Goal: Task Accomplishment & Management: Use online tool/utility

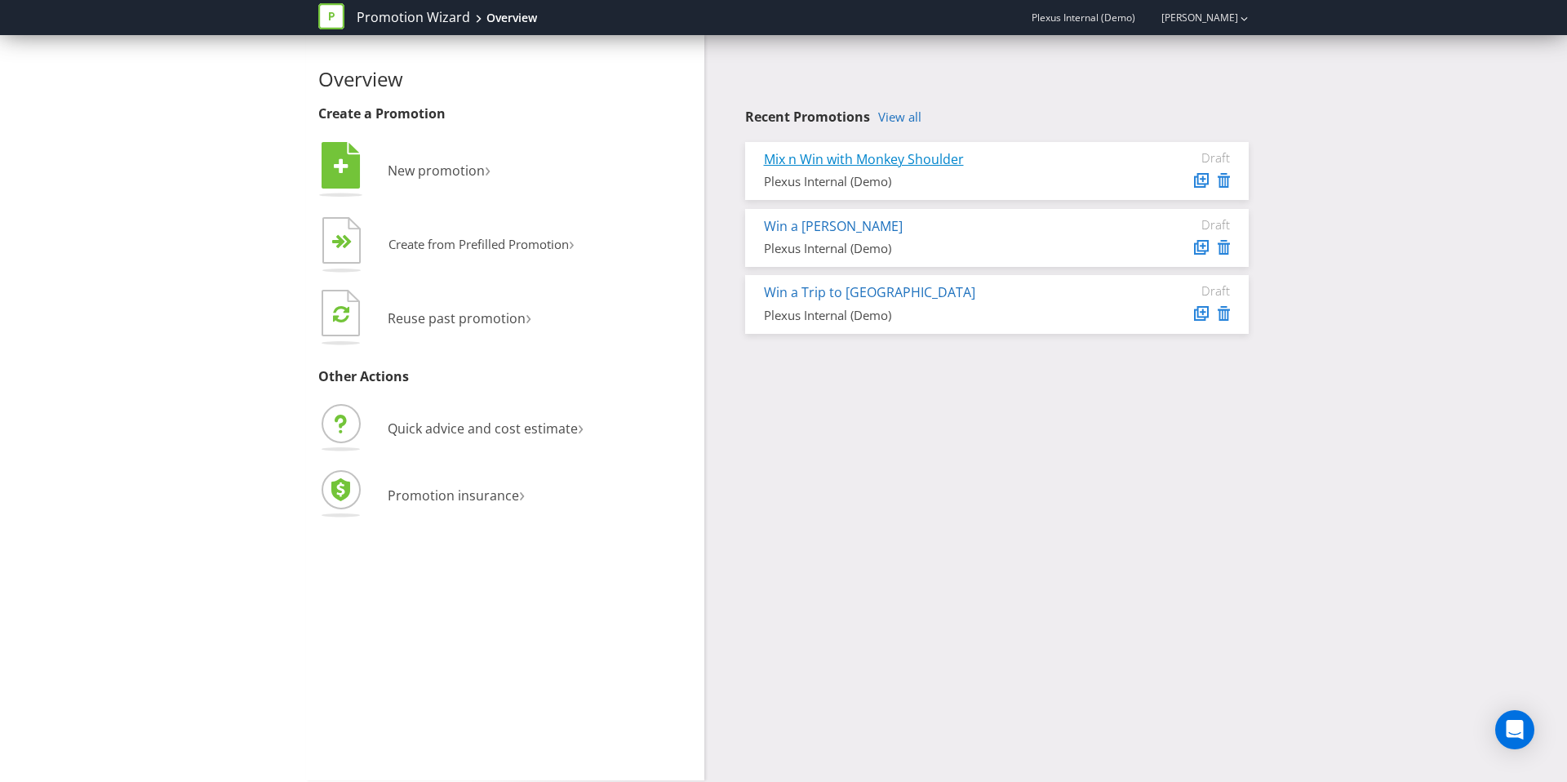
click at [922, 159] on link "Mix n Win with Monkey Shoulder" at bounding box center [864, 159] width 200 height 18
click at [1224, 181] on icon at bounding box center [1224, 180] width 12 height 15
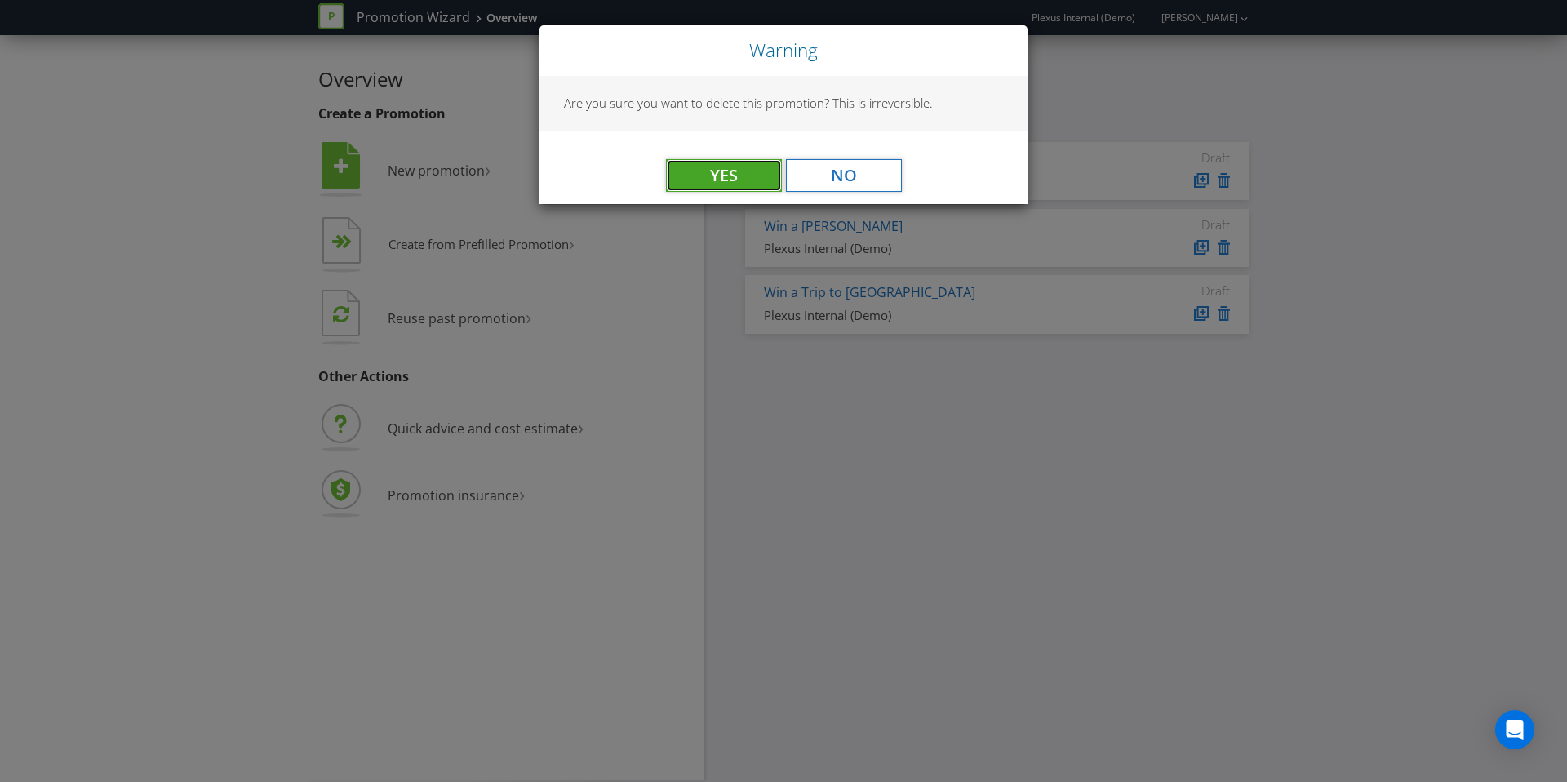
click at [730, 179] on button "Yes" at bounding box center [724, 175] width 116 height 33
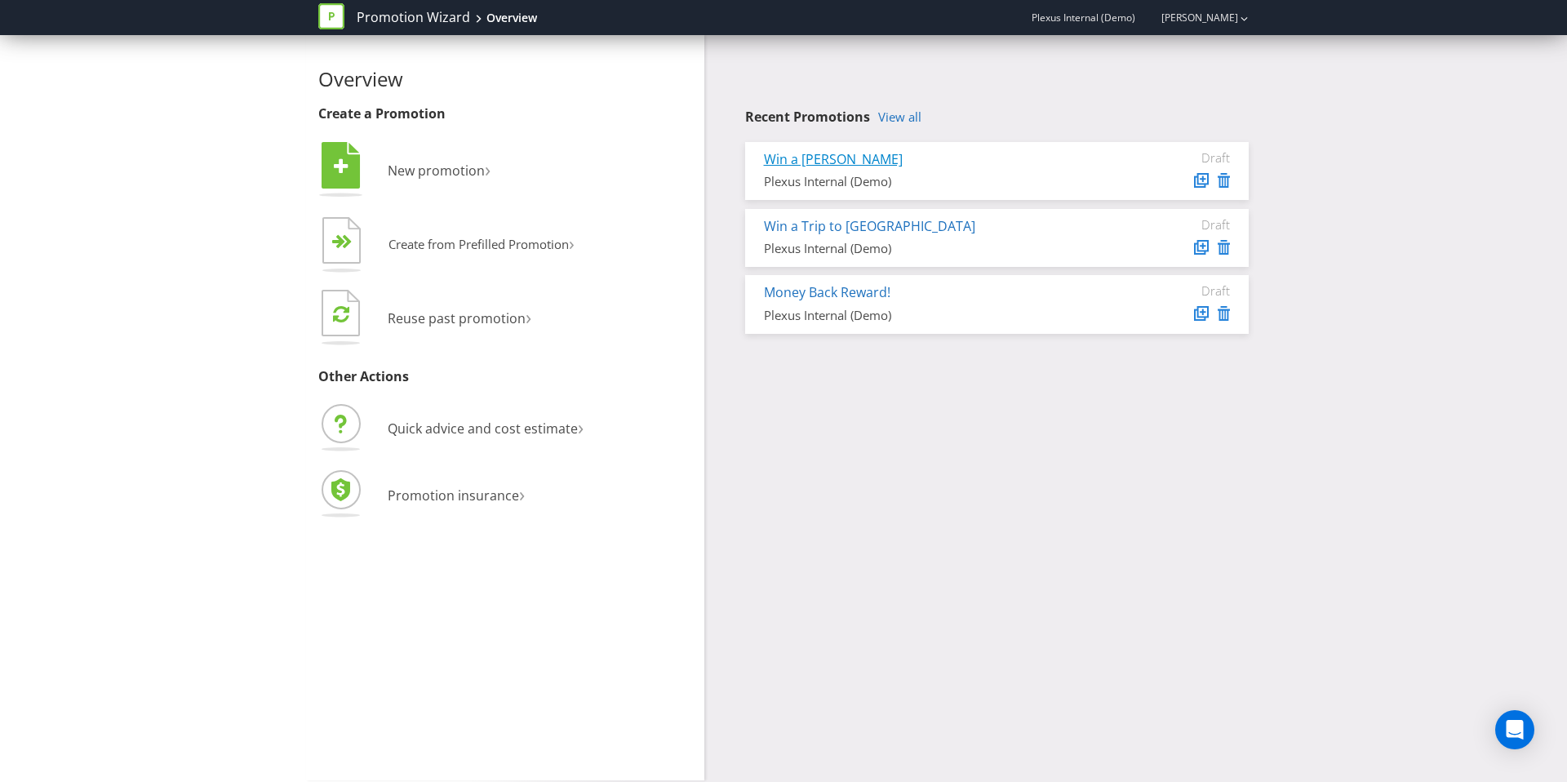
click at [806, 165] on link "Win a Harley" at bounding box center [833, 159] width 139 height 18
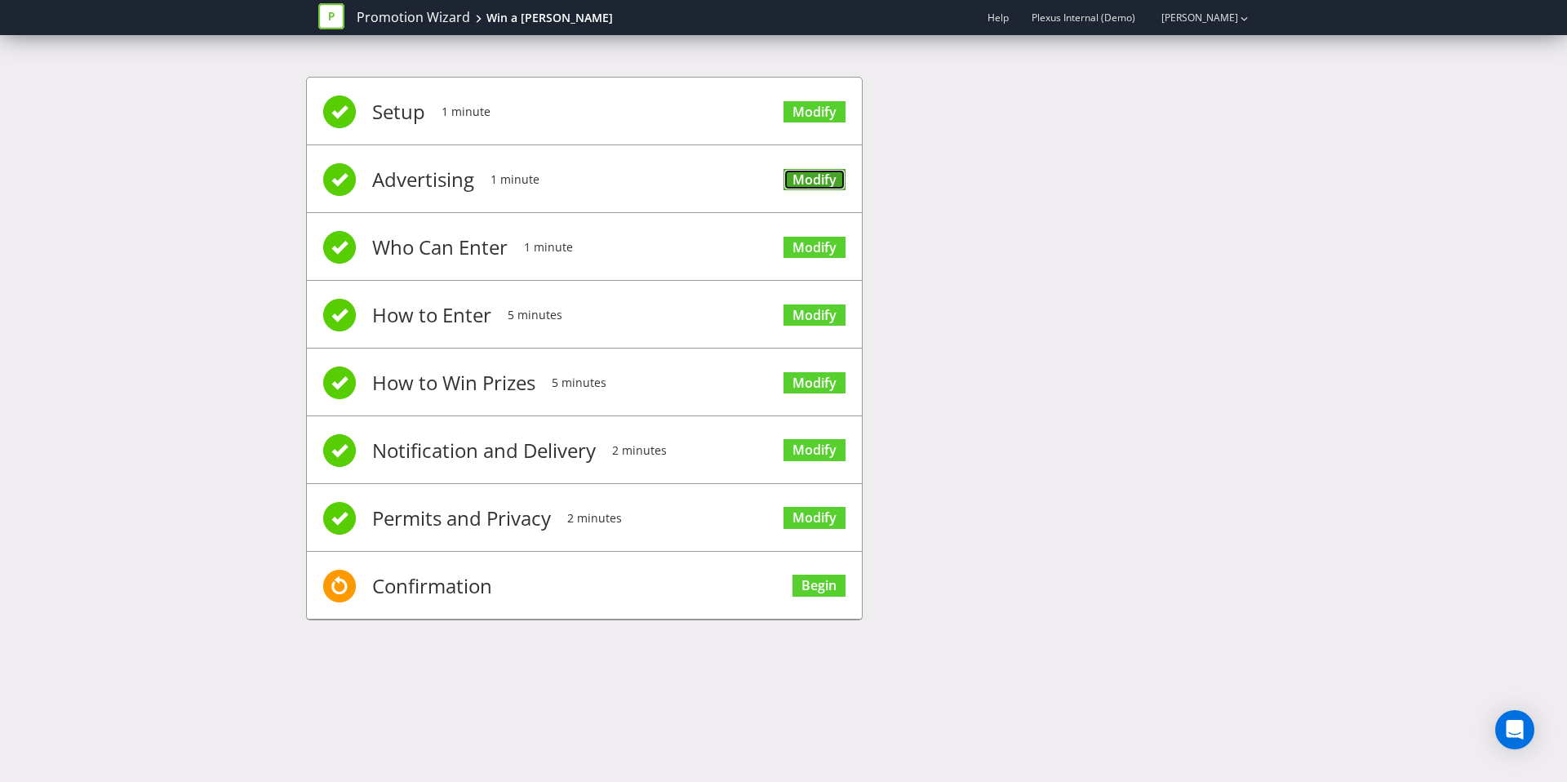
click at [816, 175] on link "Modify" at bounding box center [815, 180] width 62 height 22
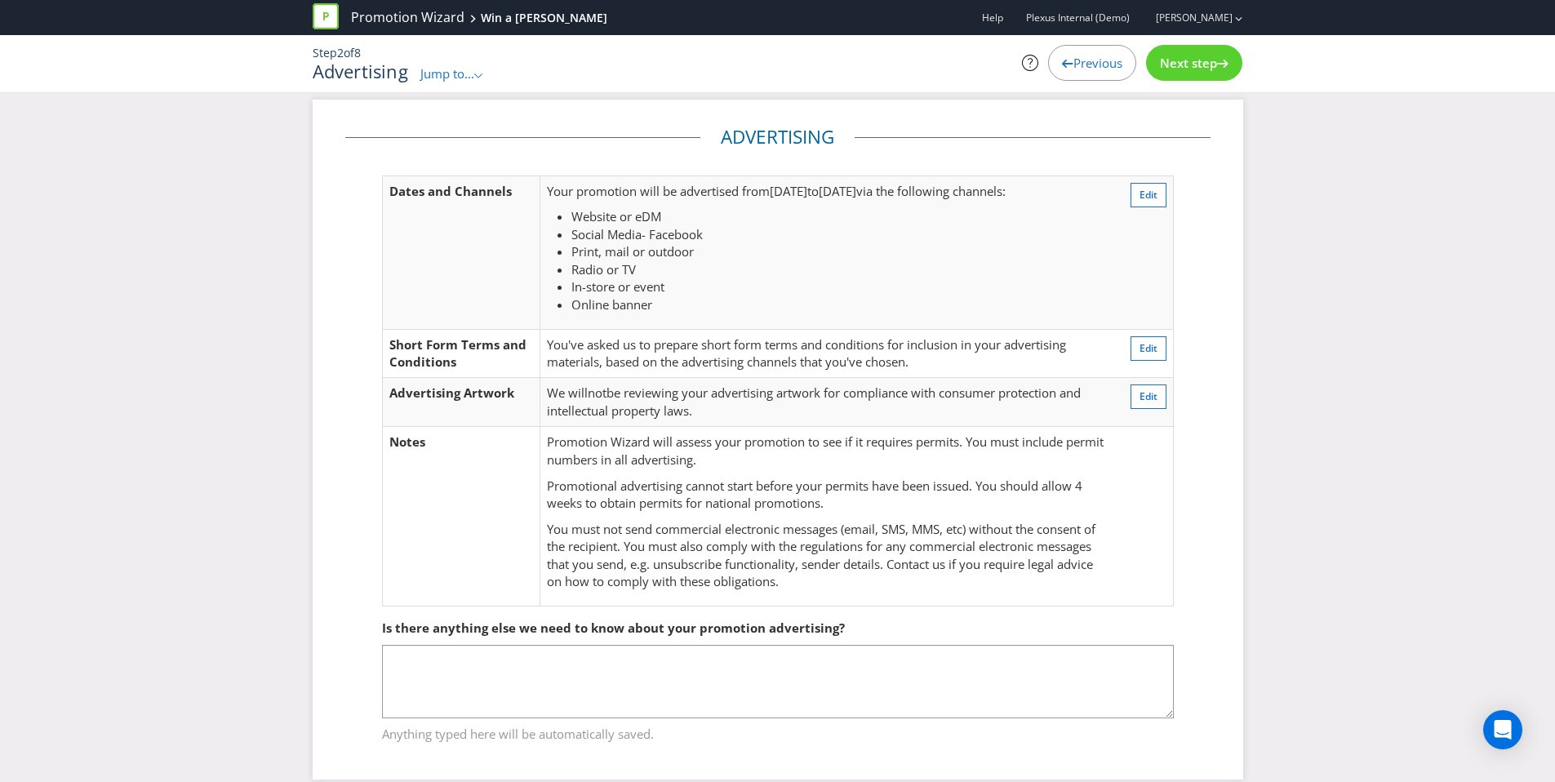
scroll to position [33, 0]
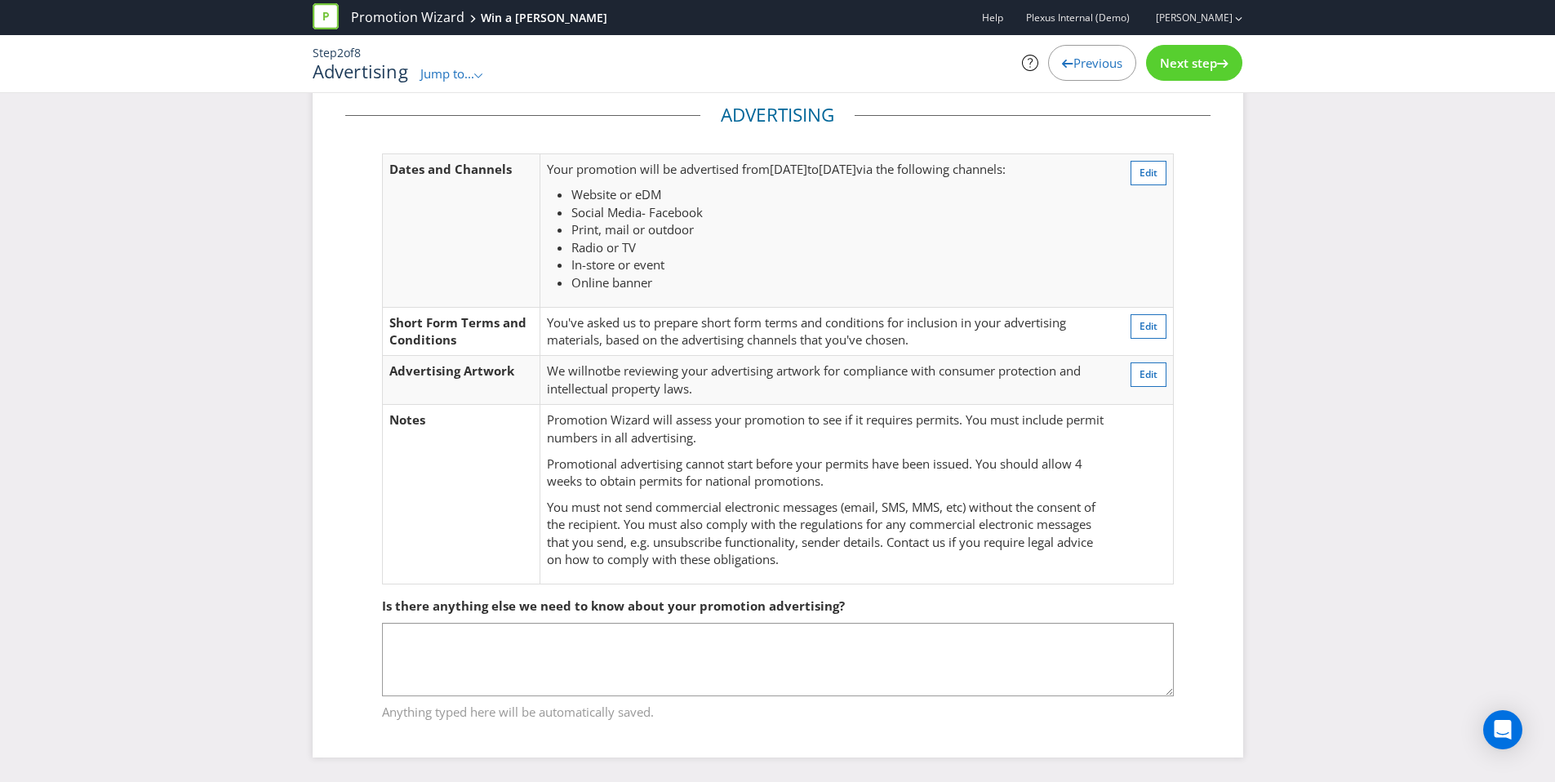
click at [1180, 61] on span "Next step" at bounding box center [1188, 63] width 57 height 16
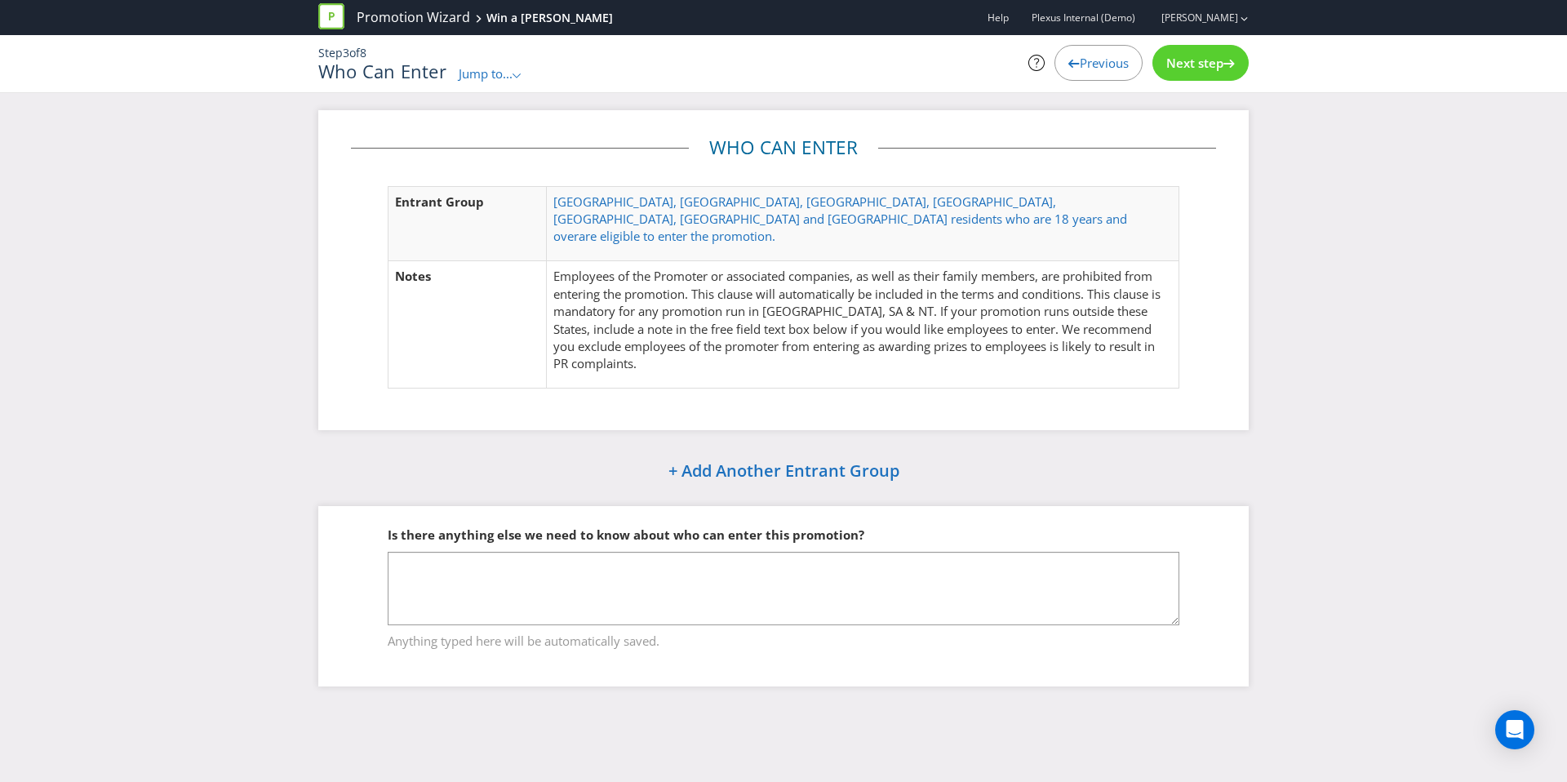
click at [1209, 68] on span "Next step" at bounding box center [1194, 63] width 57 height 16
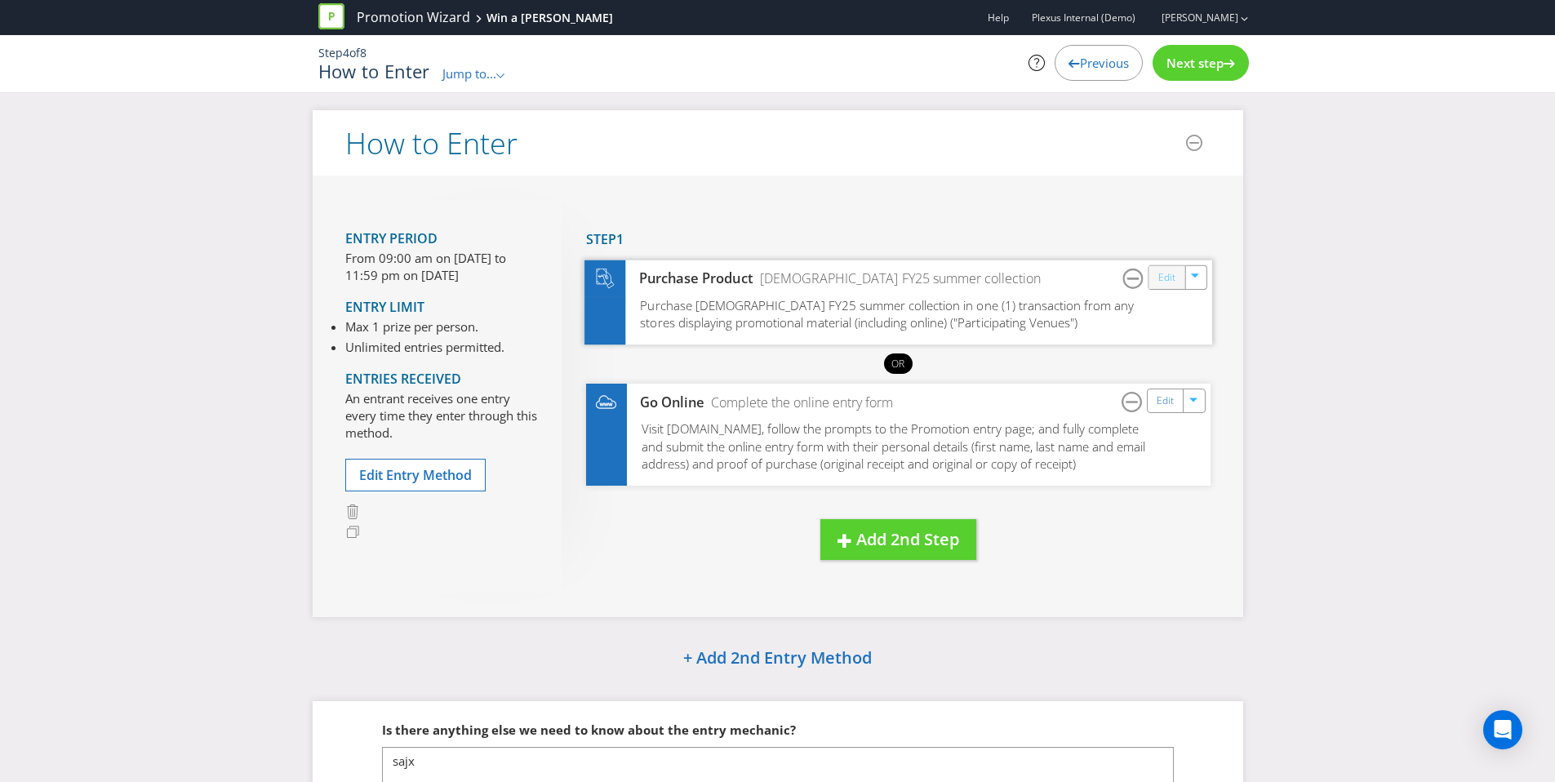
click at [1166, 272] on link "Edit" at bounding box center [1165, 277] width 17 height 19
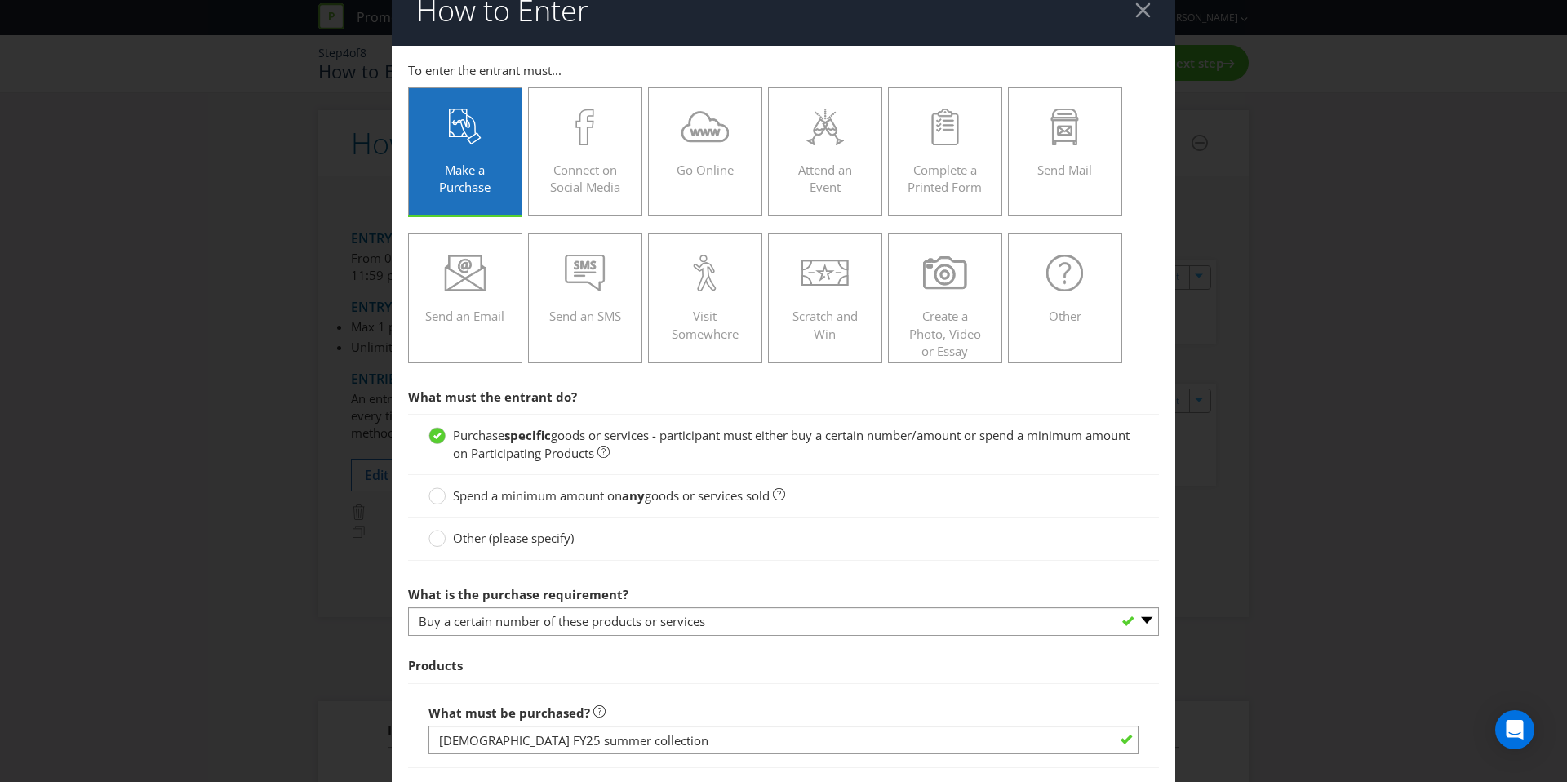
scroll to position [25, 0]
click at [644, 488] on strong "any" at bounding box center [633, 494] width 23 height 16
click at [0, 0] on input "Spend a minimum amount on any goods or services sold" at bounding box center [0, 0] width 0 height 0
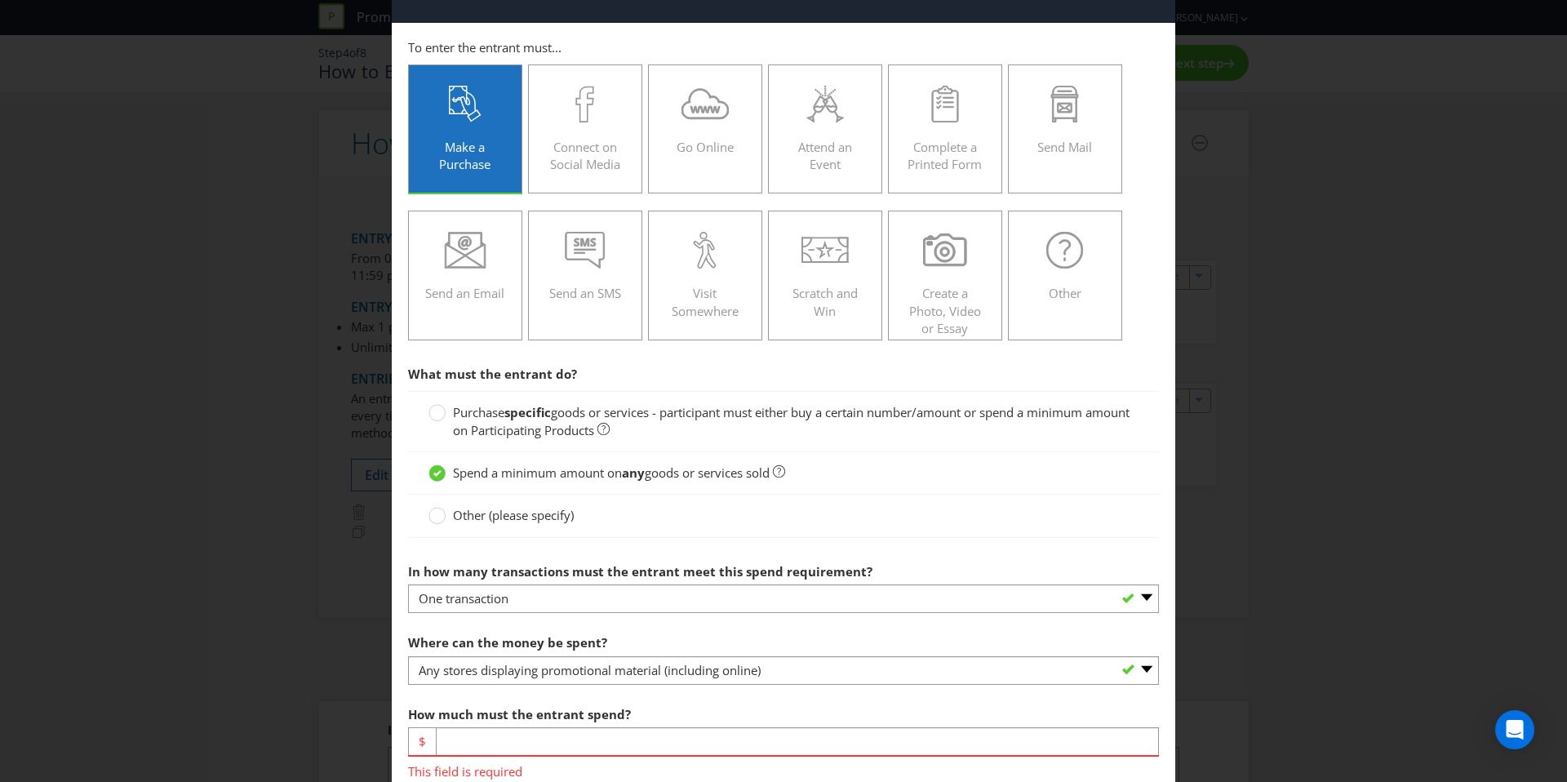
scroll to position [152, 0]
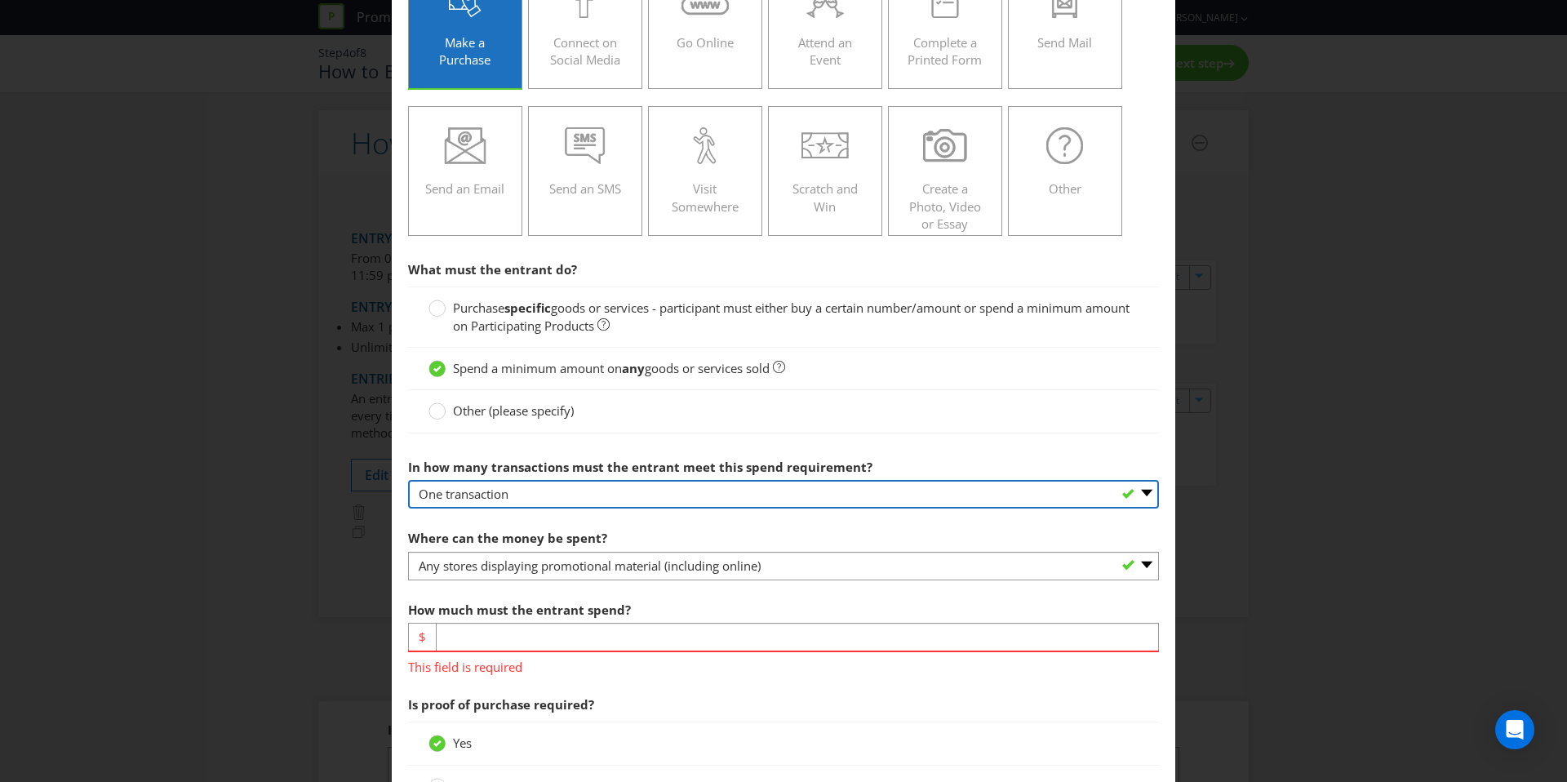
click at [527, 492] on select "-- Please select -- One transaction A specific number of transactions Any numbe…" at bounding box center [783, 494] width 751 height 29
select select "ANY"
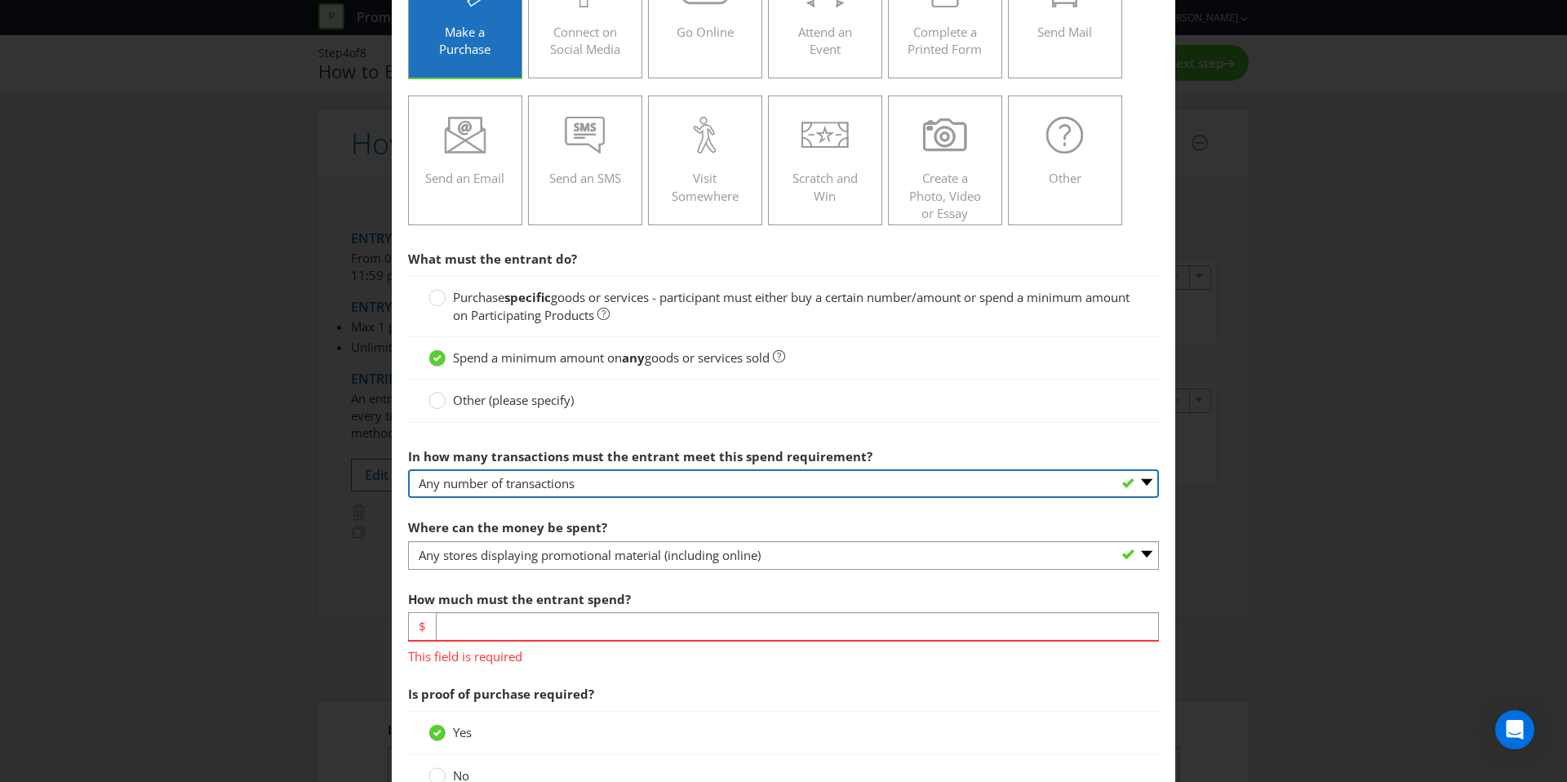
scroll to position [184, 0]
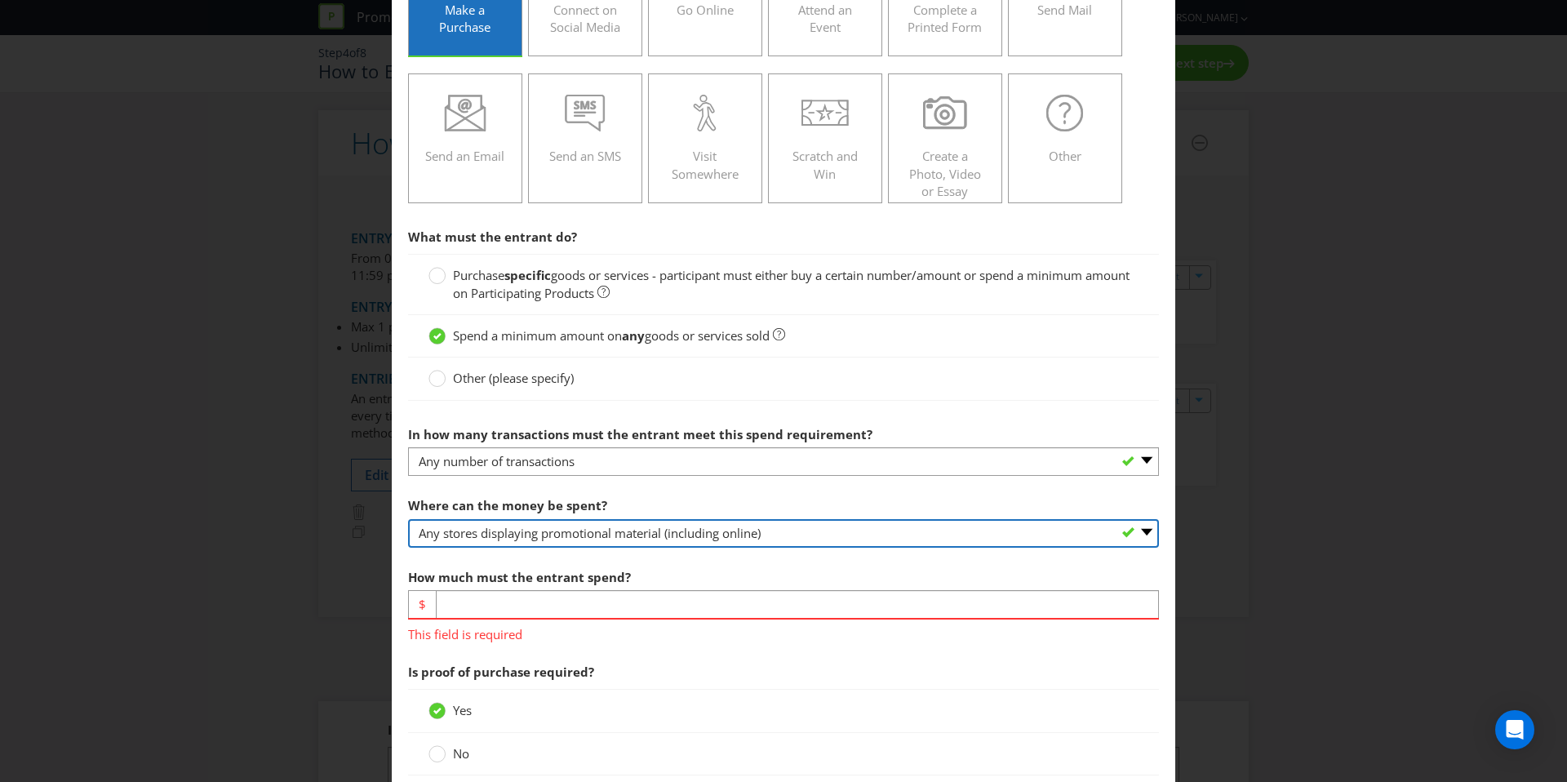
click at [598, 541] on select "-- Please select -- Any stores displaying promotional material (including onlin…" at bounding box center [783, 533] width 751 height 29
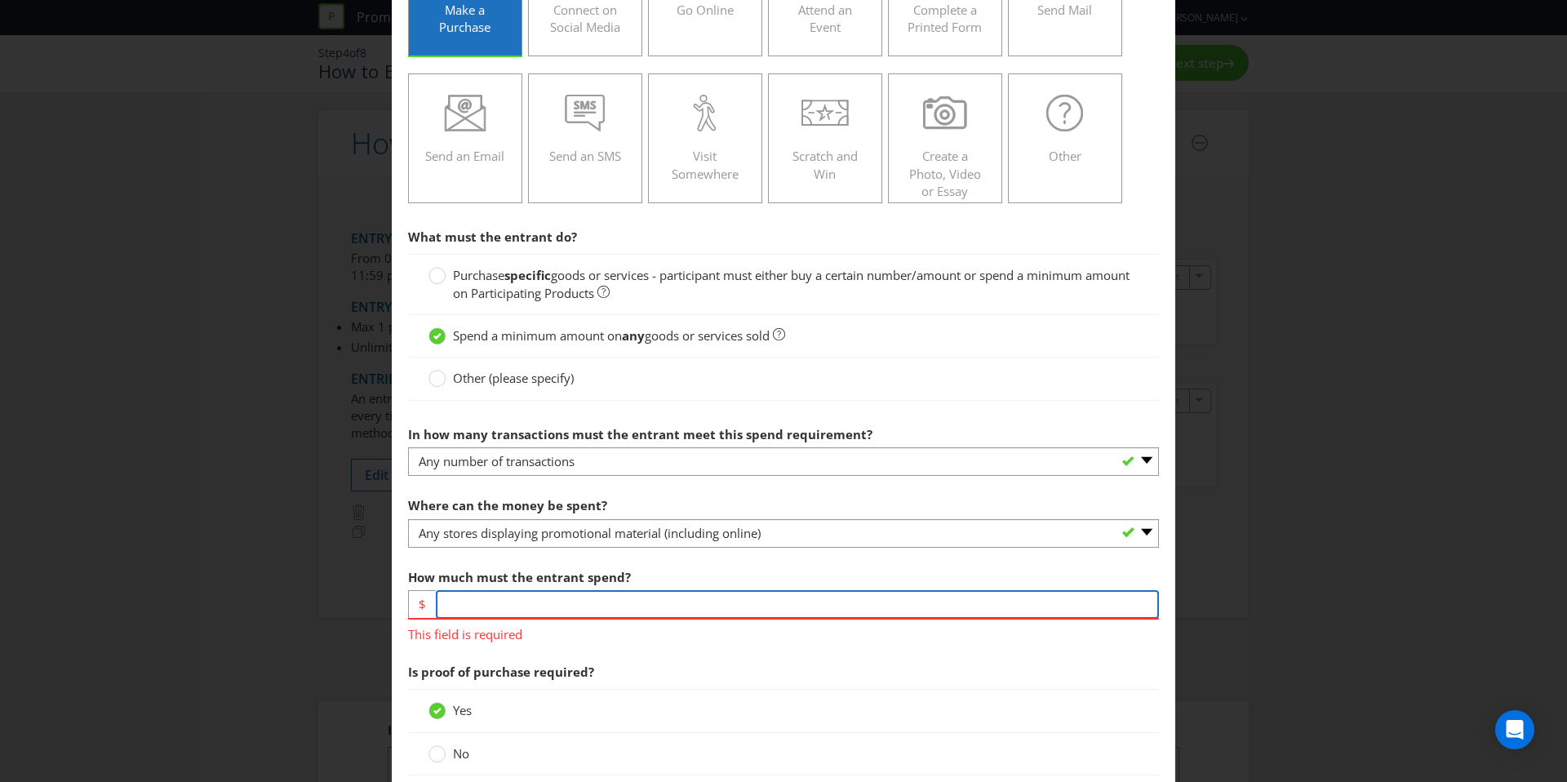
click at [518, 605] on input "number" at bounding box center [797, 604] width 723 height 29
type input "1000"
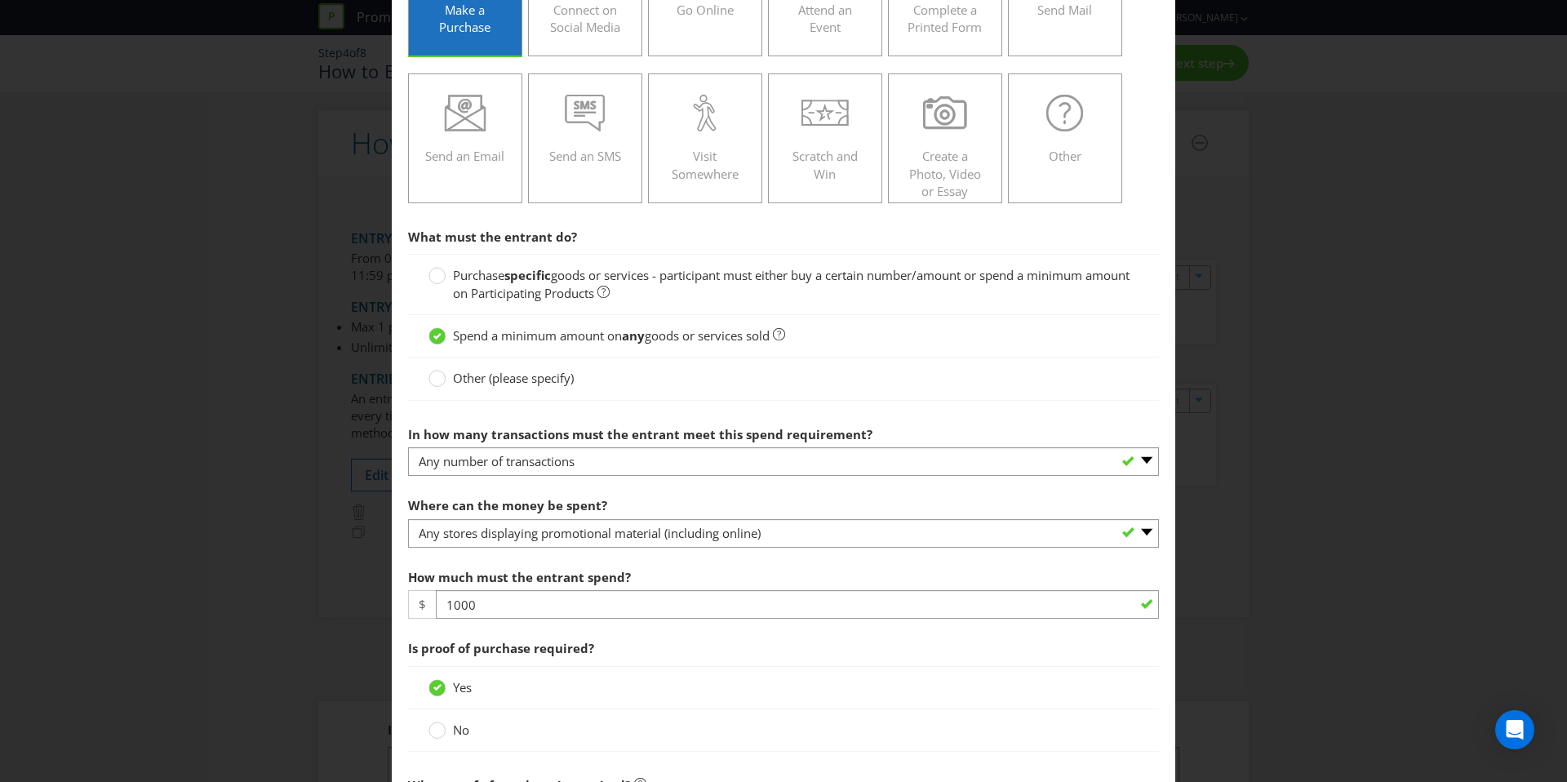
click at [589, 657] on span "Is proof of purchase required?" at bounding box center [783, 648] width 751 height 33
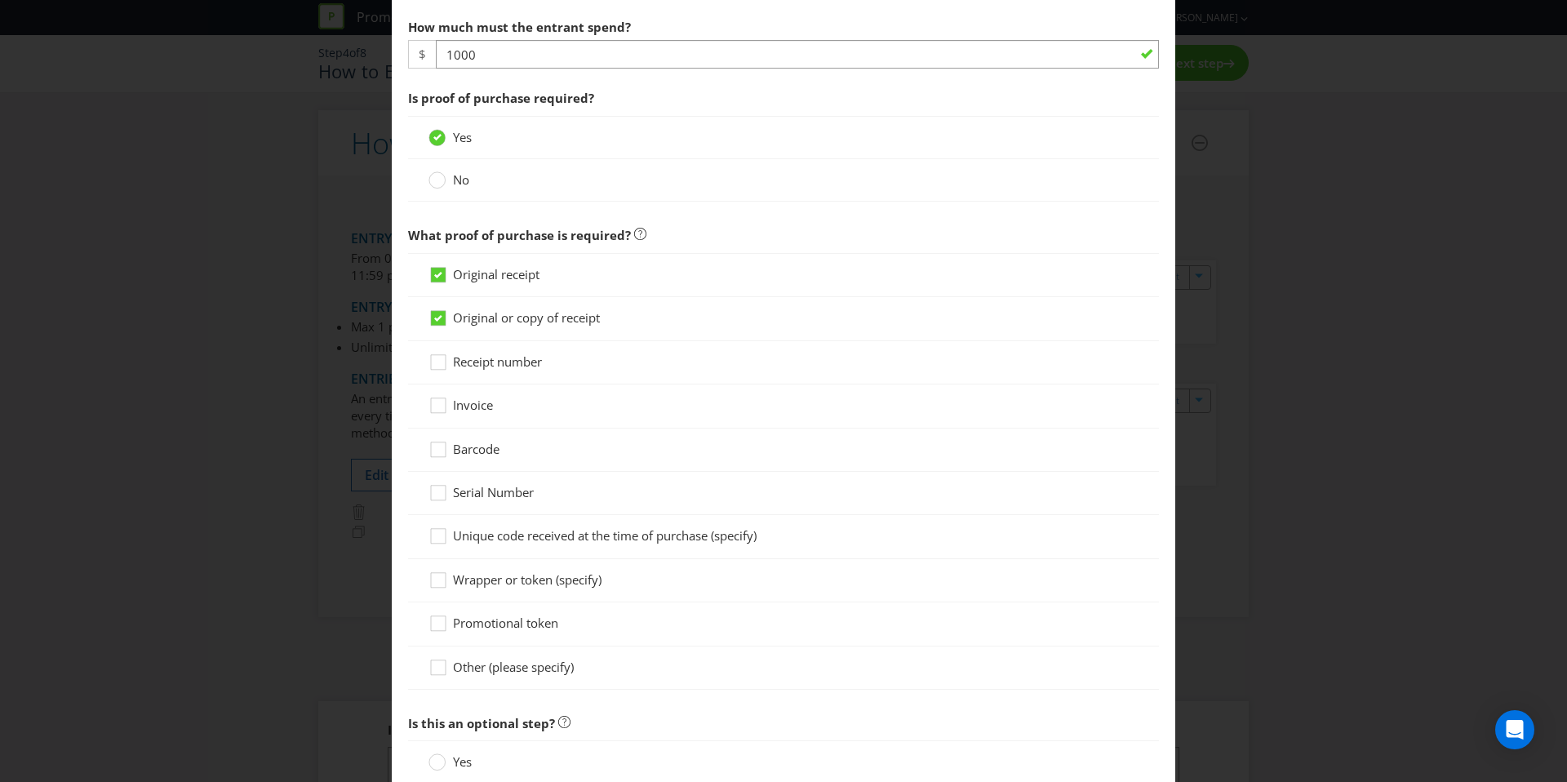
scroll to position [736, 0]
click at [466, 282] on div "Original receipt" at bounding box center [783, 273] width 751 height 44
click at [471, 273] on span "Original receipt" at bounding box center [496, 272] width 87 height 16
click at [0, 0] on input "Original receipt" at bounding box center [0, 0] width 0 height 0
click at [423, 315] on div "Original or copy of receipt" at bounding box center [783, 316] width 751 height 43
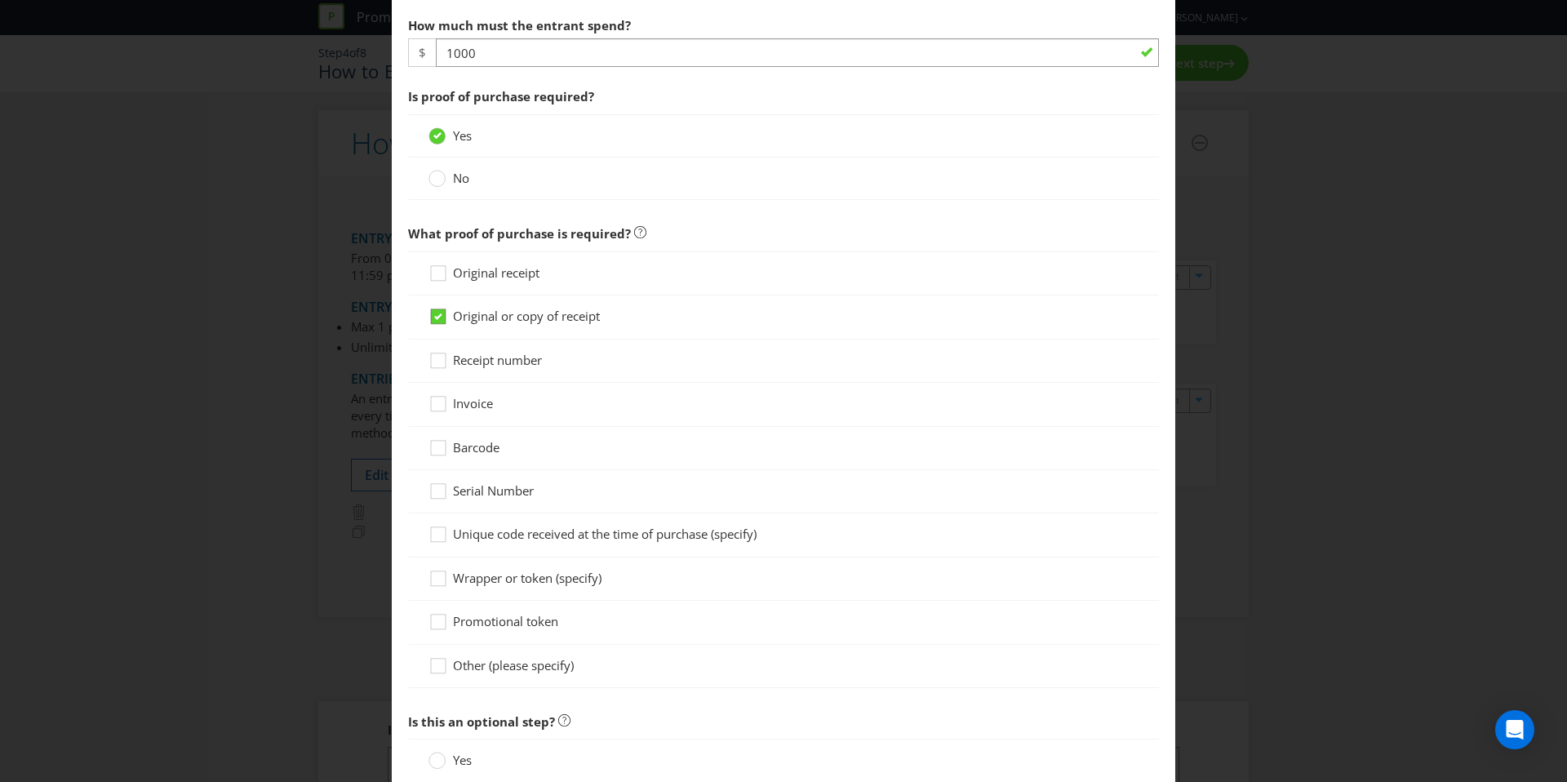
click at [445, 308] on icon at bounding box center [441, 320] width 24 height 24
click at [0, 0] on input "Original or copy of receipt" at bounding box center [0, 0] width 0 height 0
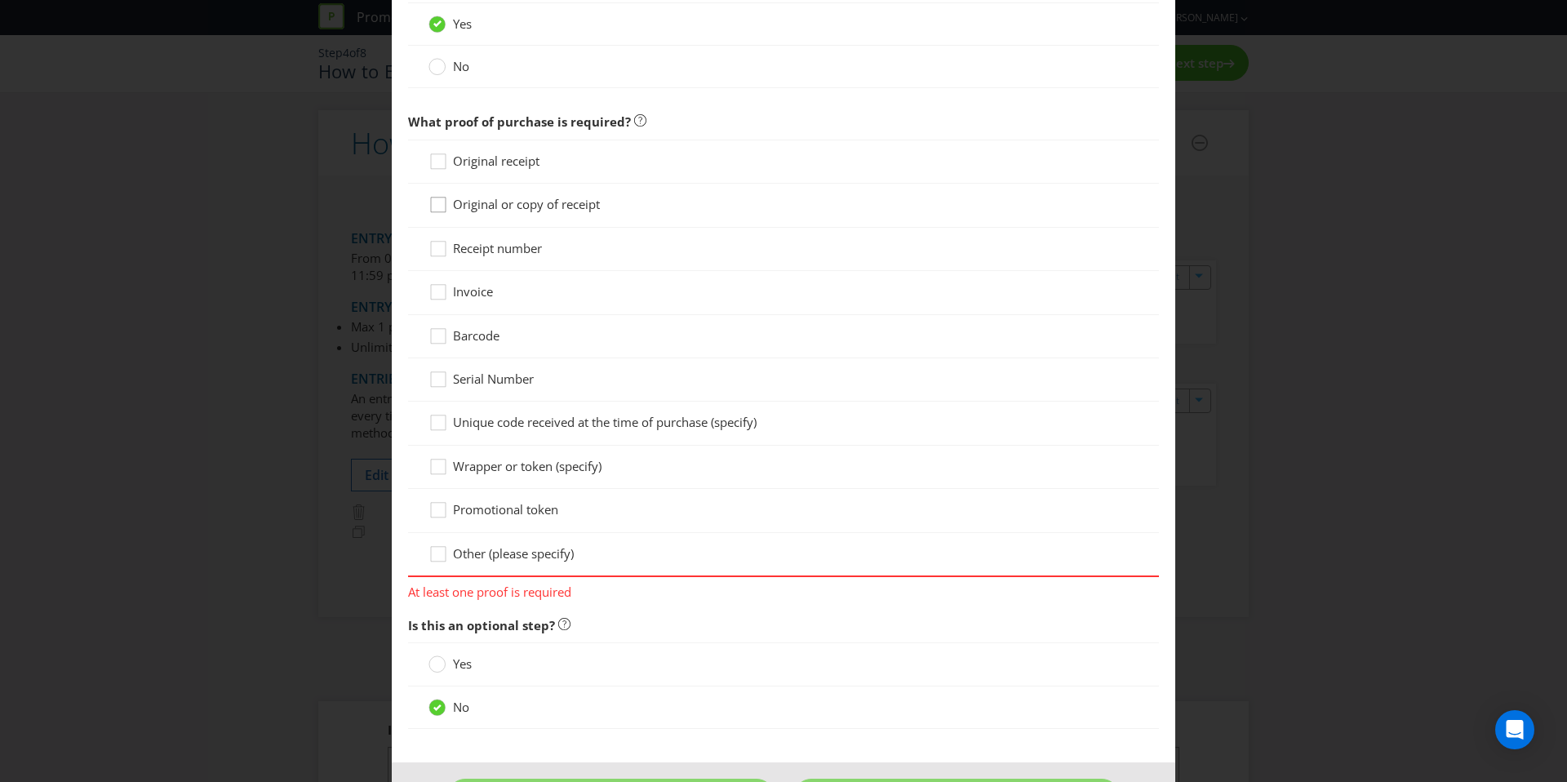
scroll to position [851, 0]
click at [437, 375] on icon at bounding box center [441, 380] width 24 height 24
click at [0, 0] on input "Serial Number" at bounding box center [0, 0] width 0 height 0
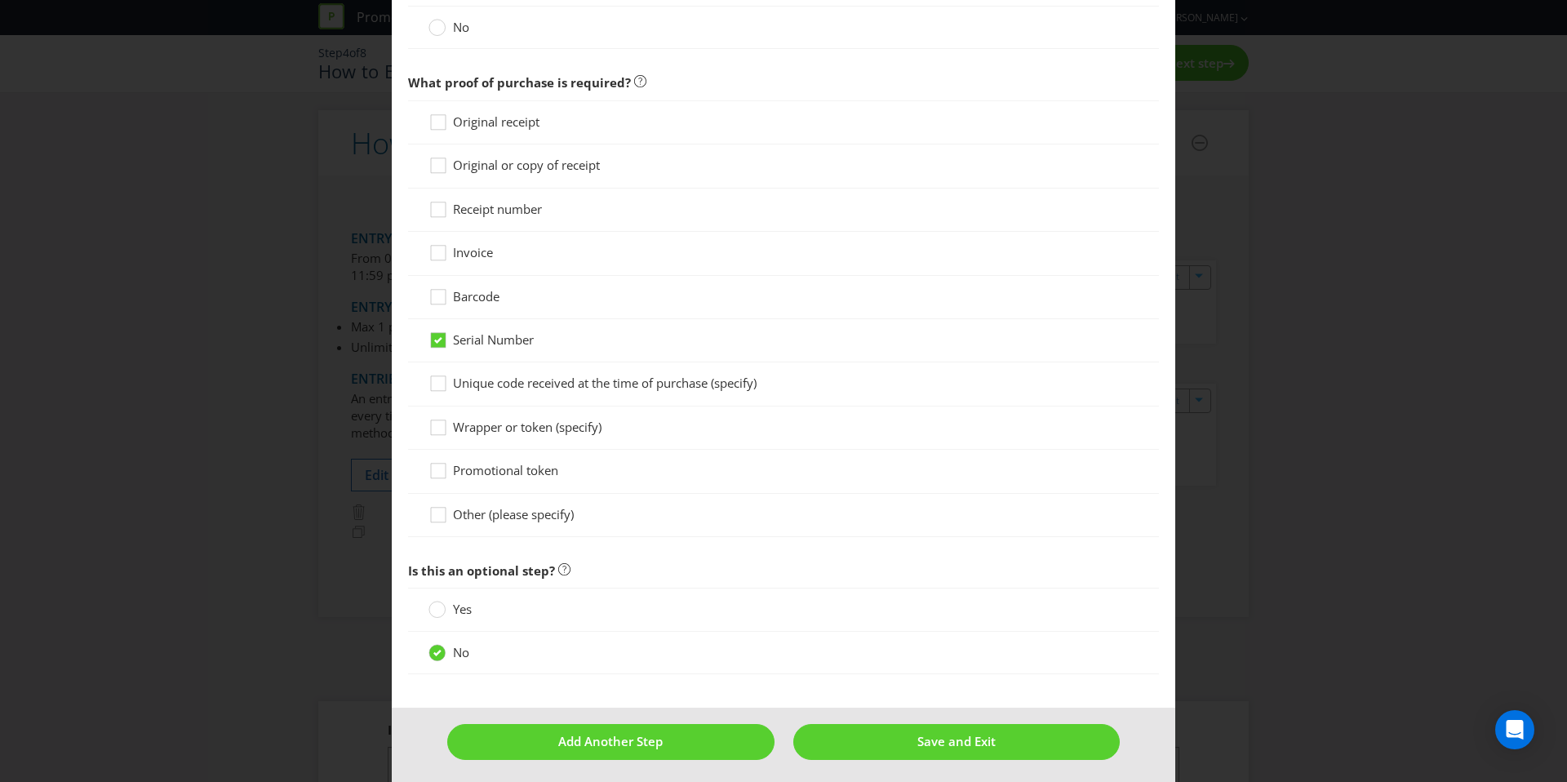
scroll to position [893, 0]
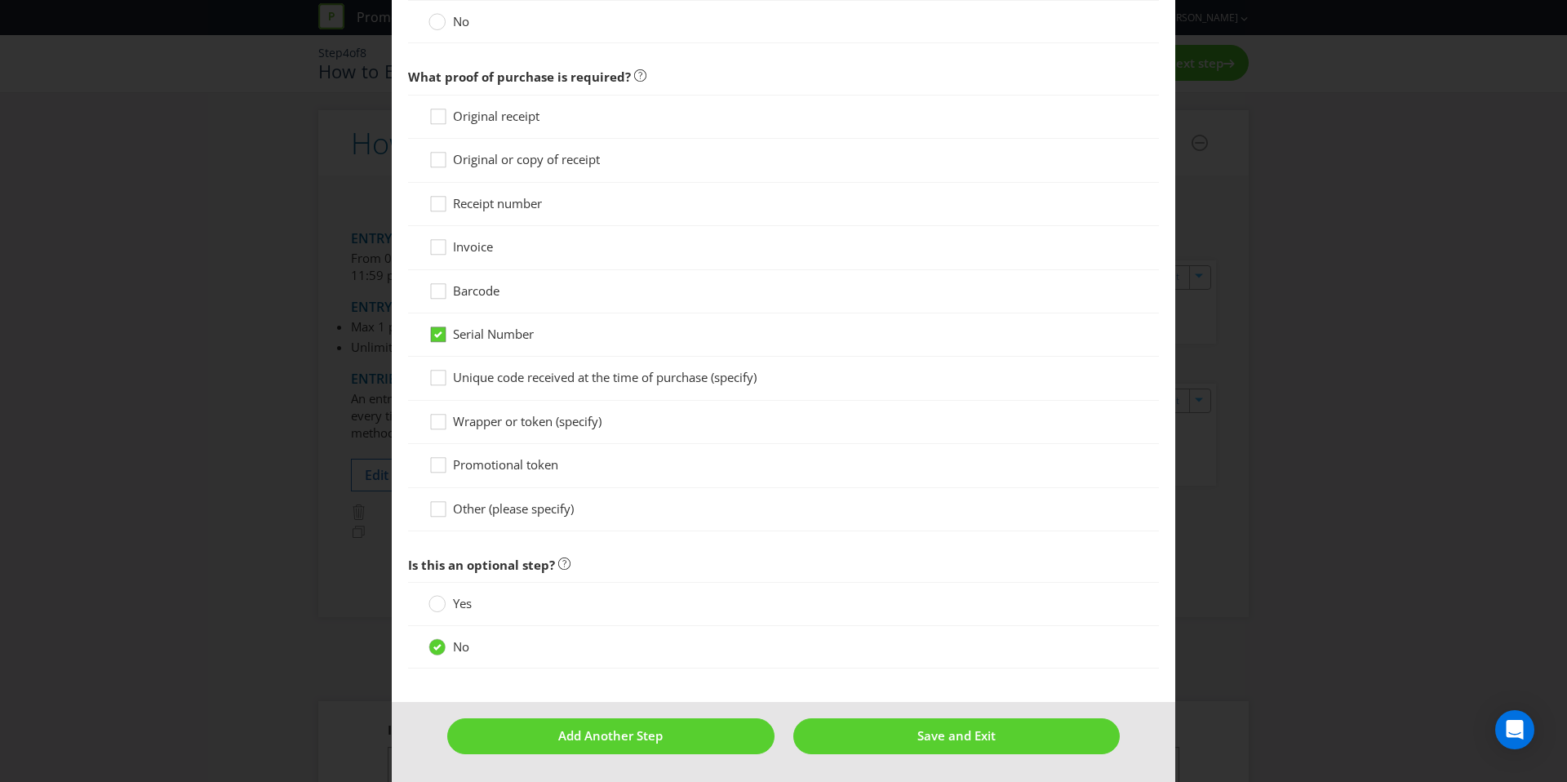
click at [438, 335] on icon at bounding box center [438, 334] width 8 height 7
click at [0, 0] on input "Serial Number" at bounding box center [0, 0] width 0 height 0
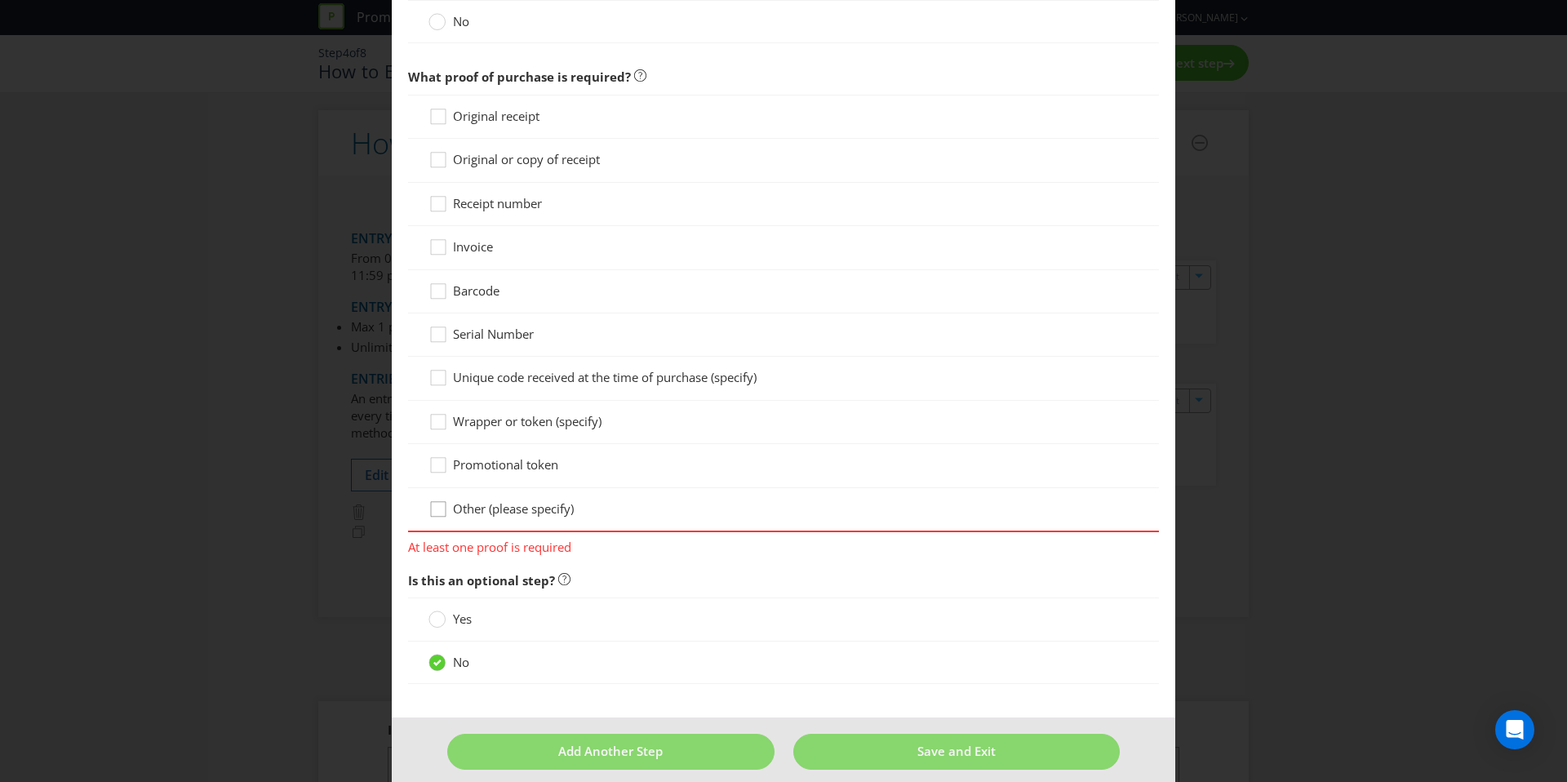
click at [442, 505] on icon at bounding box center [441, 512] width 24 height 24
click at [0, 0] on input "Other (please specify)" at bounding box center [0, 0] width 0 height 0
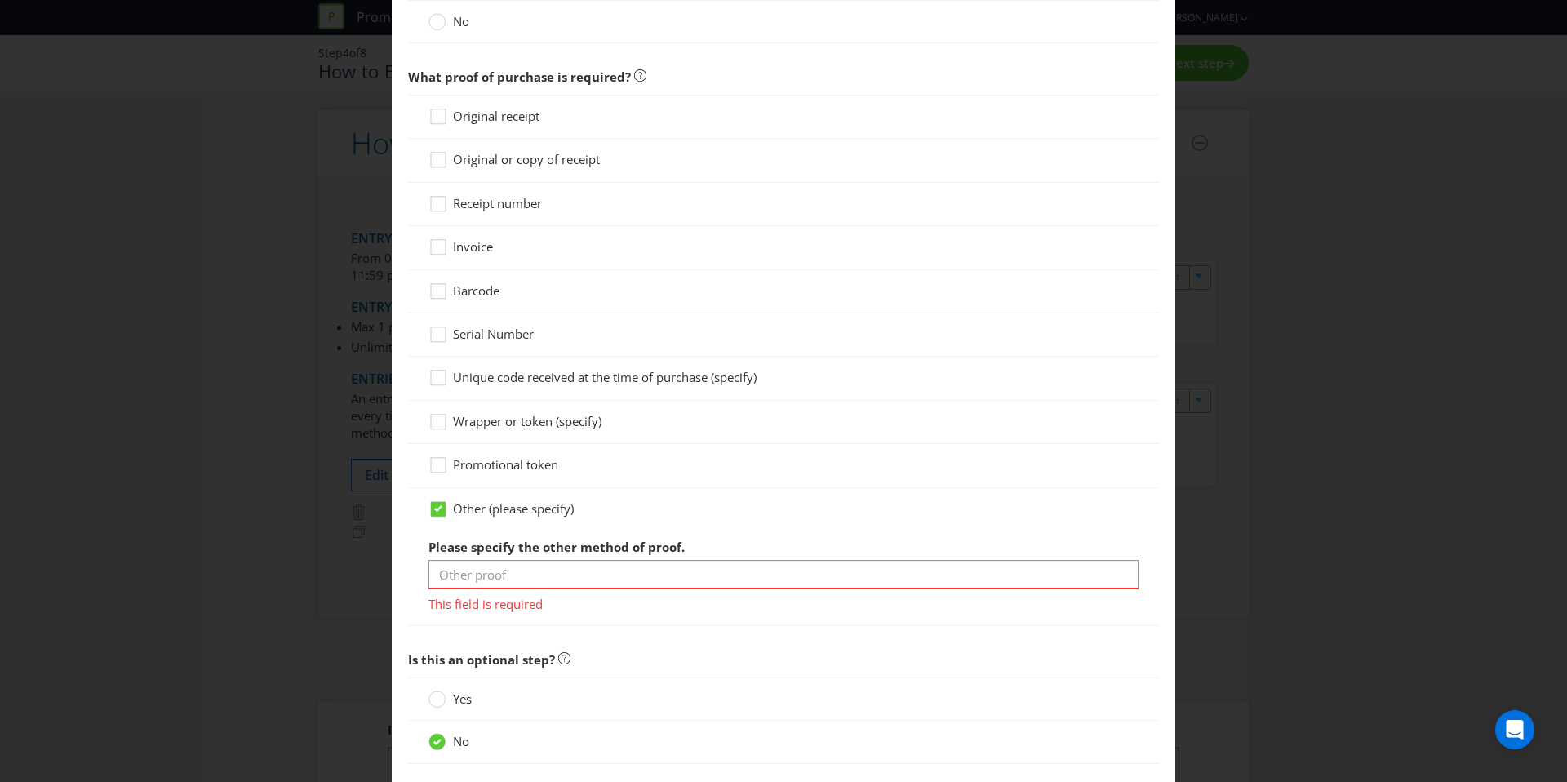
click at [507, 588] on div "This field is required" at bounding box center [784, 600] width 710 height 25
click at [586, 573] on input "text" at bounding box center [784, 574] width 710 height 29
type input "[PERSON_NAME] Trade Account"
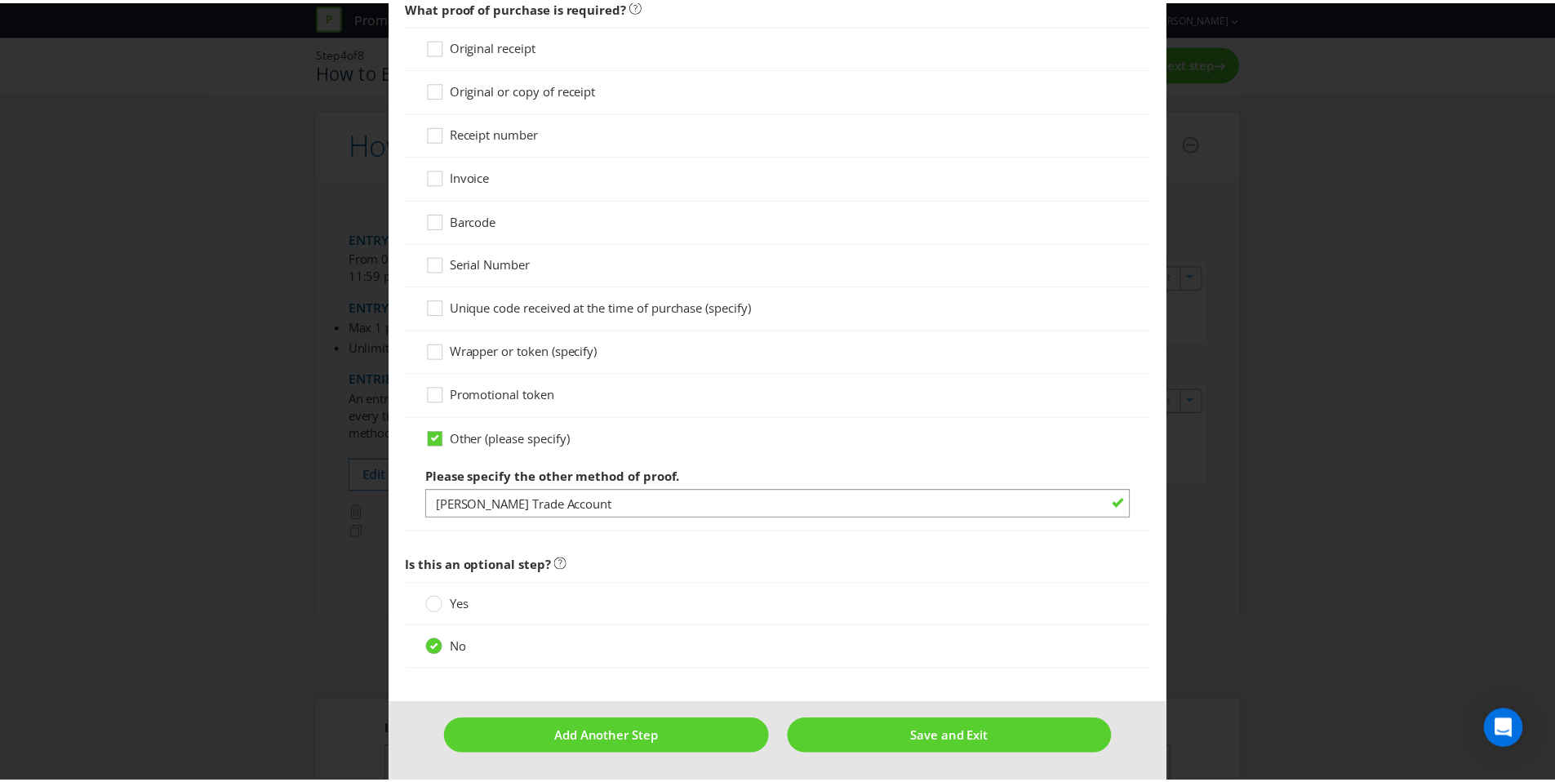
scroll to position [965, 0]
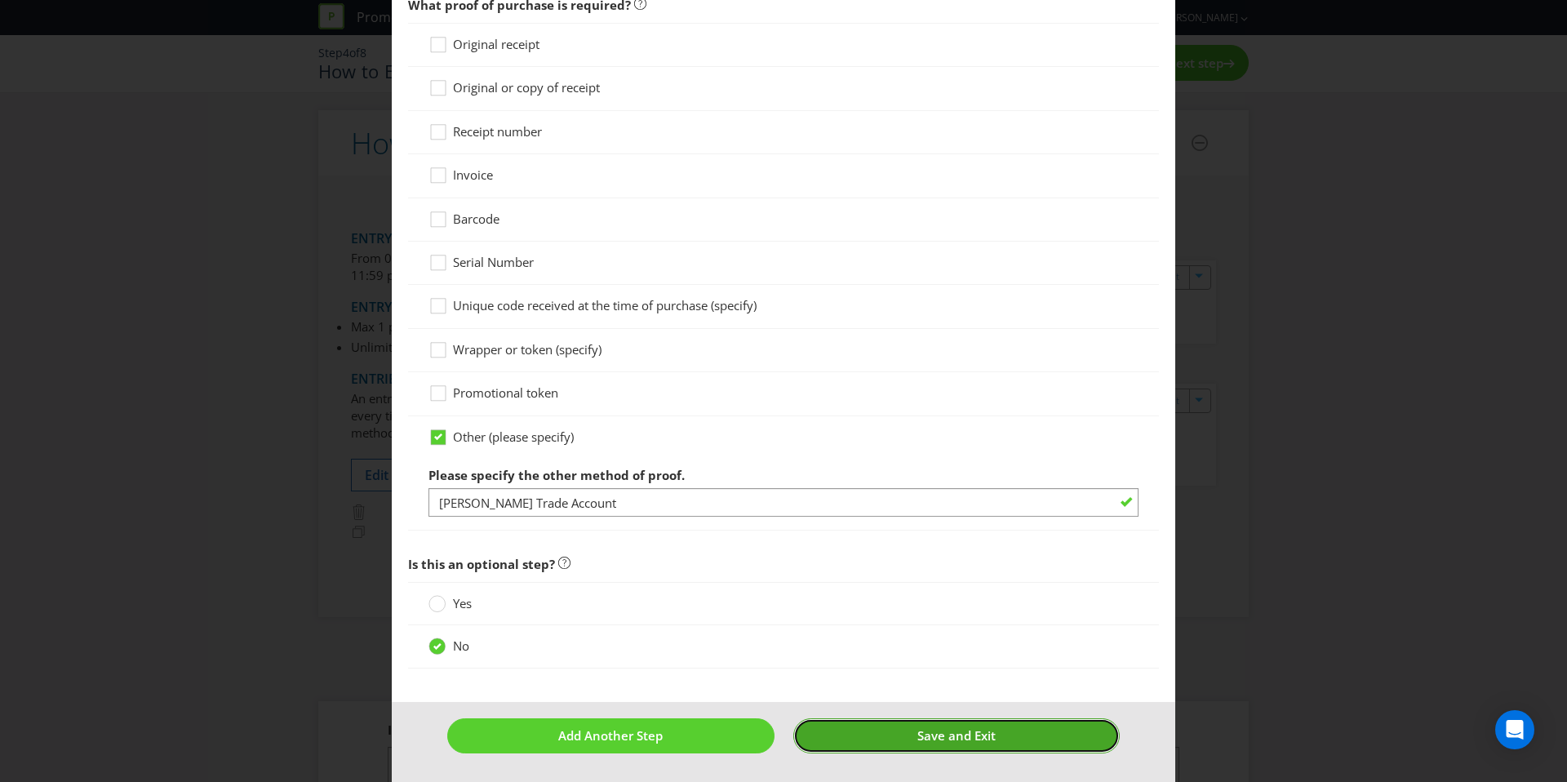
click at [942, 741] on span "Save and Exit" at bounding box center [956, 735] width 78 height 16
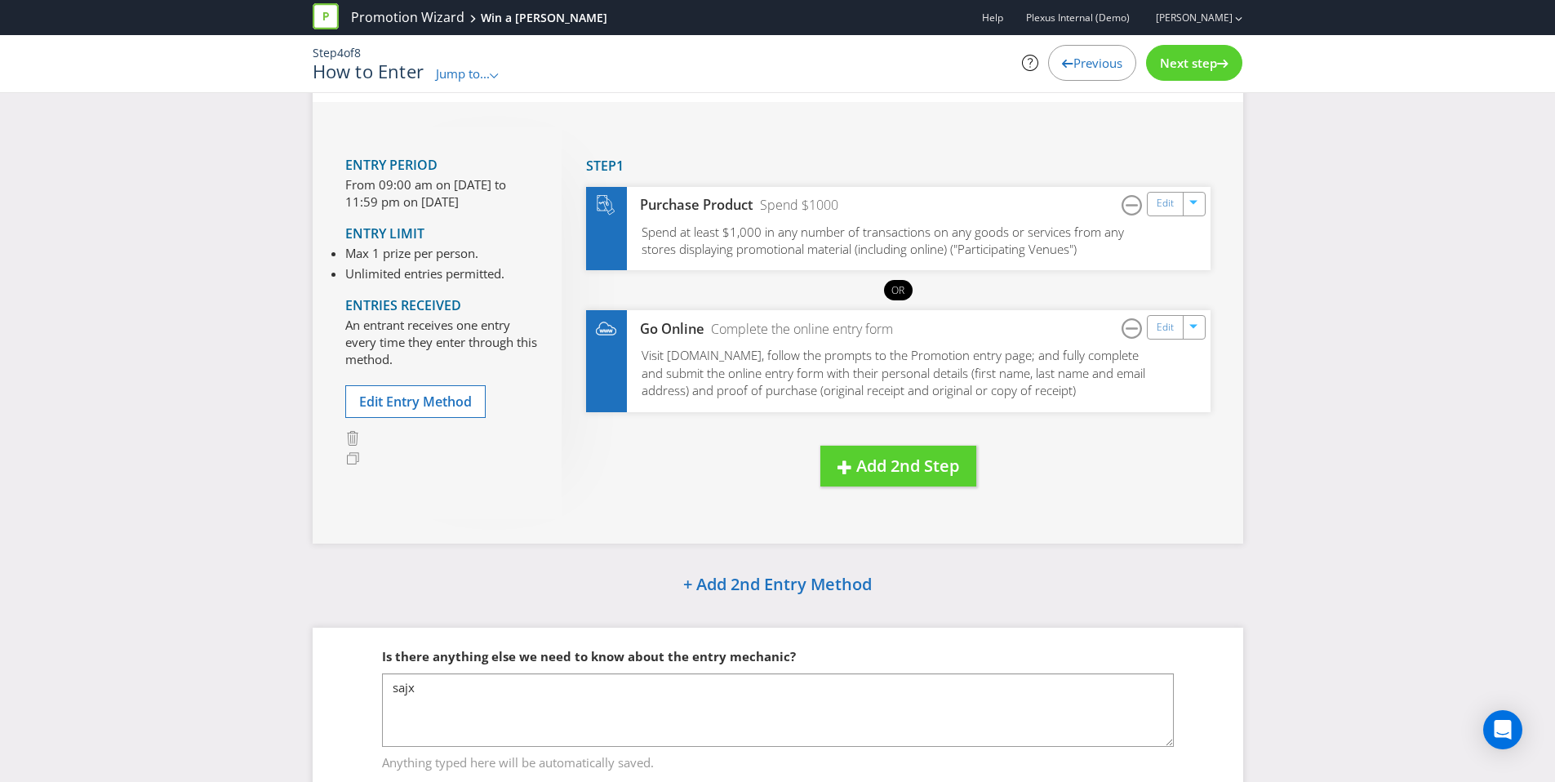
scroll to position [95, 0]
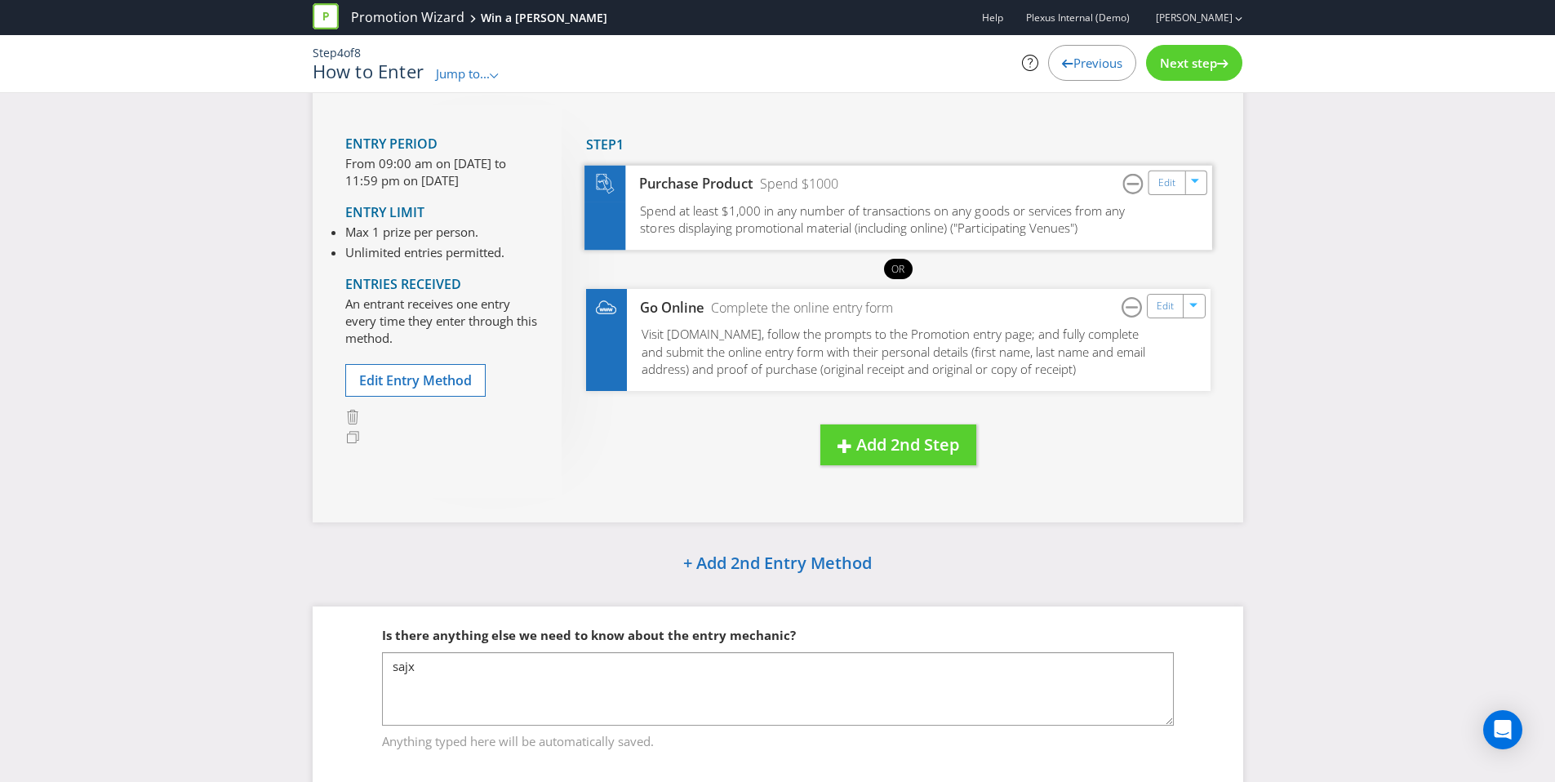
click at [1052, 218] on span "Spend at least $1,000 in any number of transactions on any goods or services fr…" at bounding box center [882, 219] width 485 height 34
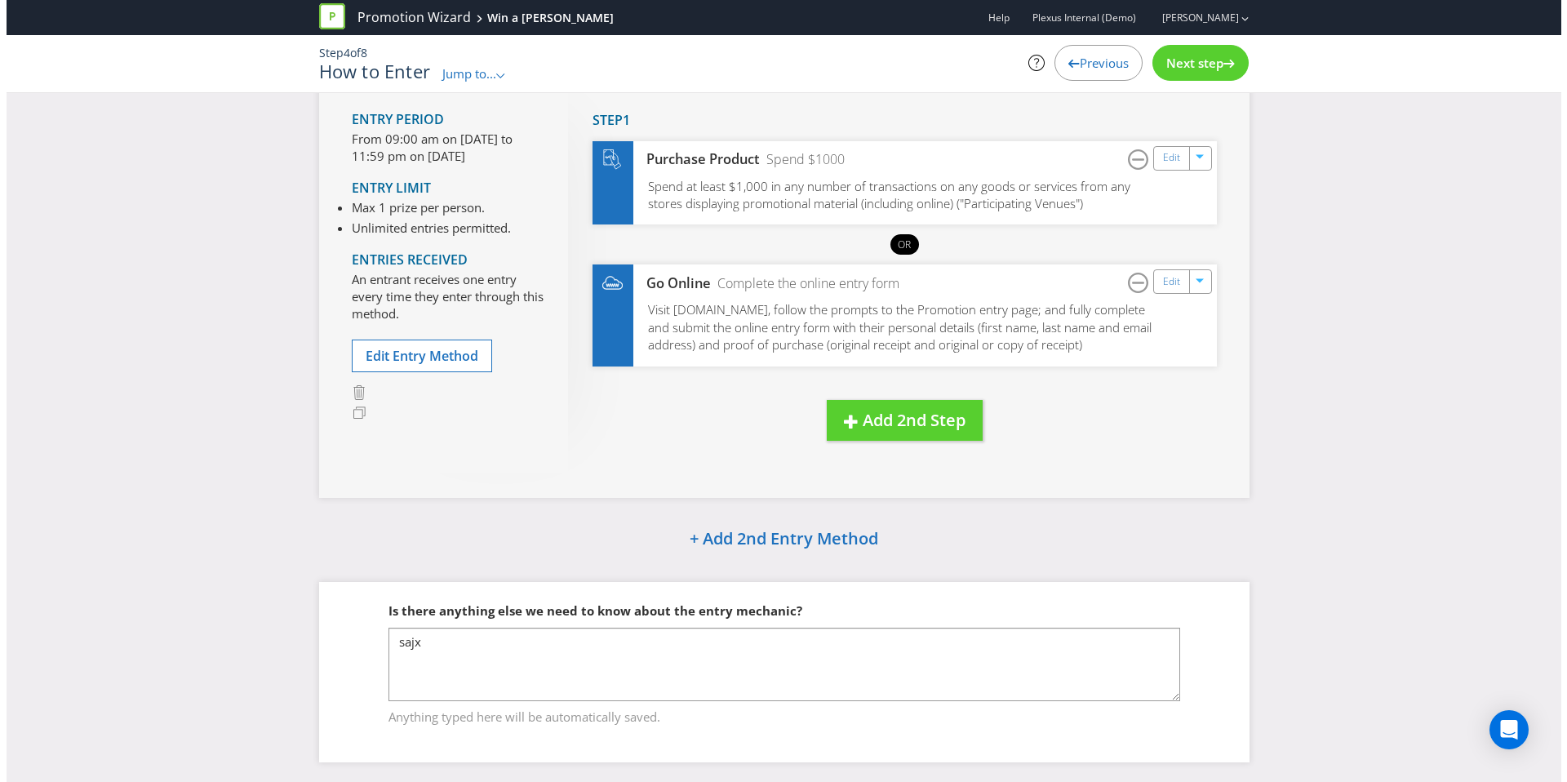
scroll to position [143, 0]
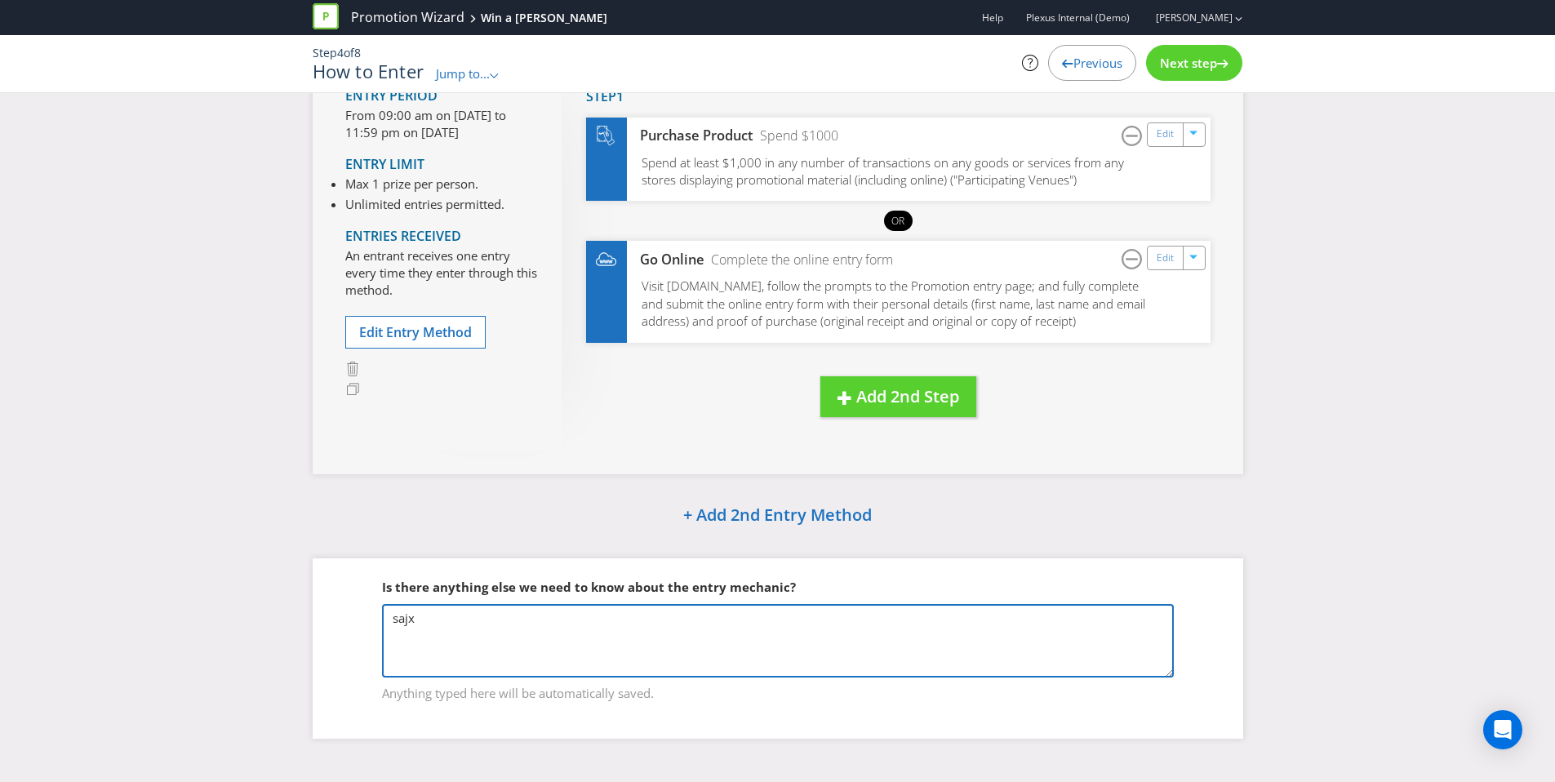
drag, startPoint x: 445, startPoint y: 625, endPoint x: 335, endPoint y: 620, distance: 110.3
click at [335, 620] on div "Is there anything else we need to know about the entry mechanic? sajx Anything …" at bounding box center [778, 648] width 931 height 180
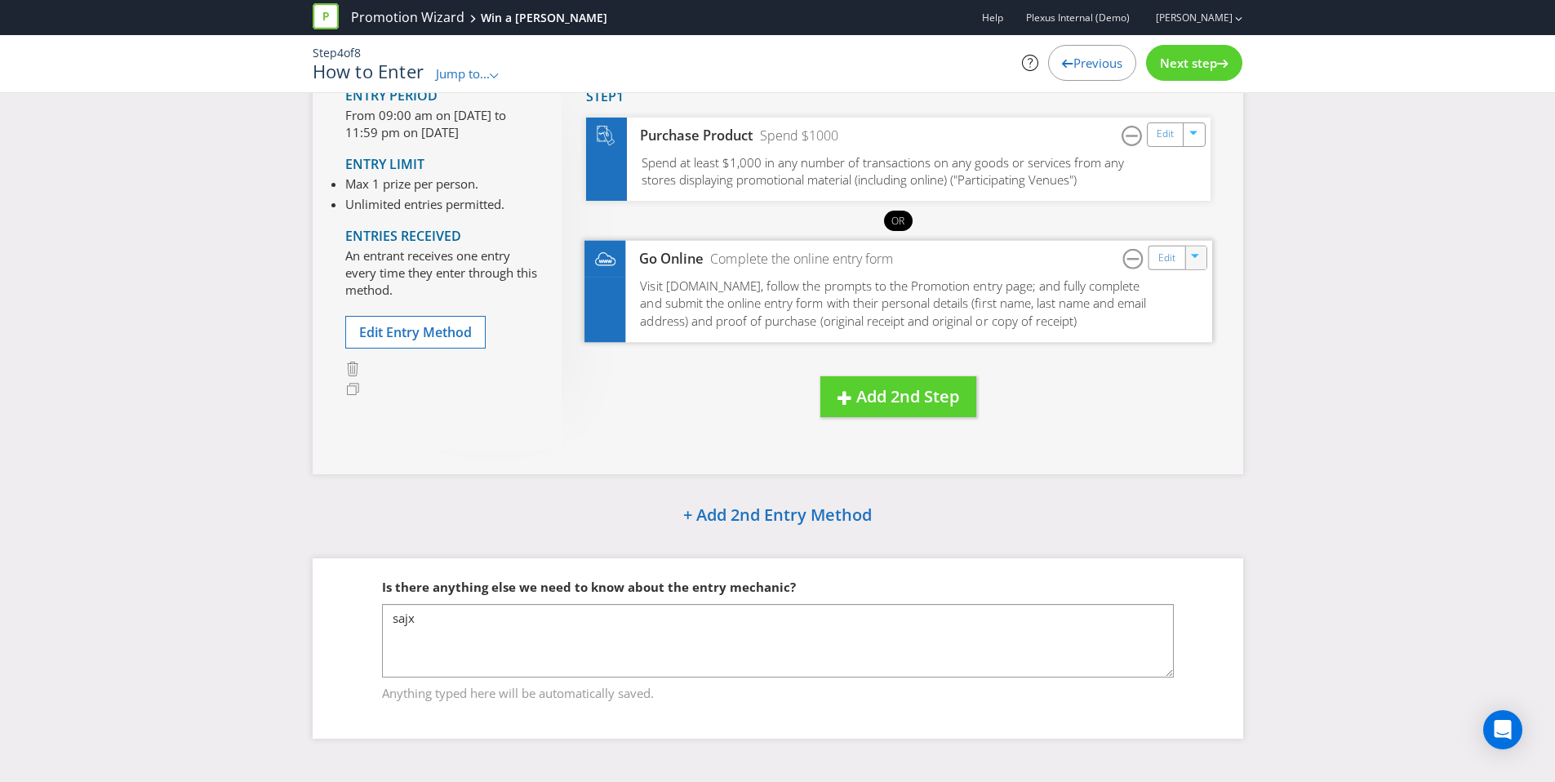
click at [1201, 260] on div "button" at bounding box center [1196, 255] width 16 height 16
click at [1188, 312] on link "Delete" at bounding box center [1184, 315] width 36 height 16
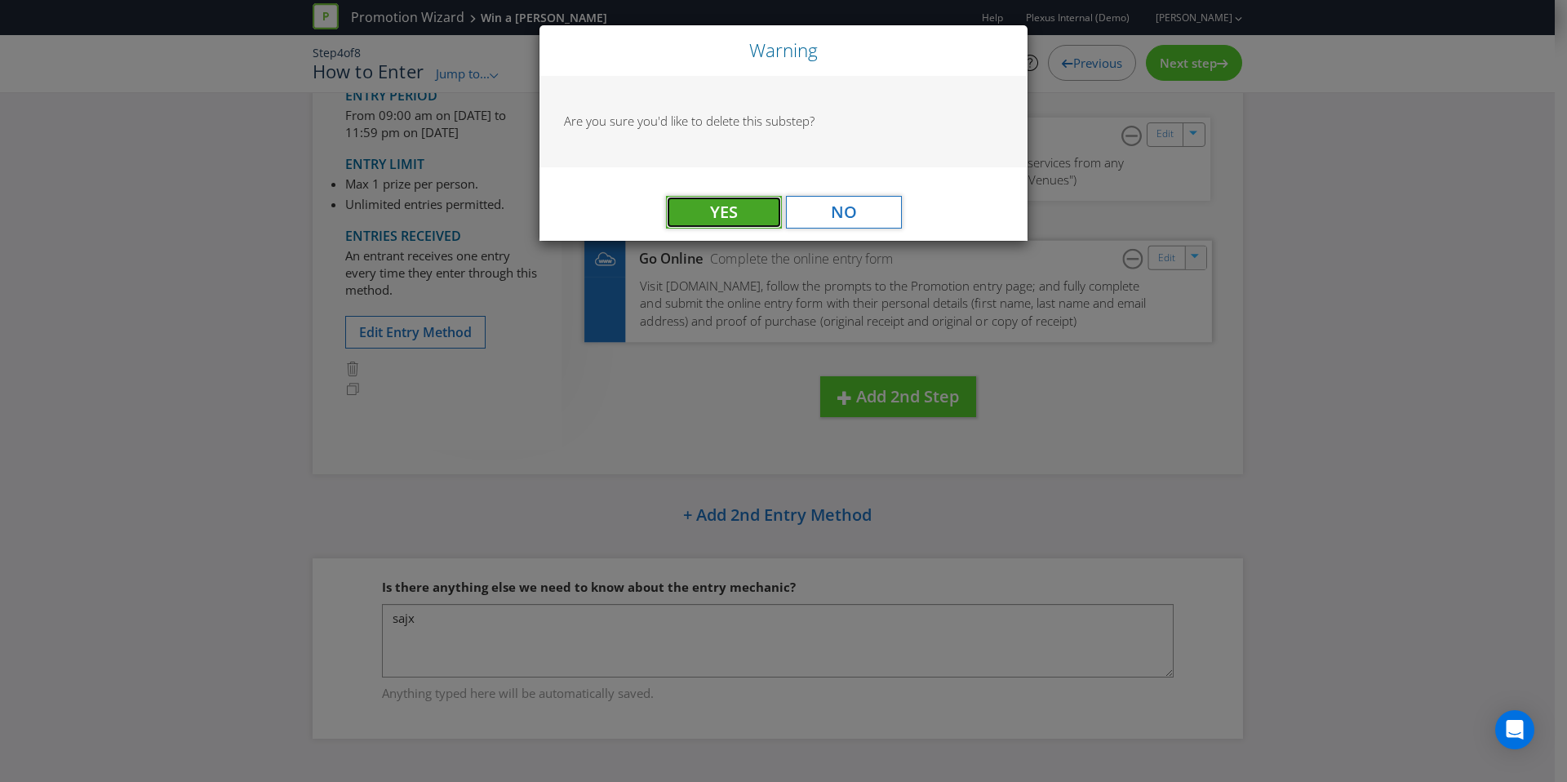
click at [742, 219] on button "Yes" at bounding box center [724, 212] width 116 height 33
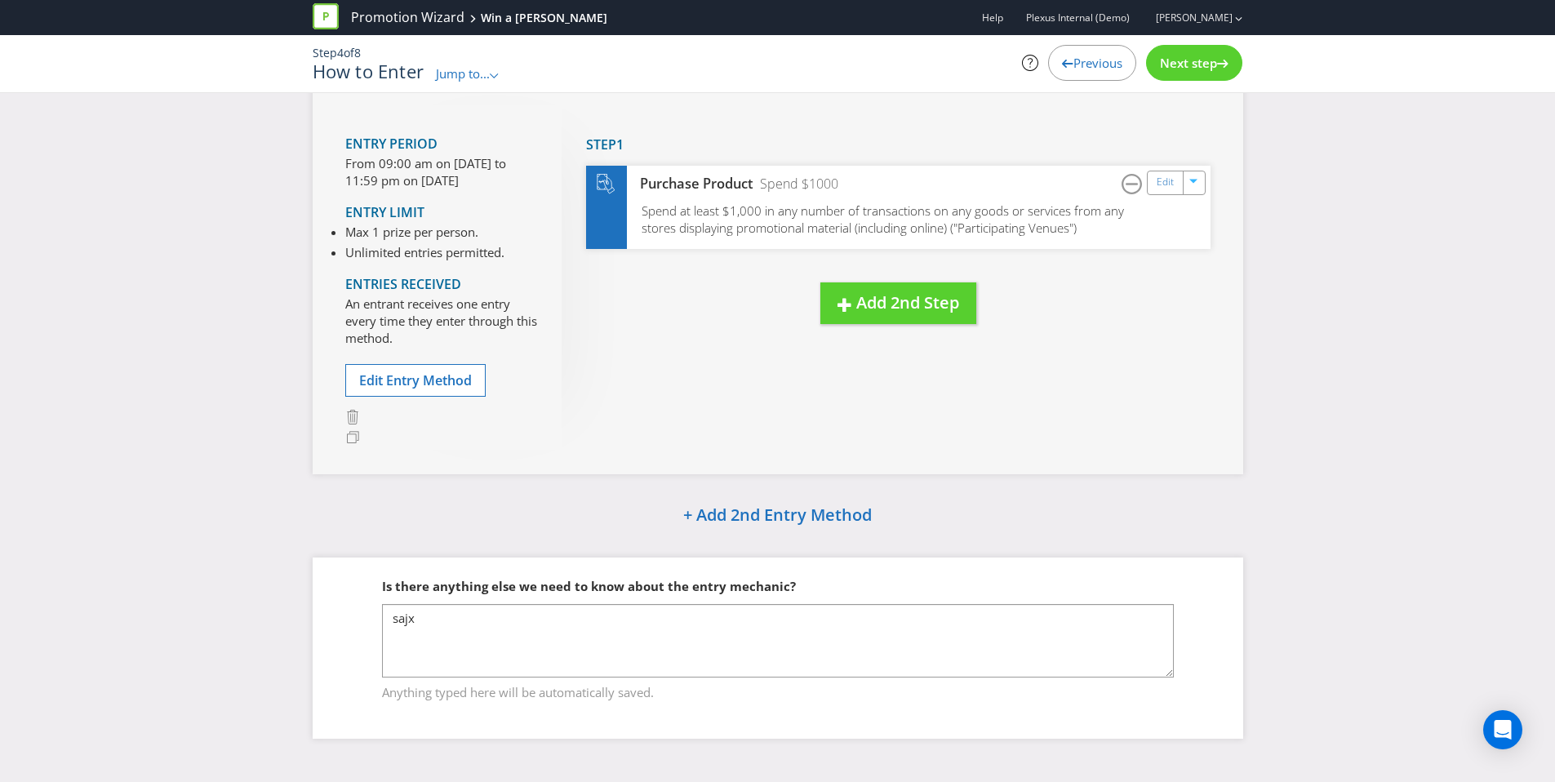
click at [592, 678] on span "Anything typed here will be automatically saved." at bounding box center [778, 690] width 792 height 24
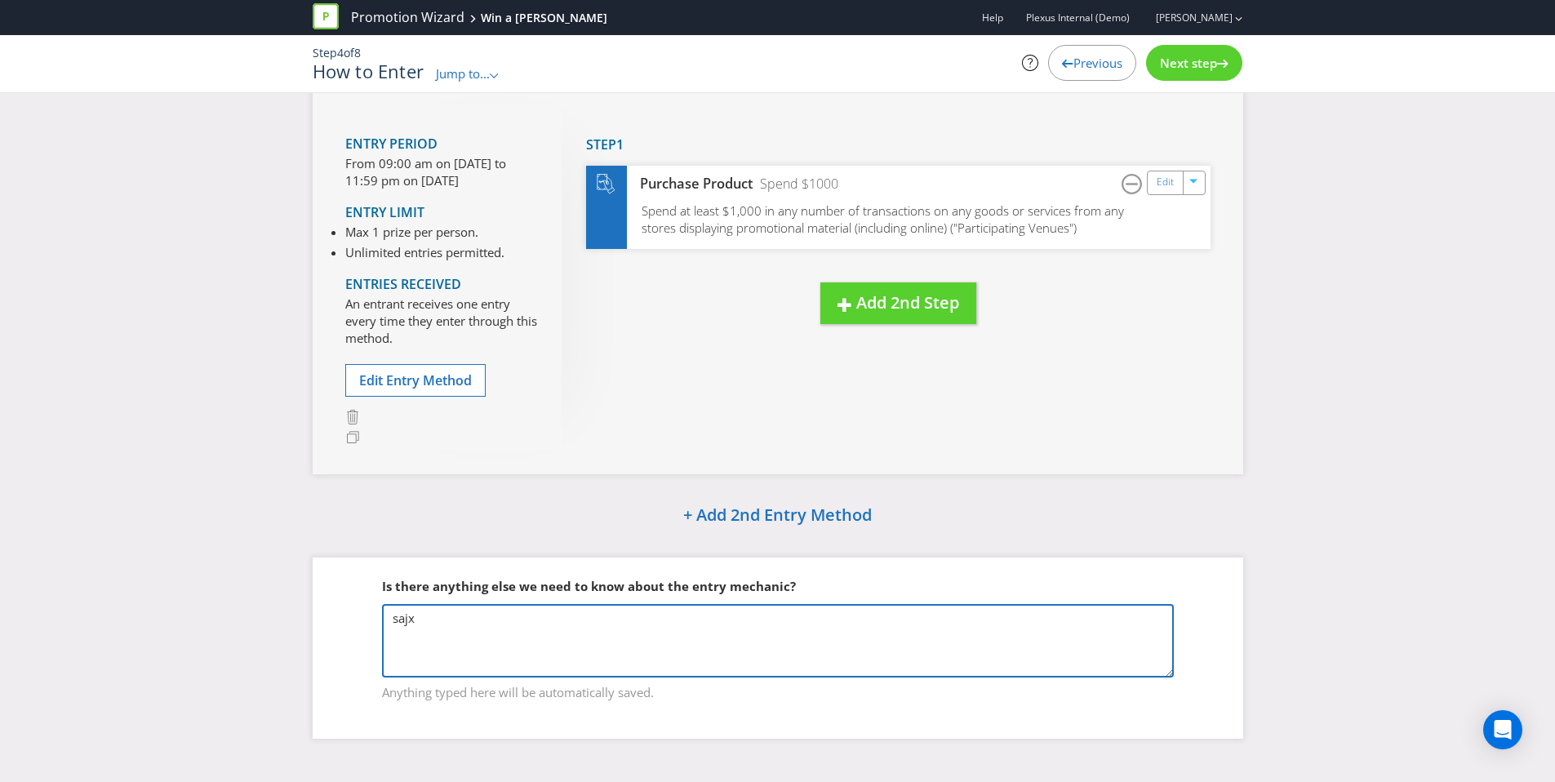
drag, startPoint x: 446, startPoint y: 627, endPoint x: 357, endPoint y: 622, distance: 89.9
click at [358, 622] on fieldset "Is there anything else we need to know about the entry mechanic? sajx Anything …" at bounding box center [777, 629] width 865 height 168
type textarea "S"
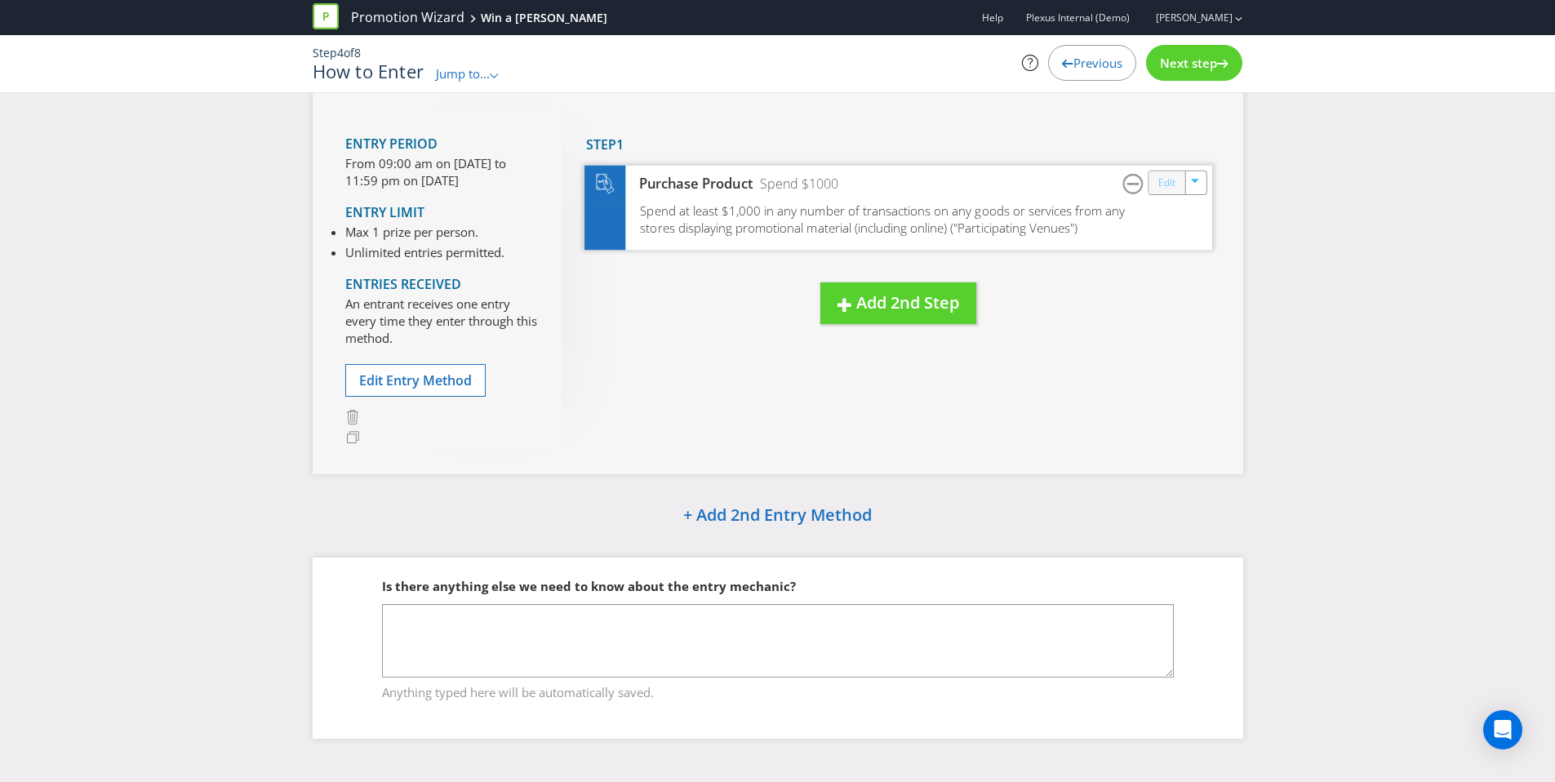
click at [1171, 176] on link "Edit" at bounding box center [1165, 182] width 17 height 19
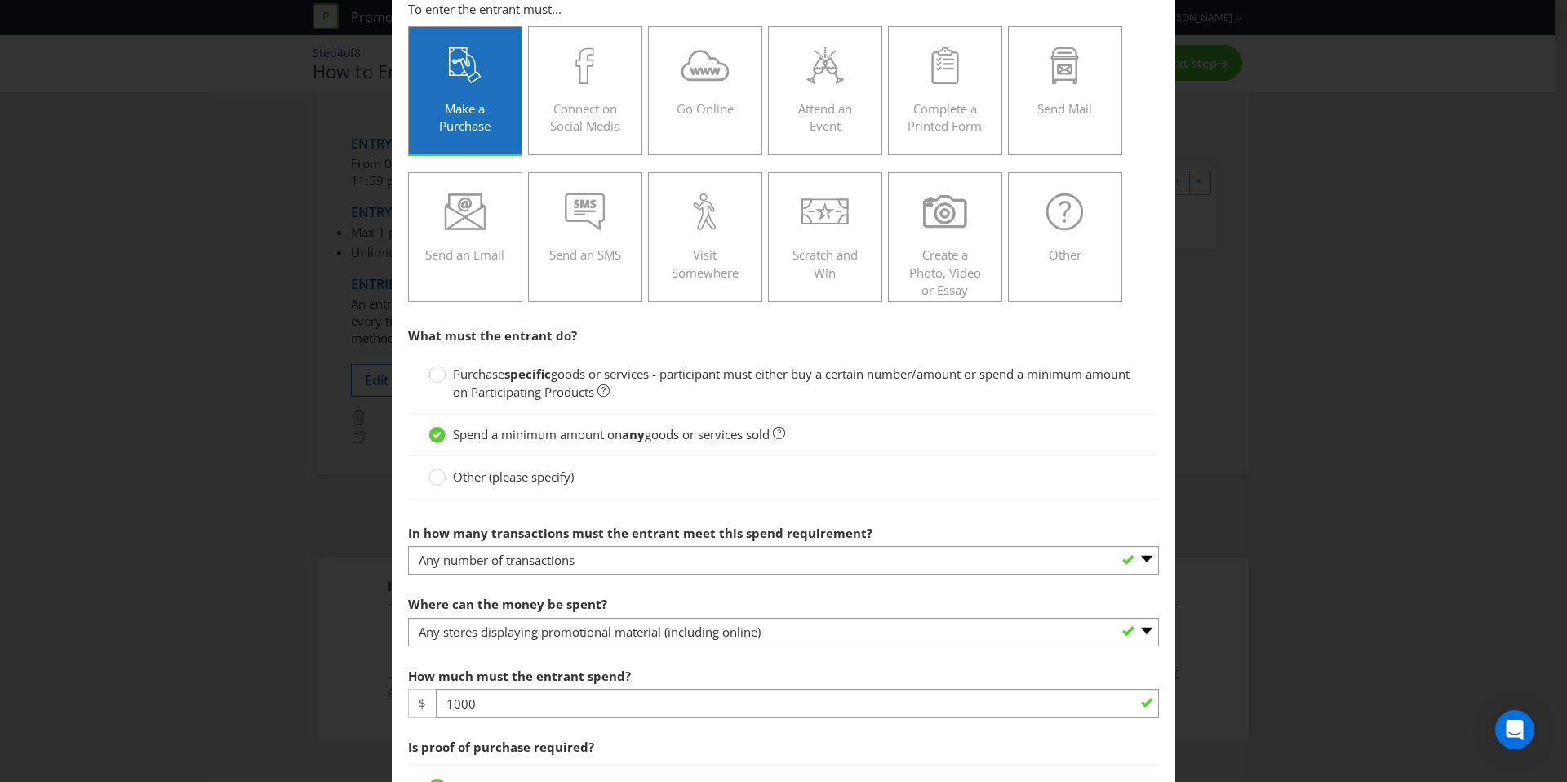
scroll to position [87, 0]
click at [522, 482] on span "Other (please specify)" at bounding box center [513, 476] width 121 height 16
click at [0, 0] on input "Other (please specify)" at bounding box center [0, 0] width 0 height 0
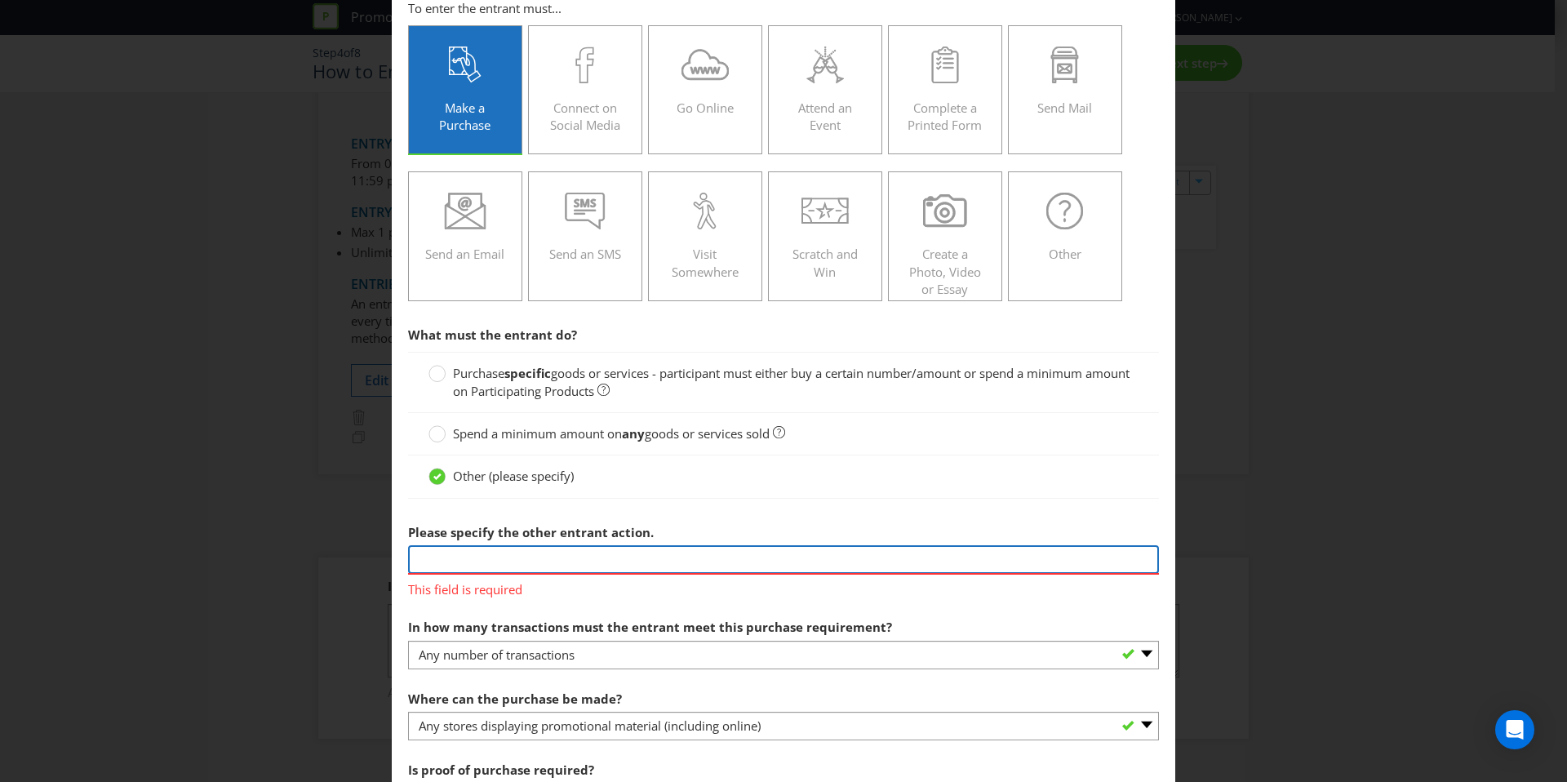
click at [558, 552] on input "text" at bounding box center [783, 559] width 751 height 29
type input "Spend a minimum of $1000 on [PERSON_NAME] trade account during the month of x"
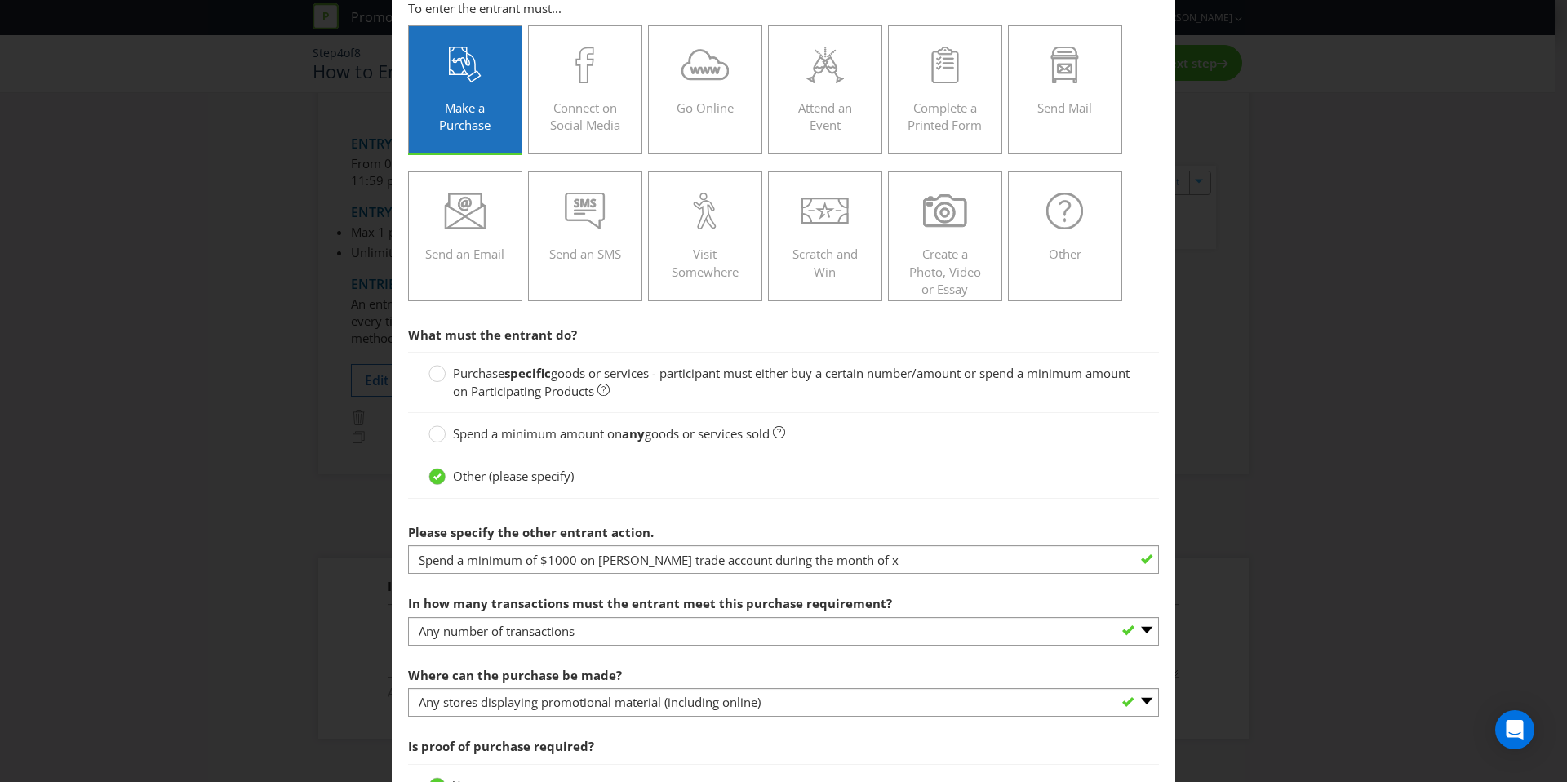
click at [837, 440] on div "Spend a minimum amount on any goods or services sold" at bounding box center [784, 433] width 710 height 17
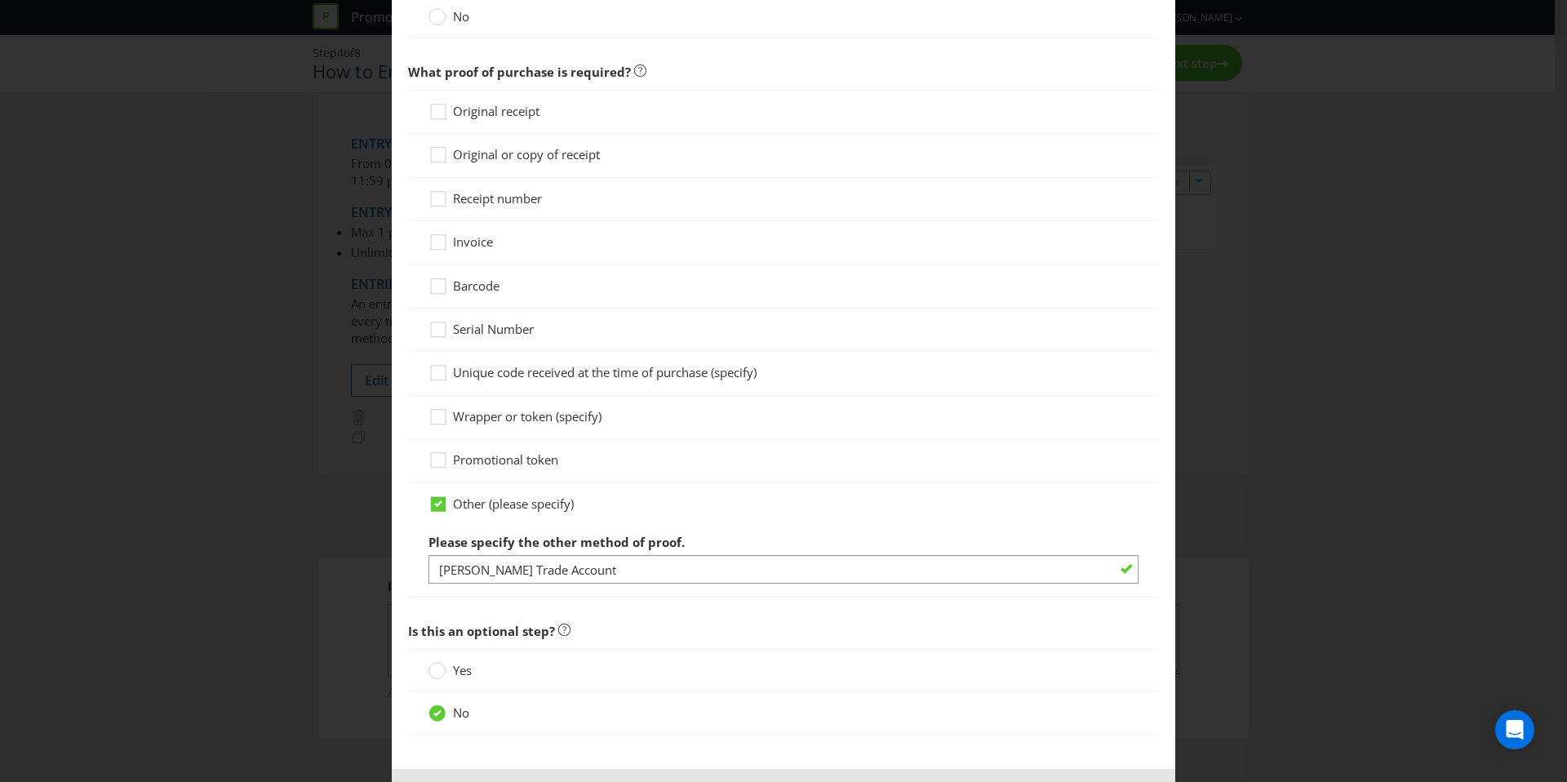
scroll to position [965, 0]
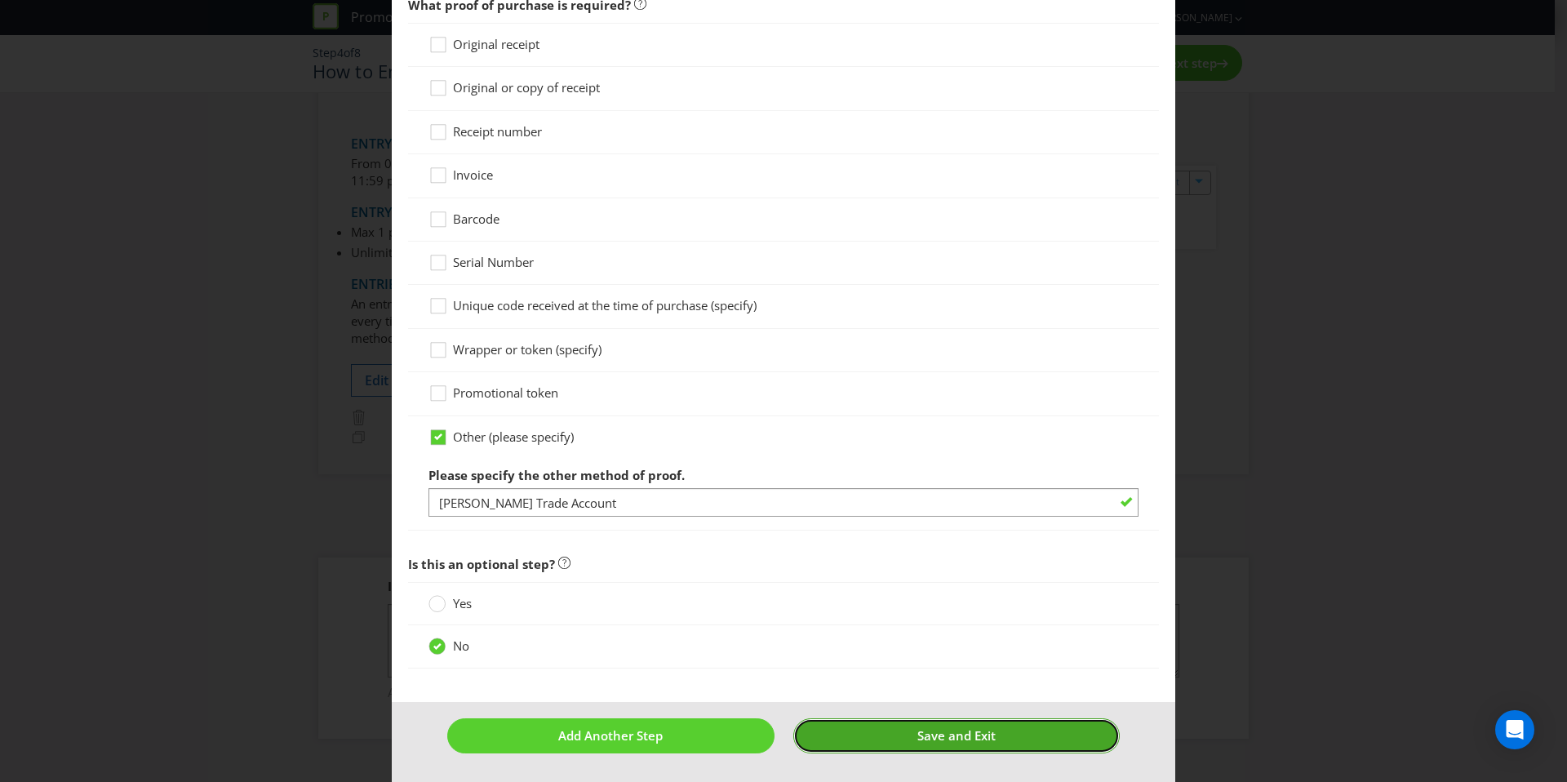
click at [949, 726] on button "Save and Exit" at bounding box center [956, 735] width 327 height 35
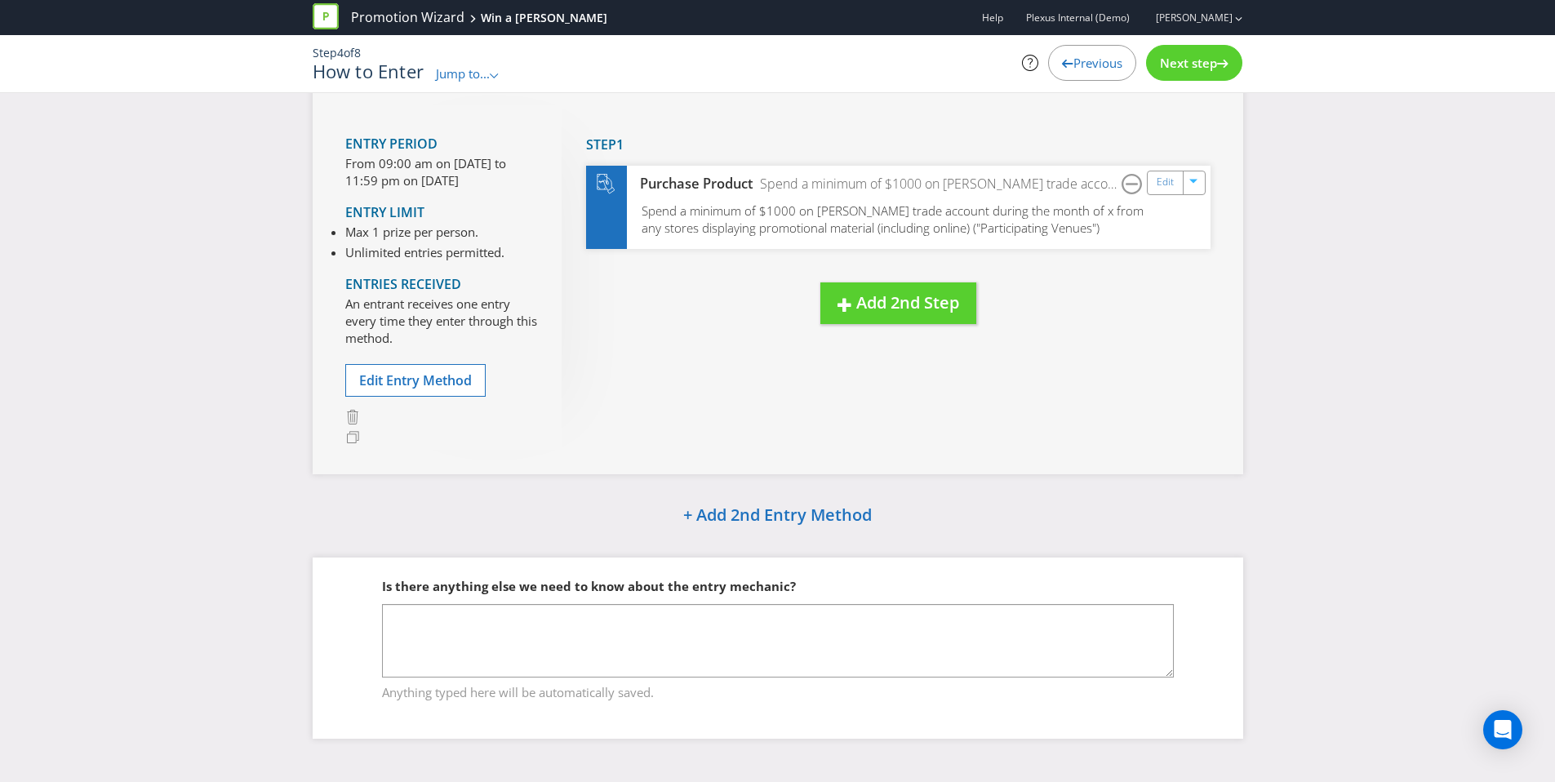
click at [1192, 55] on span "Next step" at bounding box center [1188, 63] width 57 height 16
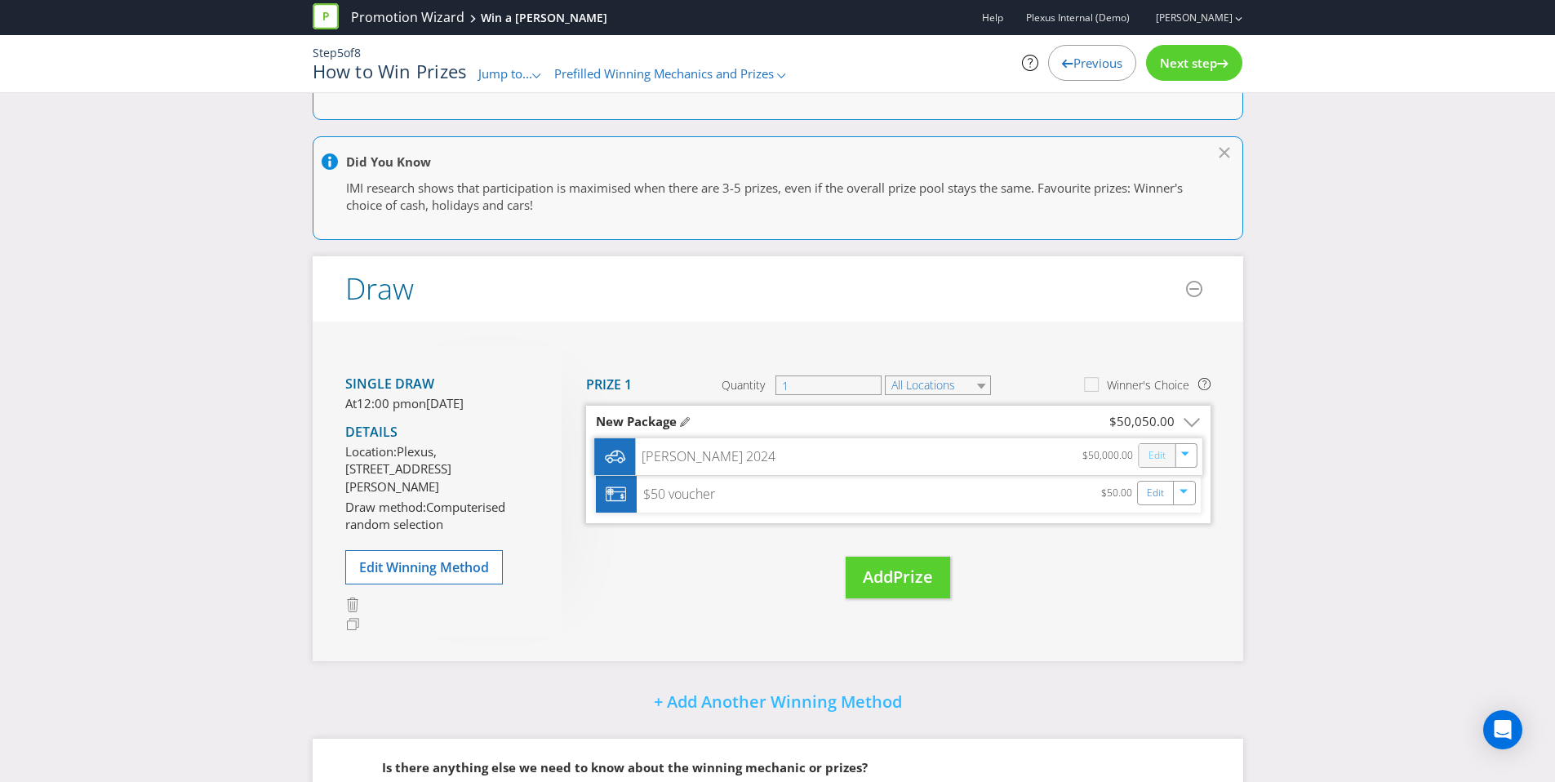
click at [1152, 453] on link "Edit" at bounding box center [1156, 455] width 17 height 19
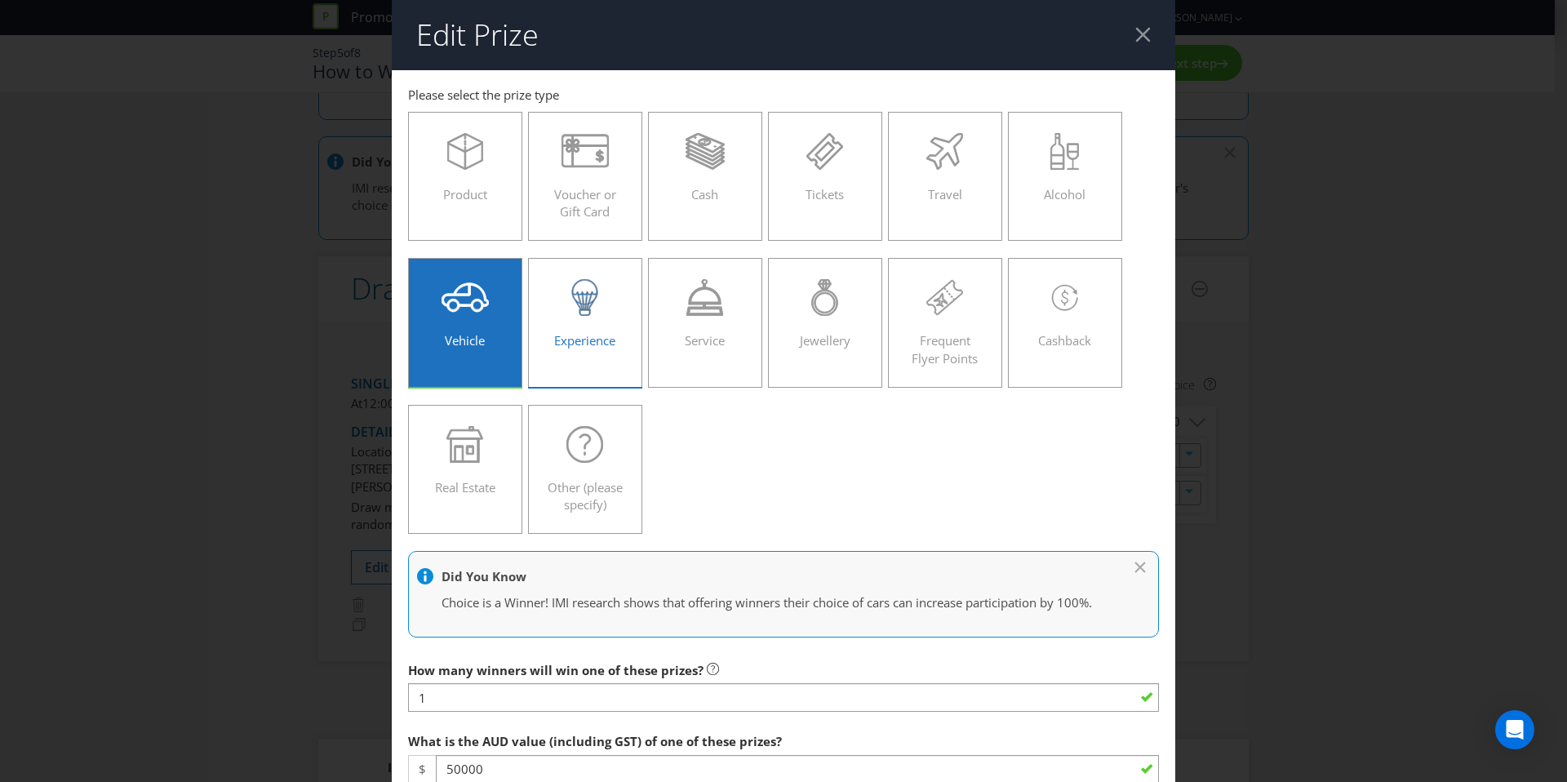
click at [571, 324] on div "Experience" at bounding box center [585, 315] width 80 height 73
click at [0, 0] on input "Experience" at bounding box center [0, 0] width 0 height 0
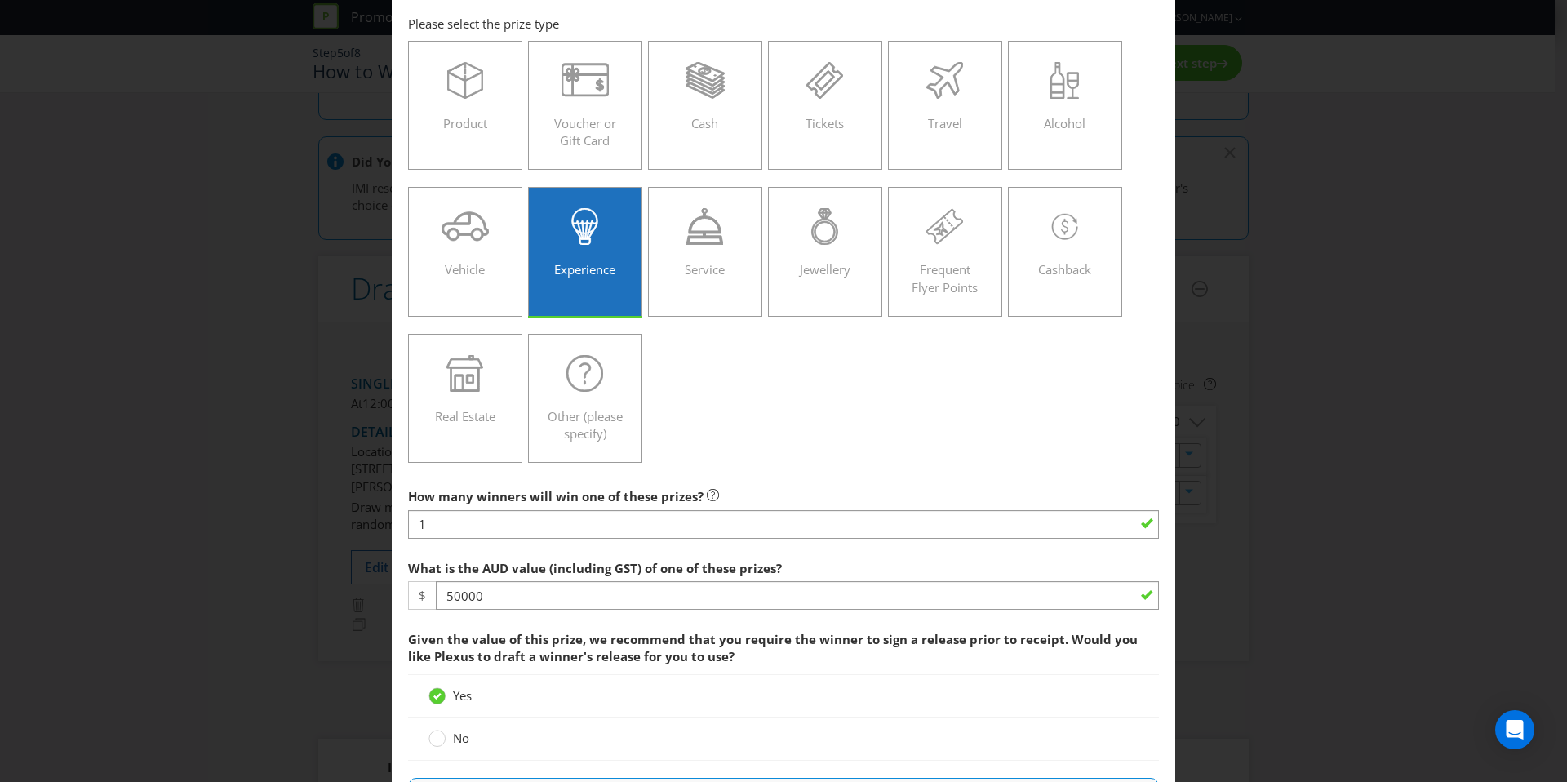
scroll to position [135, 0]
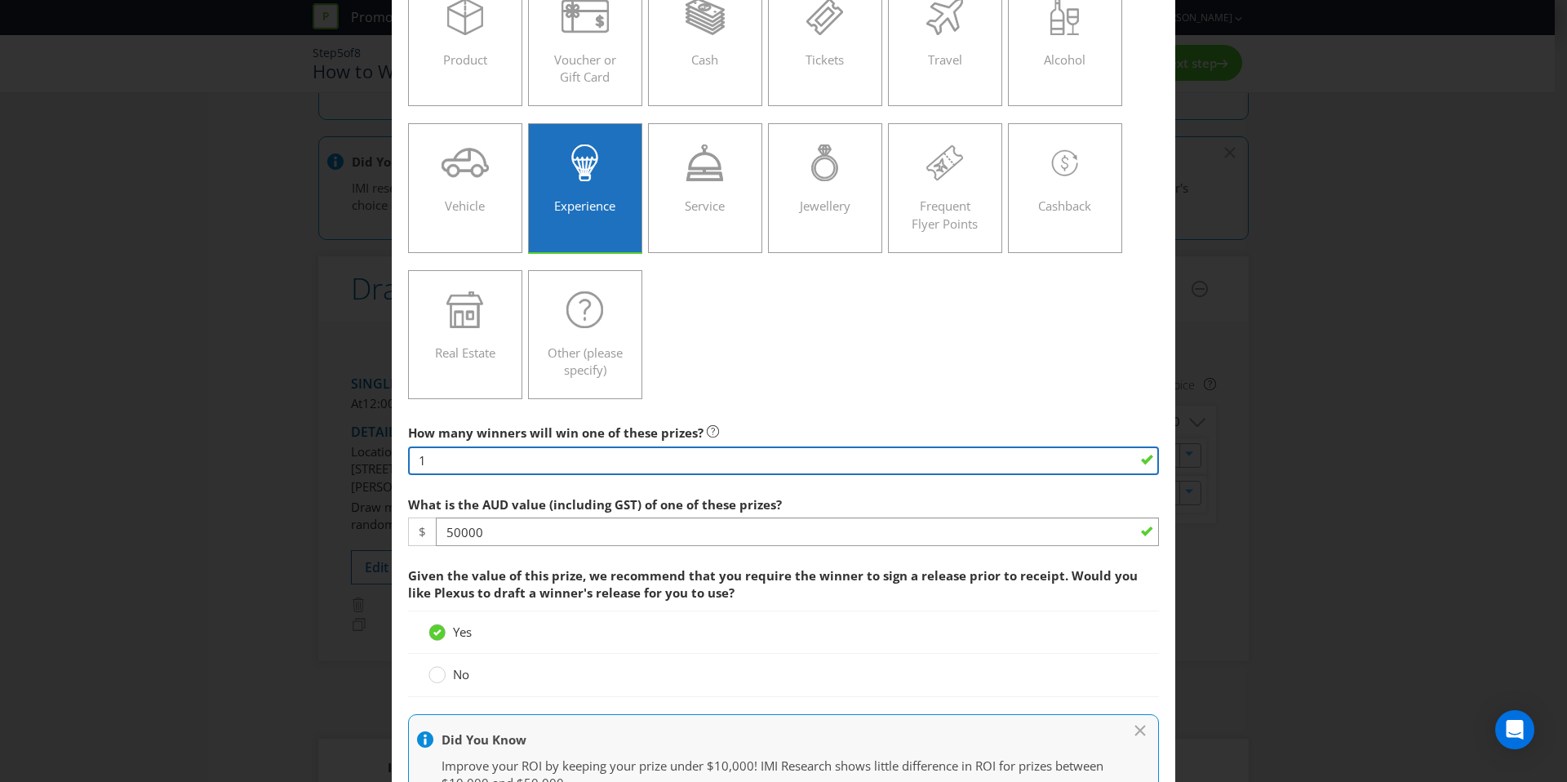
click at [454, 455] on input "1" at bounding box center [783, 460] width 751 height 29
type input "2"
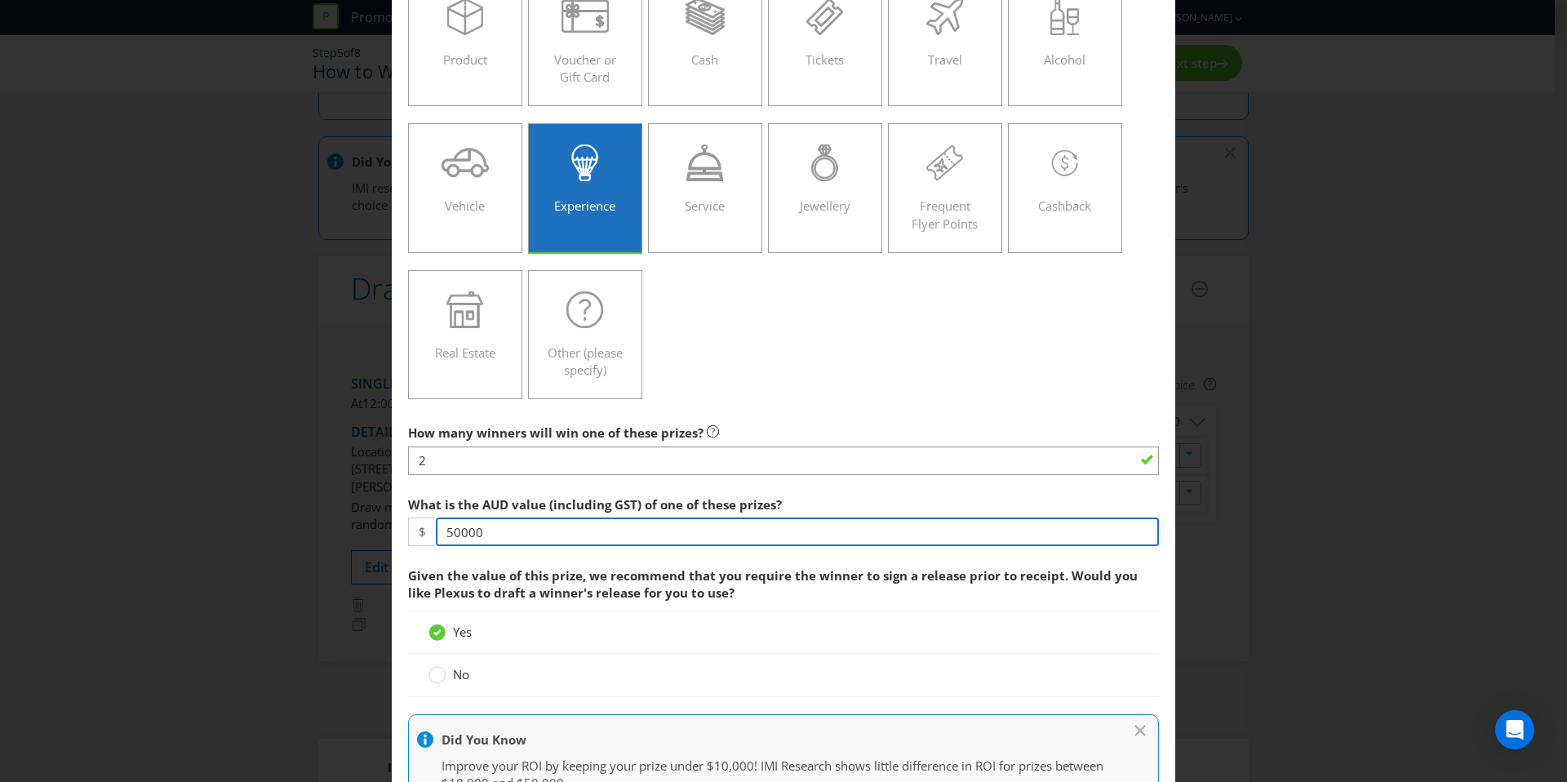
click at [500, 529] on input "50000" at bounding box center [797, 532] width 723 height 29
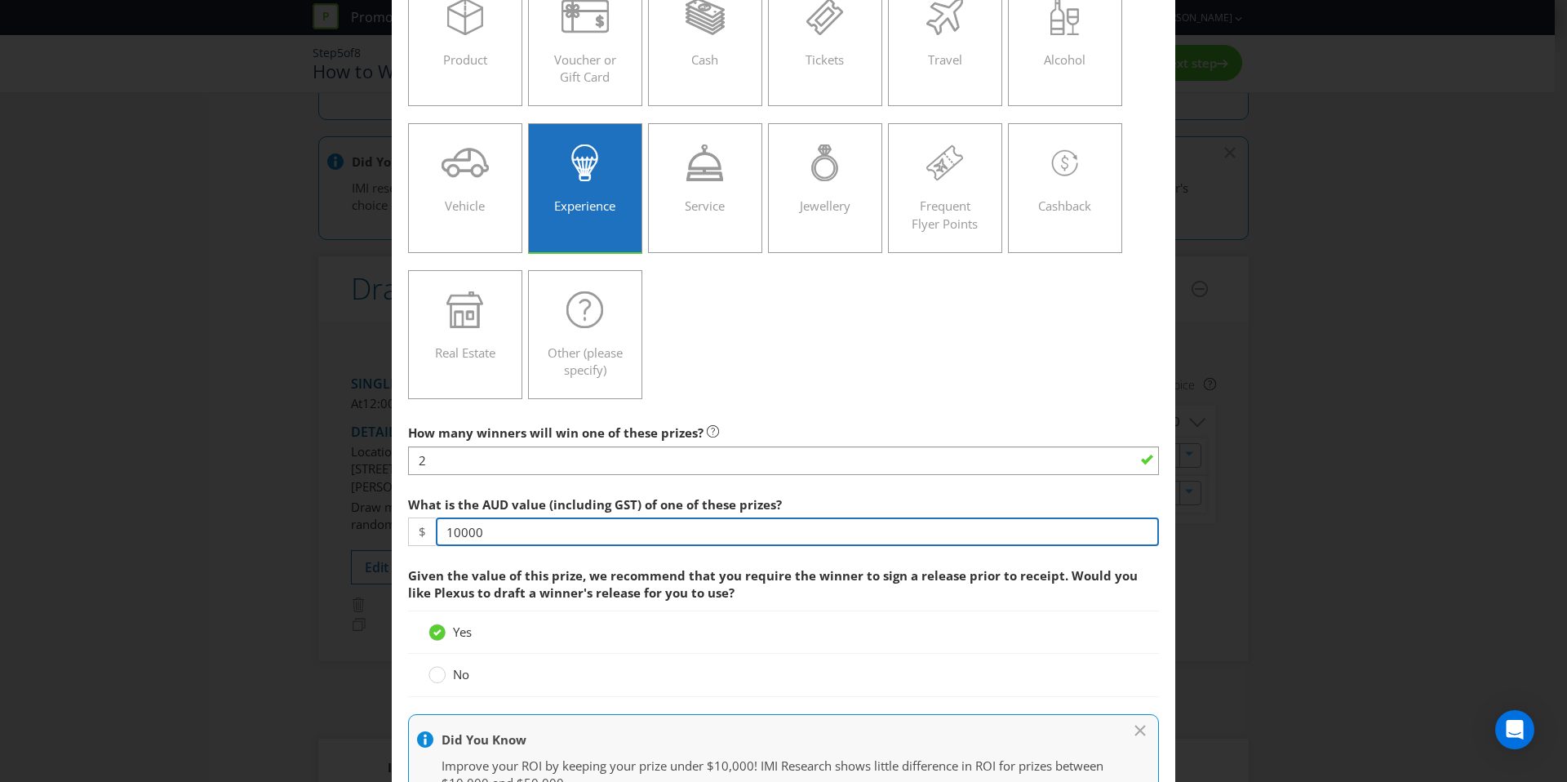
type input "10000"
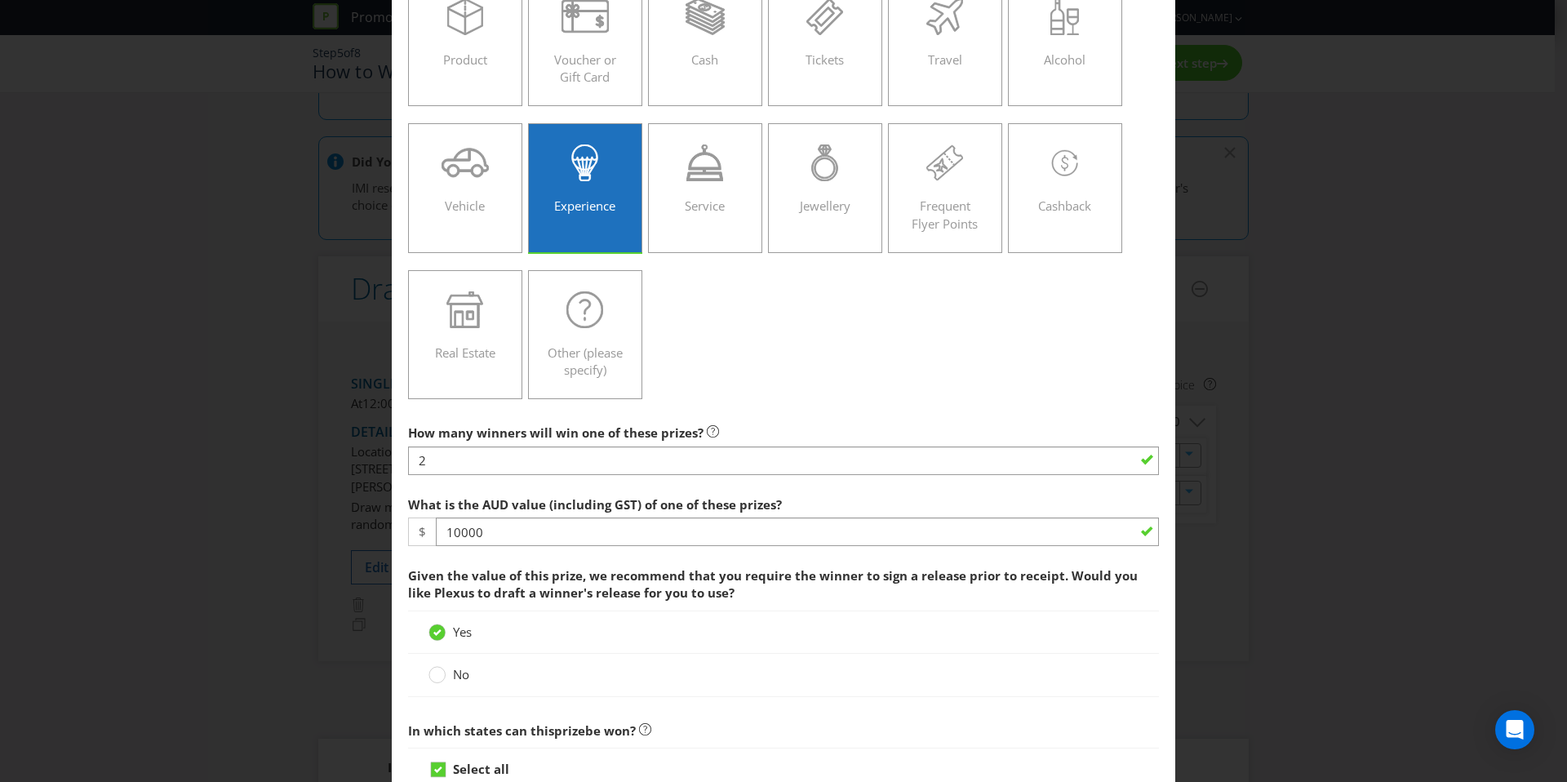
click at [515, 593] on span "Given the value of this prize, we recommend that you require the winner to sign…" at bounding box center [773, 583] width 730 height 33
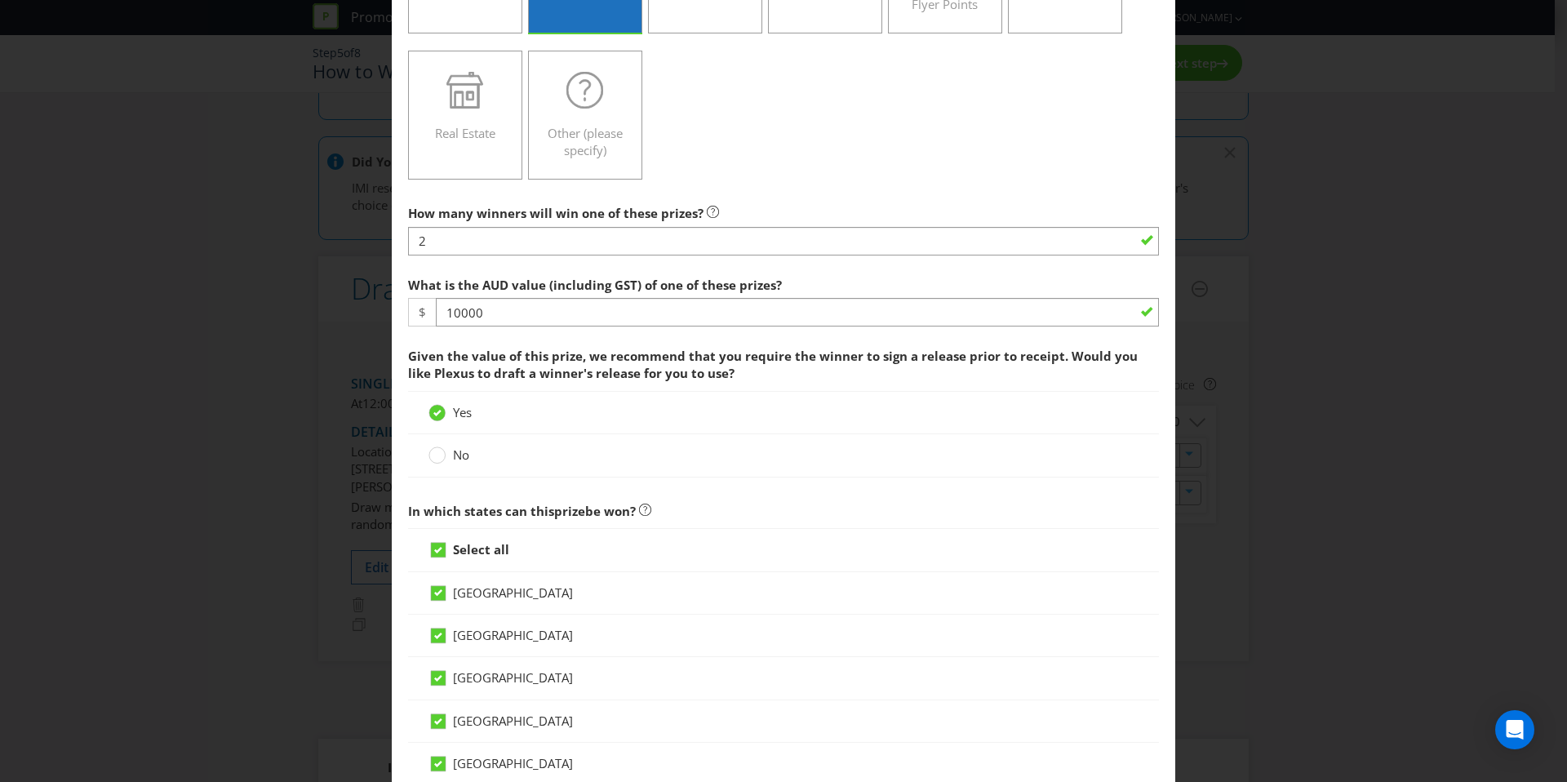
scroll to position [360, 0]
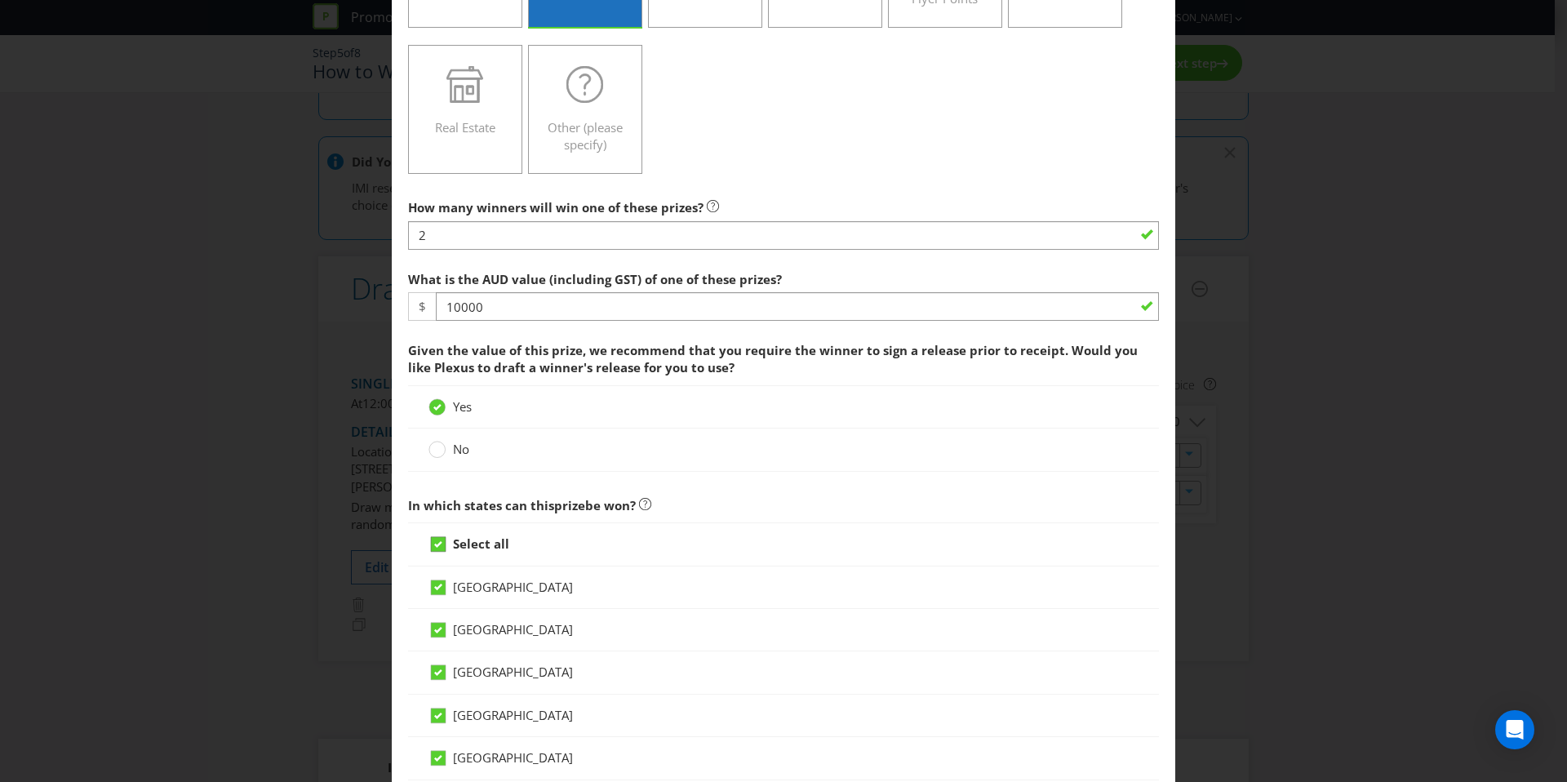
click at [434, 545] on icon at bounding box center [438, 544] width 8 height 7
click at [0, 0] on input "Select all" at bounding box center [0, 0] width 0 height 0
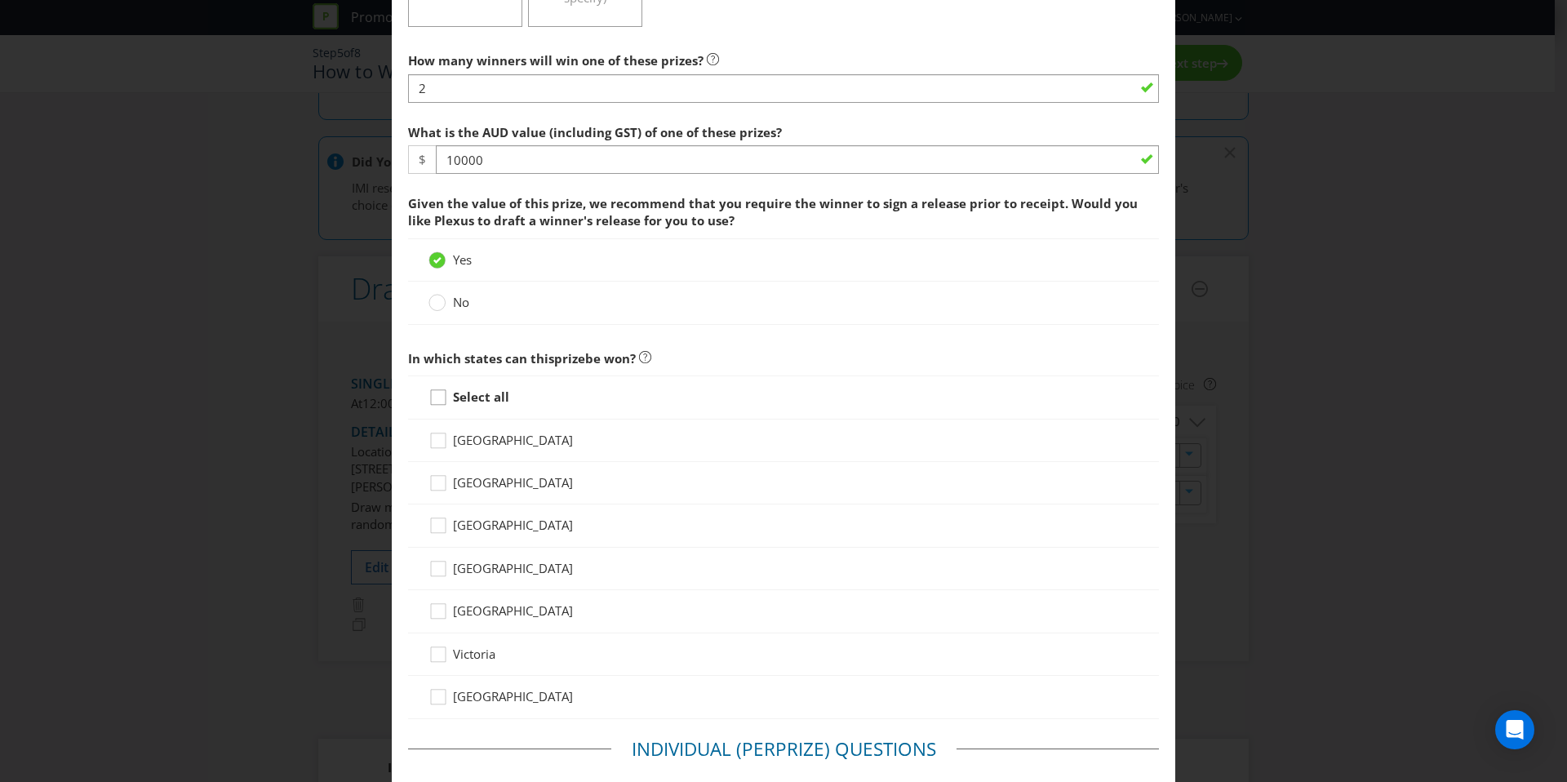
scroll to position [509, 0]
click at [438, 655] on icon at bounding box center [441, 655] width 24 height 24
click at [0, 0] on input "Victoria" at bounding box center [0, 0] width 0 height 0
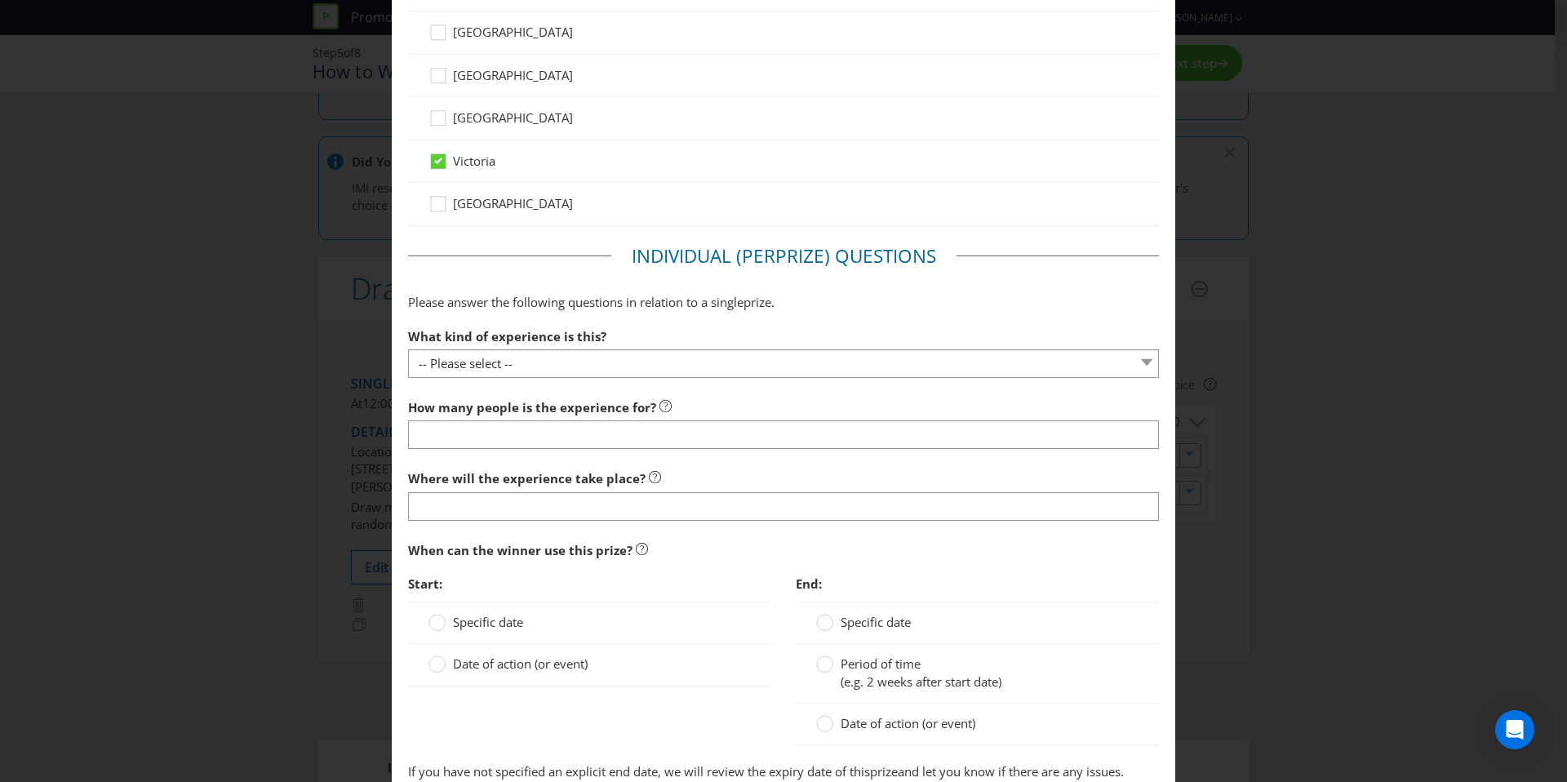
scroll to position [1092, 0]
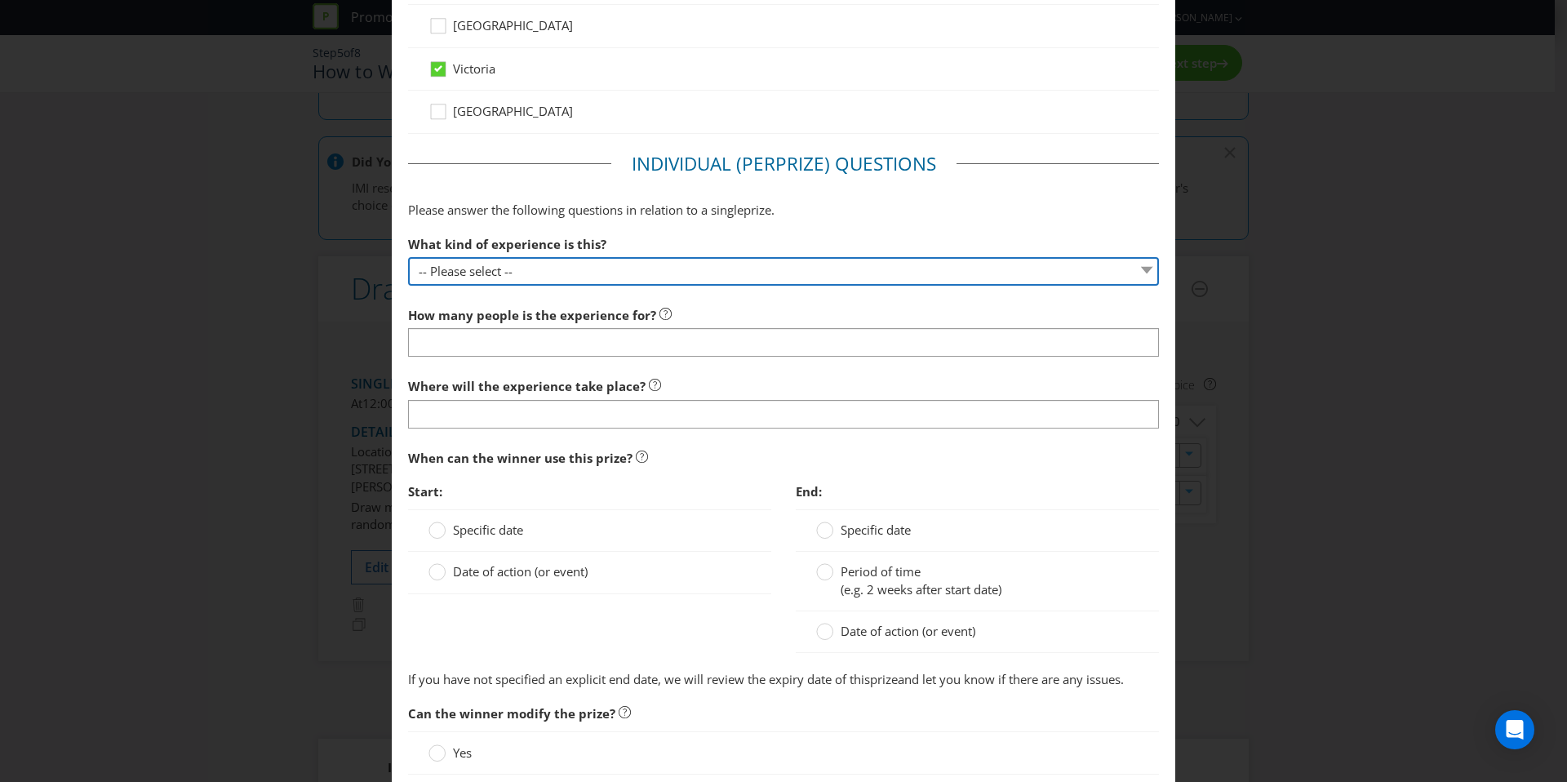
click at [519, 263] on select "-- Please select -- Dining Wellness Celebrity Encounter Activities and Sports O…" at bounding box center [783, 271] width 751 height 29
select select "ACTIVITIES"
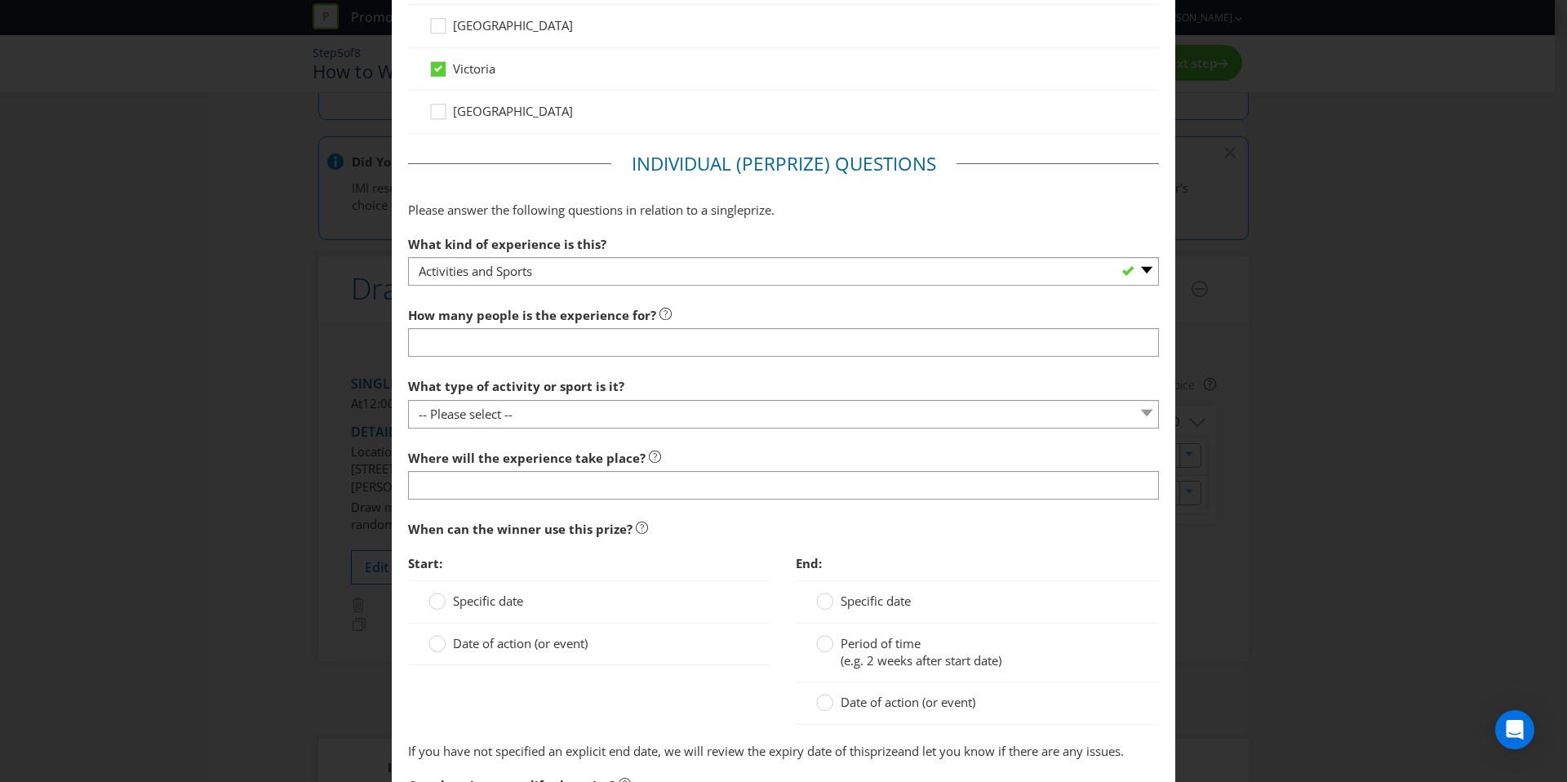
click at [496, 357] on div at bounding box center [783, 357] width 751 height 2
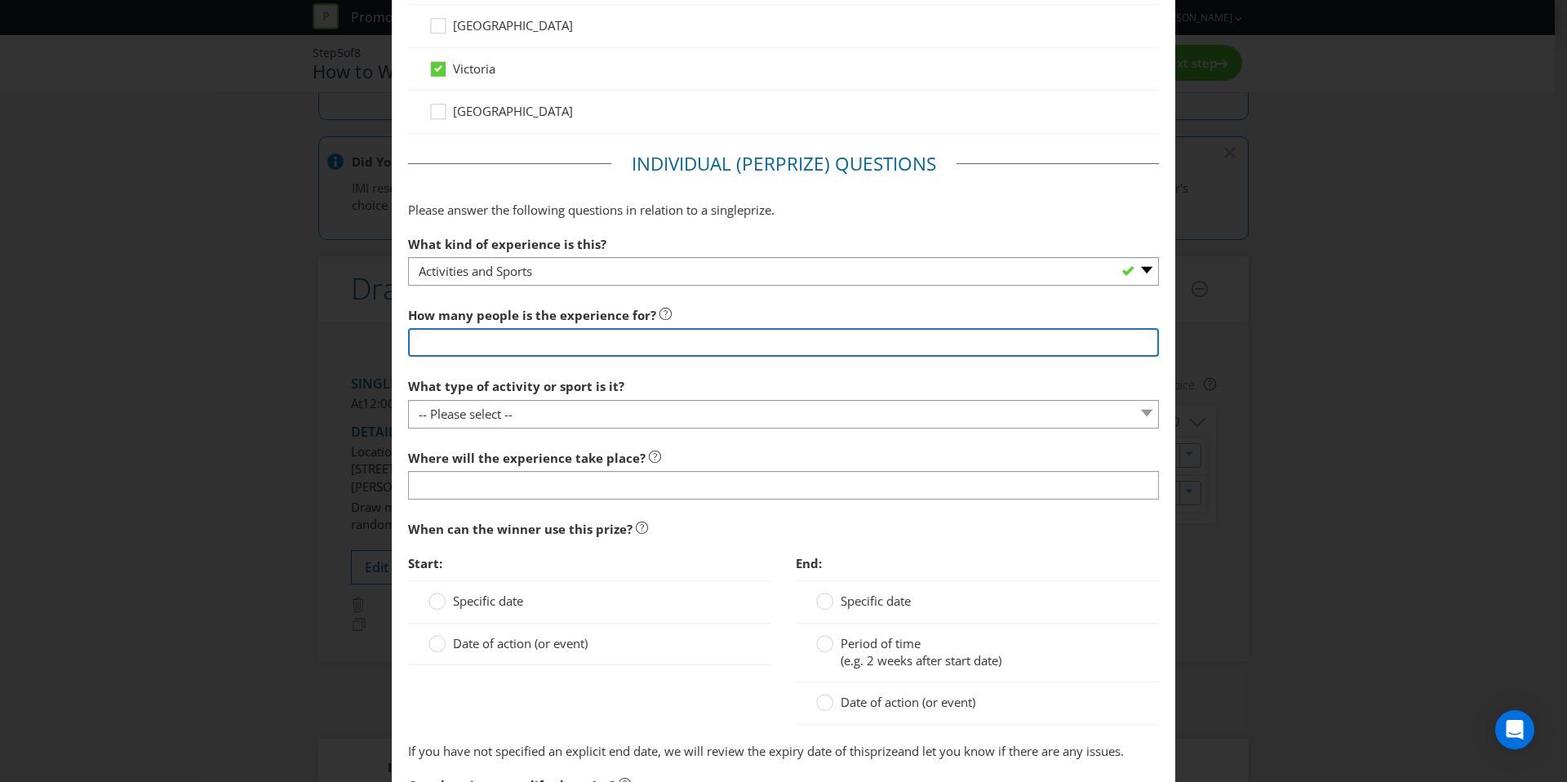
click at [499, 347] on input "Davidson" at bounding box center [783, 342] width 751 height 29
type input "2"
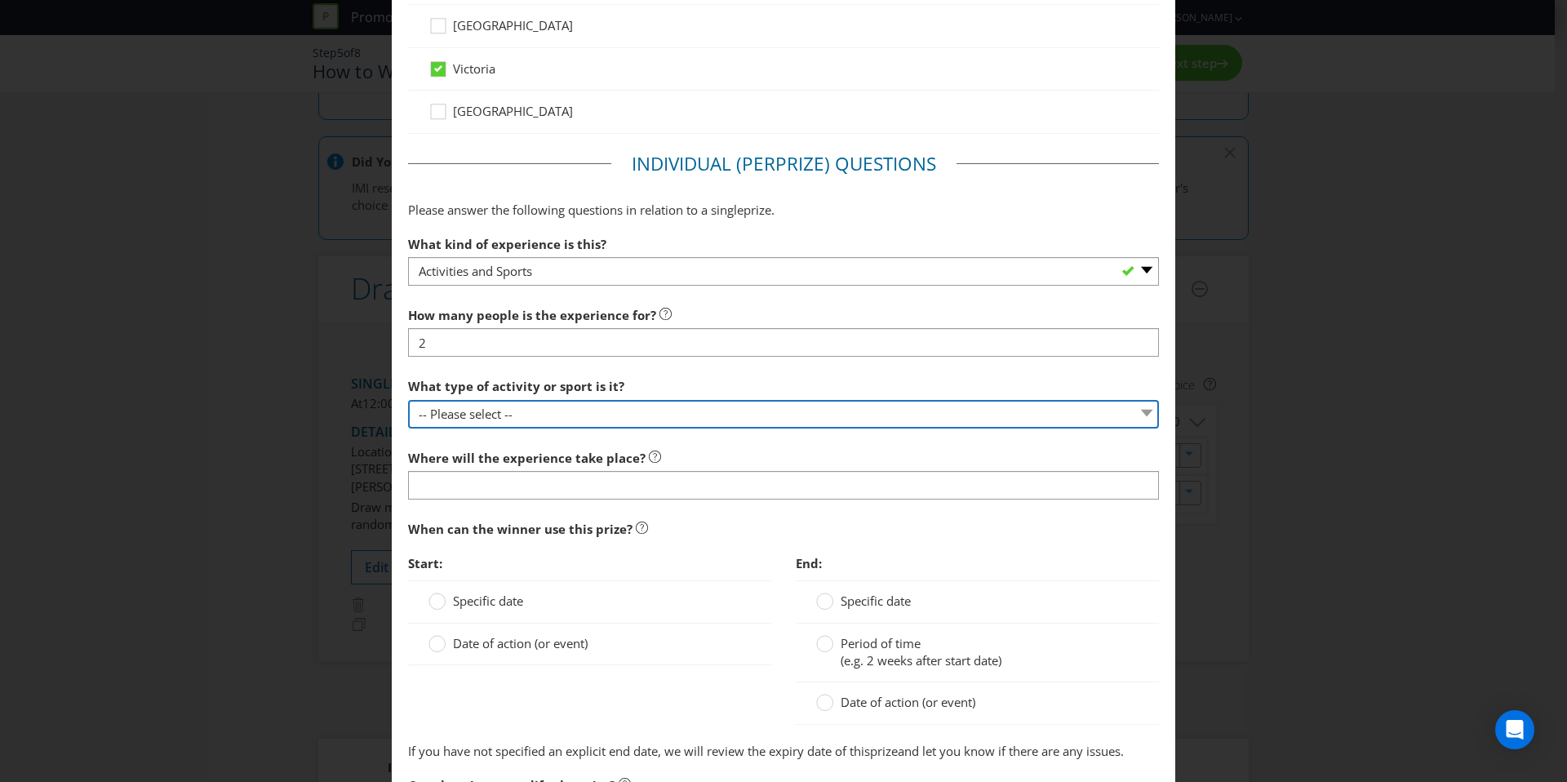
click at [526, 415] on select "-- Please select -- Land sports (please specify) Water sports Snow sports (plea…" at bounding box center [783, 414] width 751 height 29
select select "DRIVING"
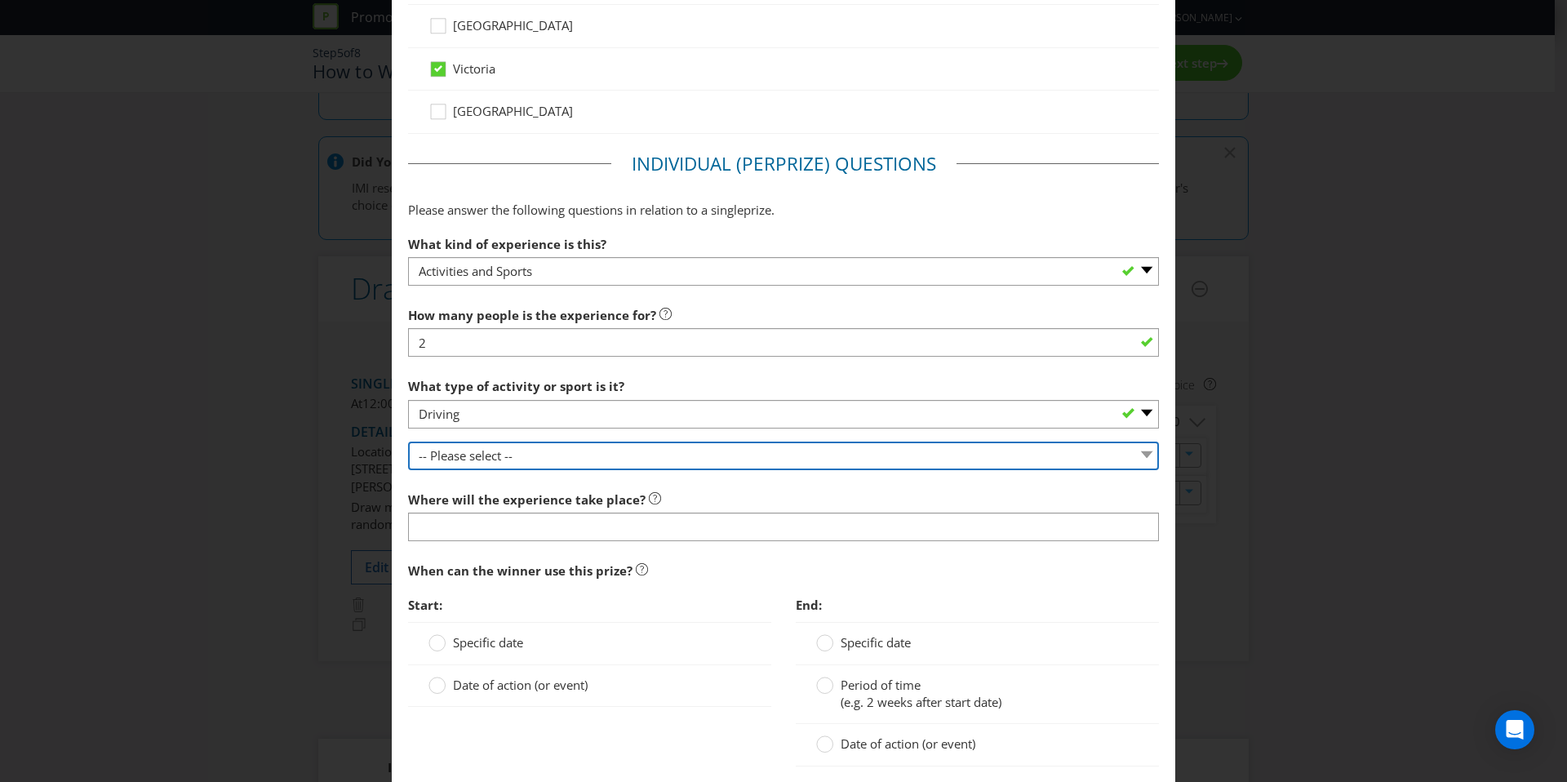
click at [484, 461] on select "-- Please select -- Driver training Go karting Motorbike rides Off road Race or…" at bounding box center [783, 456] width 751 height 29
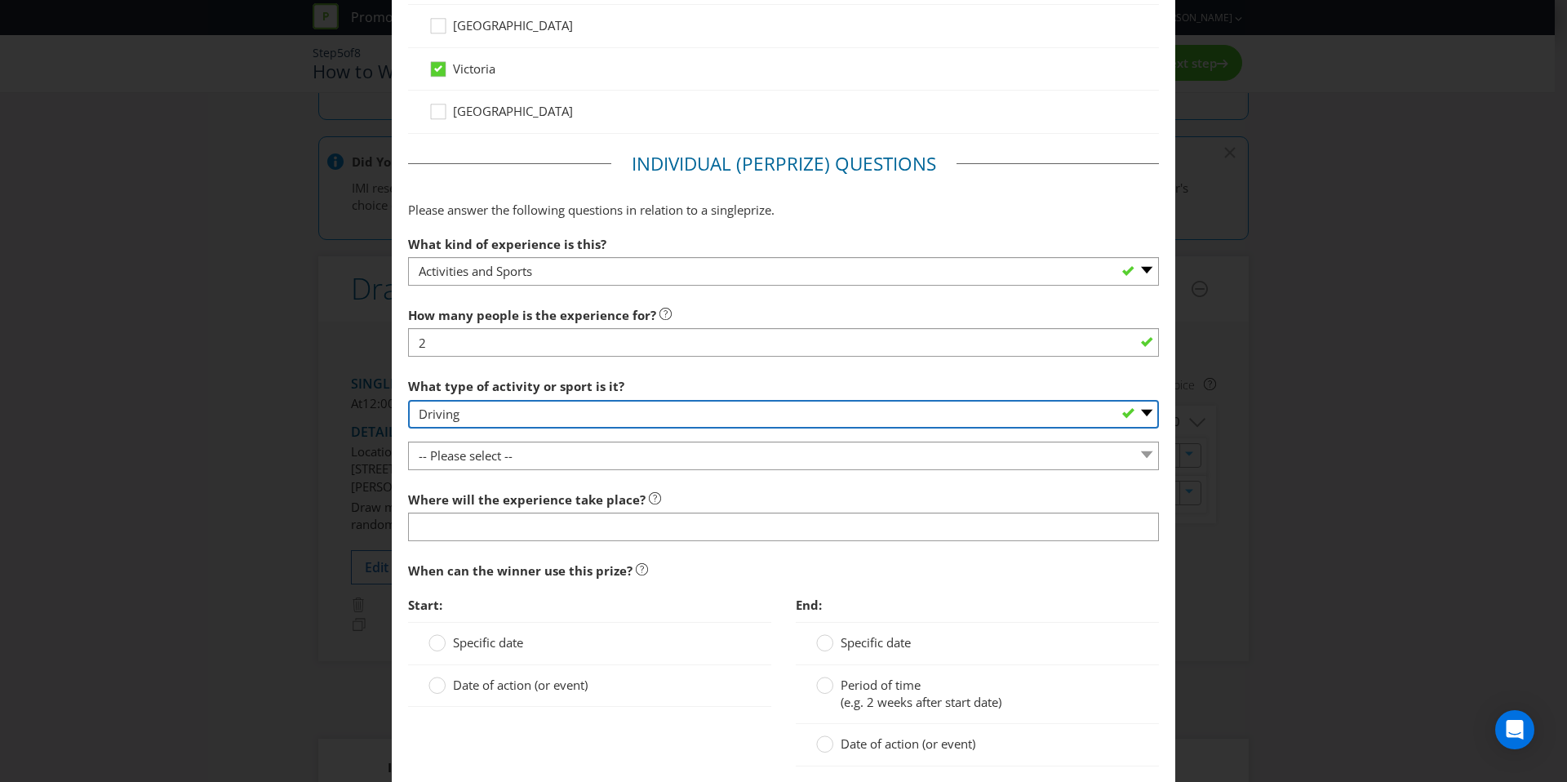
click at [479, 420] on select "-- Please select -- Land sports (please specify) Water sports Snow sports (plea…" at bounding box center [783, 414] width 751 height 29
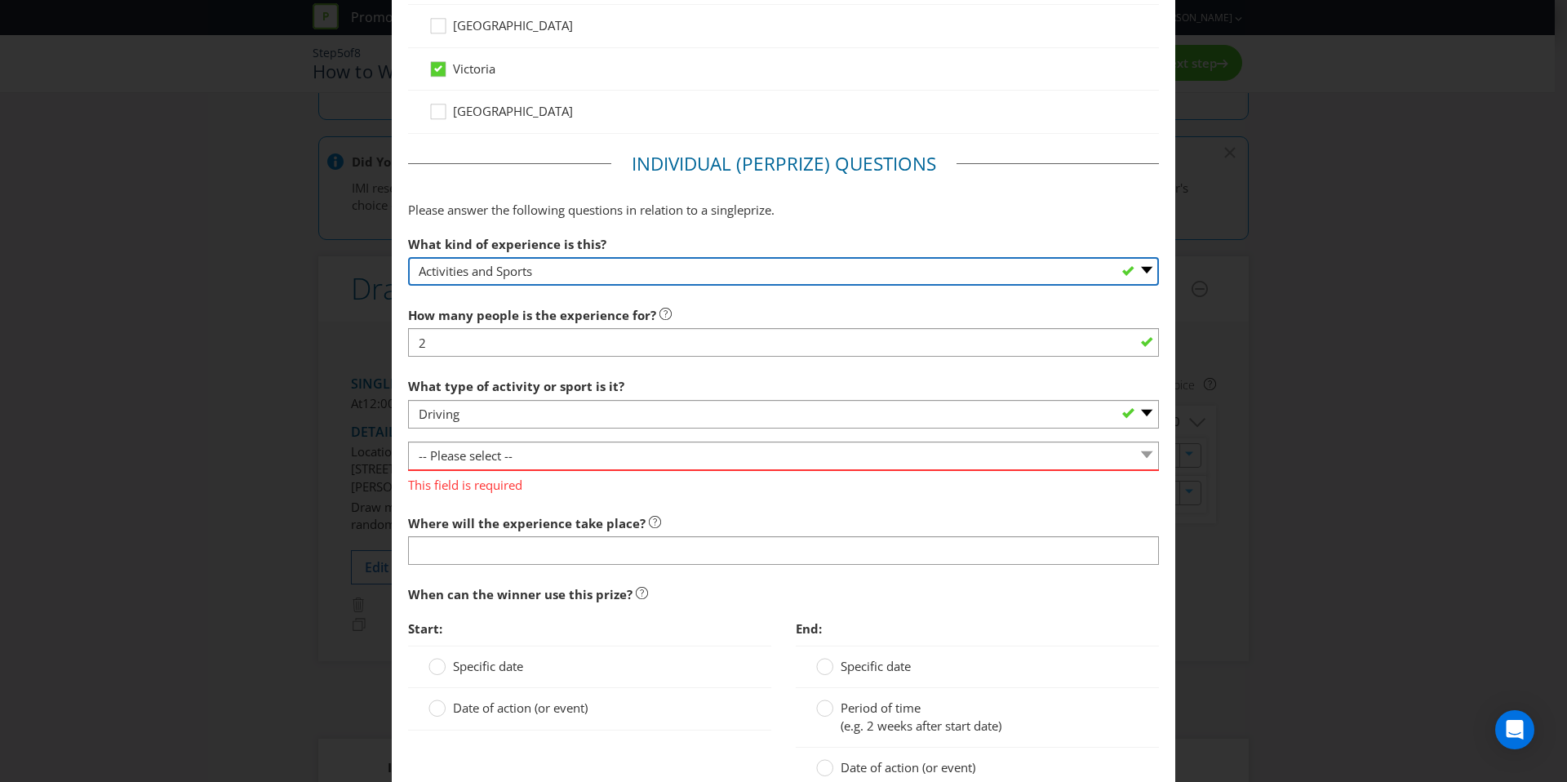
click at [543, 269] on select "-- Please select -- Dining Wellness Celebrity Encounter Activities and Sports O…" at bounding box center [783, 271] width 751 height 29
select select "OTHER"
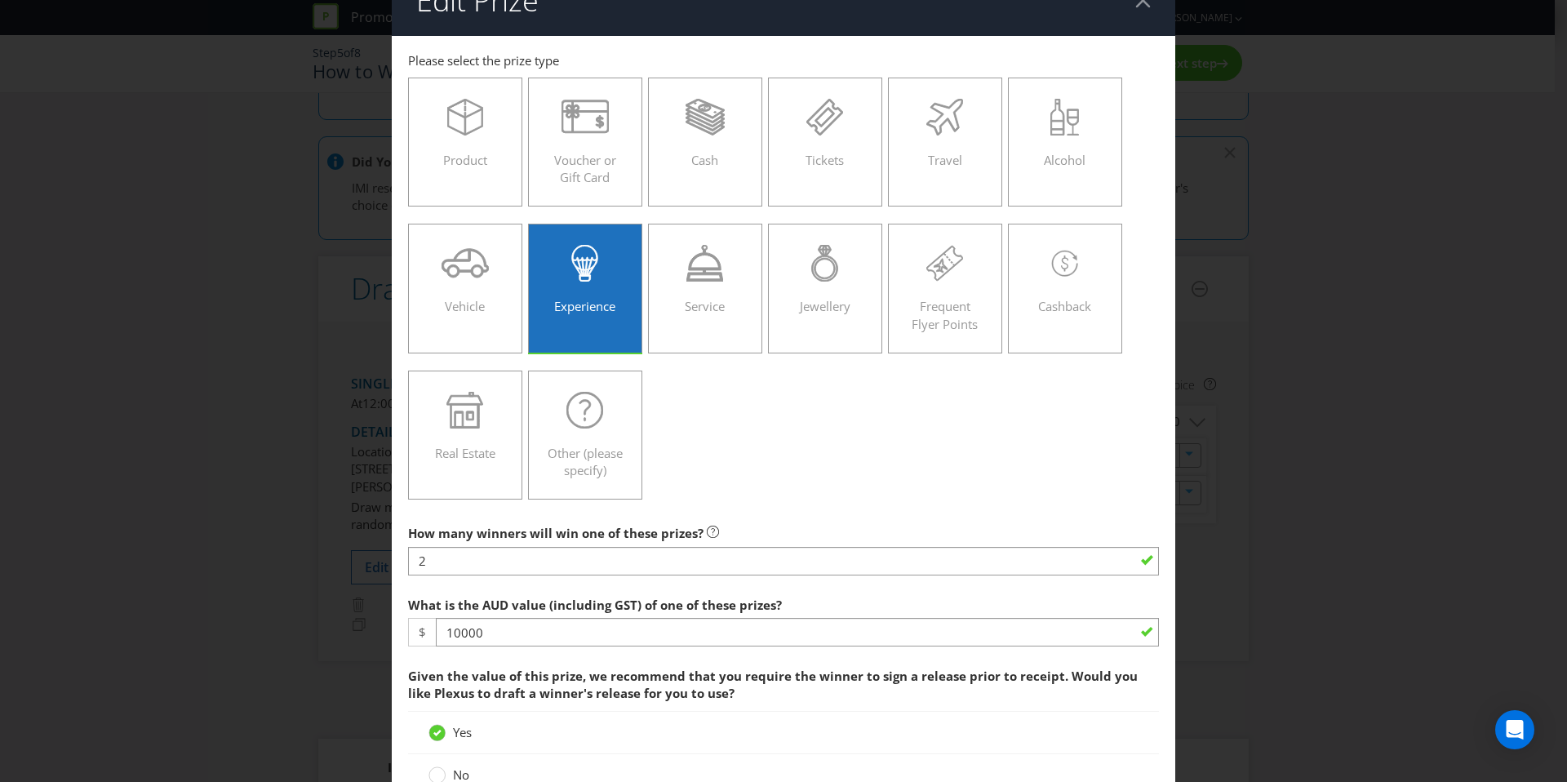
scroll to position [38, 0]
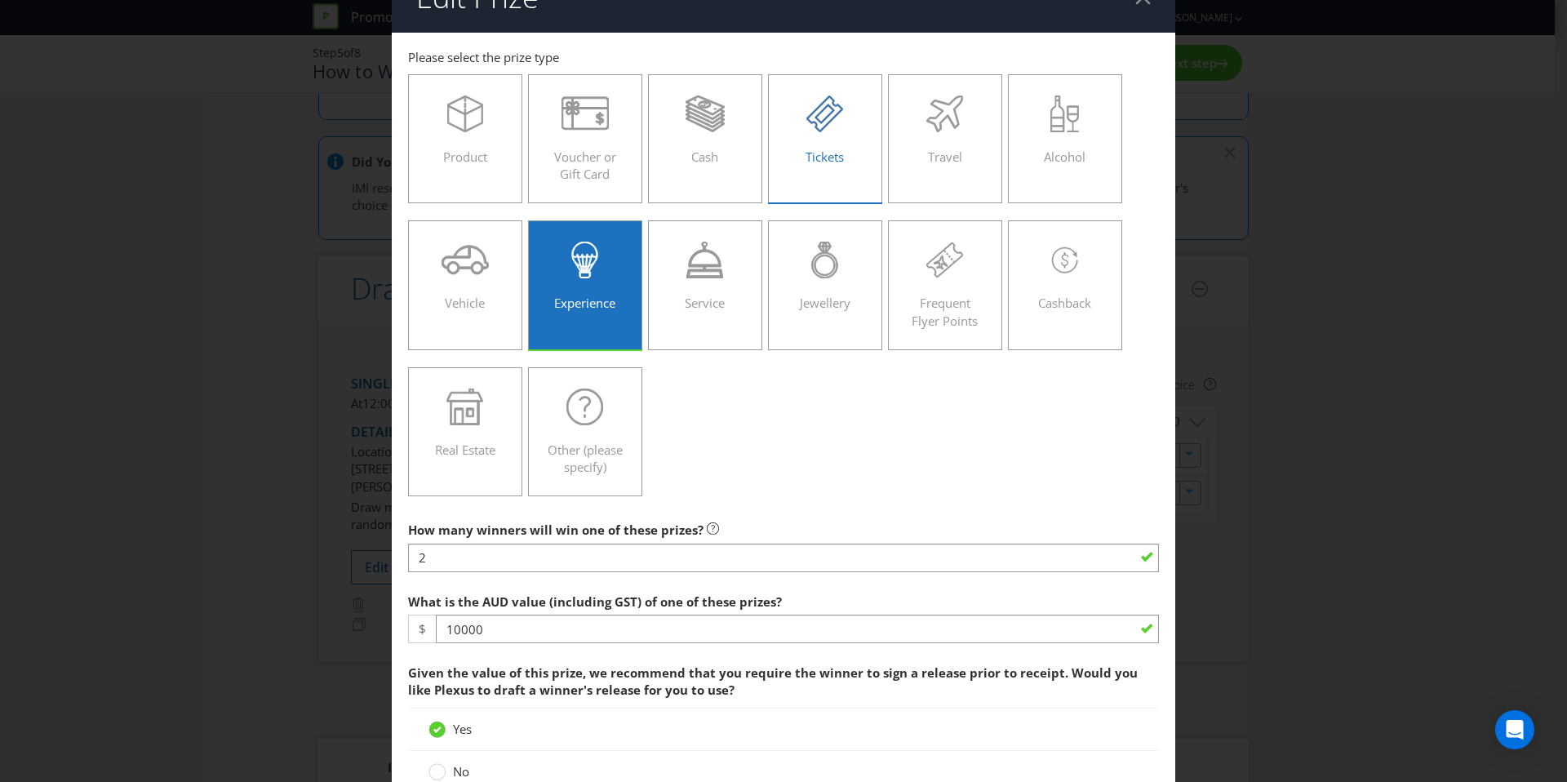
click at [819, 144] on div "Tickets" at bounding box center [825, 132] width 80 height 73
click at [0, 0] on input "Tickets" at bounding box center [0, 0] width 0 height 0
type input "Davidson"
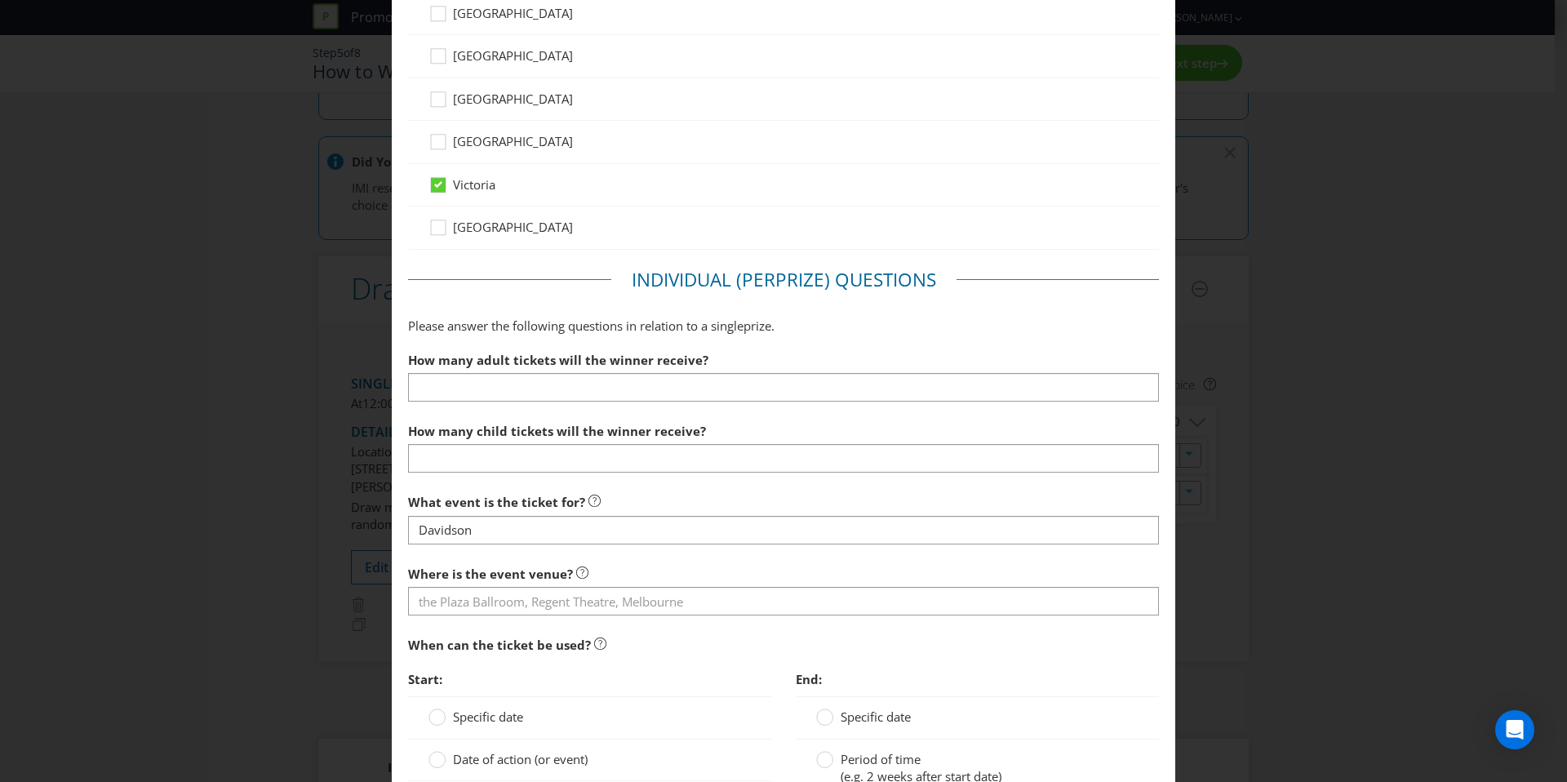
scroll to position [947, 0]
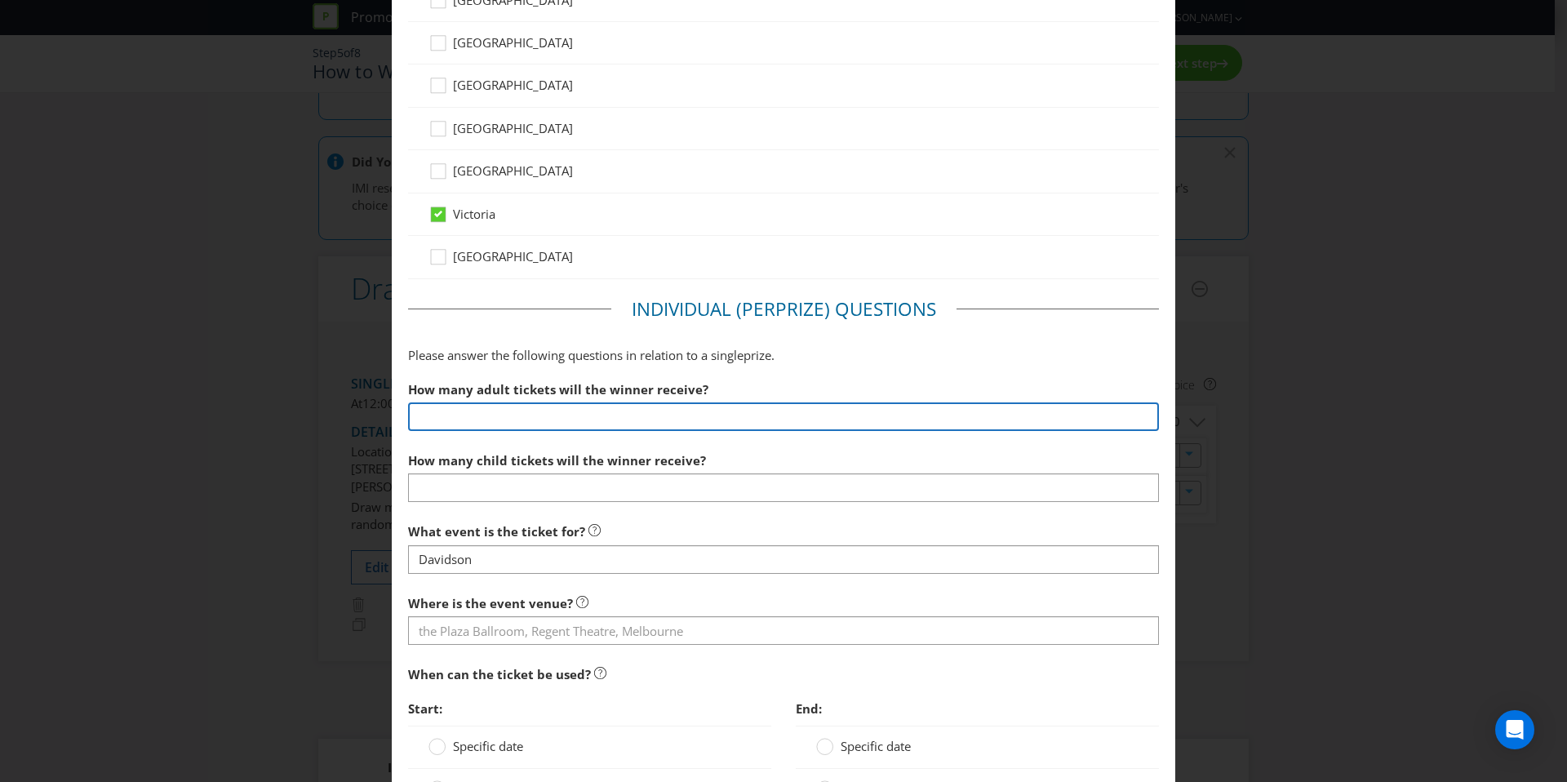
click at [513, 427] on input "number" at bounding box center [783, 416] width 751 height 29
type input "2"
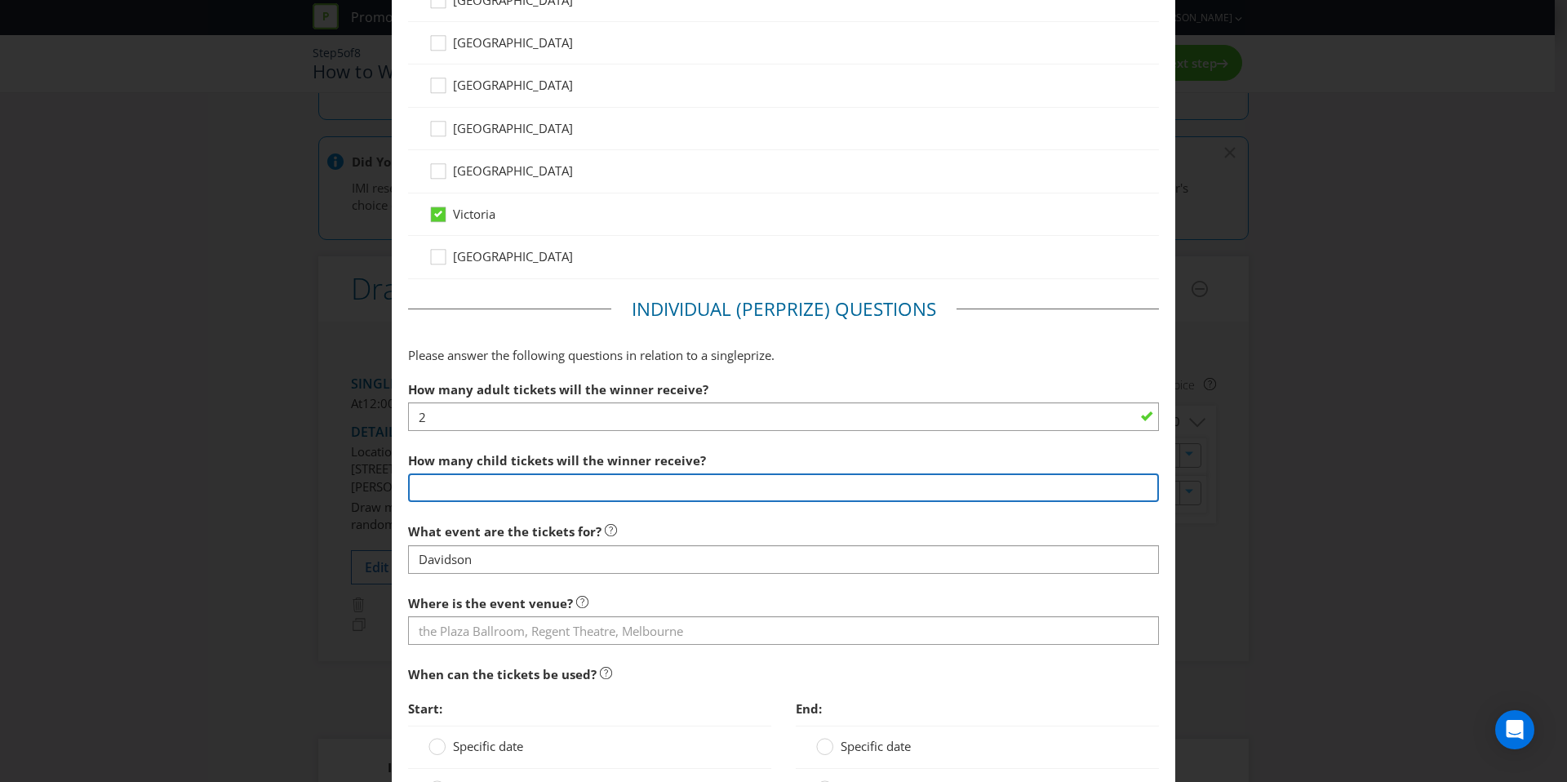
click at [477, 478] on input "number" at bounding box center [783, 487] width 751 height 29
type input "0"
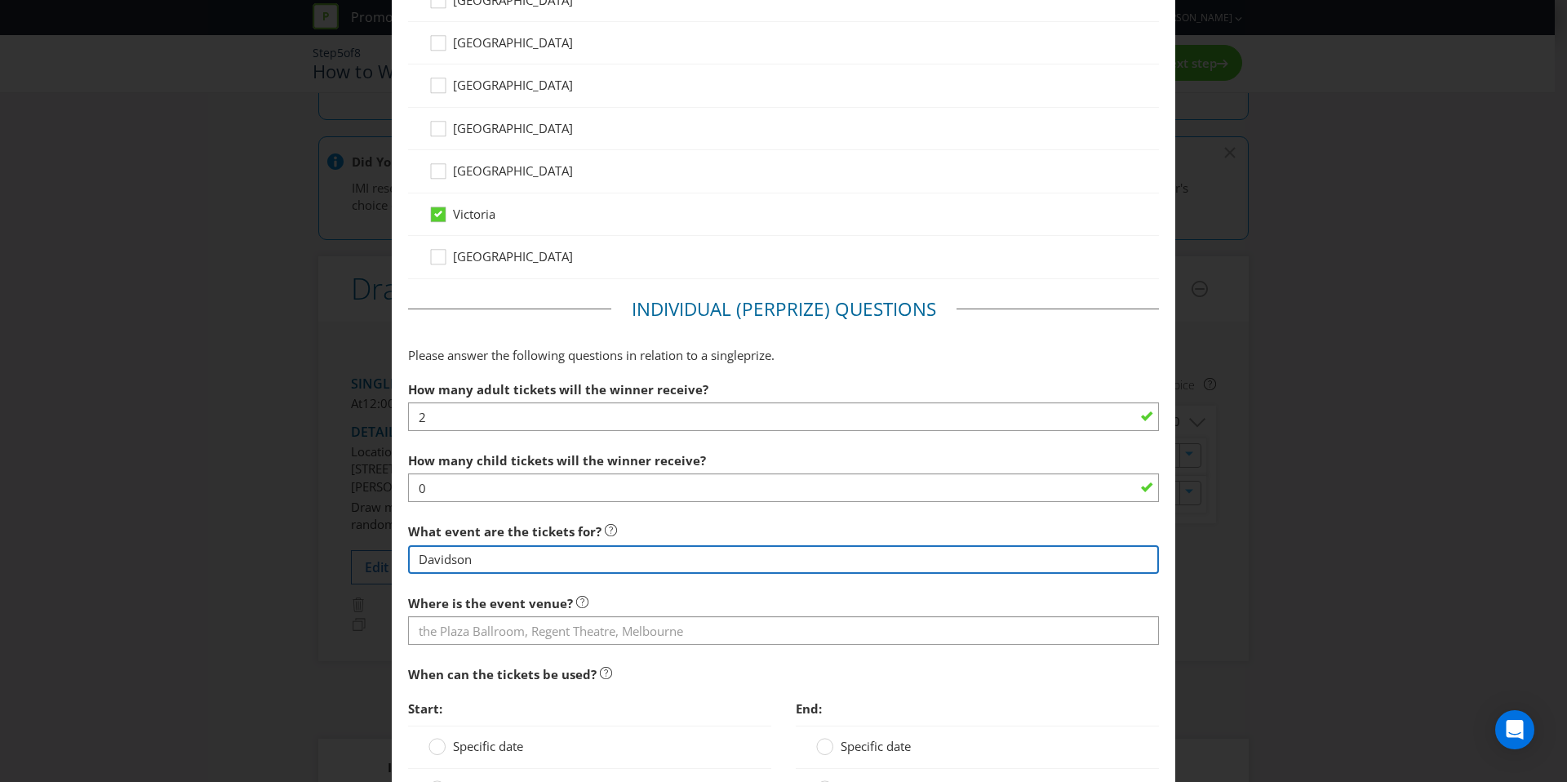
click at [480, 568] on input "Davidson" at bounding box center [783, 559] width 751 height 29
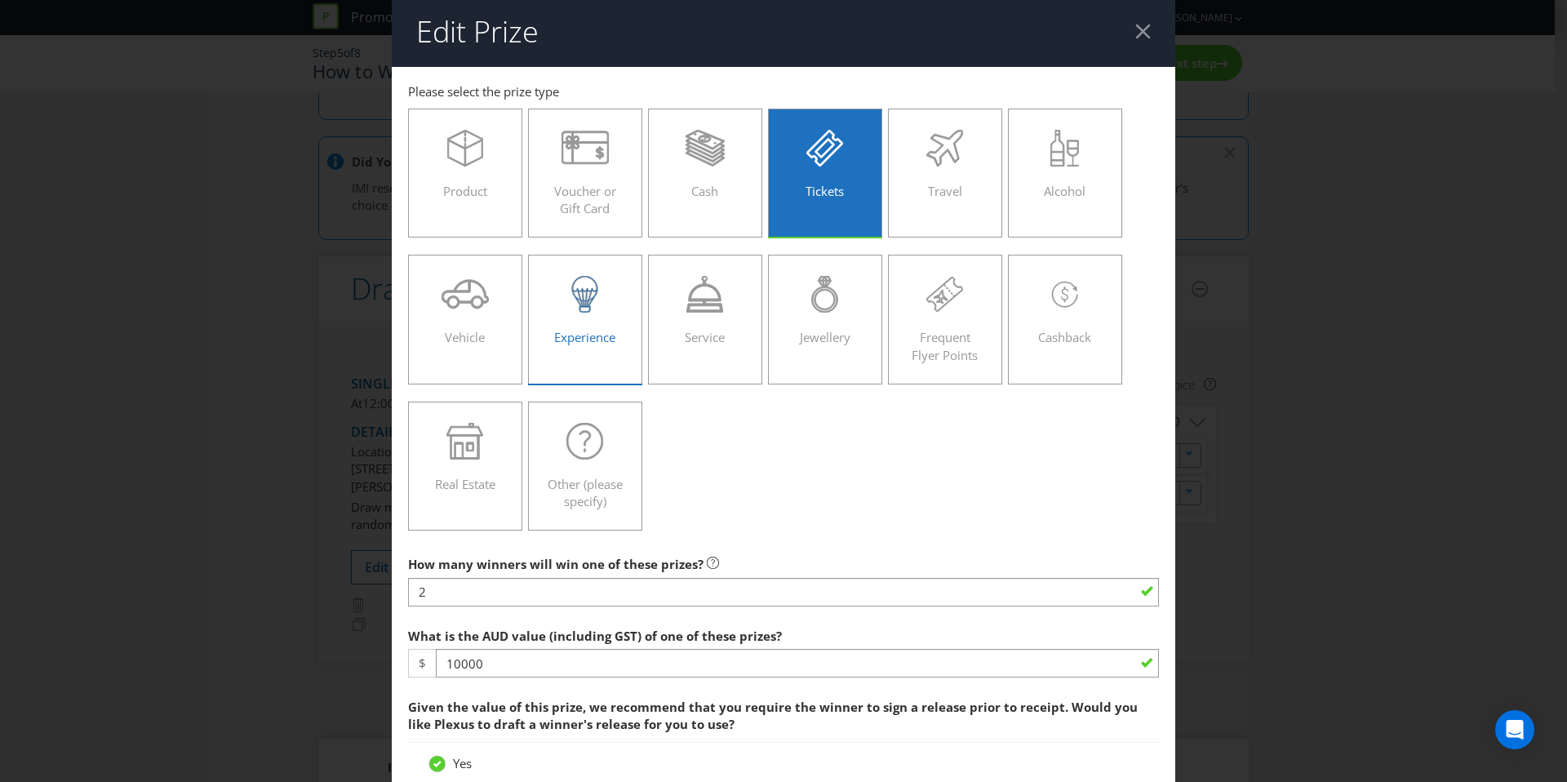
scroll to position [0, 0]
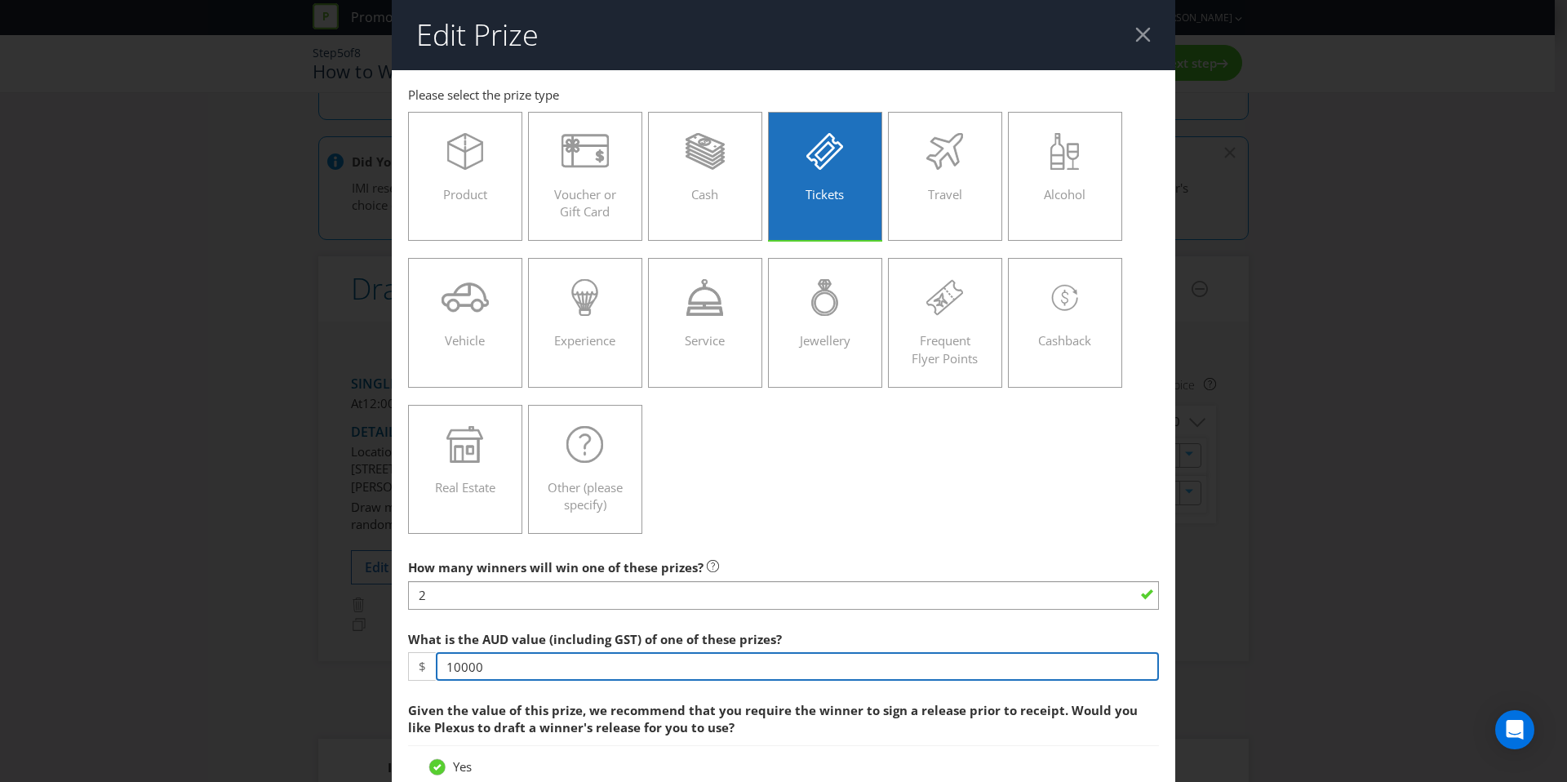
click at [478, 665] on input "10000" at bounding box center [797, 666] width 723 height 29
click at [479, 665] on input "10000" at bounding box center [797, 666] width 723 height 29
type input "4000"
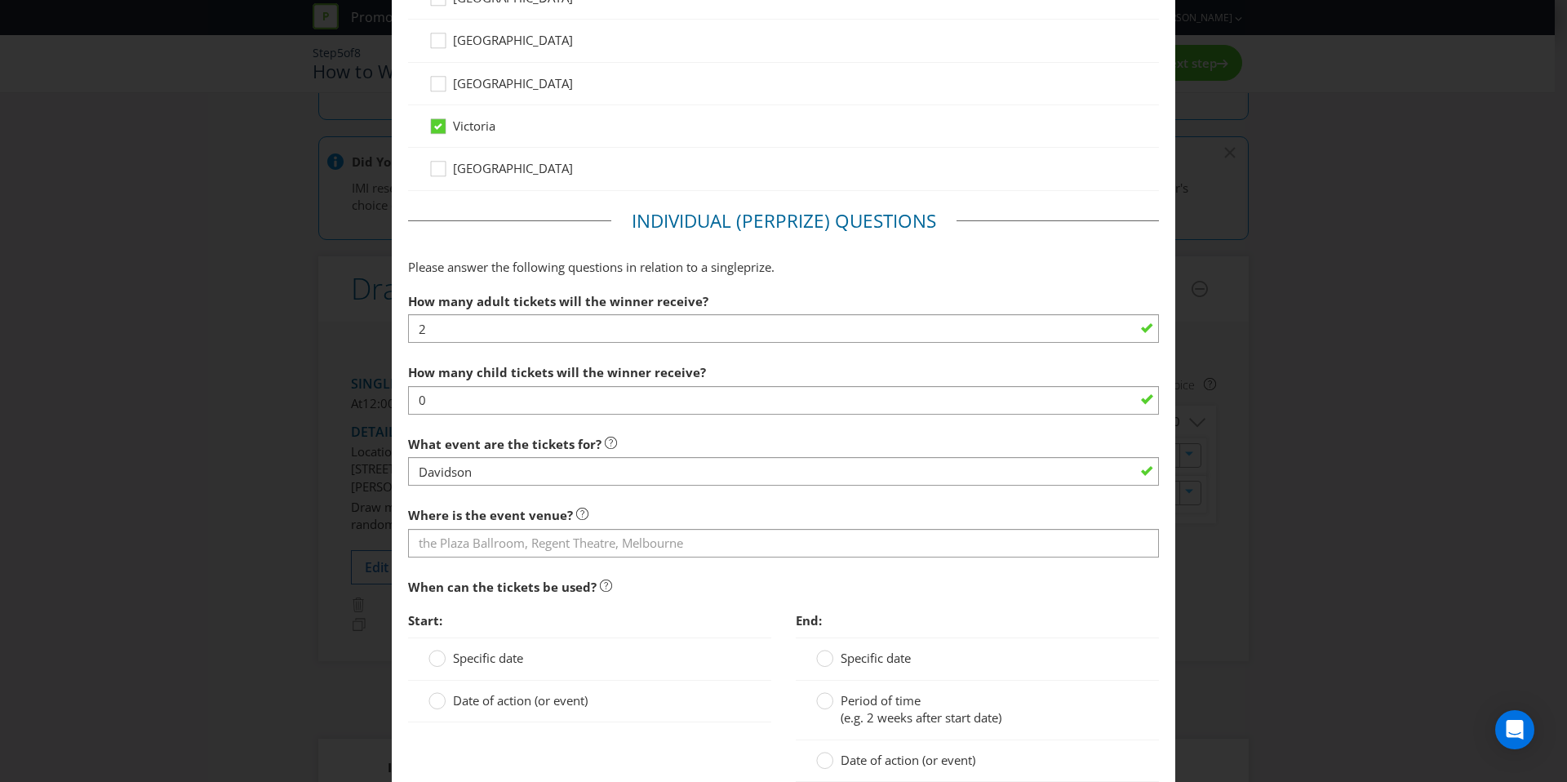
scroll to position [974, 0]
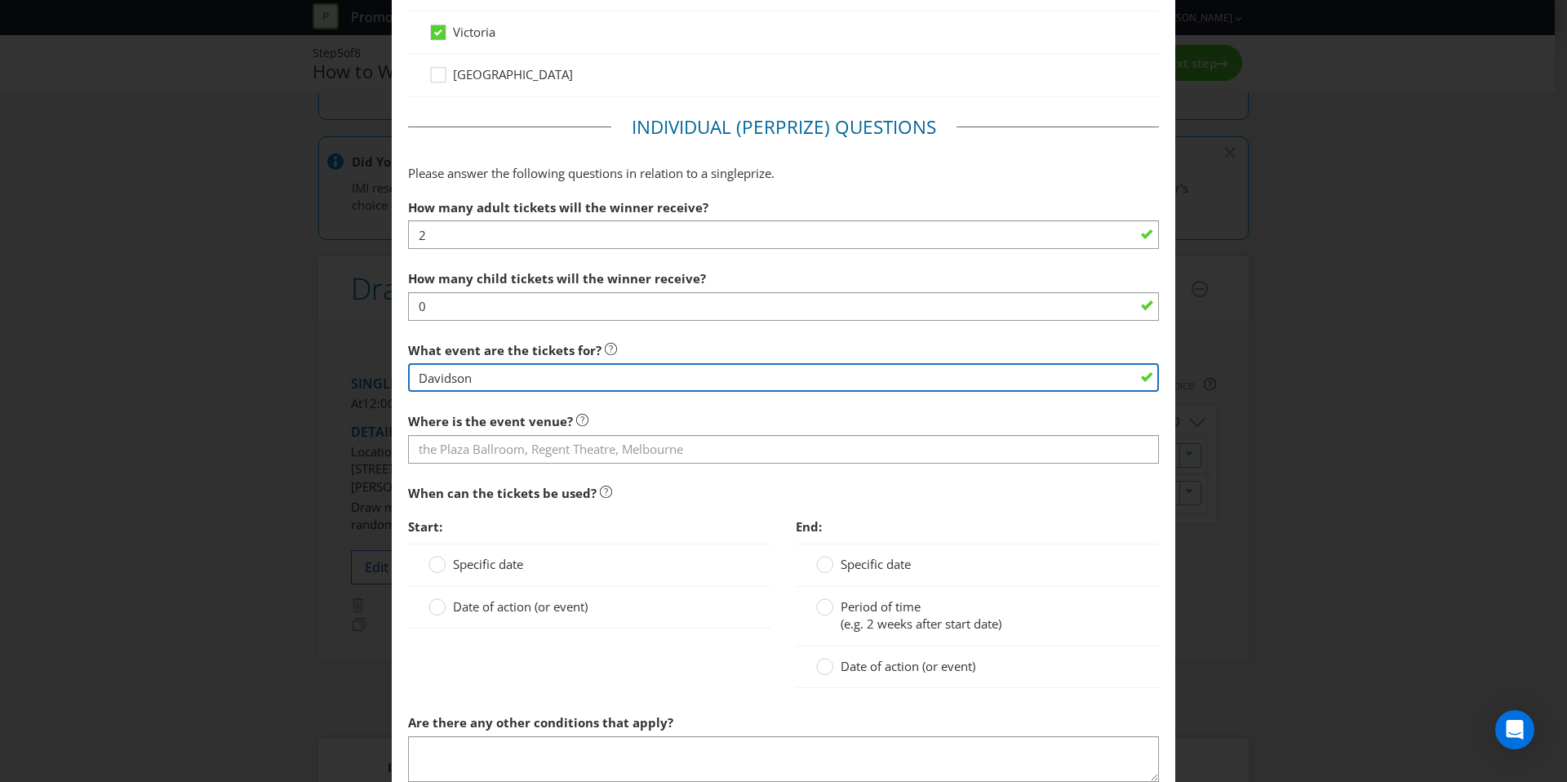
click at [491, 379] on input "Davidson" at bounding box center [783, 377] width 751 height 29
paste input "Penrite Oil Sandown 500"
click at [638, 384] on input "Penrite Oil Sandown 500" at bounding box center [783, 377] width 751 height 29
type input "Penrite Oil Sandown 500"
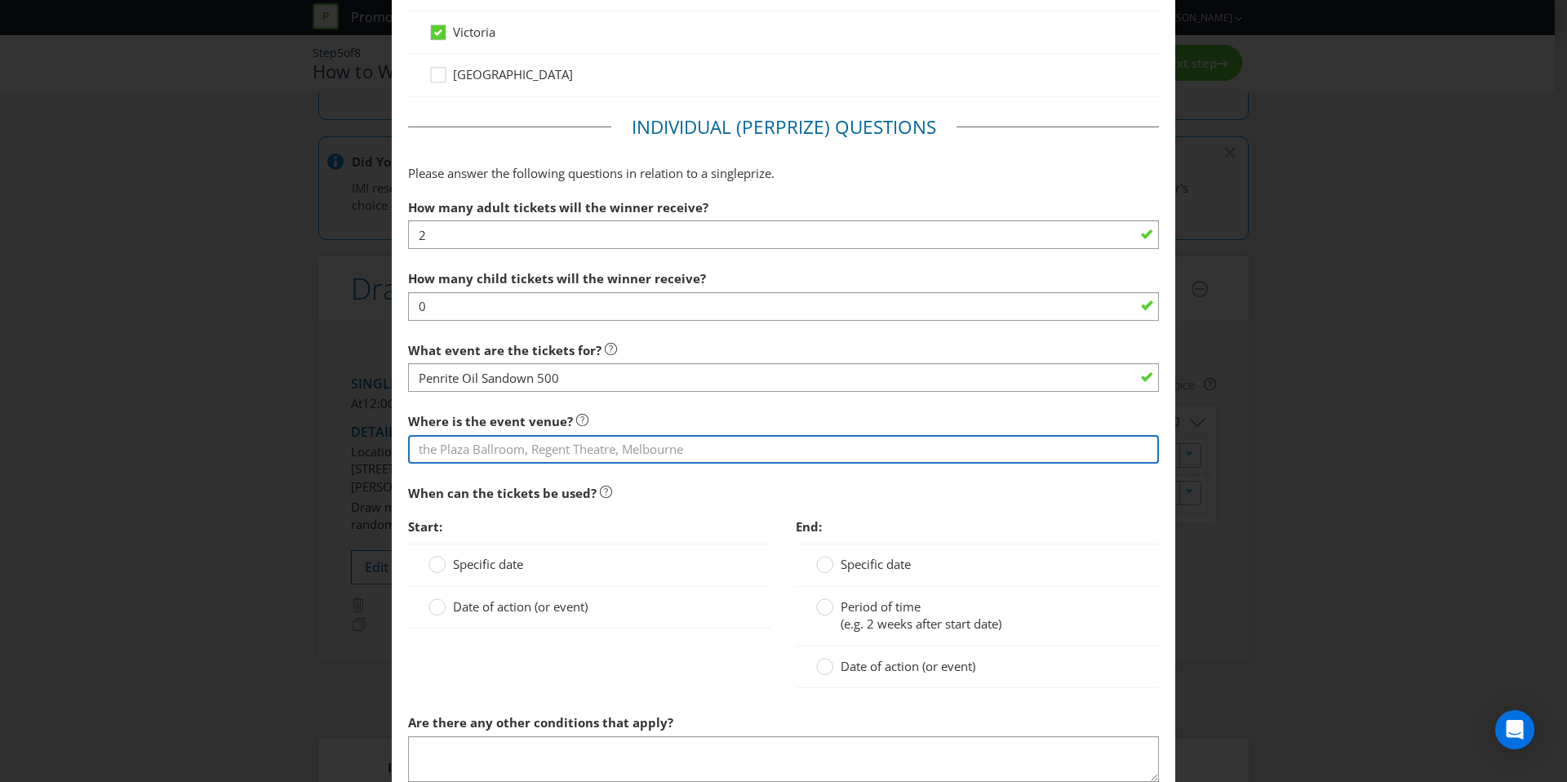
click at [664, 446] on input "text" at bounding box center [783, 449] width 751 height 29
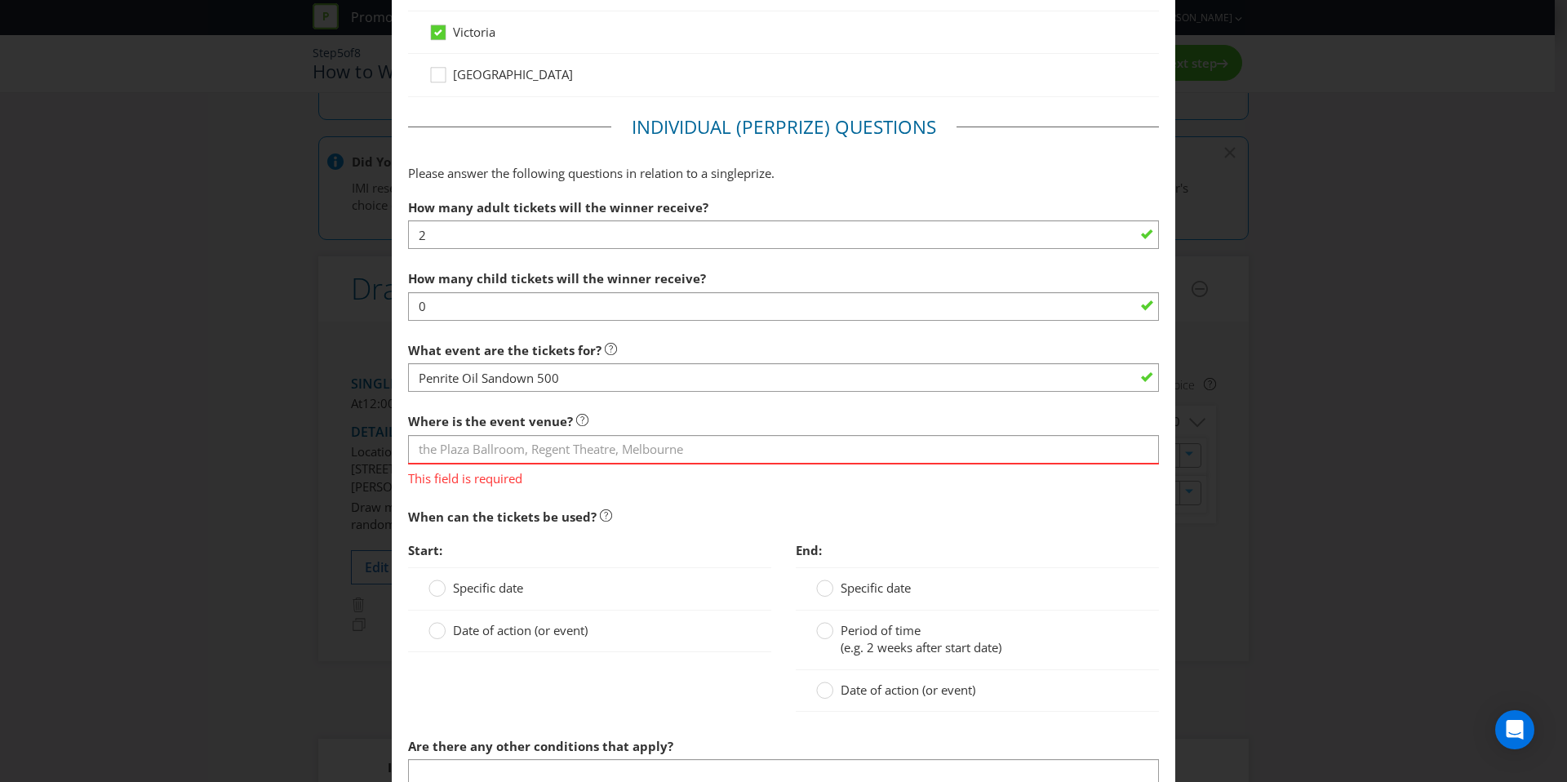
click at [720, 408] on div "Where is the event venue? This field is required" at bounding box center [783, 446] width 751 height 82
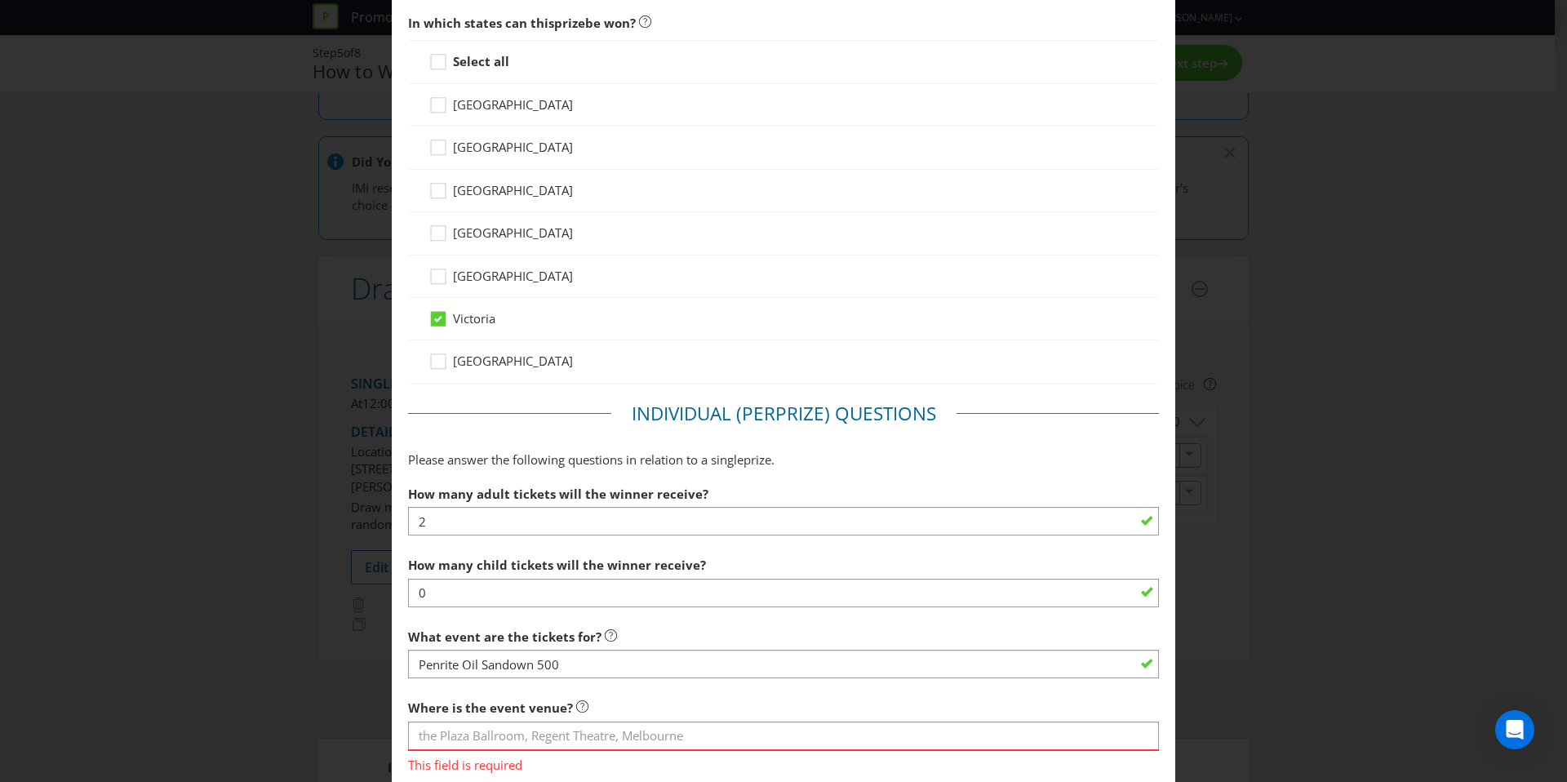
scroll to position [791, 0]
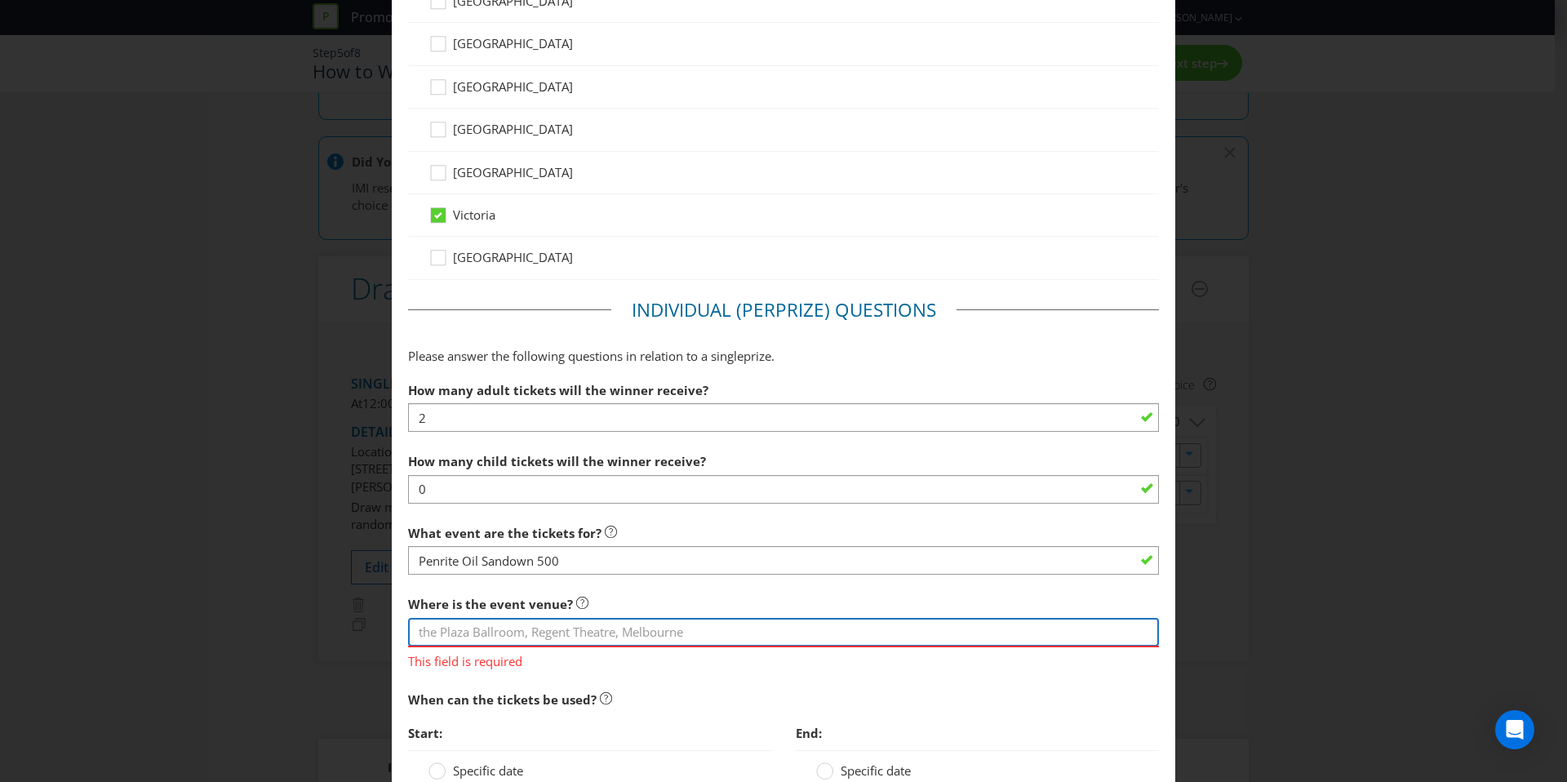
click at [541, 640] on input "text" at bounding box center [783, 632] width 751 height 29
type input "[GEOGRAPHIC_DATA]"
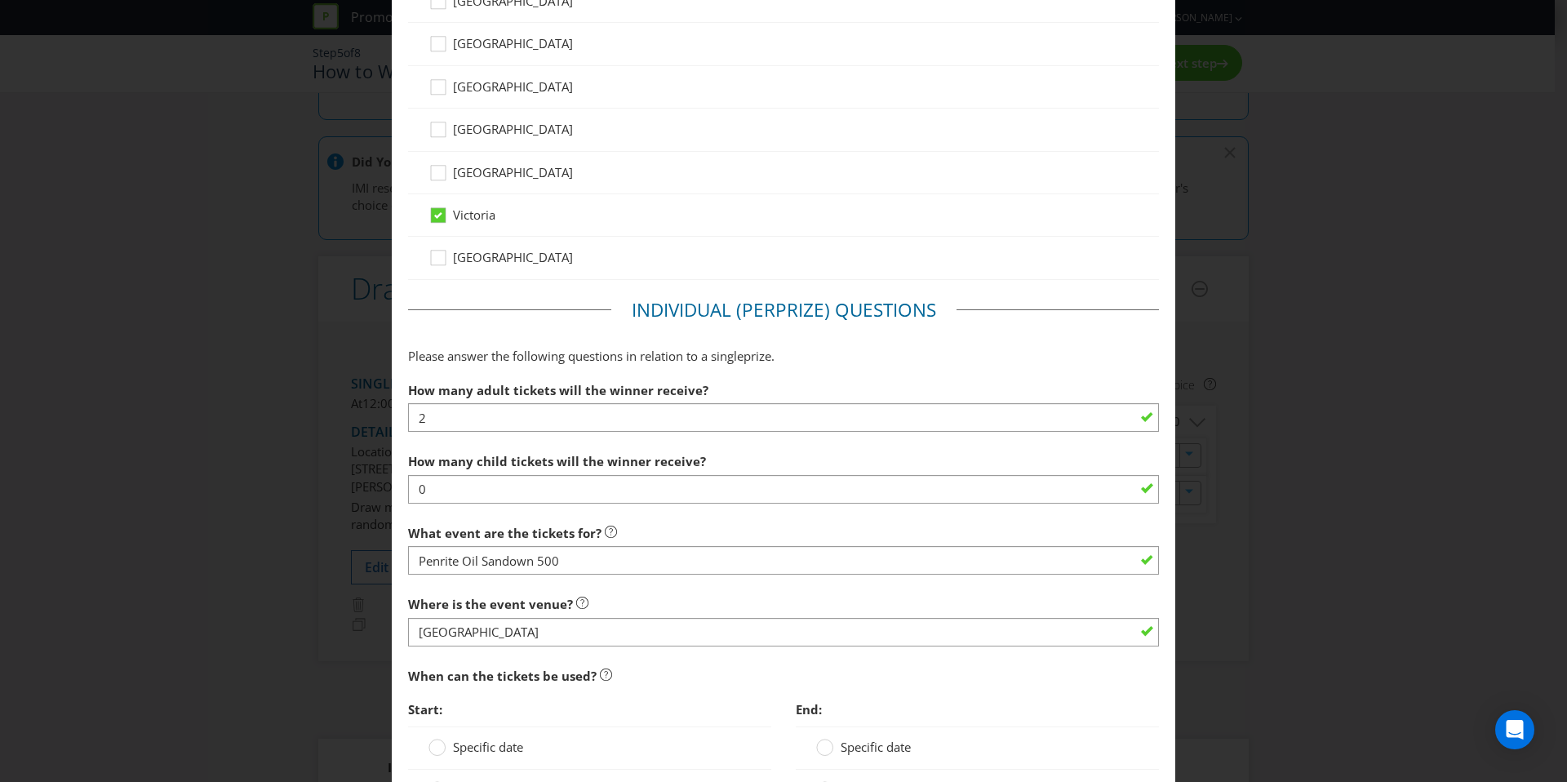
click at [666, 678] on section "How many adult tickets will the winner receive? 2 How many child tickets will t…" at bounding box center [783, 670] width 751 height 592
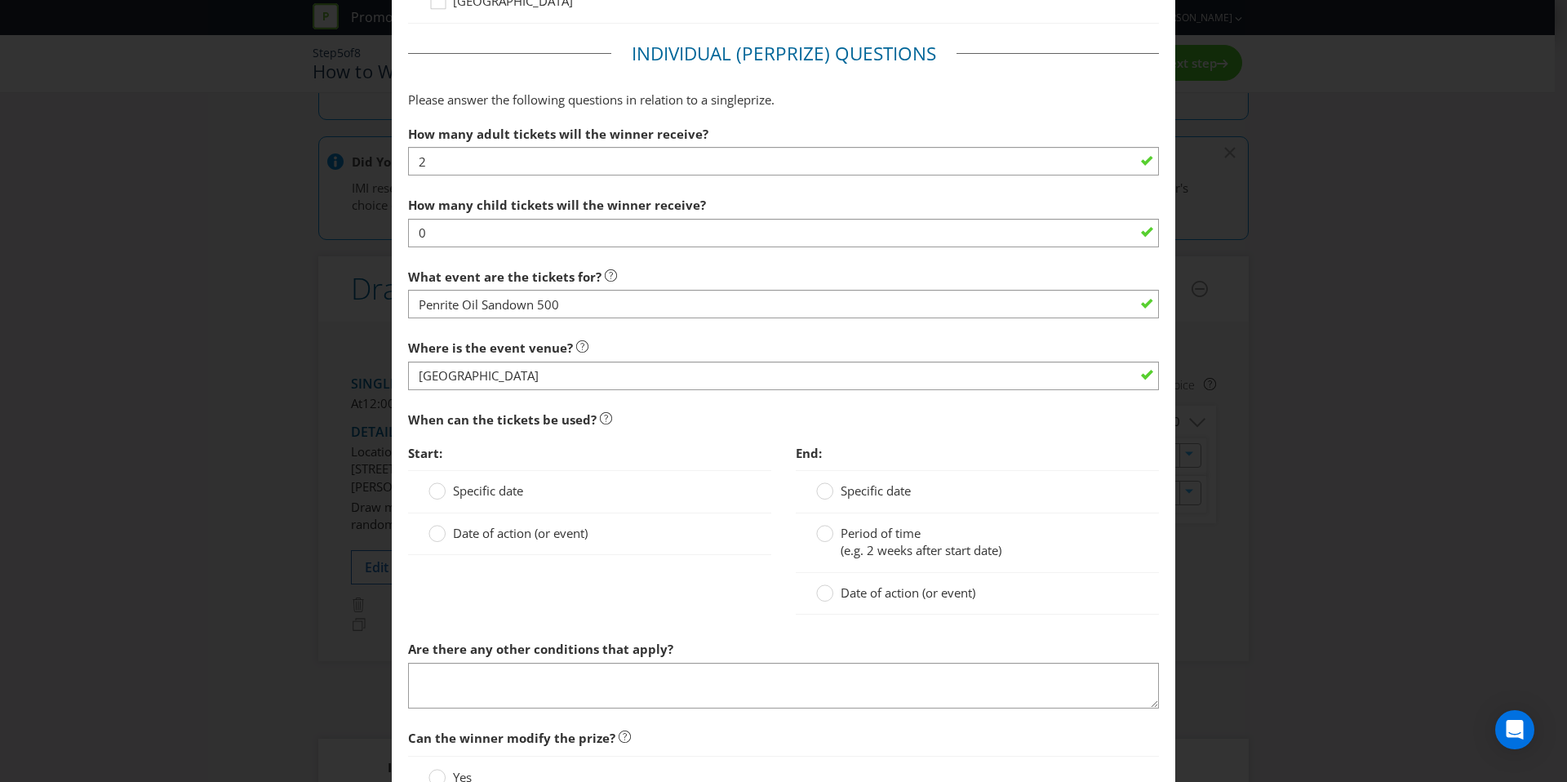
scroll to position [1051, 0]
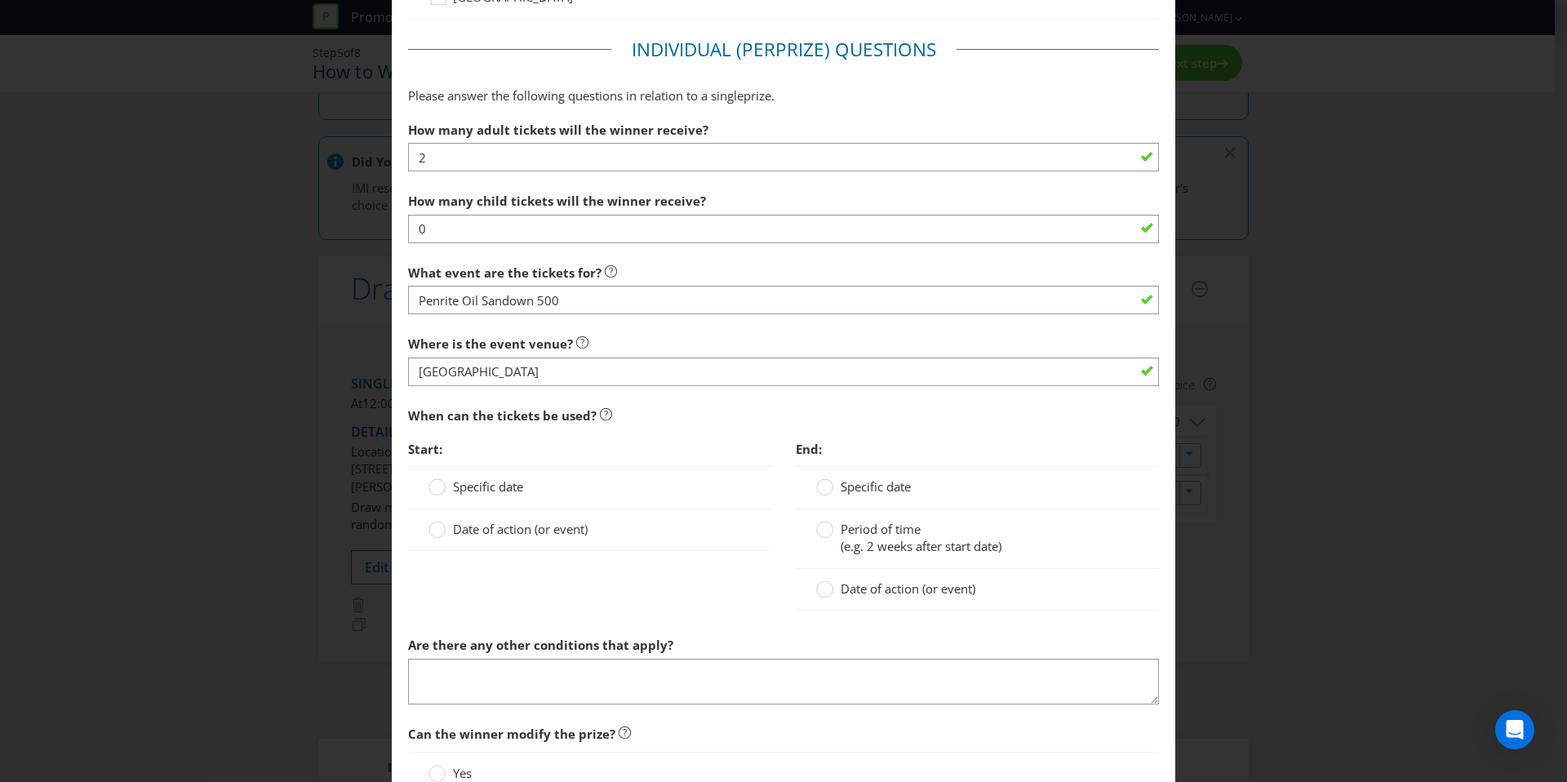
click at [453, 532] on span "Date of action (or event)" at bounding box center [520, 529] width 135 height 16
click at [0, 0] on input "Date of action (or event)" at bounding box center [0, 0] width 0 height 0
click at [539, 562] on input "text" at bounding box center [606, 564] width 322 height 29
type input "event"
click at [889, 591] on span "Date of action (or event)" at bounding box center [908, 588] width 135 height 16
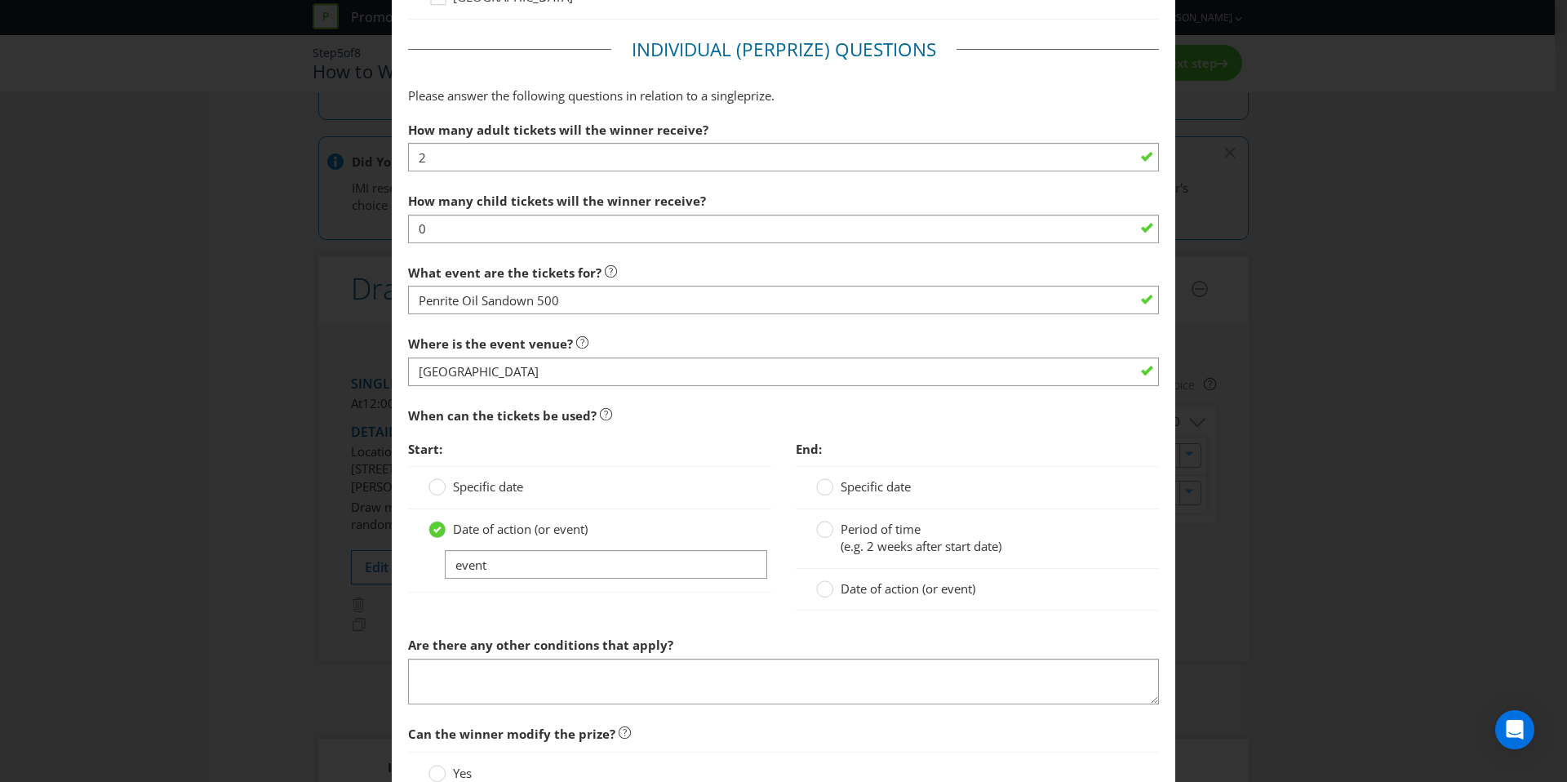
click at [0, 0] on input "Date of action (or event)" at bounding box center [0, 0] width 0 height 0
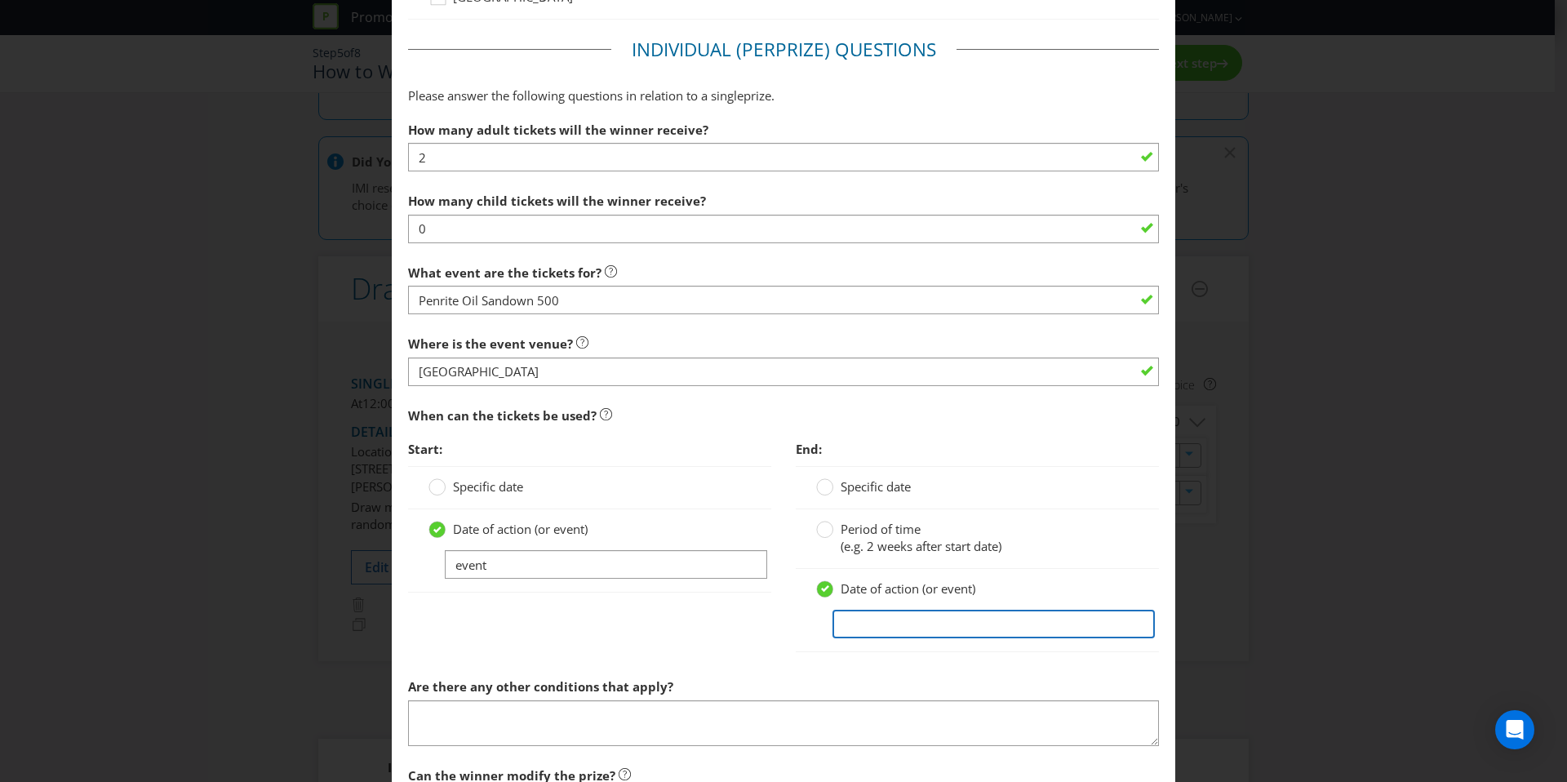
click at [916, 622] on input "text" at bounding box center [994, 624] width 322 height 29
type input "event"
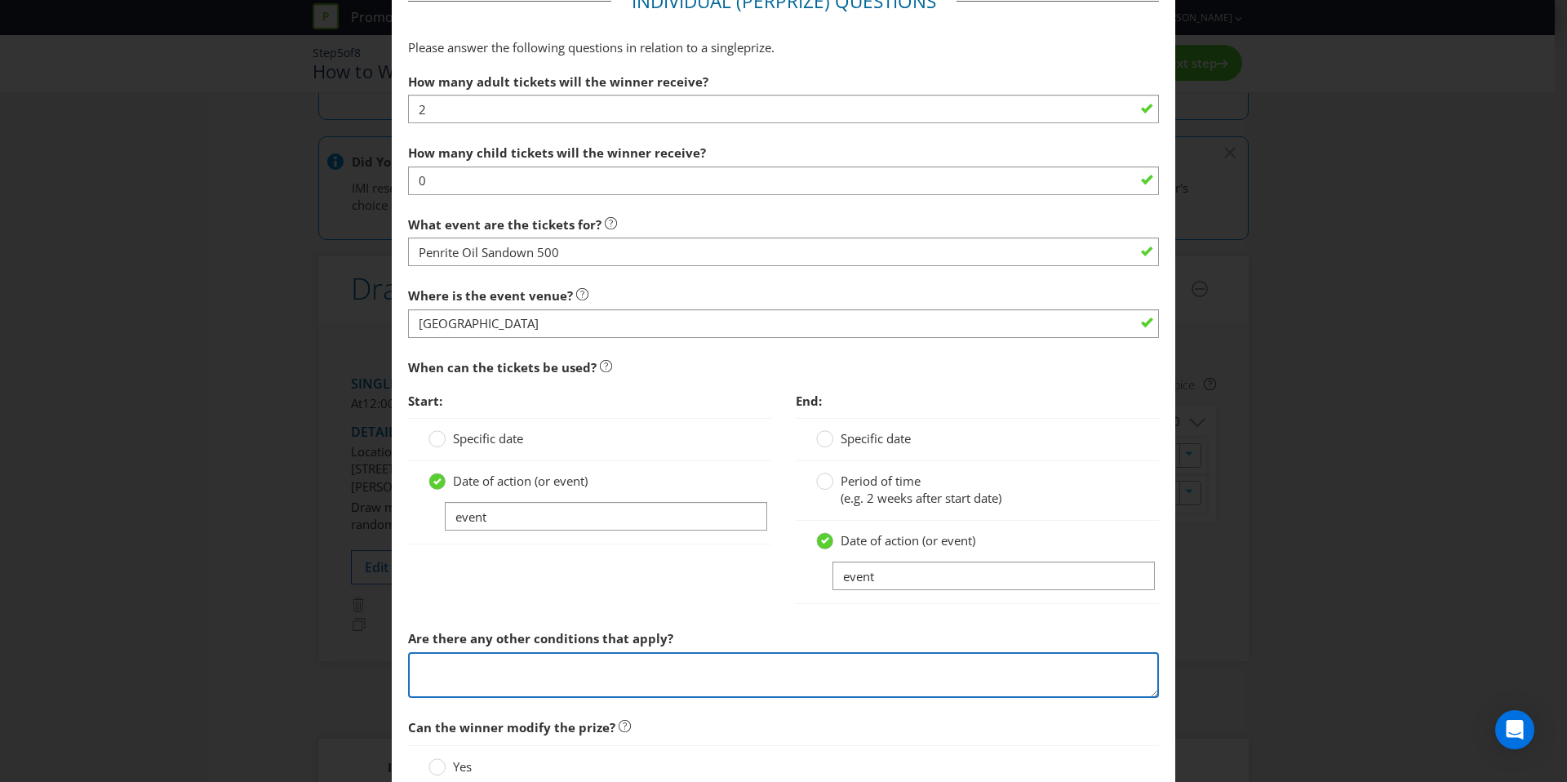
click at [818, 655] on textarea at bounding box center [783, 675] width 751 height 47
paste textarea "including a behind the scenes tour, a grid walk and on-track event ride experie…"
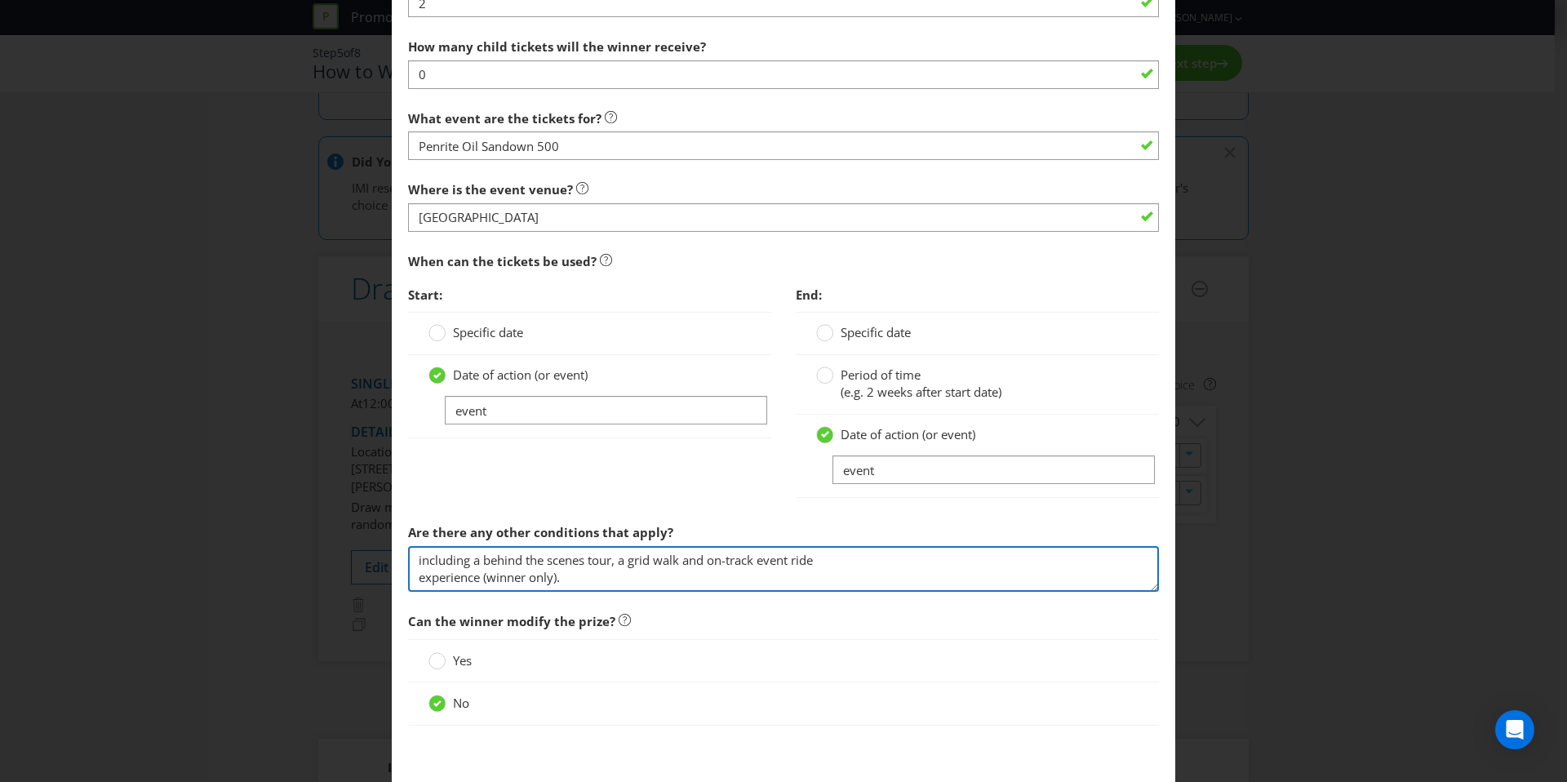
scroll to position [1206, 0]
type textarea "including a behind the scenes tour, a grid walk and on-track event ride experie…"
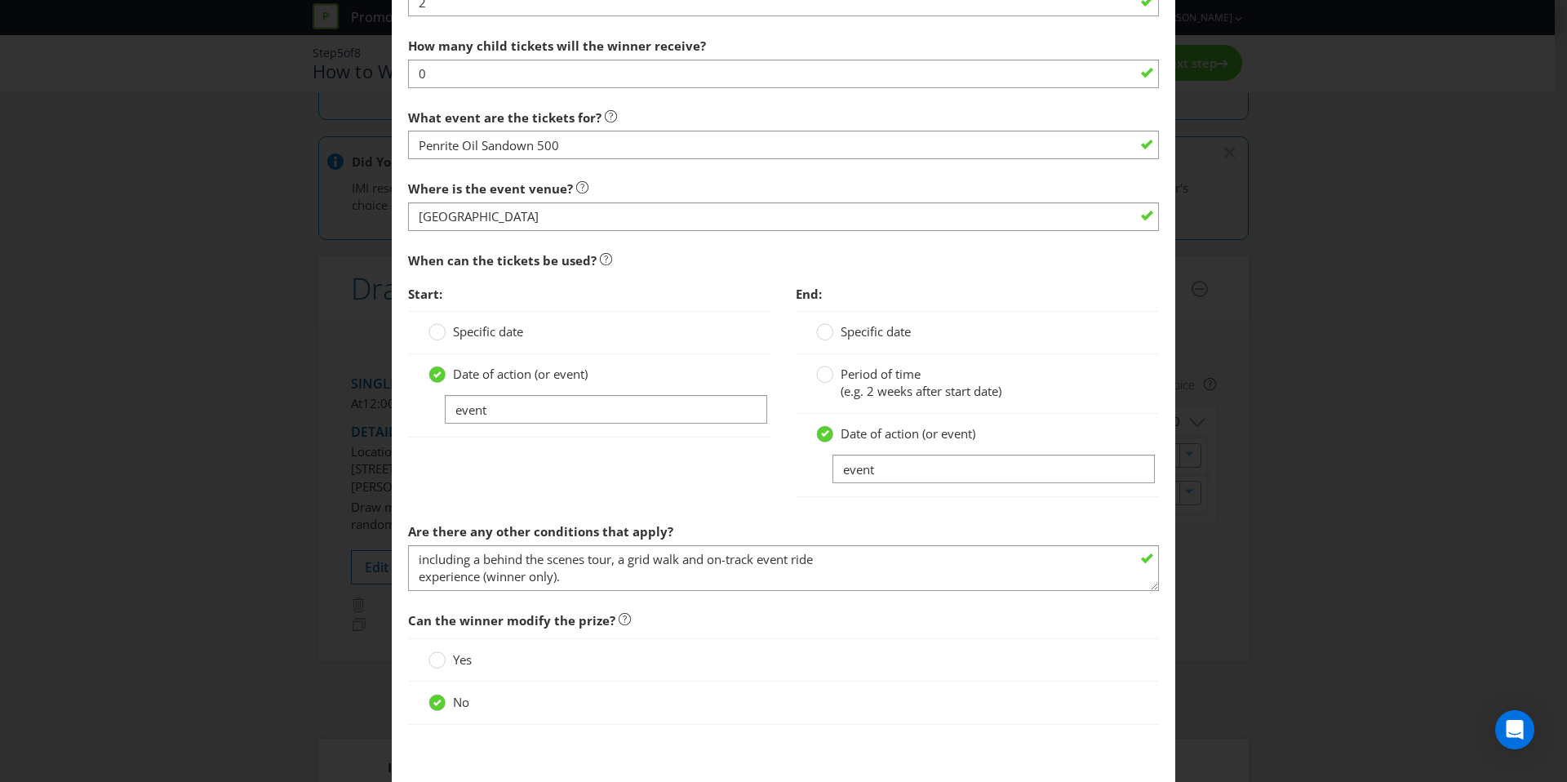
click at [757, 669] on div "Yes" at bounding box center [783, 659] width 751 height 43
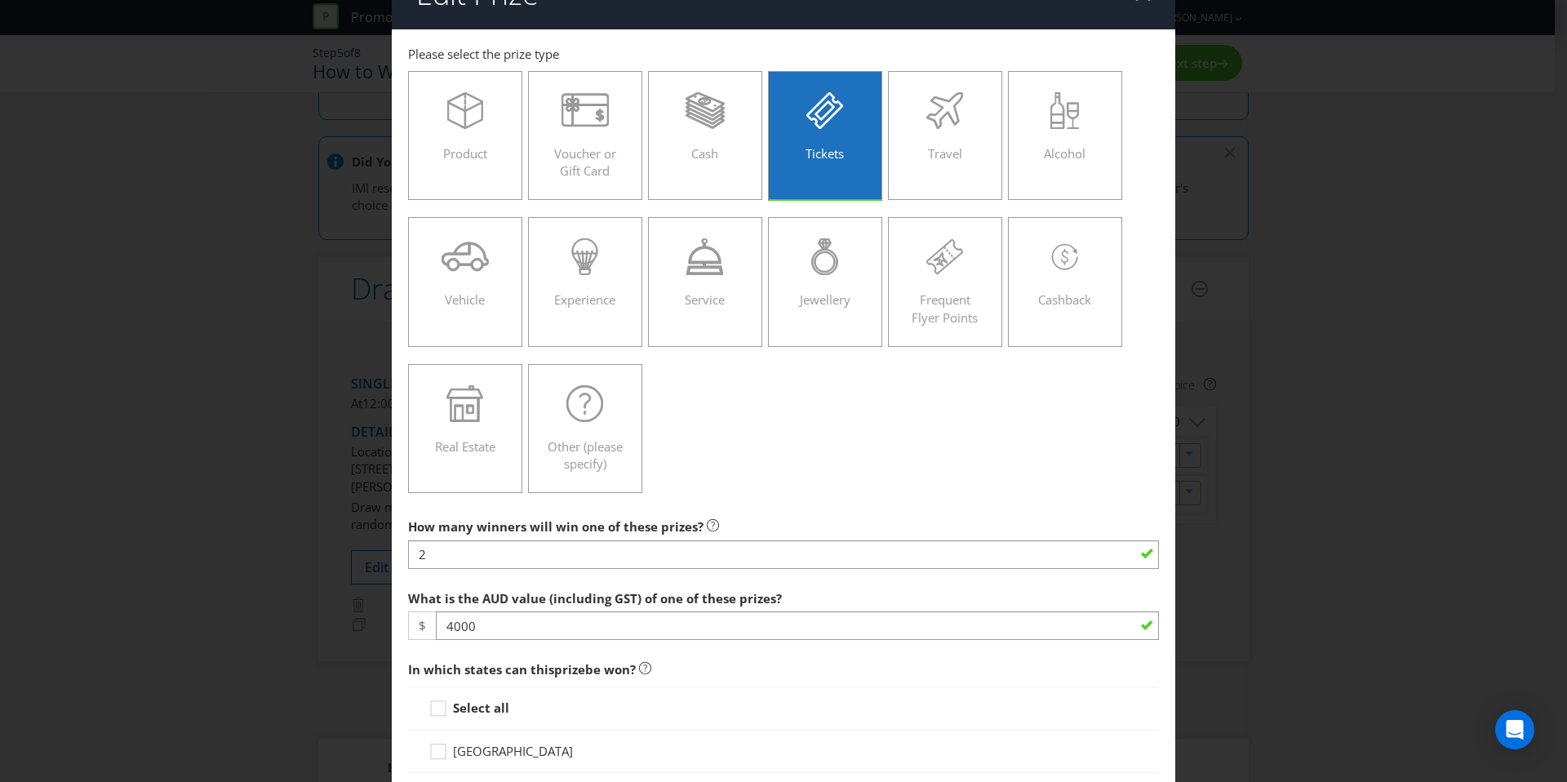
scroll to position [1287, 0]
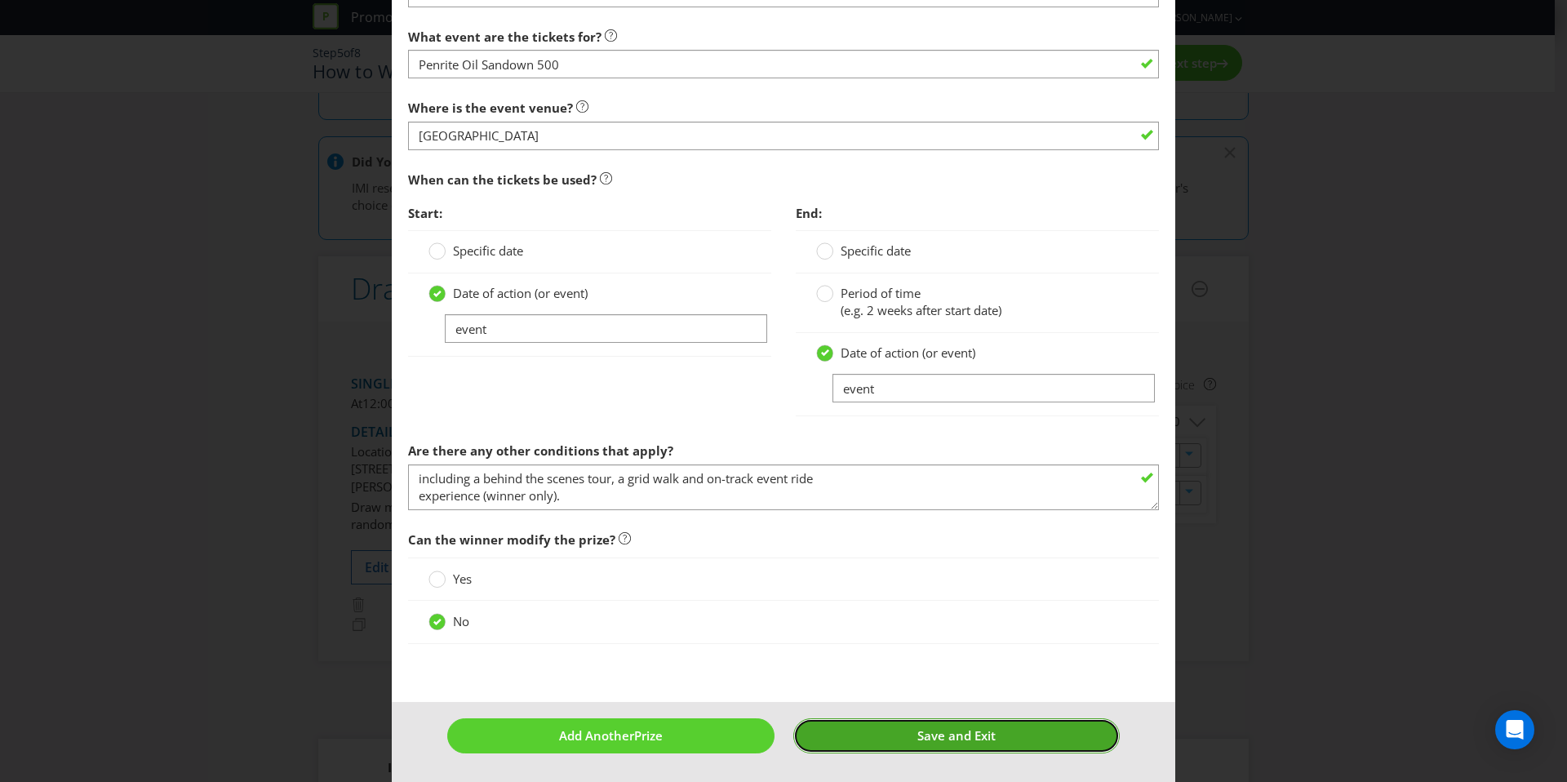
click at [915, 751] on button "Save and Exit" at bounding box center [956, 735] width 327 height 35
type input "2"
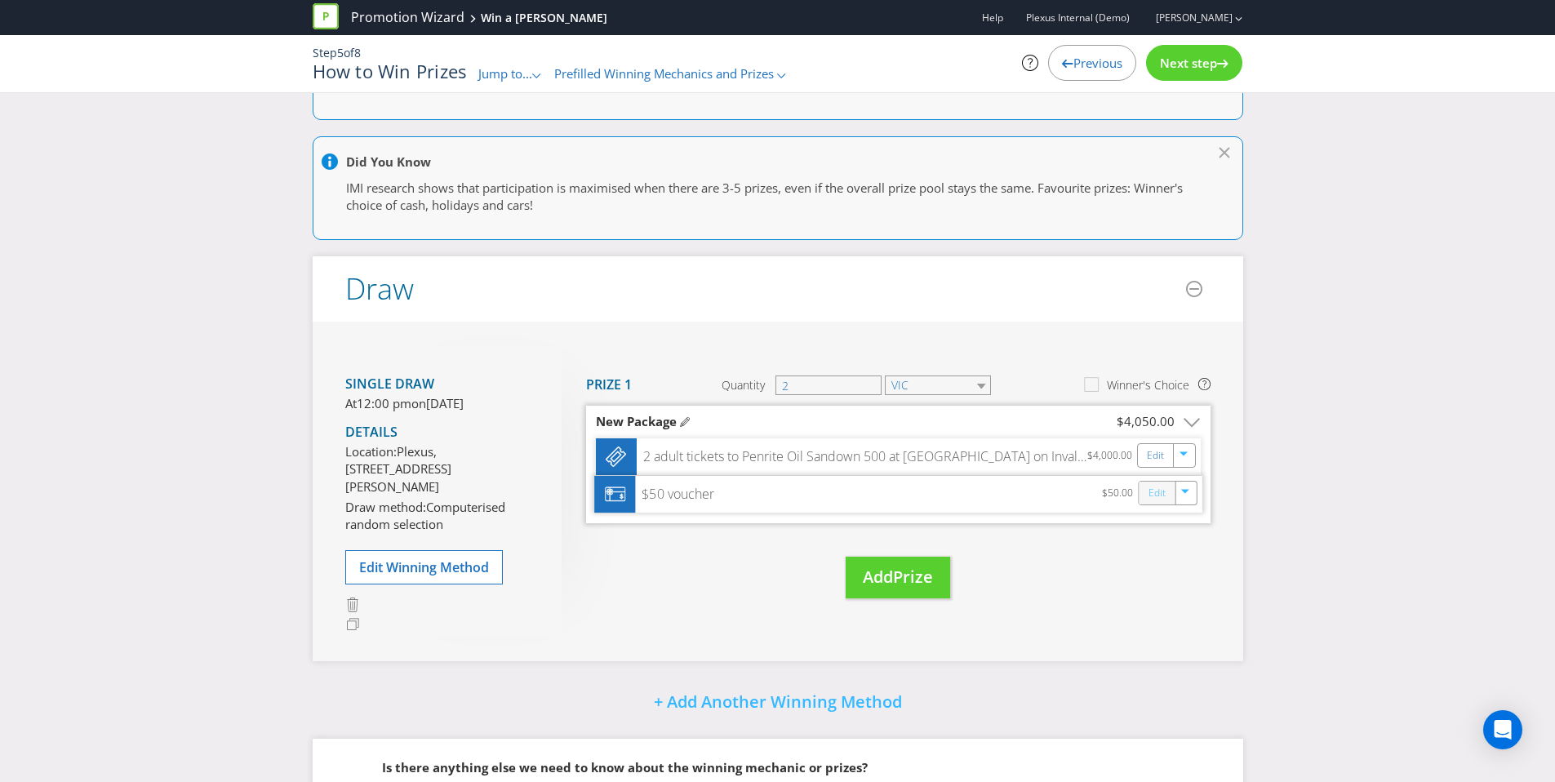
click at [1161, 492] on link "Edit" at bounding box center [1156, 493] width 17 height 19
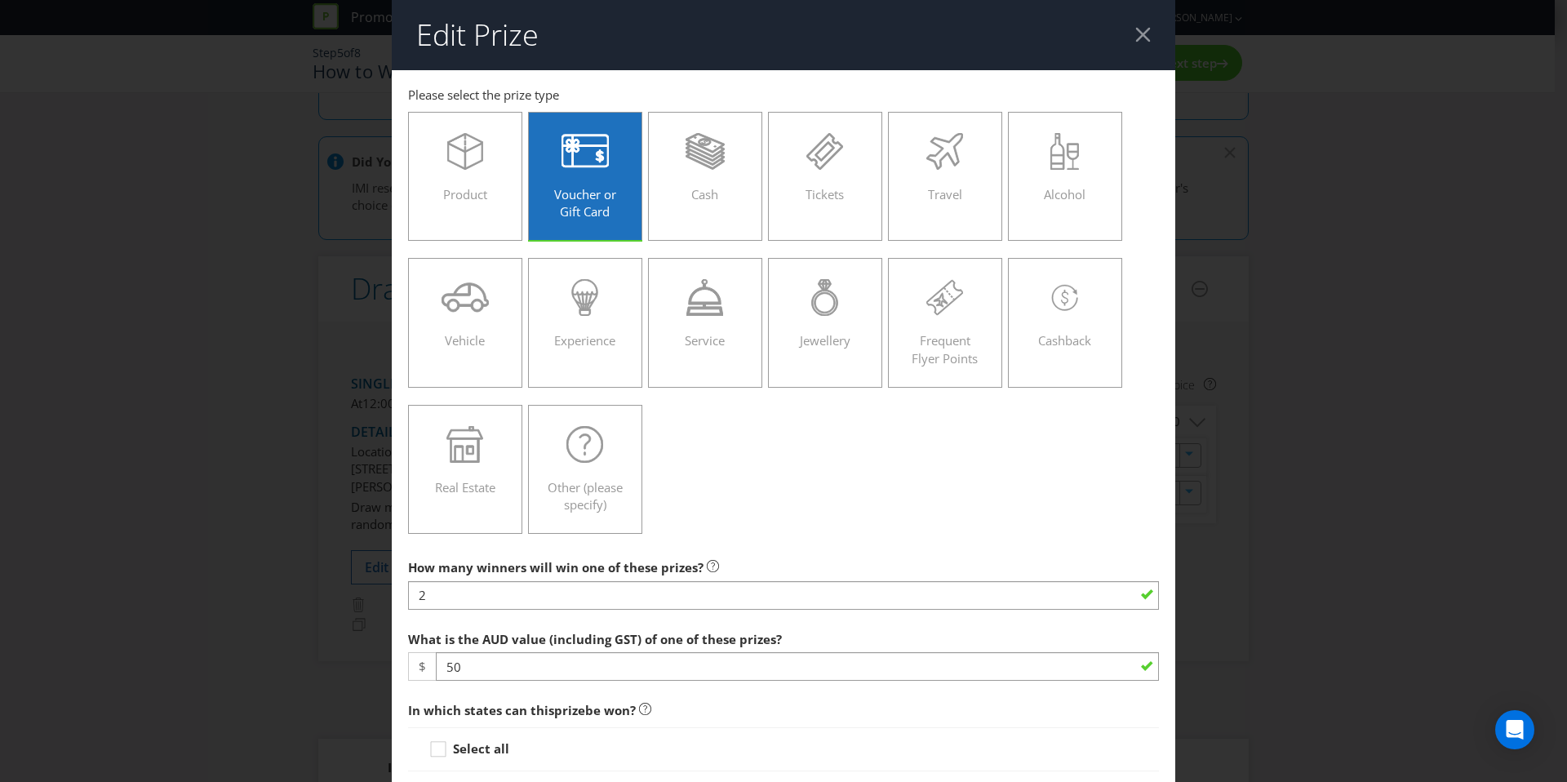
click at [1142, 31] on header "Edit Prize" at bounding box center [784, 35] width 784 height 70
click at [1139, 33] on div at bounding box center [1143, 35] width 16 height 16
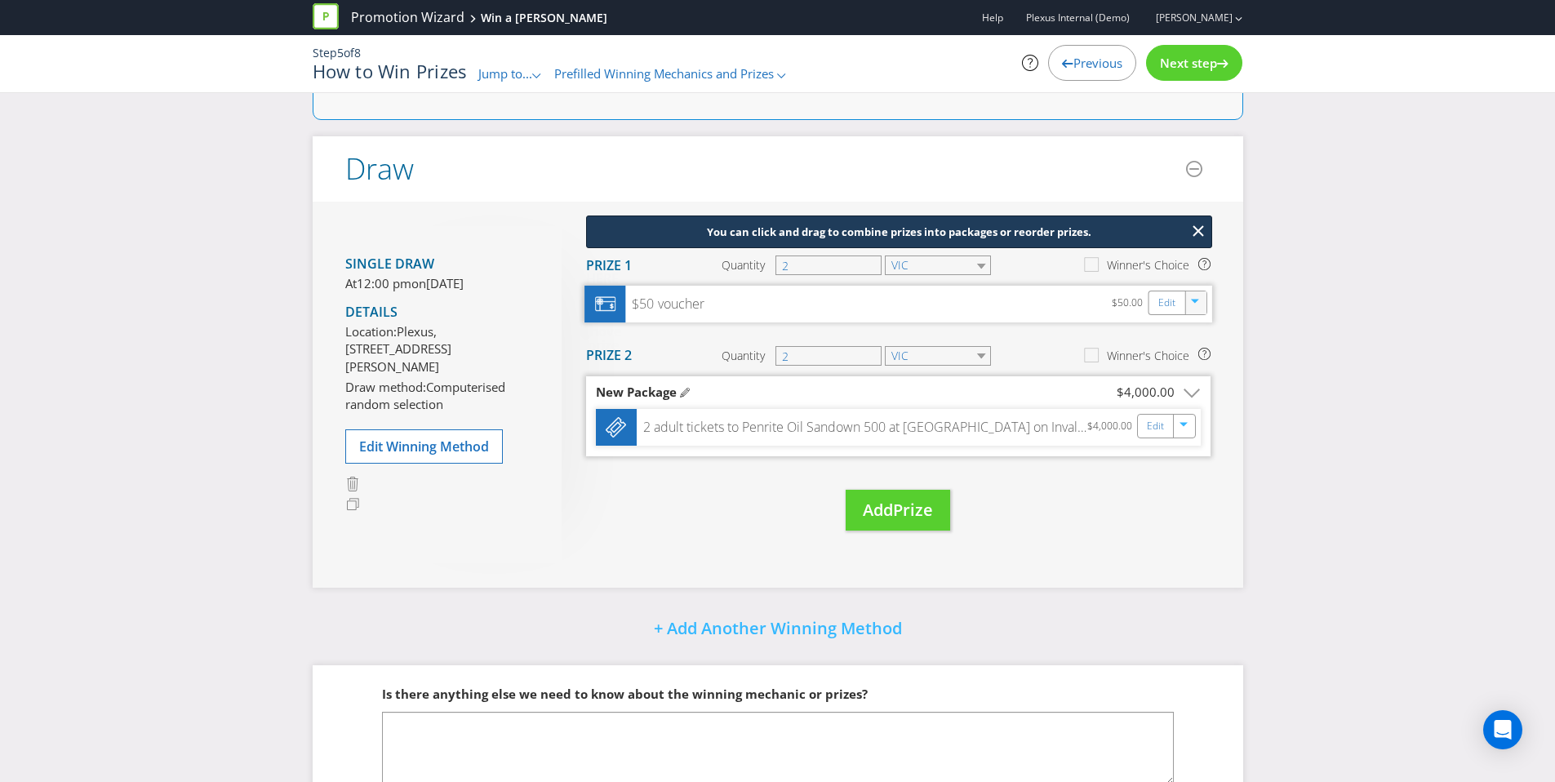
click at [1197, 309] on div at bounding box center [1196, 303] width 18 height 24
click at [1189, 357] on link "Delete" at bounding box center [1184, 360] width 36 height 16
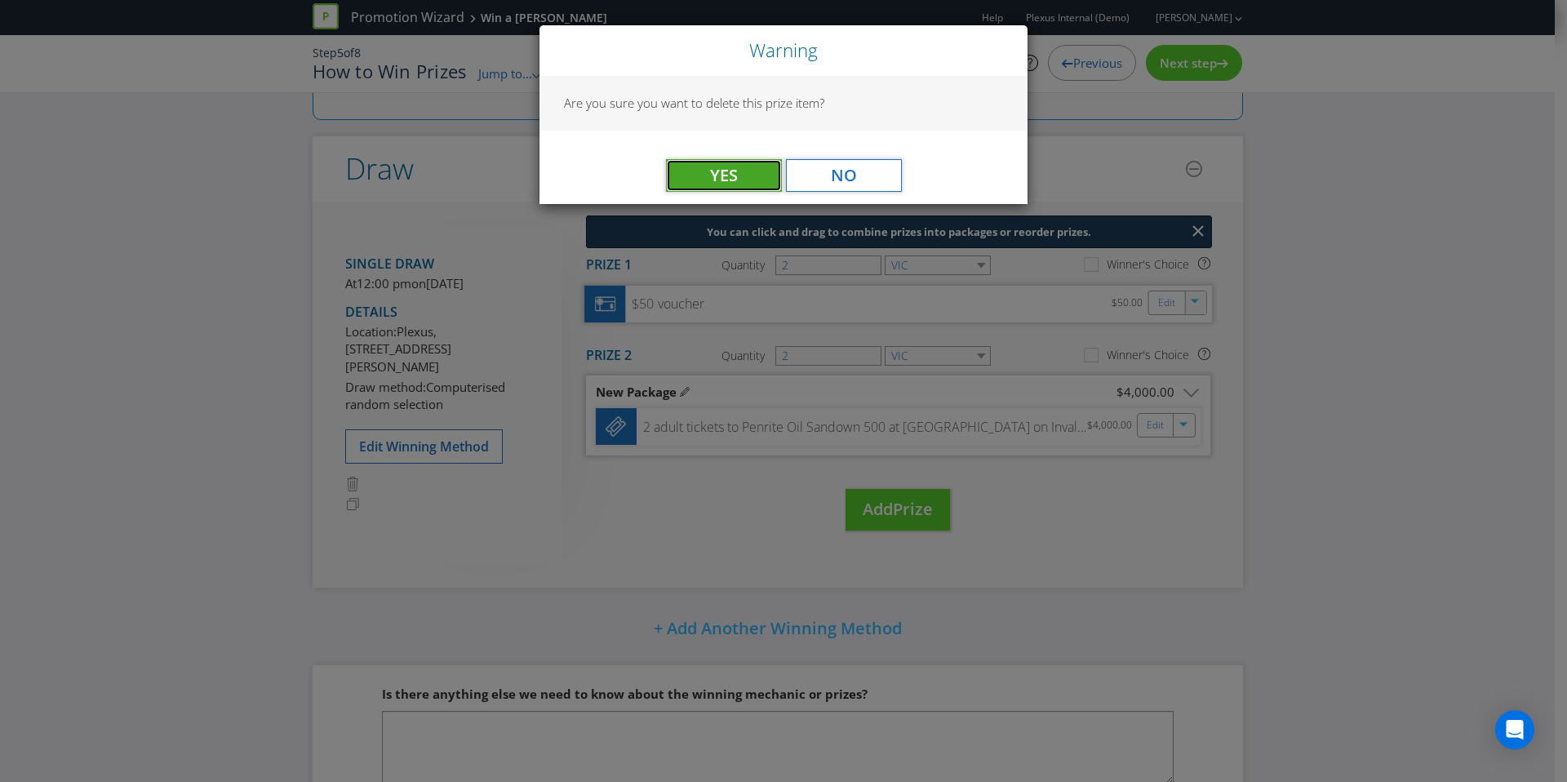
click at [701, 183] on button "Yes" at bounding box center [724, 175] width 116 height 33
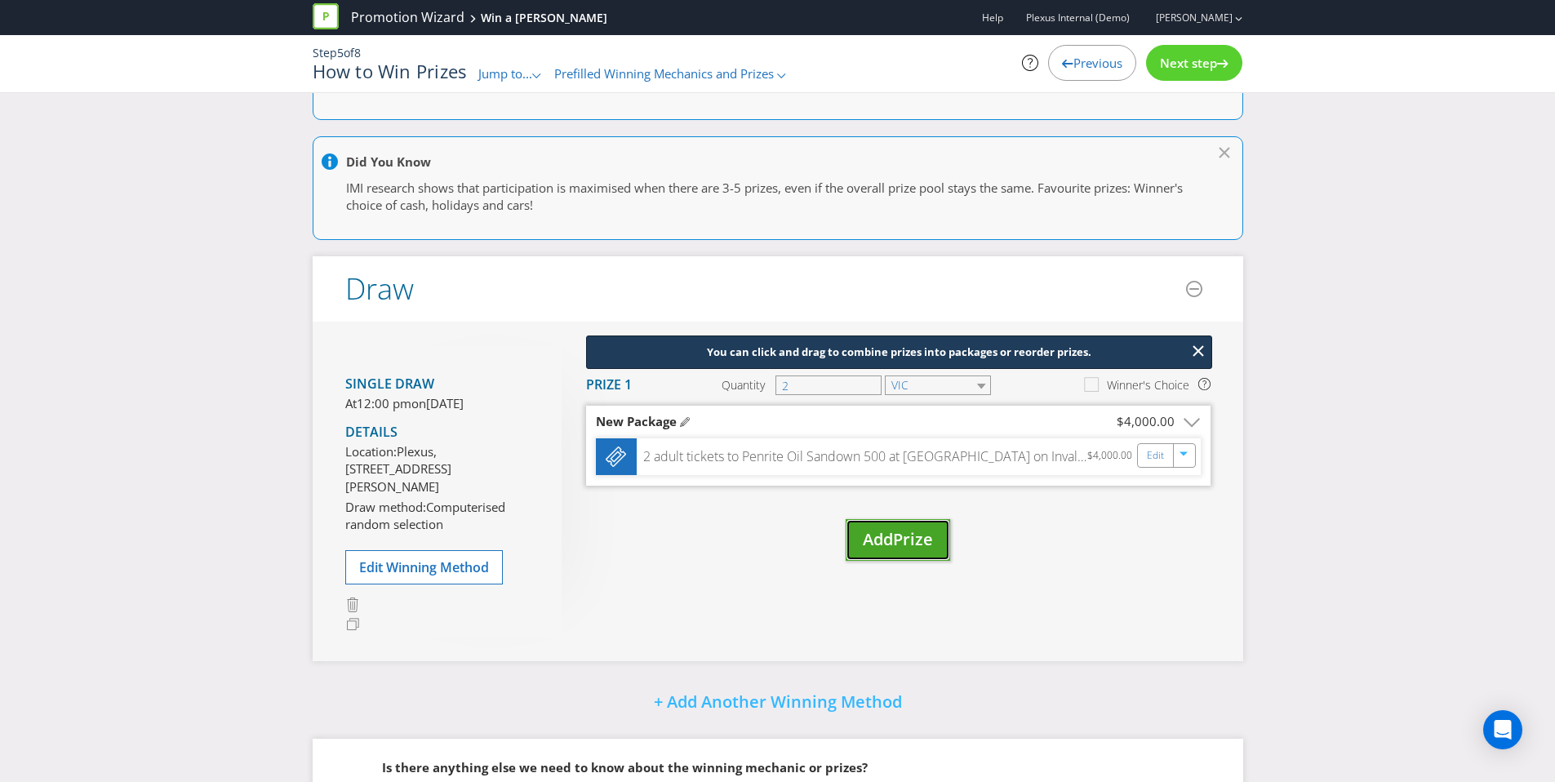
click at [892, 540] on span "Add" at bounding box center [878, 539] width 30 height 22
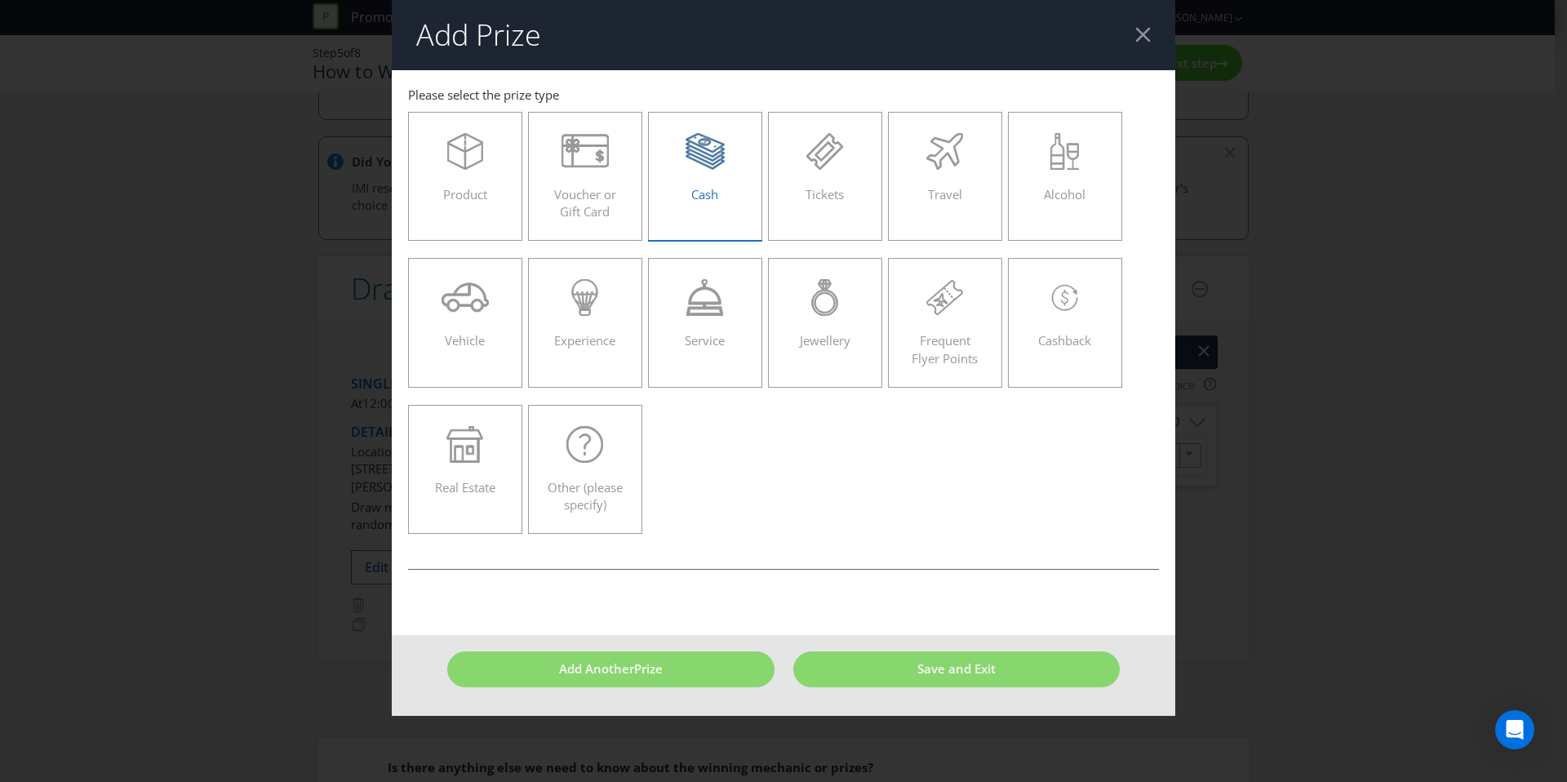
click at [700, 186] on span "Cash" at bounding box center [704, 194] width 27 height 16
click at [0, 0] on input "Cash" at bounding box center [0, 0] width 0 height 0
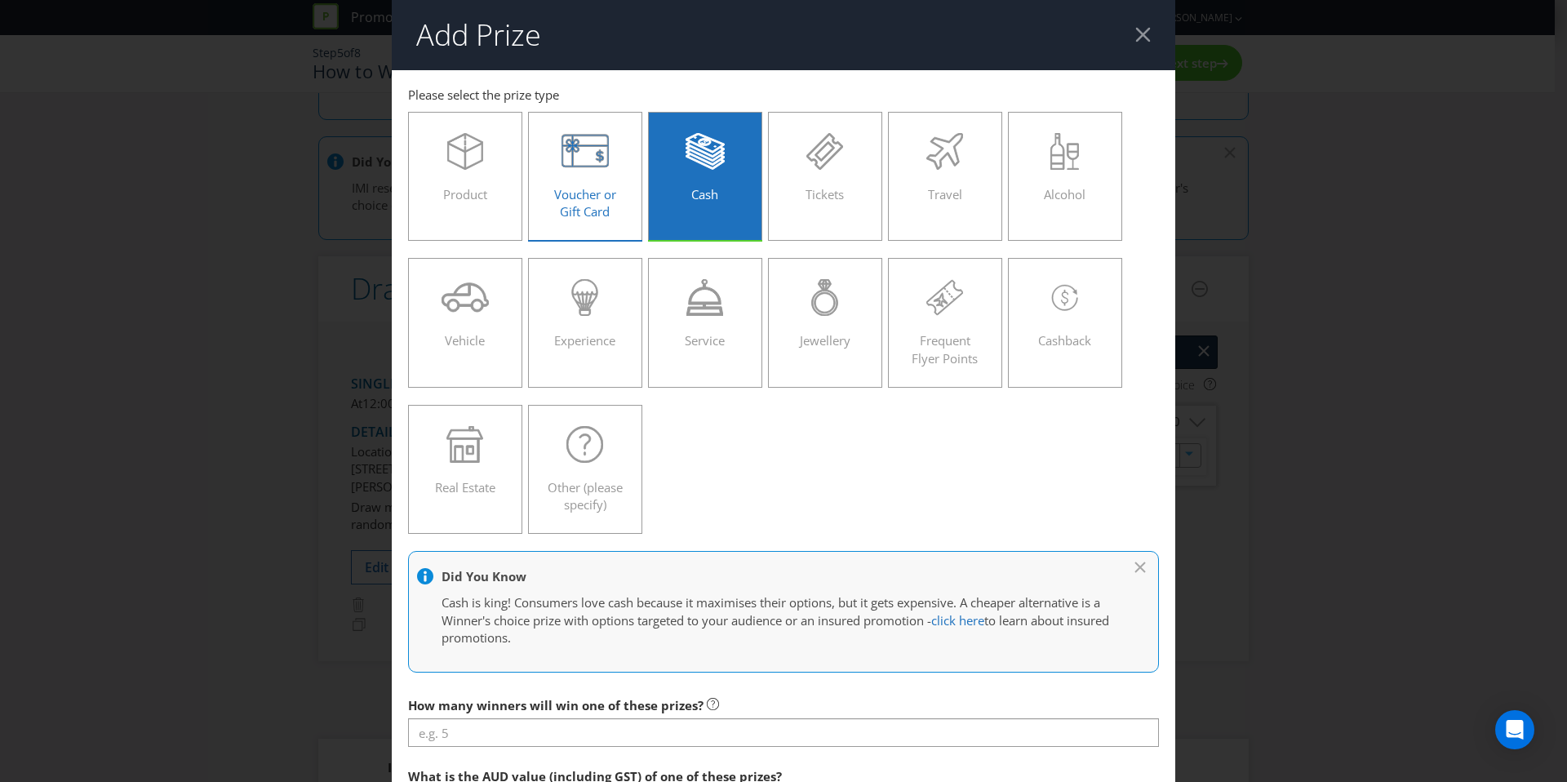
click at [589, 186] on span "Voucher or Gift Card" at bounding box center [585, 202] width 62 height 33
click at [0, 0] on input "Voucher or Gift Card" at bounding box center [0, 0] width 0 height 0
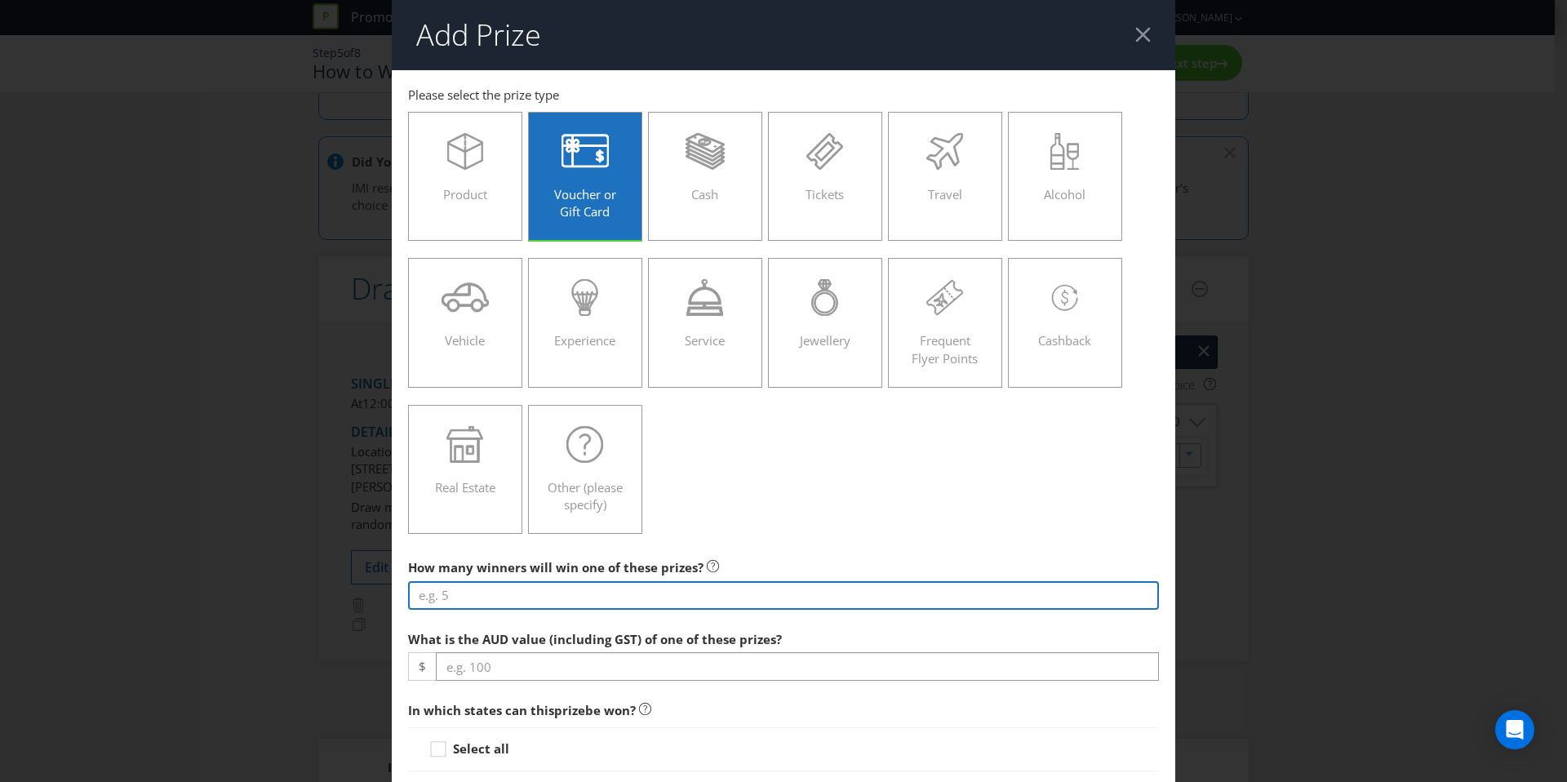
click at [662, 602] on input "number" at bounding box center [783, 595] width 751 height 29
type input "20"
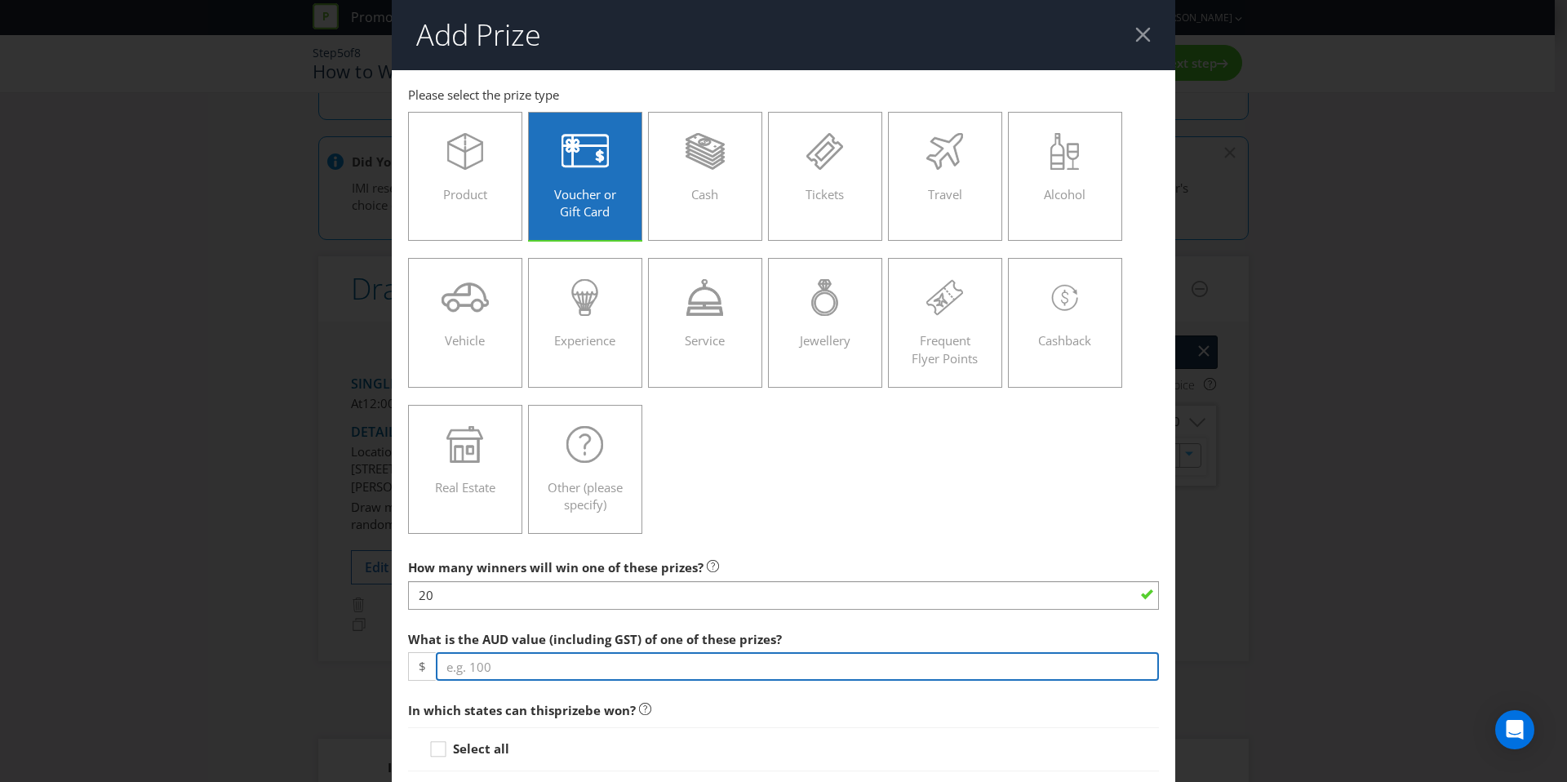
click at [615, 669] on input "number" at bounding box center [797, 666] width 723 height 29
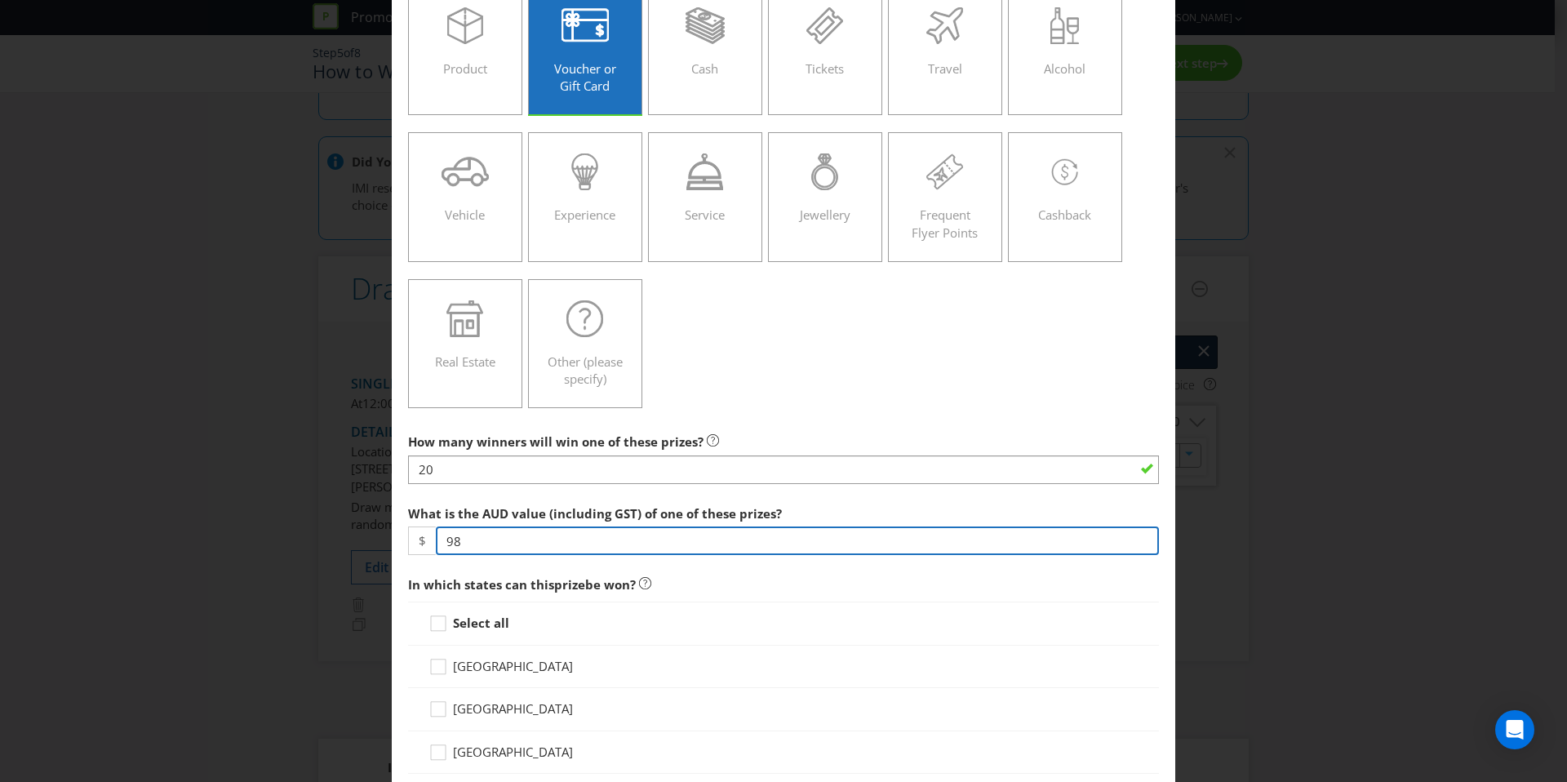
scroll to position [188, 0]
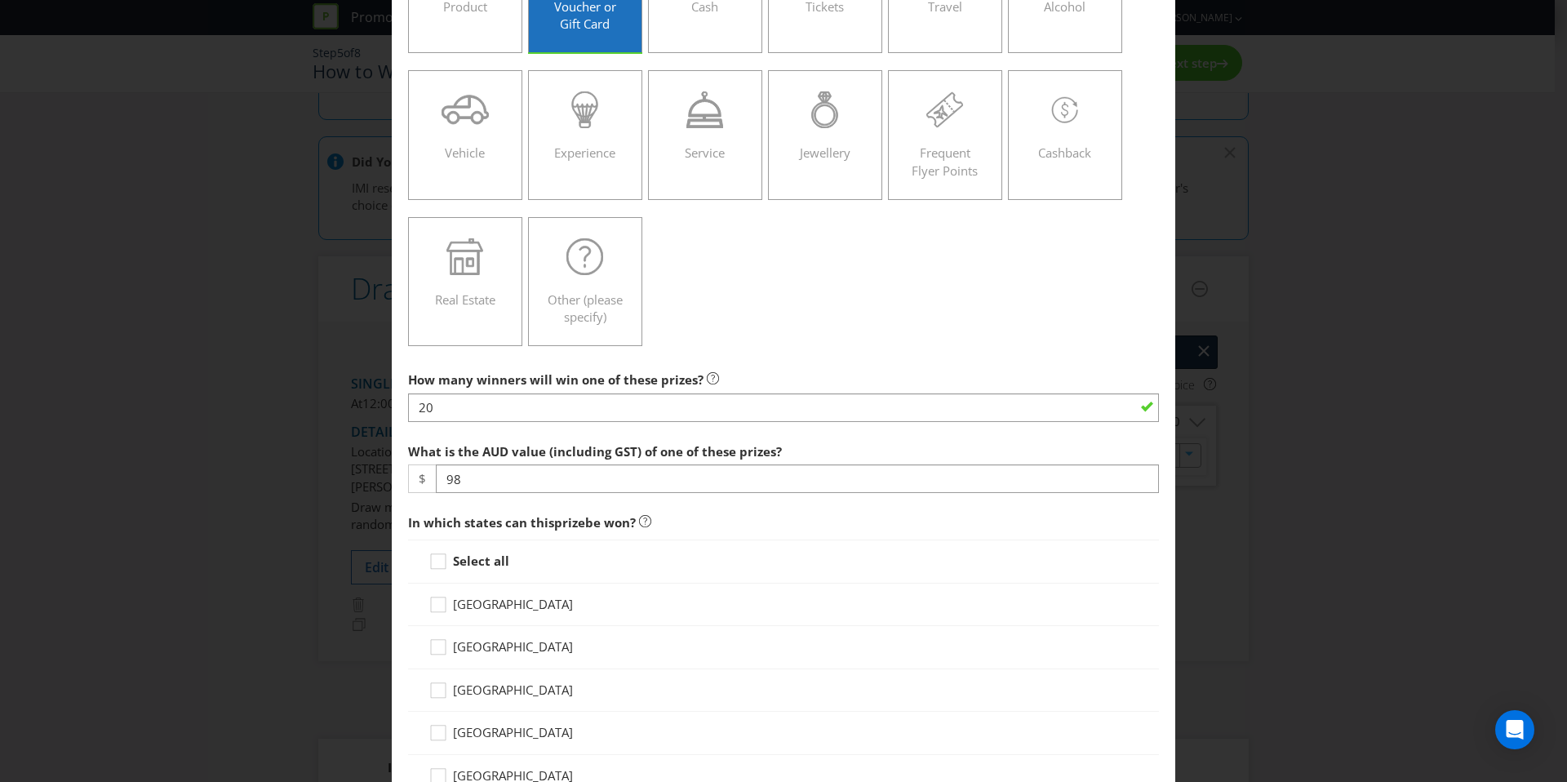
click at [651, 605] on div "[GEOGRAPHIC_DATA]" at bounding box center [784, 604] width 710 height 17
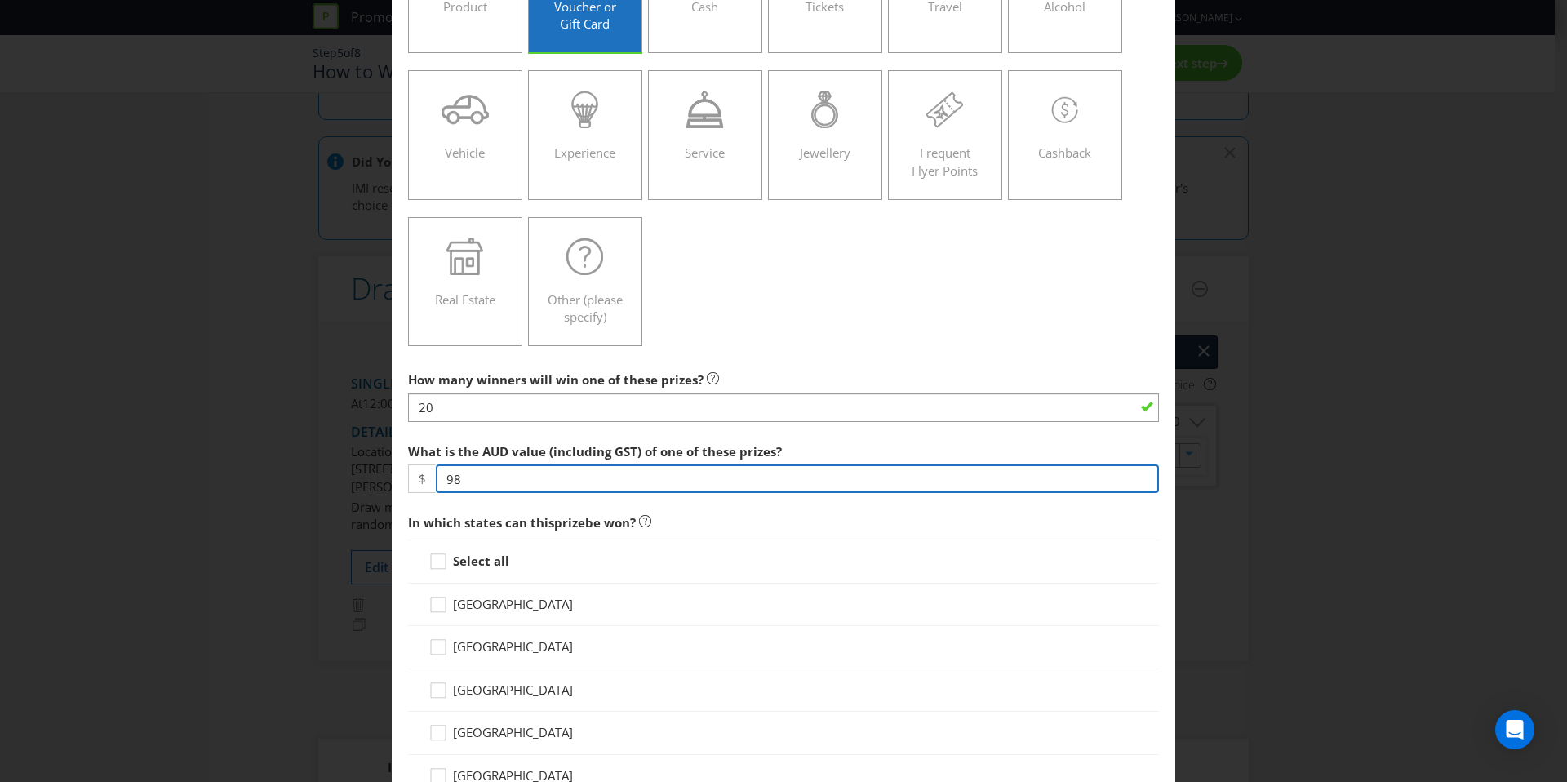
click at [534, 469] on input "98" at bounding box center [797, 478] width 723 height 29
type input "100"
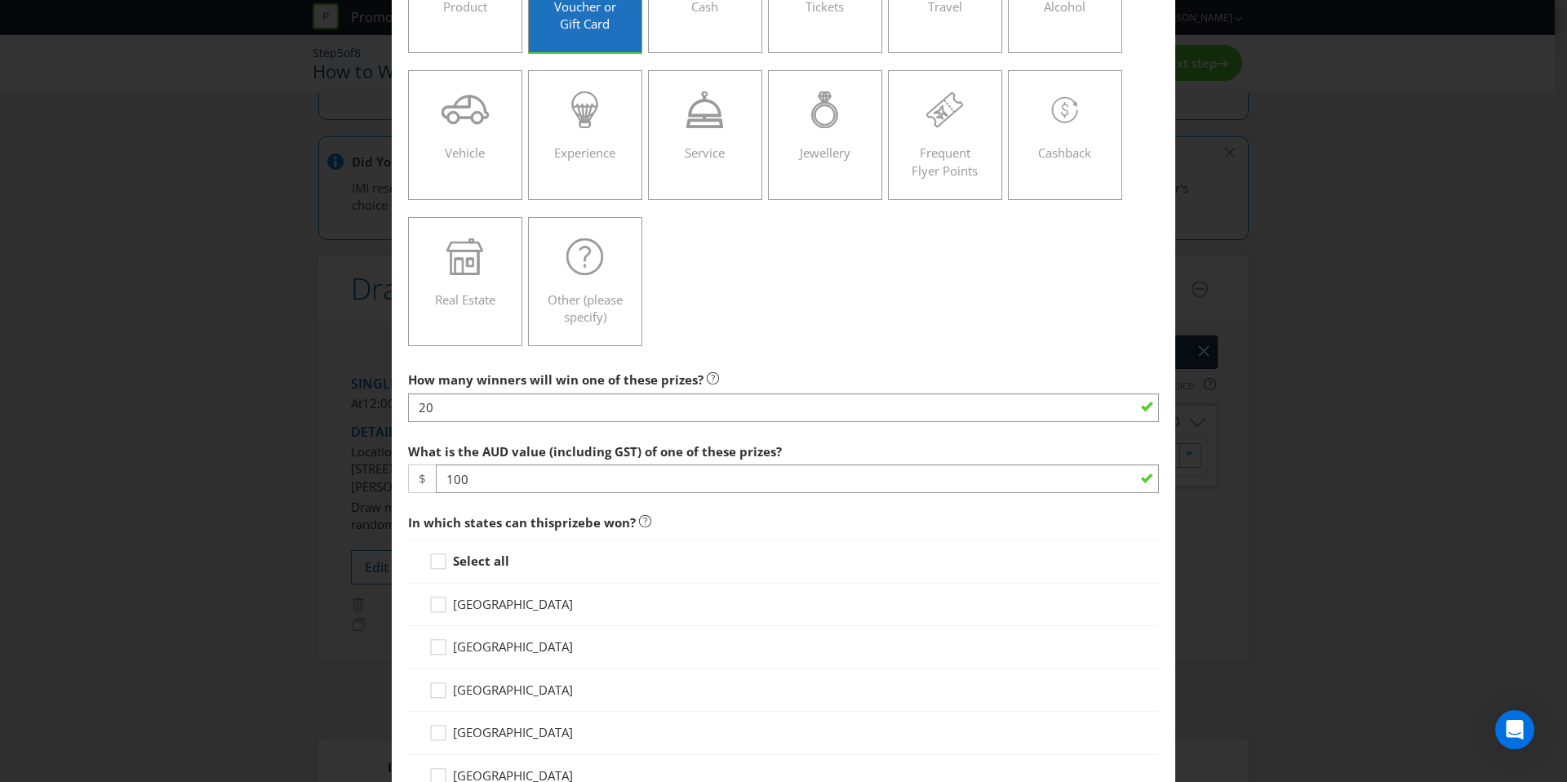
click at [635, 553] on div "Select all" at bounding box center [784, 561] width 710 height 17
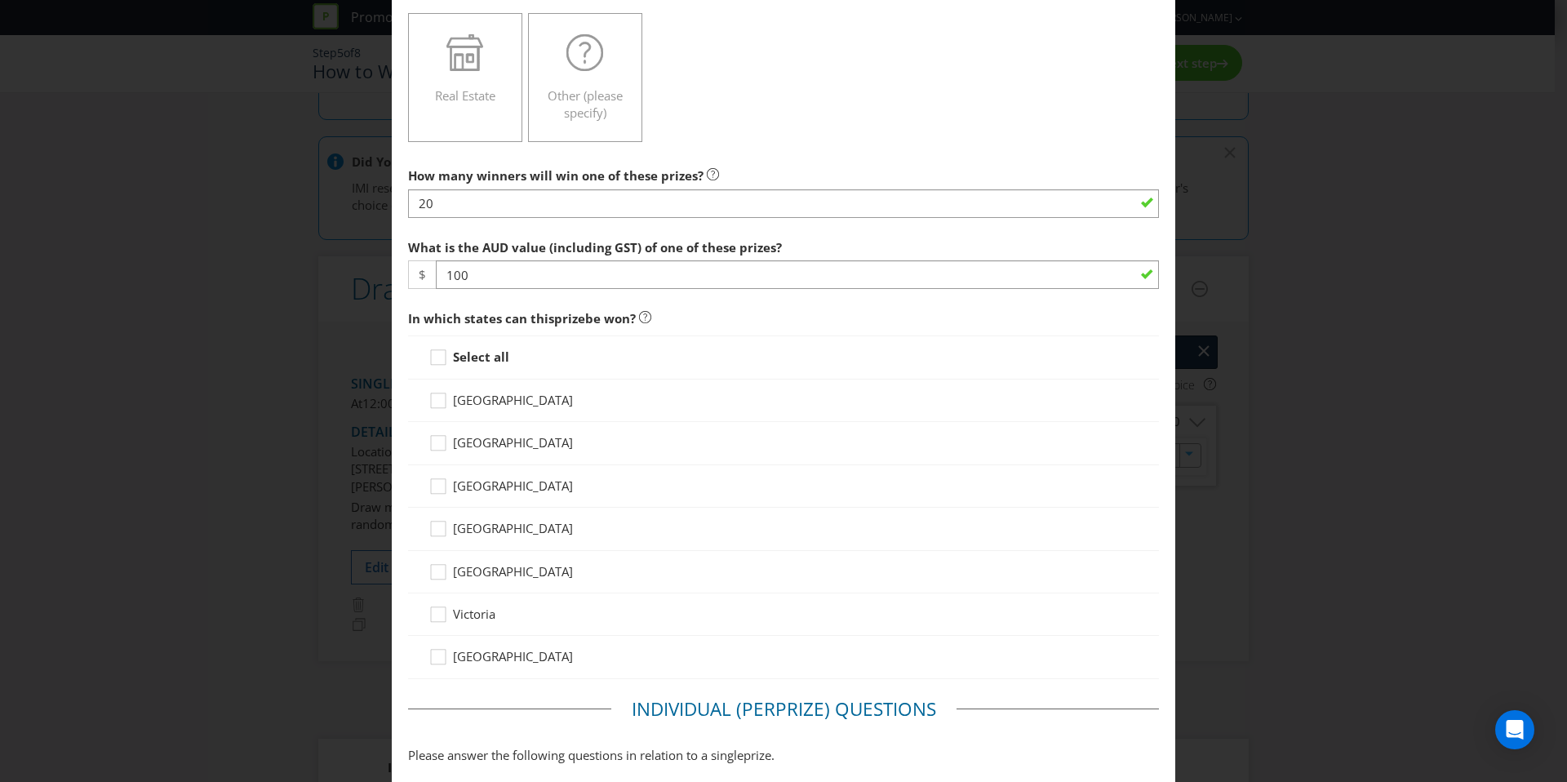
scroll to position [455, 0]
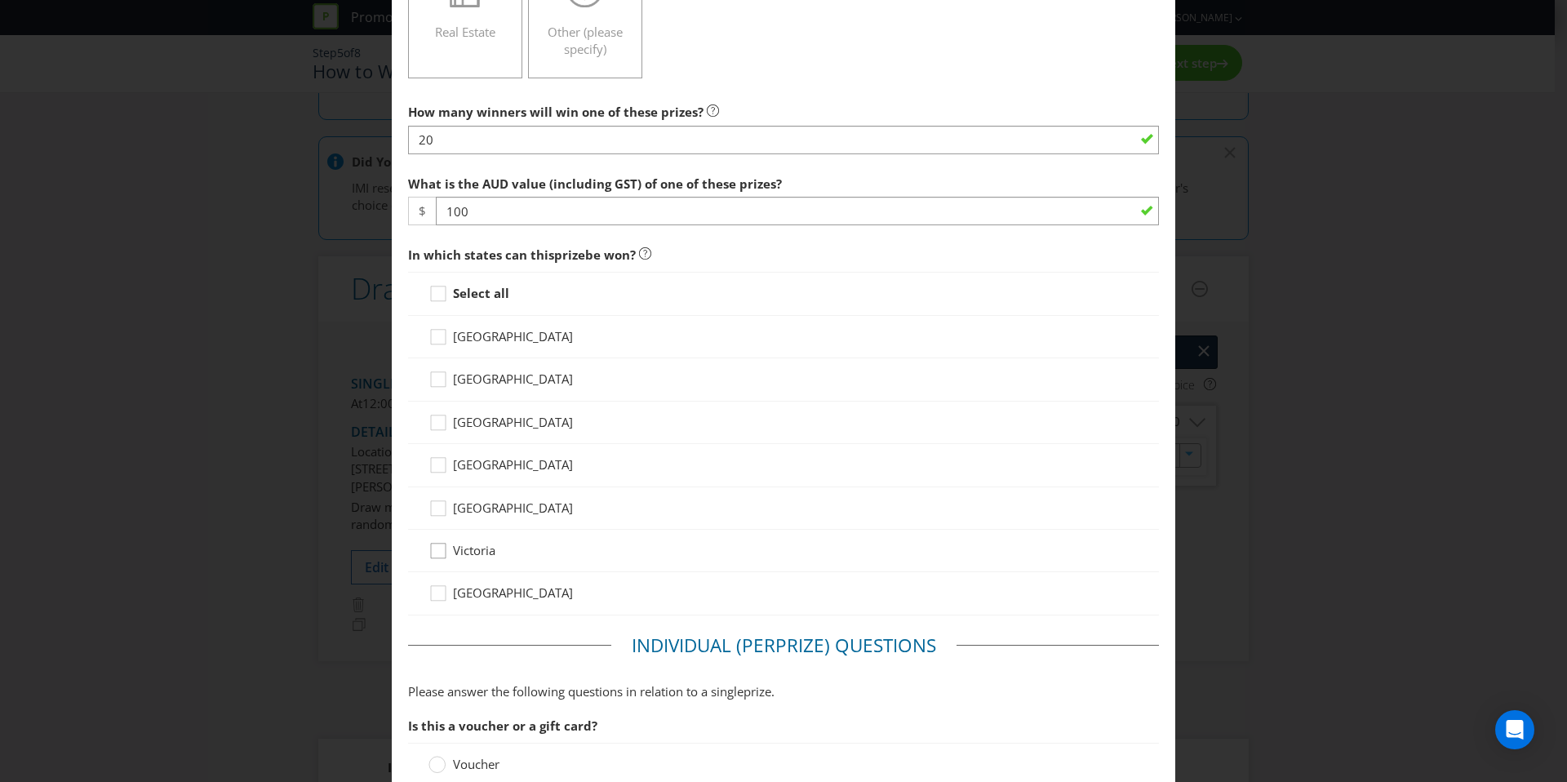
click at [441, 542] on icon at bounding box center [441, 554] width 24 height 24
click at [0, 0] on input "Victoria" at bounding box center [0, 0] width 0 height 0
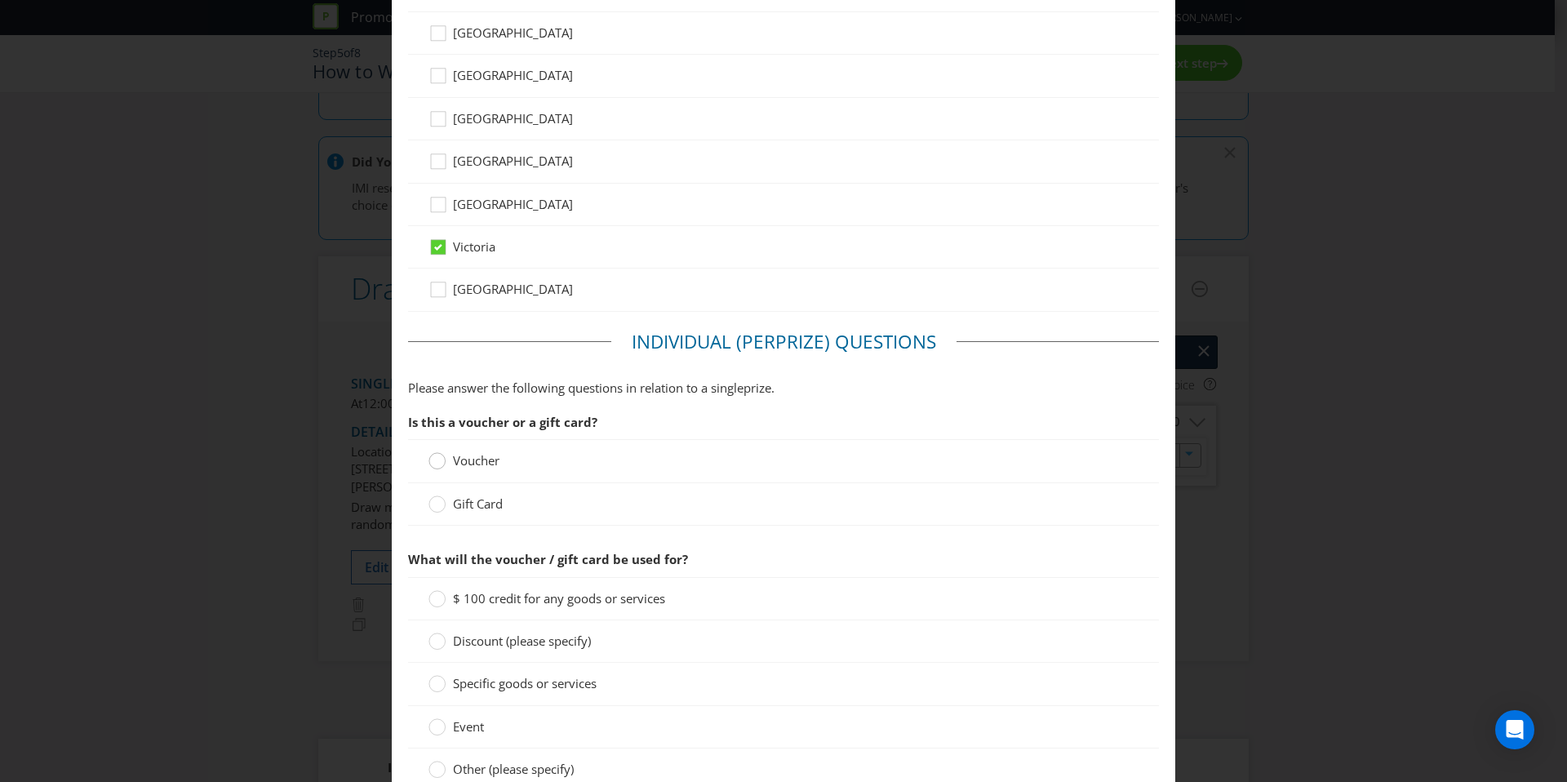
click at [440, 462] on circle at bounding box center [437, 461] width 16 height 16
click at [0, 0] on input "Voucher" at bounding box center [0, 0] width 0 height 0
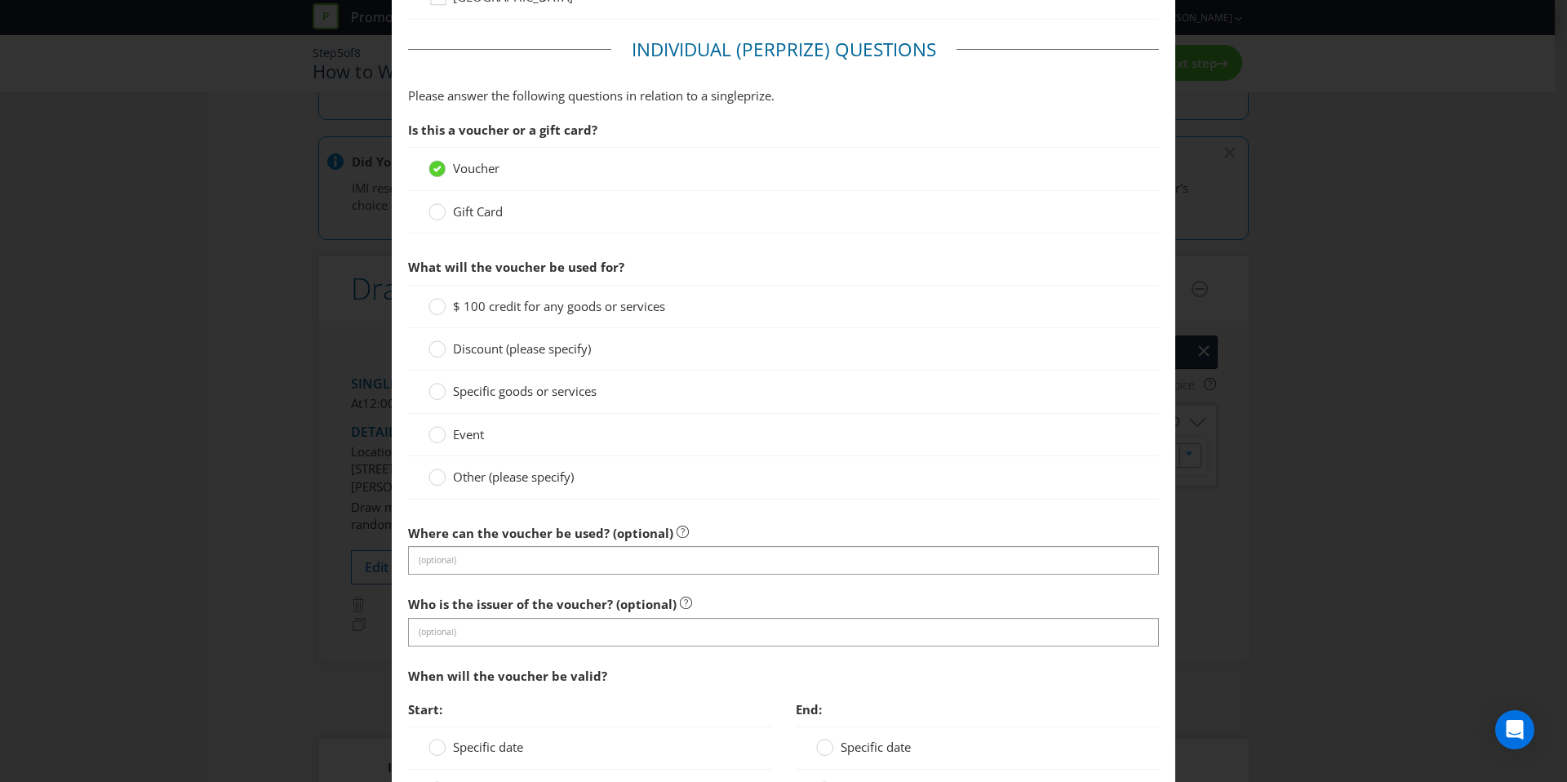
click at [523, 309] on span "$ 100 credit for any goods or services" at bounding box center [559, 306] width 212 height 16
click at [0, 0] on input "$ 100 credit for any goods or services" at bounding box center [0, 0] width 0 height 0
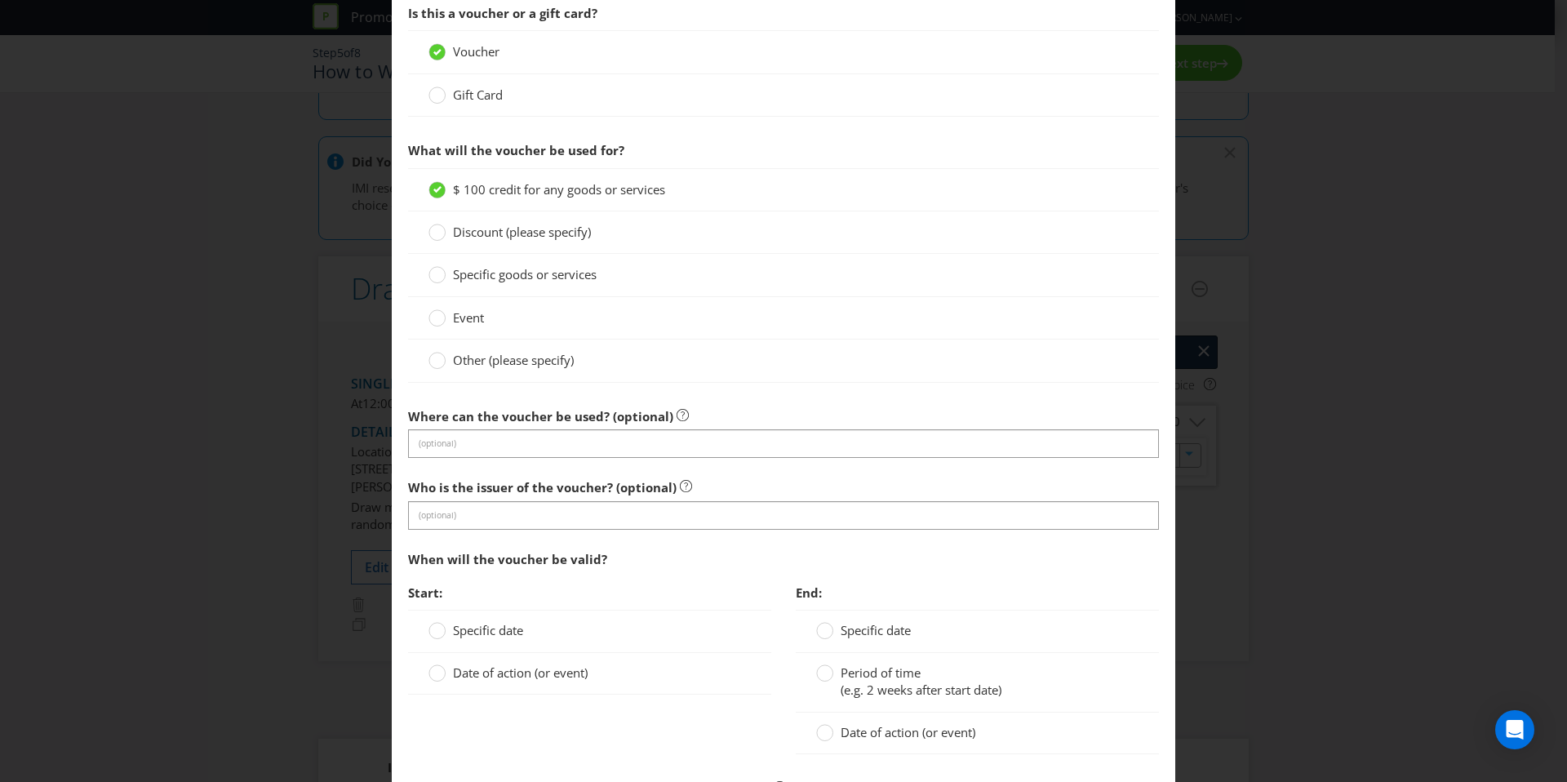
scroll to position [1174, 0]
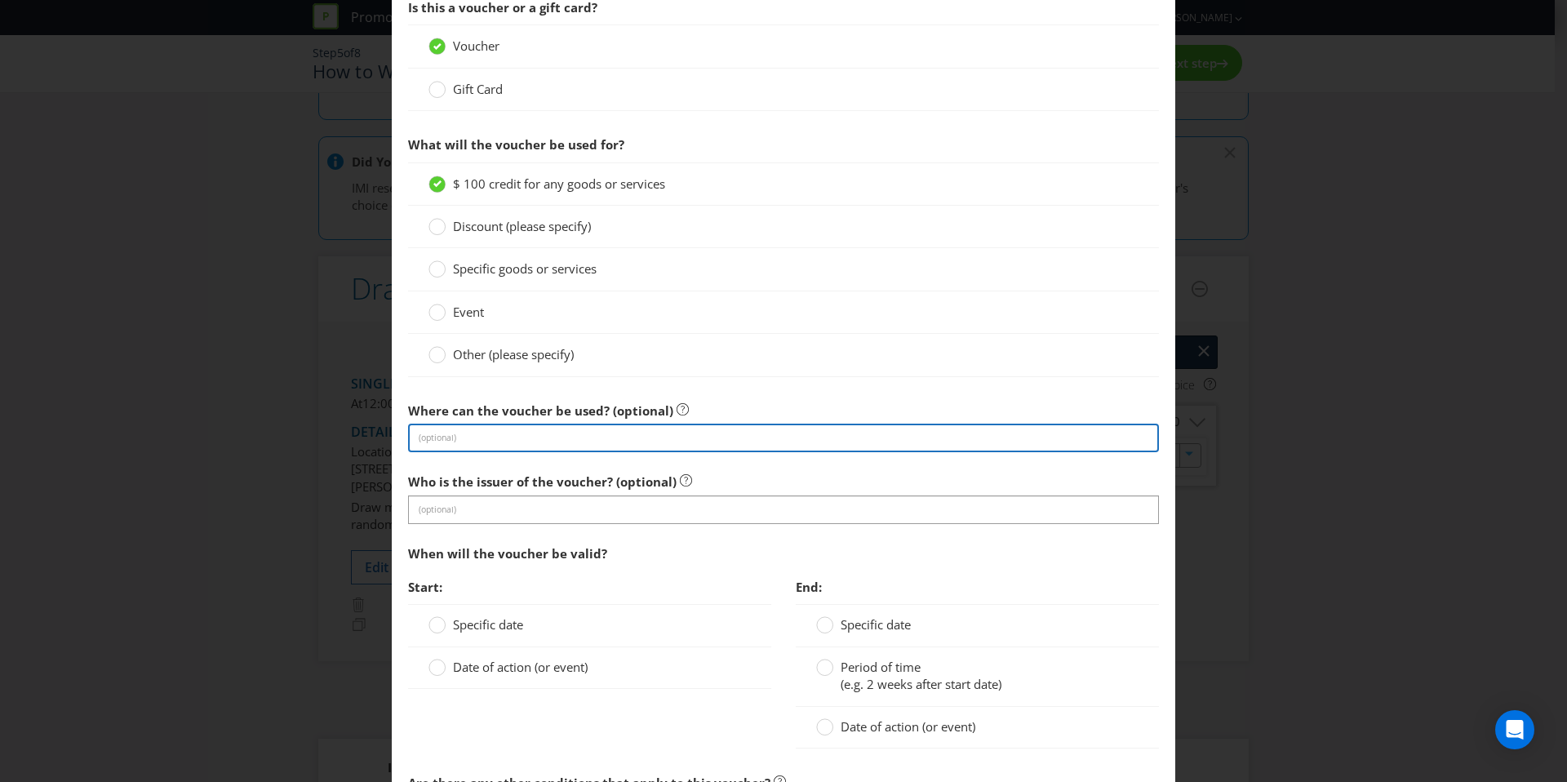
click at [522, 442] on input "text" at bounding box center [783, 438] width 751 height 29
click at [832, 433] on input "text" at bounding box center [783, 438] width 751 height 29
type input "Bowens"
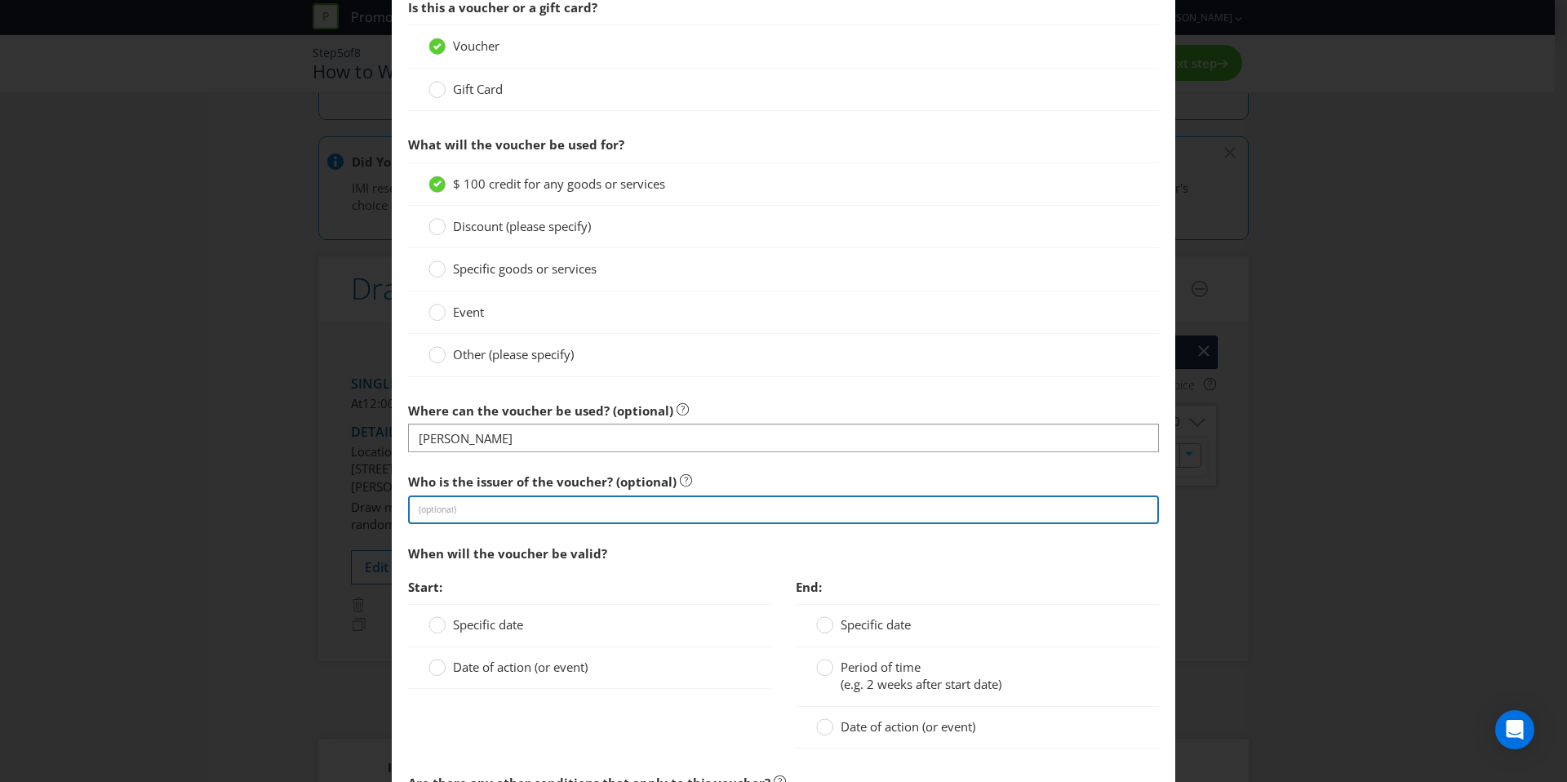
click at [589, 519] on input "text" at bounding box center [783, 509] width 751 height 29
type input "Bowens"
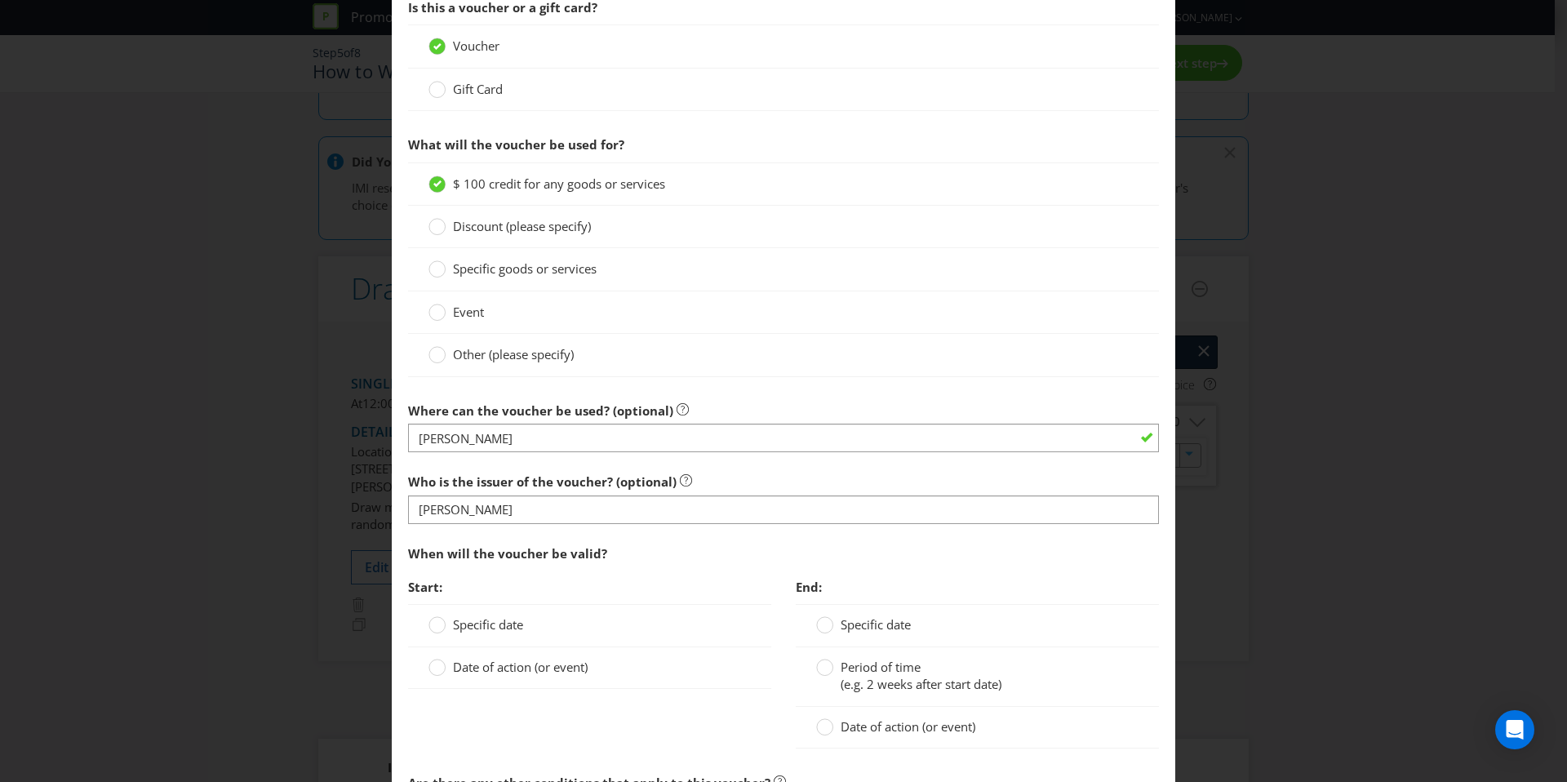
click at [612, 595] on span "Start:" at bounding box center [589, 587] width 363 height 33
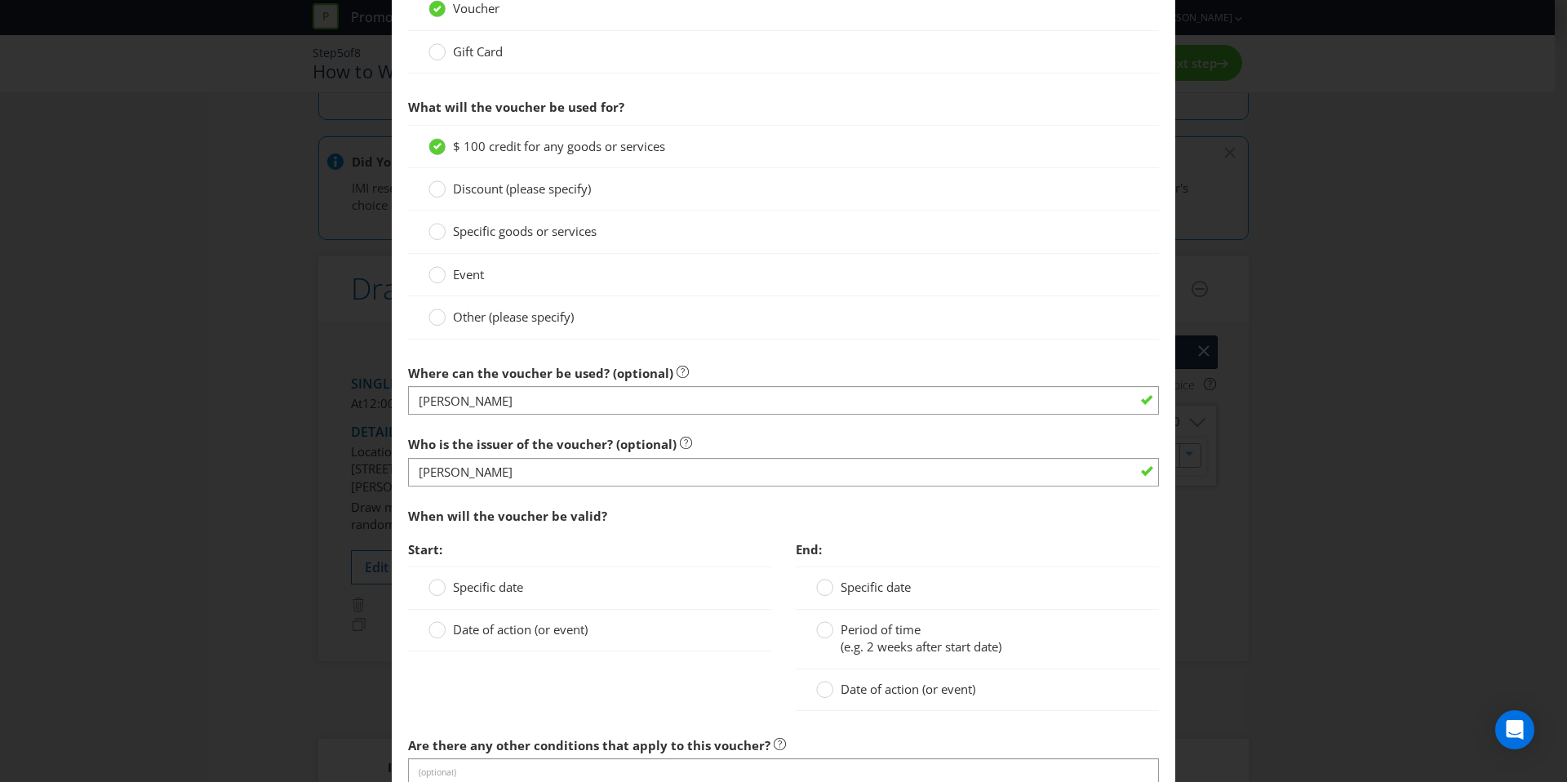
scroll to position [1244, 0]
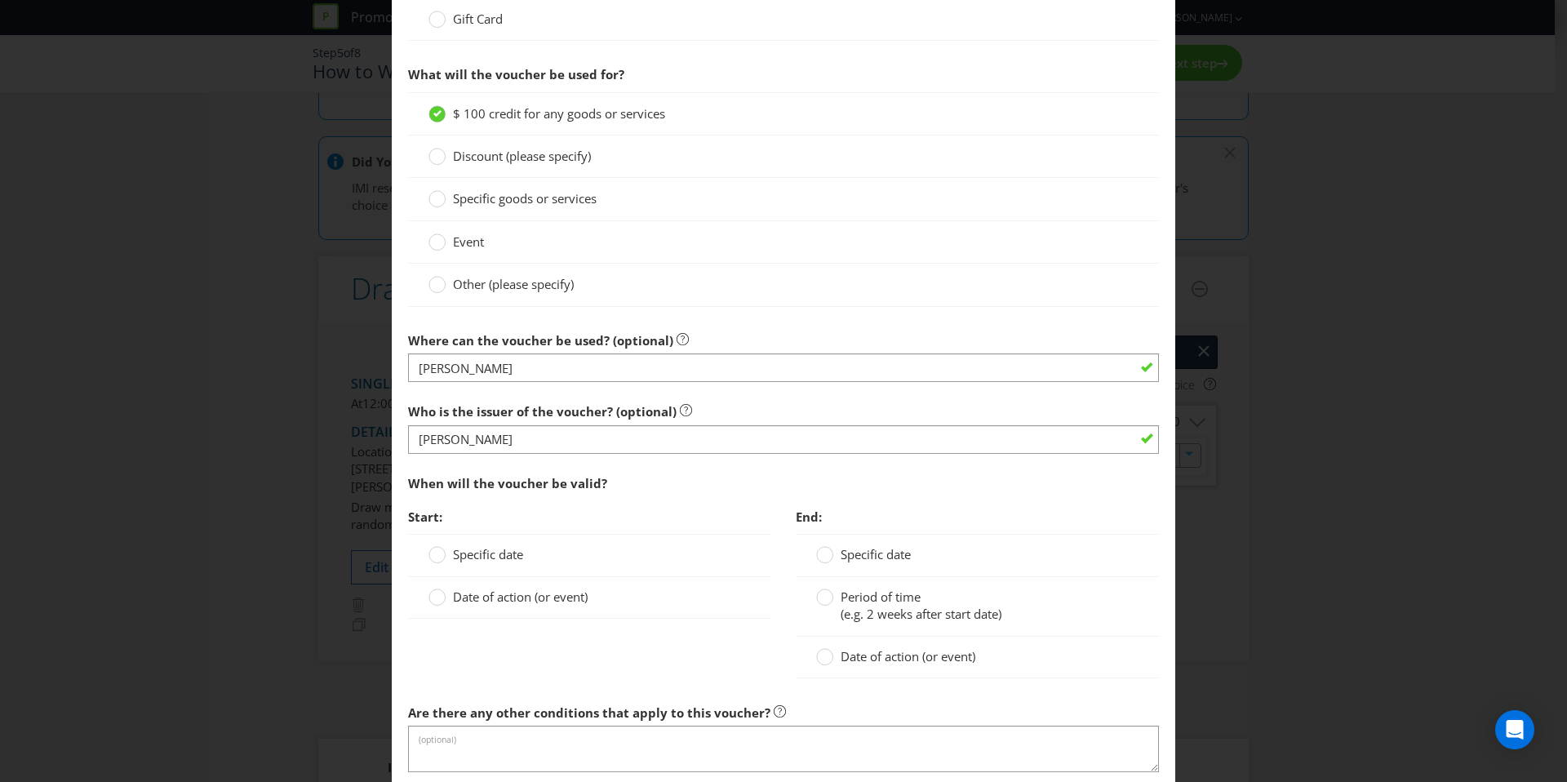
click at [486, 583] on div "Date of action (or event)" at bounding box center [589, 598] width 363 height 42
click at [485, 593] on span "Date of action (or event)" at bounding box center [520, 597] width 135 height 16
click at [0, 0] on input "Date of action (or event)" at bounding box center [0, 0] width 0 height 0
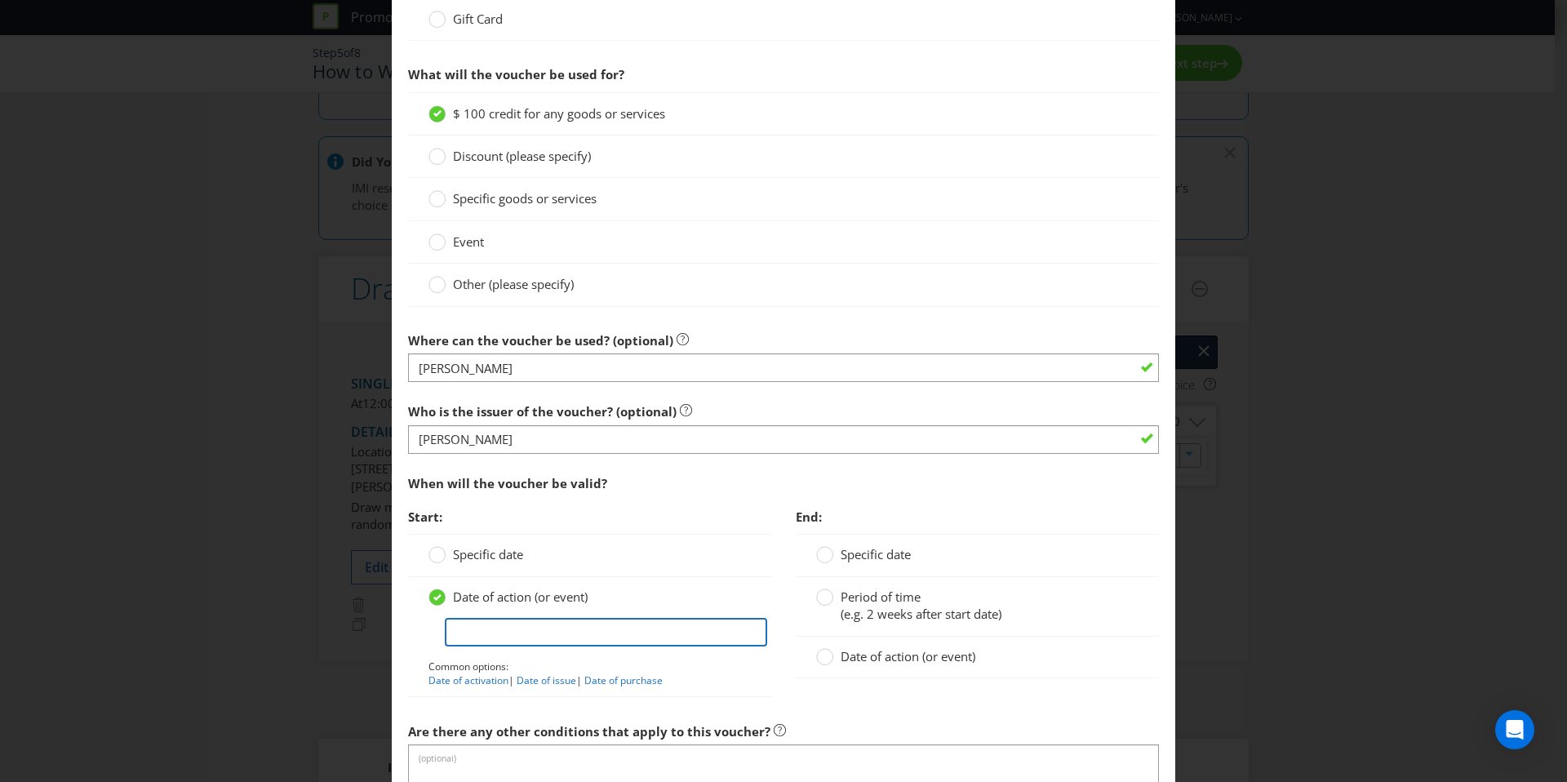
click at [482, 638] on input "text" at bounding box center [606, 632] width 322 height 29
click at [454, 684] on link "Date of activation" at bounding box center [469, 680] width 80 height 14
click at [558, 691] on div "Date of action (or event) Date of activation Common options: Date of activation…" at bounding box center [589, 637] width 363 height 120
click at [558, 682] on link "Date of issue" at bounding box center [547, 680] width 60 height 14
type input "Date of issue"
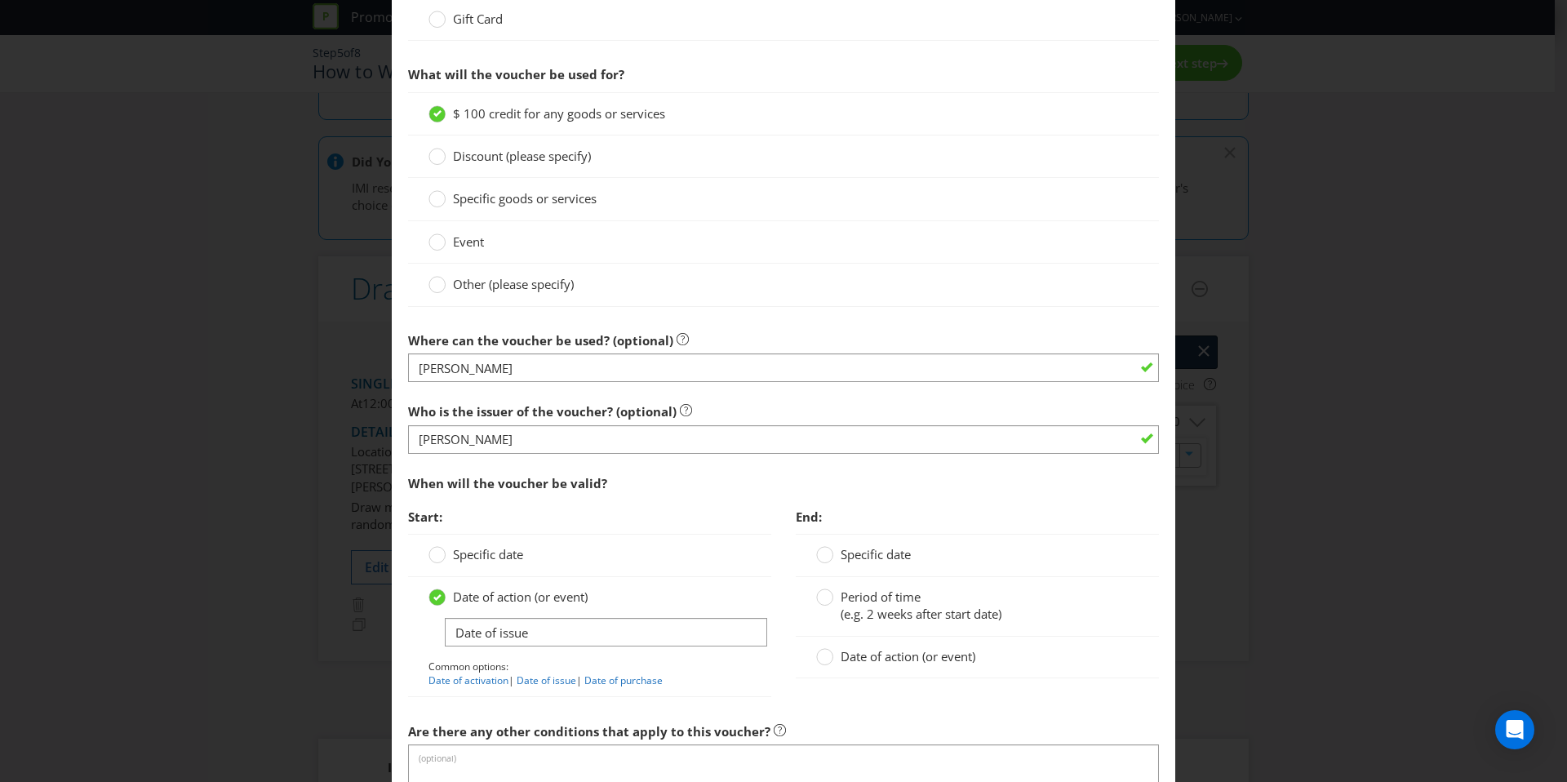
click at [857, 606] on span "(e.g. 2 weeks after start date)" at bounding box center [921, 614] width 161 height 16
click at [0, 0] on input "Period of time (e.g. 2 weeks after start date)" at bounding box center [0, 0] width 0 height 0
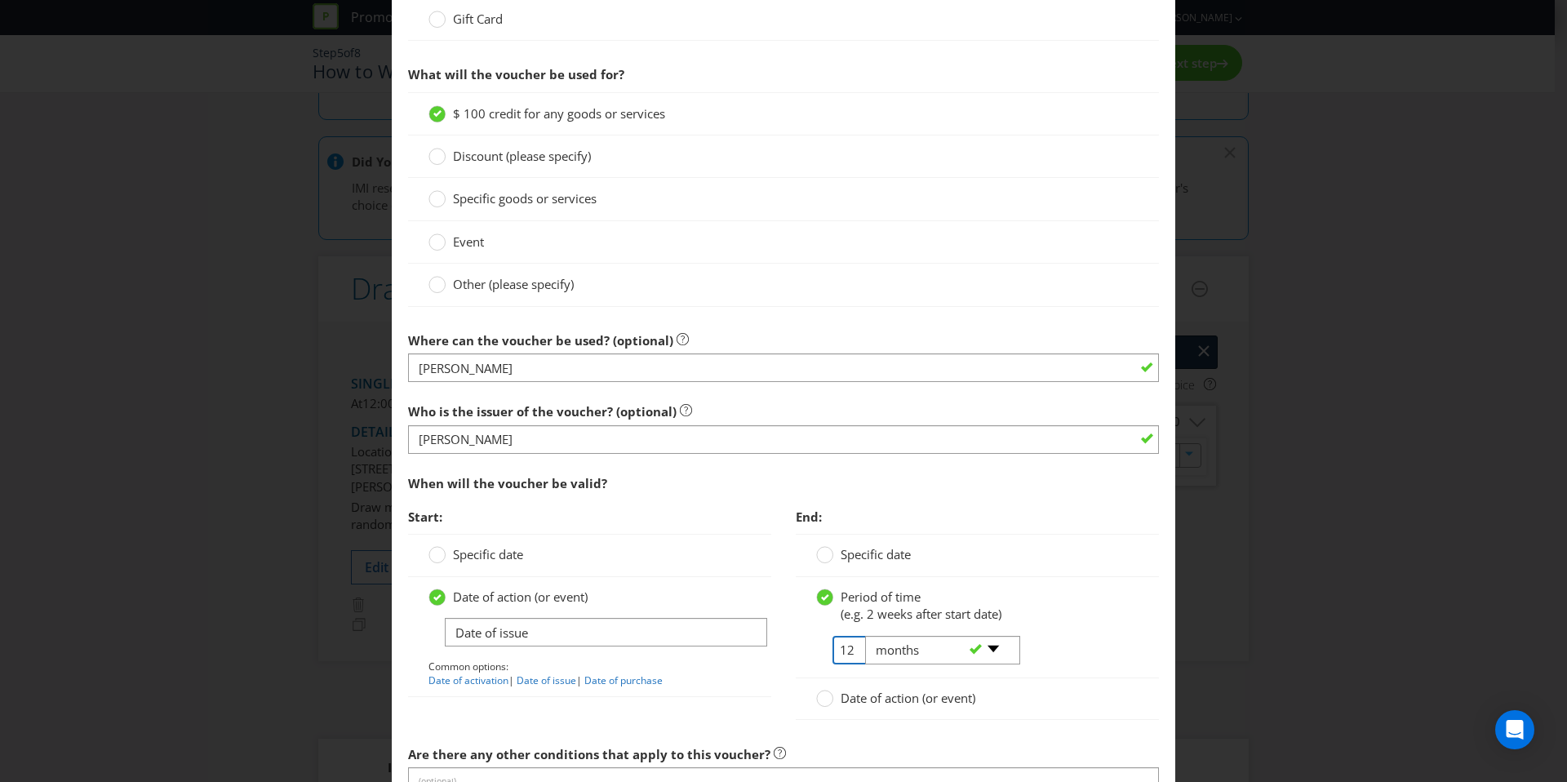
click at [843, 648] on input "12" at bounding box center [851, 650] width 37 height 29
type input "36"
click at [1162, 585] on div "End: Specific date Period of time (e.g. 2 weeks after start date) 36 -- Please …" at bounding box center [978, 618] width 388 height 237
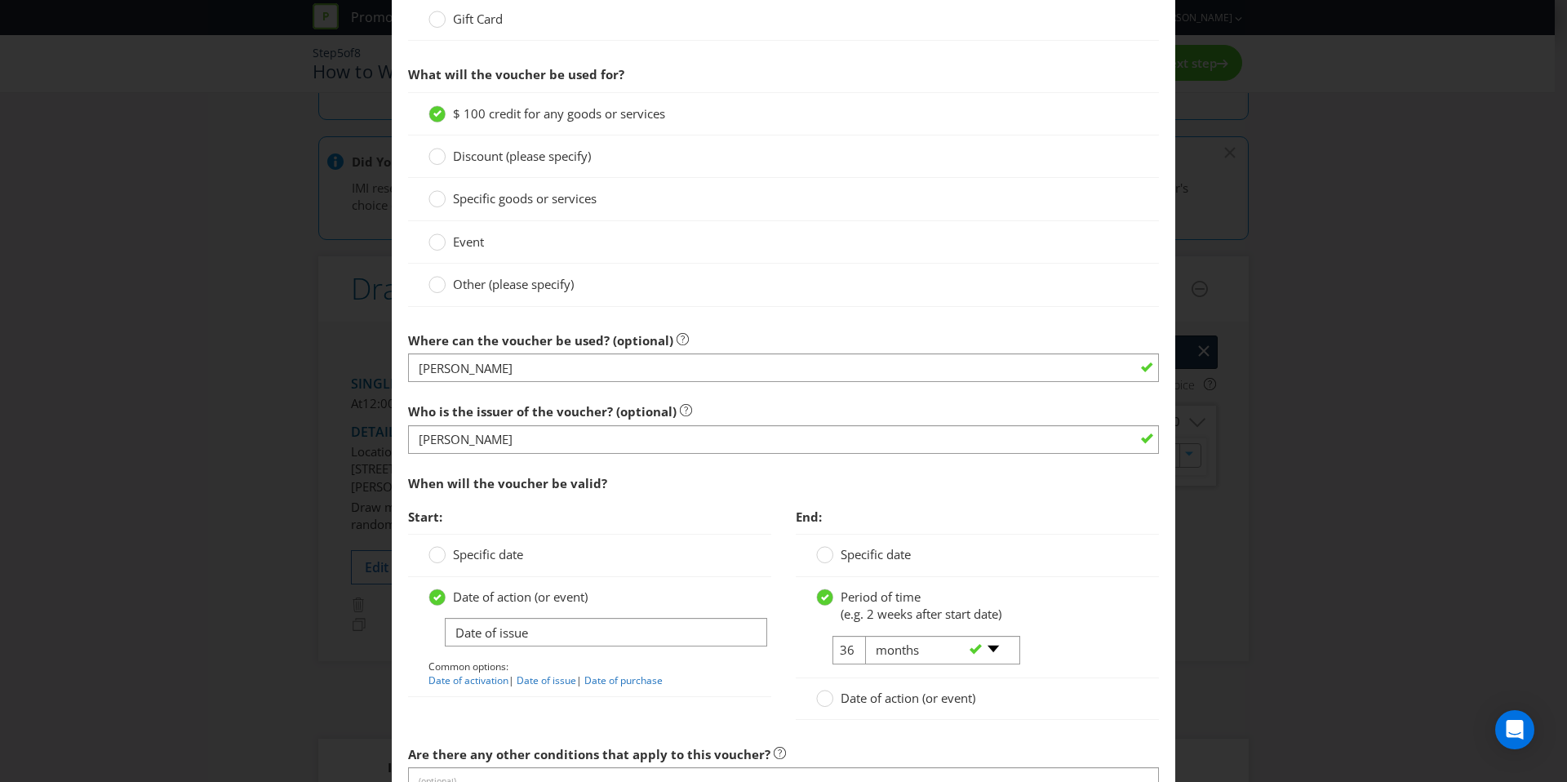
scroll to position [1548, 0]
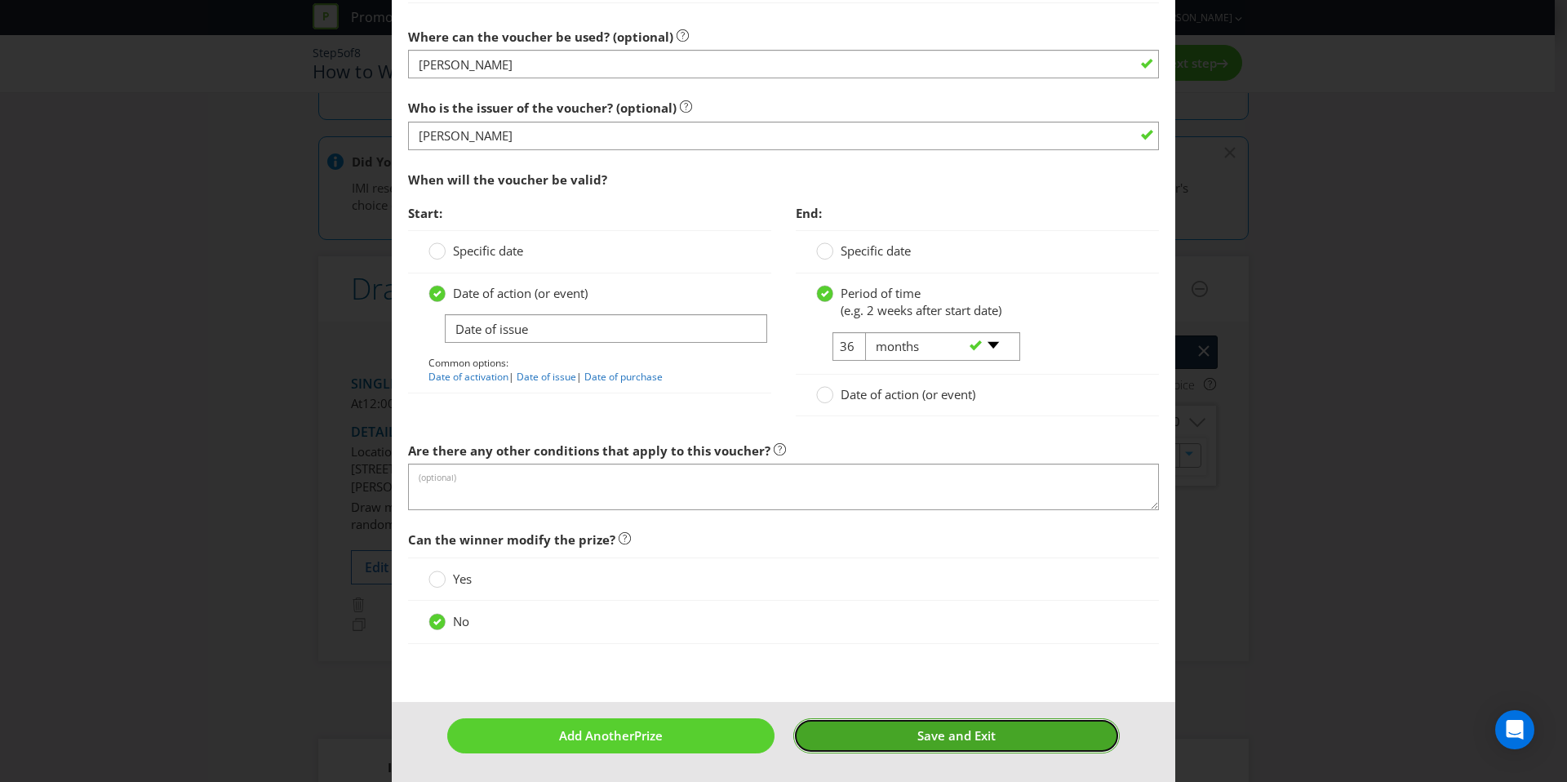
click at [855, 741] on button "Save and Exit" at bounding box center [956, 735] width 327 height 35
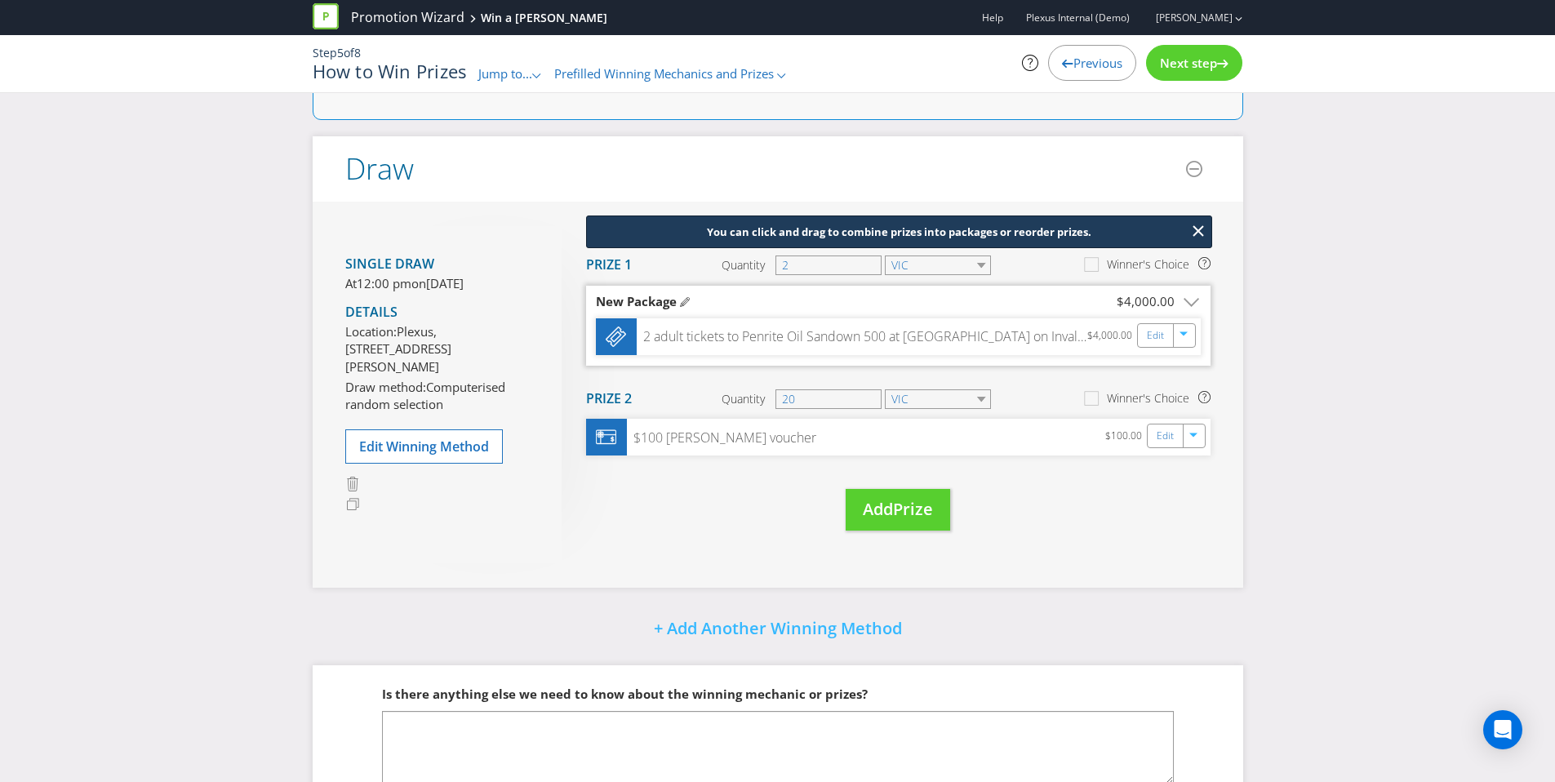
click at [1216, 55] on span "Next step" at bounding box center [1188, 63] width 57 height 16
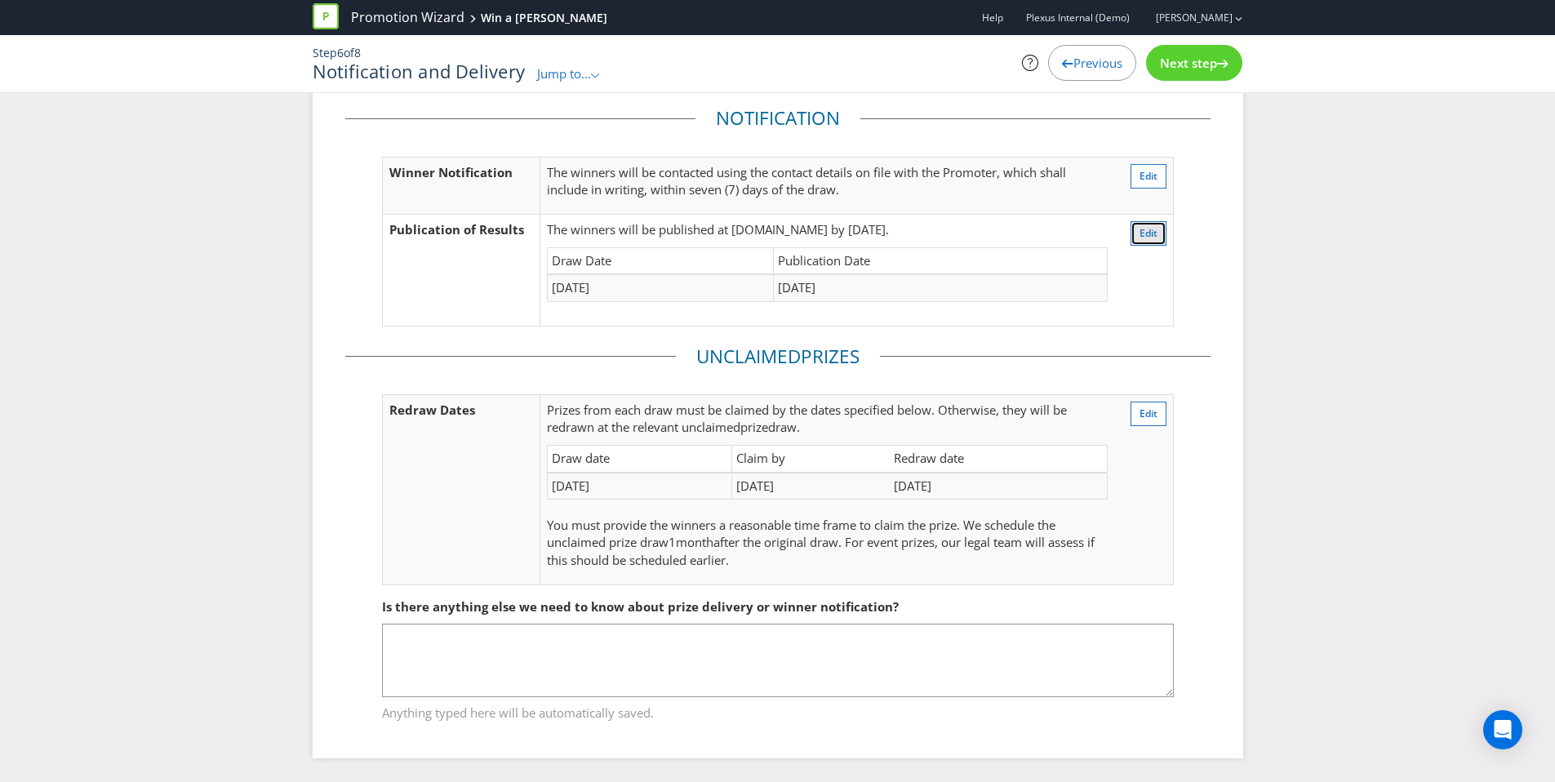
click at [1148, 230] on span "Edit" at bounding box center [1149, 233] width 18 height 14
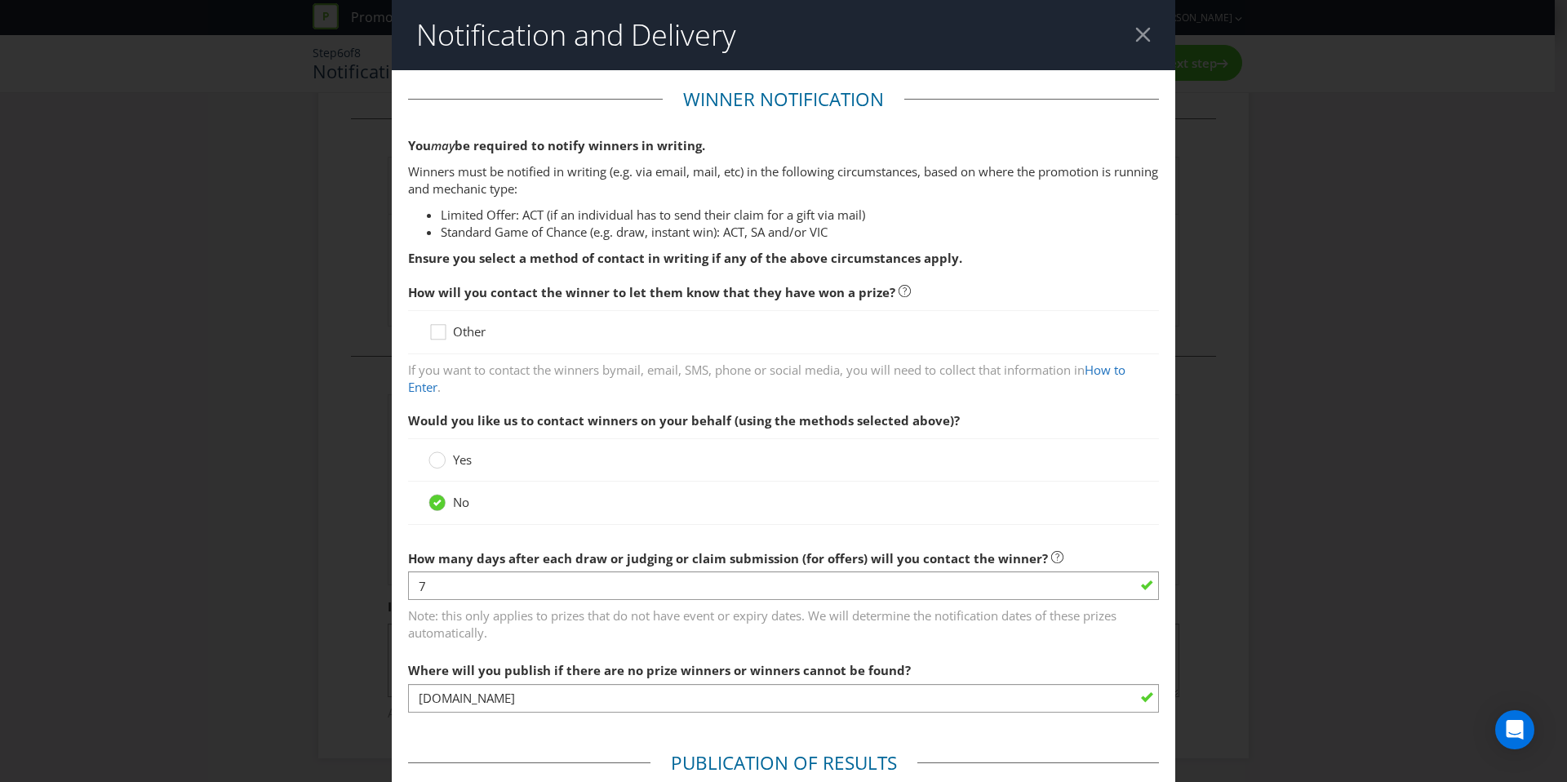
click at [1282, 173] on div "Notification and Delivery Winner Notification You may be required to notify win…" at bounding box center [783, 391] width 1567 height 782
click at [1135, 37] on div at bounding box center [1143, 35] width 16 height 16
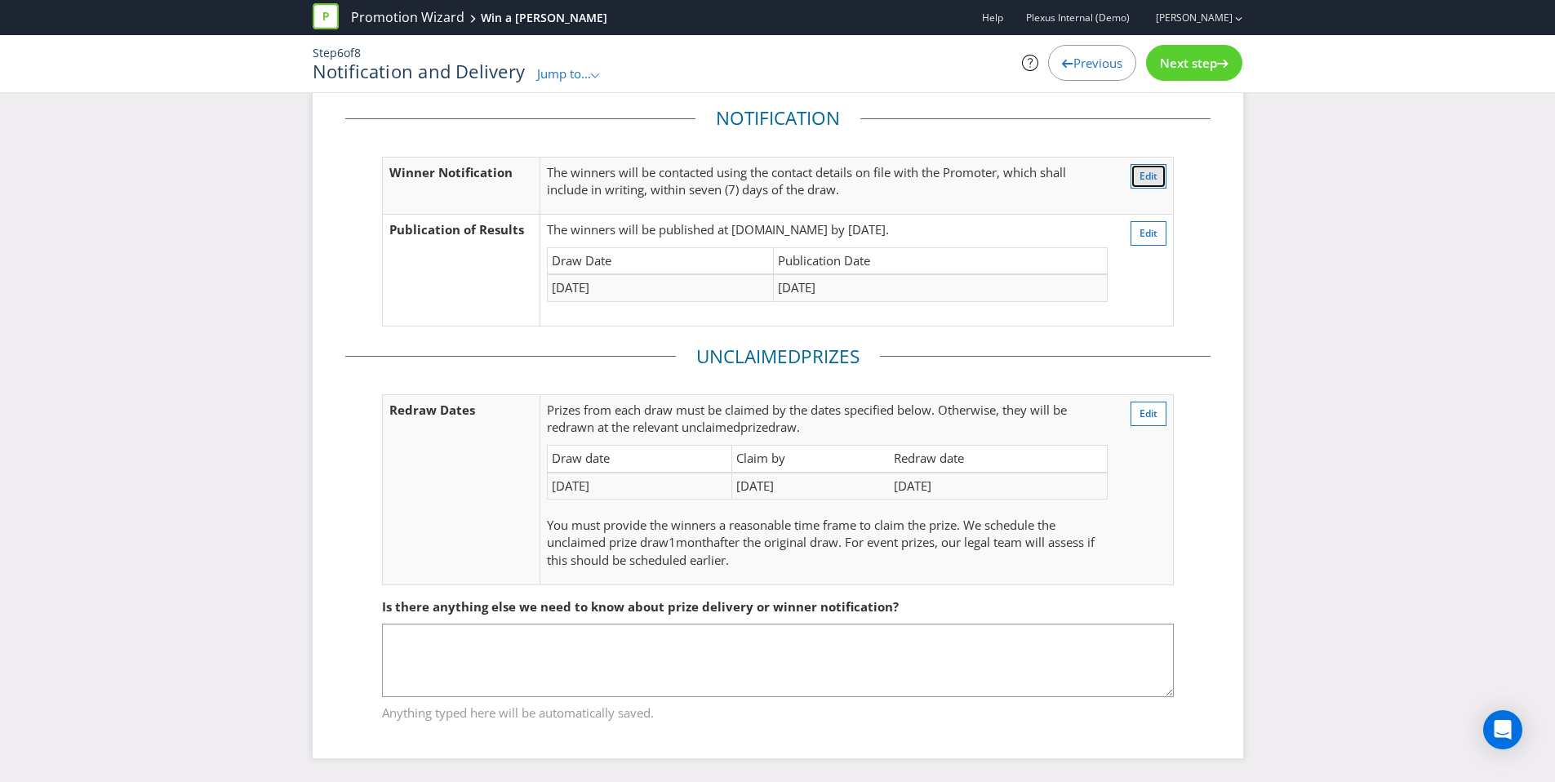
click at [1153, 178] on span "Edit" at bounding box center [1149, 176] width 18 height 14
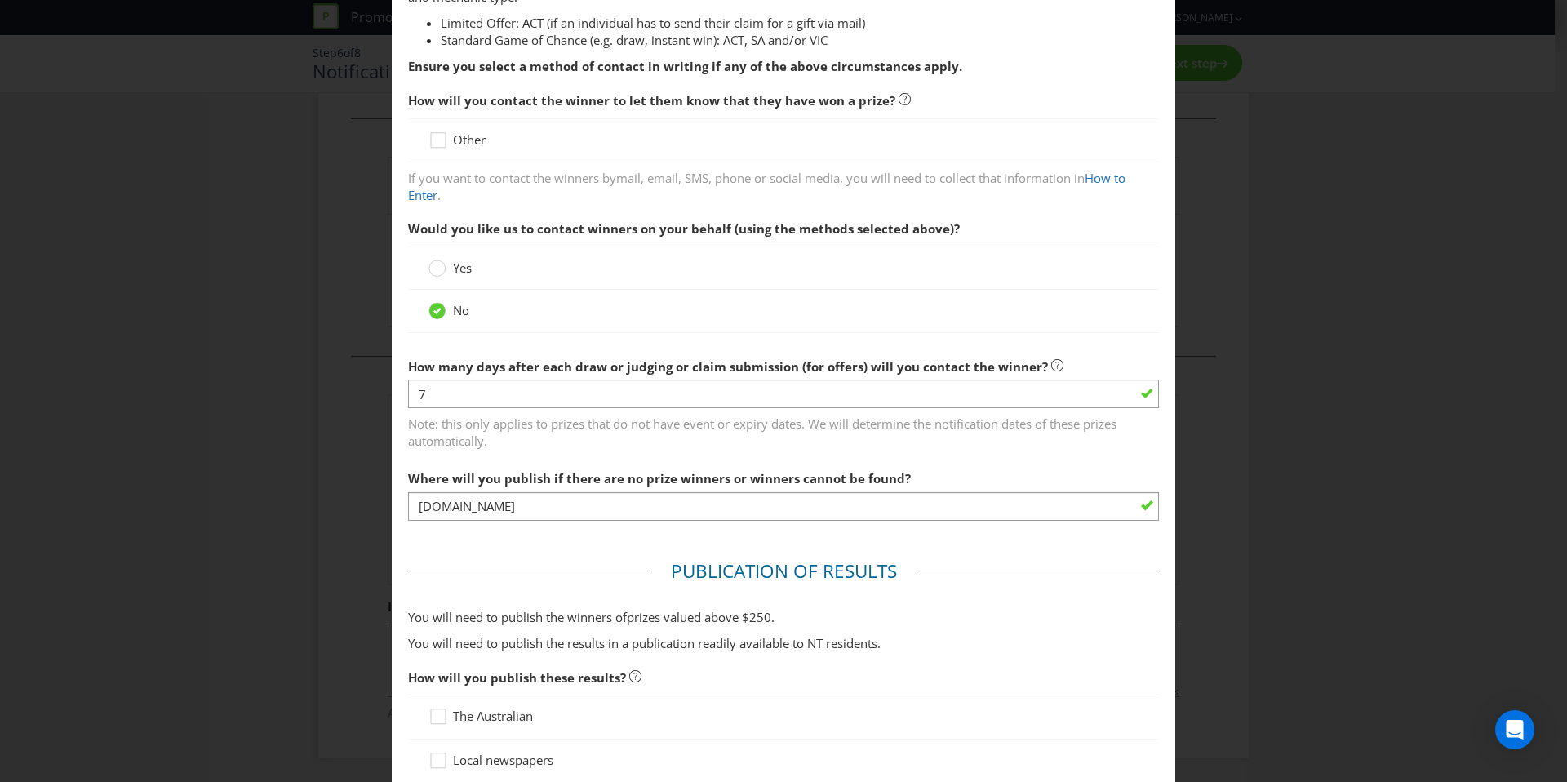
scroll to position [220, 0]
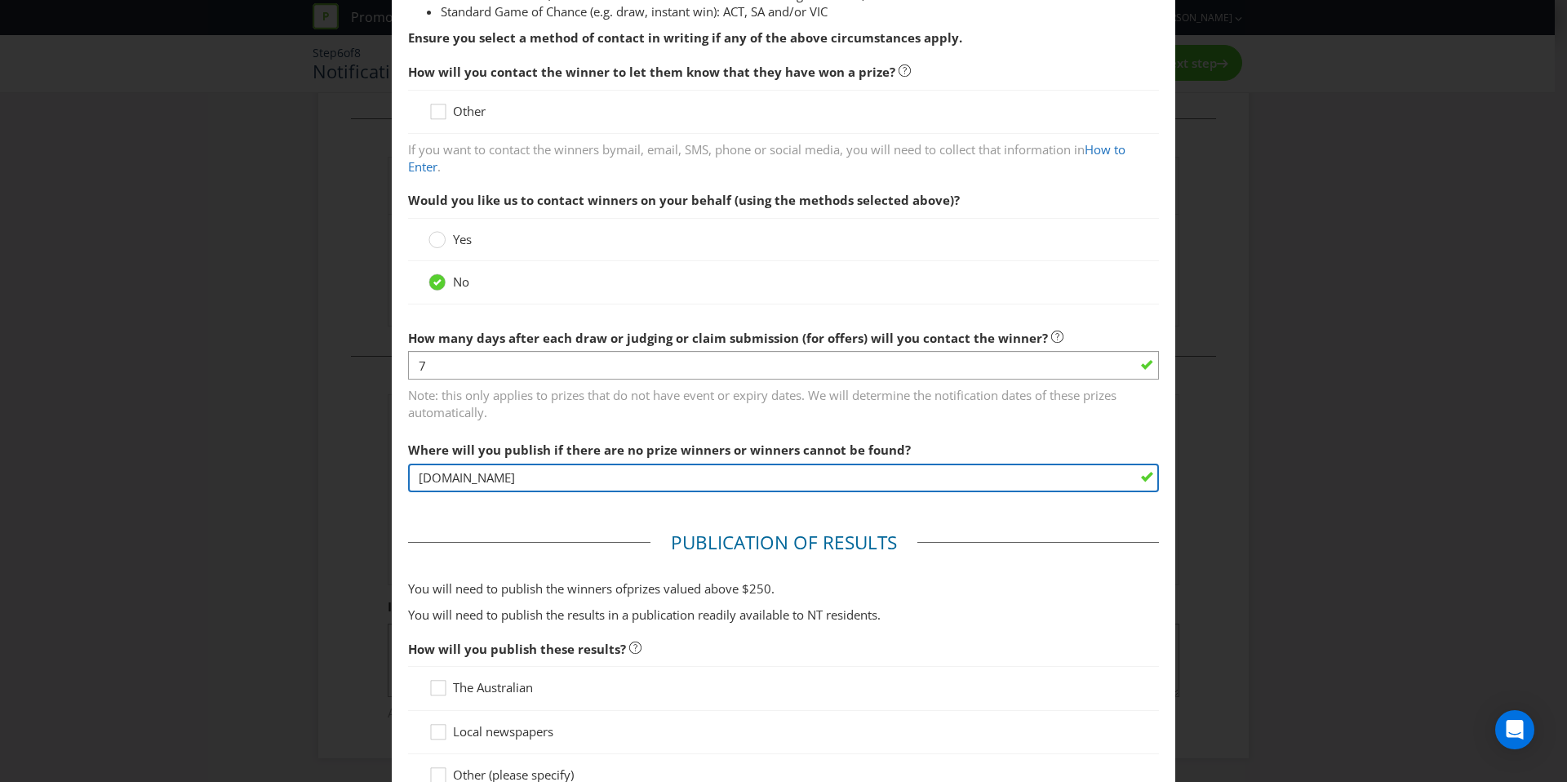
click at [462, 474] on input "www.webpage.com" at bounding box center [783, 478] width 751 height 29
click at [501, 478] on input "www.winner.com" at bounding box center [783, 478] width 751 height 29
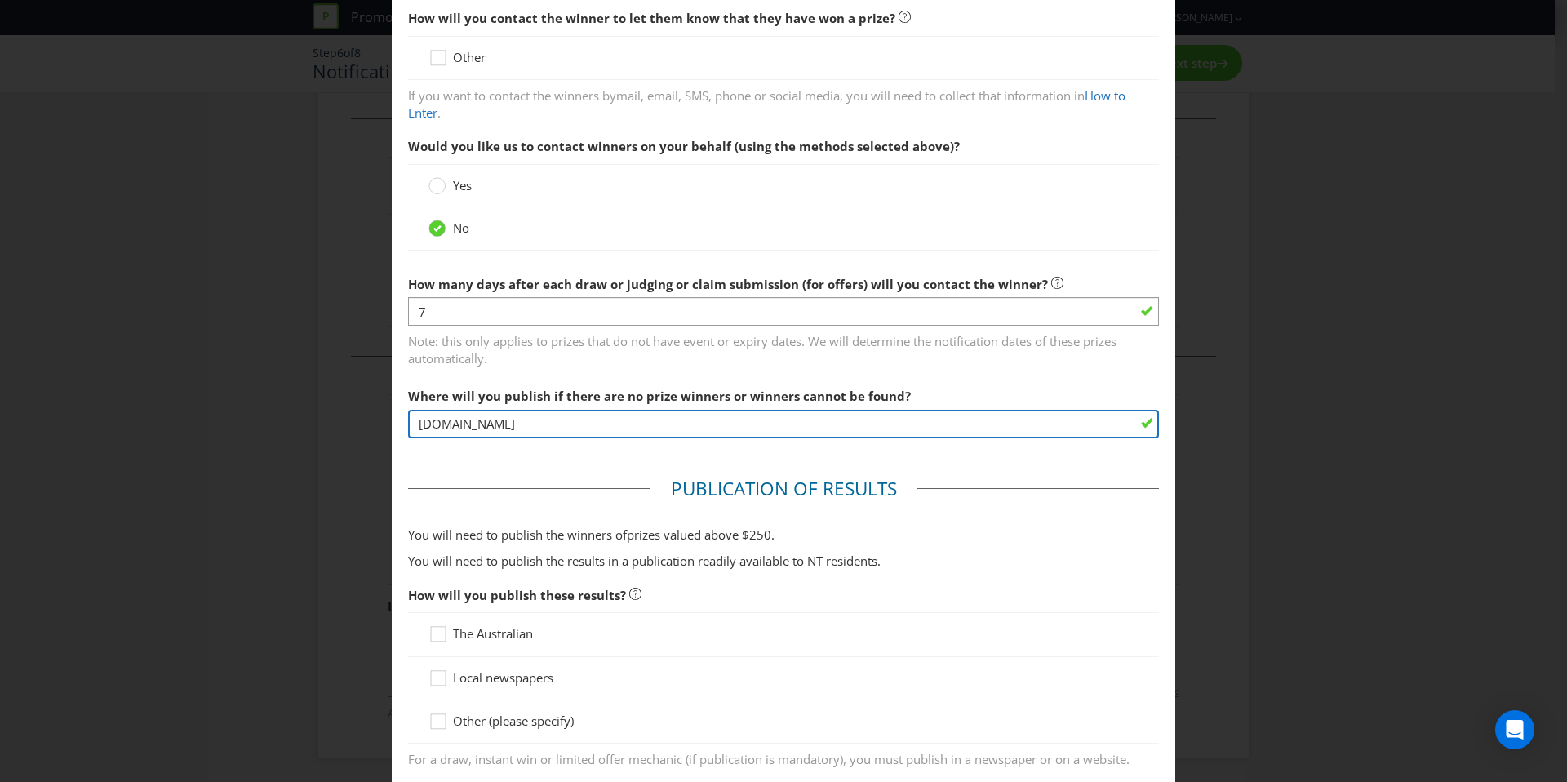
type input "www.winner.com"
click at [501, 478] on fieldset "Publication of Results You will need to publish the winners of prize s valued a…" at bounding box center [783, 743] width 751 height 535
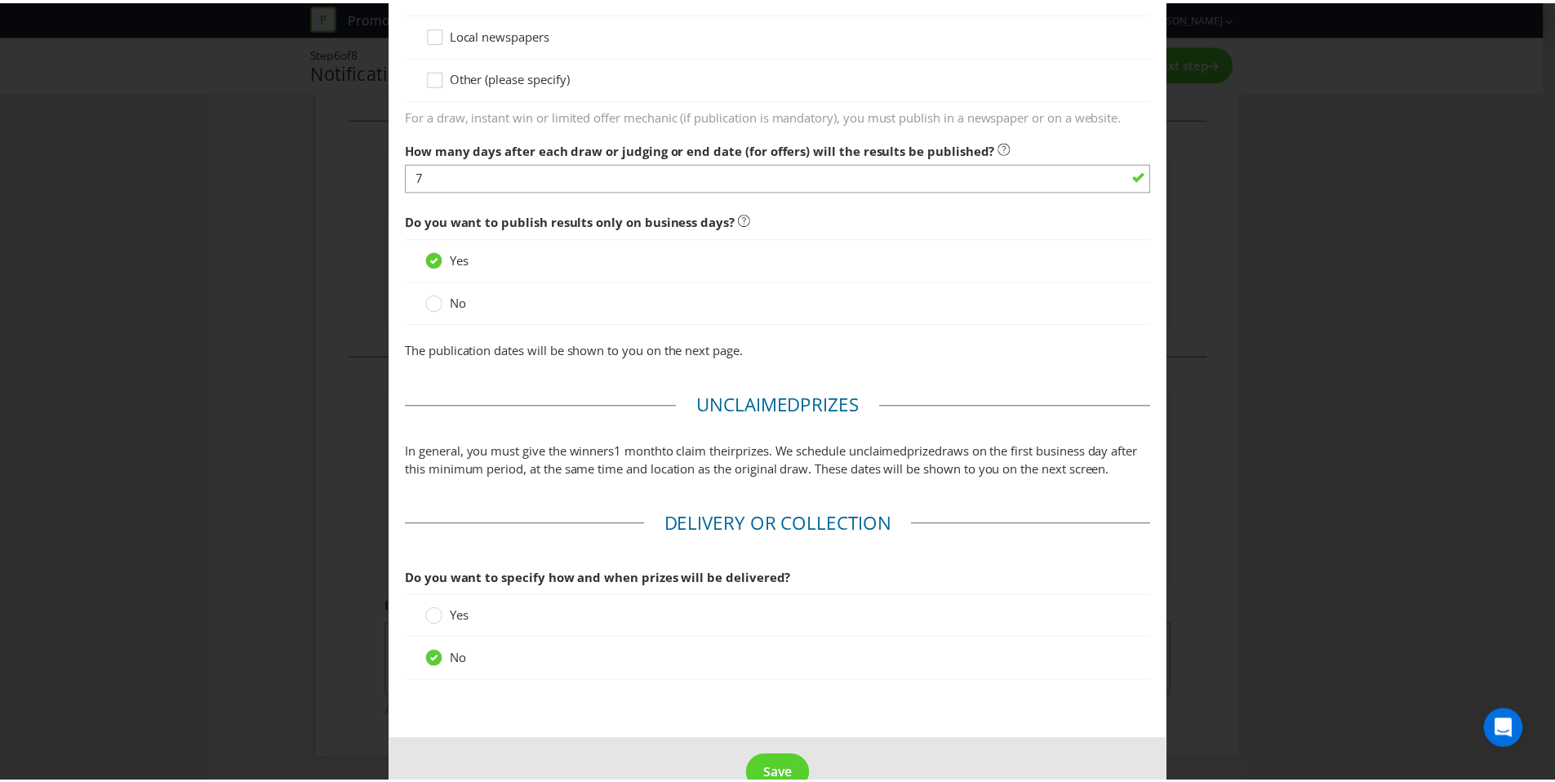
scroll to position [975, 0]
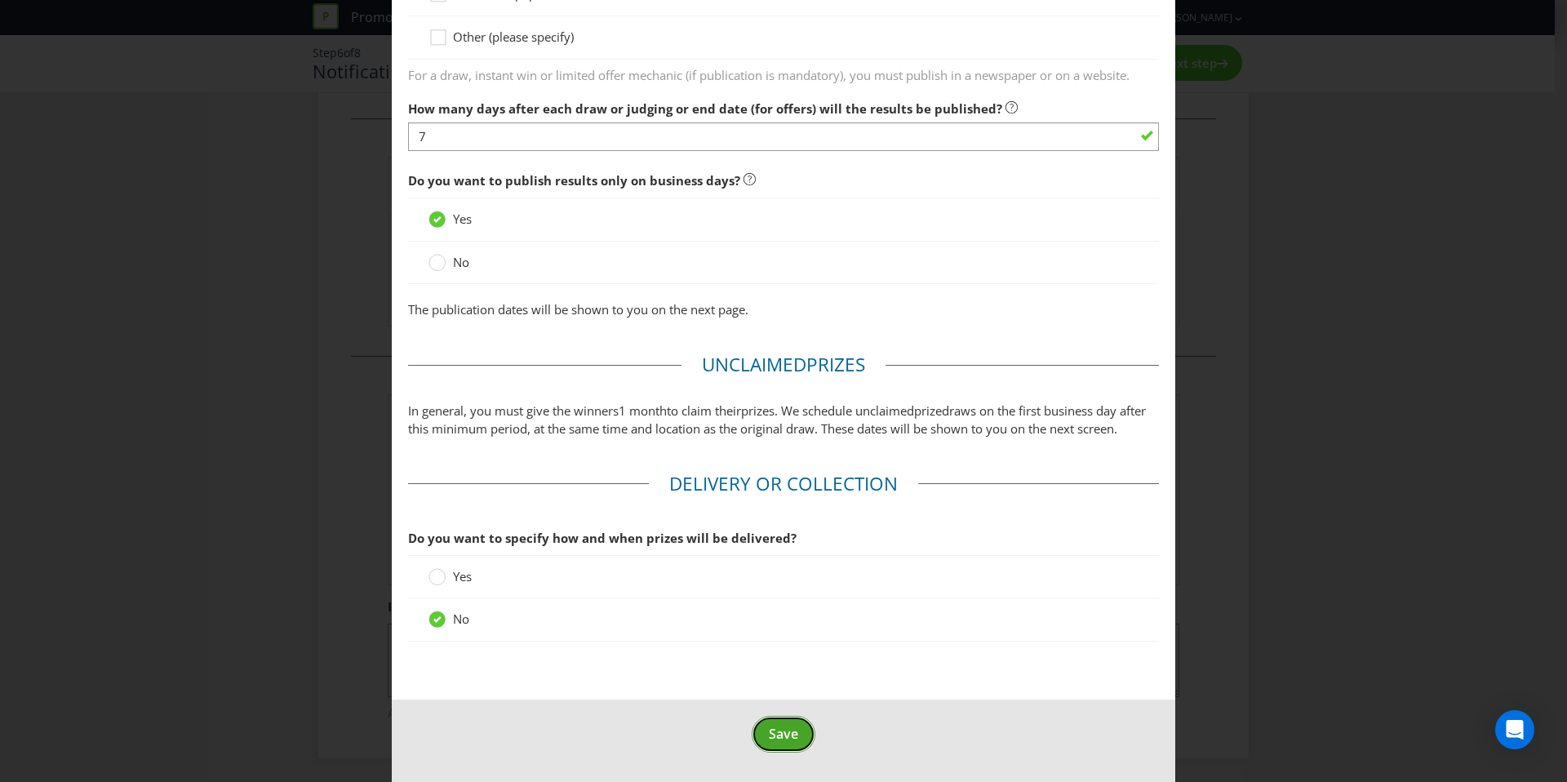
click at [785, 748] on button "Save" at bounding box center [784, 734] width 64 height 37
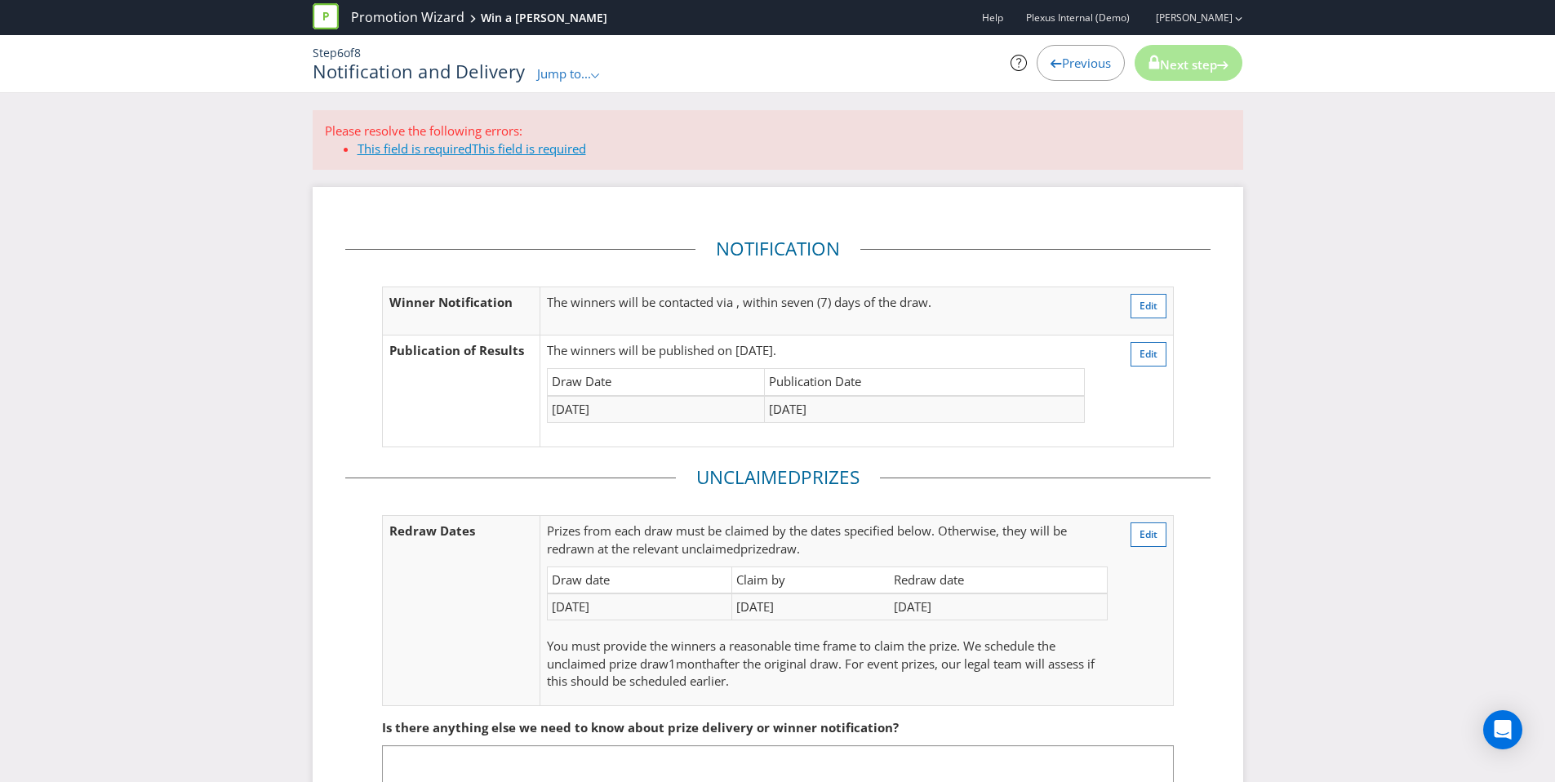
click at [549, 149] on span "This field is required" at bounding box center [529, 148] width 114 height 16
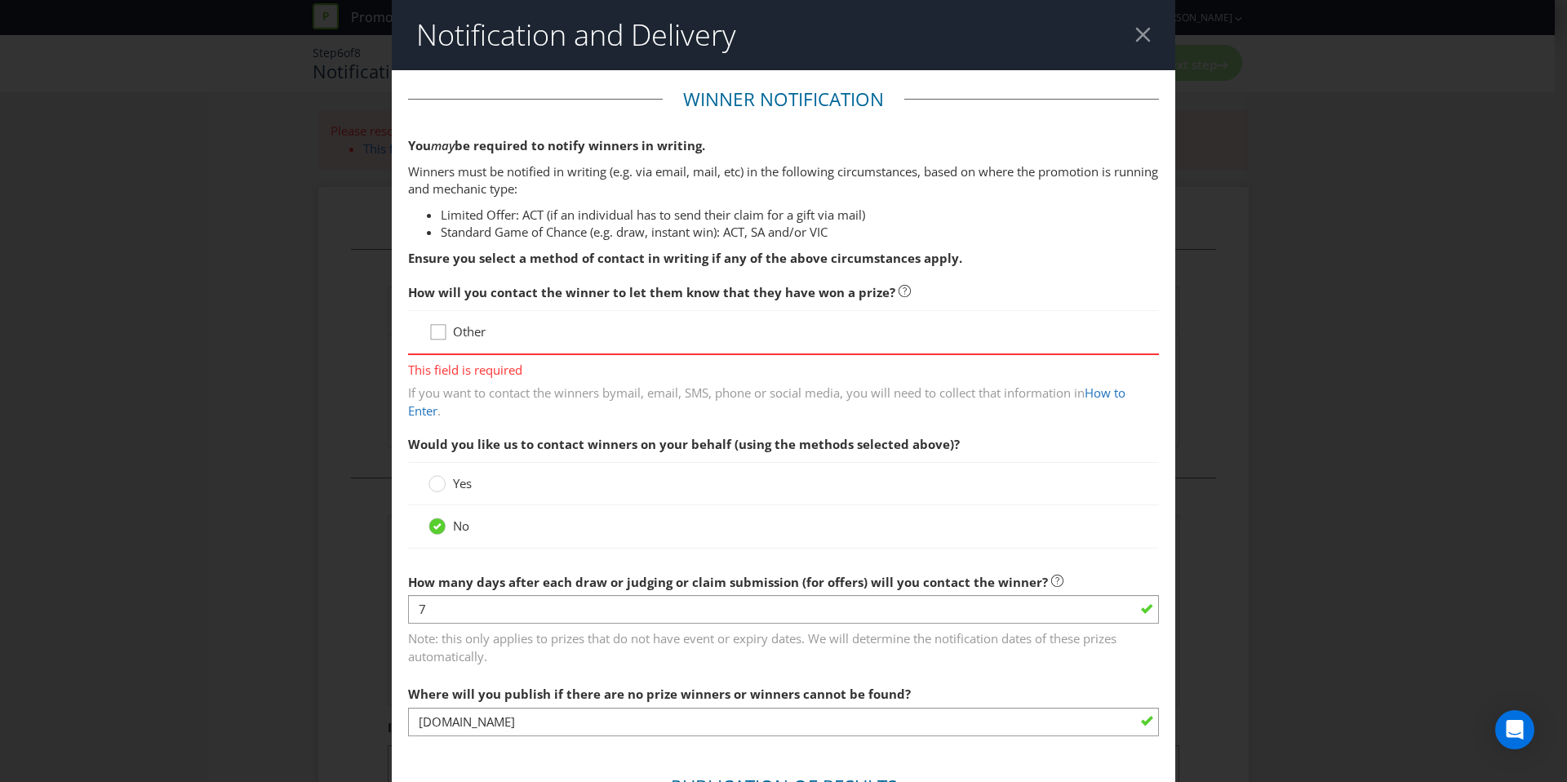
click at [435, 329] on div at bounding box center [438, 326] width 8 height 8
click at [0, 0] on input "Other" at bounding box center [0, 0] width 0 height 0
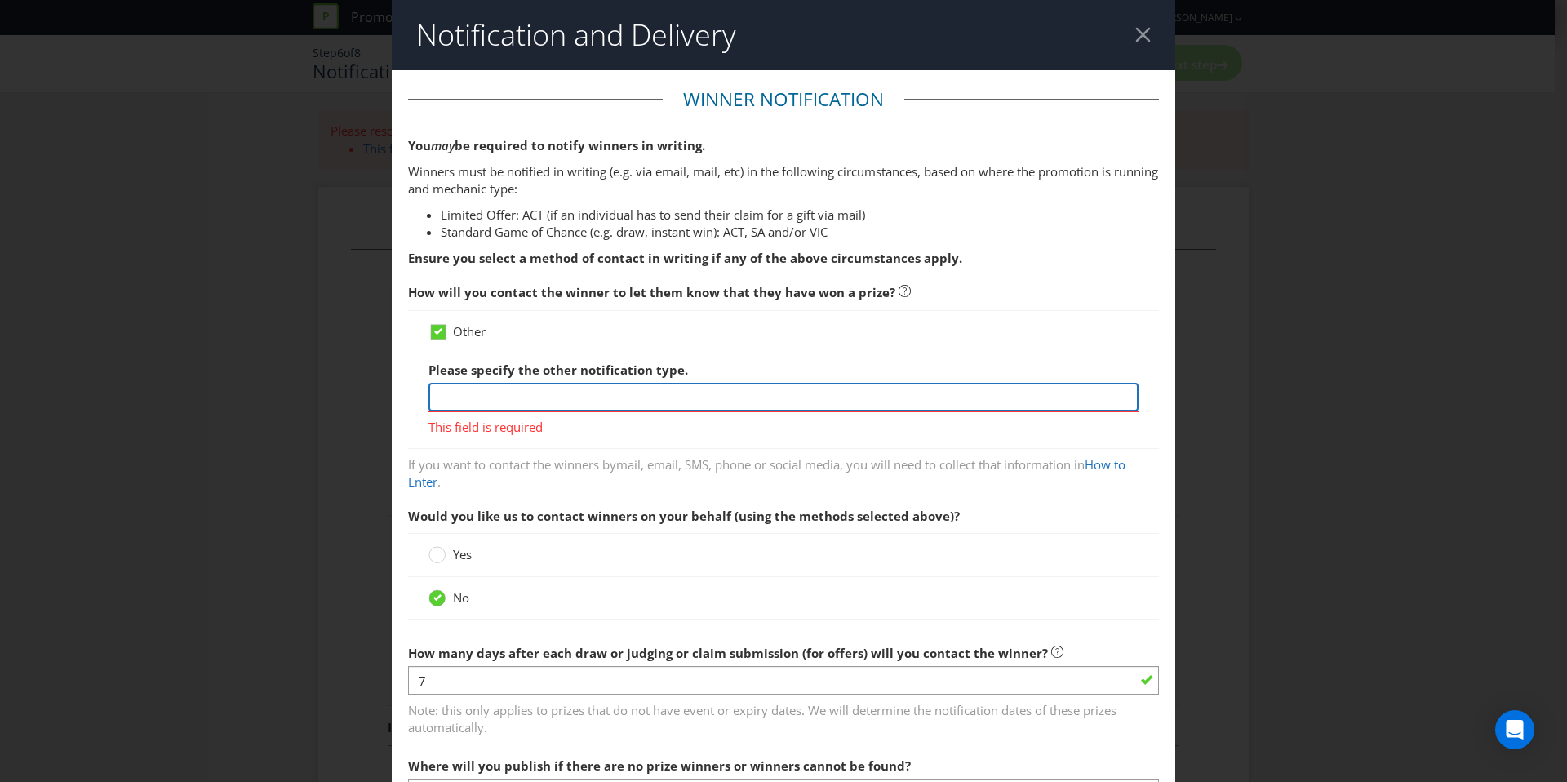
click at [477, 402] on input "text" at bounding box center [784, 397] width 710 height 29
type input "Phone"
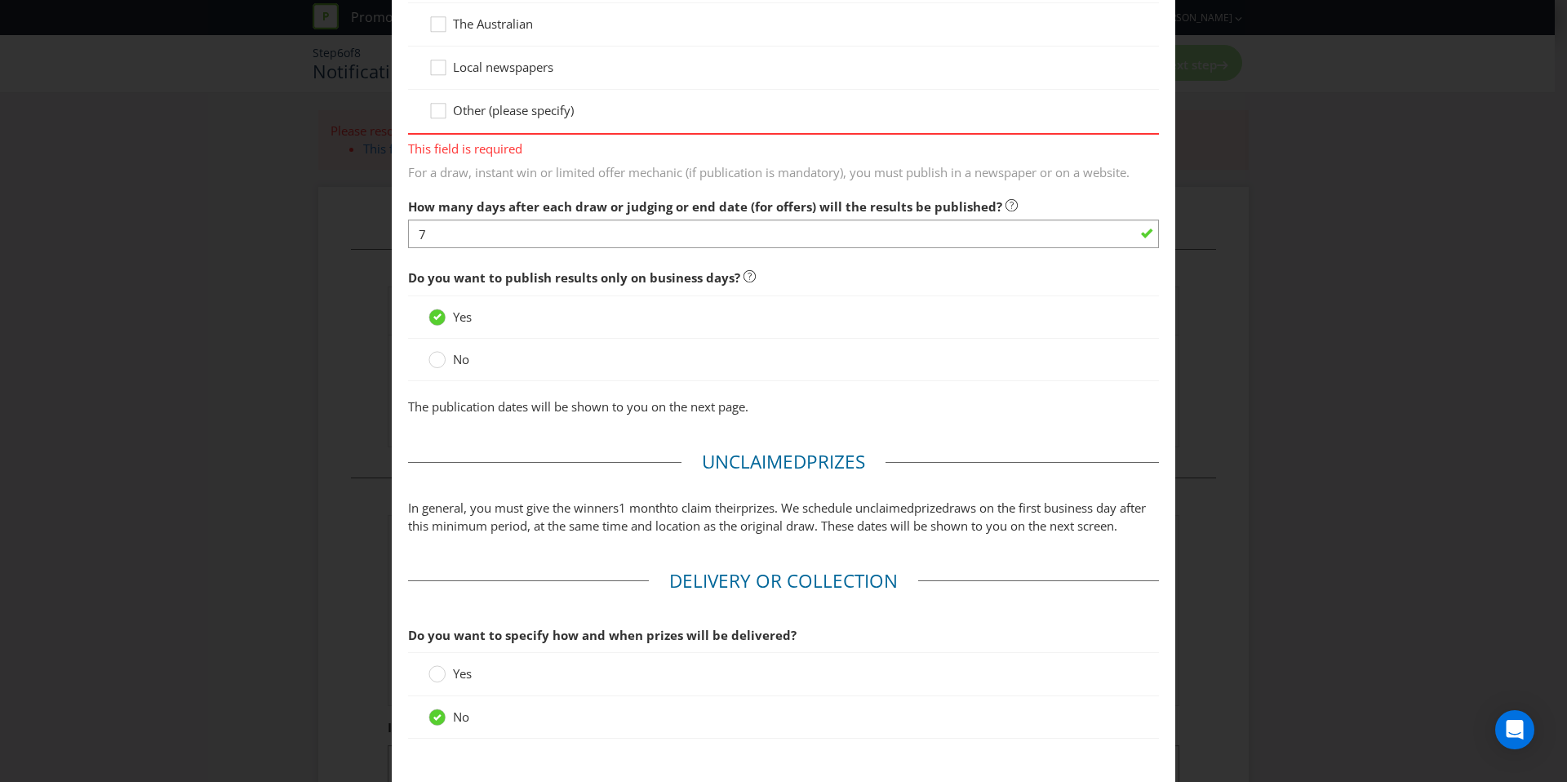
scroll to position [869, 0]
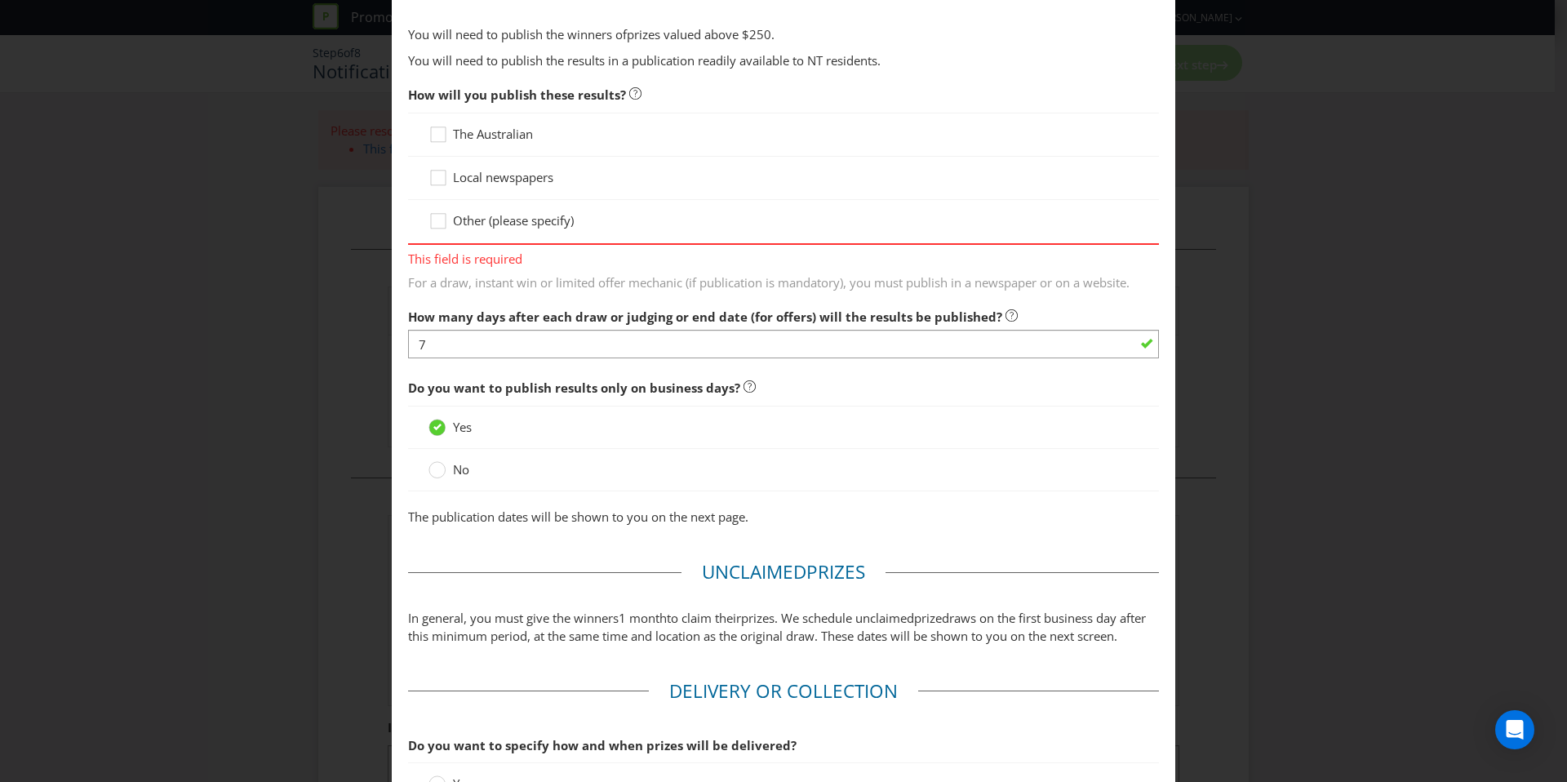
click at [440, 211] on div "Other (please specify)" at bounding box center [783, 221] width 751 height 43
click at [435, 224] on icon at bounding box center [441, 224] width 24 height 24
click at [0, 0] on input "Other (please specify)" at bounding box center [0, 0] width 0 height 0
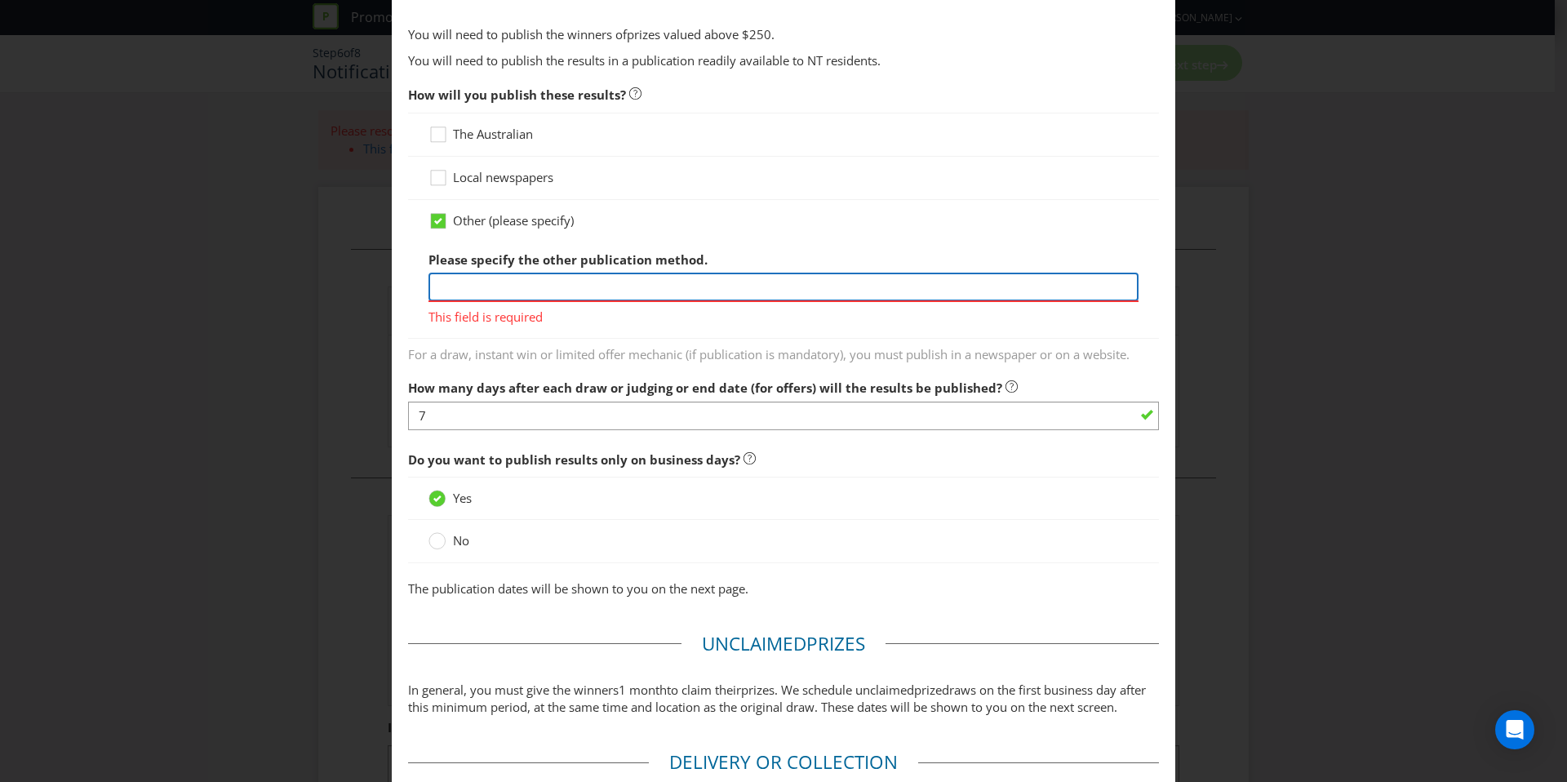
click at [455, 287] on input "text" at bounding box center [784, 287] width 710 height 29
type input "Webpage - URL"
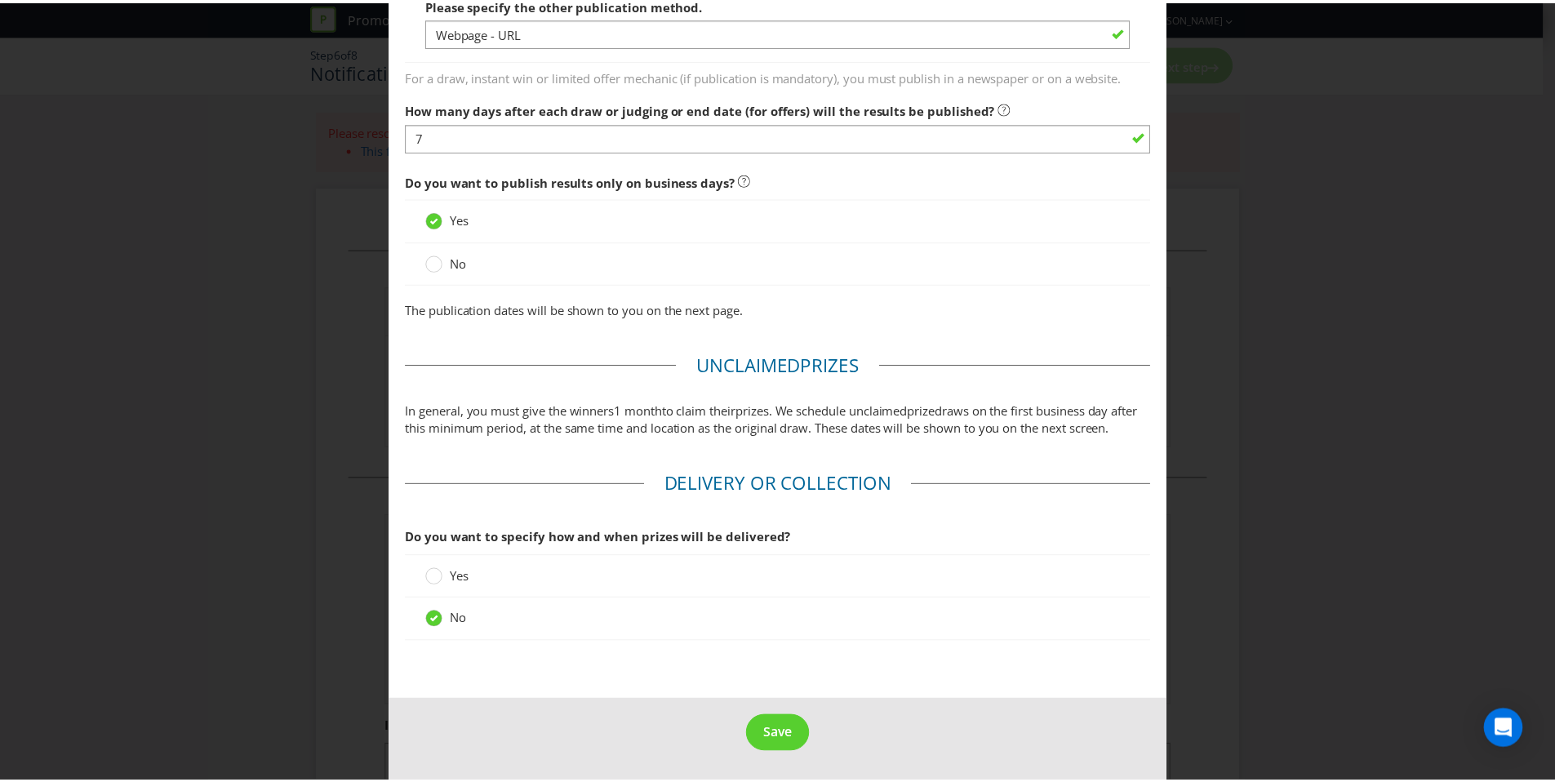
scroll to position [1118, 0]
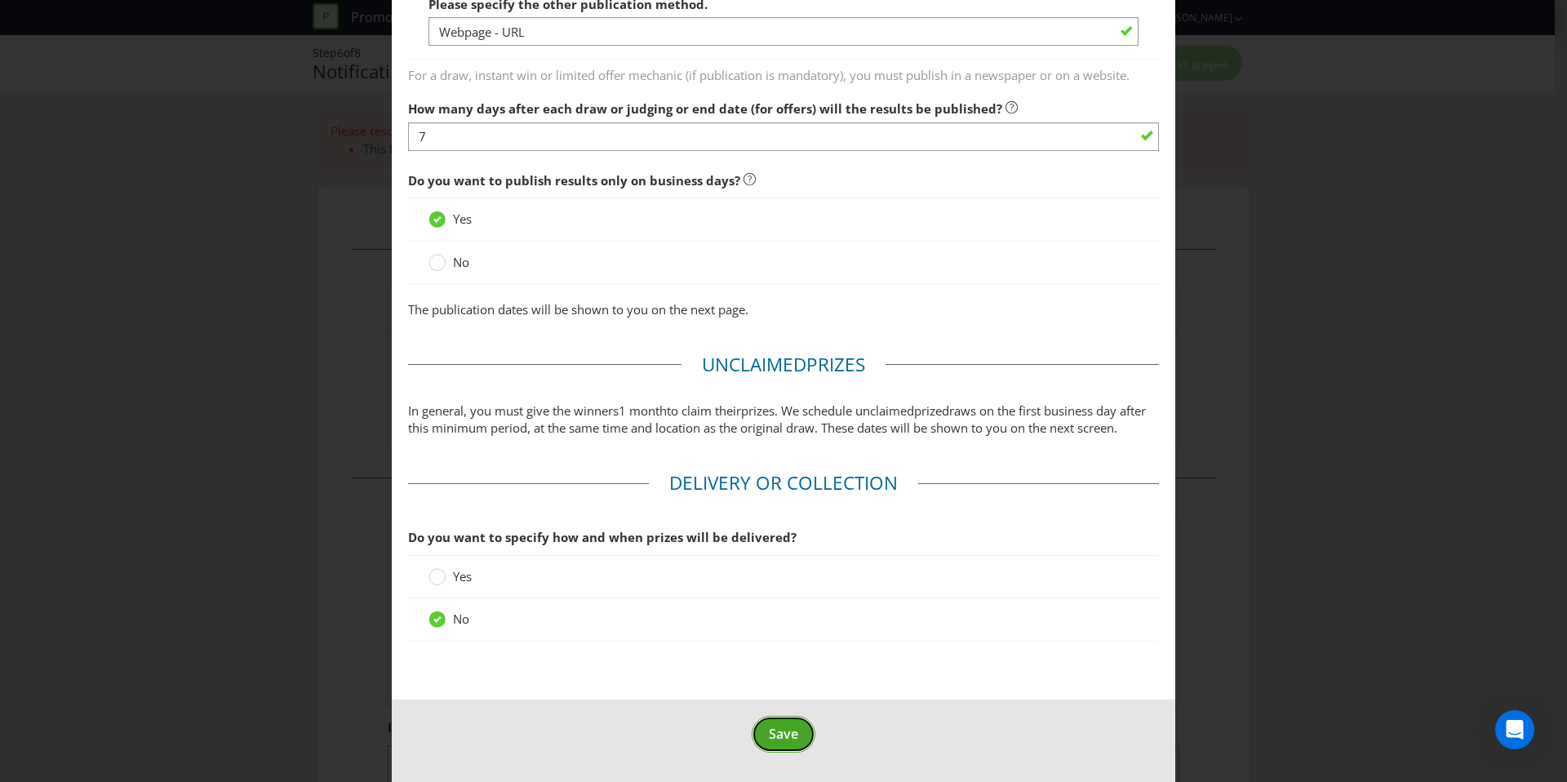
click at [790, 743] on button "Save" at bounding box center [784, 734] width 64 height 37
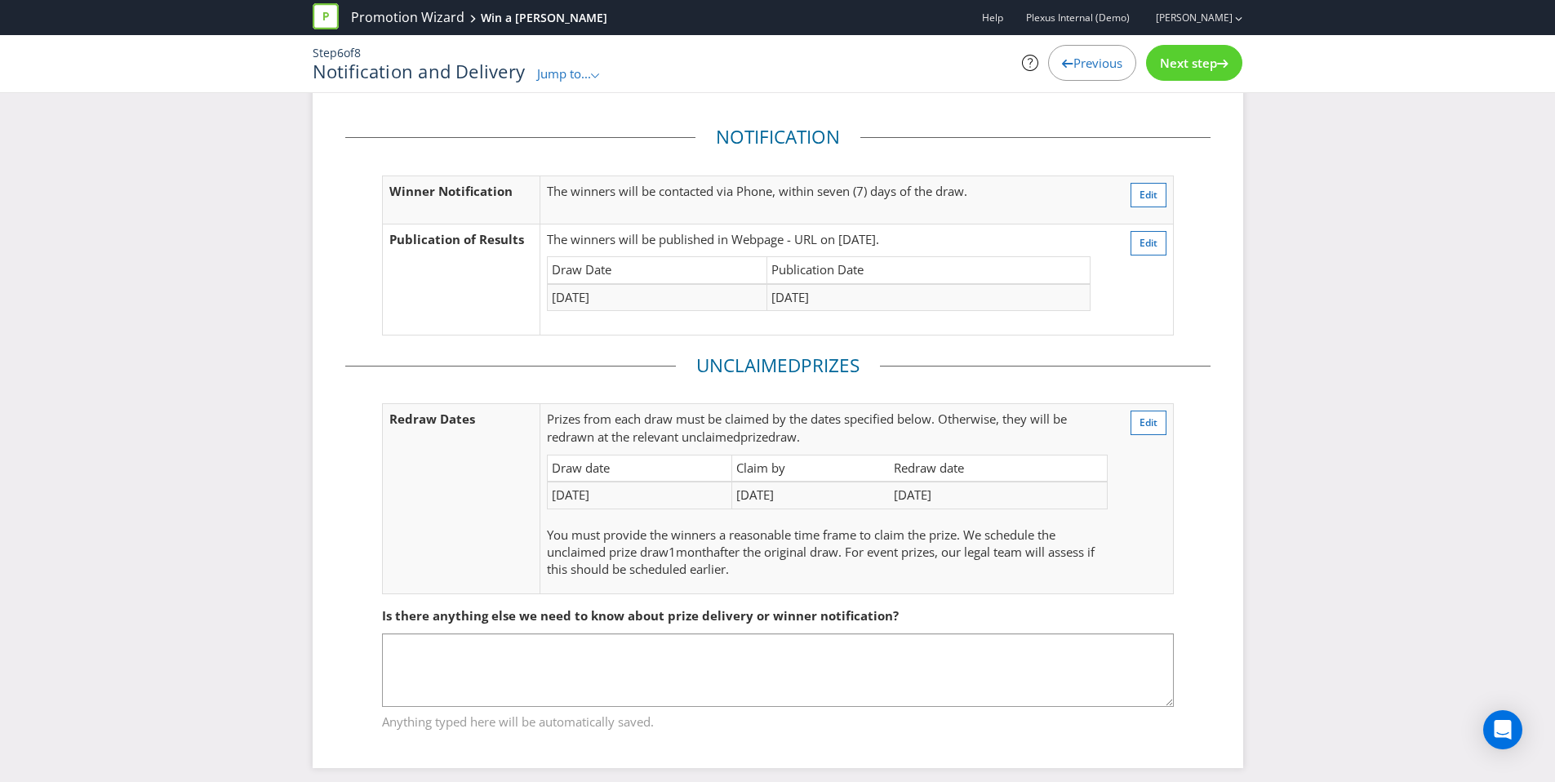
scroll to position [32, 0]
click at [1166, 70] on span "Next step" at bounding box center [1188, 63] width 57 height 16
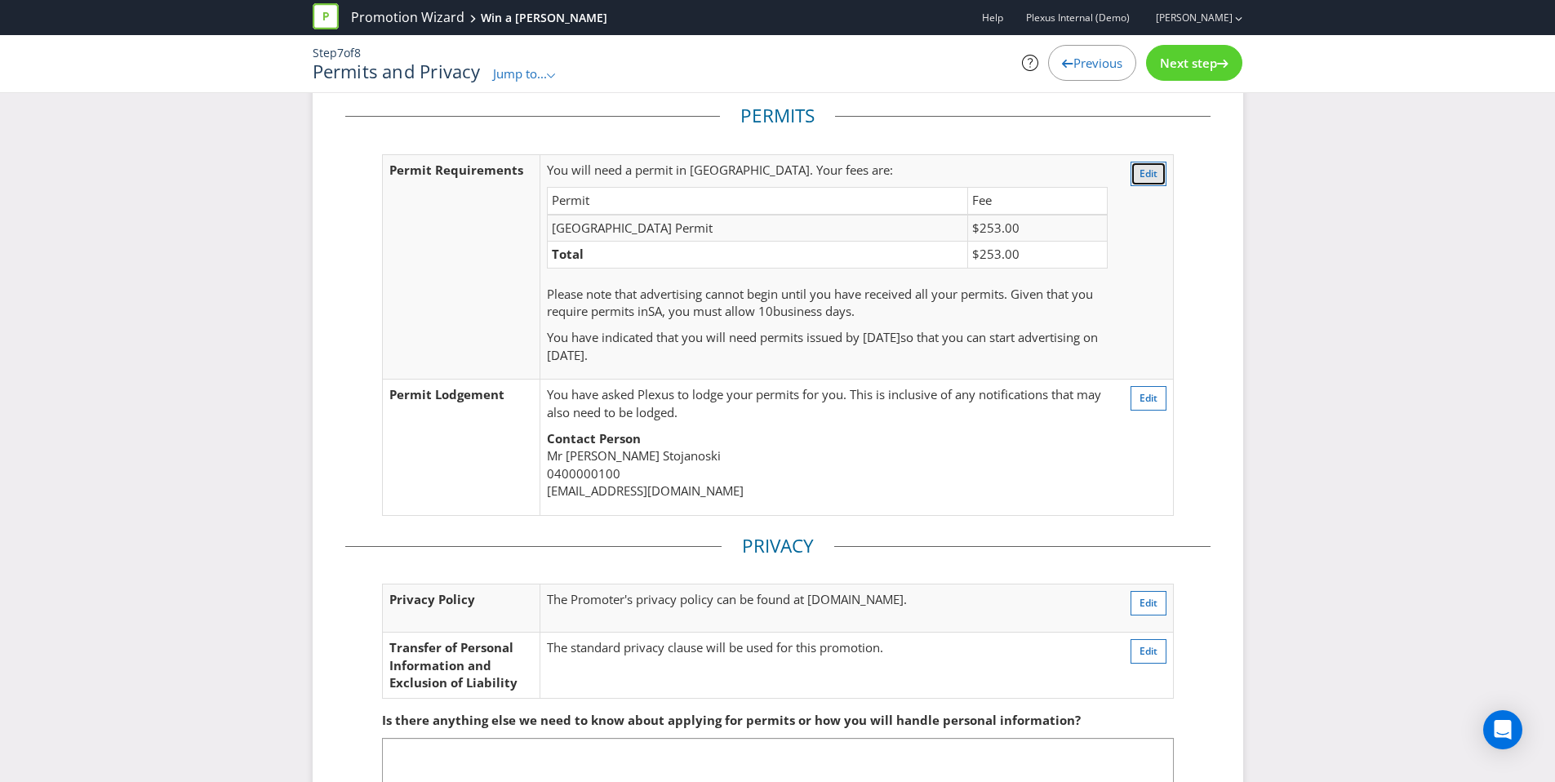
click at [1142, 172] on span "Edit" at bounding box center [1149, 174] width 18 height 14
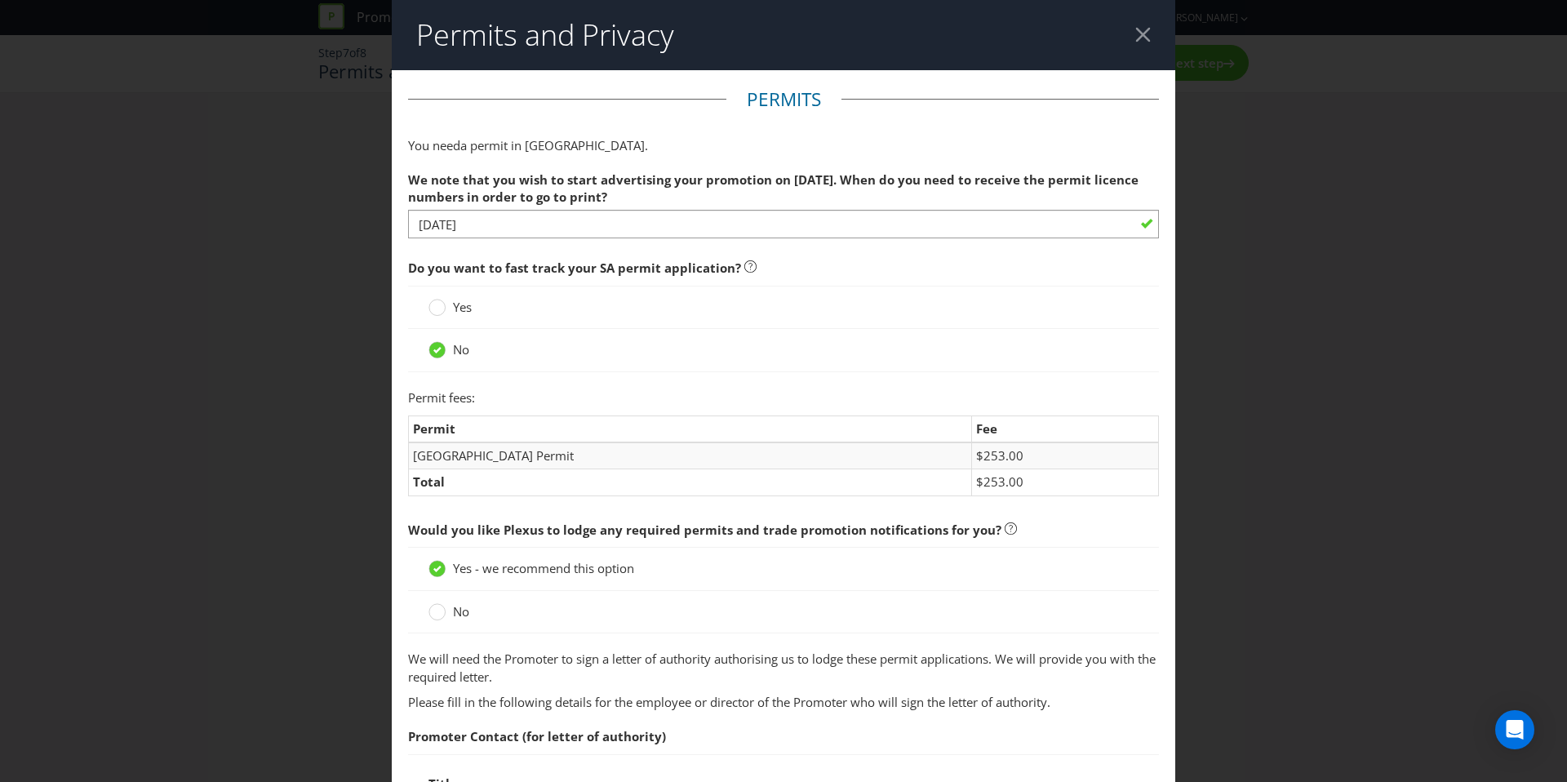
click at [1135, 29] on div at bounding box center [1143, 35] width 16 height 16
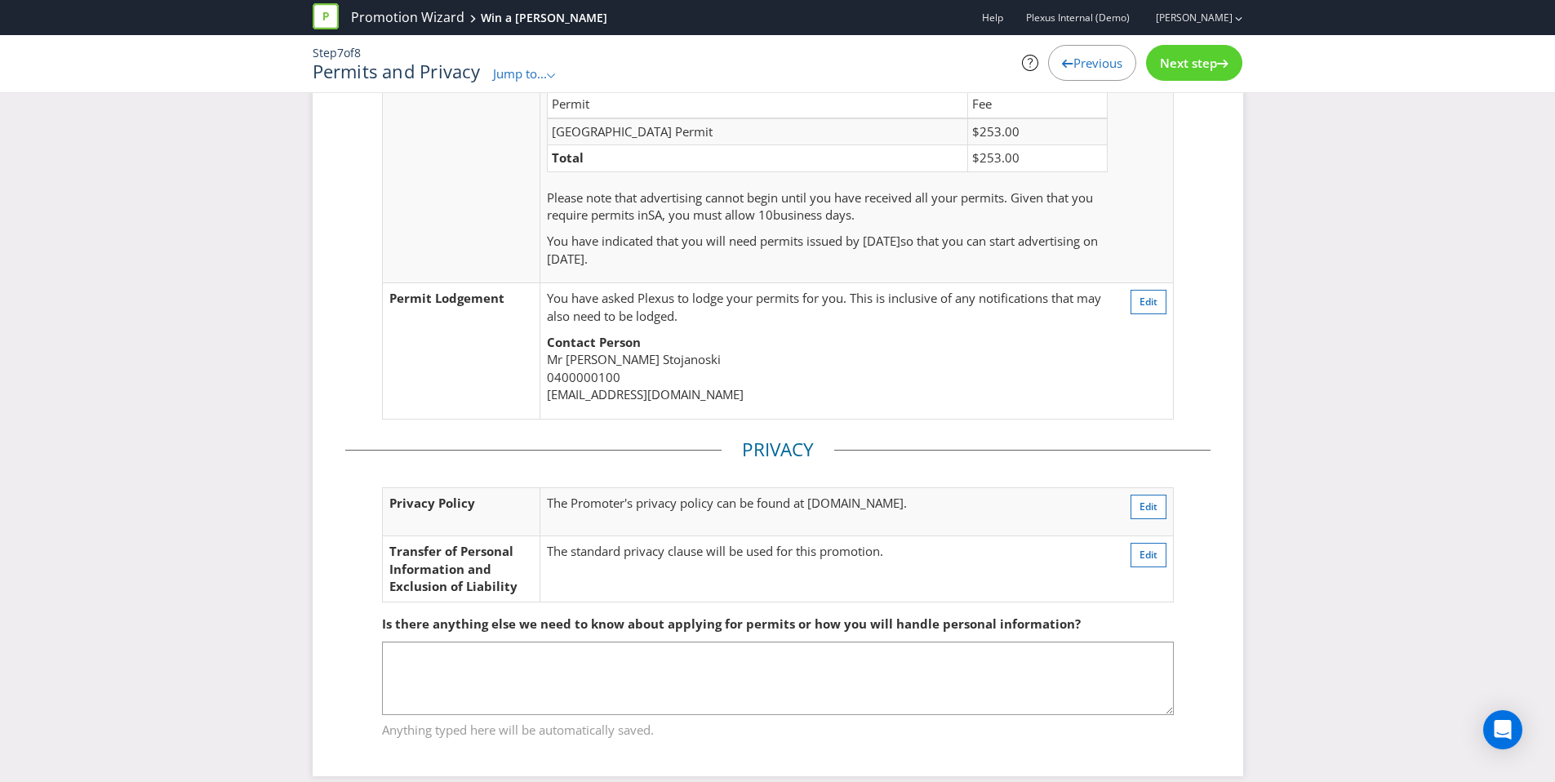
scroll to position [146, 0]
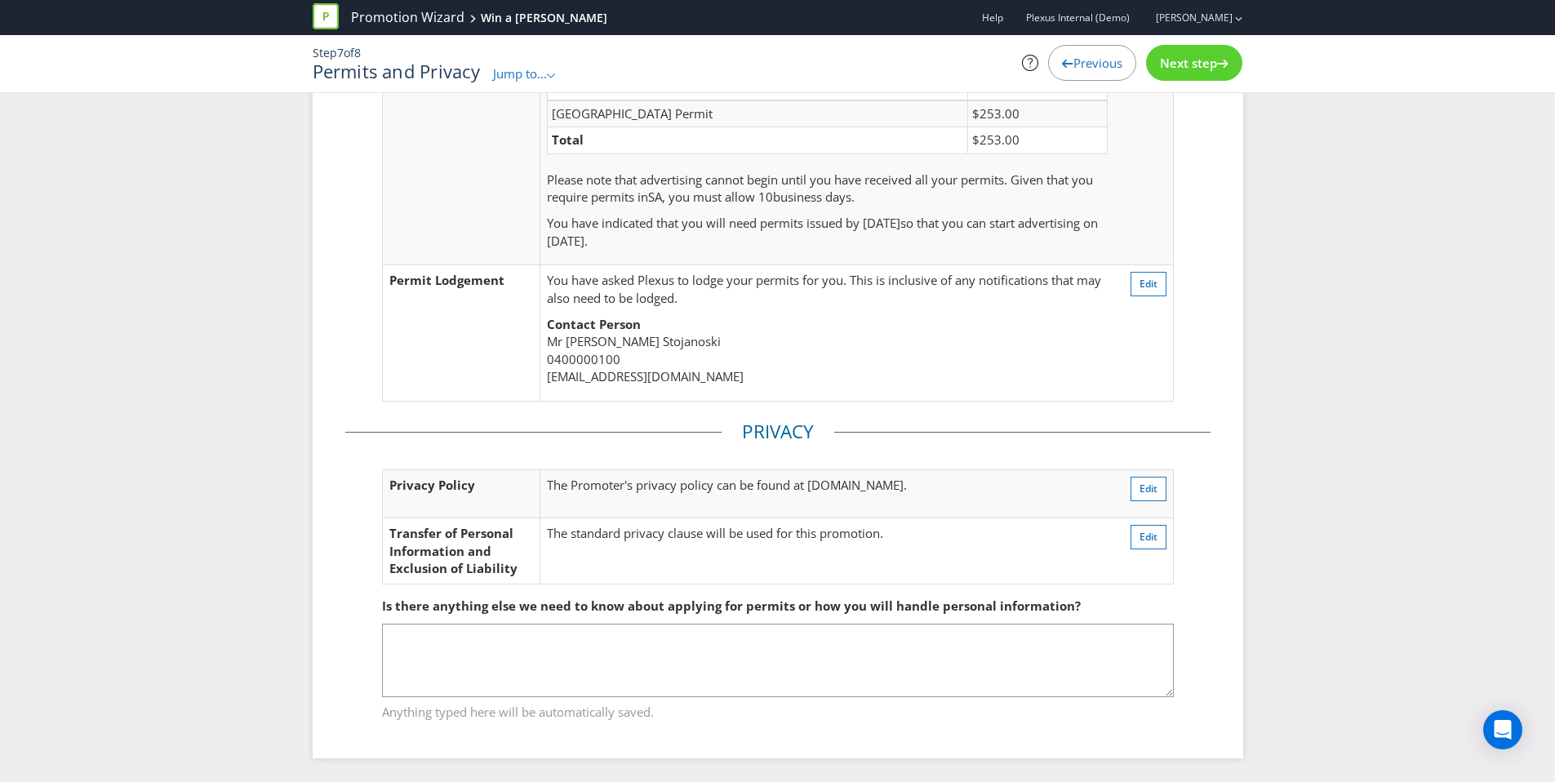
click at [523, 71] on span "Jump to..." at bounding box center [520, 73] width 54 height 16
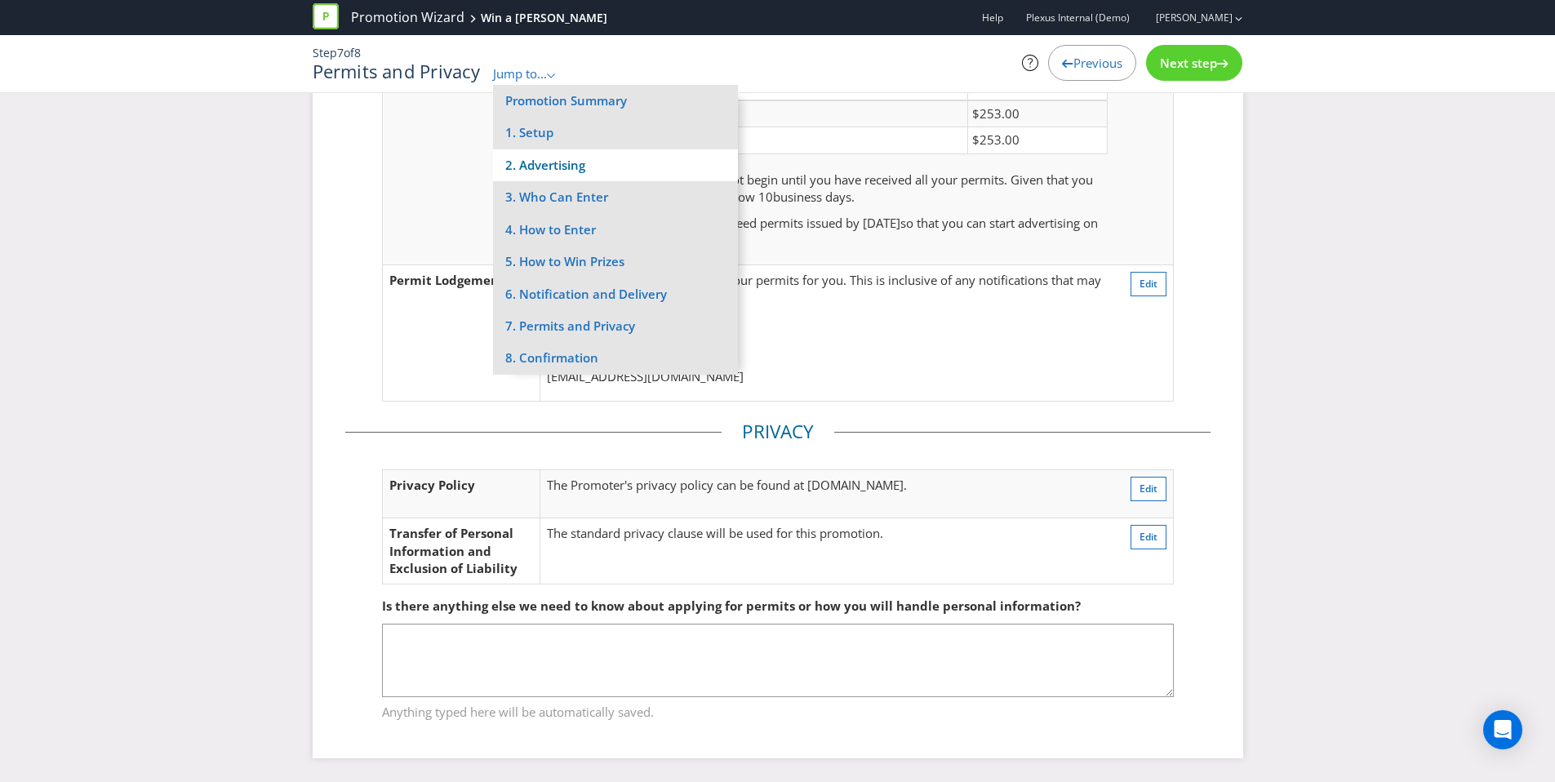
click at [562, 158] on li "2. Advertising" at bounding box center [615, 165] width 245 height 32
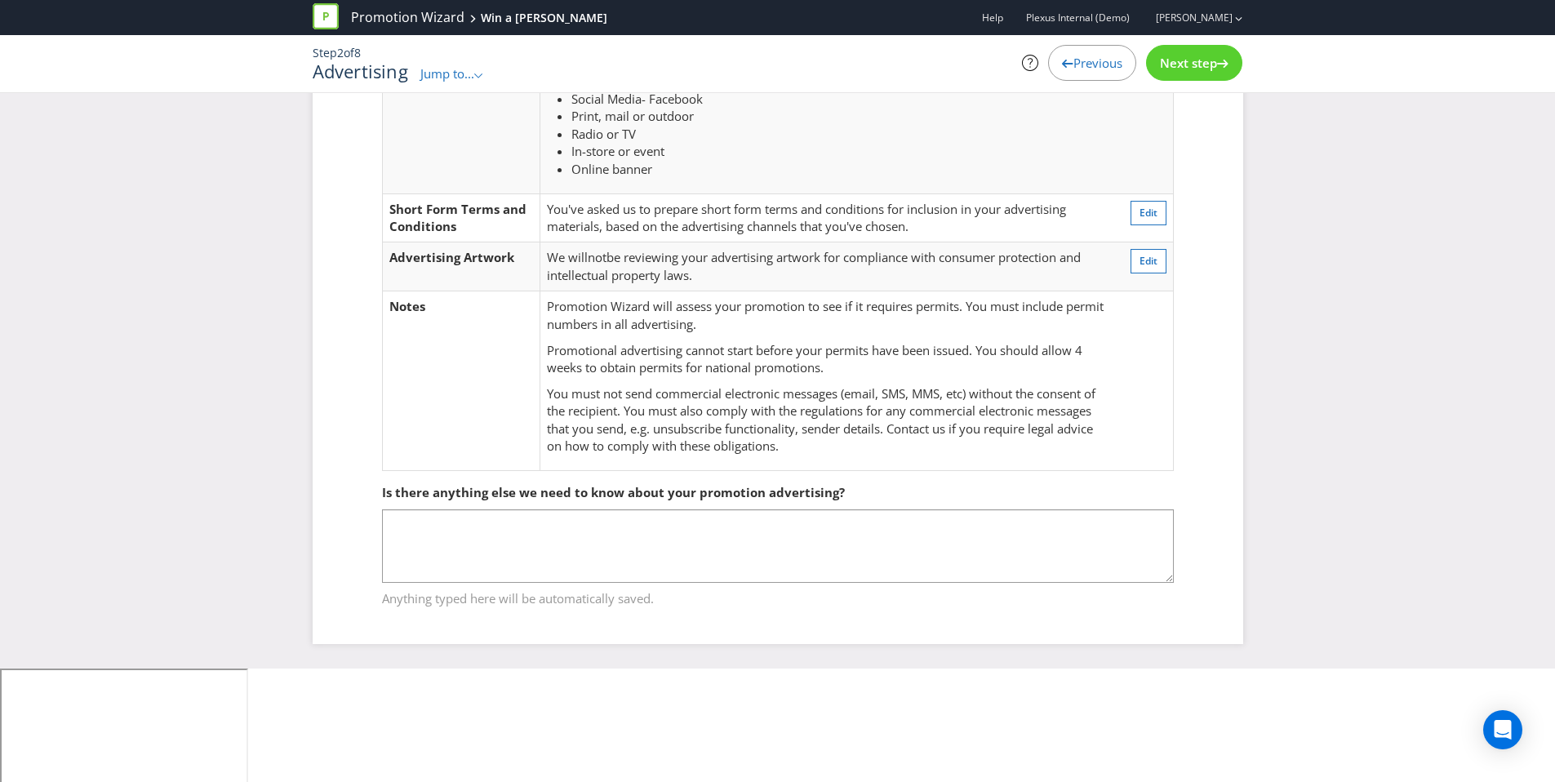
scroll to position [33, 0]
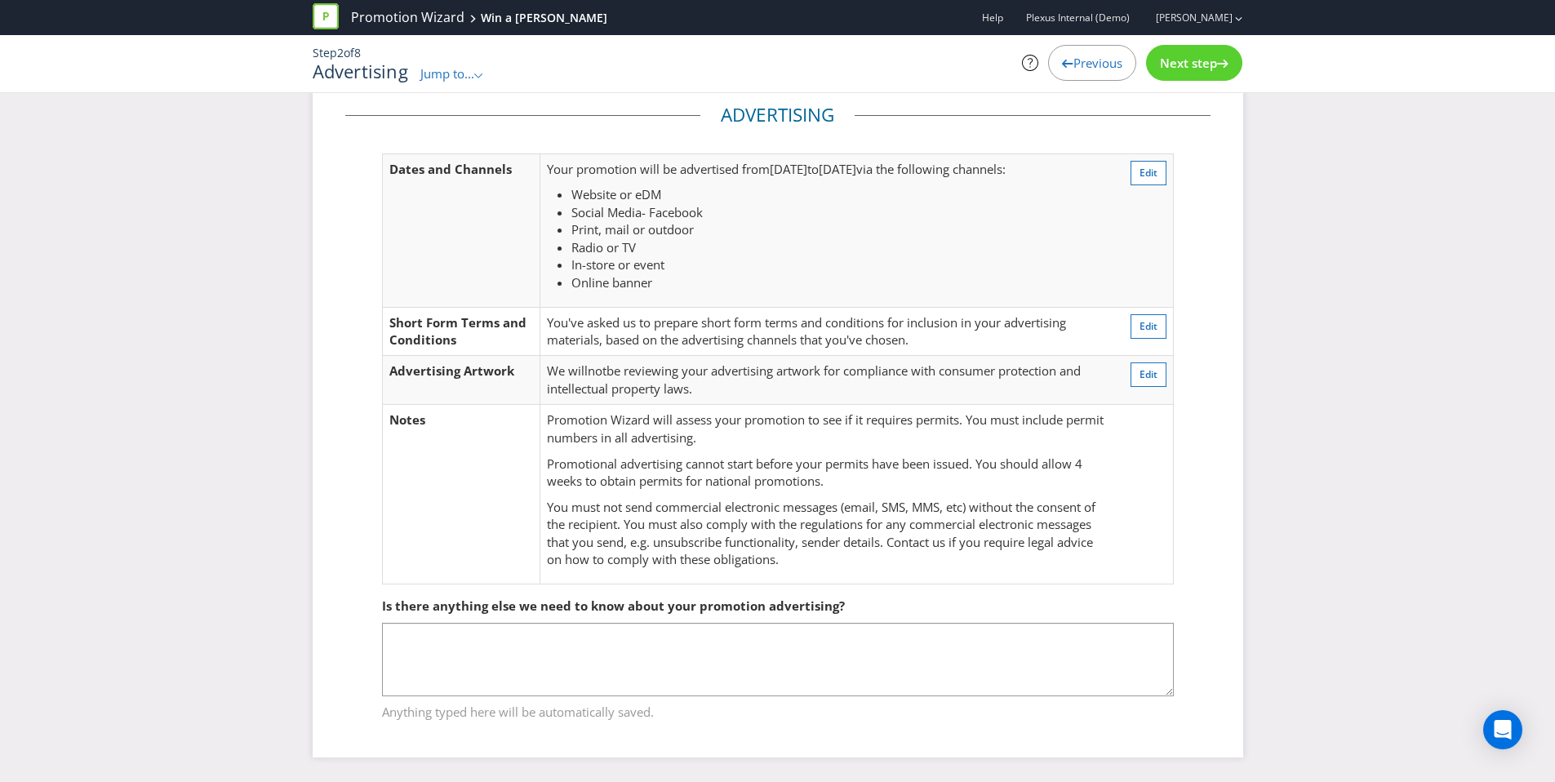
click at [1188, 63] on span "Next step" at bounding box center [1188, 63] width 57 height 16
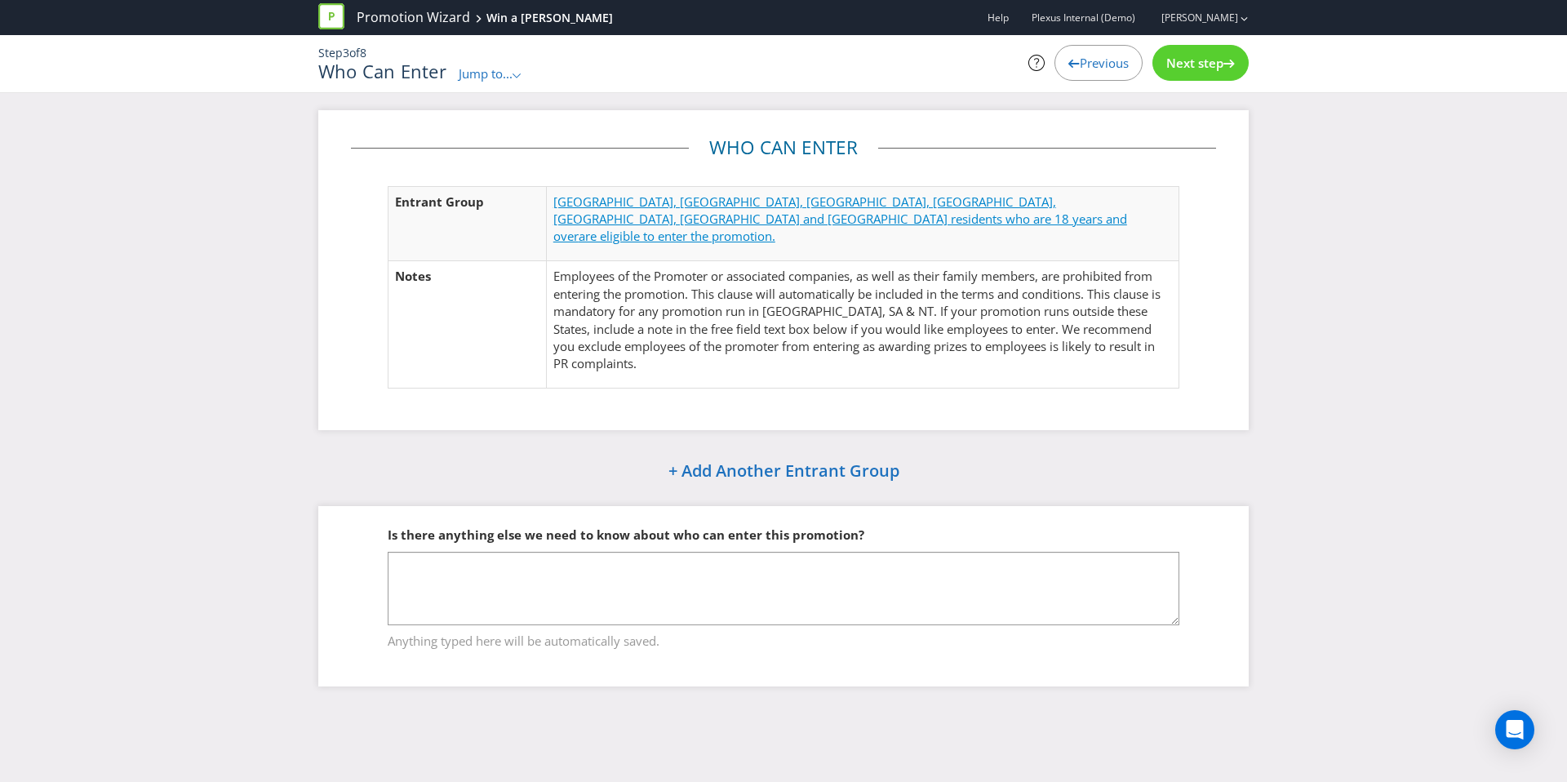
click at [917, 195] on span "NSW, NT, QLD, SA, TAS, VIC and WA residents who are 18 years and over" at bounding box center [840, 218] width 574 height 51
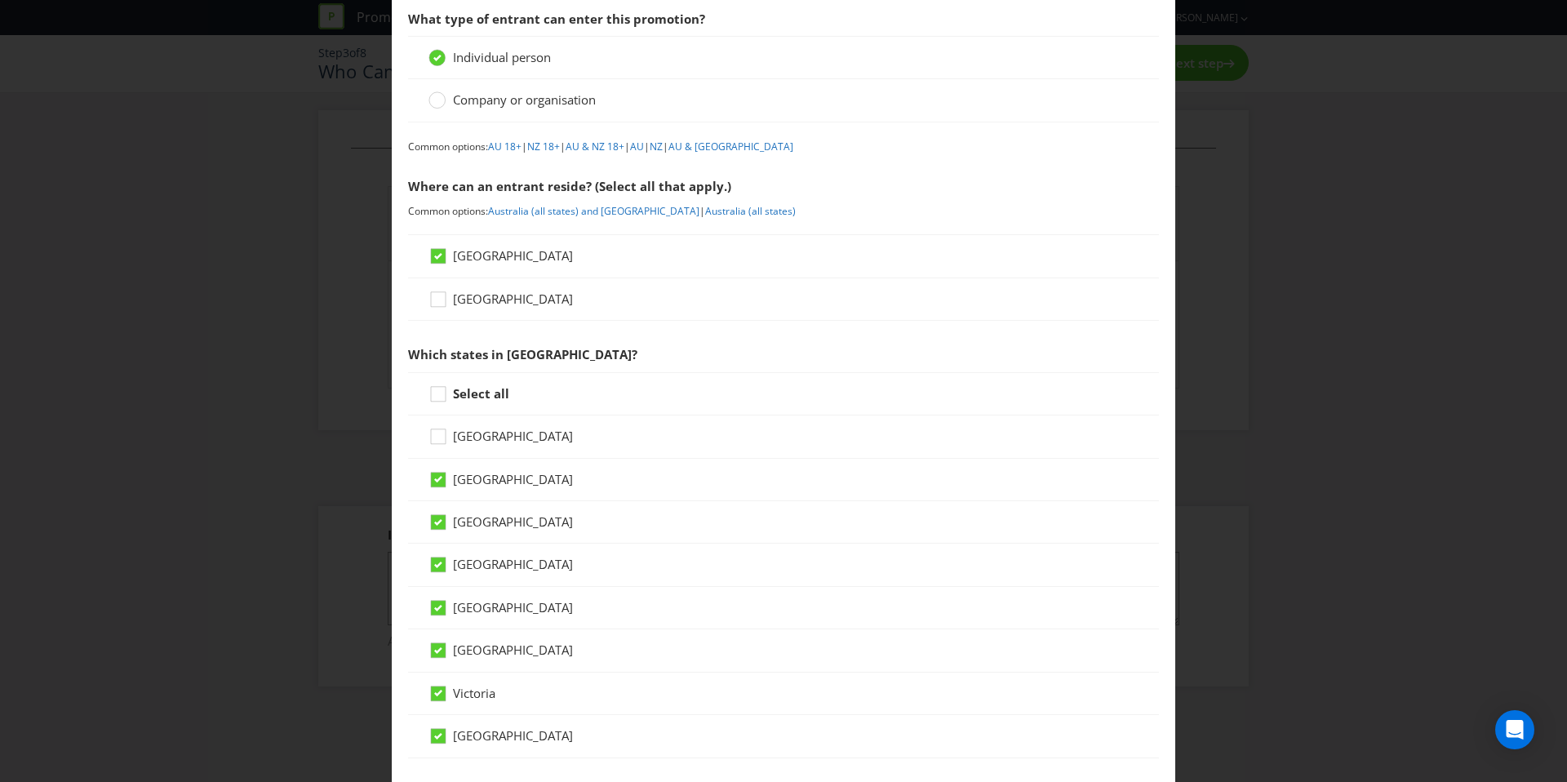
scroll to position [178, 0]
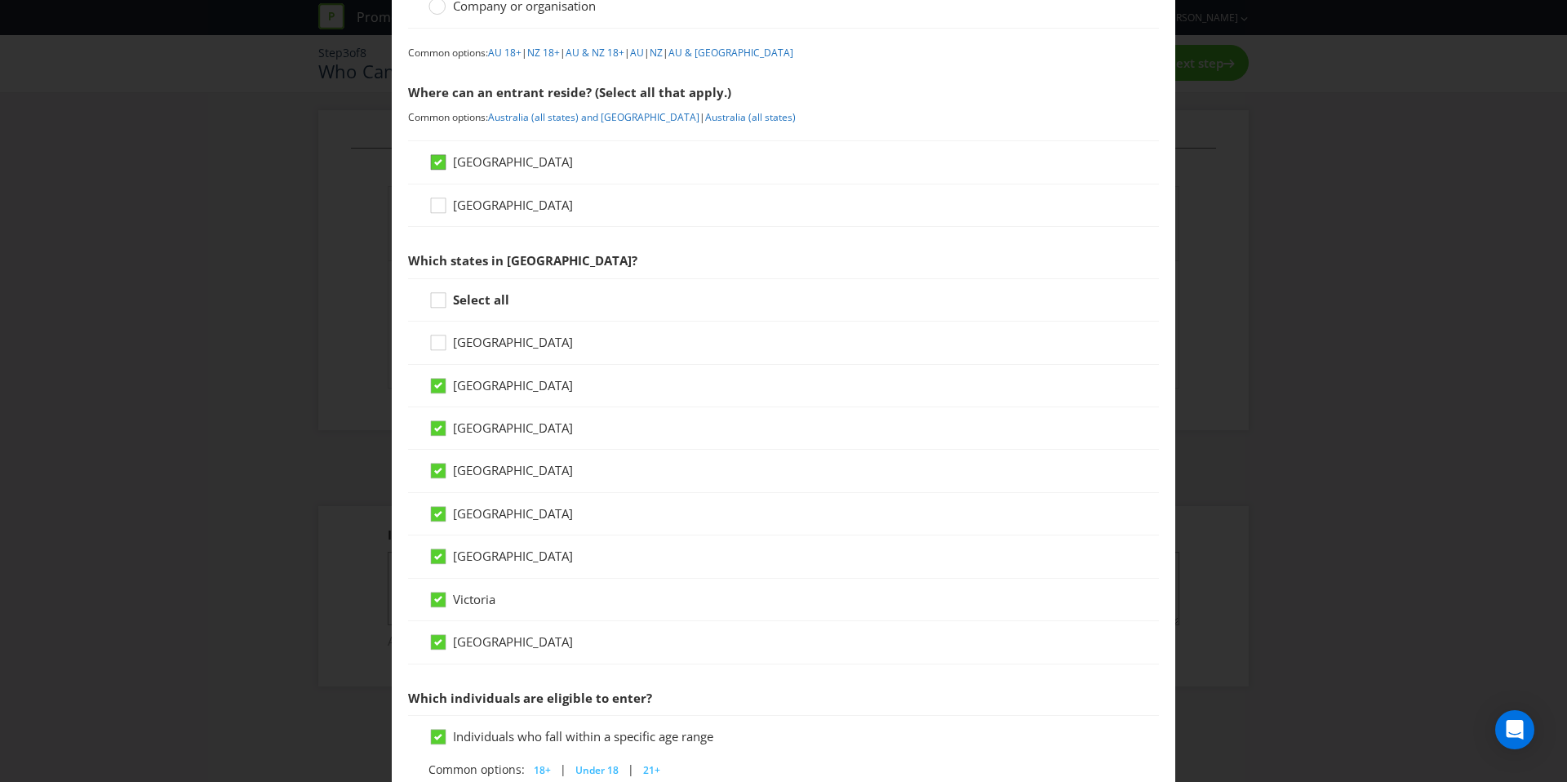
click at [435, 160] on icon at bounding box center [438, 162] width 8 height 7
click at [0, 0] on input "[GEOGRAPHIC_DATA]" at bounding box center [0, 0] width 0 height 0
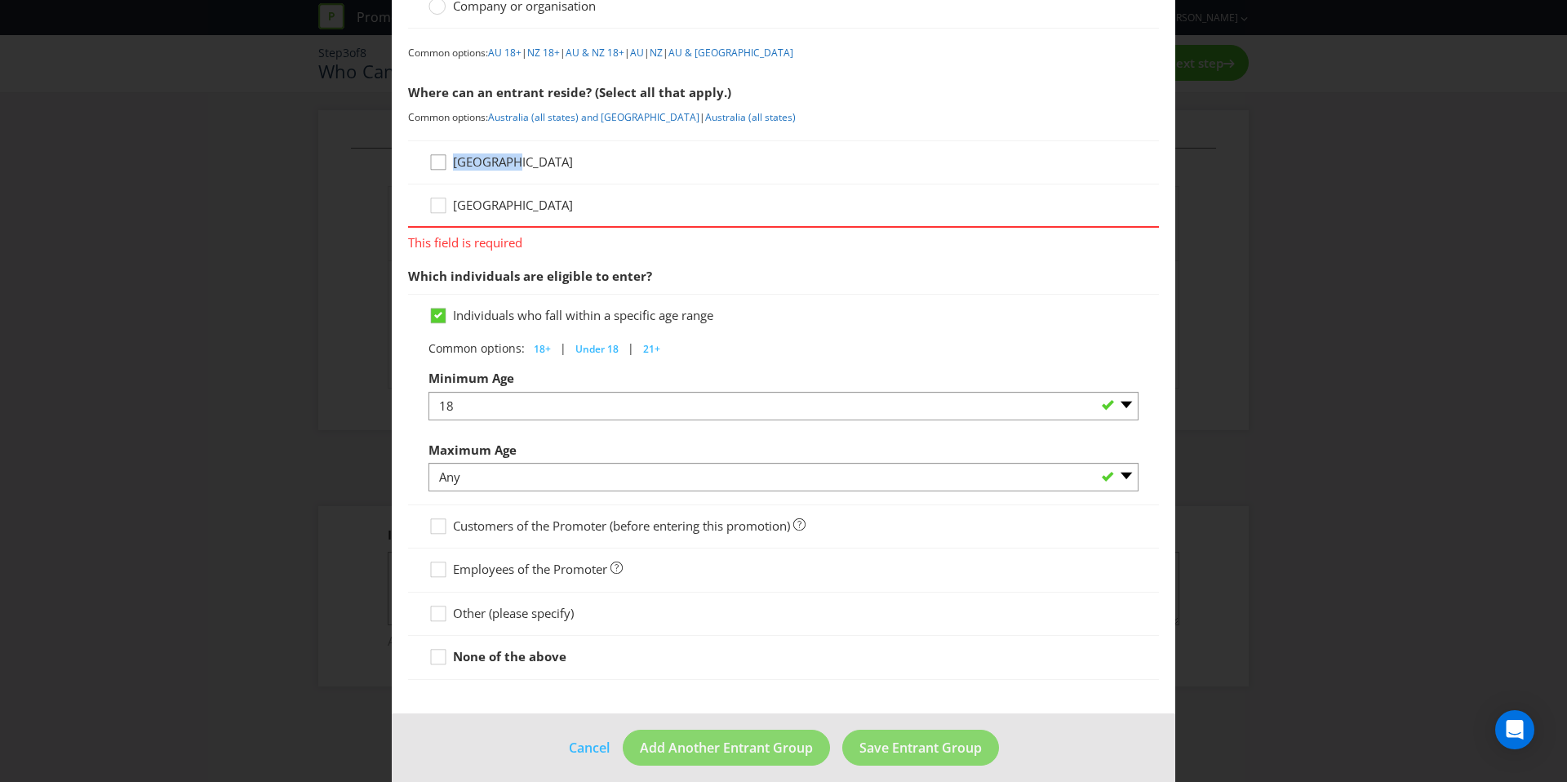
click at [435, 160] on div at bounding box center [438, 157] width 8 height 8
click at [0, 0] on input "[GEOGRAPHIC_DATA]" at bounding box center [0, 0] width 0 height 0
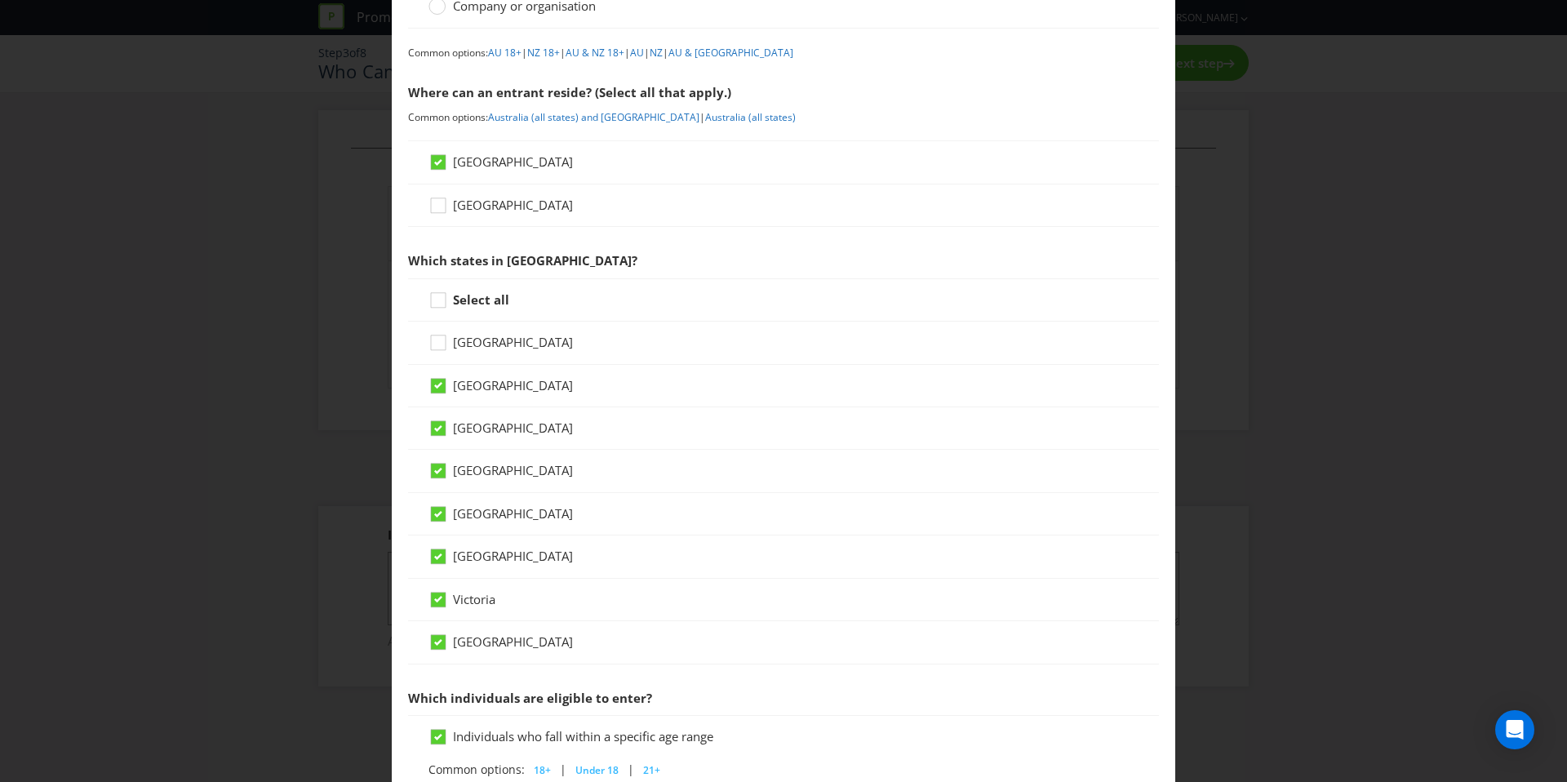
click at [429, 375] on div "[GEOGRAPHIC_DATA]" at bounding box center [783, 386] width 751 height 42
click at [437, 375] on div "[GEOGRAPHIC_DATA]" at bounding box center [783, 386] width 751 height 42
click at [433, 391] on icon at bounding box center [438, 385] width 15 height 15
click at [0, 0] on input "[GEOGRAPHIC_DATA]" at bounding box center [0, 0] width 0 height 0
click at [438, 432] on icon at bounding box center [438, 428] width 15 height 15
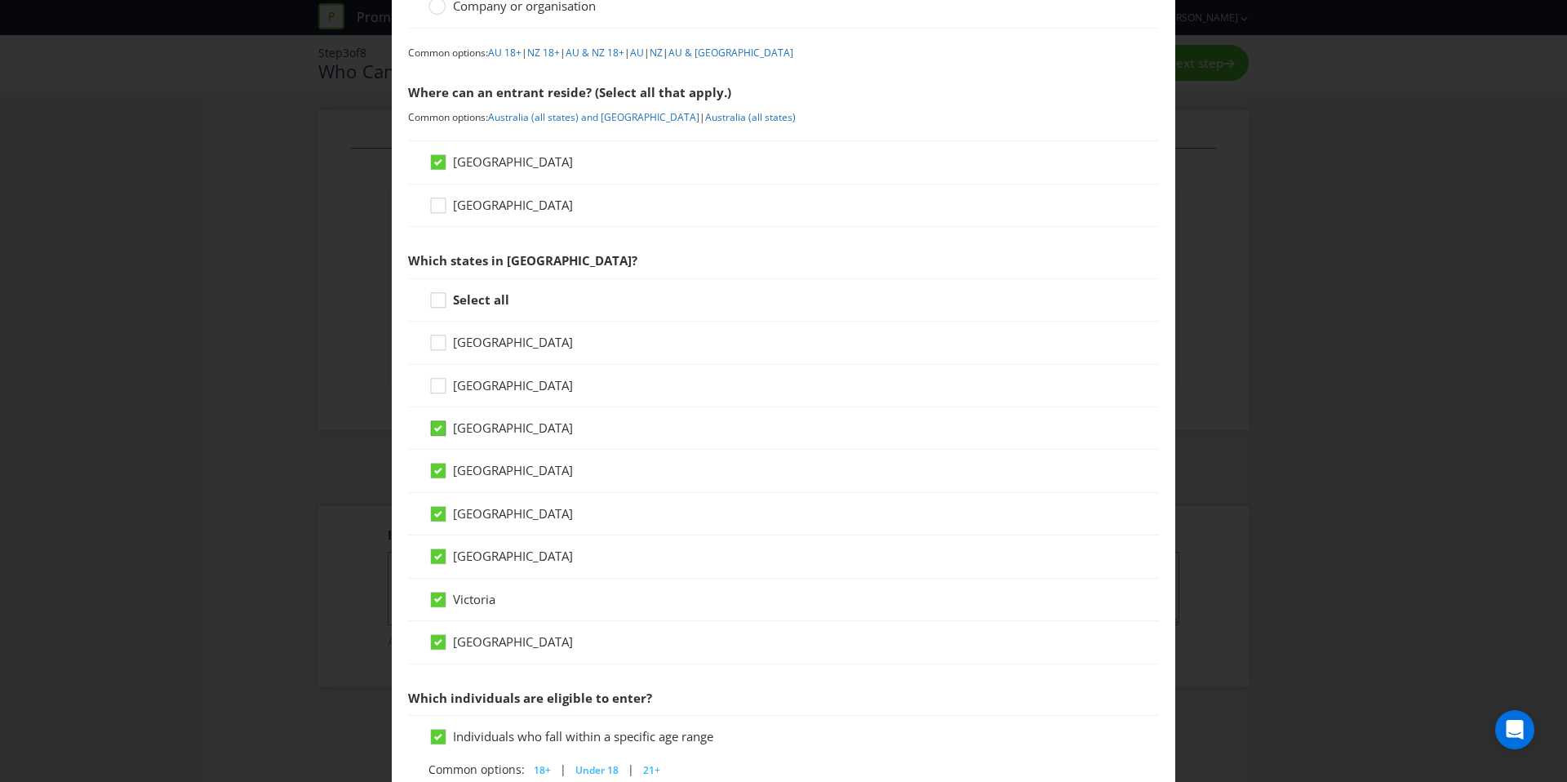
click at [0, 0] on input "[GEOGRAPHIC_DATA]" at bounding box center [0, 0] width 0 height 0
click at [436, 478] on icon at bounding box center [441, 474] width 24 height 24
click at [0, 0] on input "[GEOGRAPHIC_DATA]" at bounding box center [0, 0] width 0 height 0
click at [437, 524] on icon at bounding box center [441, 517] width 24 height 24
click at [0, 0] on input "[GEOGRAPHIC_DATA]" at bounding box center [0, 0] width 0 height 0
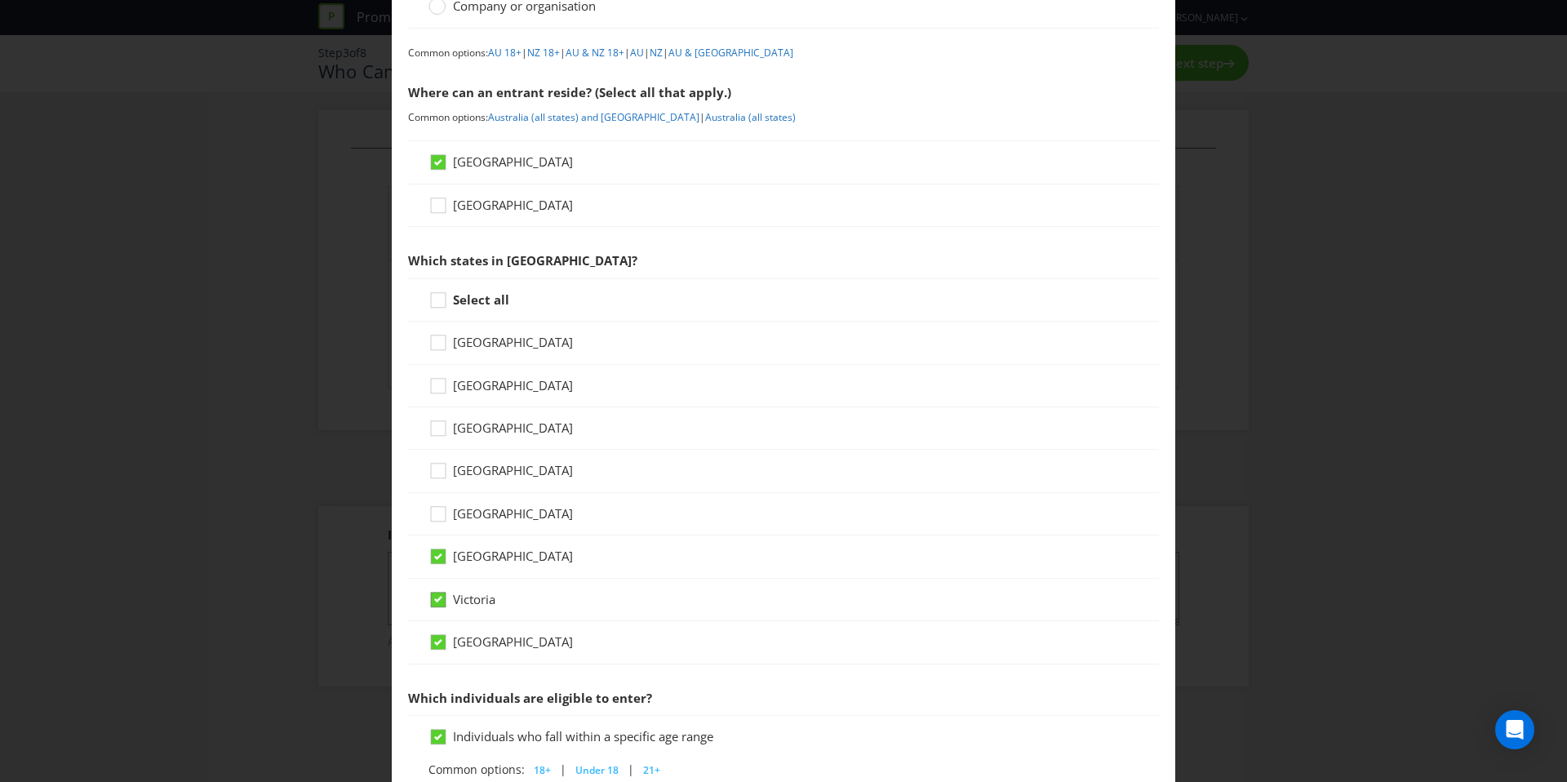
click at [441, 604] on icon at bounding box center [438, 599] width 15 height 15
click at [0, 0] on input "Victoria" at bounding box center [0, 0] width 0 height 0
click at [434, 652] on icon at bounding box center [441, 645] width 24 height 24
click at [0, 0] on input "[GEOGRAPHIC_DATA]" at bounding box center [0, 0] width 0 height 0
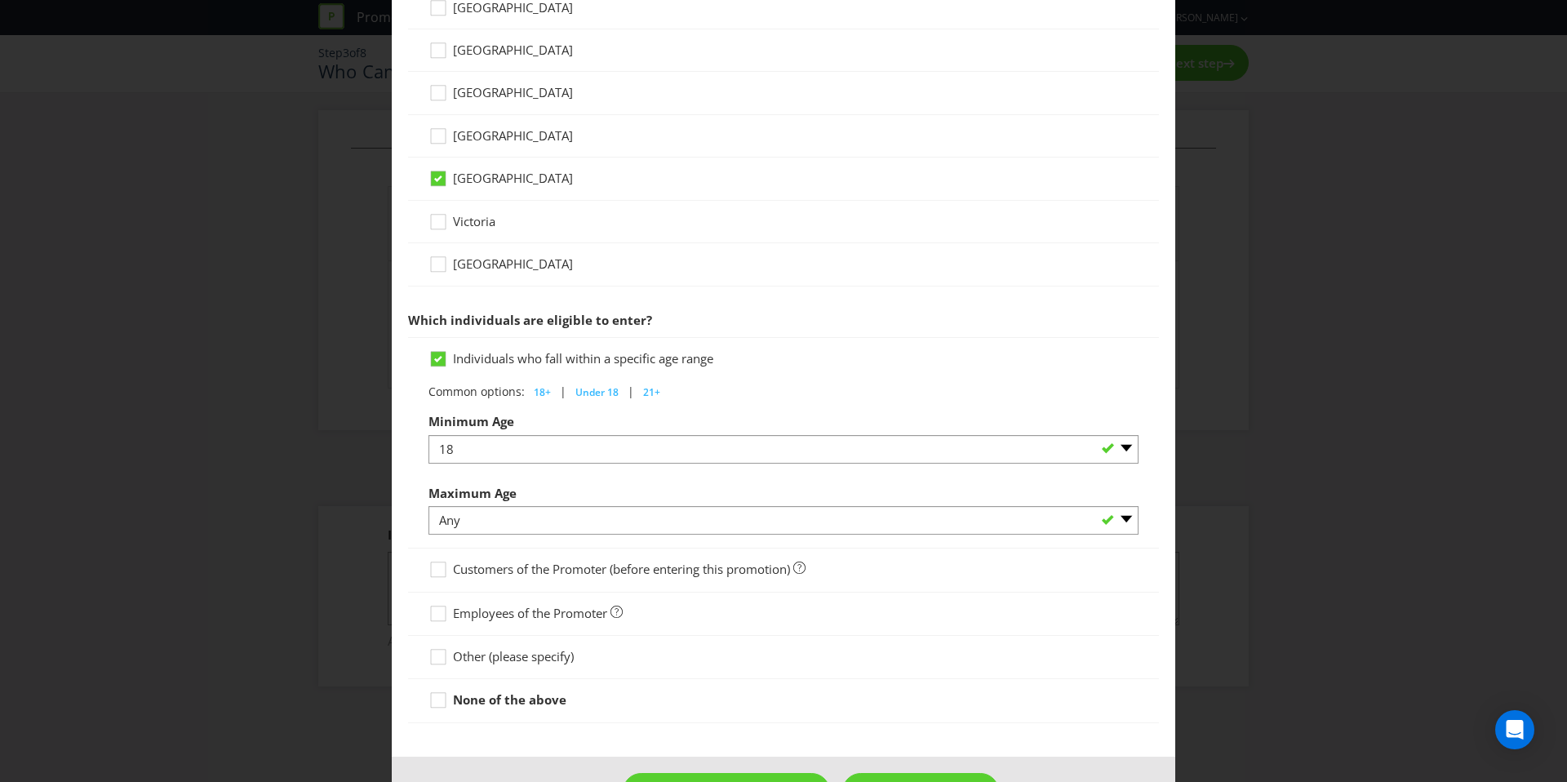
scroll to position [613, 0]
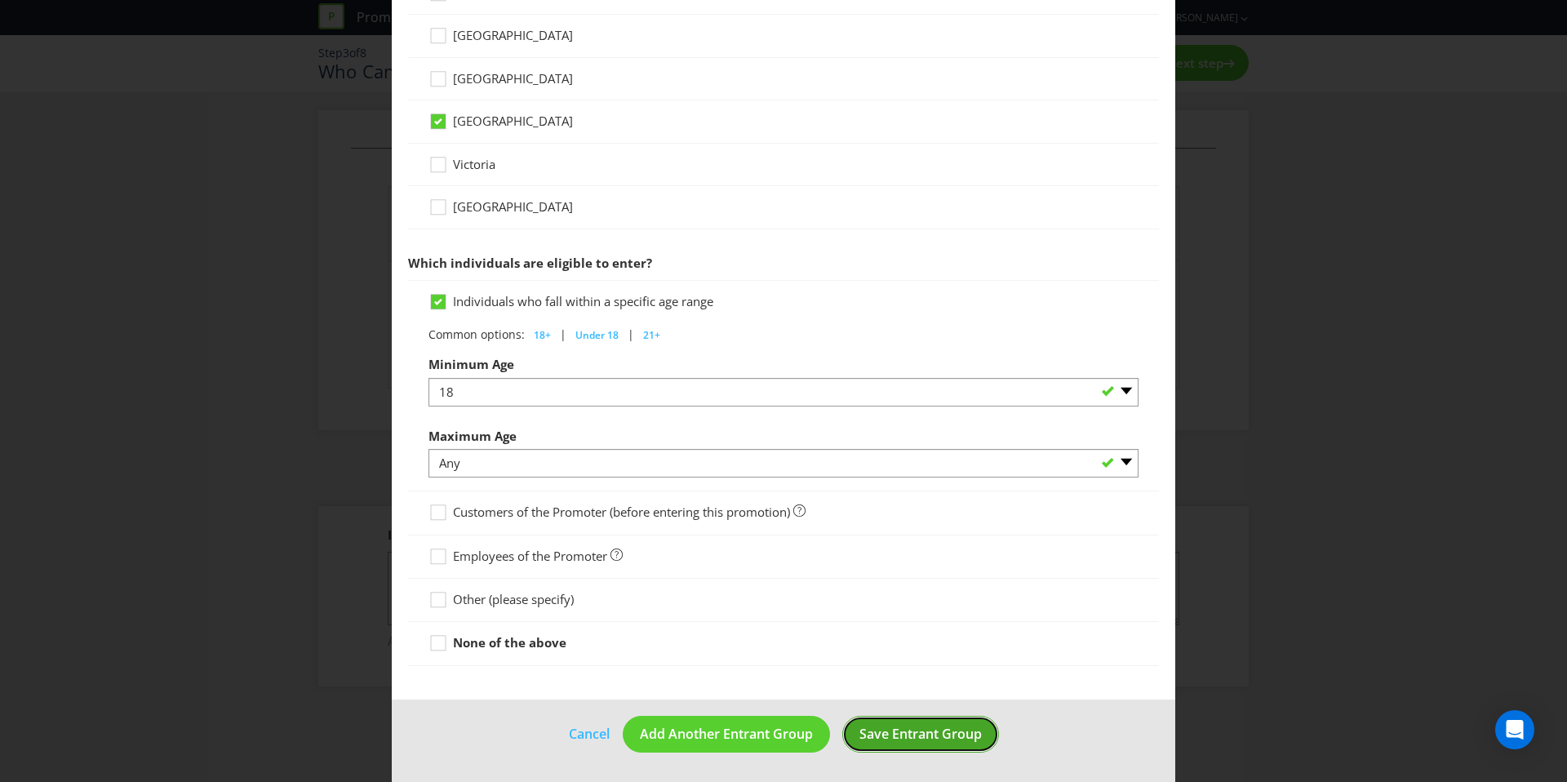
click at [901, 724] on button "Save Entrant Group" at bounding box center [920, 734] width 157 height 37
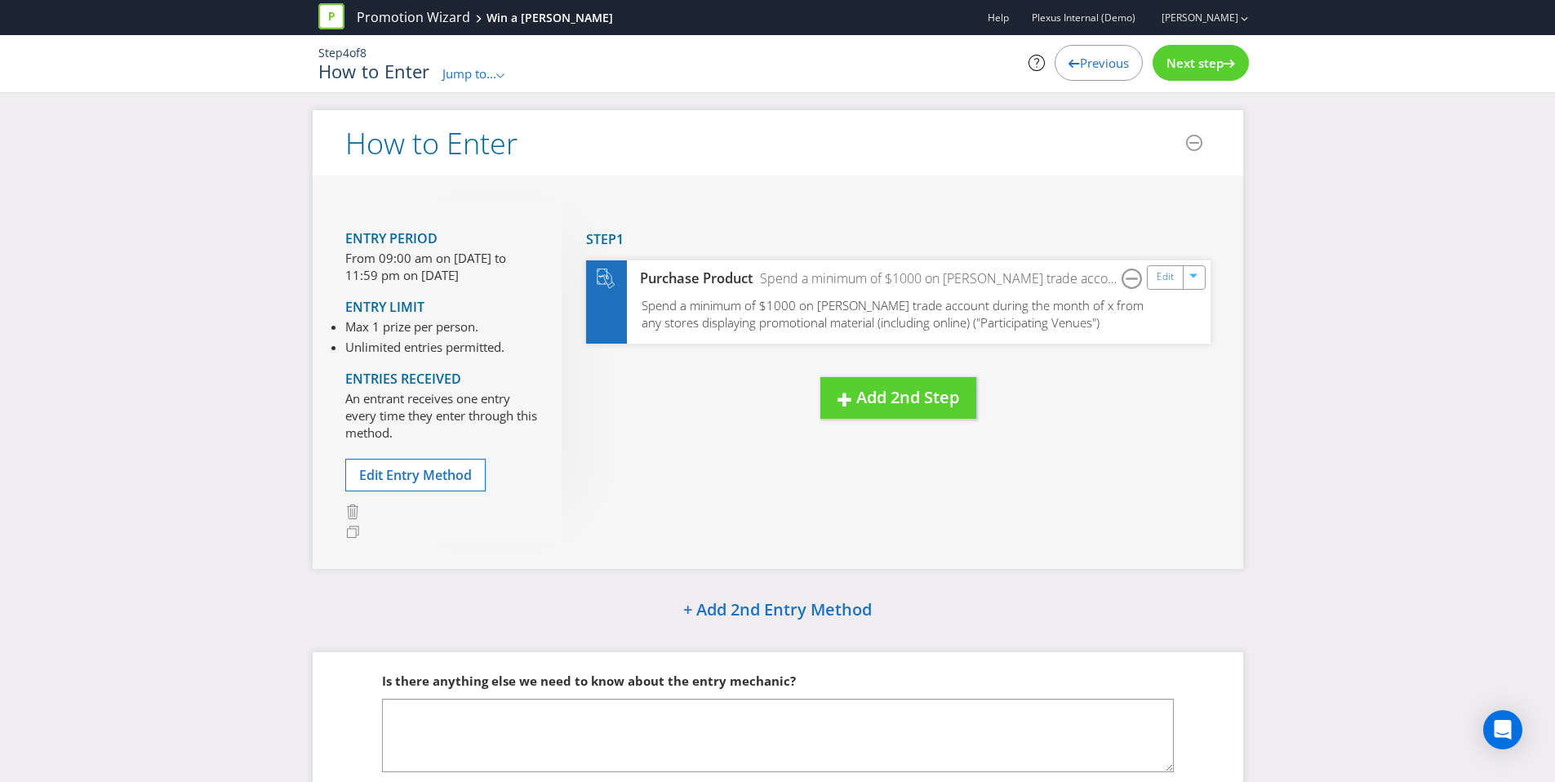
click at [466, 83] on div "Step 4 of 8 How to Enter Jump to... .st0{fill-rule:evenodd;clip-rule:evenodd;} …" at bounding box center [783, 63] width 955 height 57
click at [468, 79] on span "Jump to..." at bounding box center [469, 73] width 54 height 16
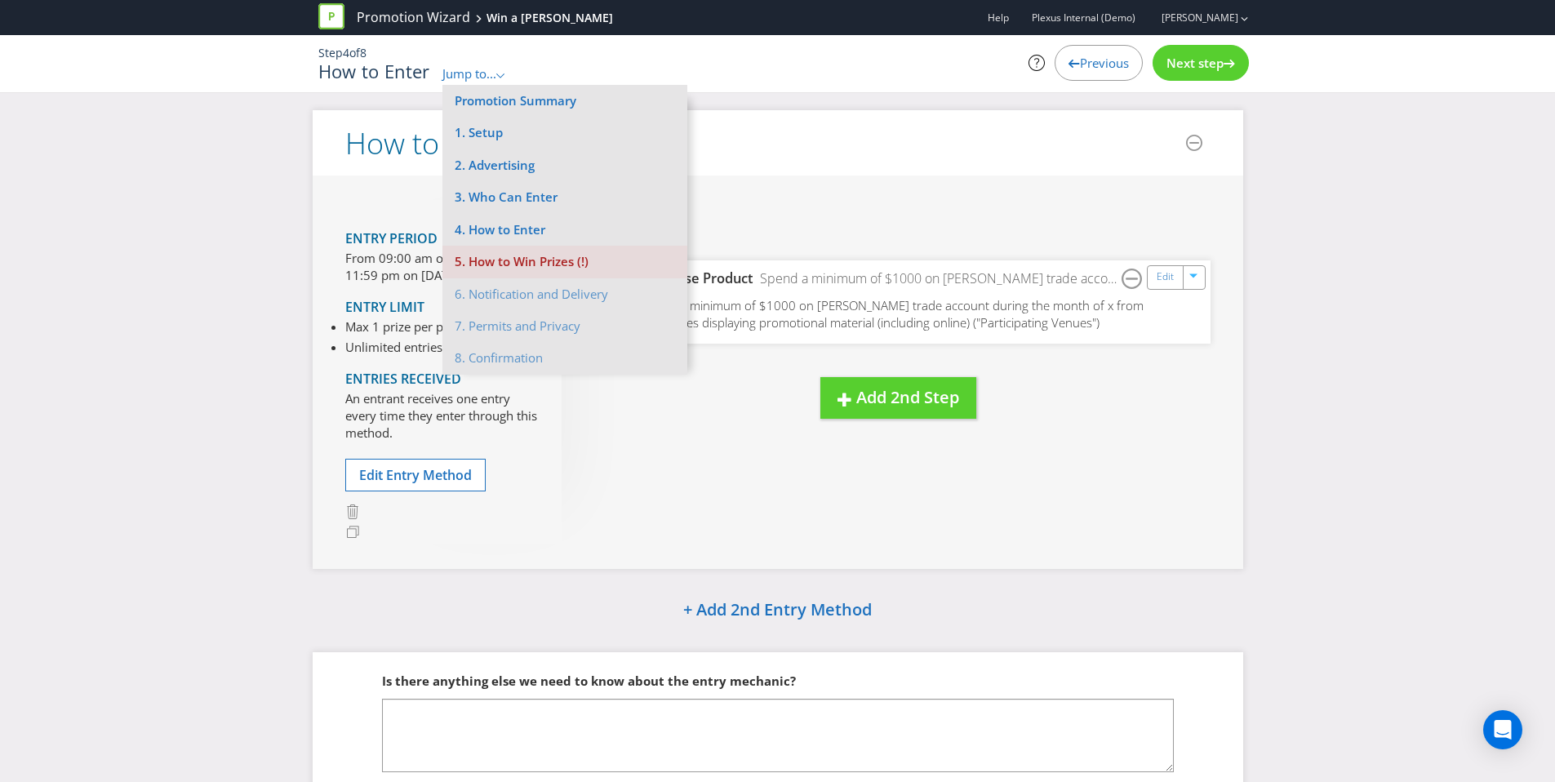
click at [549, 266] on li "5. How to Win Prizes (!)" at bounding box center [564, 262] width 245 height 32
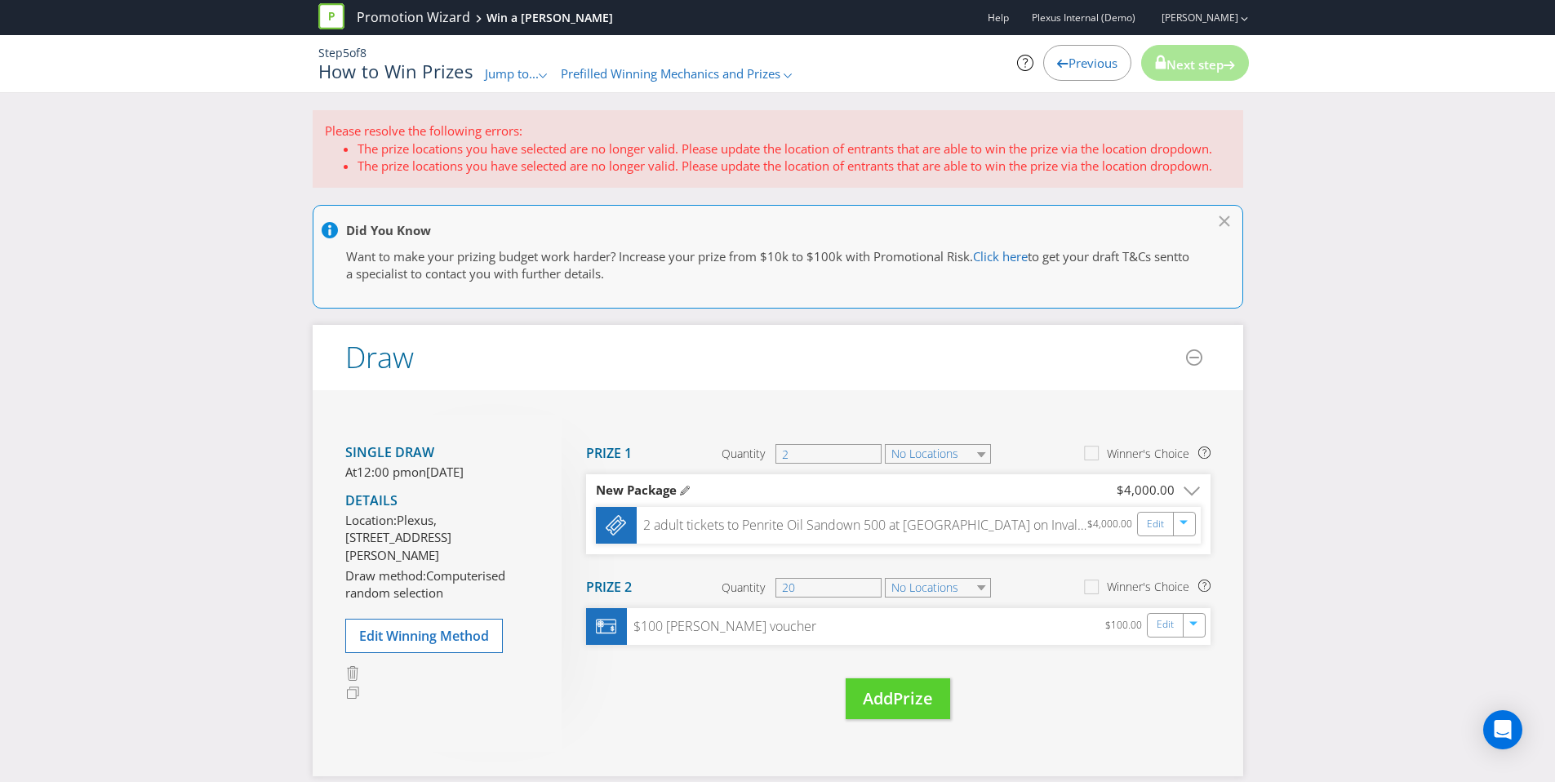
click at [808, 146] on li "The prize locations you have selected are no longer valid. Please update the lo…" at bounding box center [794, 148] width 873 height 17
click at [1152, 526] on link "Edit" at bounding box center [1156, 524] width 17 height 19
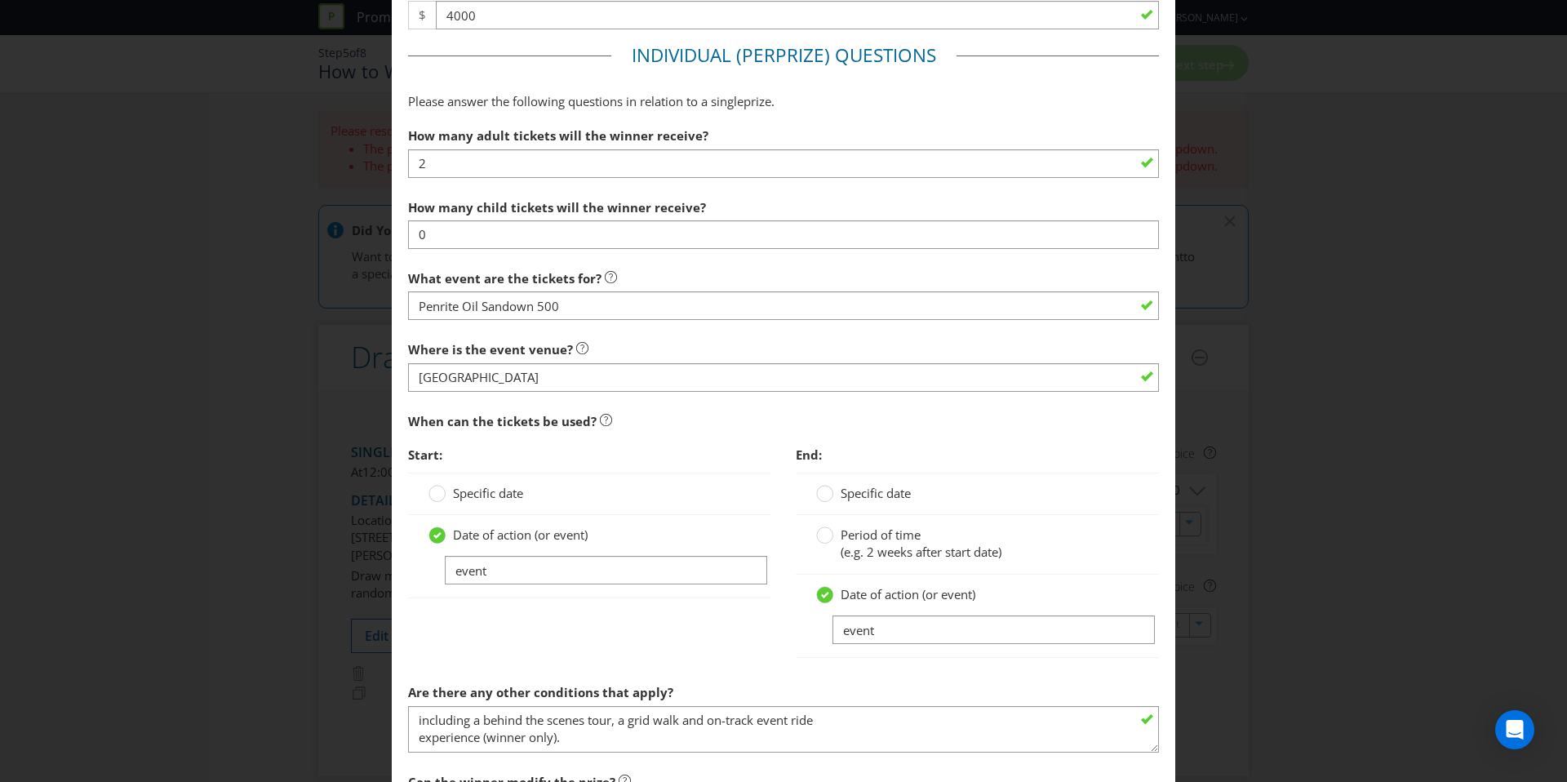
scroll to position [862, 0]
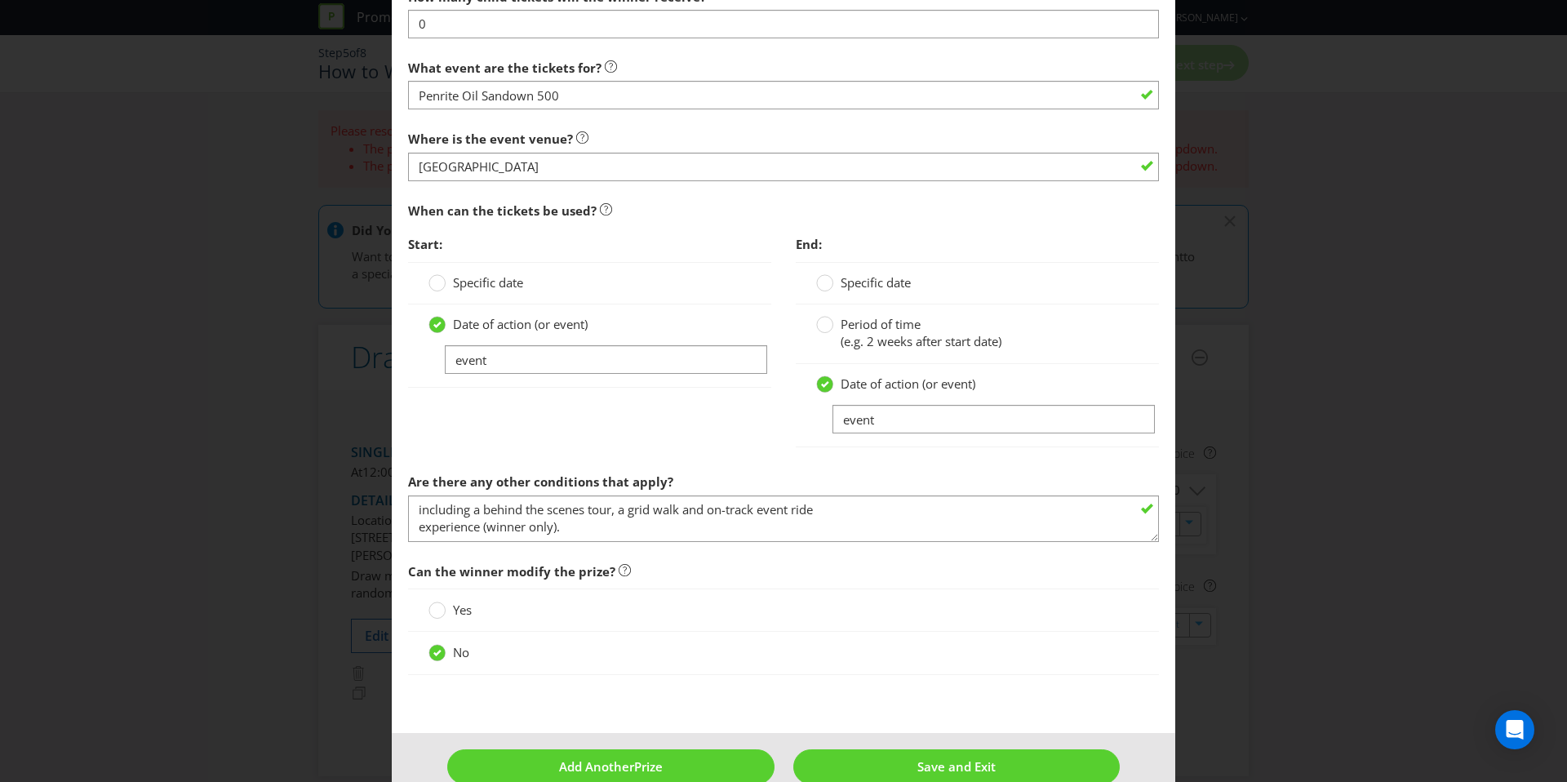
click at [680, 429] on div "Start: Specific date Date of action (or event) event End: Specific date Period …" at bounding box center [783, 346] width 775 height 237
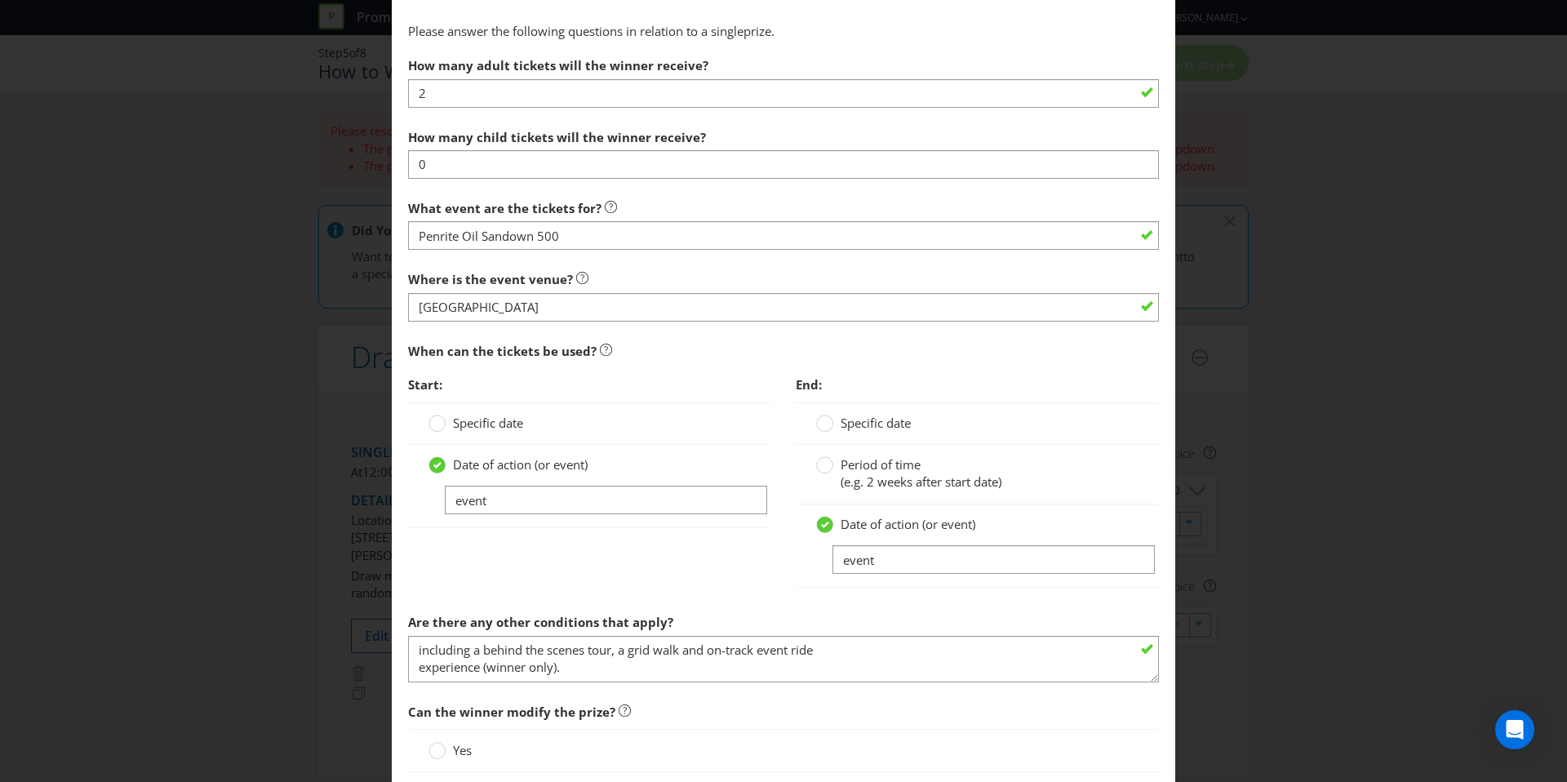
scroll to position [893, 0]
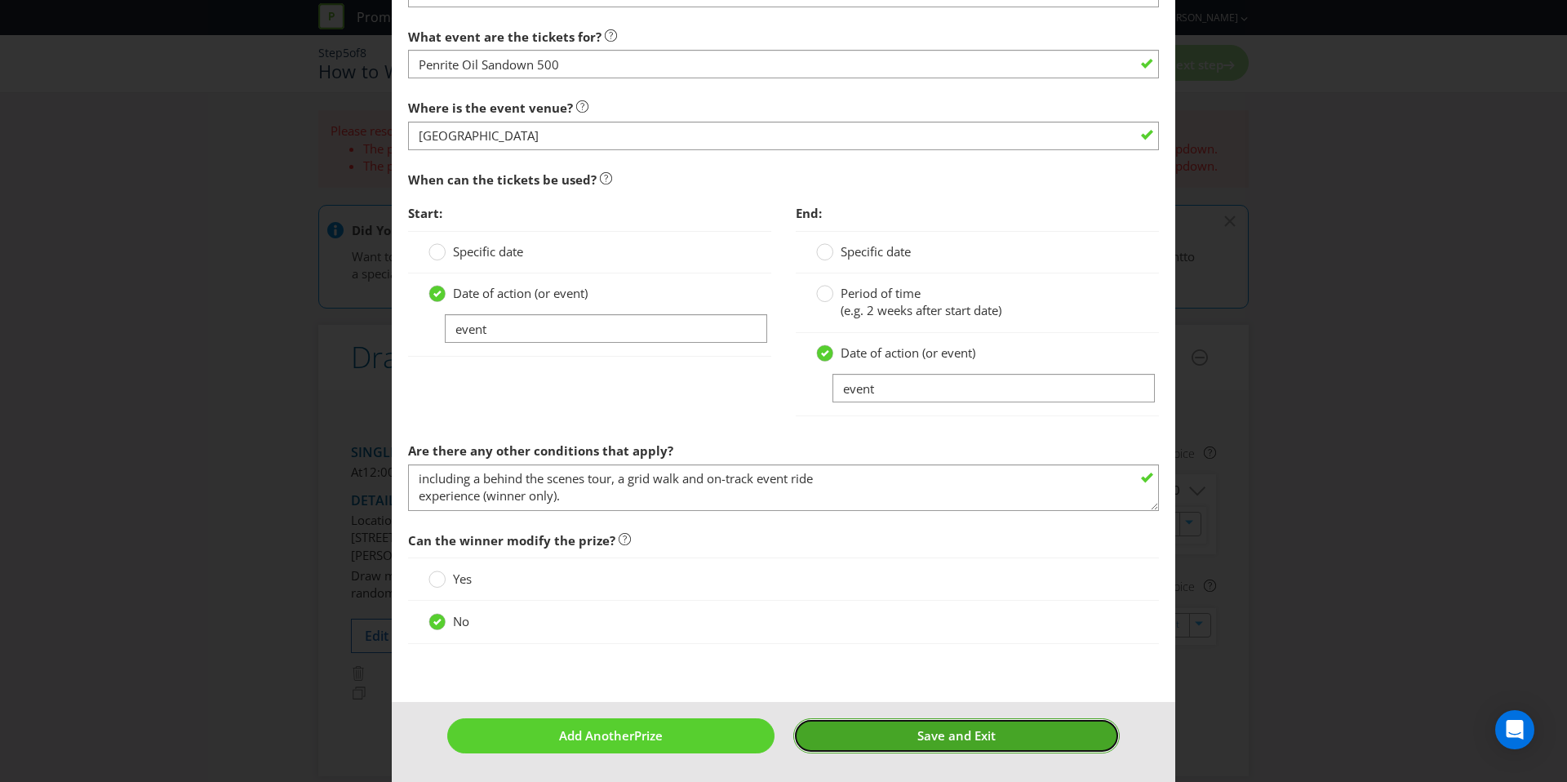
click at [917, 745] on button "Save and Exit" at bounding box center [956, 735] width 327 height 35
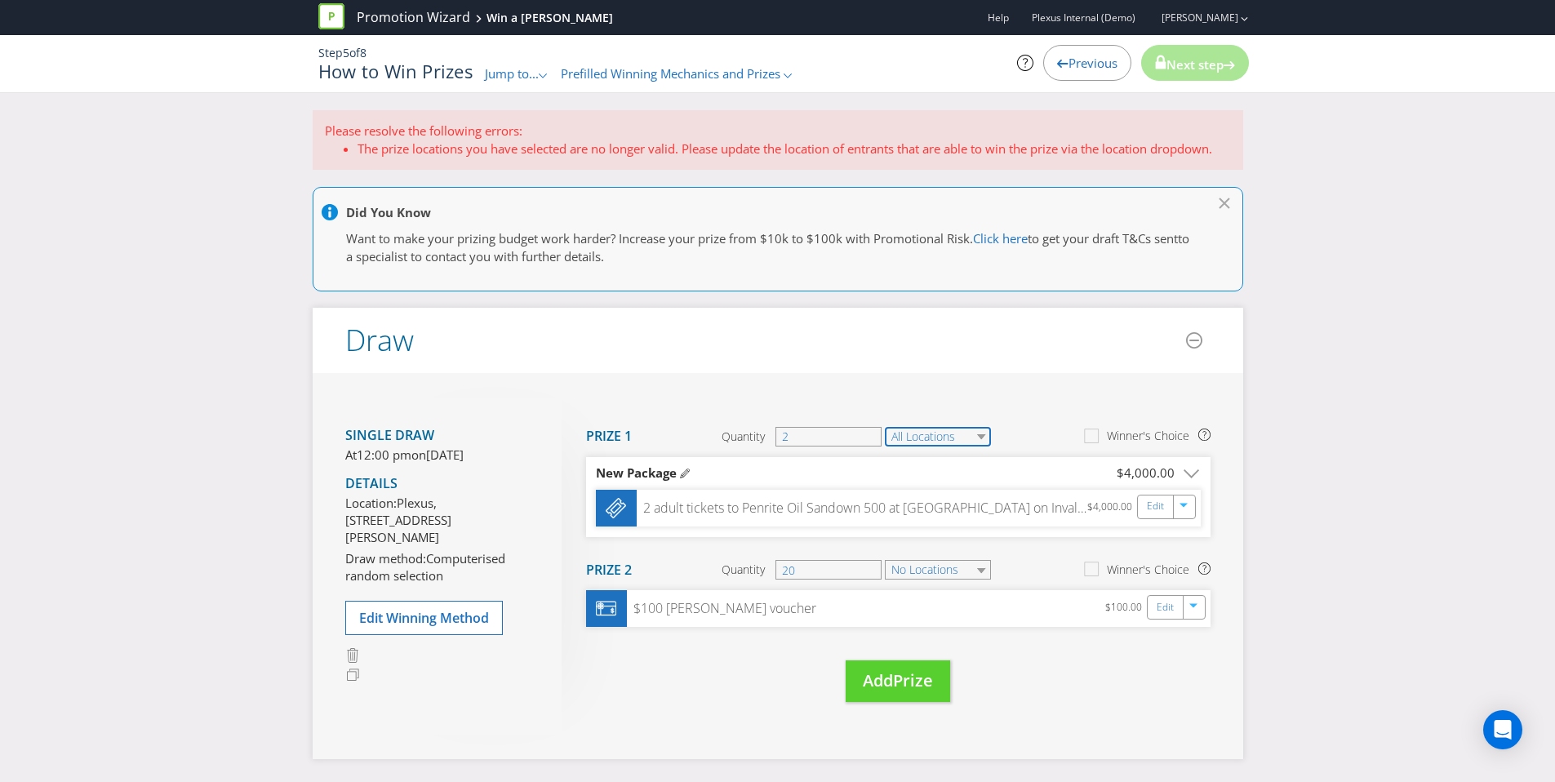
click at [940, 442] on select "All Locations" at bounding box center [938, 437] width 106 height 20
click at [886, 466] on icon at bounding box center [891, 467] width 14 height 14
click at [0, 0] on input "[GEOGRAPHIC_DATA]" at bounding box center [0, 0] width 0 height 0
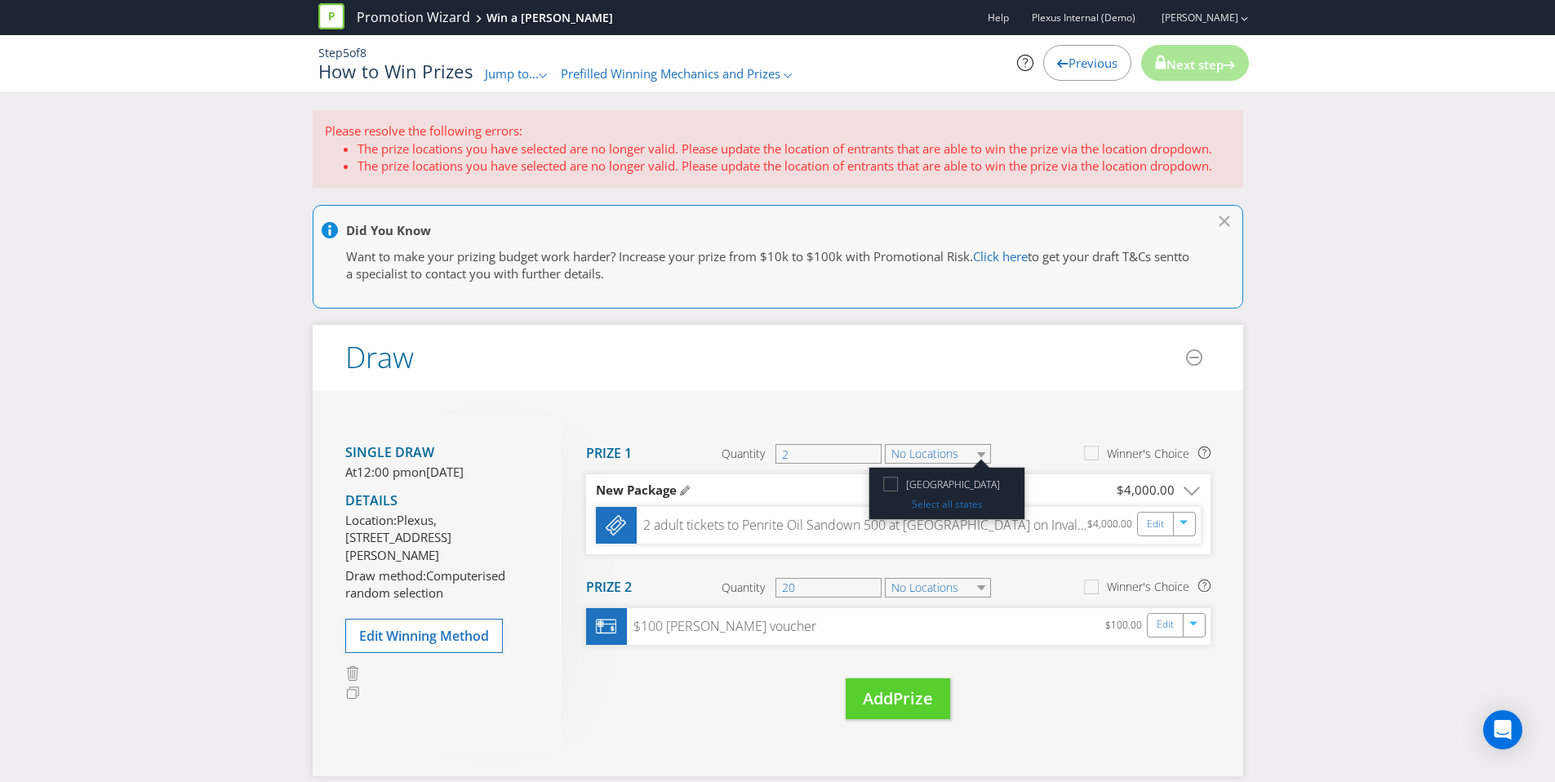
click at [962, 406] on div "Single draw At 12:00 pm on Tuesday 3rd Mar 2026 Details Location: Plexus, Level…" at bounding box center [778, 583] width 931 height 386
click at [940, 456] on select "No Locations" at bounding box center [938, 454] width 106 height 20
click at [929, 507] on link "Select all states" at bounding box center [947, 504] width 71 height 14
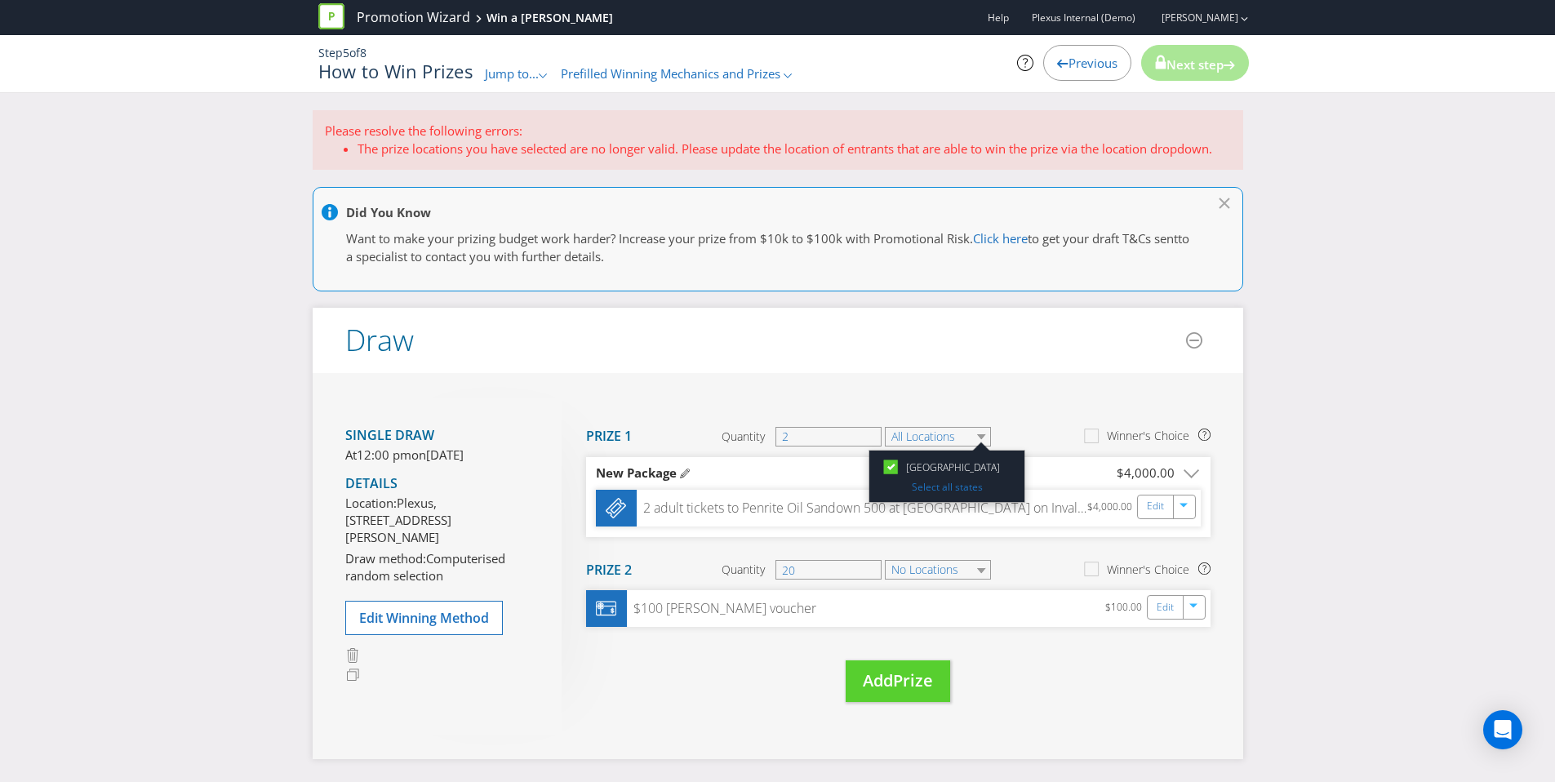
click at [488, 71] on span "Jump to..." at bounding box center [512, 73] width 54 height 16
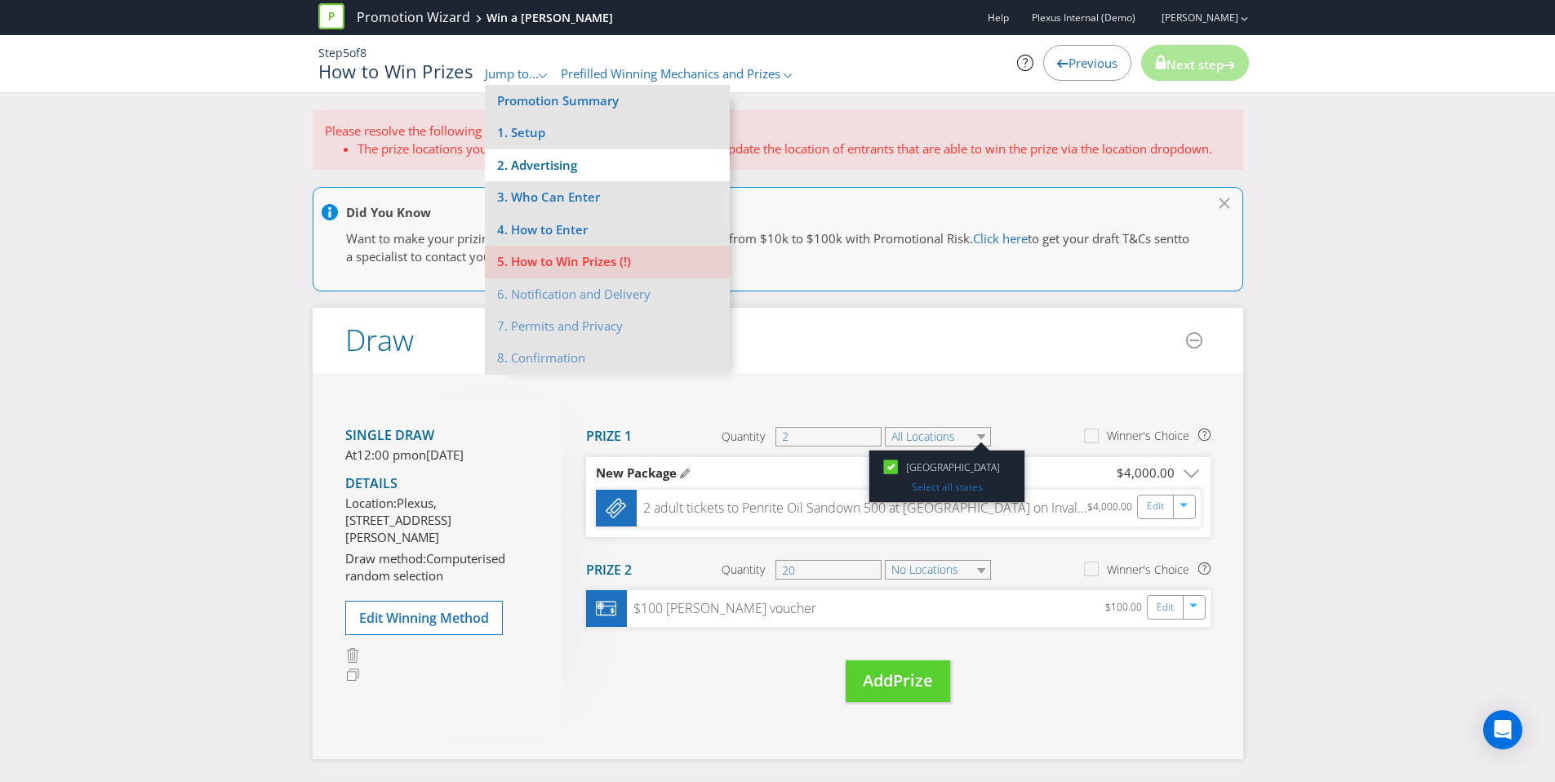
click at [541, 175] on li "2. Advertising" at bounding box center [607, 165] width 245 height 32
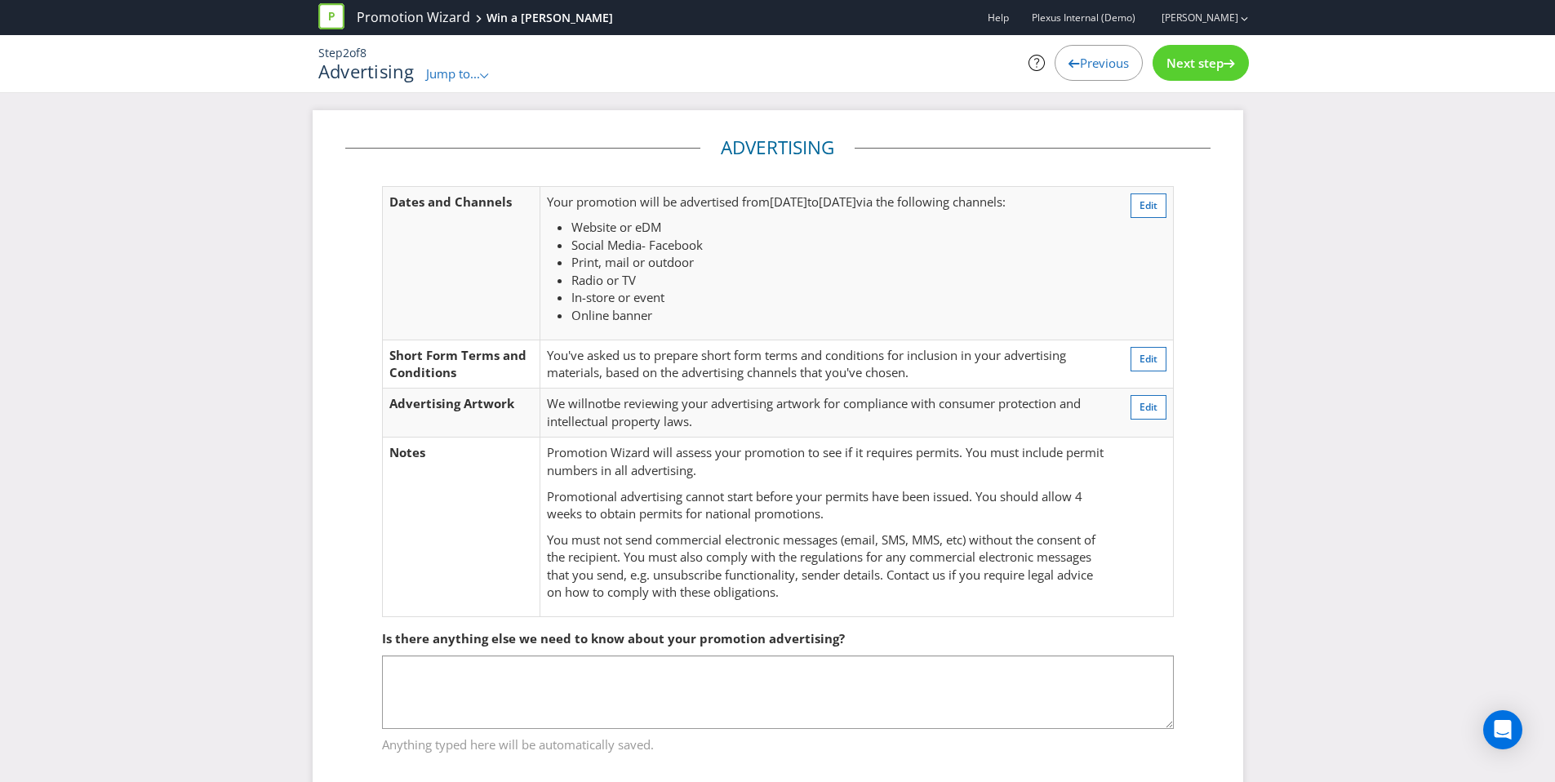
click at [435, 81] on span "Jump to..." at bounding box center [453, 73] width 54 height 16
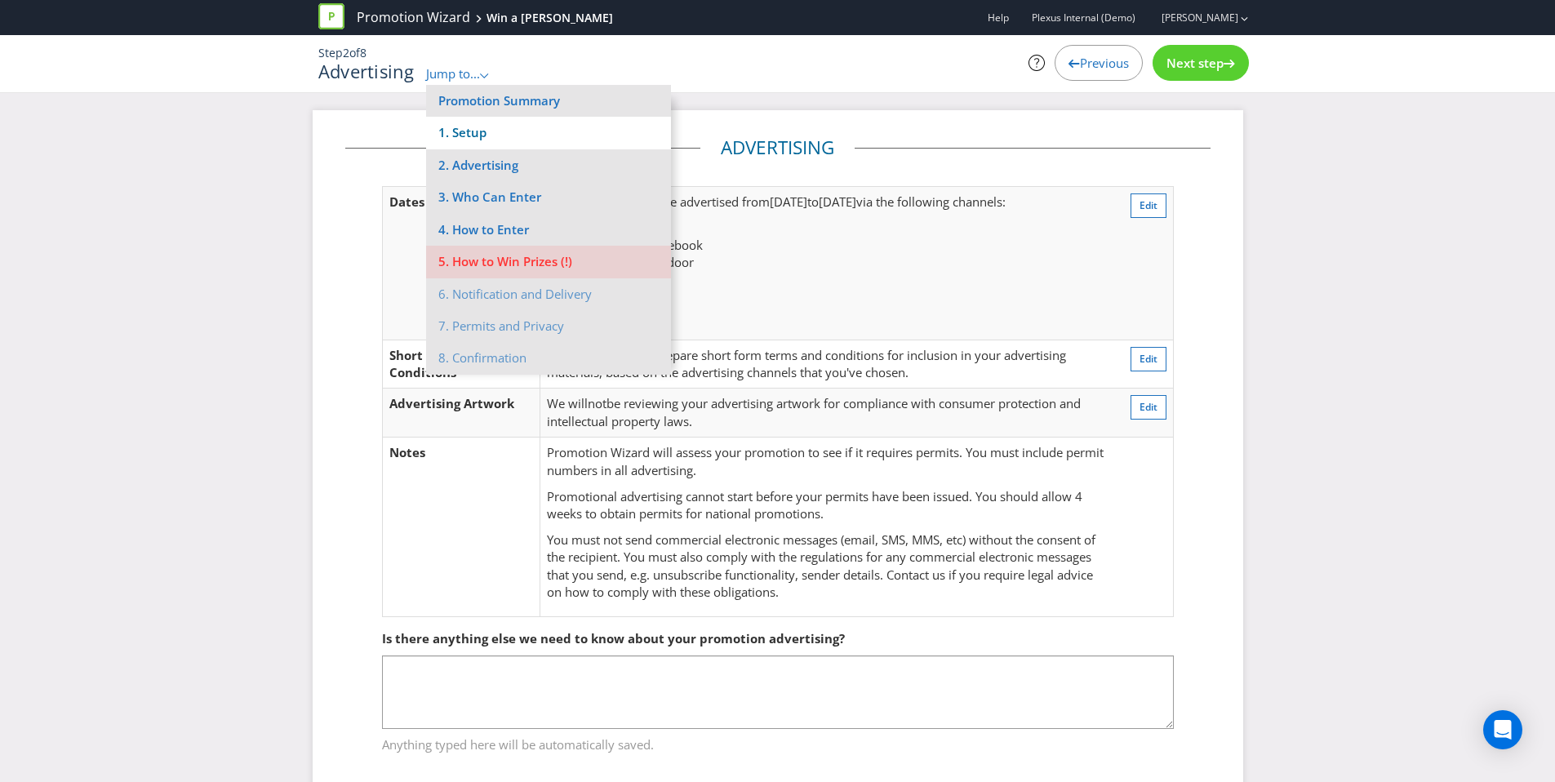
click at [492, 129] on li "1. Setup" at bounding box center [548, 133] width 245 height 32
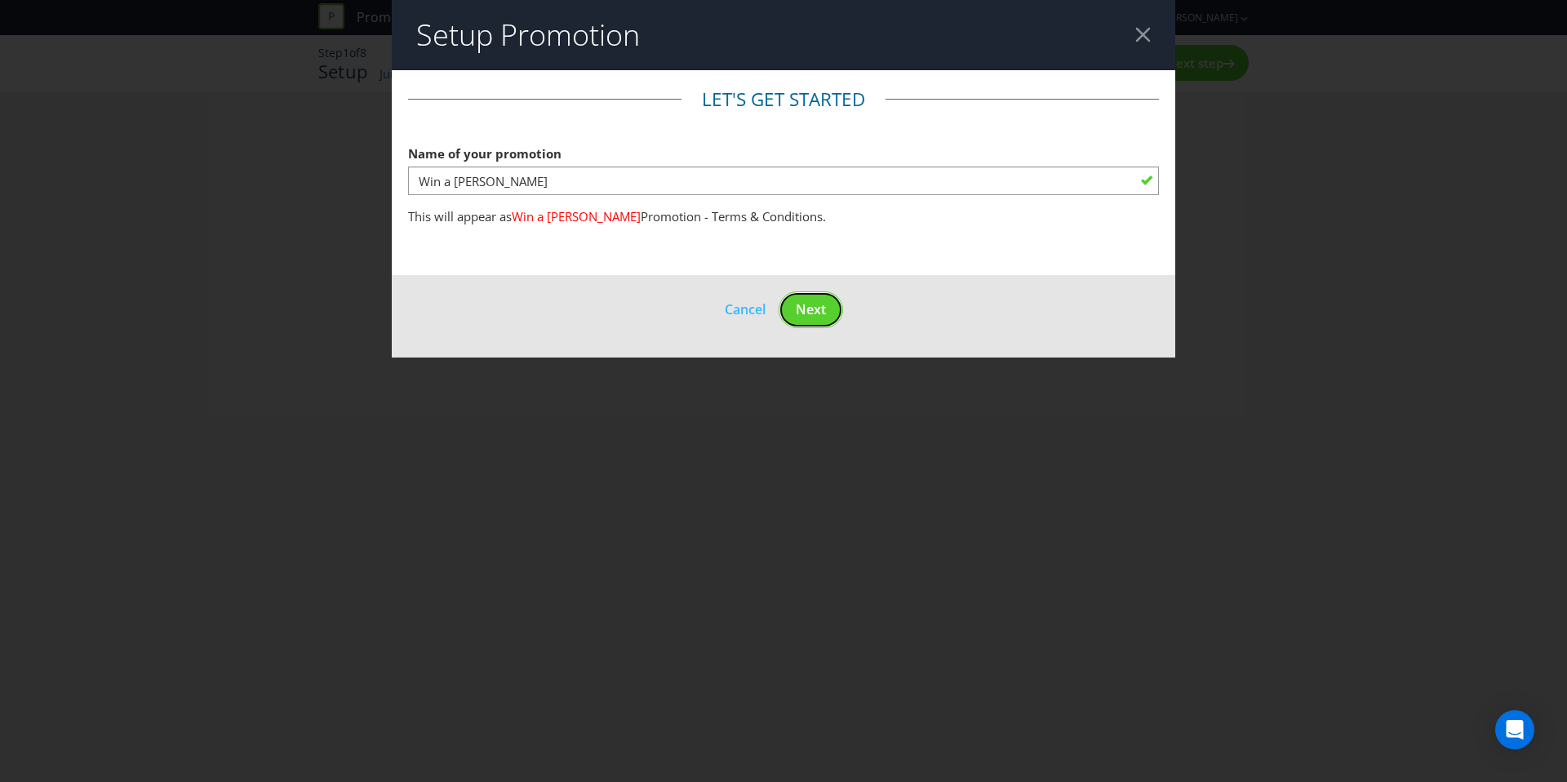
drag, startPoint x: 814, startPoint y: 309, endPoint x: 851, endPoint y: 187, distance: 127.8
click at [851, 187] on form "Let's get started Name of your promotion Win a Harley This will appear as Win a…" at bounding box center [784, 213] width 784 height 287
click at [819, 310] on span "Next" at bounding box center [811, 309] width 30 height 18
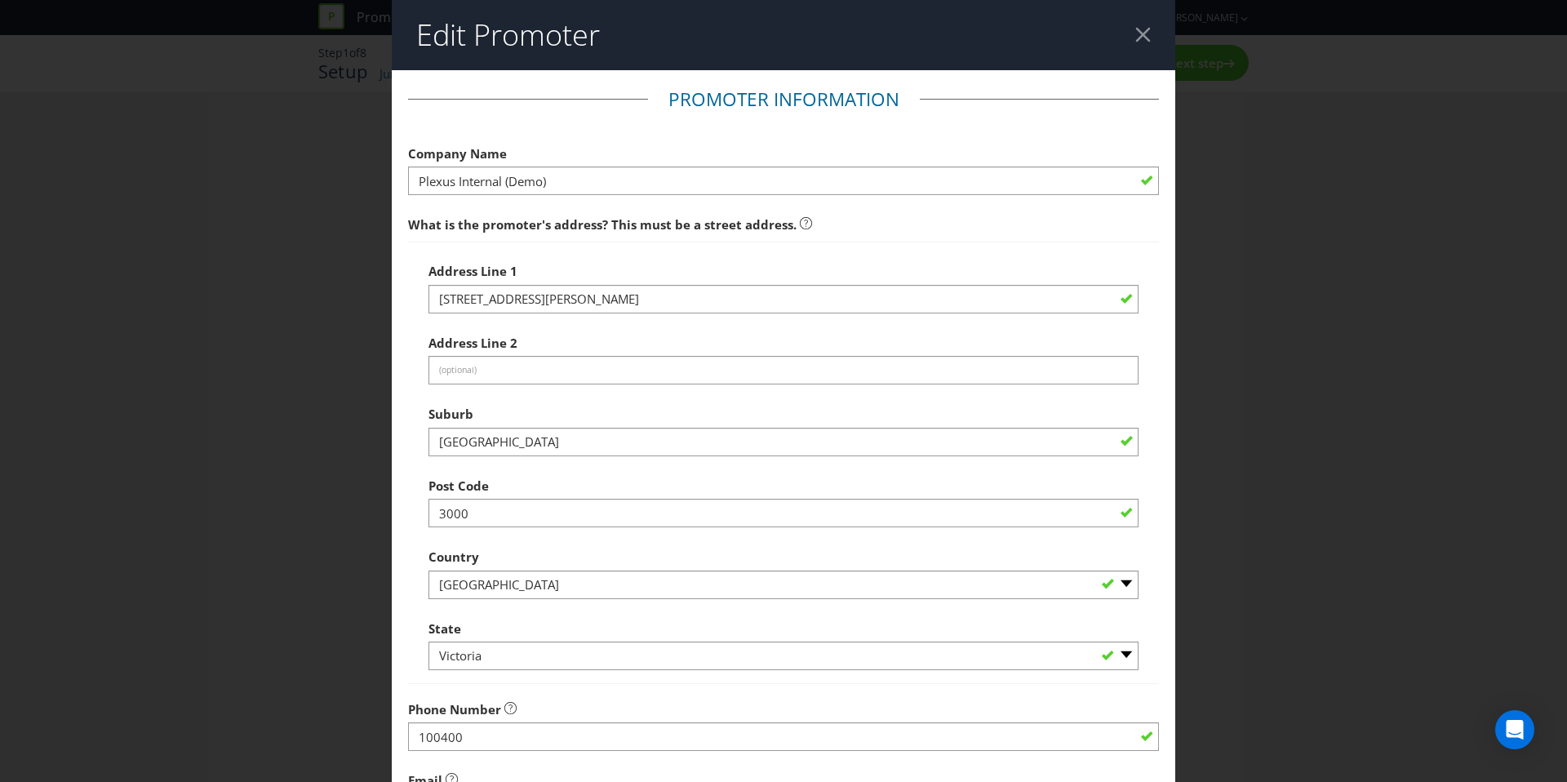
scroll to position [283, 0]
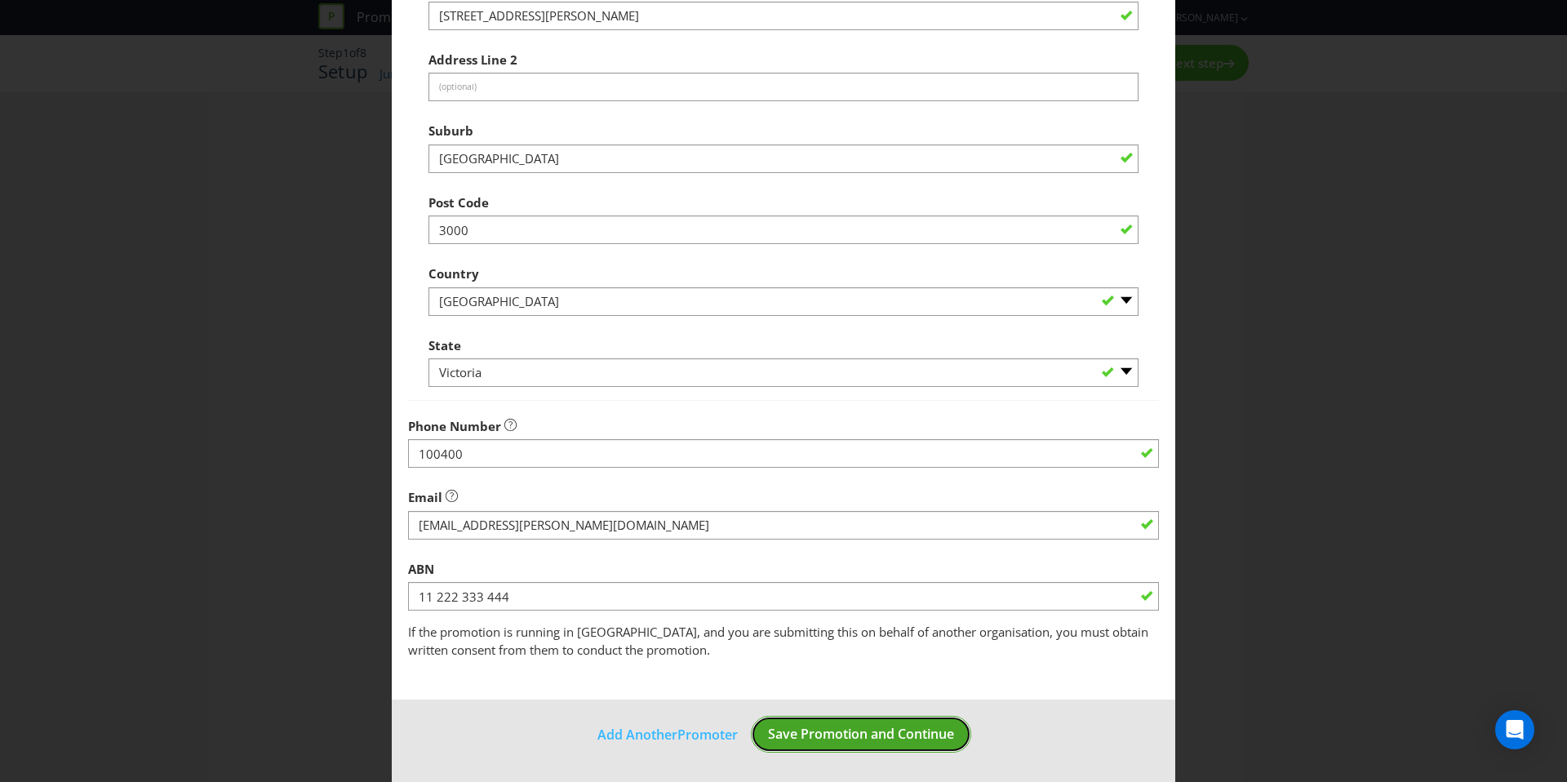
click at [855, 744] on button "Save Promotion and Continue" at bounding box center [861, 734] width 220 height 37
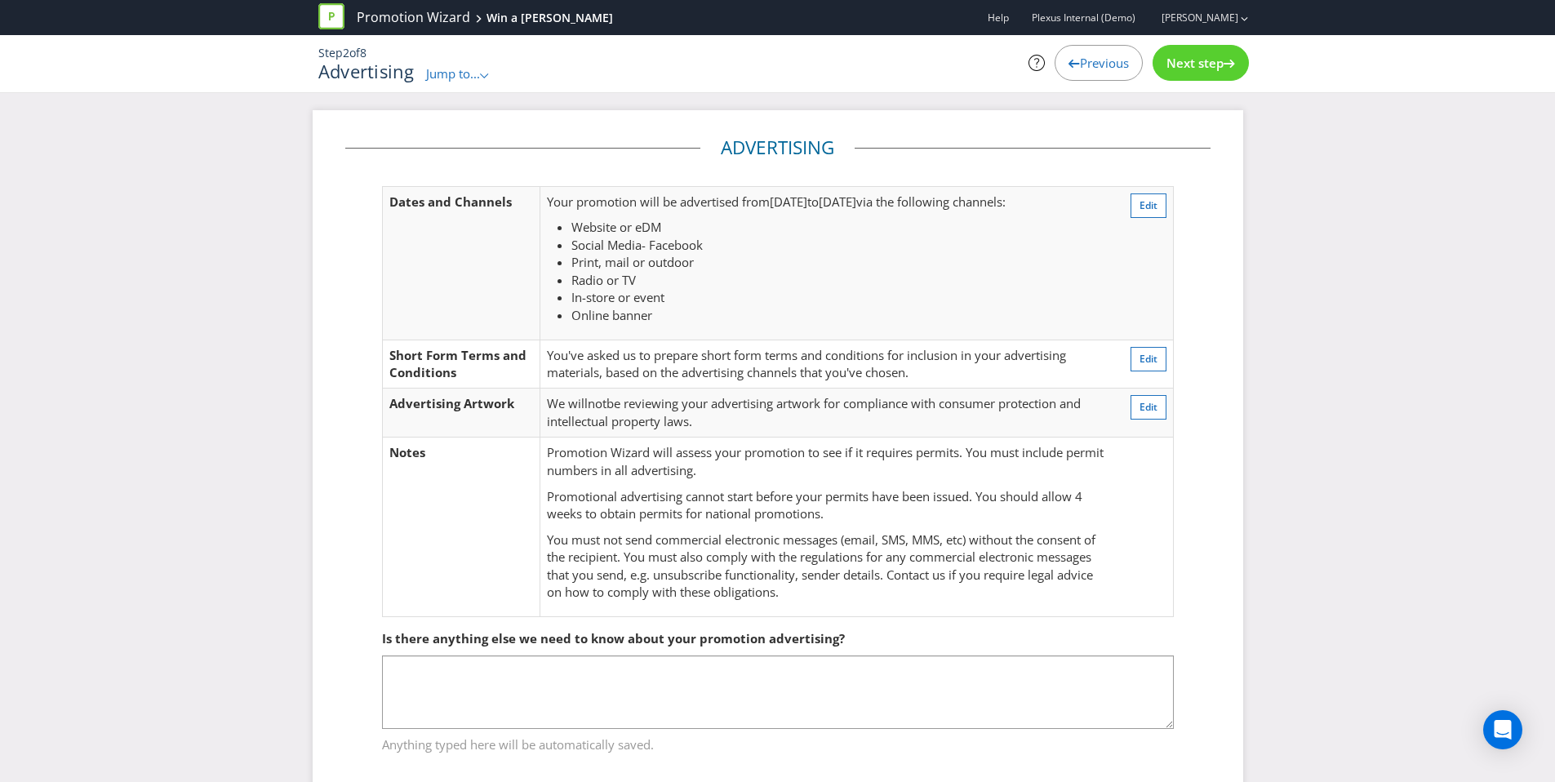
click at [1194, 64] on span "Next step" at bounding box center [1194, 63] width 57 height 16
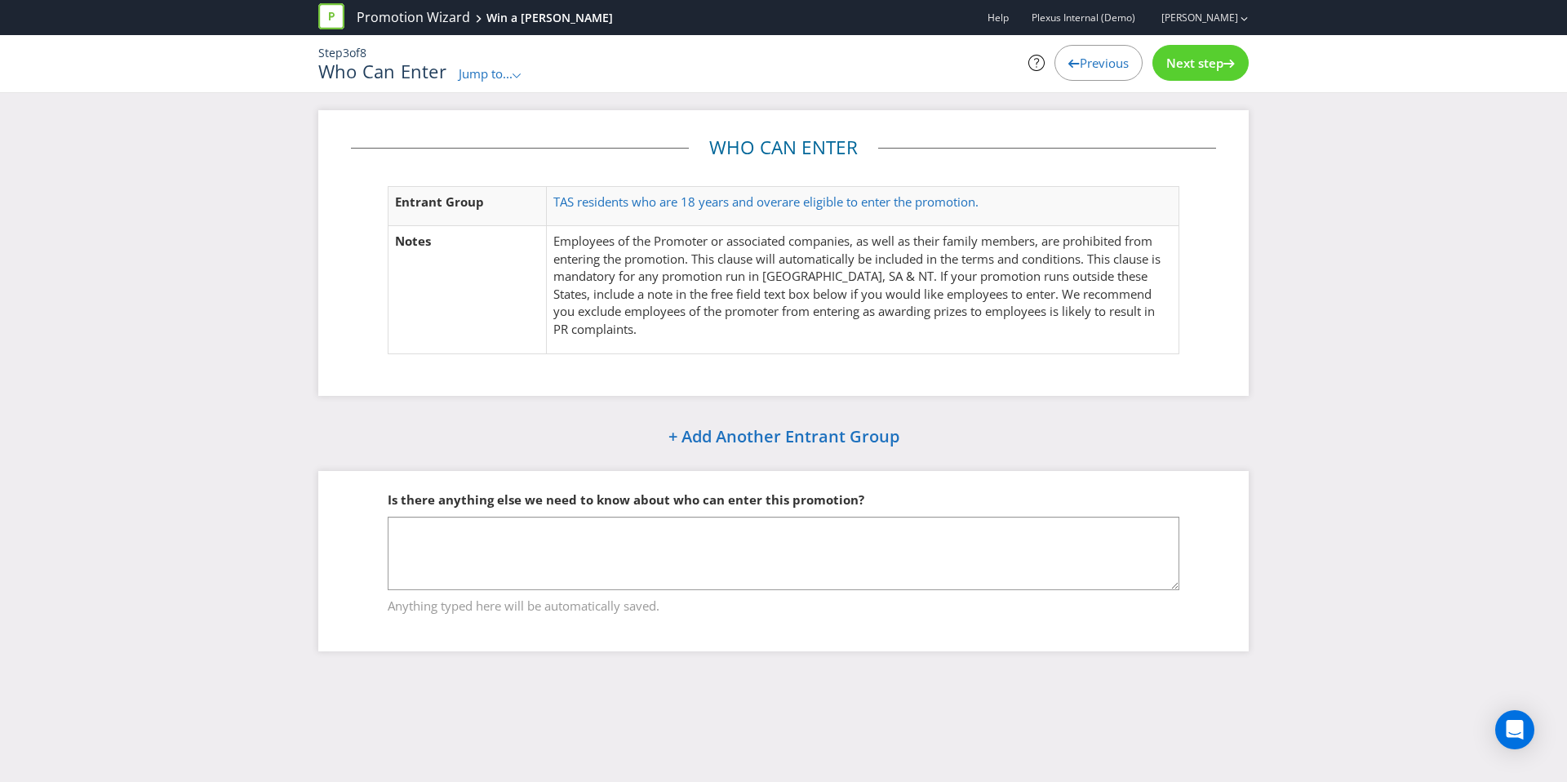
click at [1213, 58] on span "Next step" at bounding box center [1194, 63] width 57 height 16
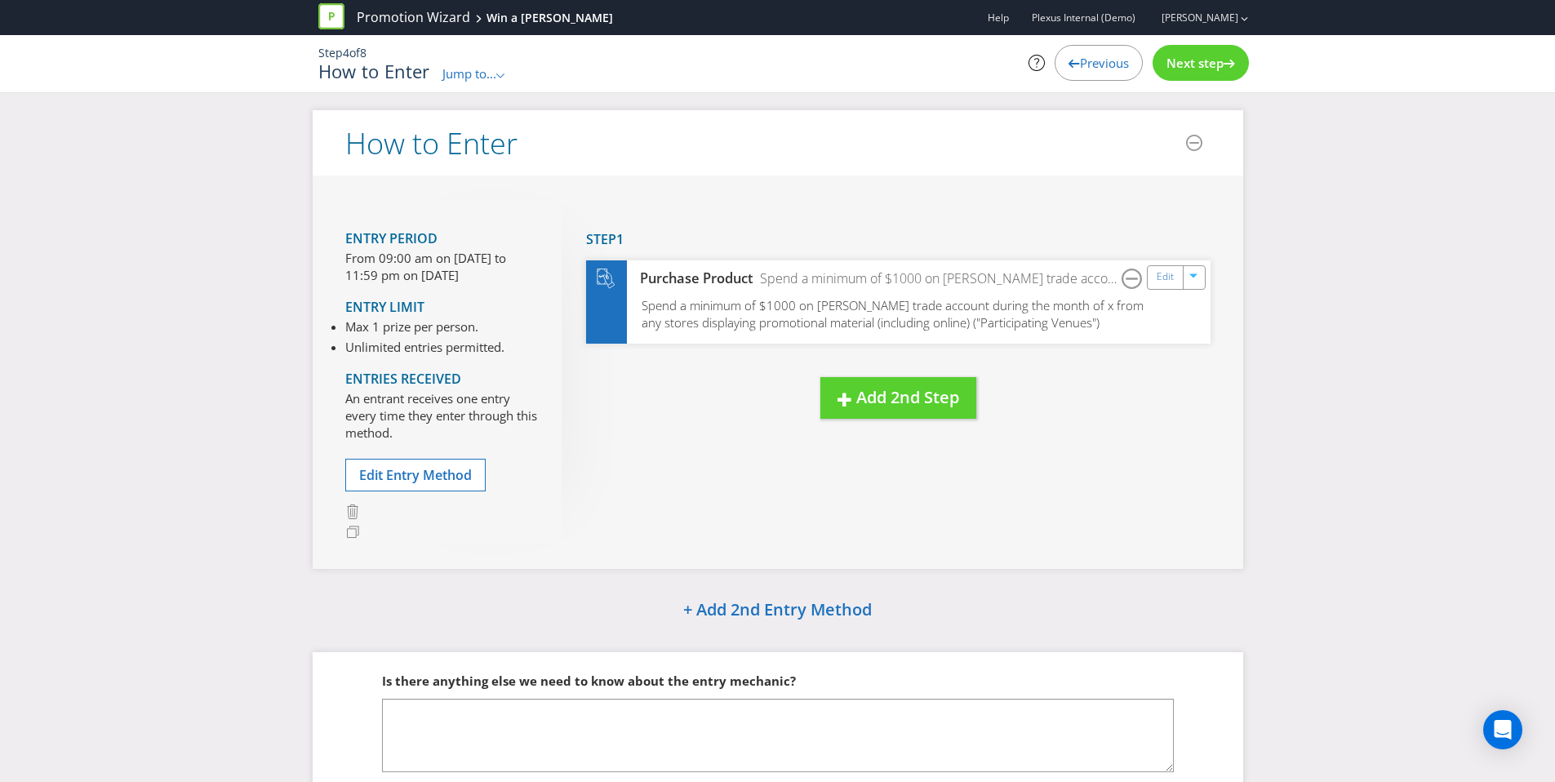
click at [1136, 57] on div "Previous" at bounding box center [1099, 63] width 88 height 36
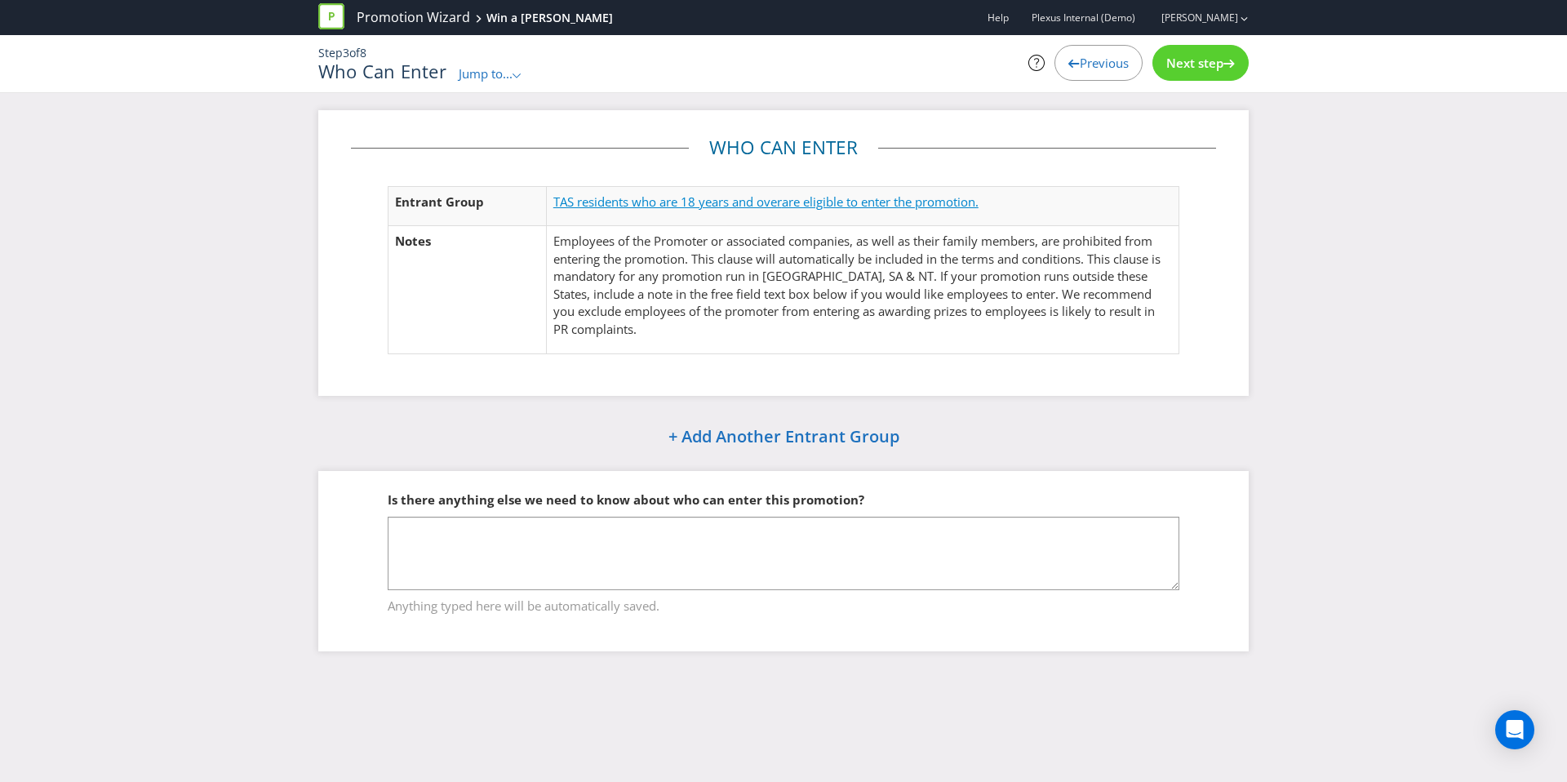
click at [873, 199] on span "are eligible to enter the promotion." at bounding box center [880, 201] width 197 height 16
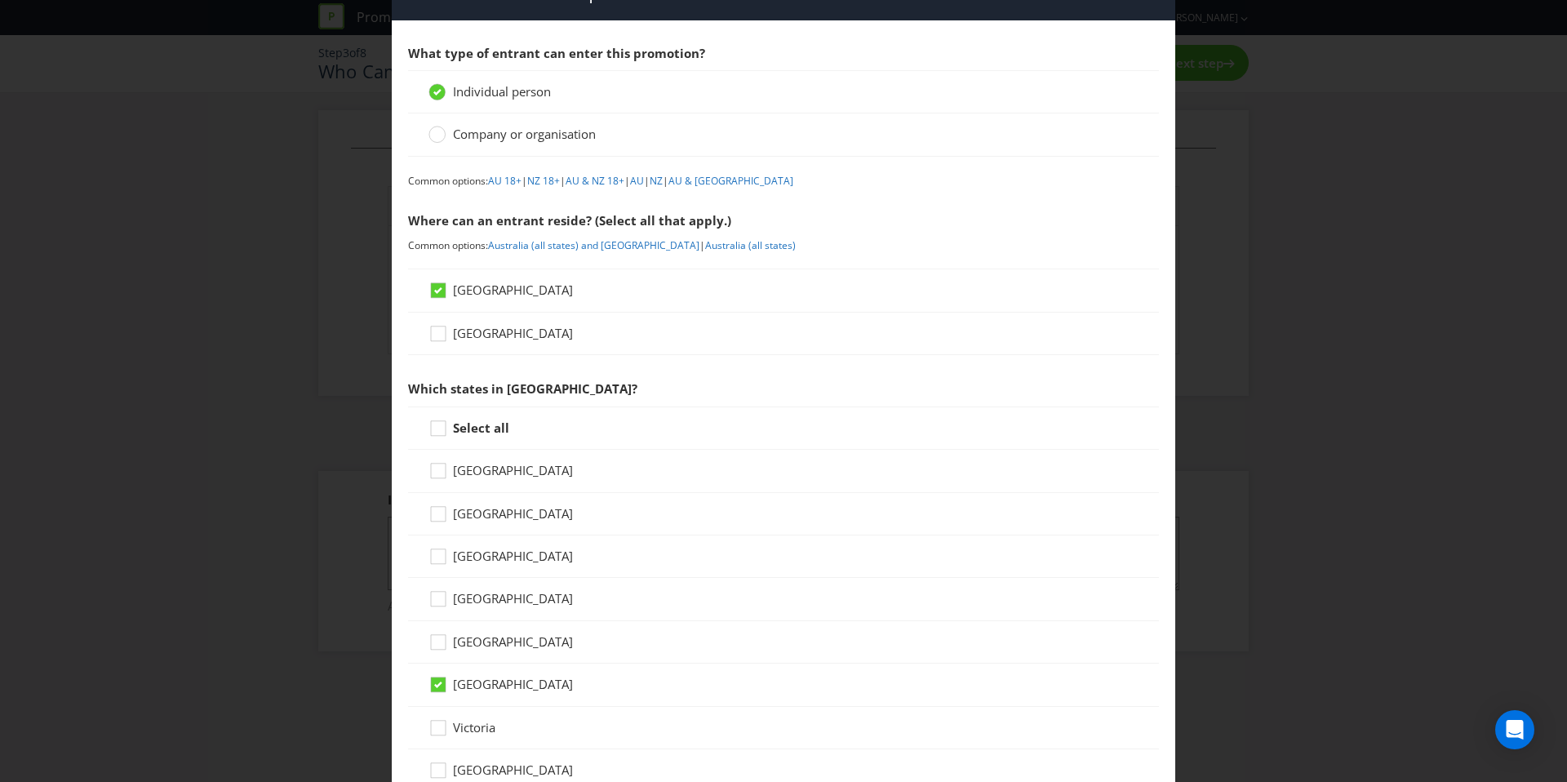
scroll to position [125, 0]
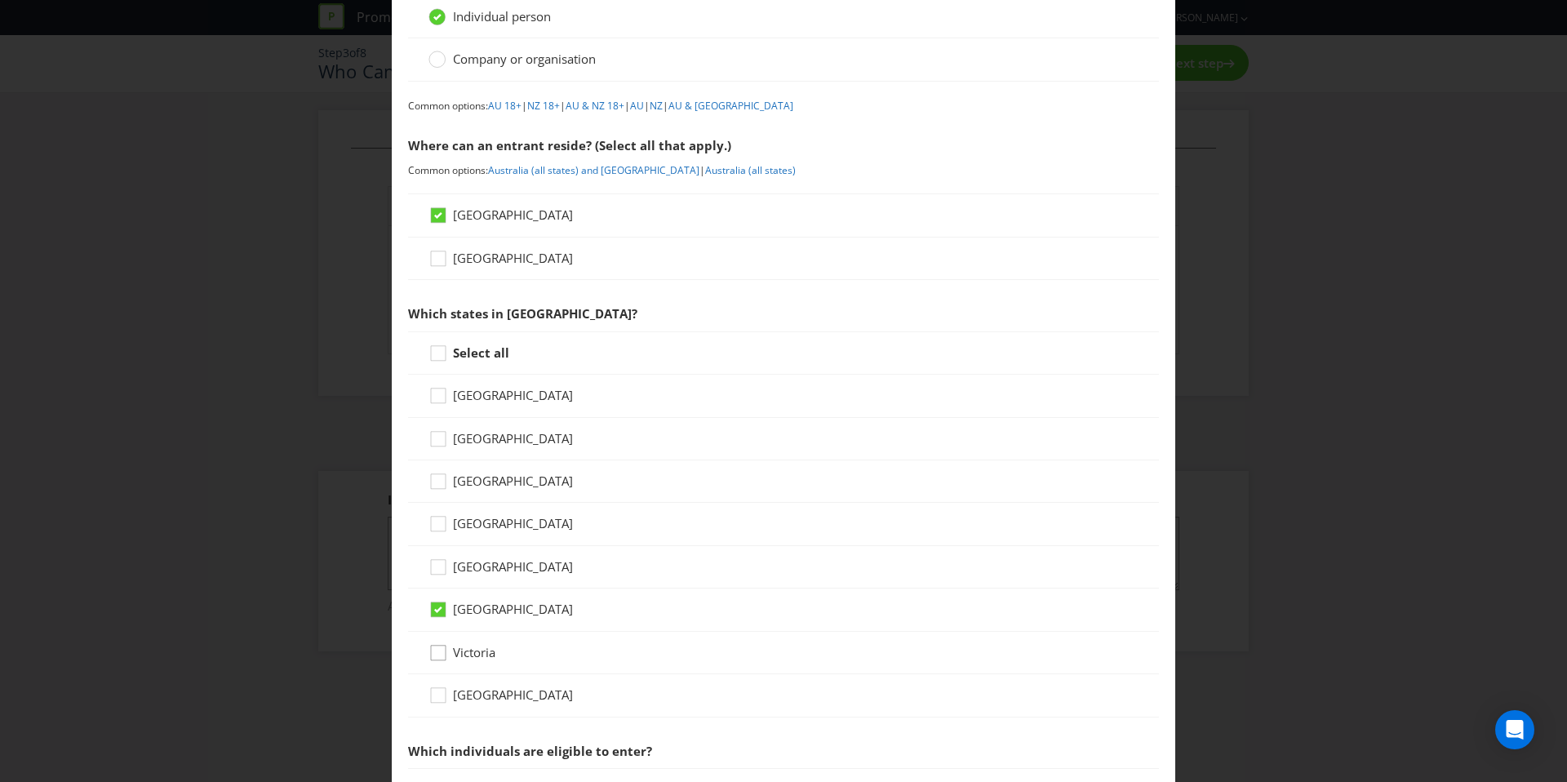
click at [435, 656] on icon at bounding box center [441, 656] width 24 height 24
click at [0, 0] on input "Victoria" at bounding box center [0, 0] width 0 height 0
click at [438, 600] on div at bounding box center [438, 604] width 8 height 8
click at [0, 0] on input "[GEOGRAPHIC_DATA]" at bounding box center [0, 0] width 0 height 0
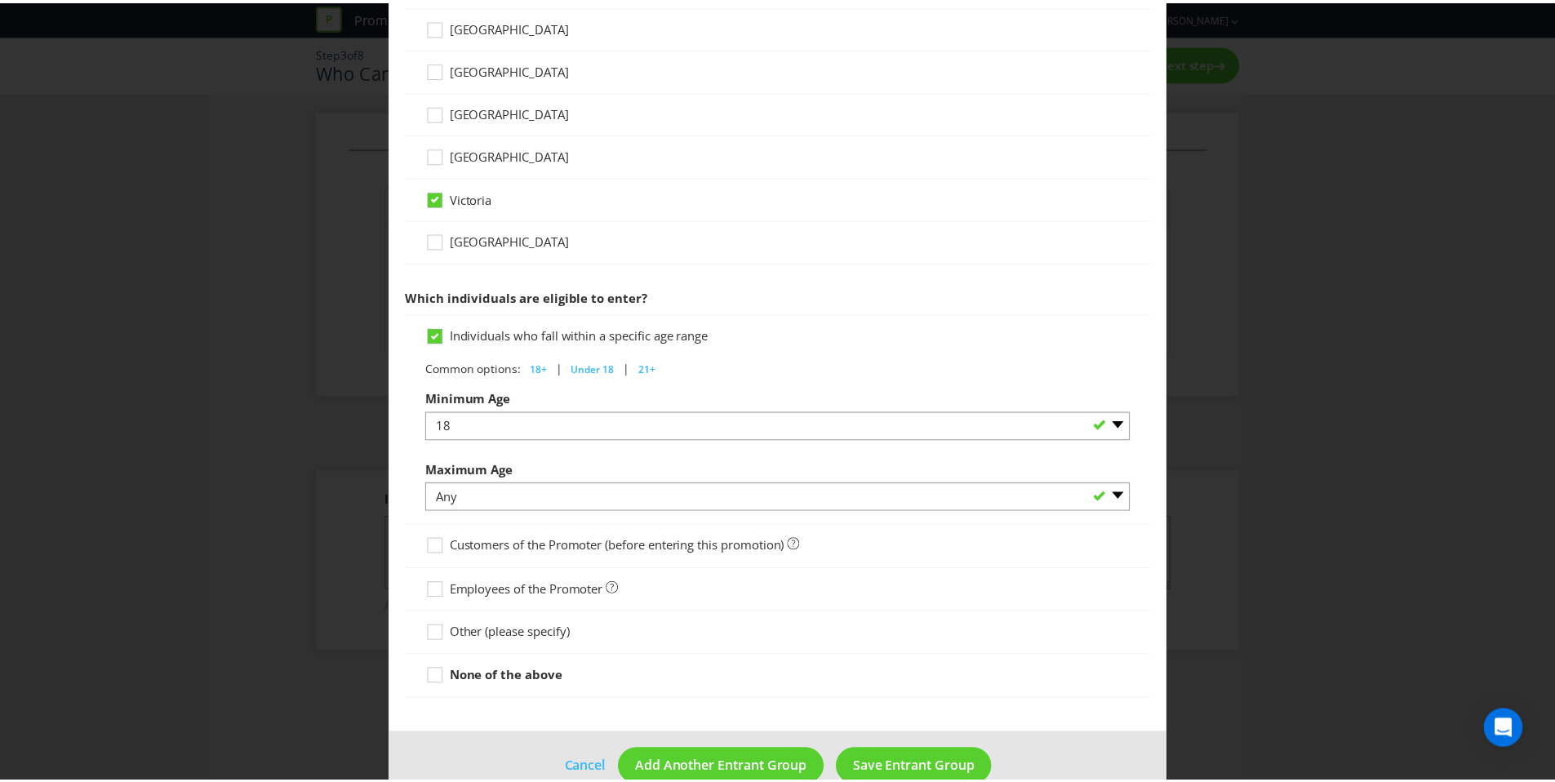
scroll to position [613, 0]
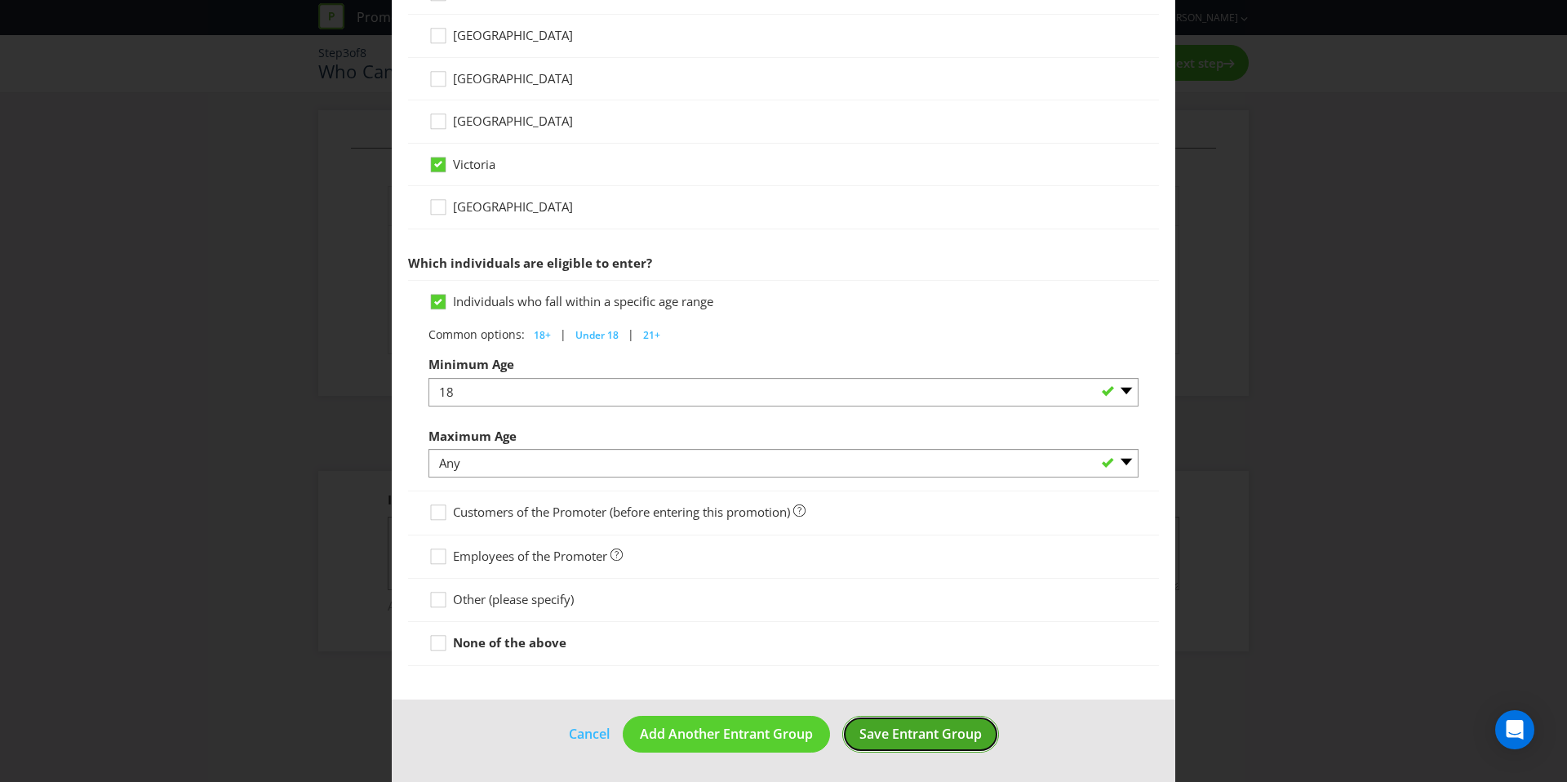
click at [923, 734] on span "Save Entrant Group" at bounding box center [921, 734] width 122 height 18
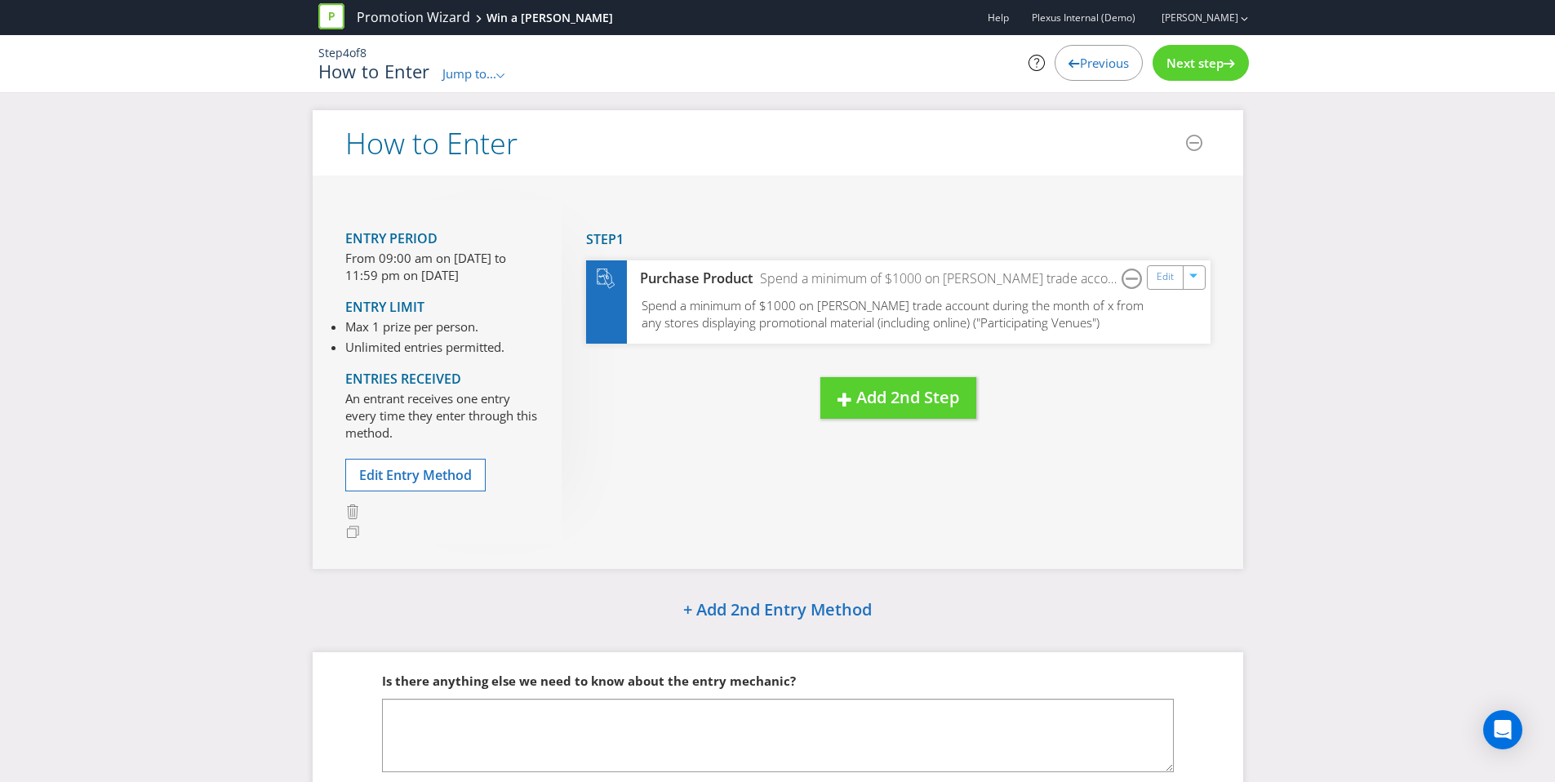
click at [1213, 69] on span "Next step" at bounding box center [1194, 63] width 57 height 16
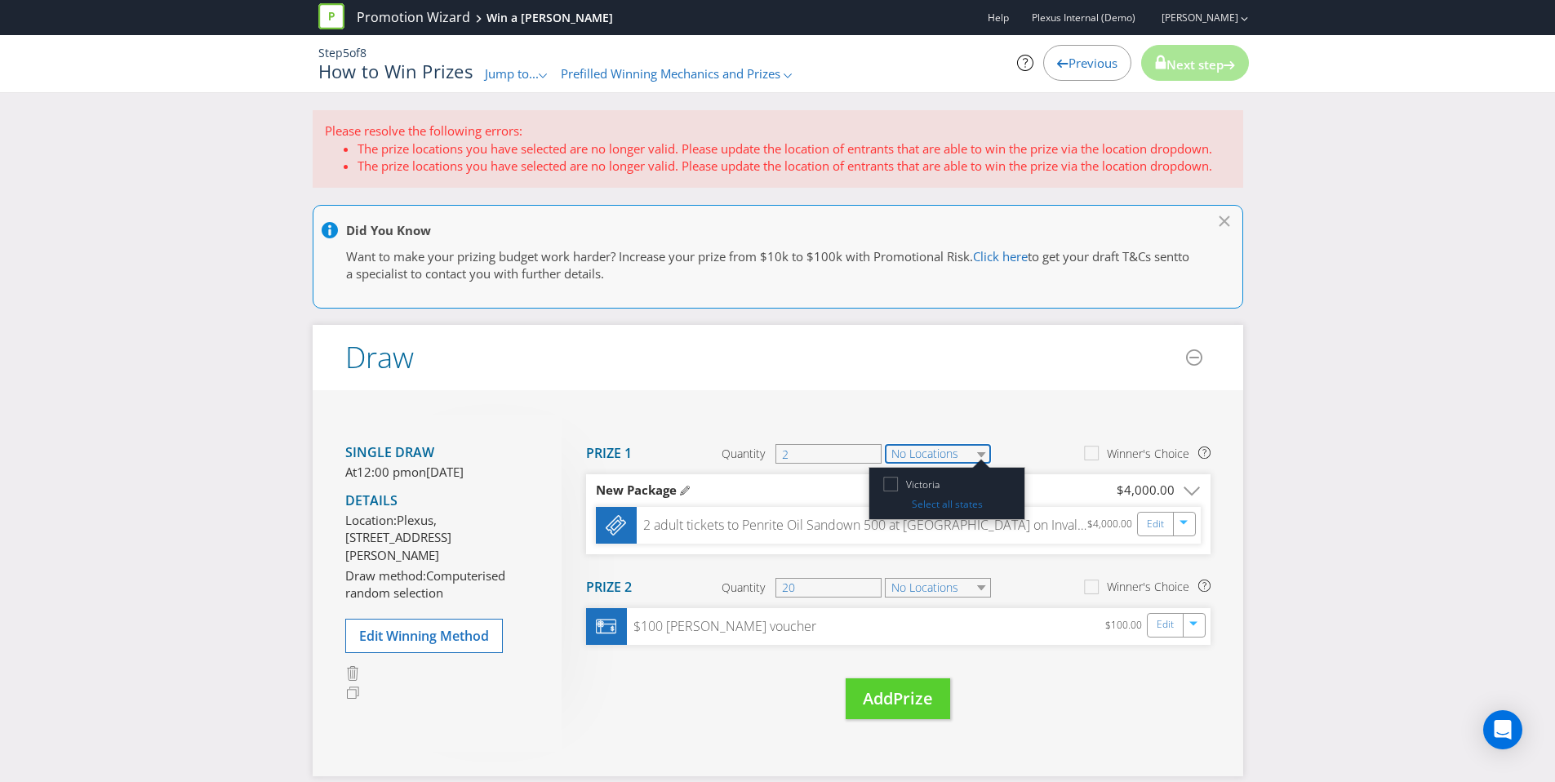
click at [966, 452] on select "No Locations" at bounding box center [938, 454] width 106 height 20
click at [895, 483] on icon at bounding box center [893, 487] width 23 height 23
click at [0, 0] on input "Victoria" at bounding box center [0, 0] width 0 height 0
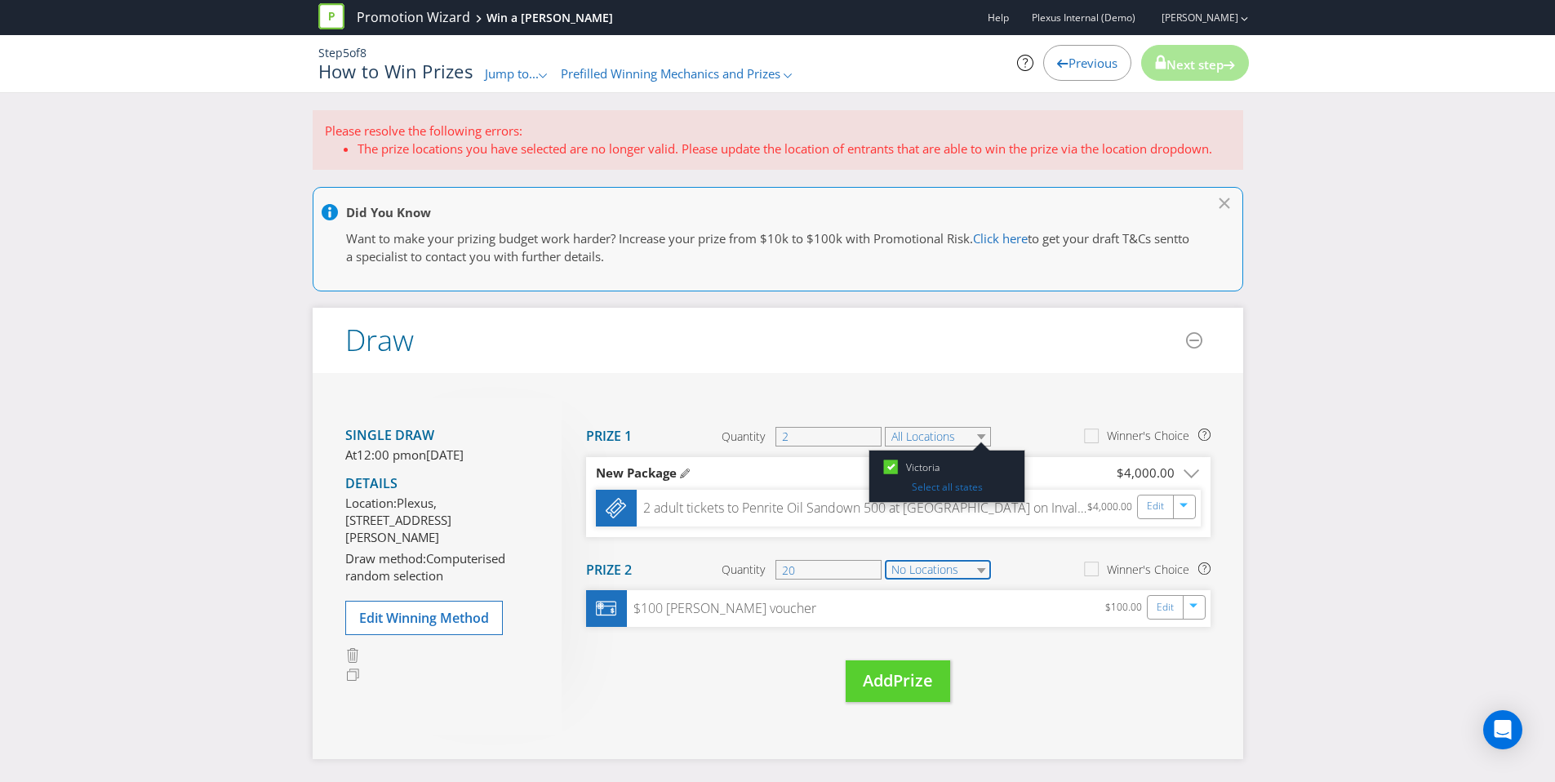
click at [931, 566] on select "No Locations" at bounding box center [938, 570] width 106 height 20
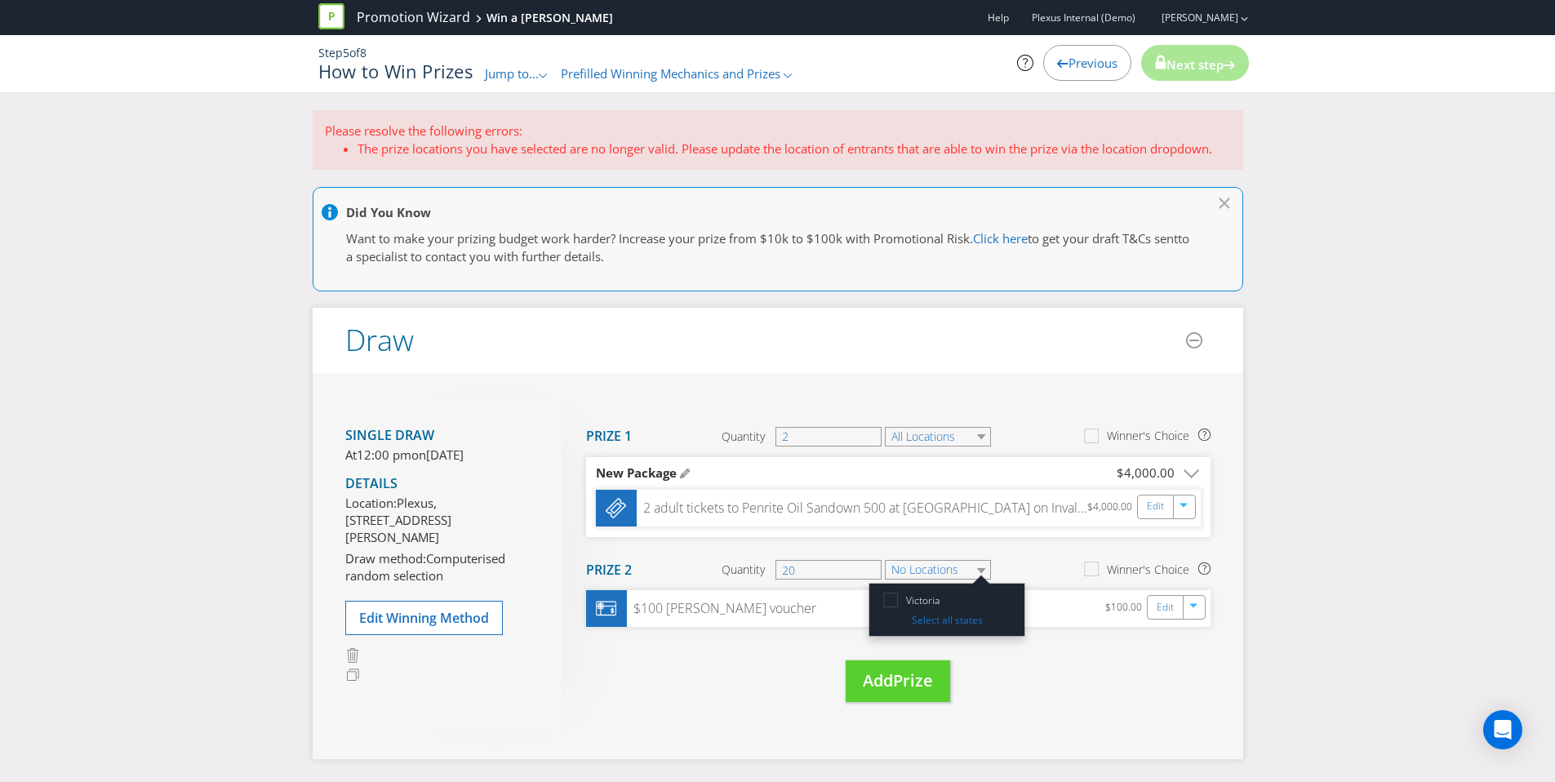
click at [895, 602] on icon at bounding box center [893, 603] width 23 height 23
click at [0, 0] on input "Victoria" at bounding box center [0, 0] width 0 height 0
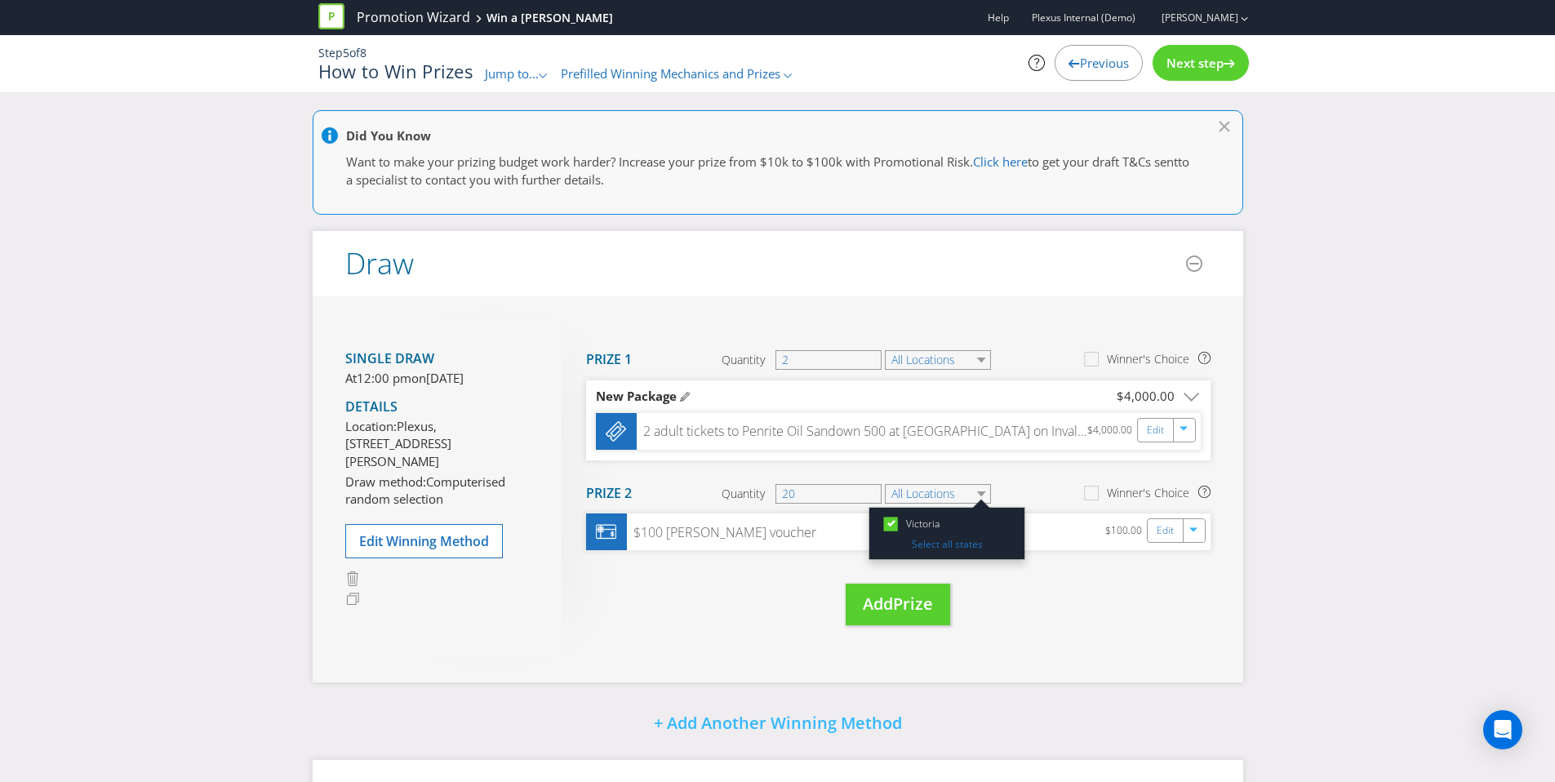
click at [1040, 650] on div "Move Here Drag here to move prize Prize 1 Quantity 2 All Locations Winner's Cho…" at bounding box center [886, 489] width 649 height 337
click at [1185, 71] on div "Next step" at bounding box center [1201, 63] width 96 height 36
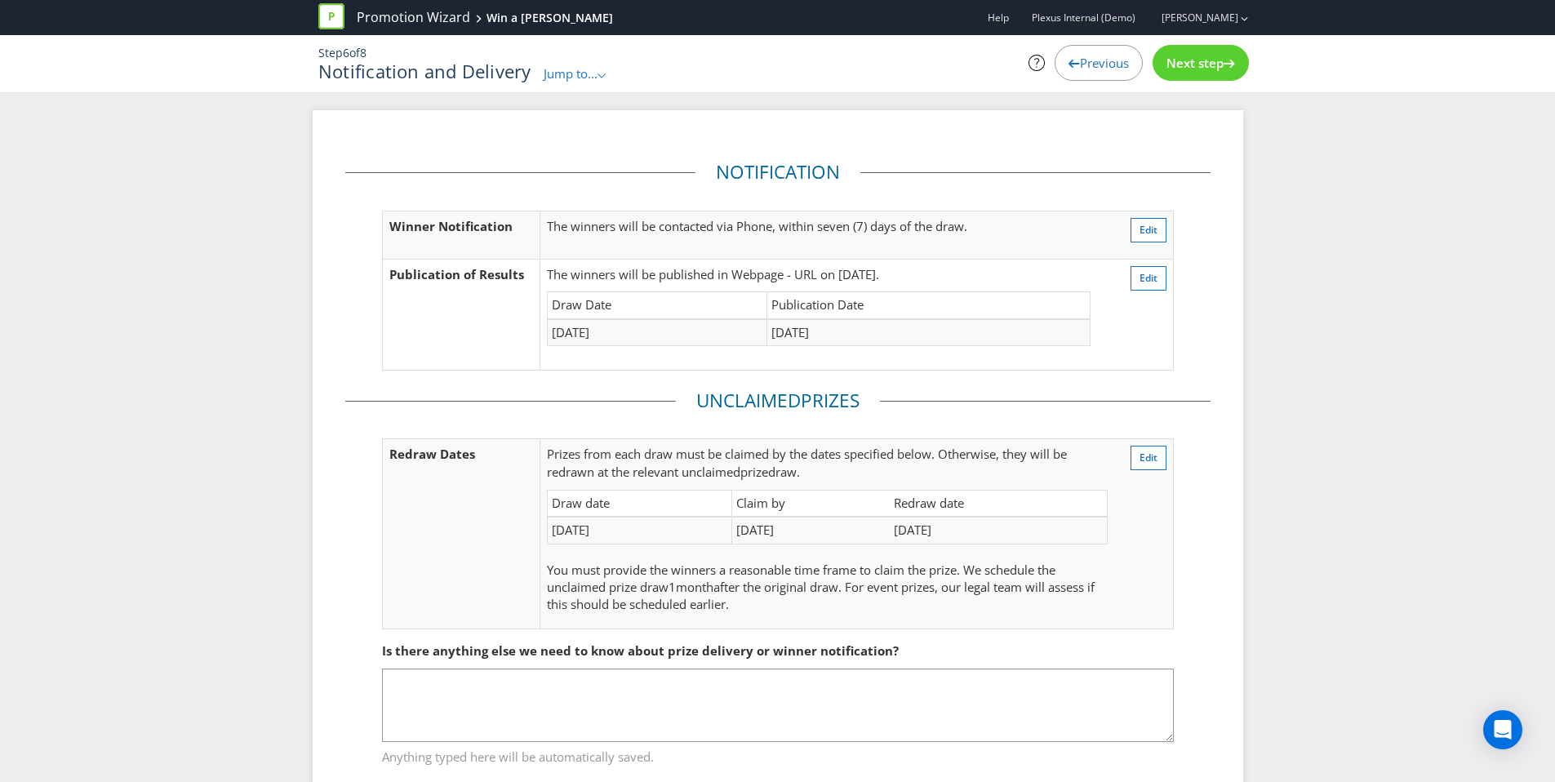
click at [1184, 73] on div "Next step" at bounding box center [1201, 63] width 96 height 36
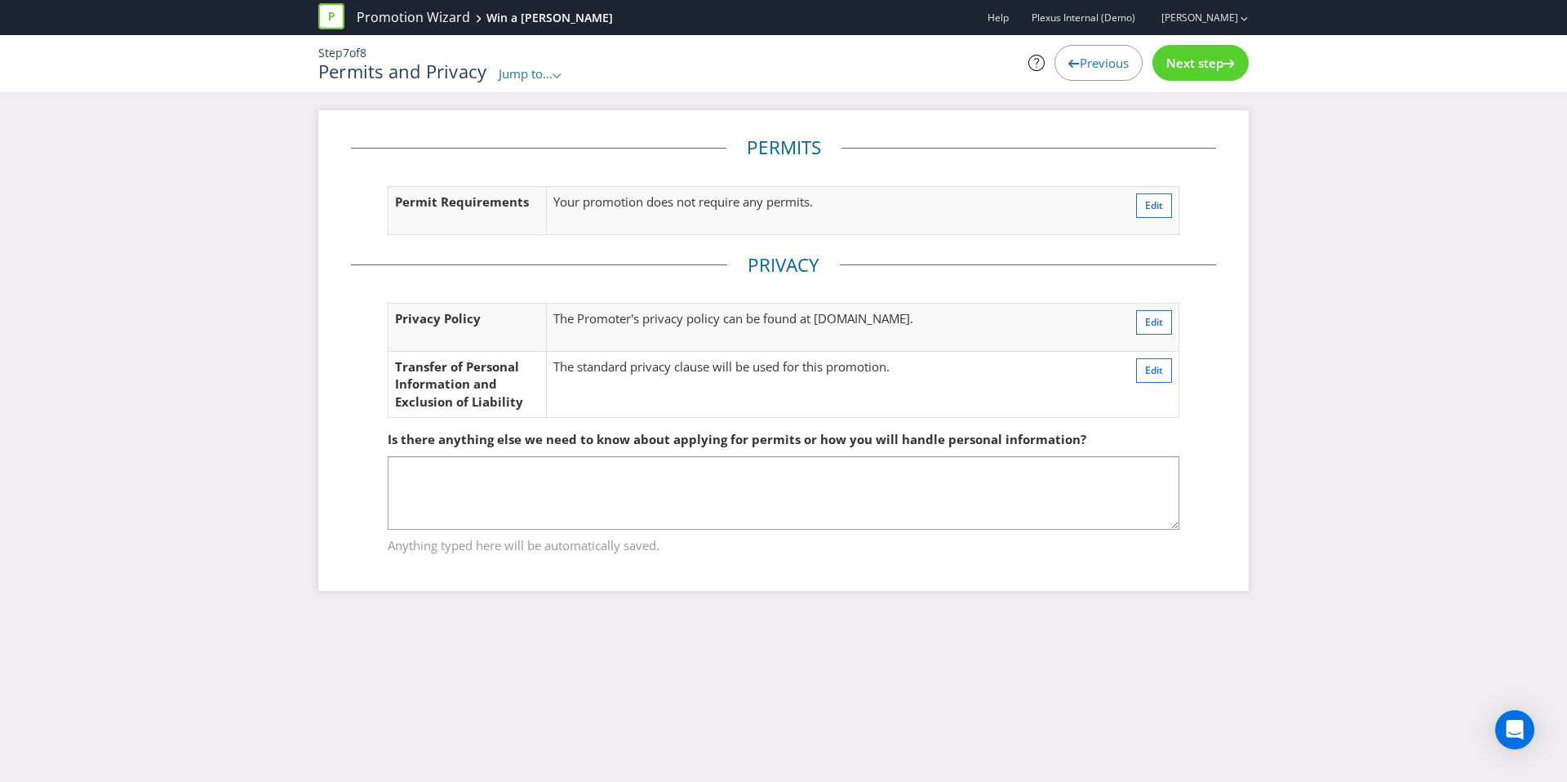
click at [1184, 73] on div "Next step" at bounding box center [1201, 63] width 96 height 36
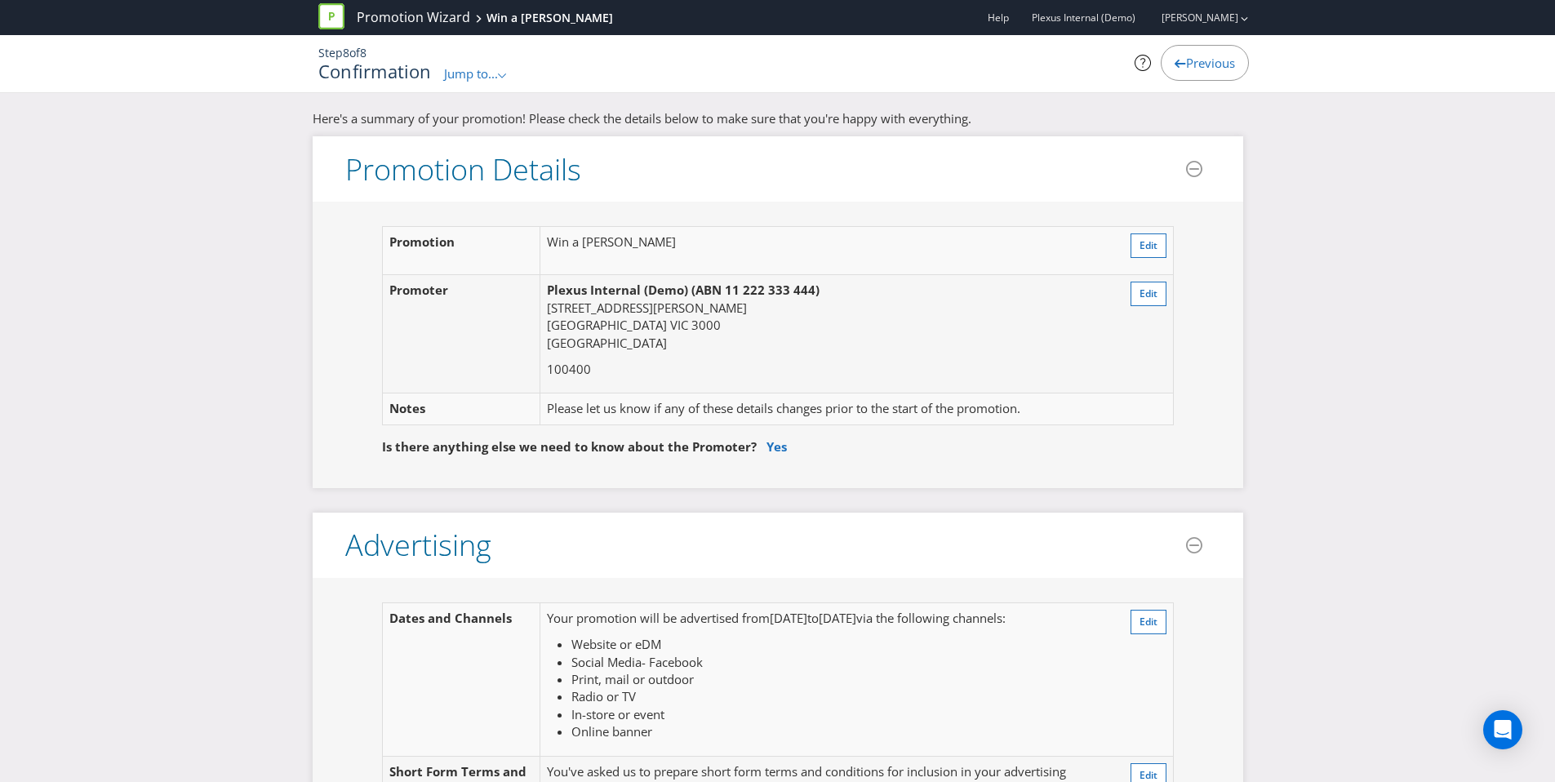
click at [458, 80] on span "Jump to..." at bounding box center [471, 73] width 54 height 16
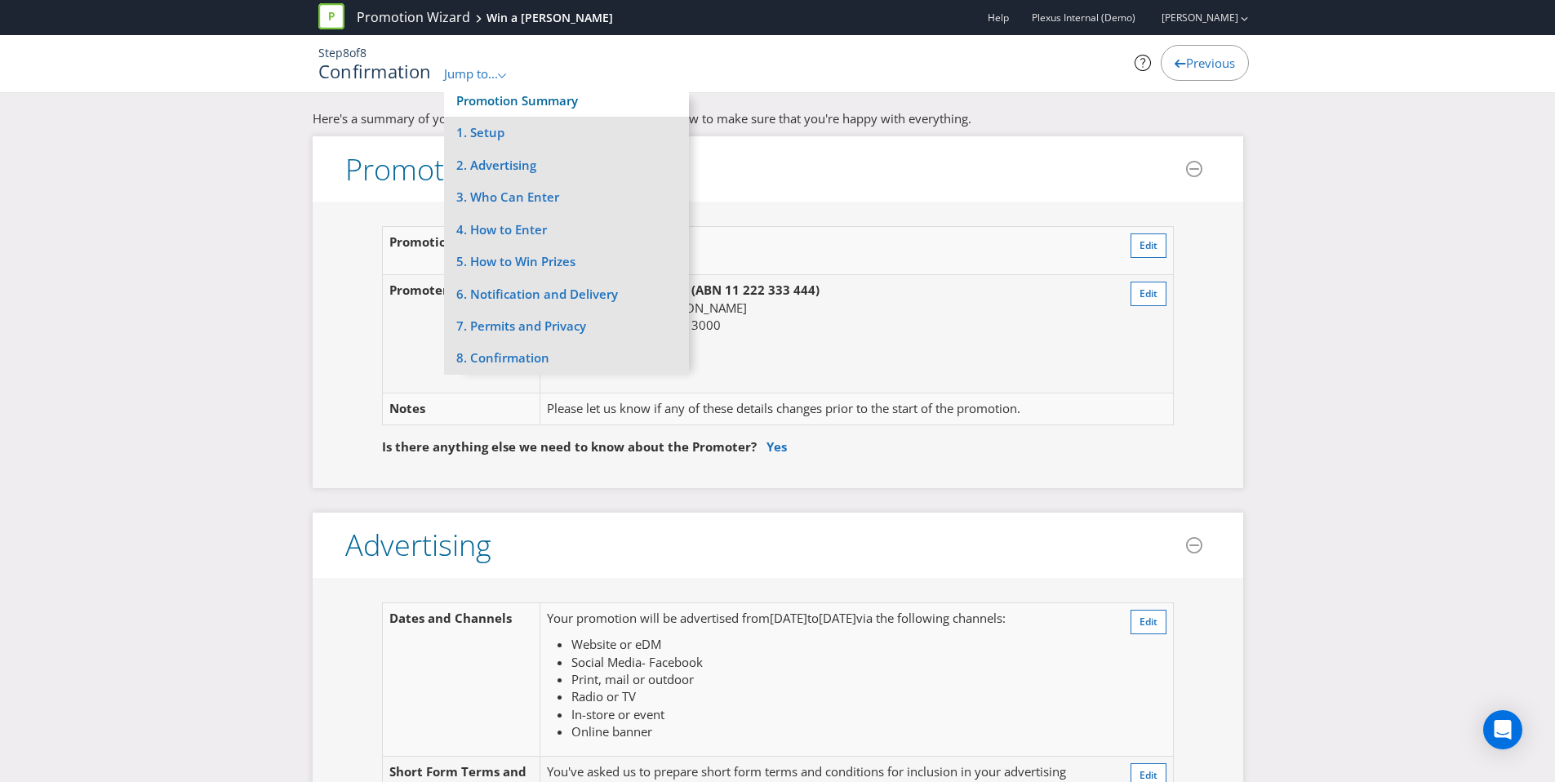
click at [522, 103] on link "Promotion Summary" at bounding box center [517, 100] width 122 height 16
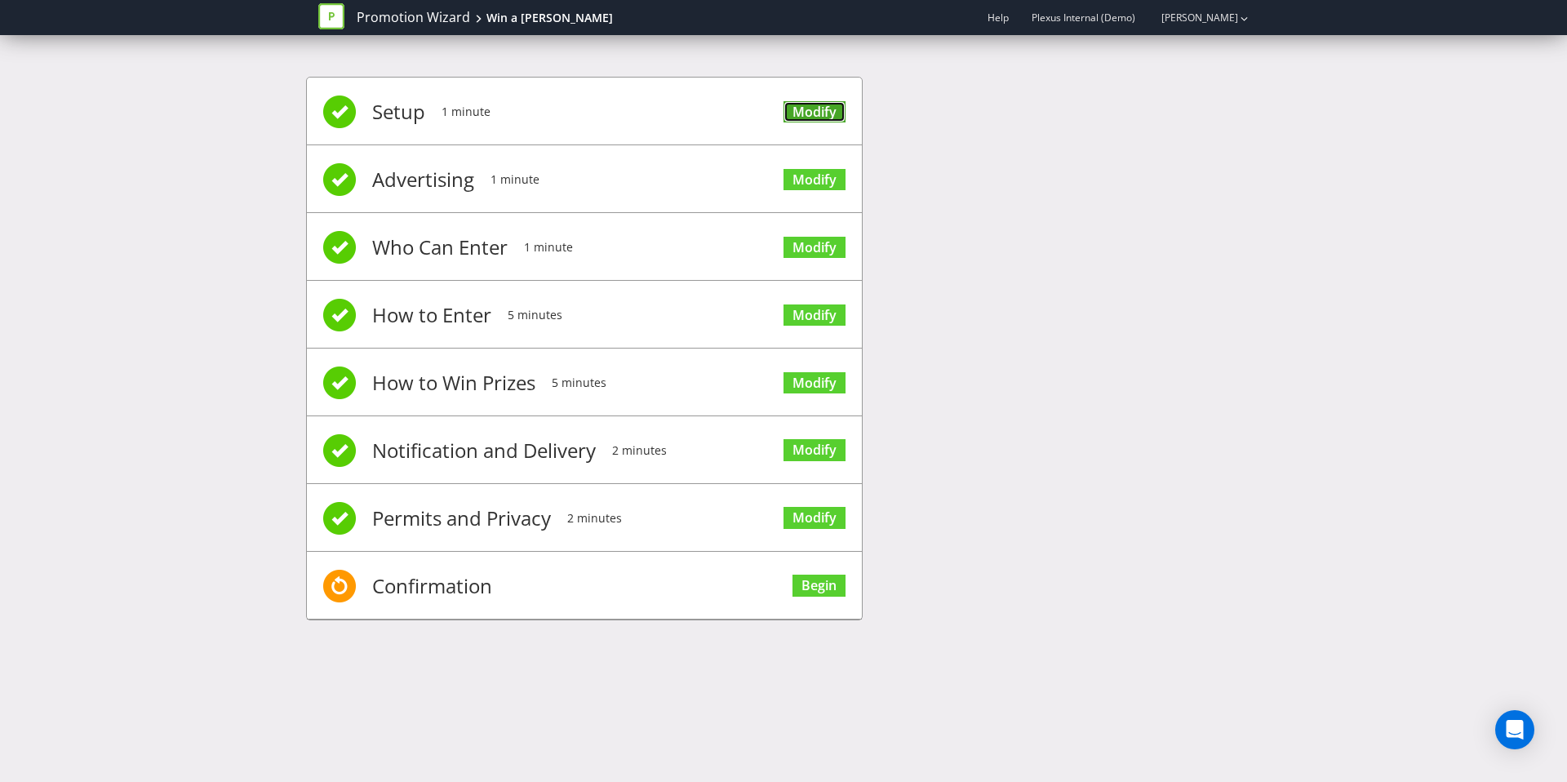
click at [805, 103] on link "Modify" at bounding box center [815, 112] width 62 height 22
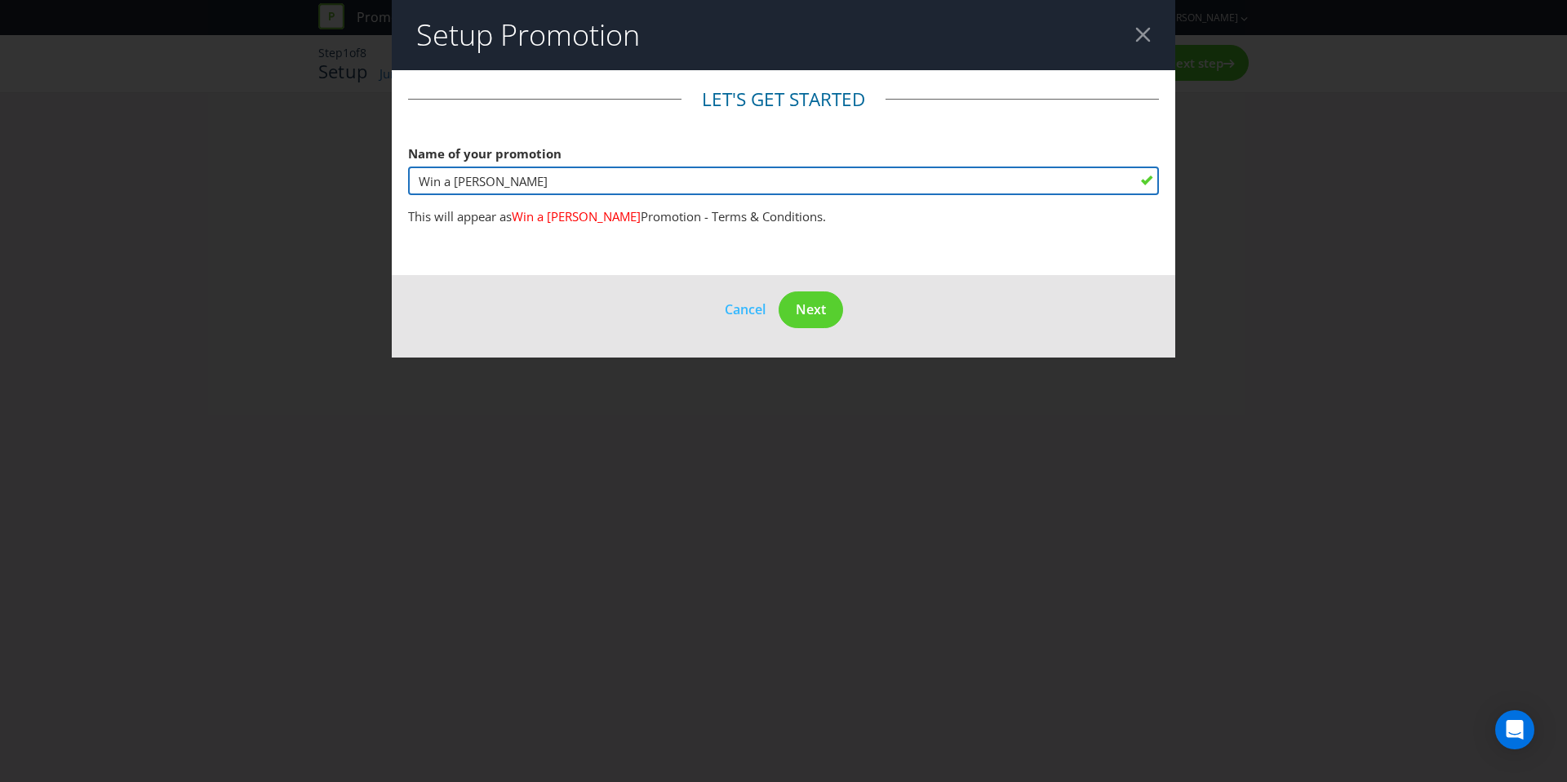
drag, startPoint x: 645, startPoint y: 170, endPoint x: 597, endPoint y: 184, distance: 50.4
click at [588, 184] on input "Win a Harley" at bounding box center [783, 181] width 751 height 29
paste input "the Ultimate V8 Experience with Penrite Racing!"
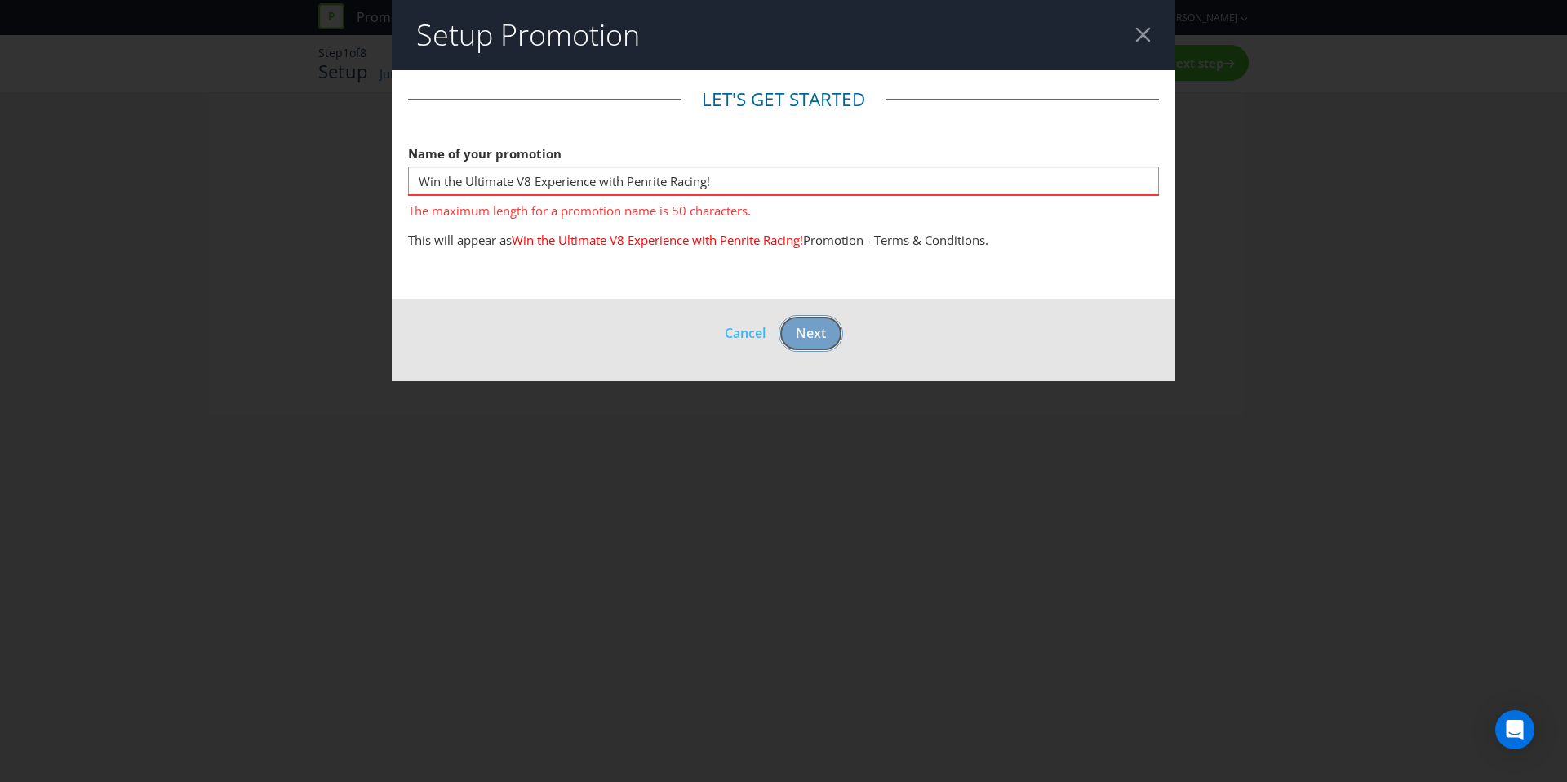
click at [828, 305] on footer "Cancel Next" at bounding box center [784, 340] width 784 height 82
drag, startPoint x: 735, startPoint y: 187, endPoint x: 602, endPoint y: 186, distance: 132.2
click at [602, 186] on input "Win the Ultimate V8 Experience with Penrite Racing!" at bounding box center [783, 181] width 751 height 29
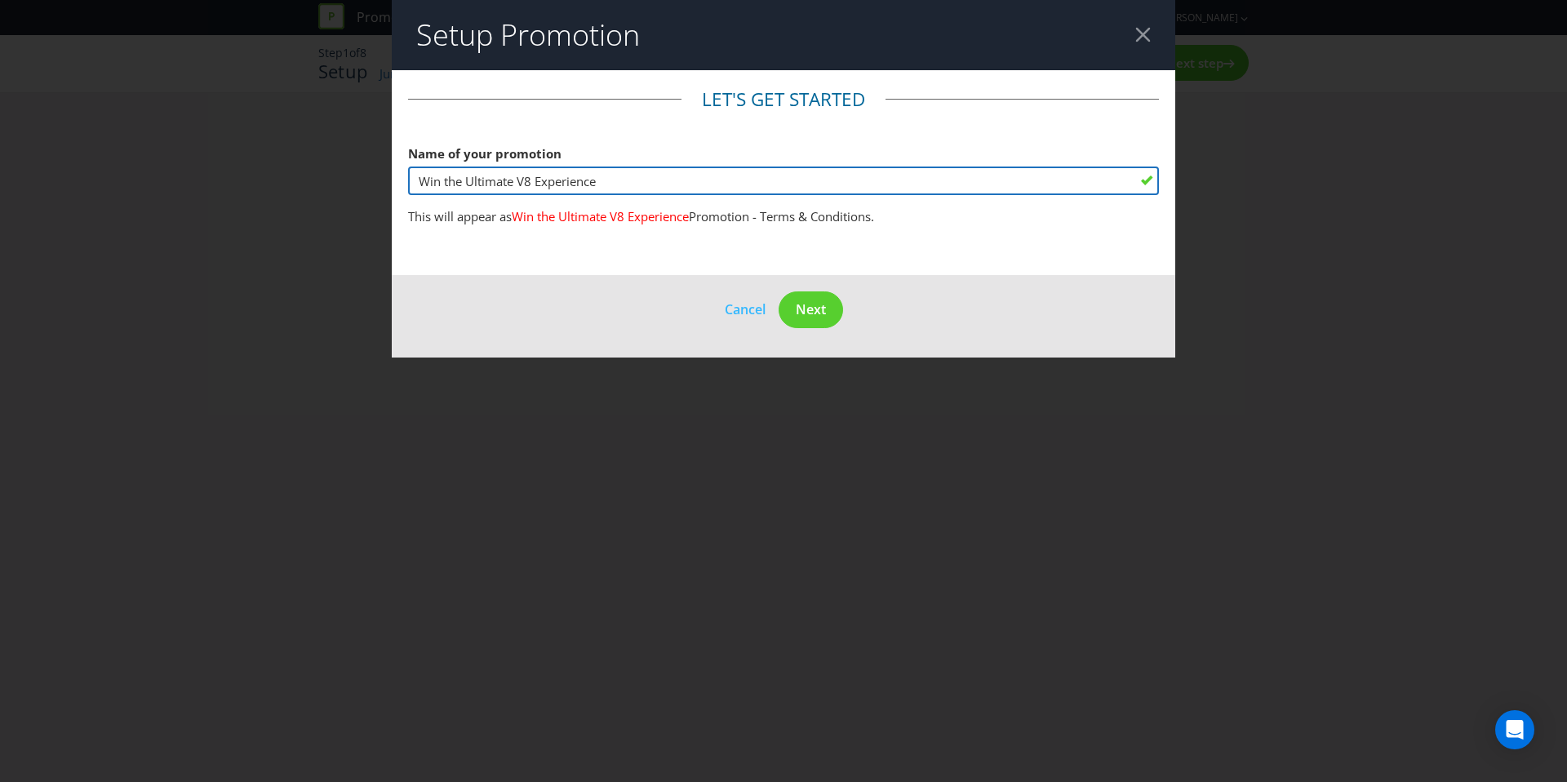
type input "Win the Ultimate V8 Experience"
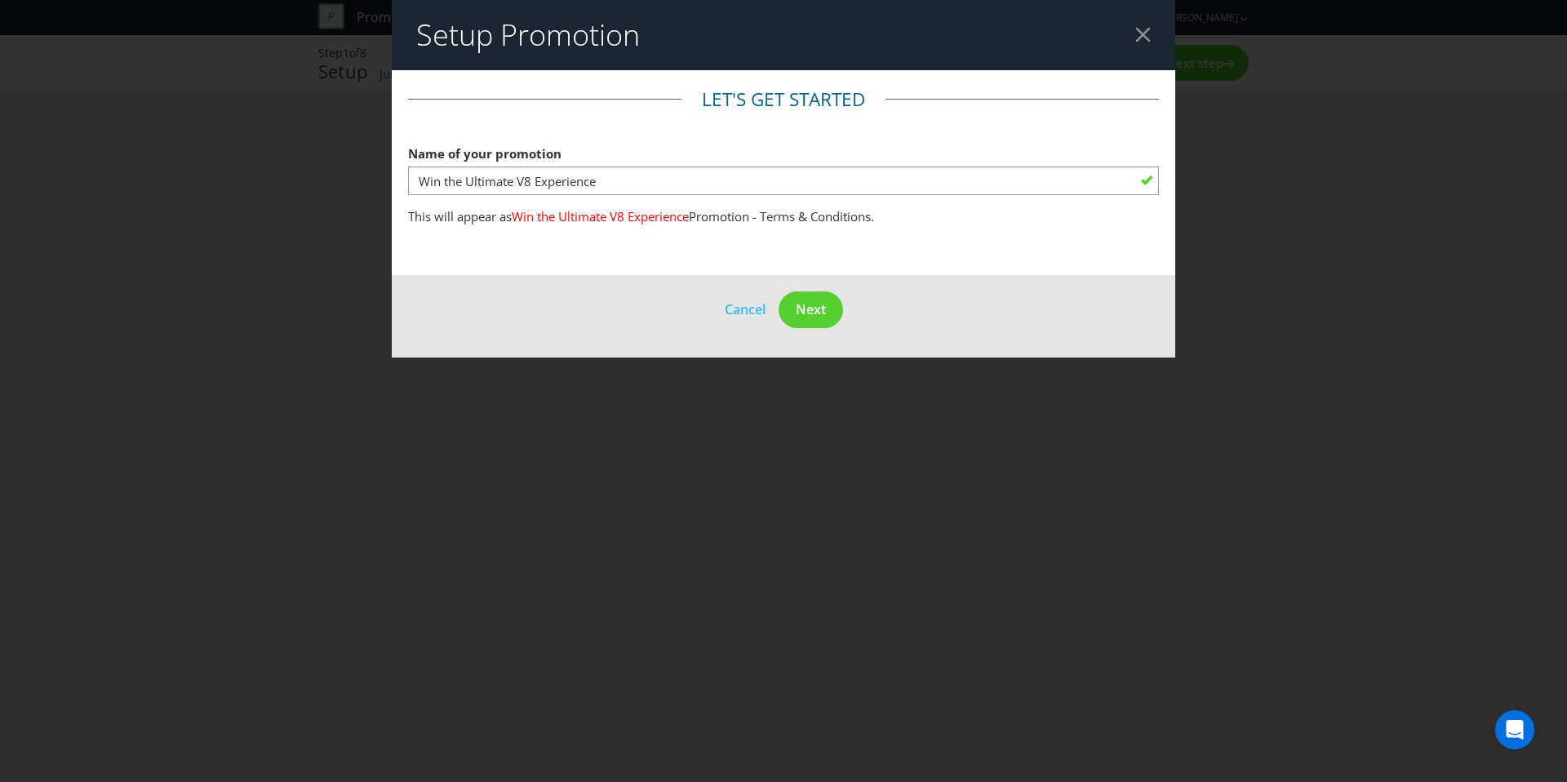
click at [526, 305] on footer "Cancel Next" at bounding box center [784, 316] width 784 height 82
click at [825, 318] on span "Next" at bounding box center [811, 309] width 30 height 18
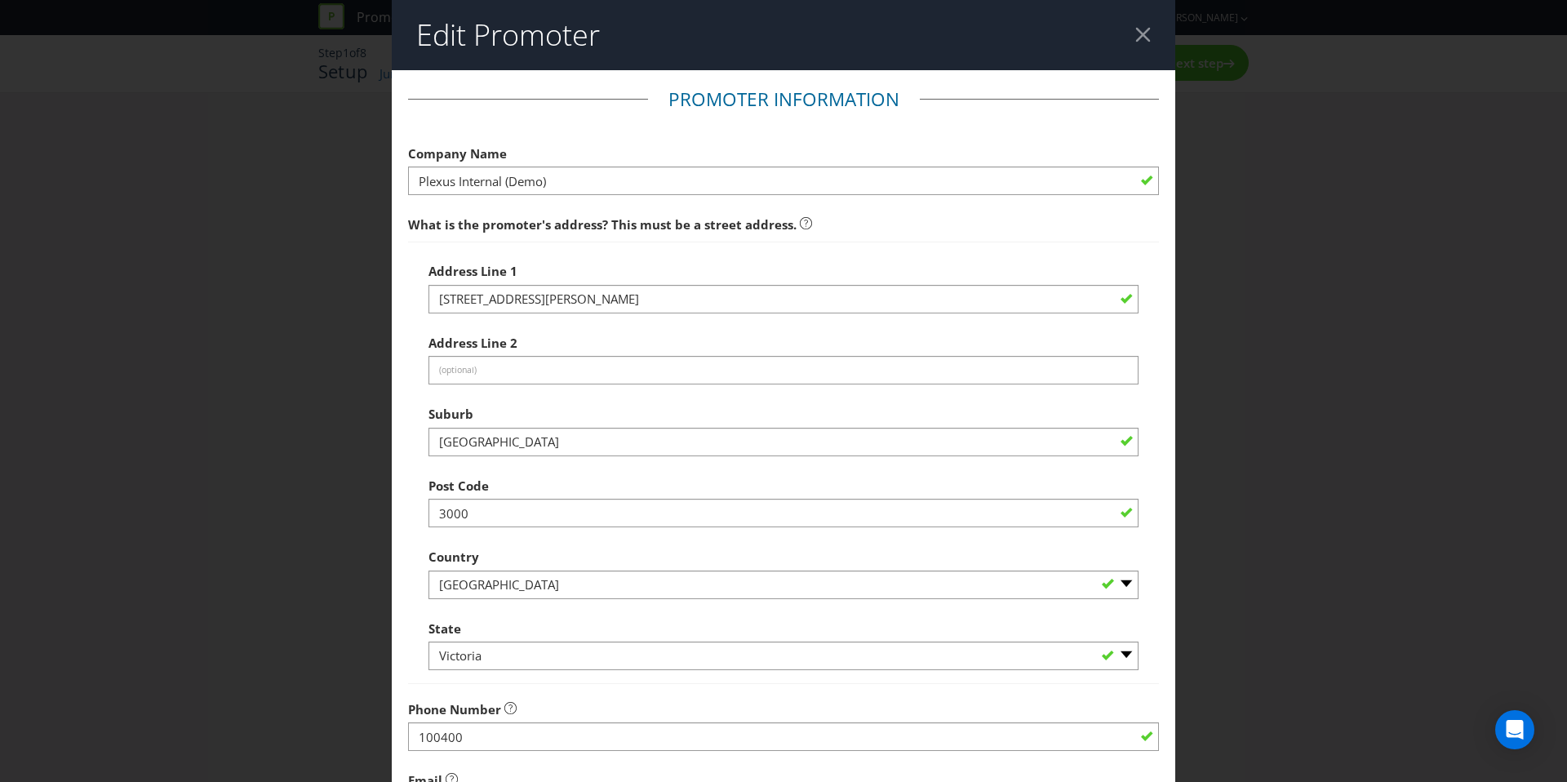
click at [1143, 38] on header "Edit Promoter" at bounding box center [784, 35] width 784 height 70
click at [1140, 38] on header "Edit Promoter" at bounding box center [784, 35] width 784 height 70
click at [1139, 37] on div at bounding box center [1143, 35] width 16 height 16
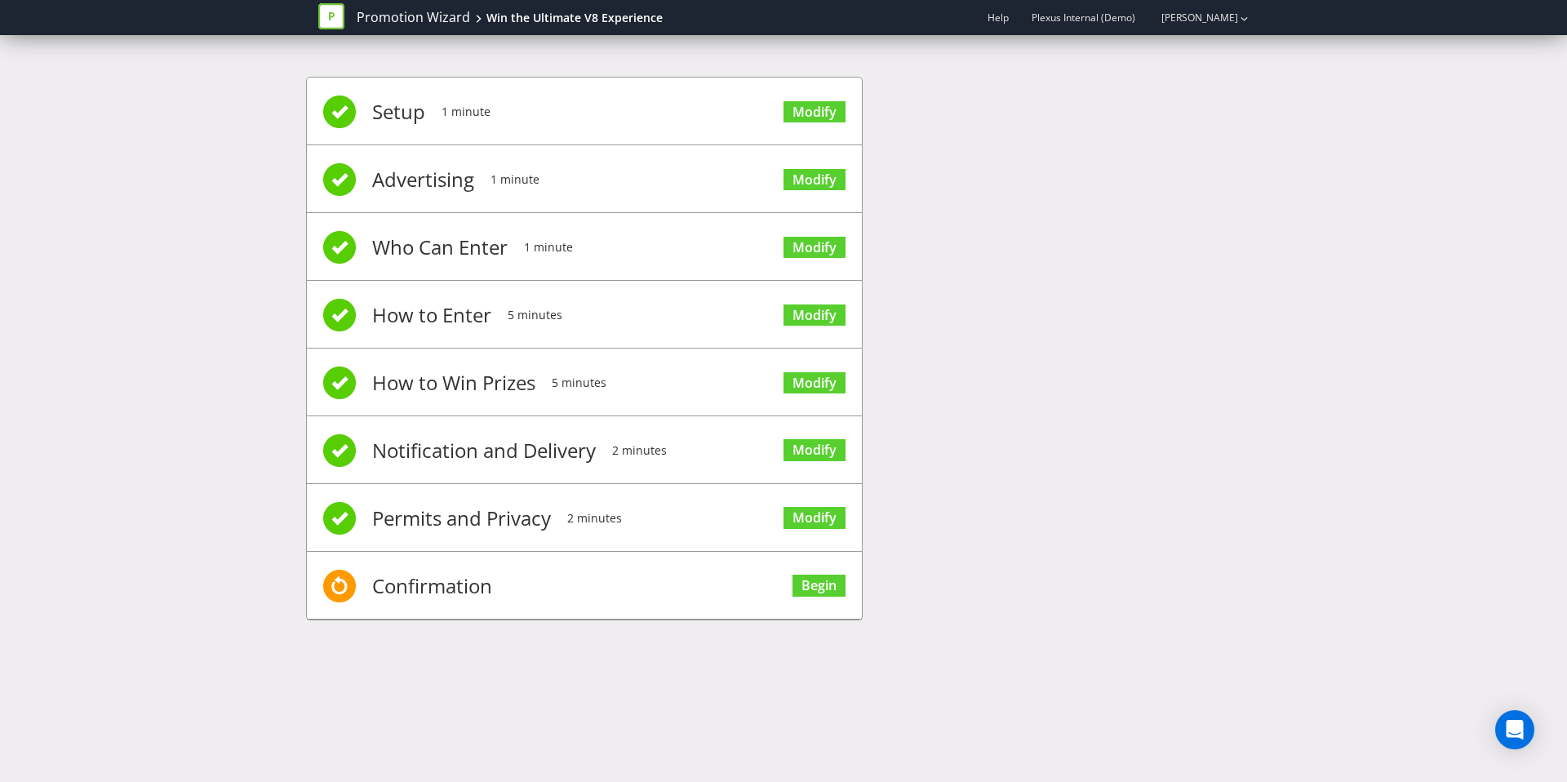
click at [1108, 253] on div "Setup 1 minute Modify Advertising 1 minute Modify Who Can Enter 1 minute Modify…" at bounding box center [783, 356] width 955 height 609
click at [429, 19] on link "Promotion Wizard" at bounding box center [413, 17] width 113 height 19
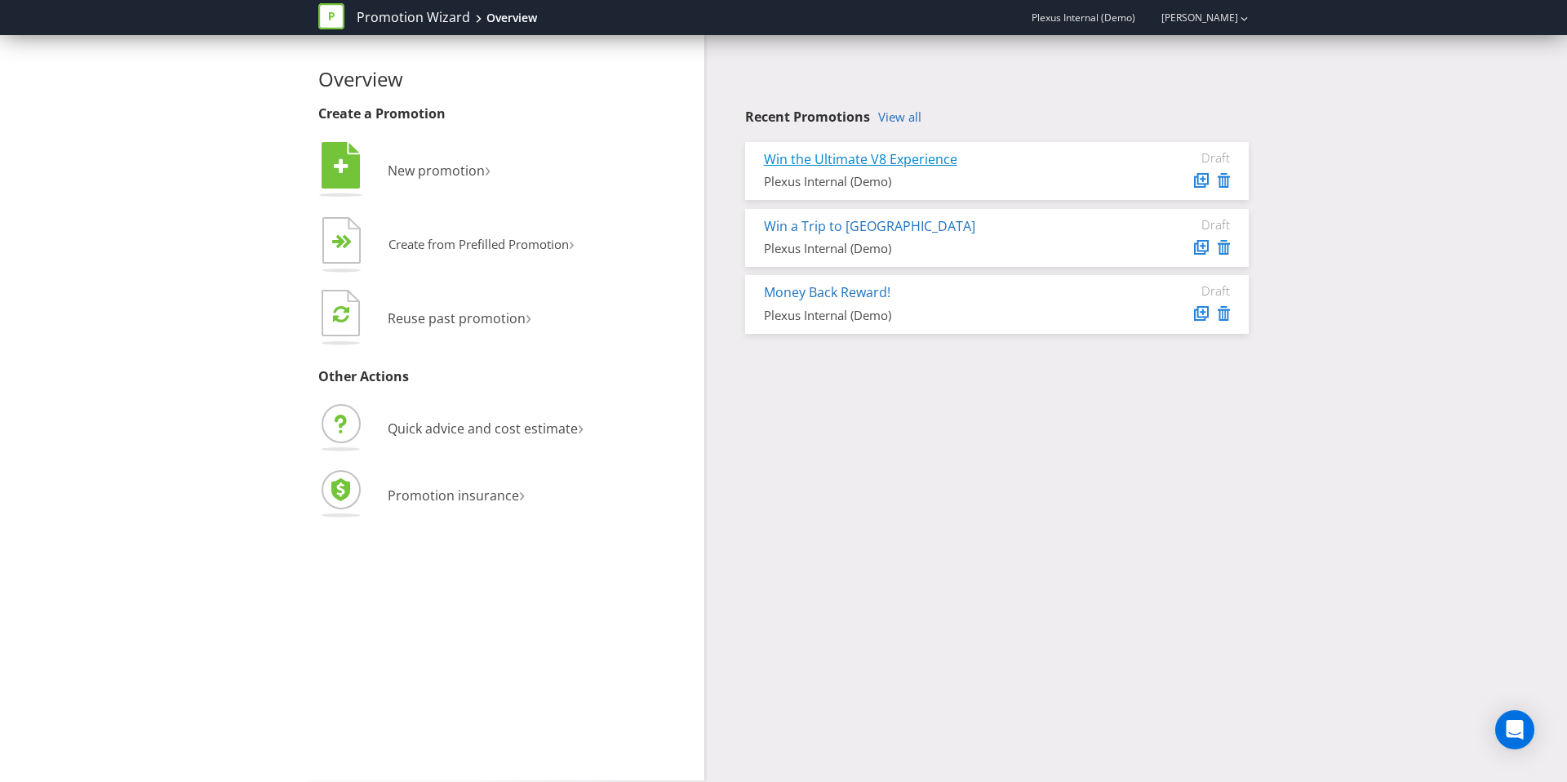
click at [944, 162] on link "Win the Ultimate V8 Experience" at bounding box center [860, 159] width 193 height 18
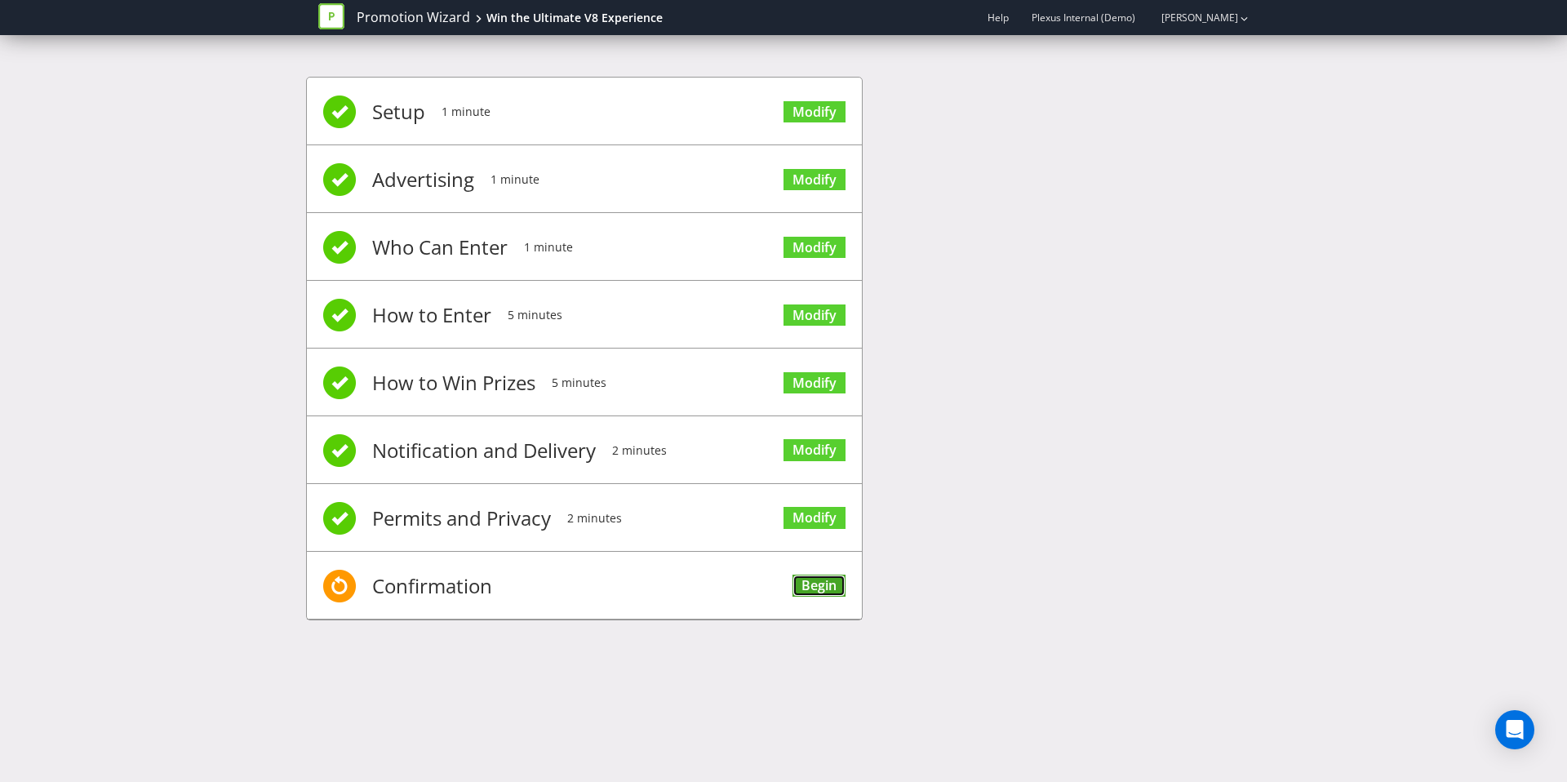
click at [837, 583] on link "Begin" at bounding box center [819, 586] width 53 height 22
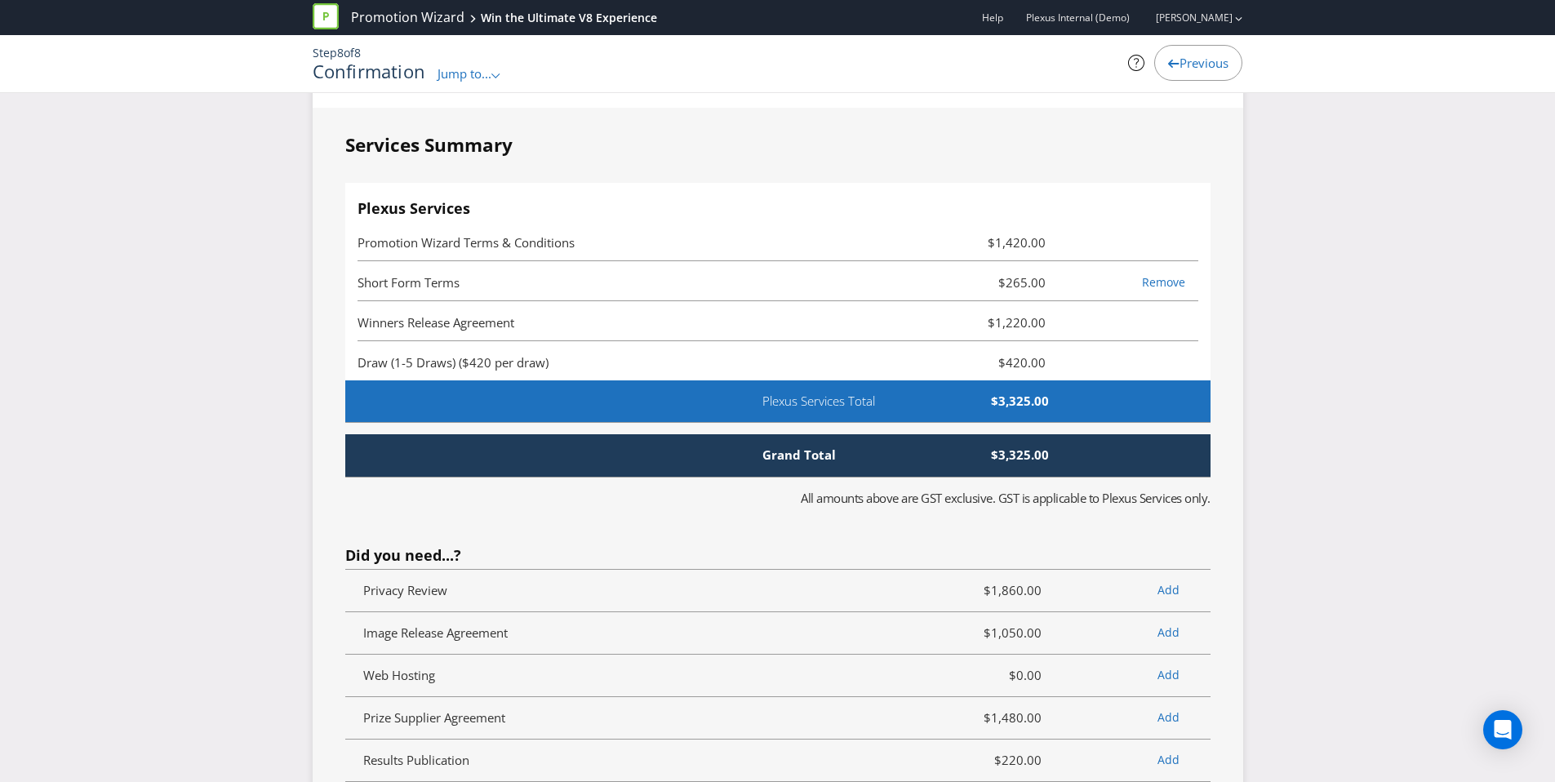
scroll to position [3633, 0]
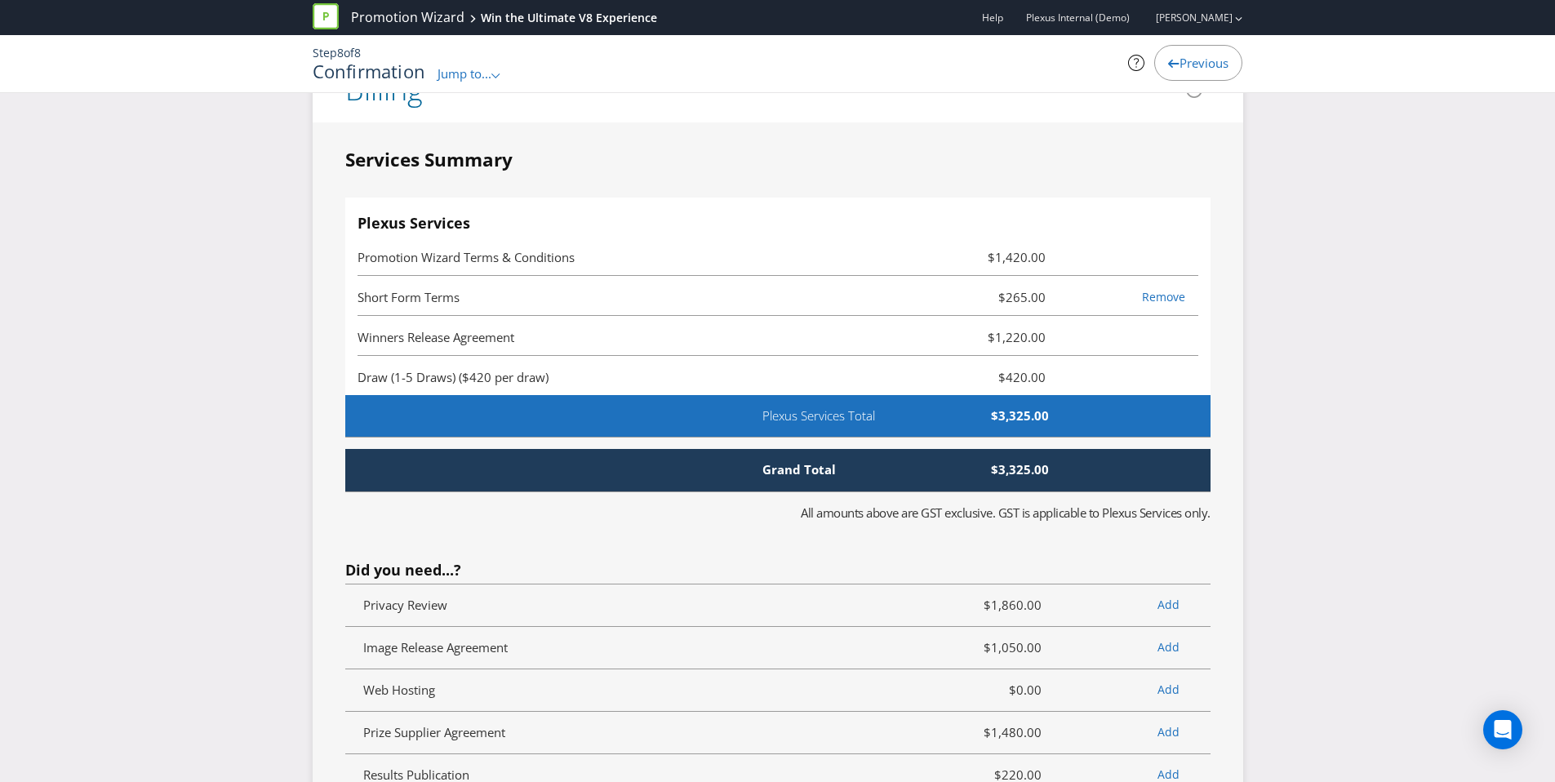
click at [461, 70] on span "Jump to..." at bounding box center [465, 73] width 54 height 16
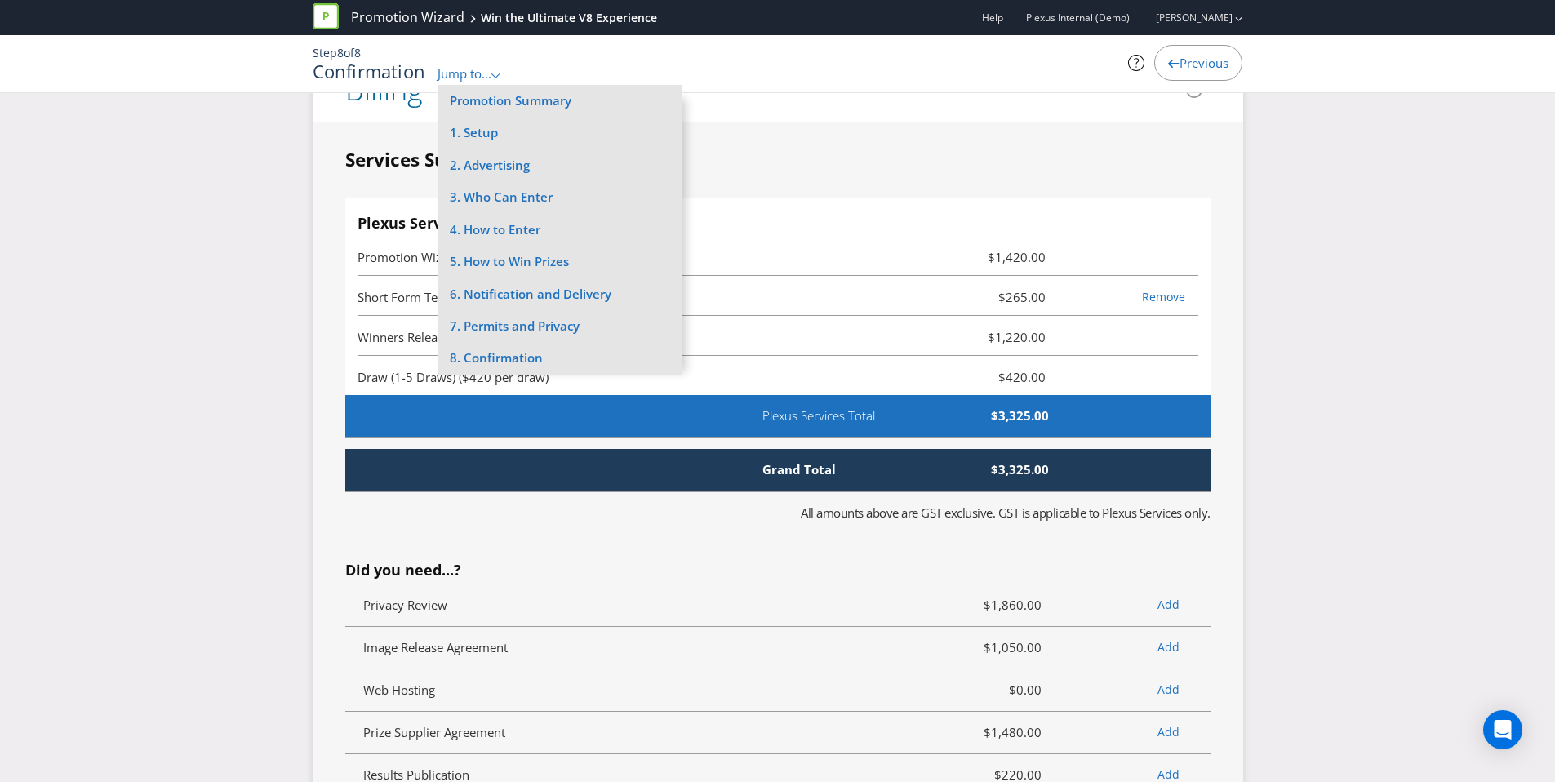
click at [824, 156] on fieldset "Services Summary Plexus Services Promotion Wizard Terms & Conditions $1,420.00 …" at bounding box center [777, 526] width 865 height 759
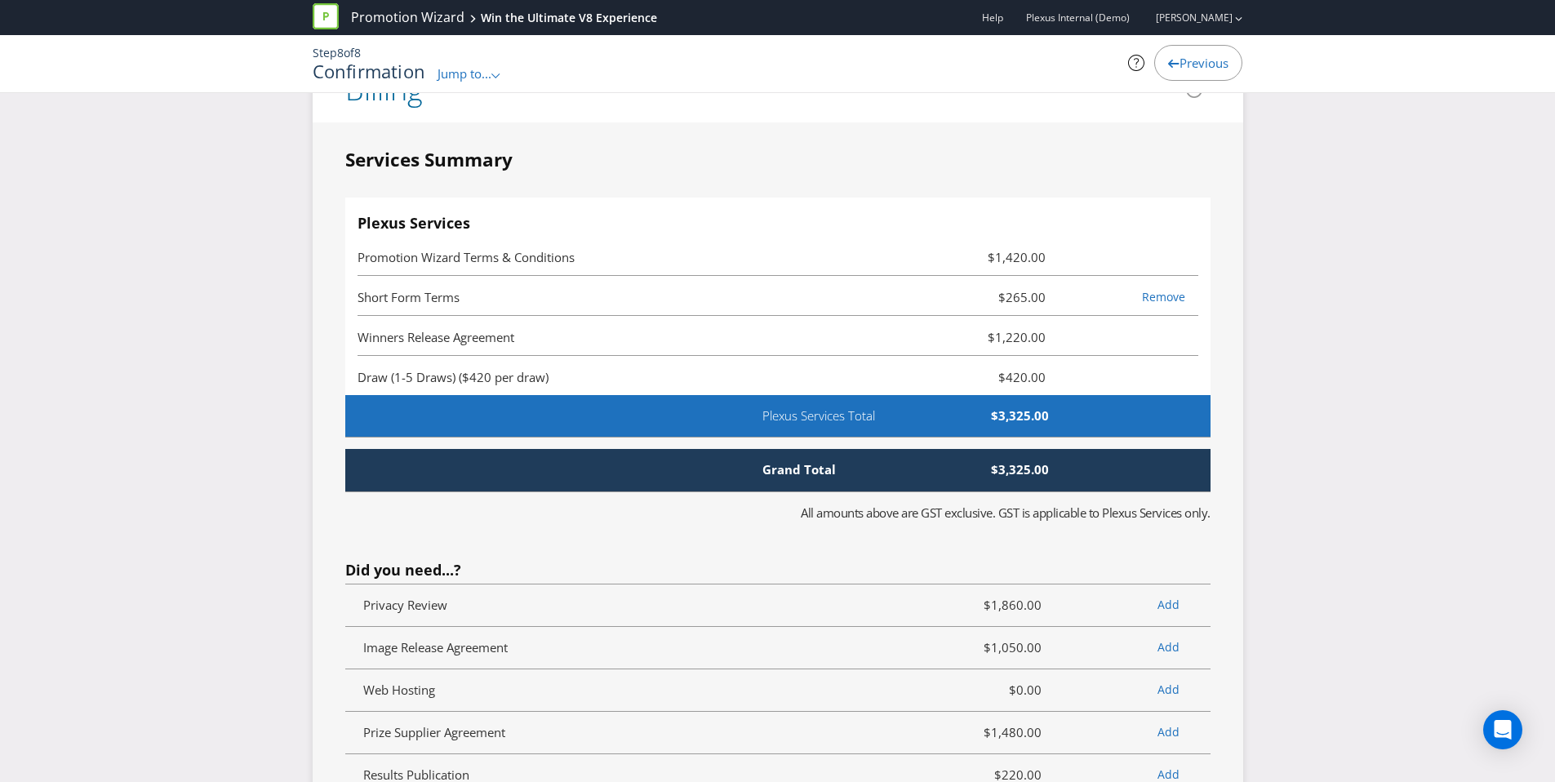
click at [481, 74] on span "Jump to..." at bounding box center [465, 73] width 54 height 16
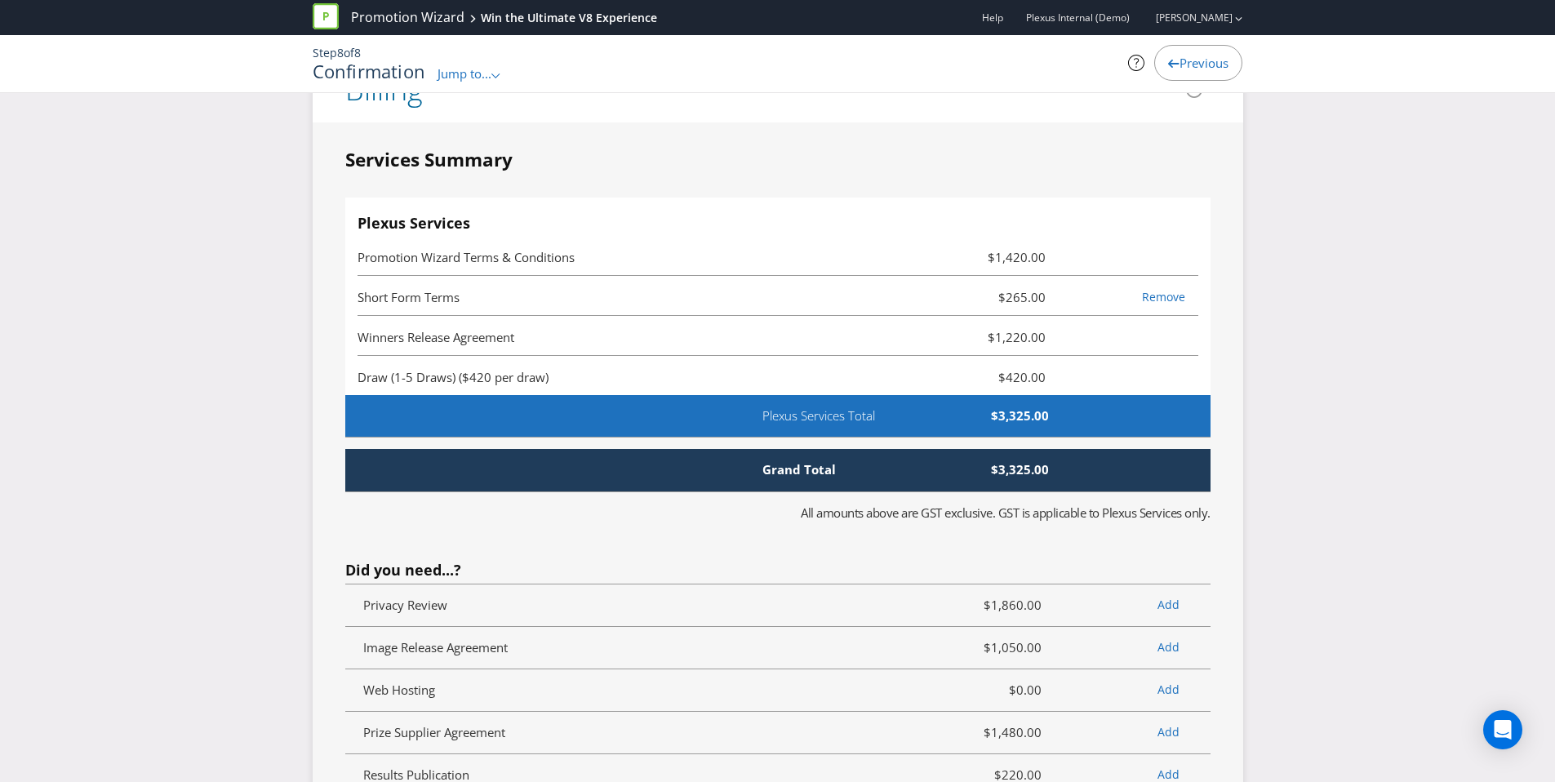
click at [1180, 411] on div "Plexus Services Total $3,325.00" at bounding box center [812, 415] width 771 height 17
click at [464, 80] on span "Jump to..." at bounding box center [465, 73] width 54 height 16
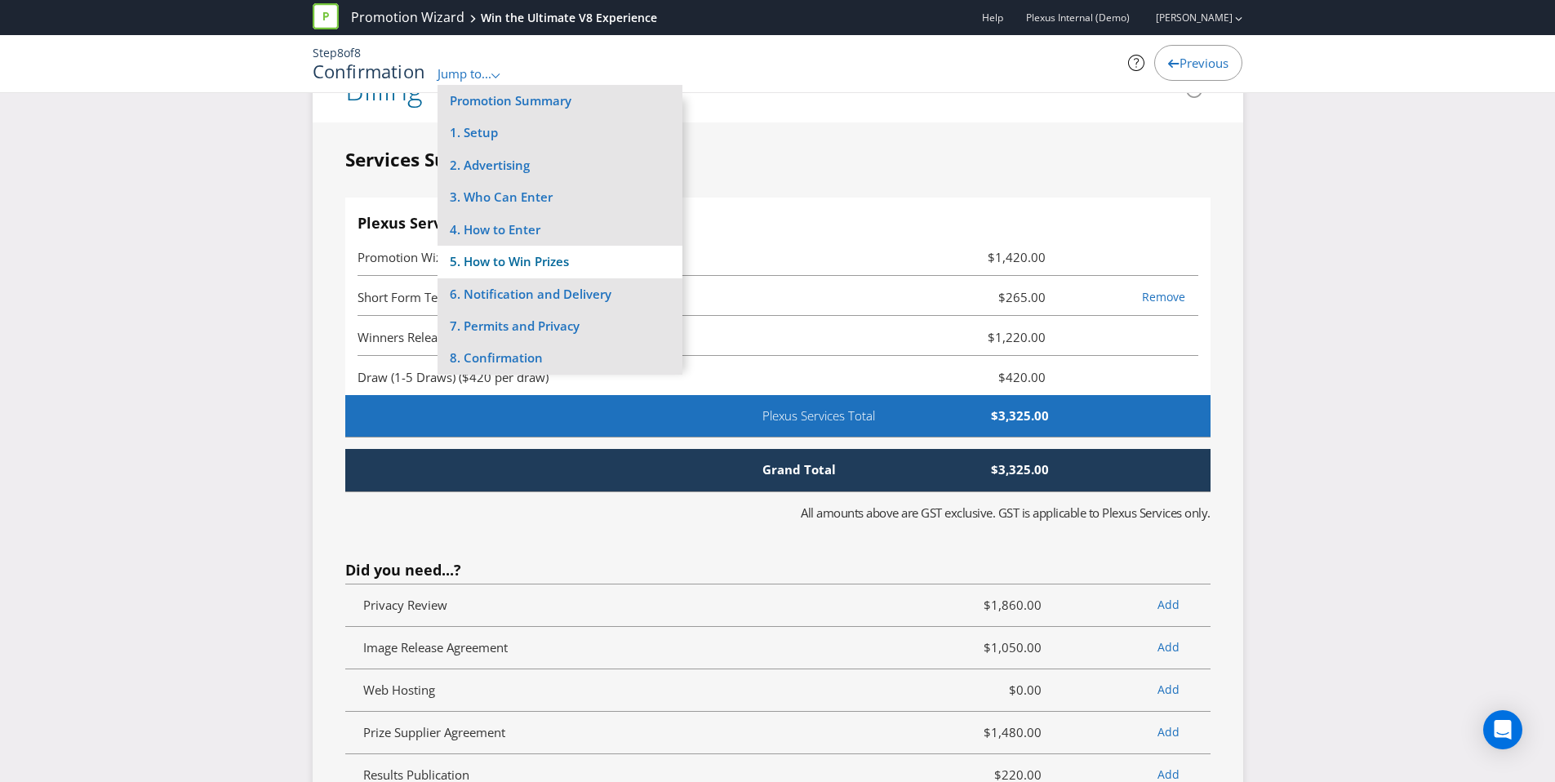
click at [492, 268] on li "5. How to Win Prizes" at bounding box center [560, 262] width 245 height 32
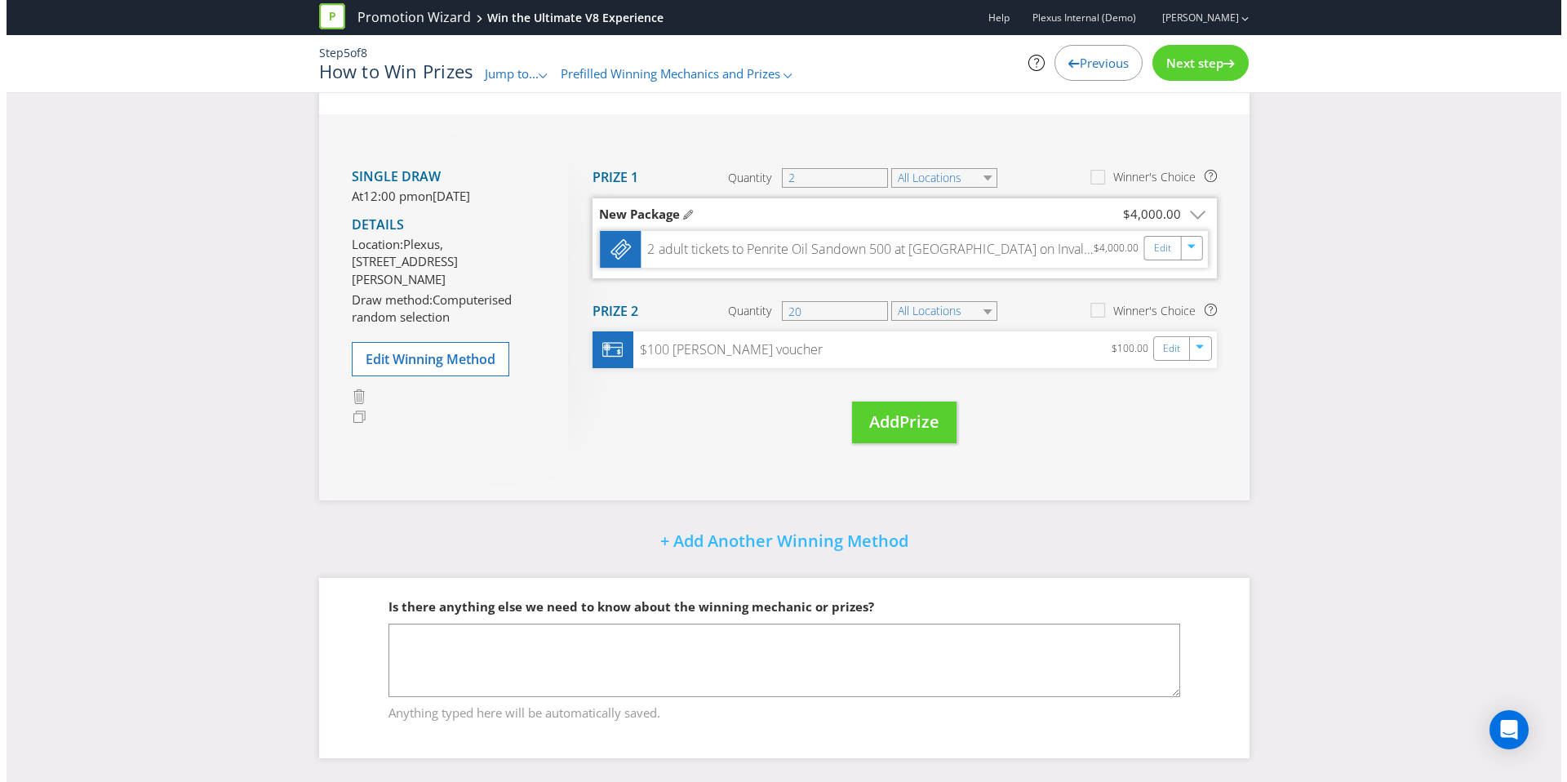
scroll to position [183, 0]
click at [1159, 247] on link "Edit" at bounding box center [1156, 247] width 17 height 19
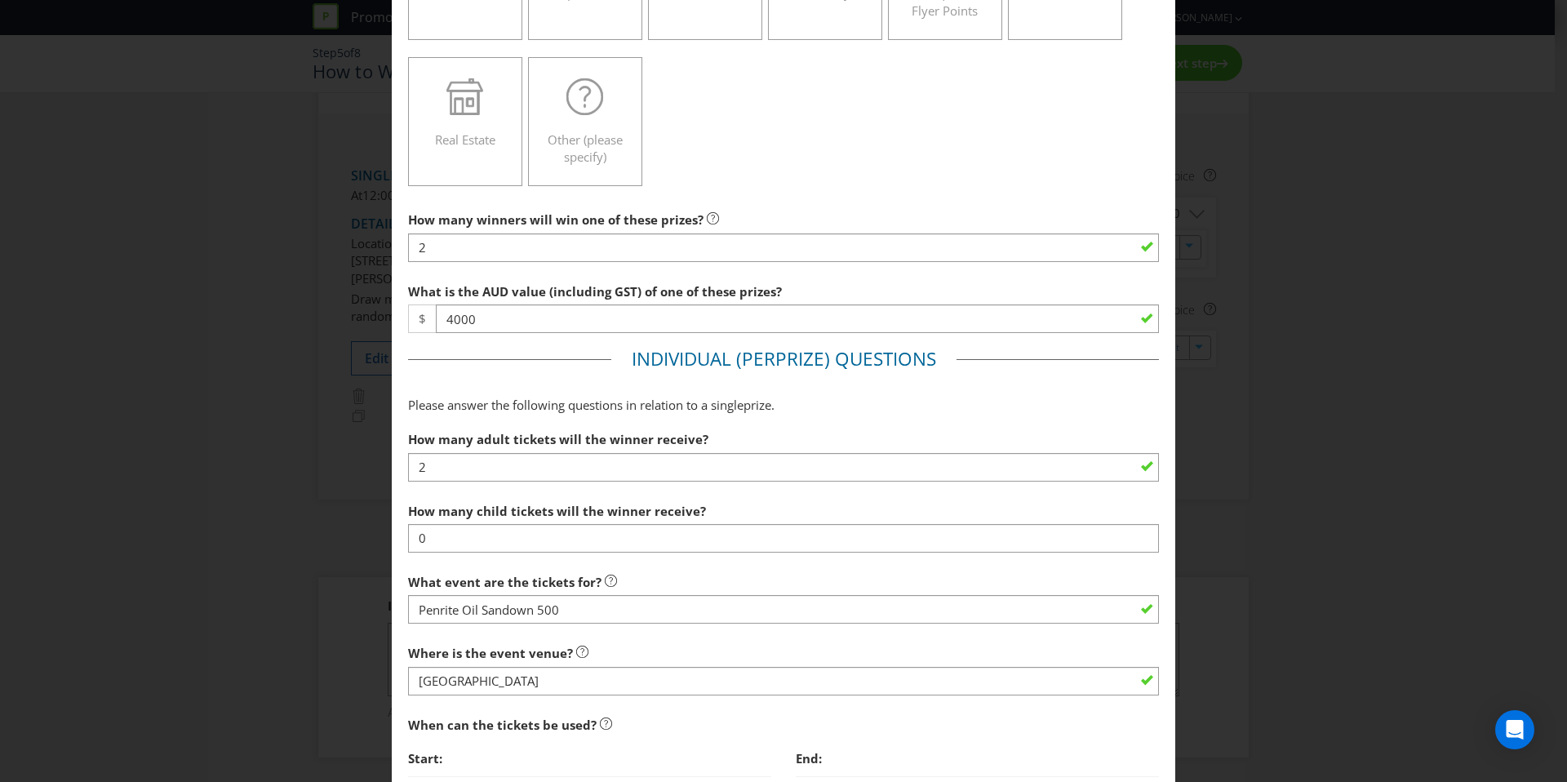
scroll to position [434, 0]
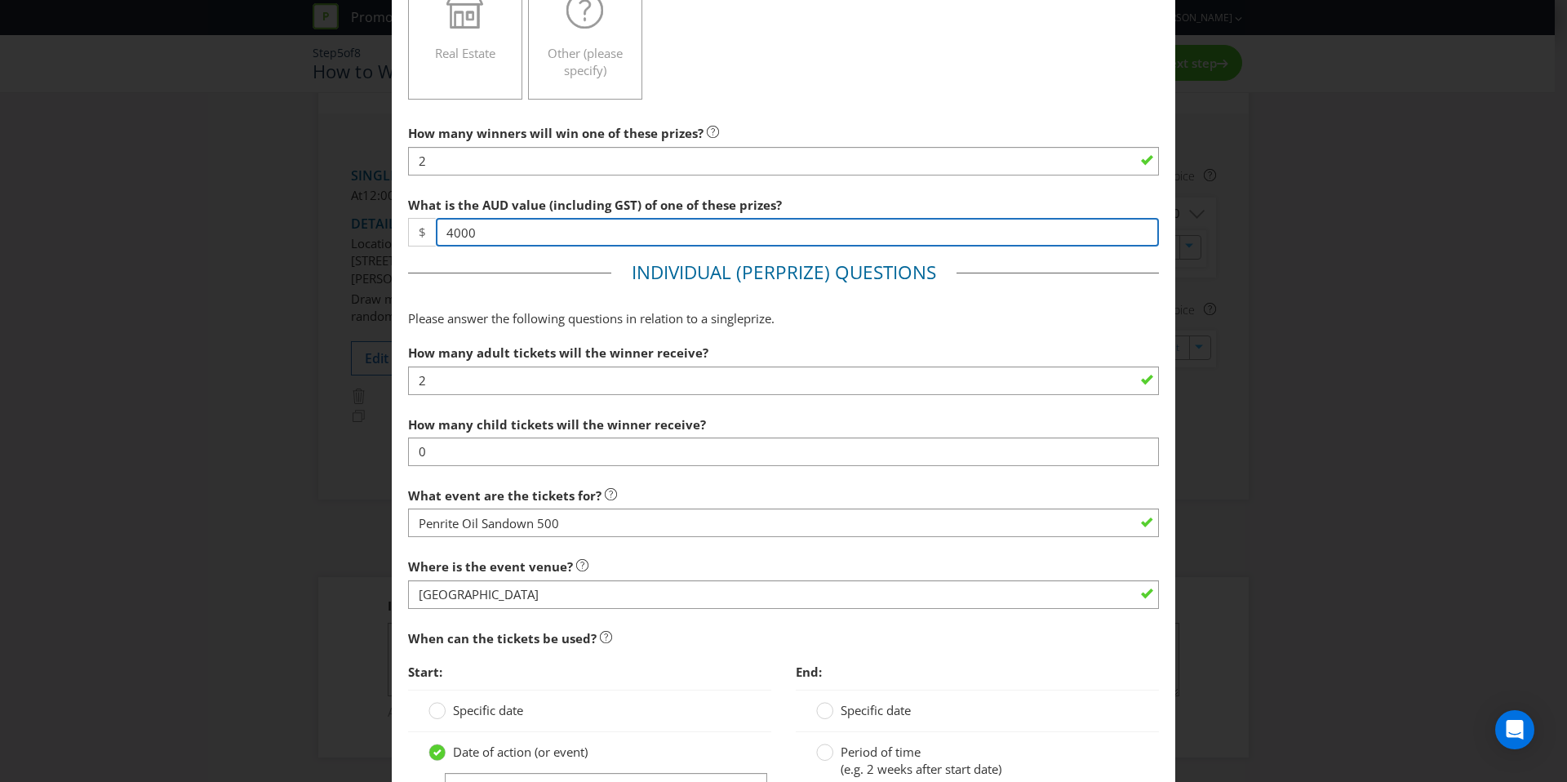
drag, startPoint x: 584, startPoint y: 229, endPoint x: 409, endPoint y: 219, distance: 175.0
click at [412, 219] on div "$ 4000" at bounding box center [783, 232] width 751 height 29
type input "20000"
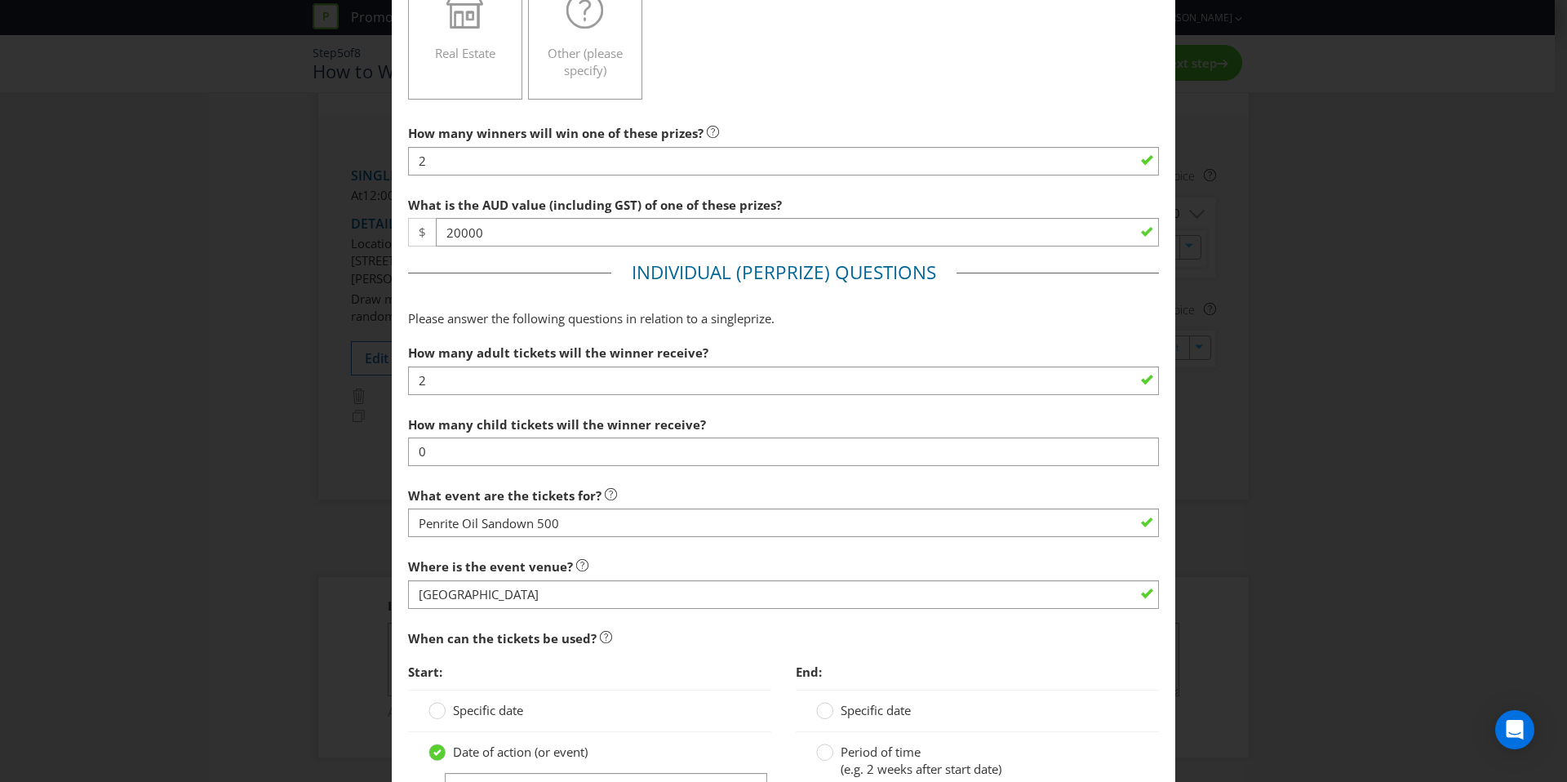
click at [460, 273] on div "How many winners will win one of these prizes? 2 What is the AUD value (includi…" at bounding box center [783, 618] width 751 height 1003
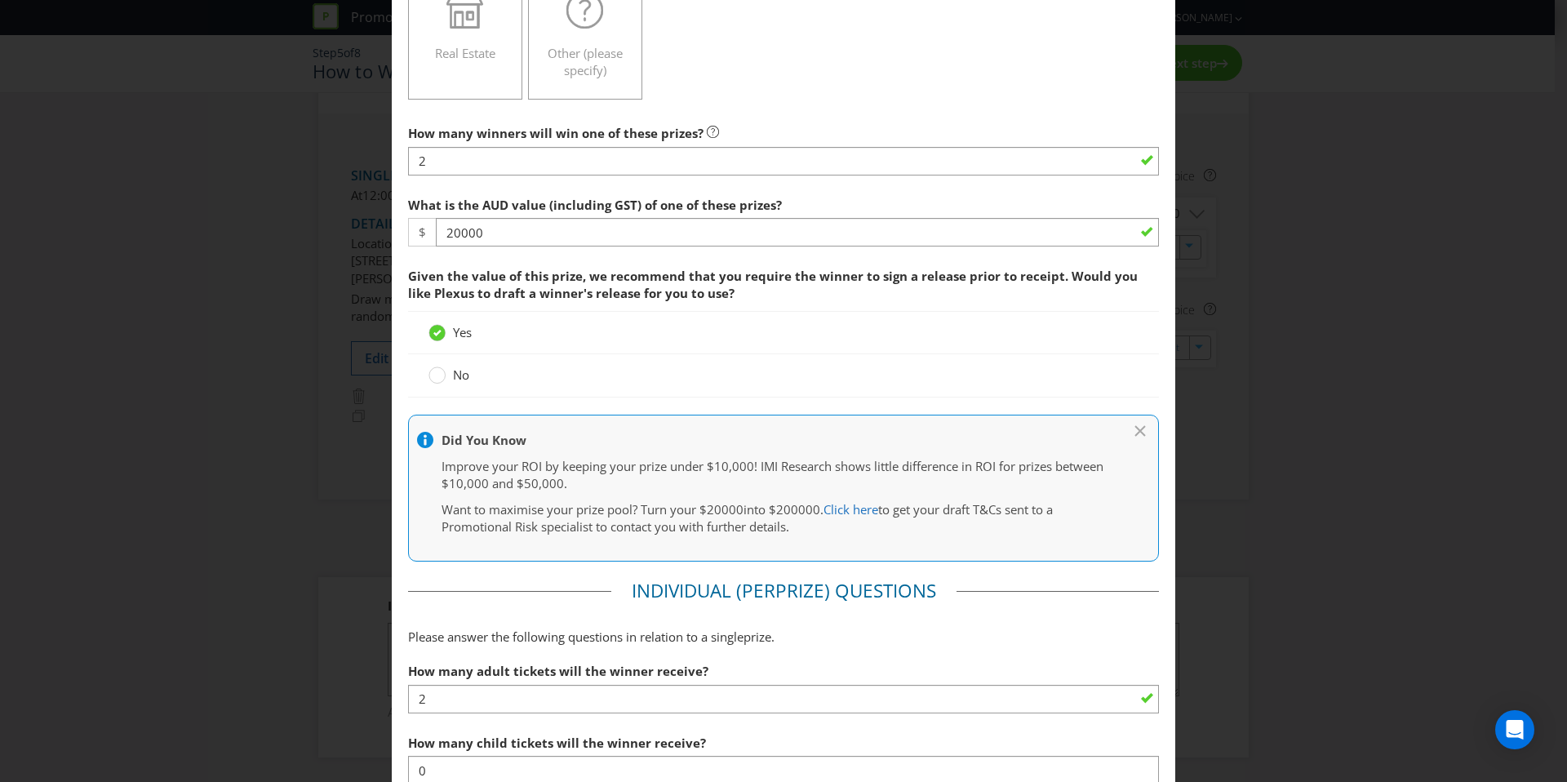
click at [446, 376] on label "No" at bounding box center [451, 375] width 44 height 17
click at [0, 0] on input "No" at bounding box center [0, 0] width 0 height 0
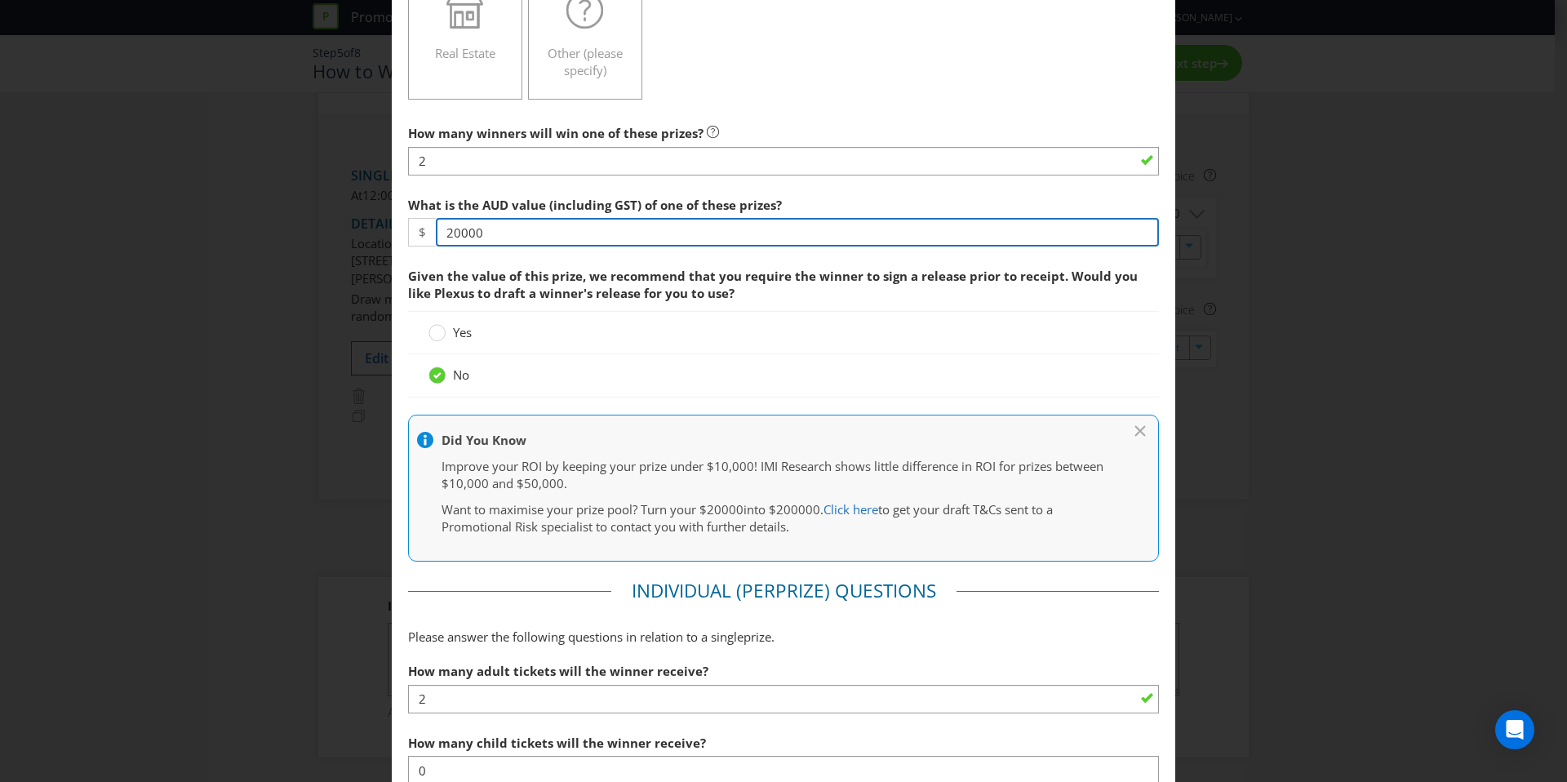
click at [512, 225] on input "20000" at bounding box center [797, 232] width 723 height 29
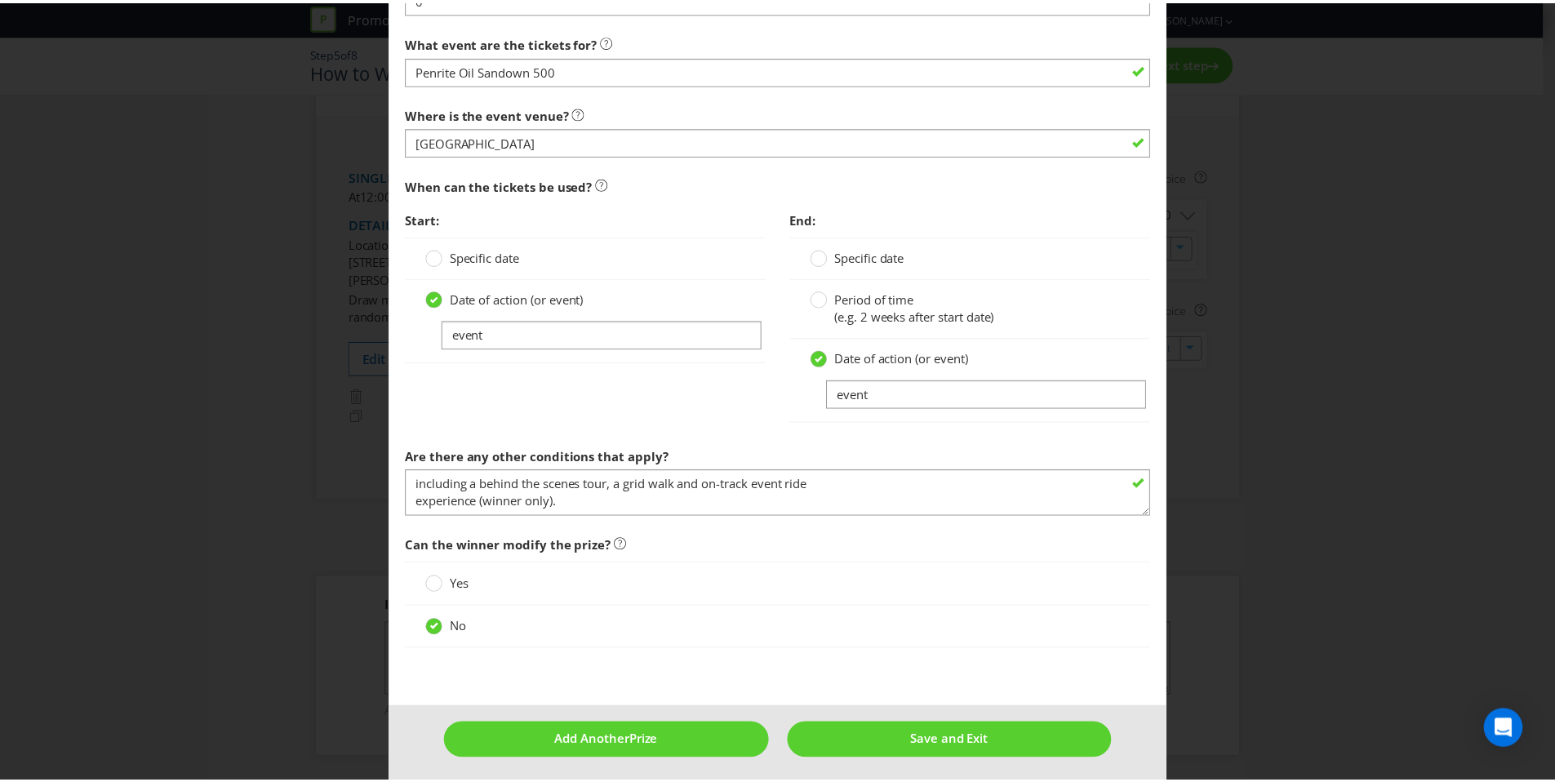
scroll to position [1211, 0]
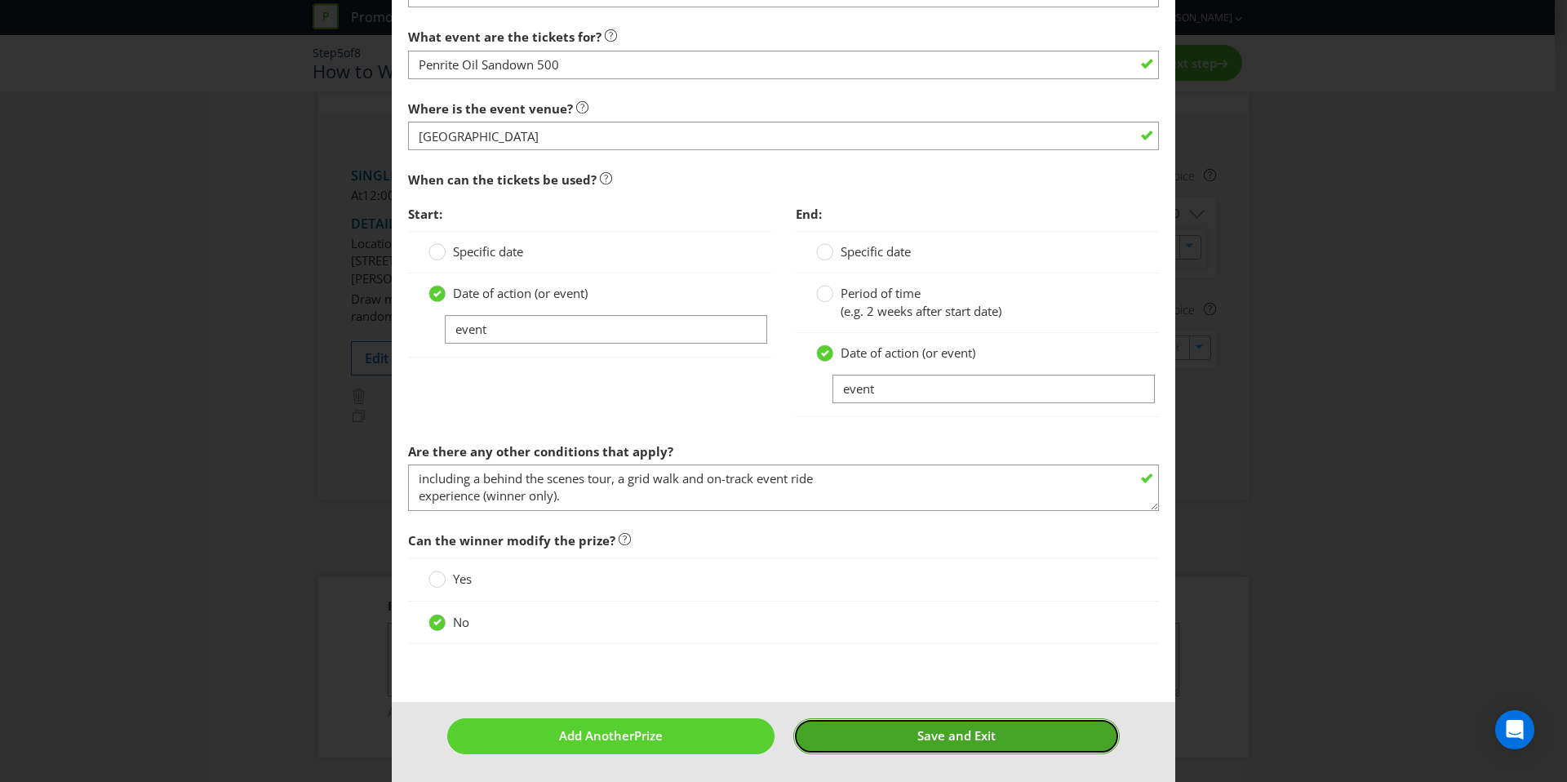
click at [963, 751] on button "Save and Exit" at bounding box center [956, 735] width 327 height 35
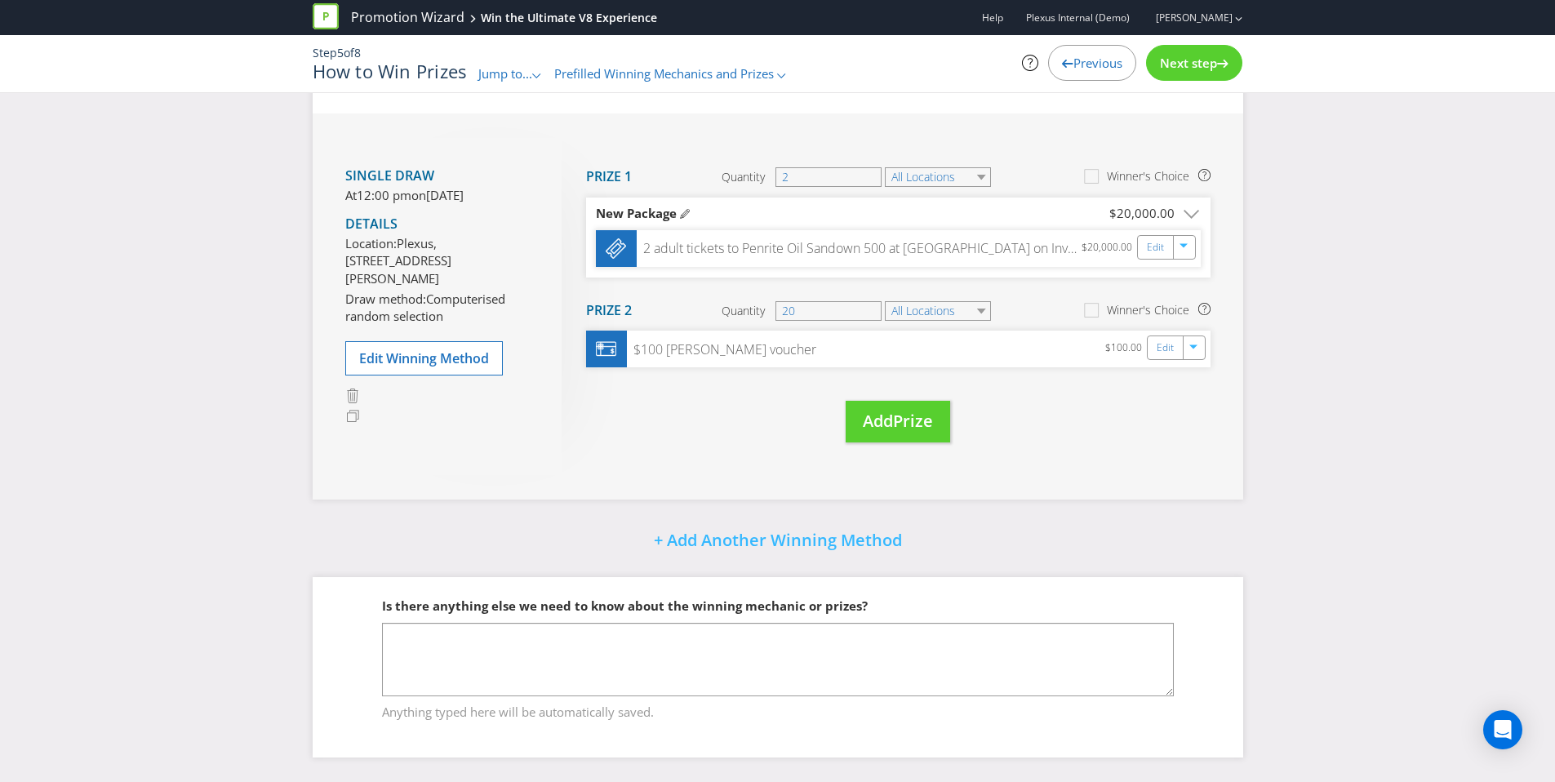
click at [491, 70] on span "Jump to..." at bounding box center [505, 73] width 54 height 16
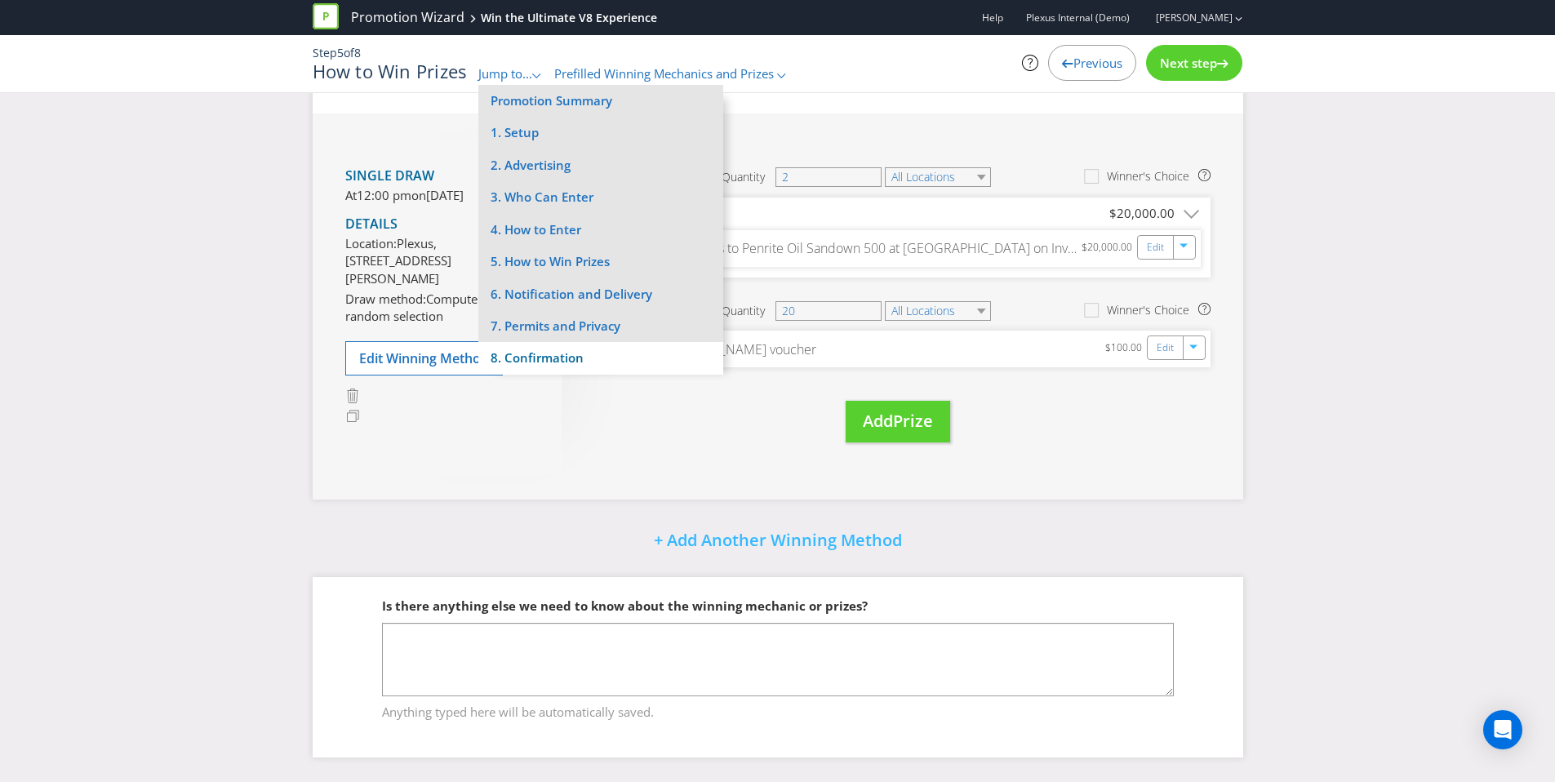
click at [539, 349] on li "8. Confirmation" at bounding box center [600, 358] width 245 height 32
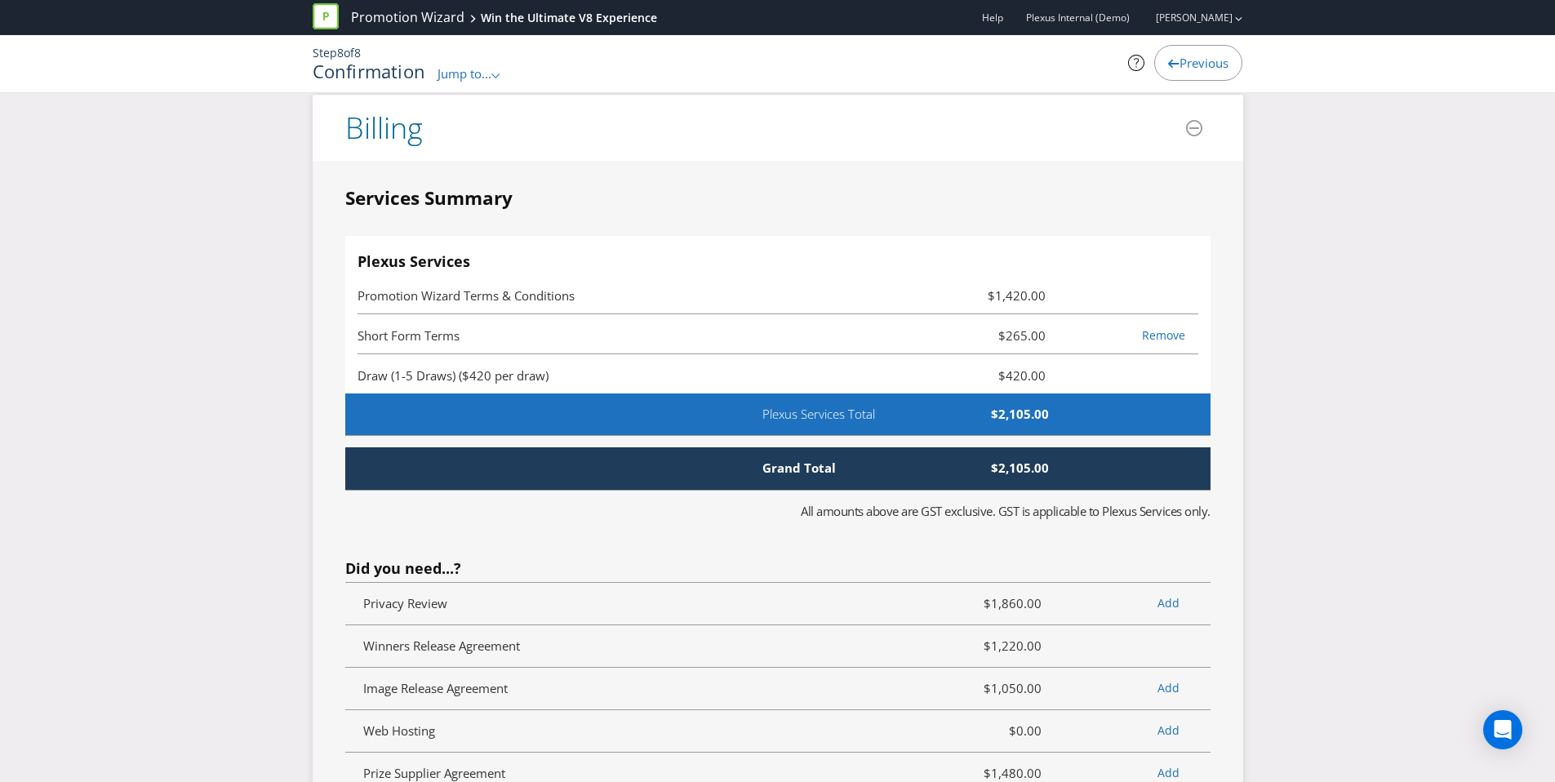
scroll to position [3595, 0]
click at [469, 77] on span "Jump to..." at bounding box center [465, 73] width 54 height 16
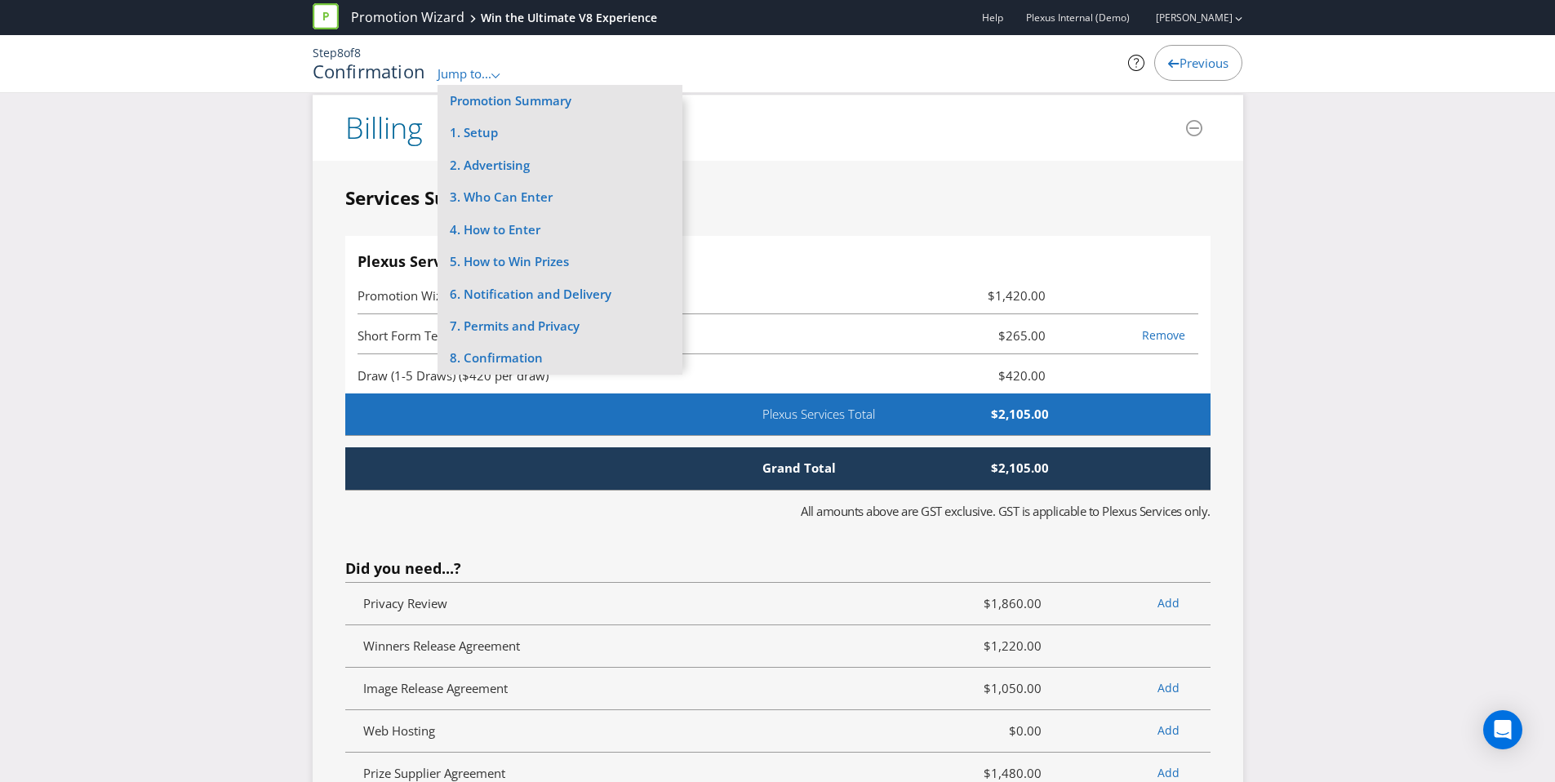
click at [794, 215] on fieldset "Services Summary Plexus Services Promotion Wizard Terms & Conditions $1,420.00 …" at bounding box center [777, 566] width 865 height 762
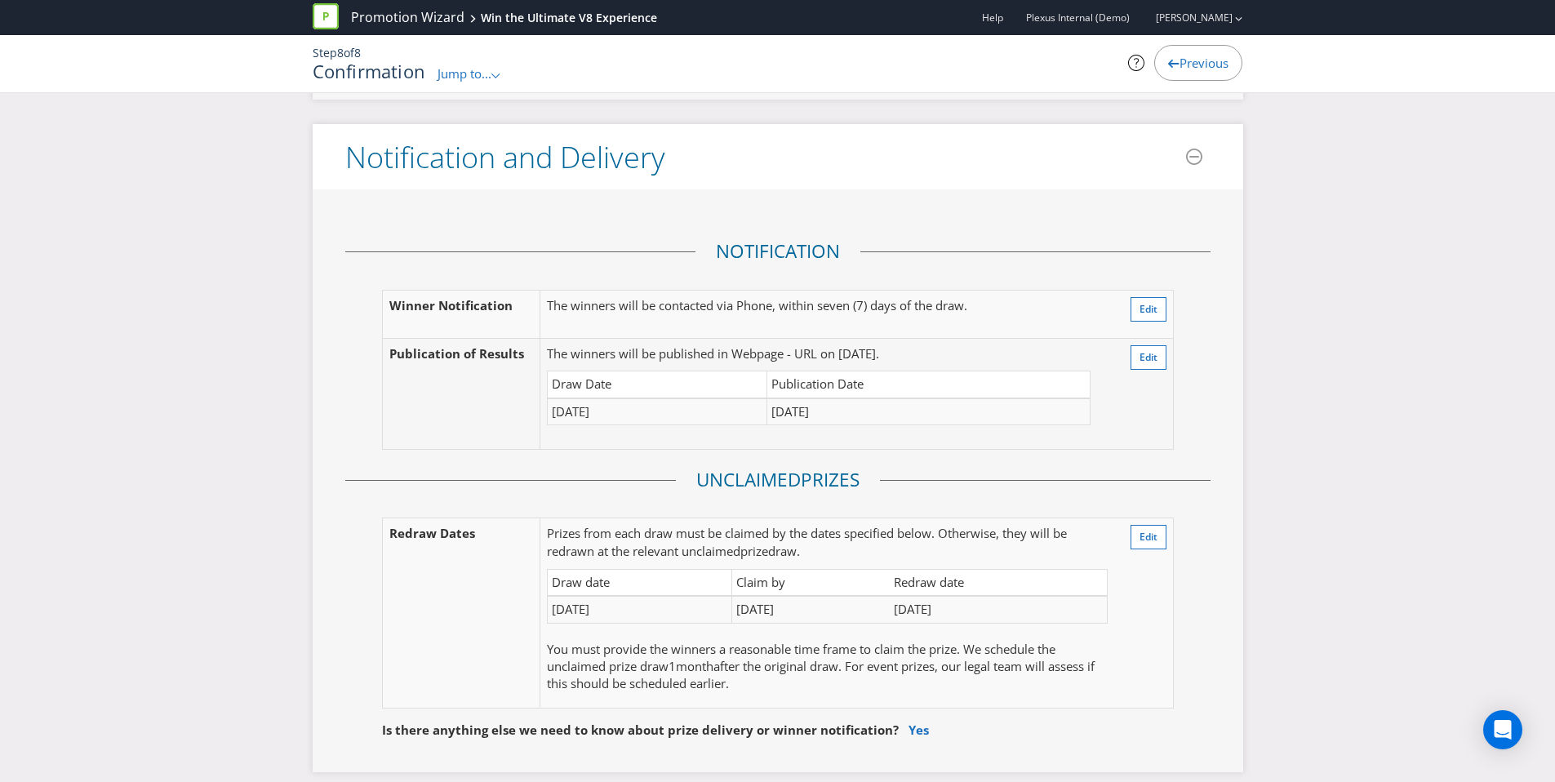
scroll to position [2325, 0]
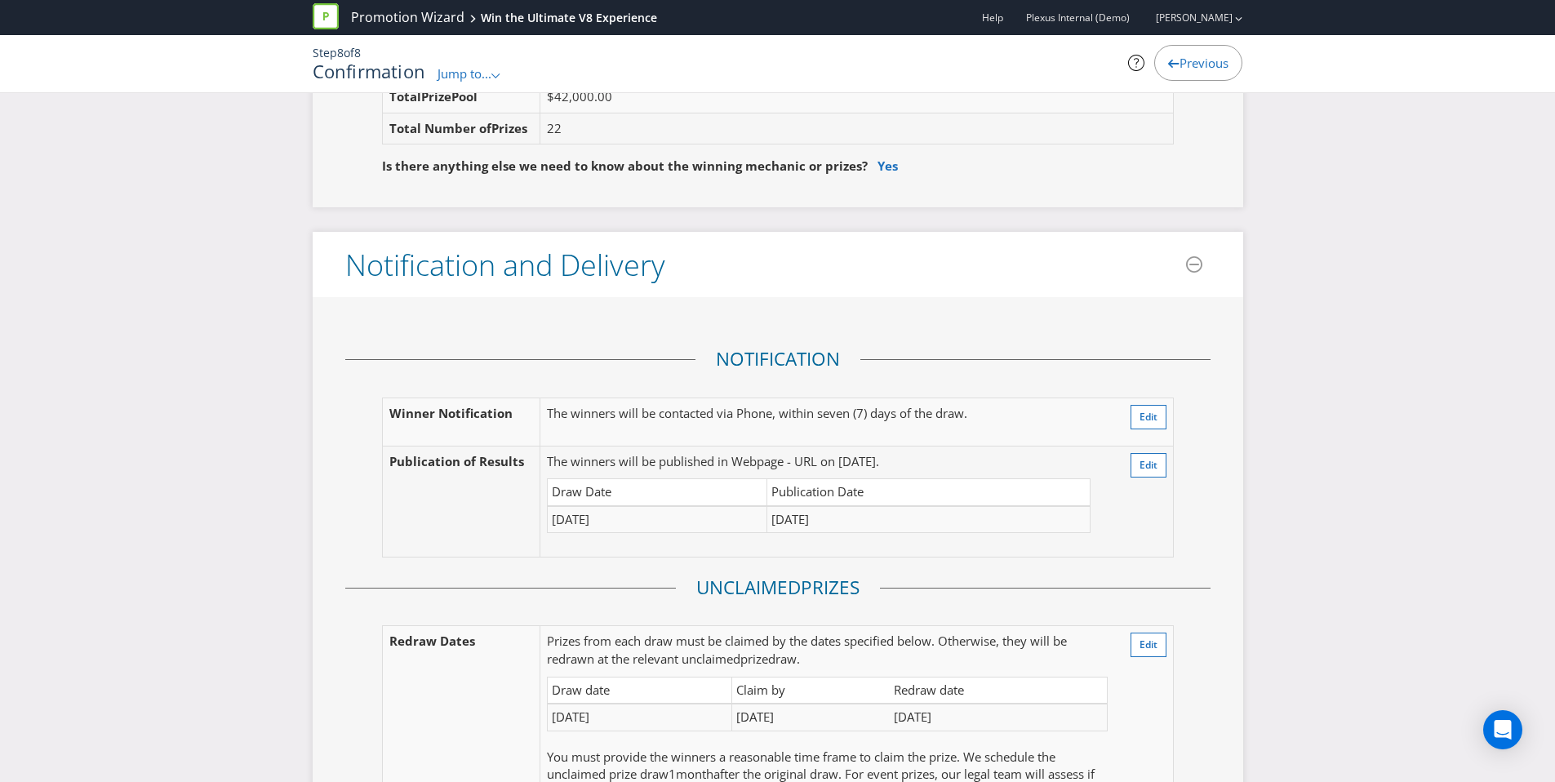
click at [456, 67] on span "Jump to..." at bounding box center [465, 73] width 54 height 16
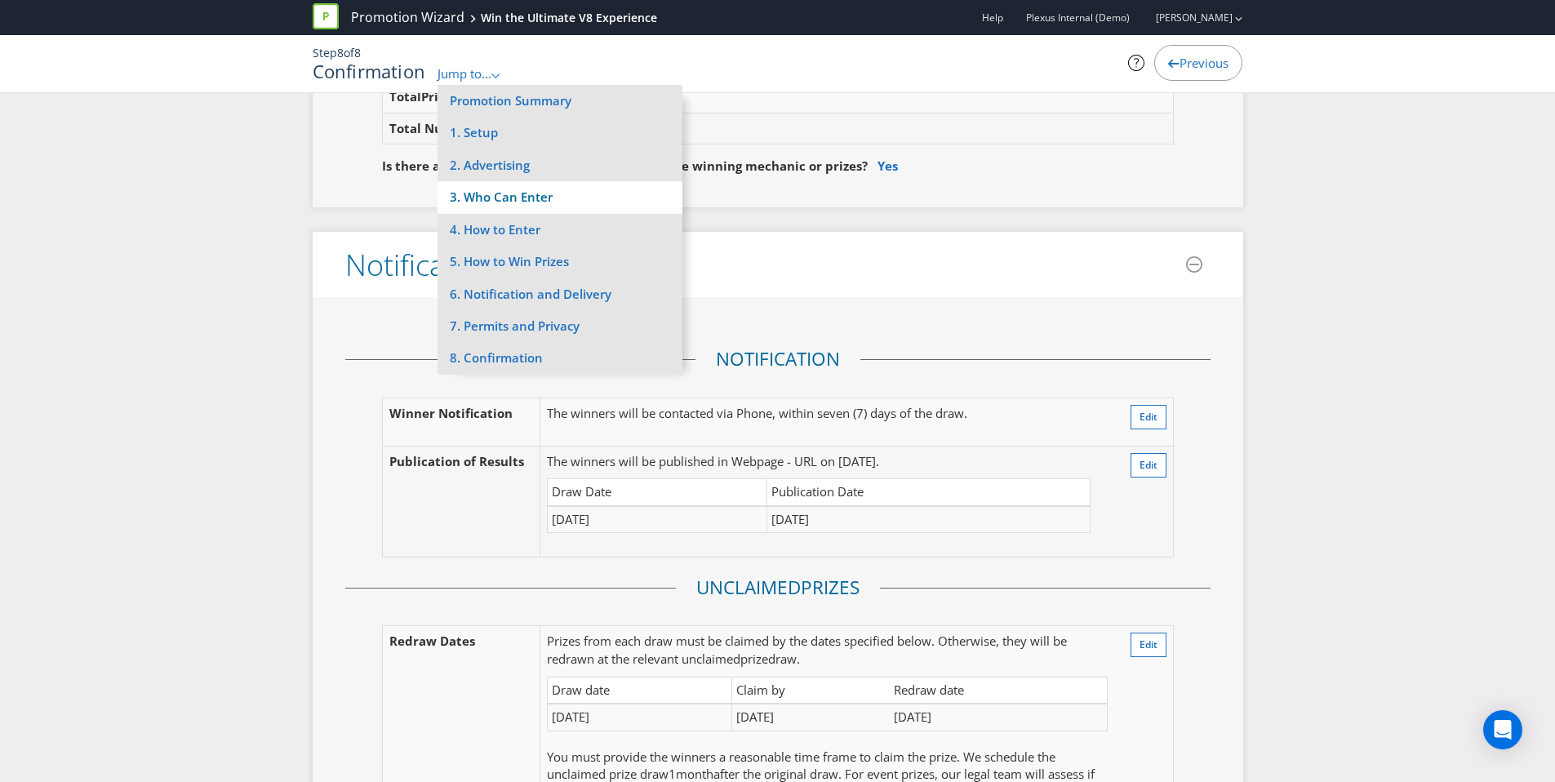
click at [537, 202] on li "3. Who Can Enter" at bounding box center [560, 197] width 245 height 32
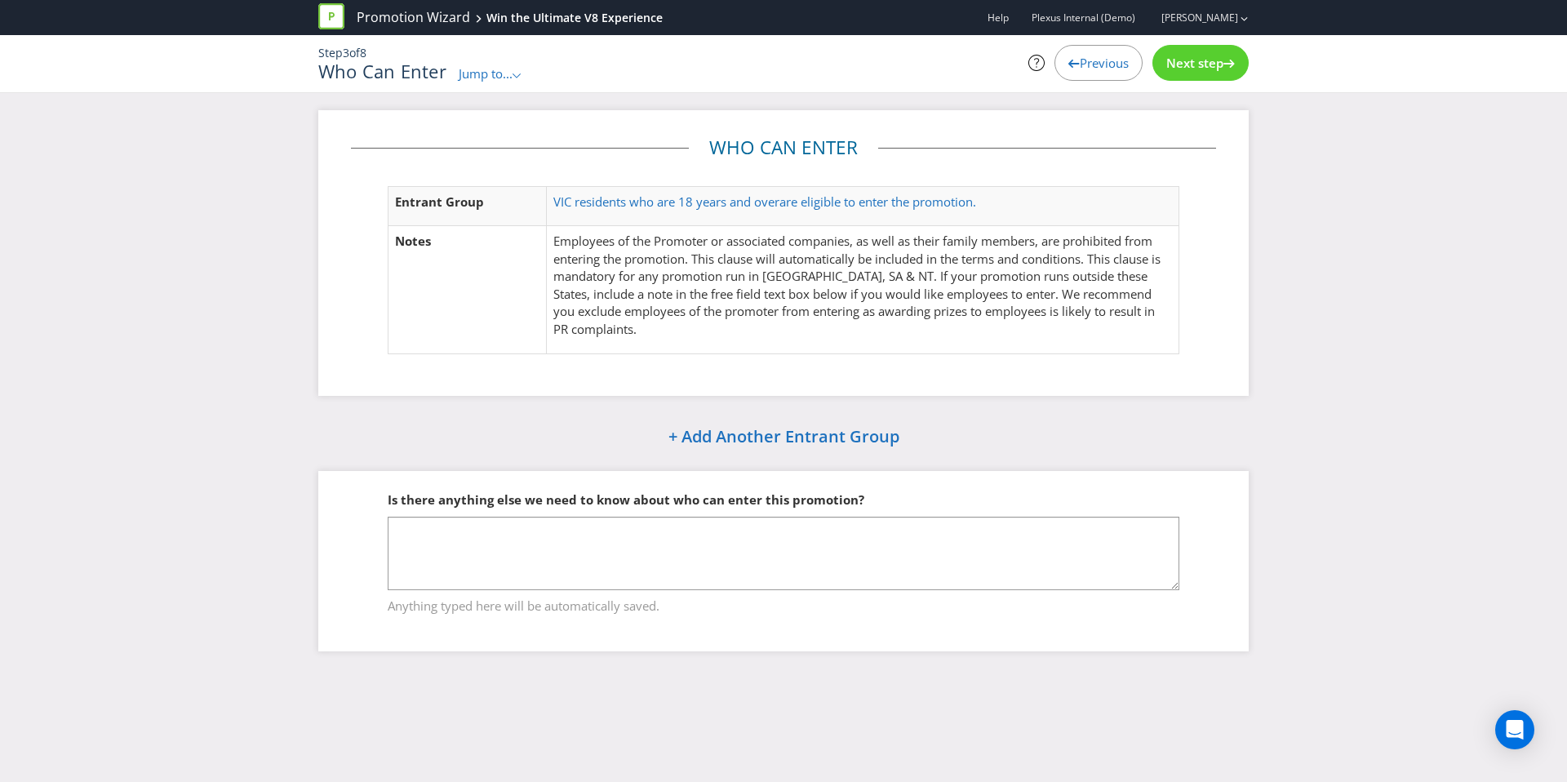
click at [1214, 68] on span "Next step" at bounding box center [1194, 63] width 57 height 16
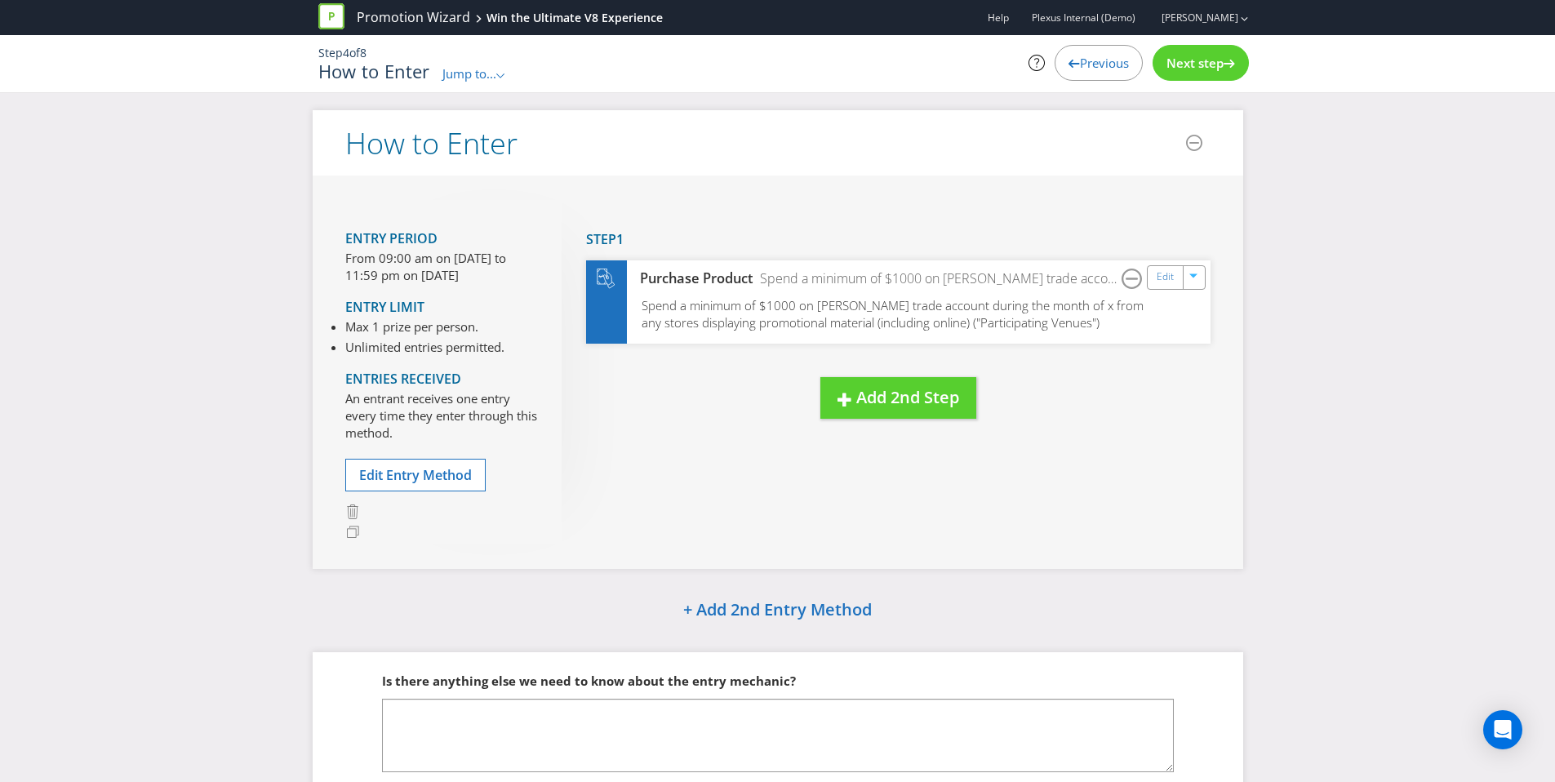
click at [1212, 67] on span "Next step" at bounding box center [1194, 63] width 57 height 16
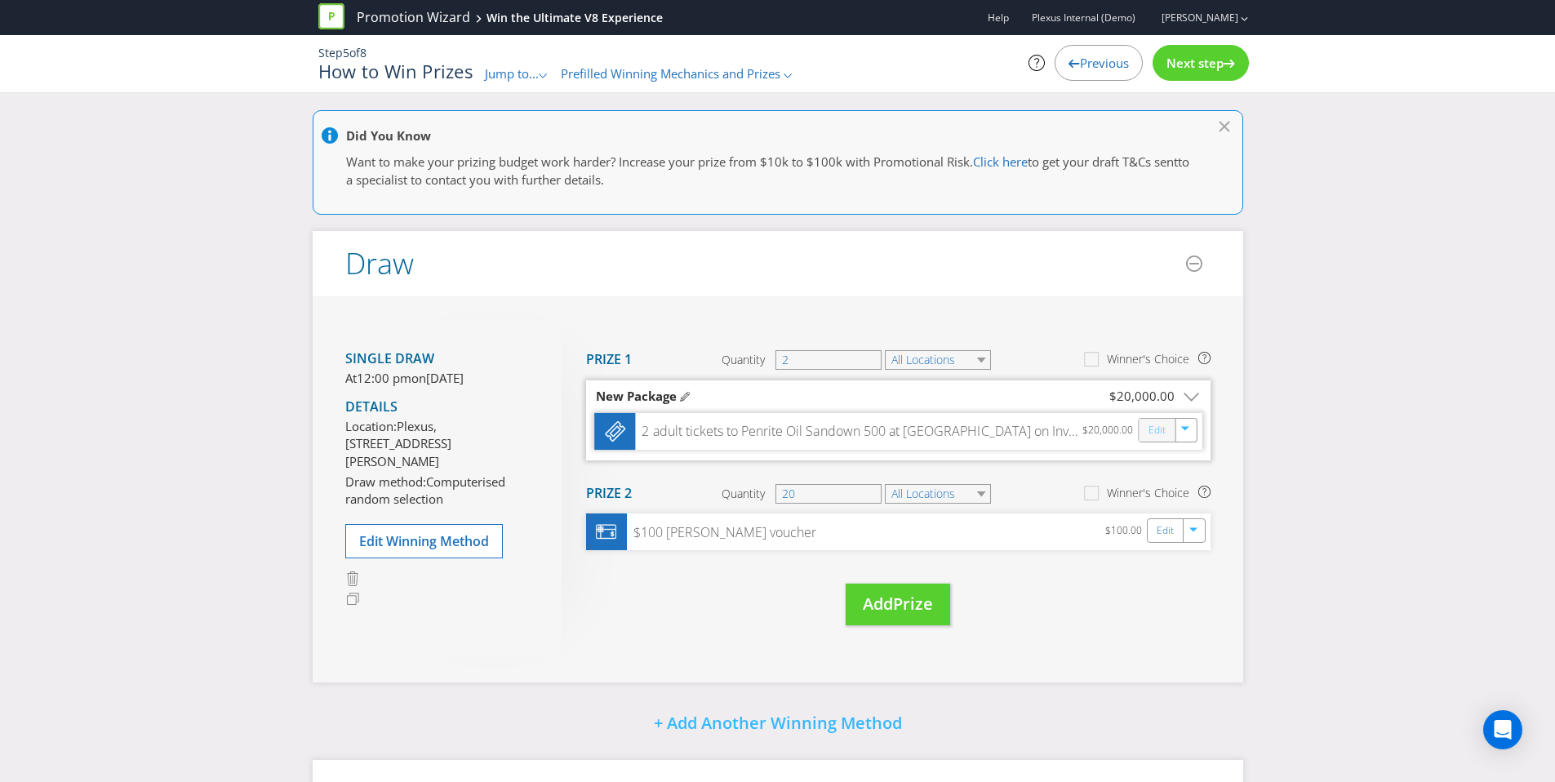
click at [1155, 433] on link "Edit" at bounding box center [1156, 429] width 17 height 19
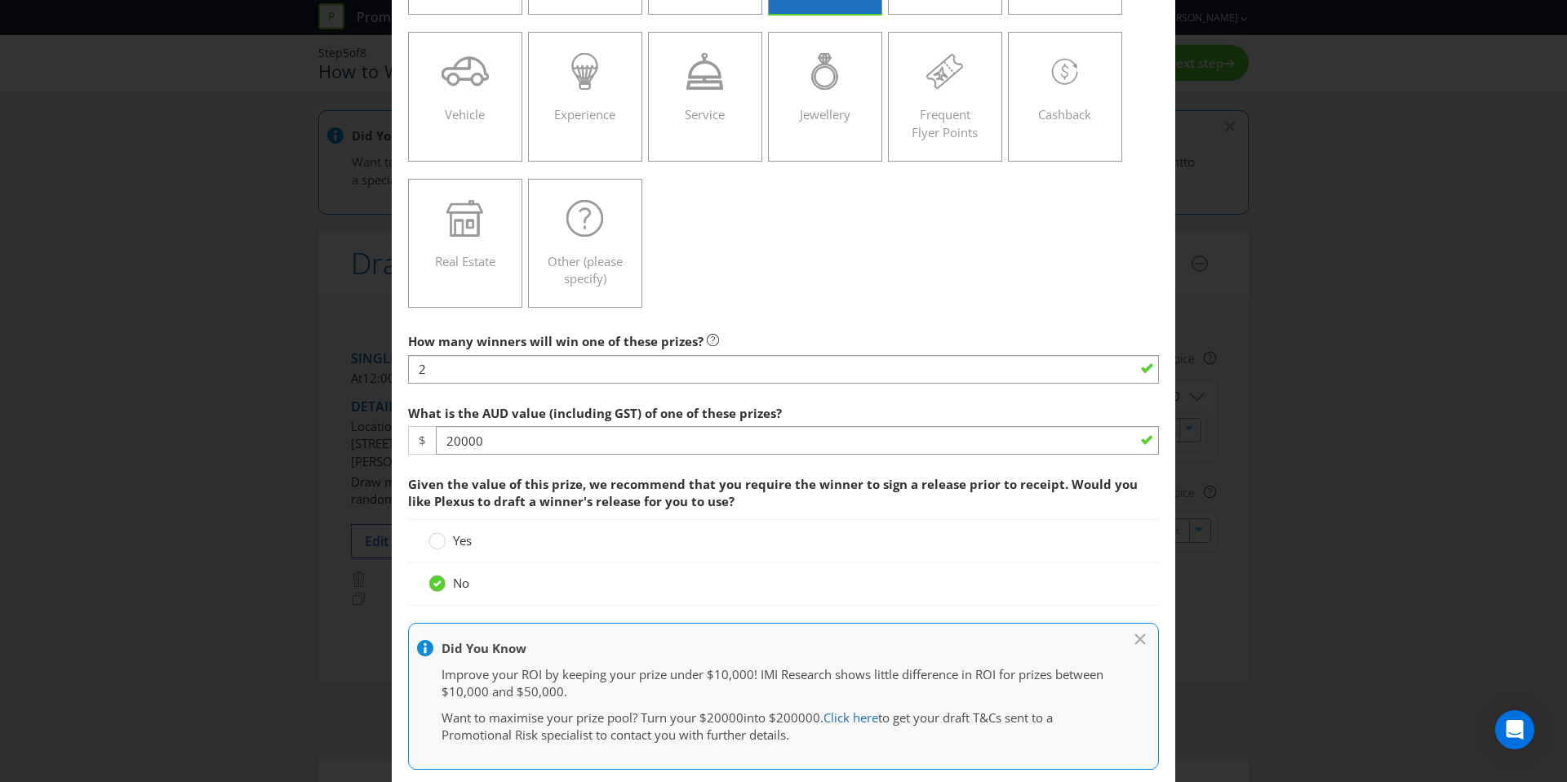
scroll to position [264, 0]
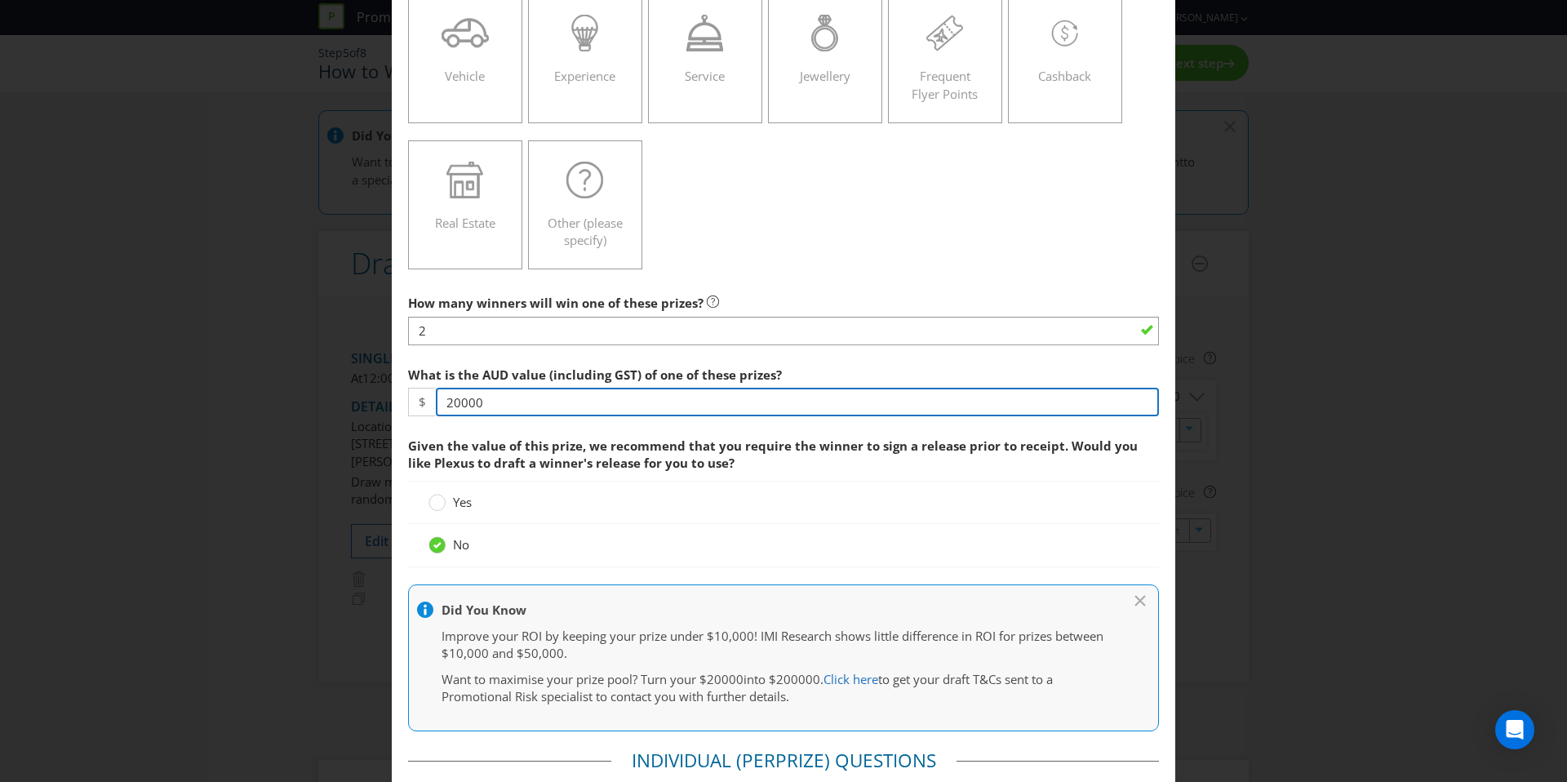
drag, startPoint x: 491, startPoint y: 395, endPoint x: 367, endPoint y: 399, distance: 124.1
click at [393, 401] on main "Victoria Please select the prize type Product Voucher or Gift Card Cash Tickets…" at bounding box center [784, 728] width 784 height 1844
type input "4000"
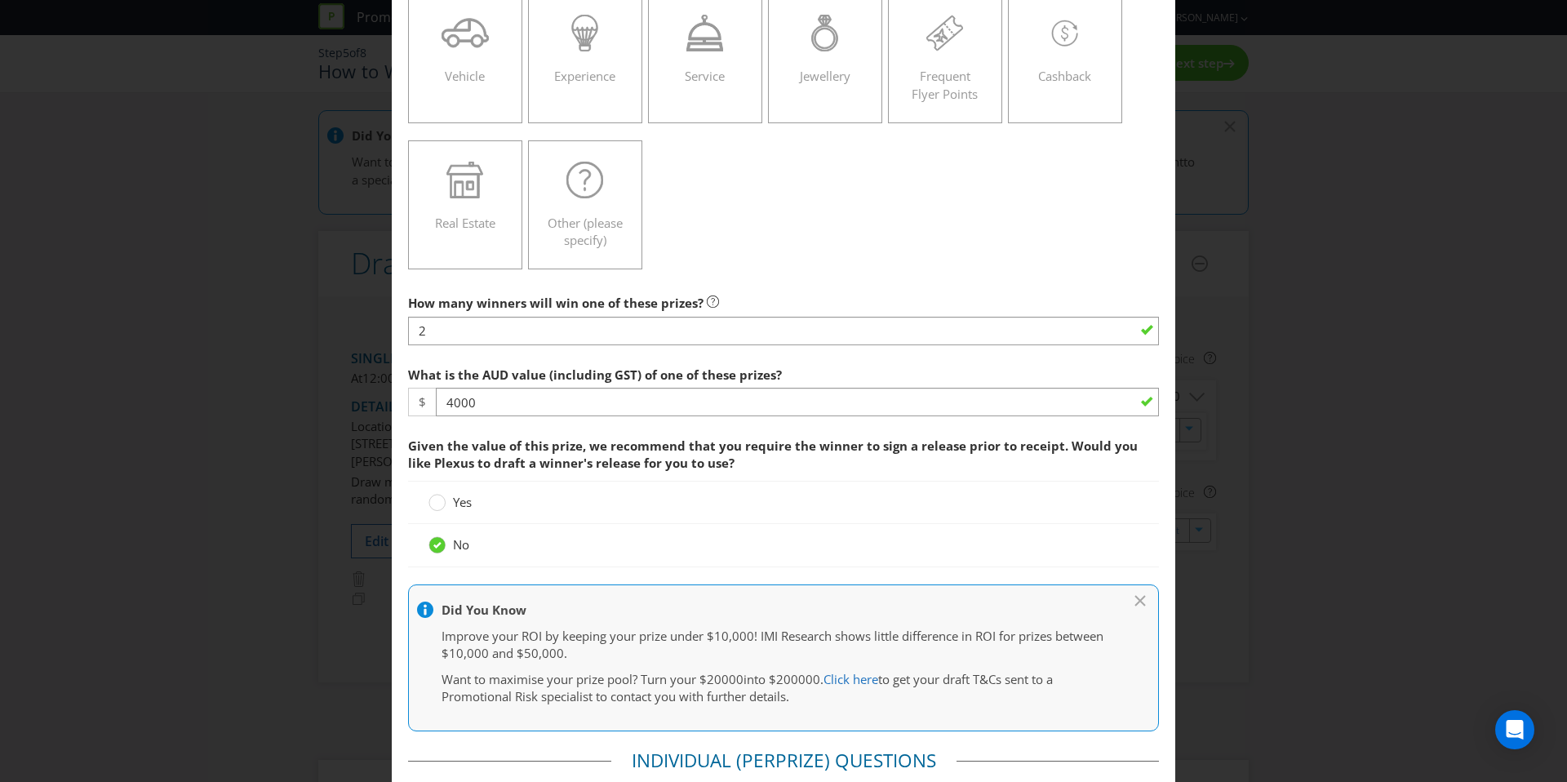
click at [849, 264] on div "Product Voucher or Gift Card Cash Tickets Travel Alcohol Vehicle Experience Ser…" at bounding box center [783, 58] width 751 height 439
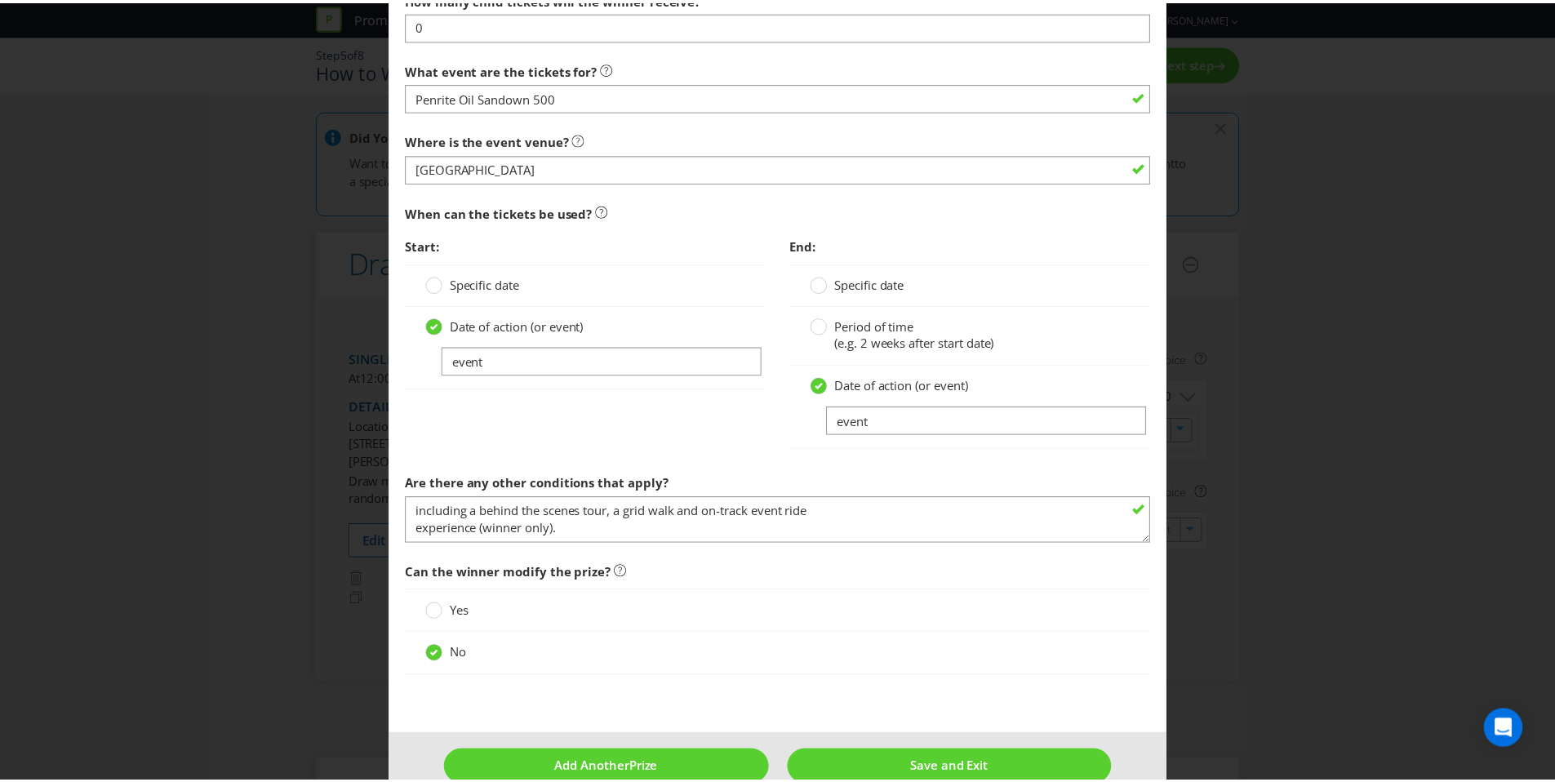
scroll to position [893, 0]
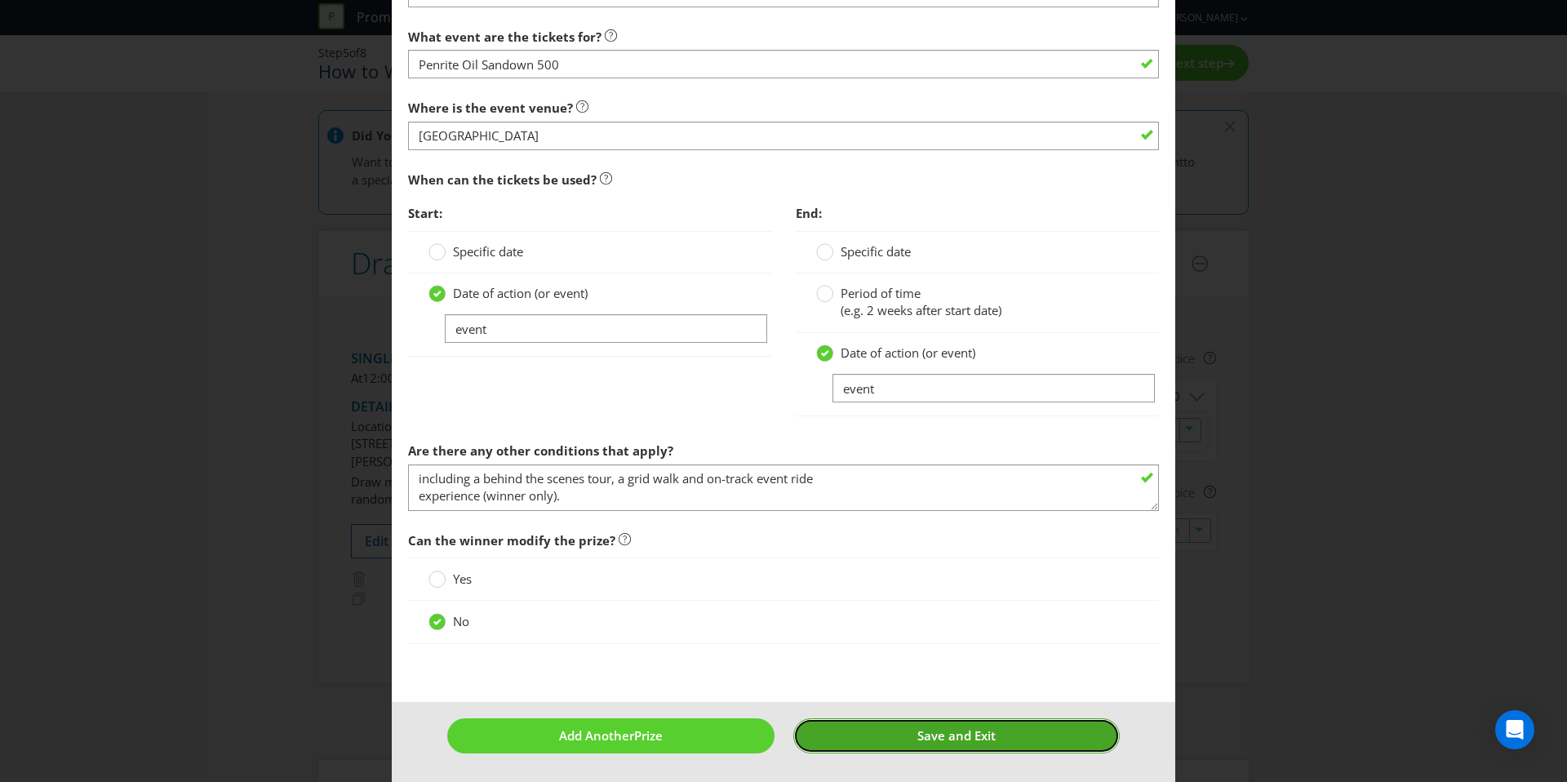
click at [901, 748] on button "Save and Exit" at bounding box center [956, 735] width 327 height 35
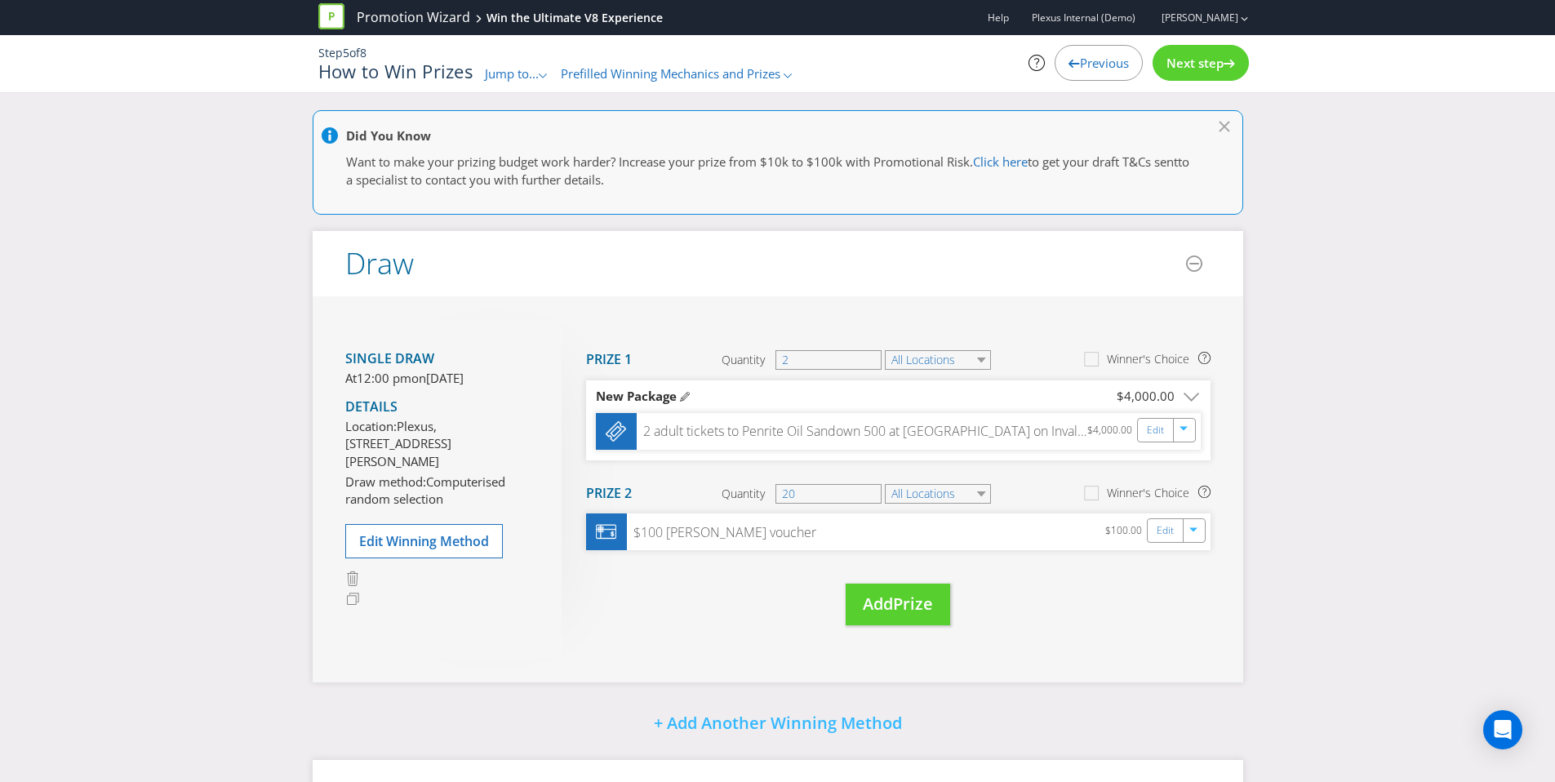
click at [488, 72] on span "Jump to..." at bounding box center [512, 73] width 54 height 16
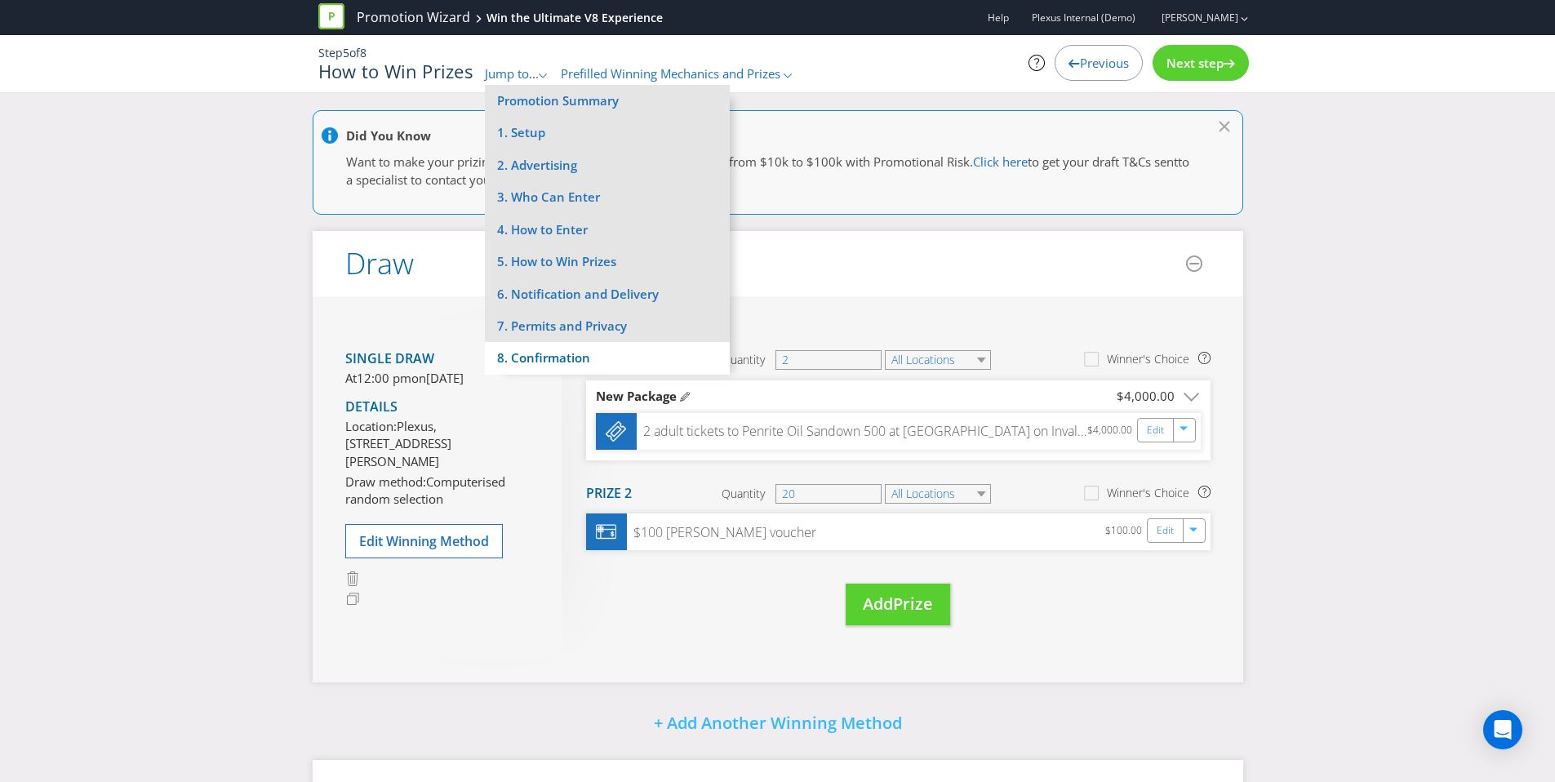
click at [521, 368] on li "8. Confirmation" at bounding box center [607, 358] width 245 height 32
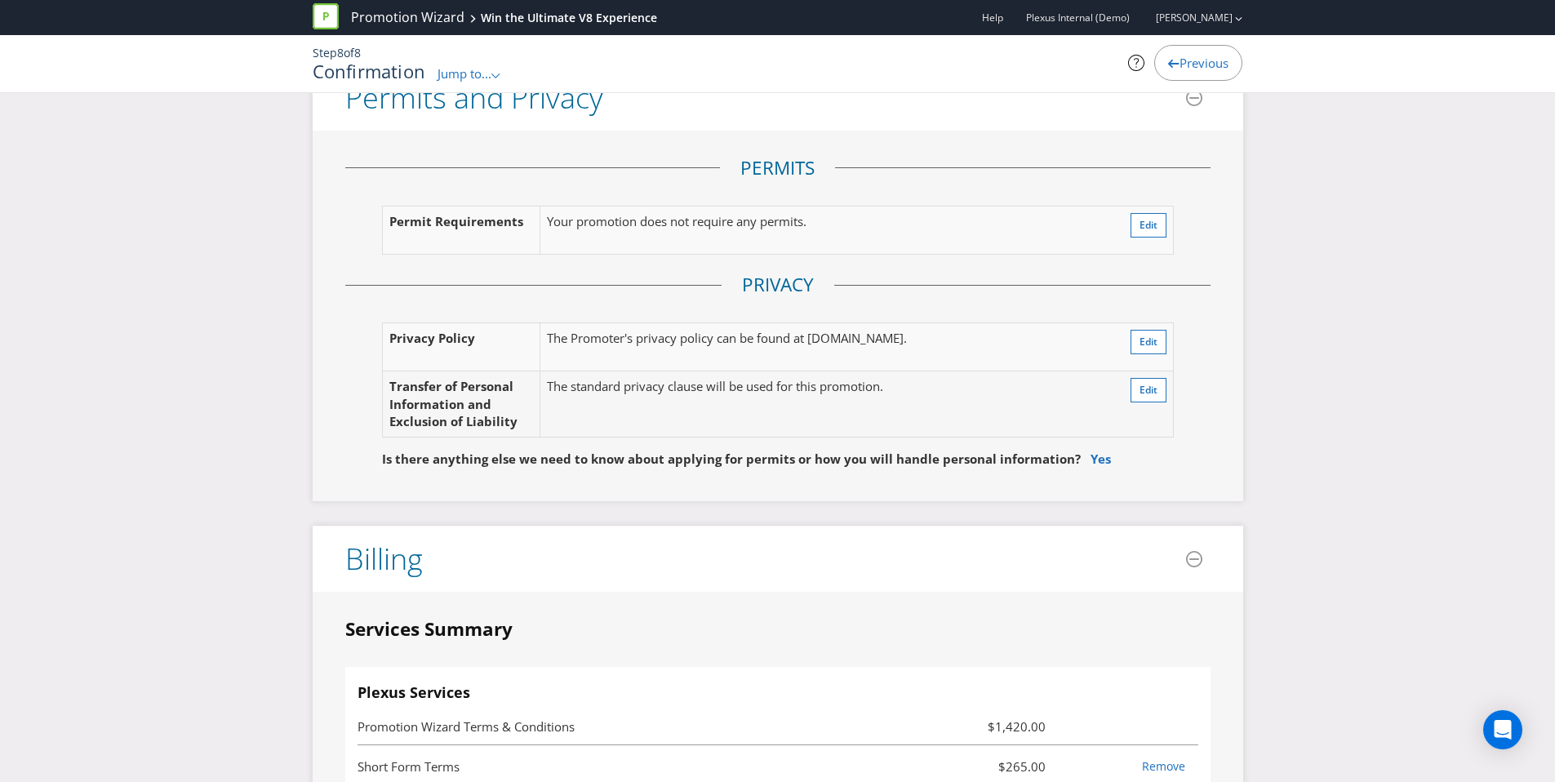
scroll to position [3490, 0]
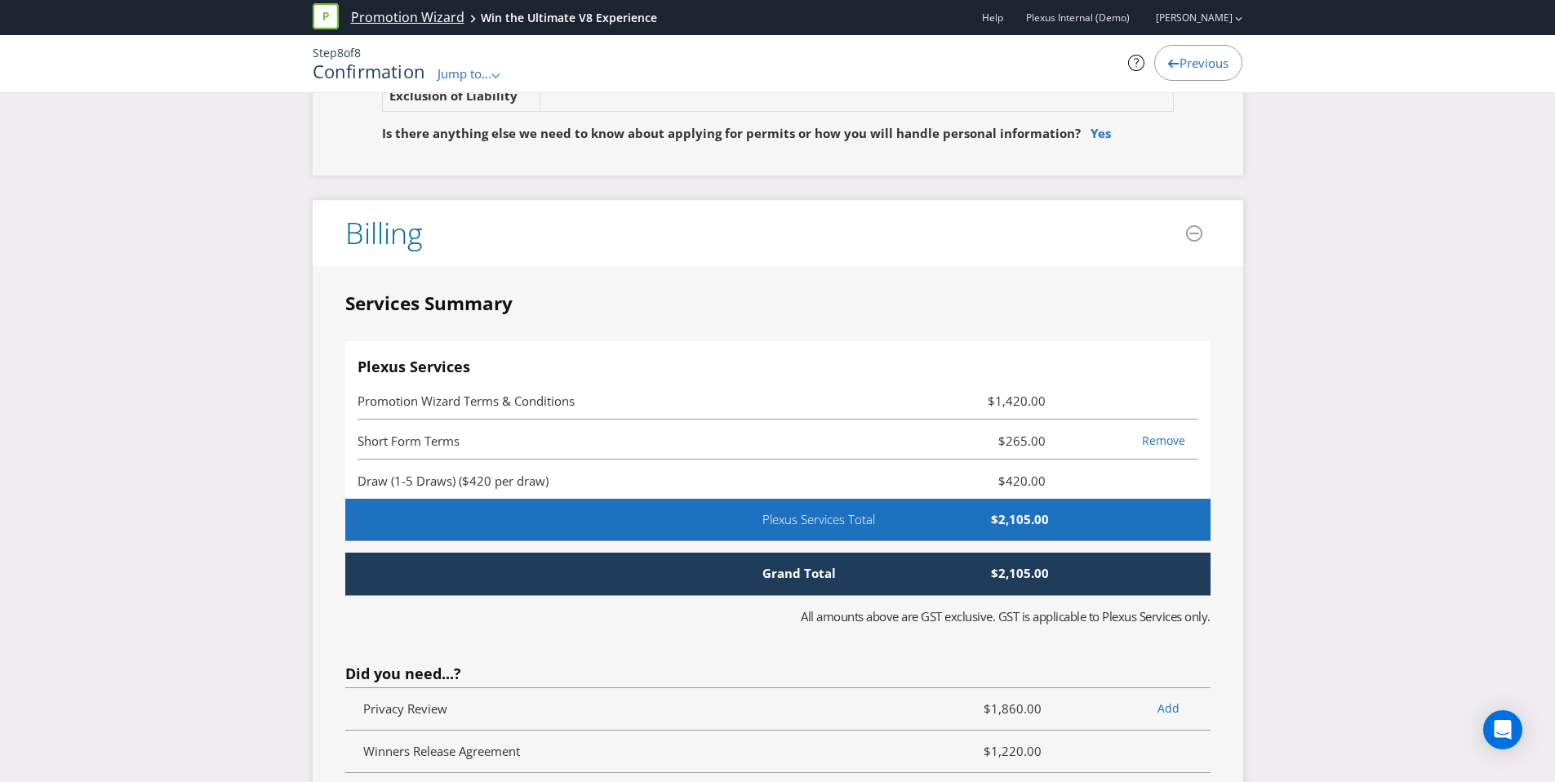
click at [389, 20] on link "Promotion Wizard" at bounding box center [407, 17] width 113 height 19
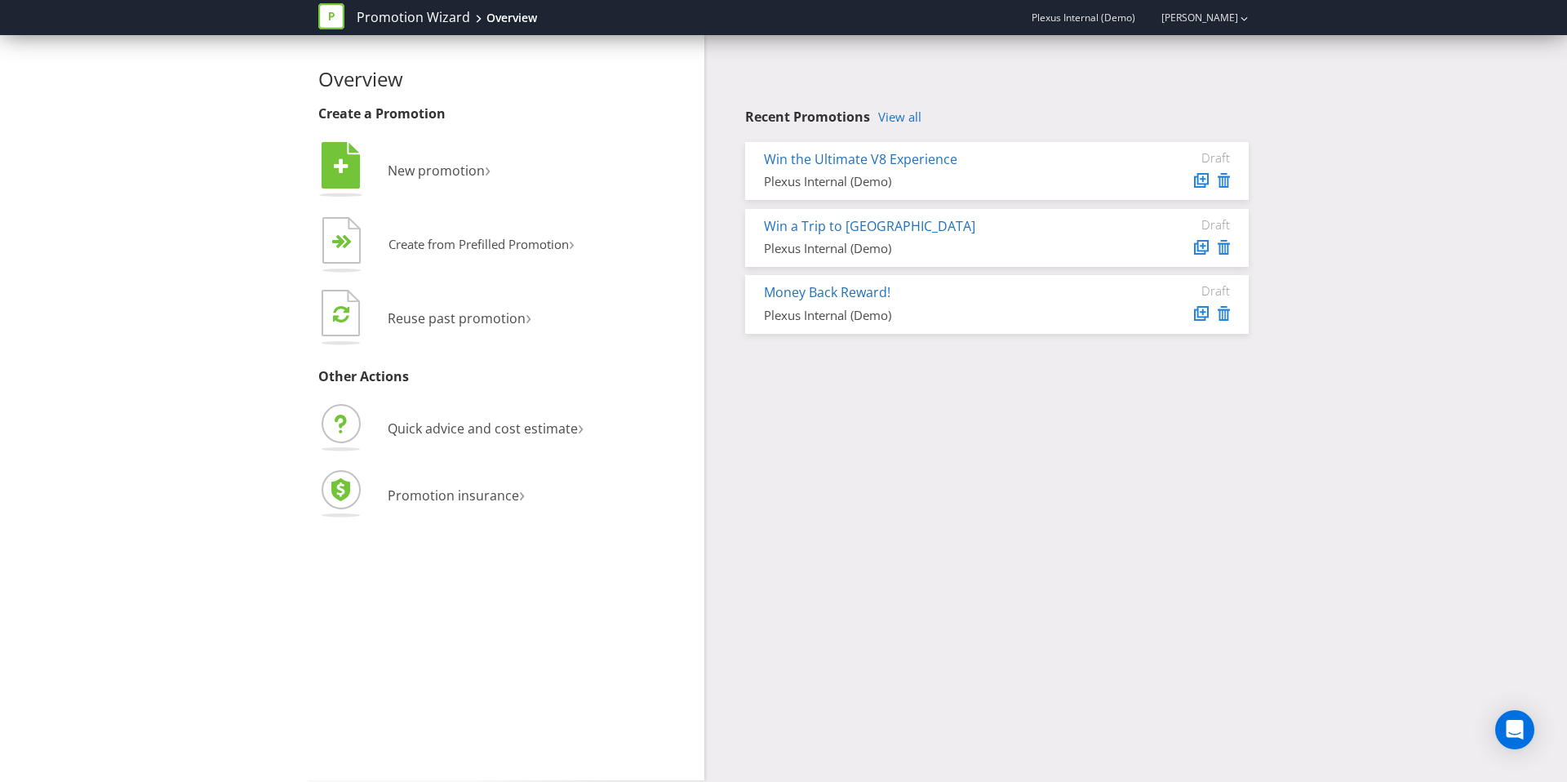
click at [864, 553] on div "Overview Create a Promotion  New promotion ›   Create from Prefilled Promoti…" at bounding box center [783, 407] width 955 height 745
click at [850, 226] on link "Win a Trip to [GEOGRAPHIC_DATA]" at bounding box center [869, 226] width 211 height 18
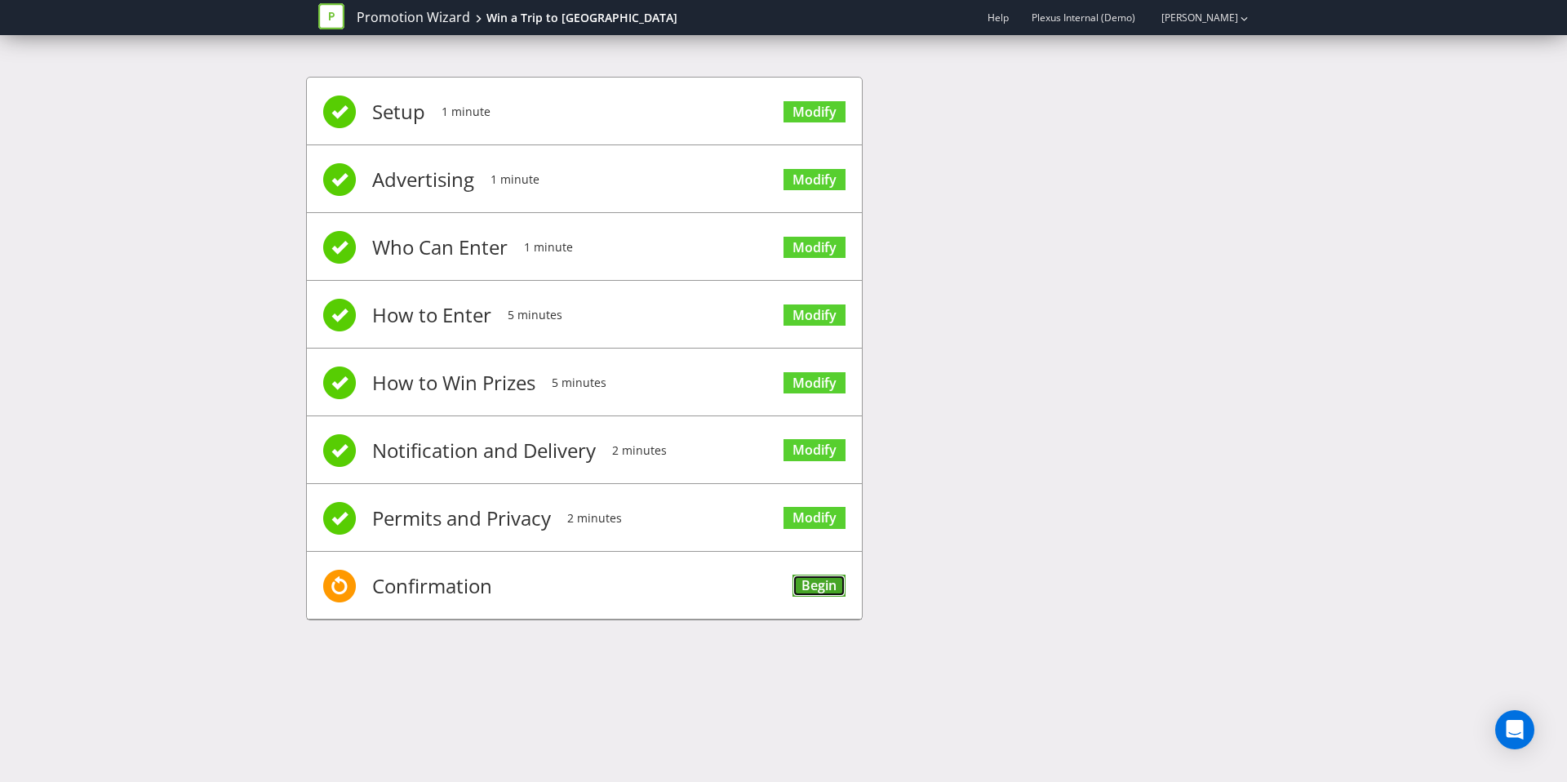
click at [815, 580] on link "Begin" at bounding box center [819, 586] width 53 height 22
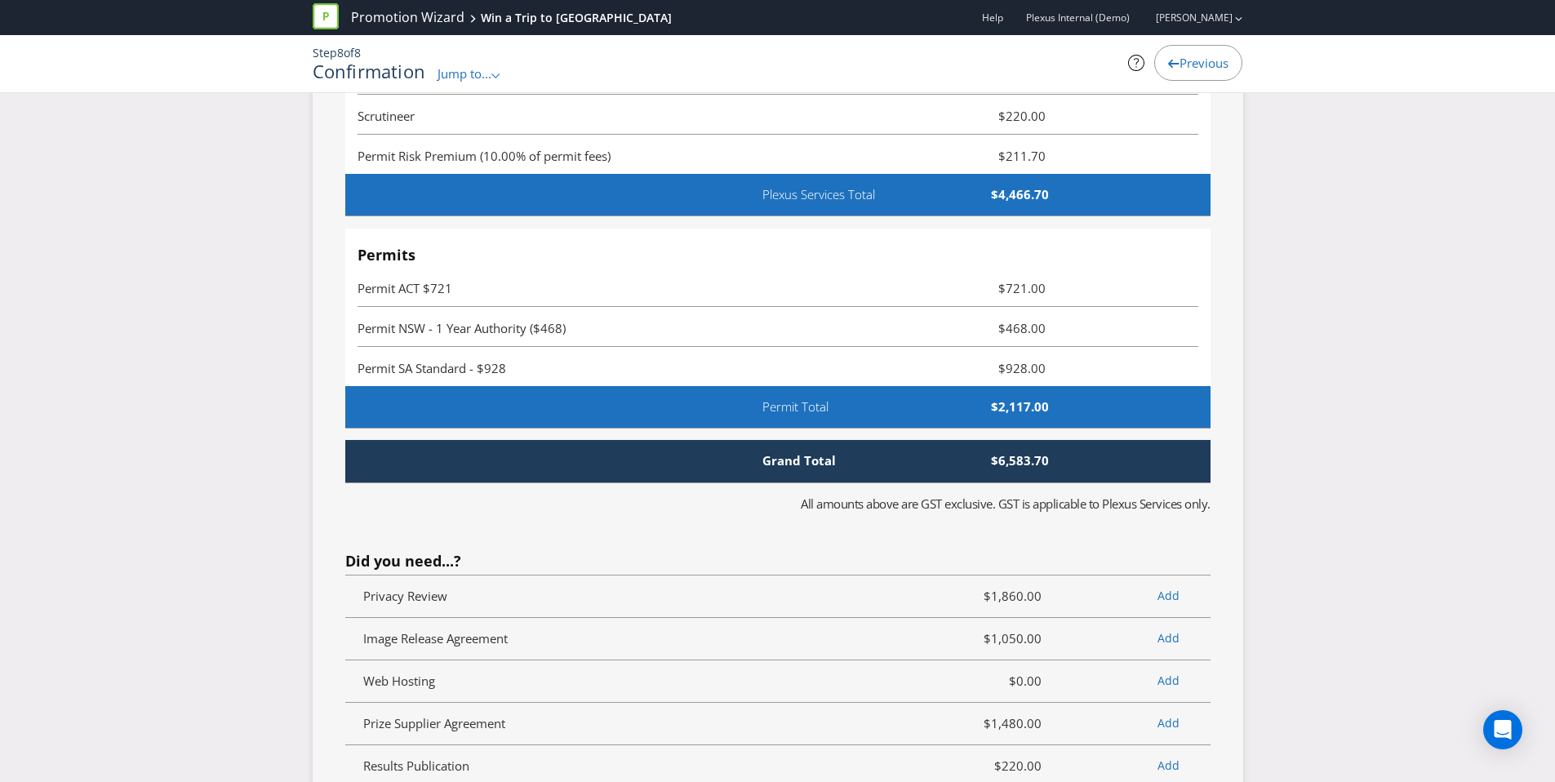
scroll to position [3472, 0]
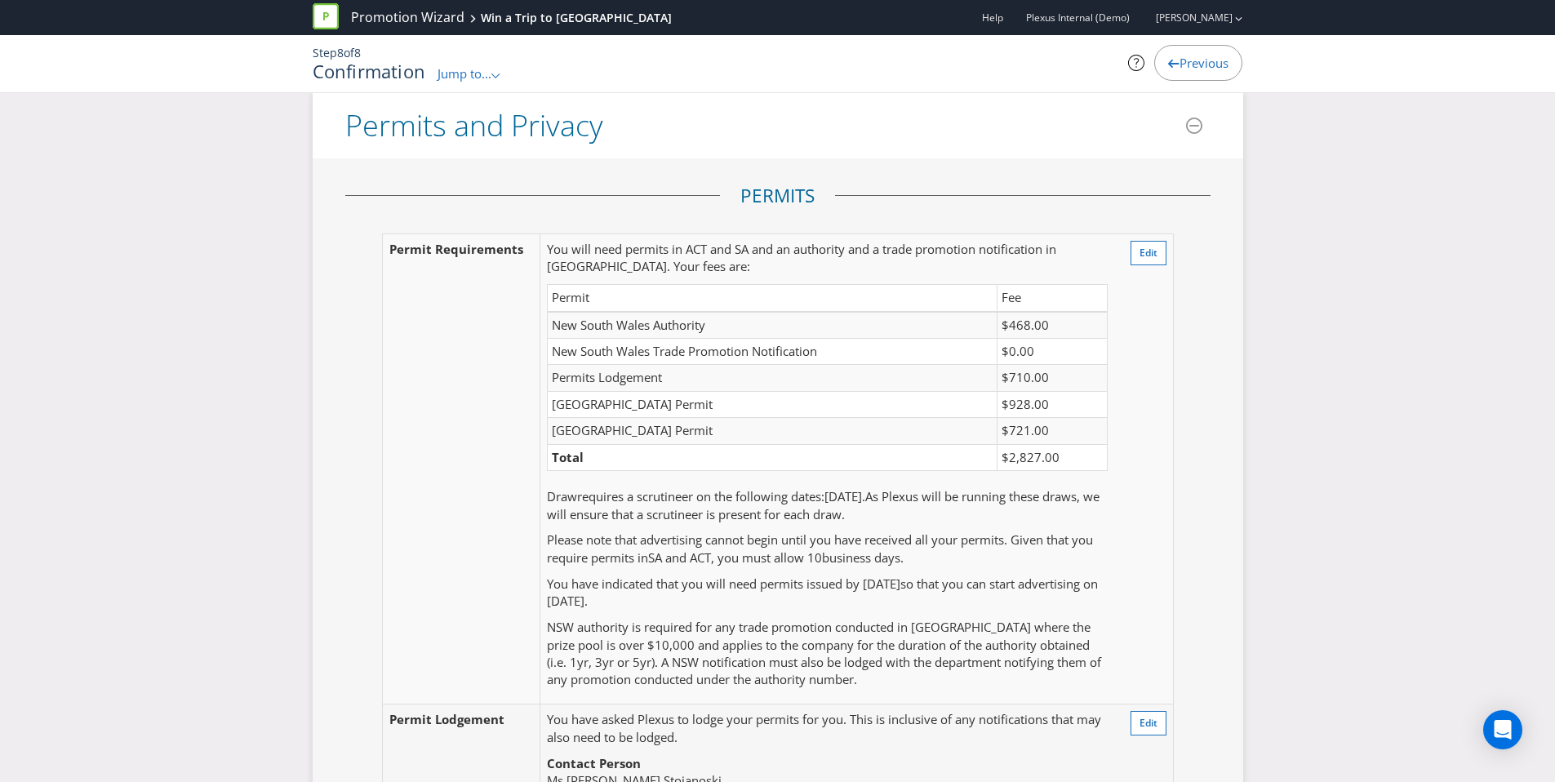
click at [164, 355] on div "Here's a summary of your promotion! Please check the details below to make sure…" at bounding box center [777, 37] width 1555 height 6798
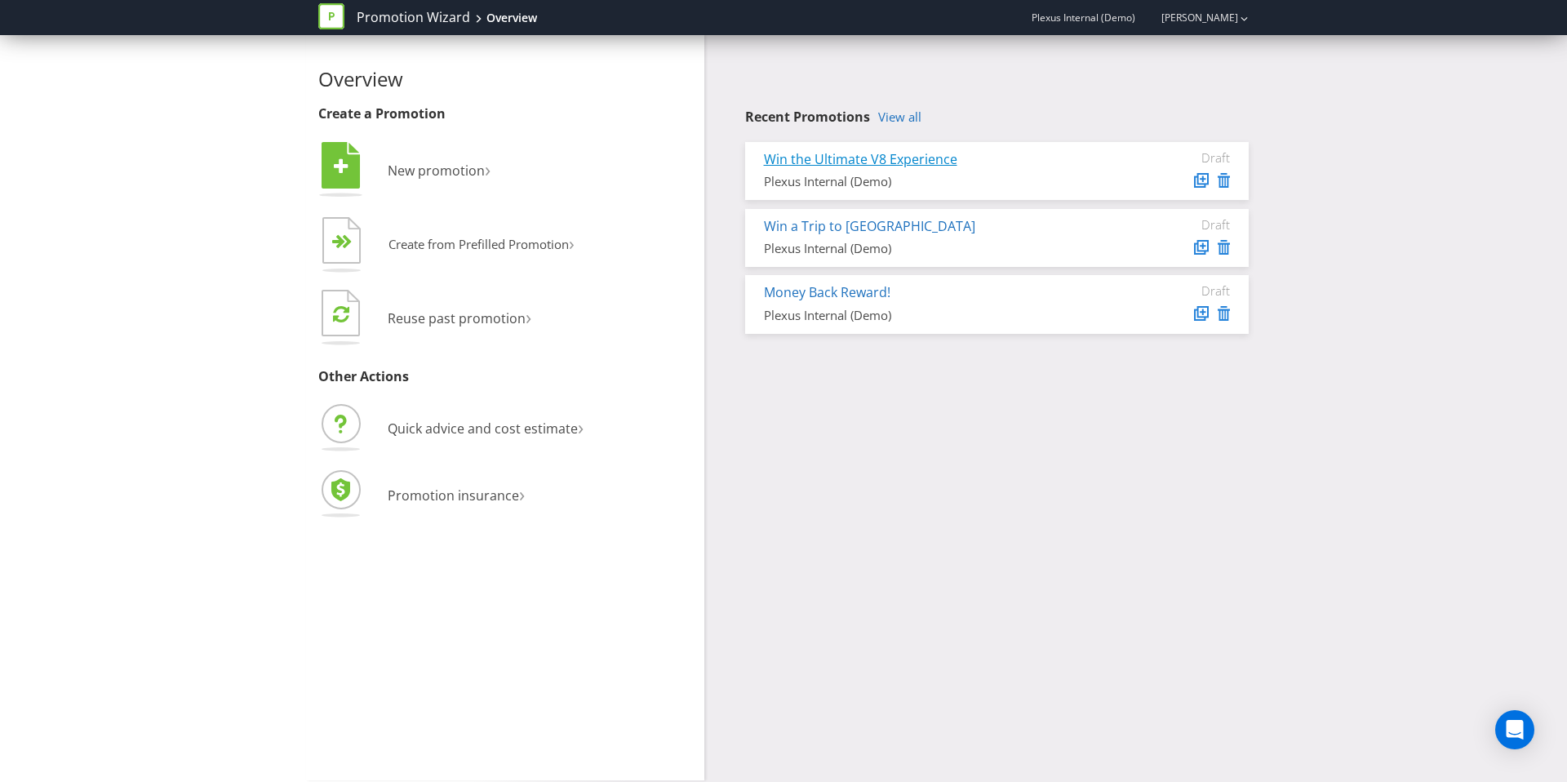
click at [923, 162] on link "Win the Ultimate V8 Experience" at bounding box center [860, 159] width 193 height 18
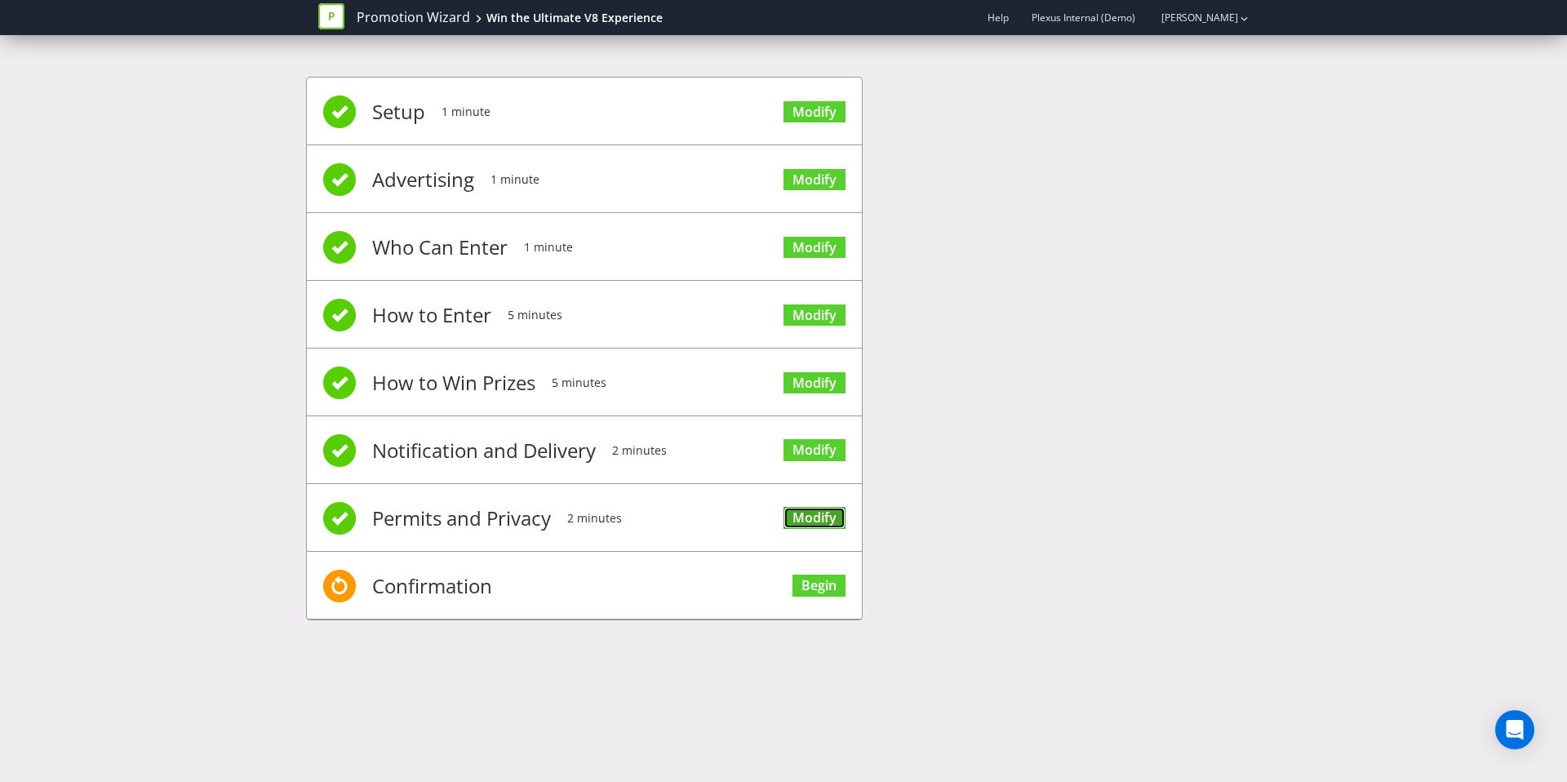
click at [804, 521] on link "Modify" at bounding box center [815, 518] width 62 height 22
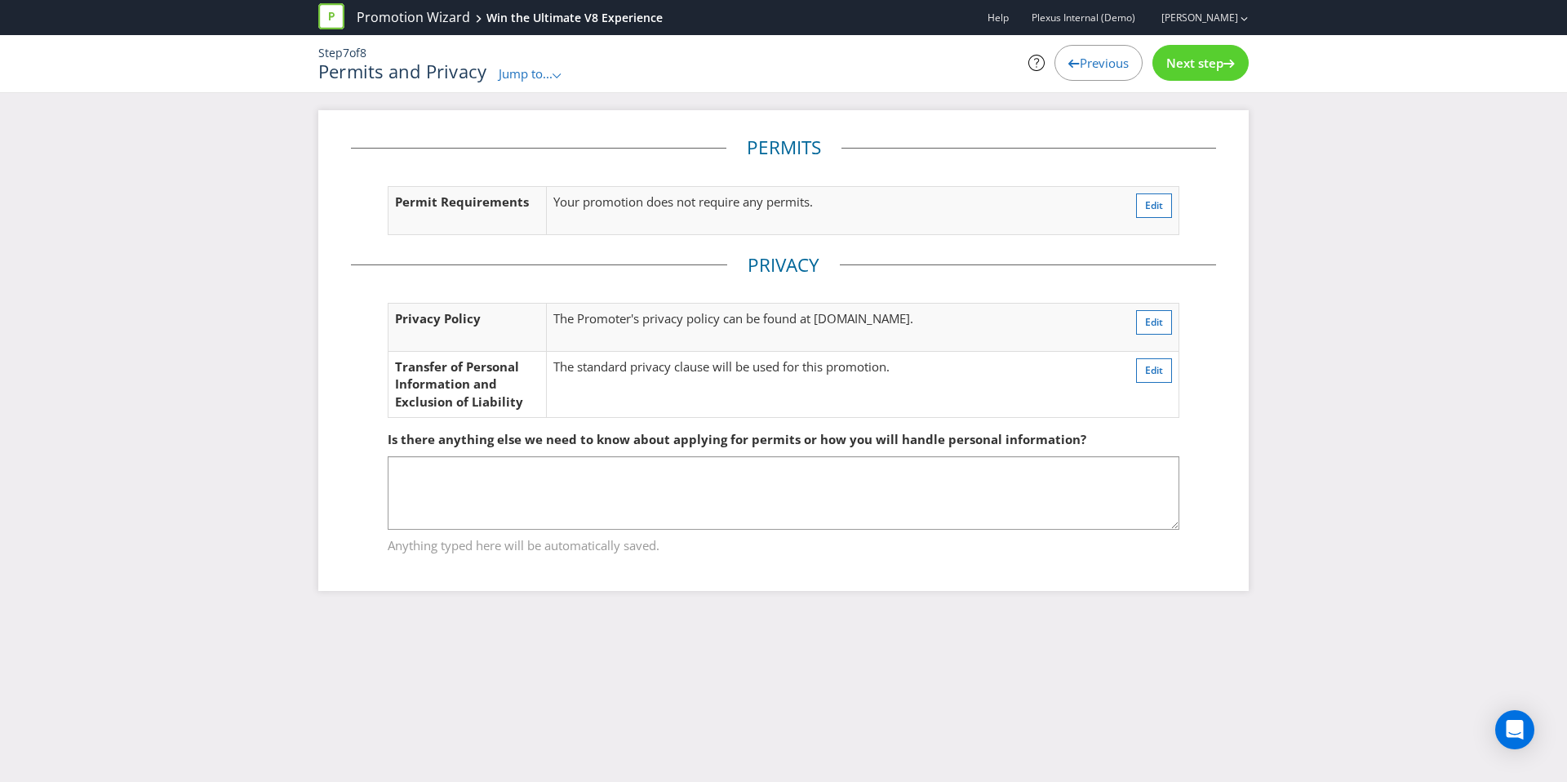
click at [1055, 64] on div "Previous" at bounding box center [1099, 63] width 88 height 36
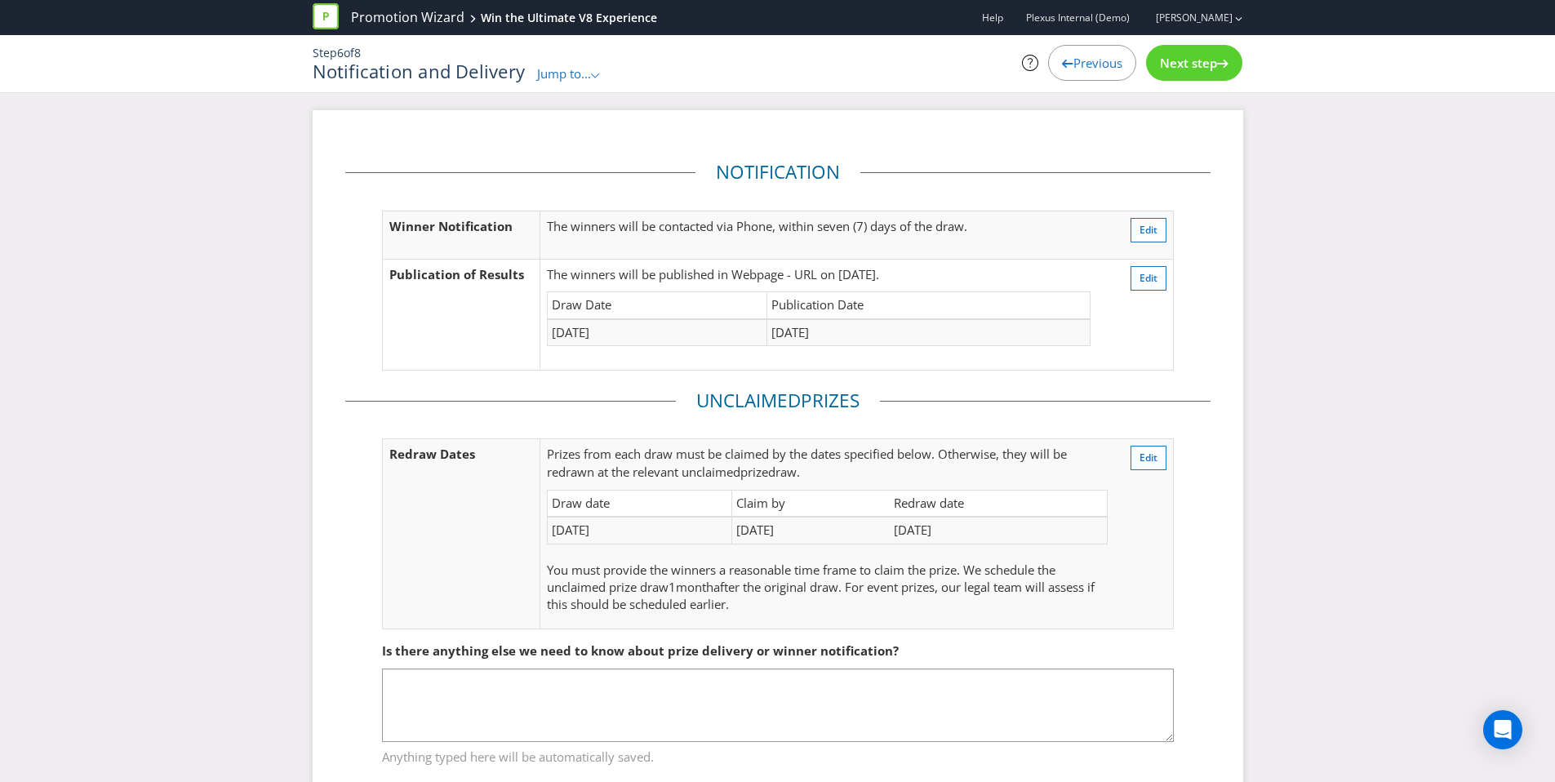
click at [1083, 63] on span "Previous" at bounding box center [1097, 63] width 49 height 16
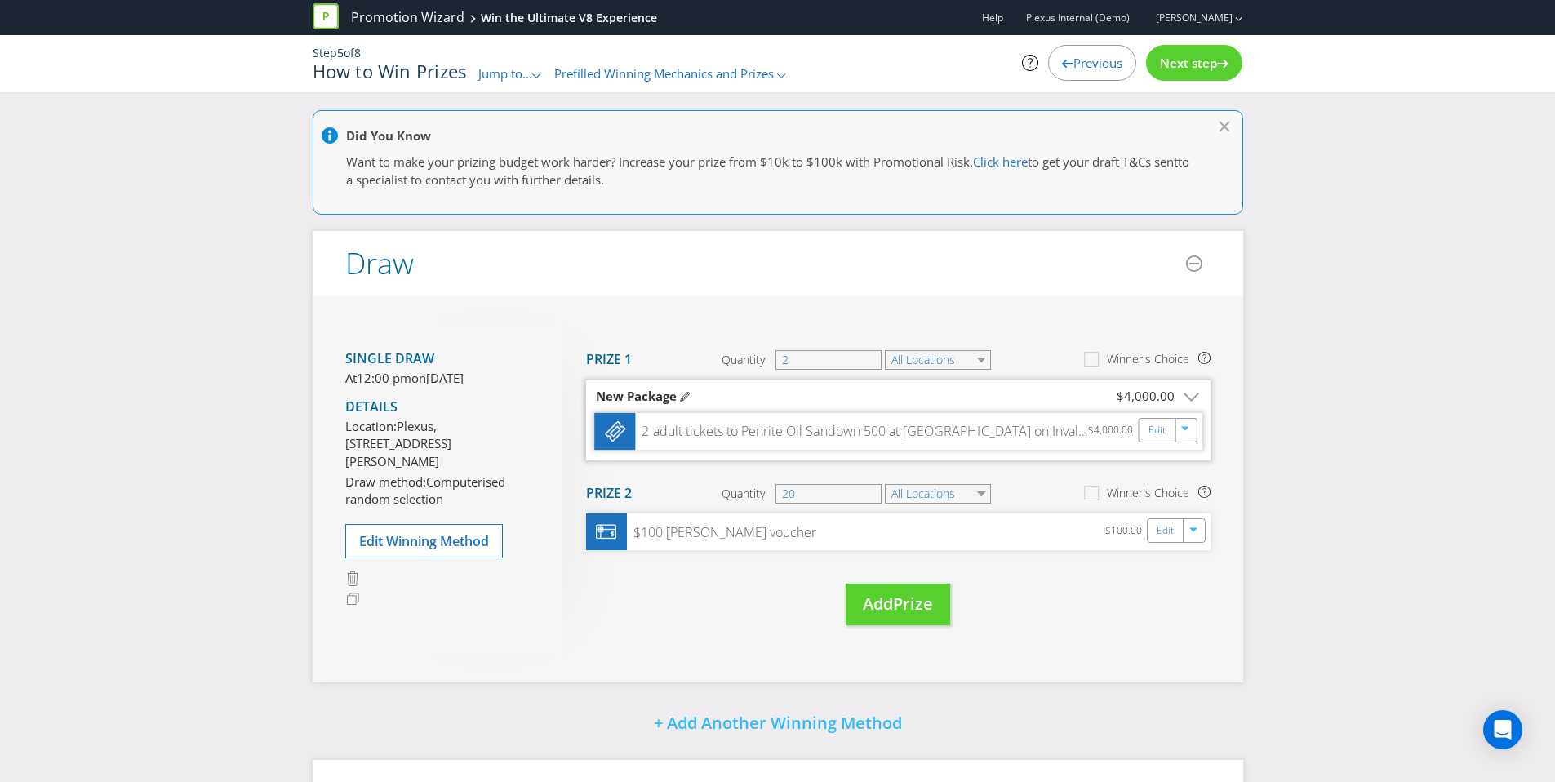
click at [793, 433] on div "2 adult tickets to Penrite Oil Sandown 500 at [GEOGRAPHIC_DATA] on Invalid date" at bounding box center [861, 431] width 453 height 19
click at [1144, 429] on div "Edit" at bounding box center [1157, 430] width 37 height 23
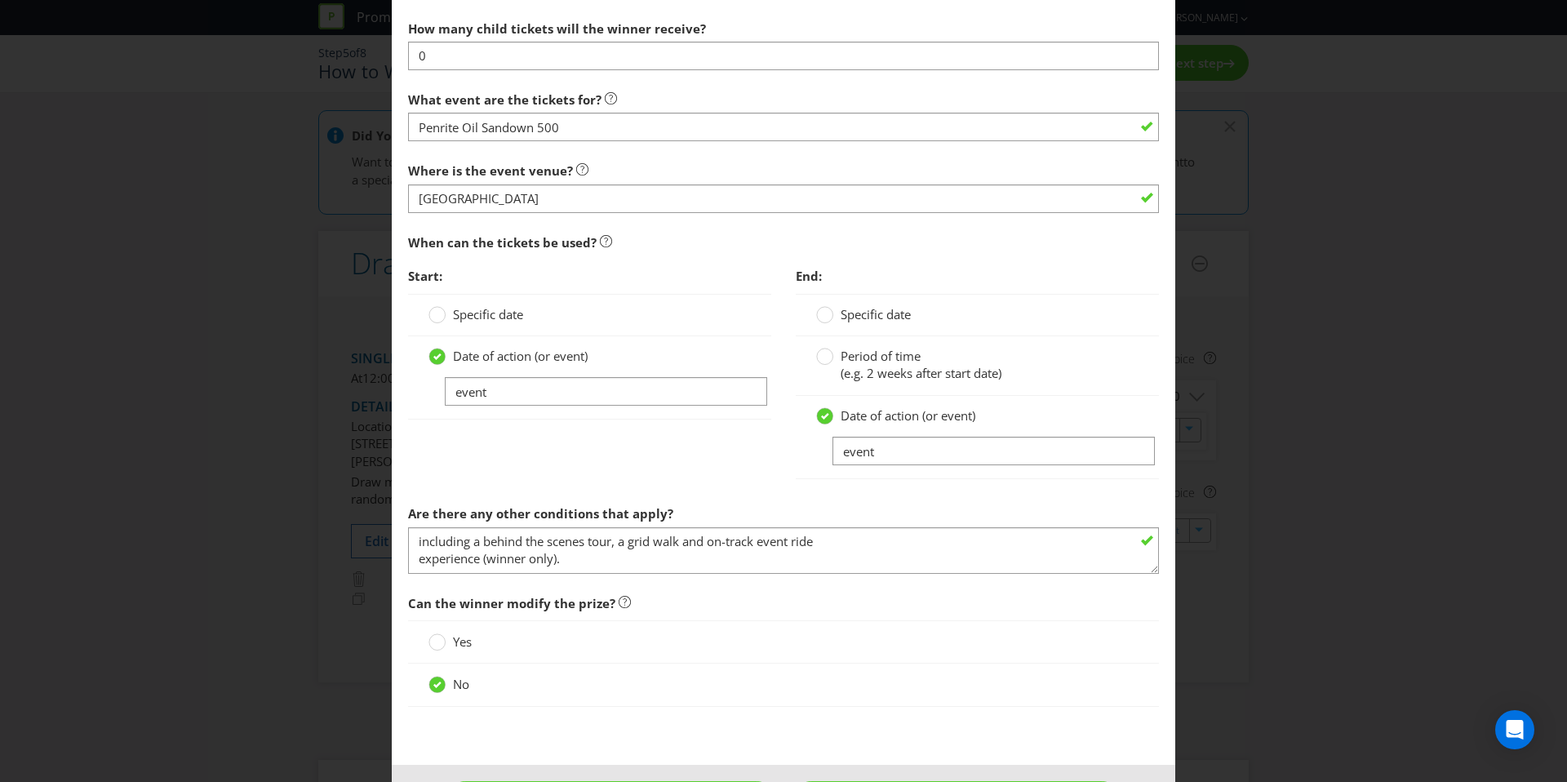
scroll to position [893, 0]
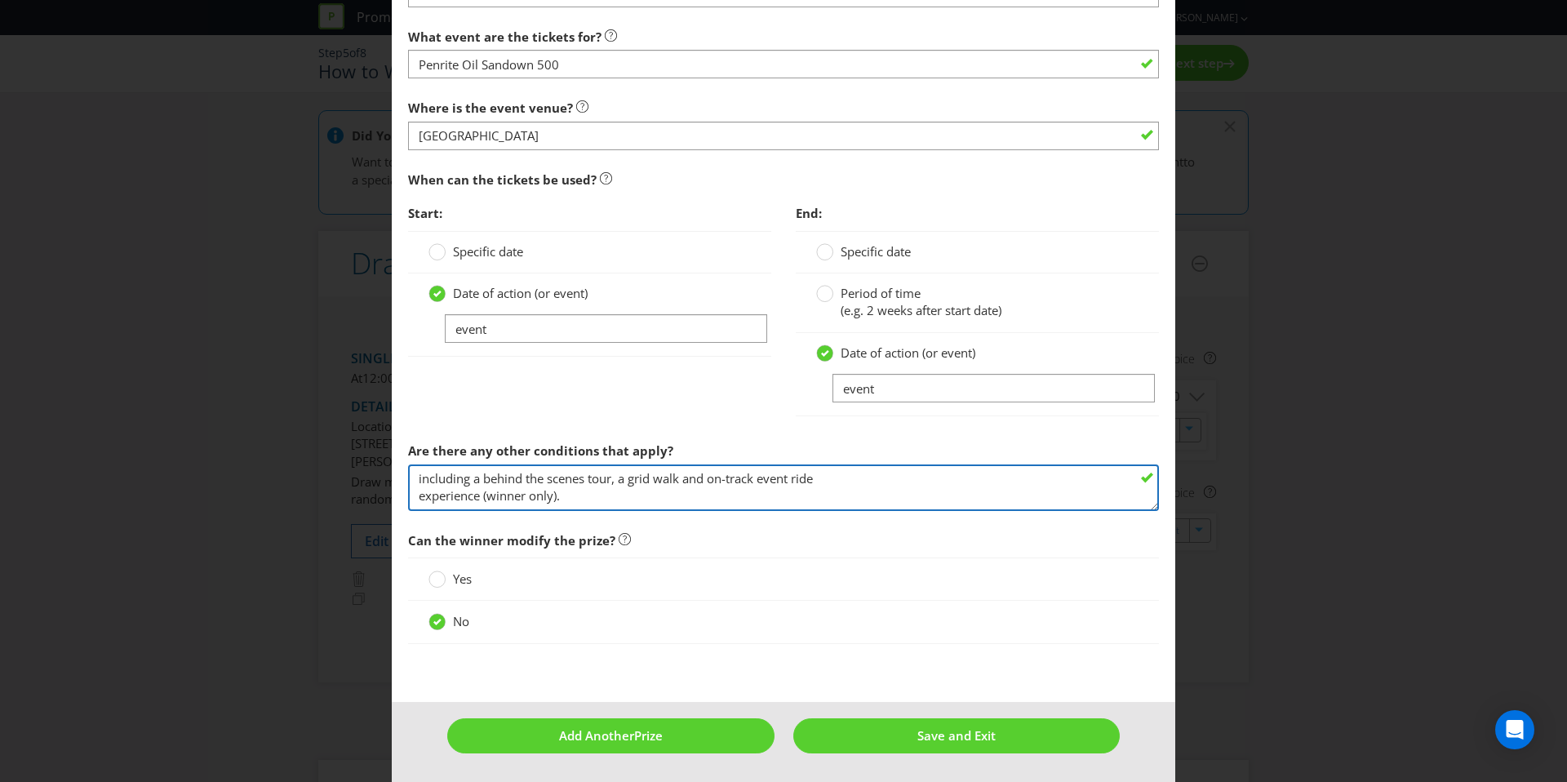
drag, startPoint x: 591, startPoint y: 504, endPoint x: 389, endPoint y: 464, distance: 205.5
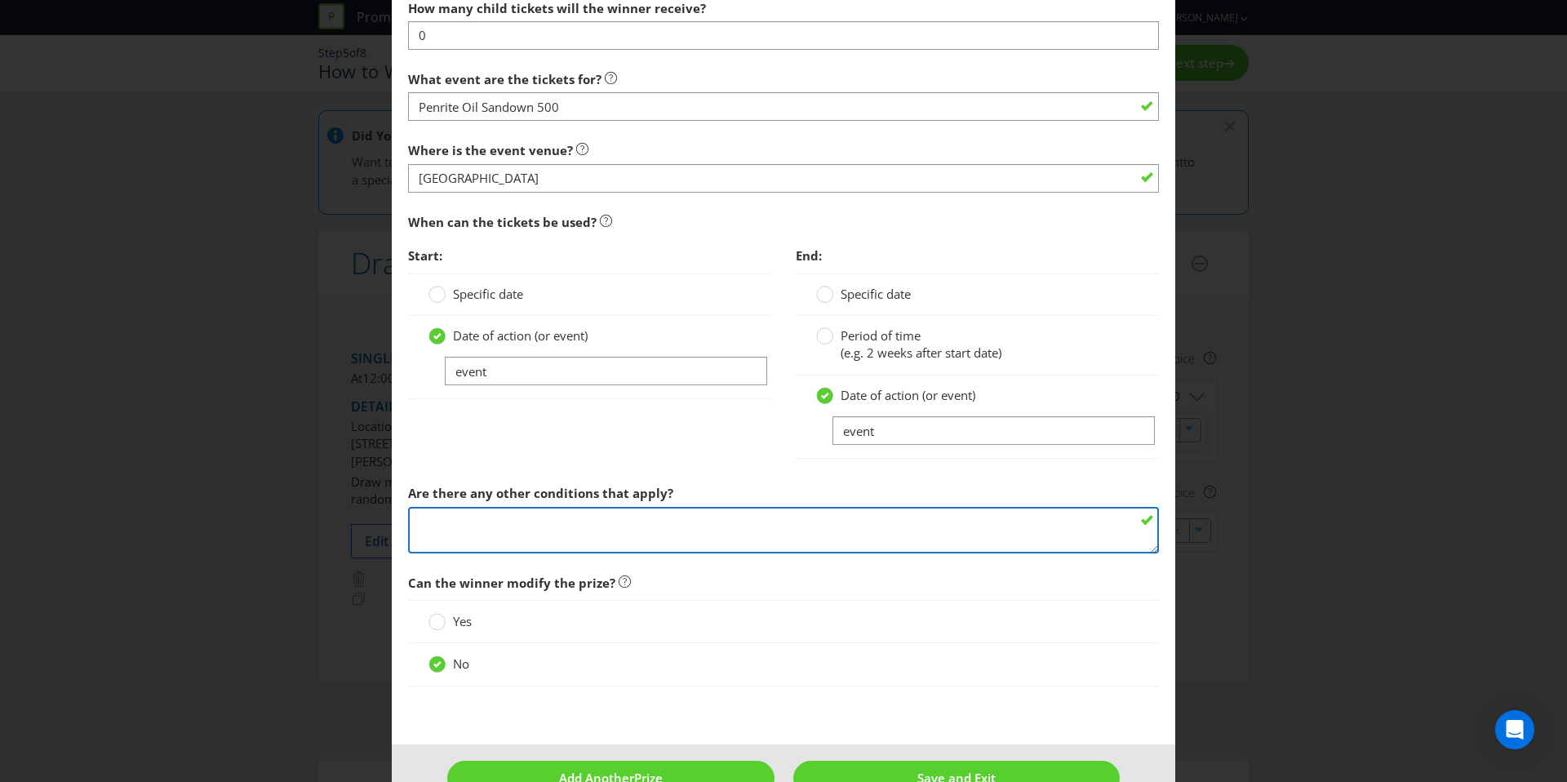
scroll to position [756, 0]
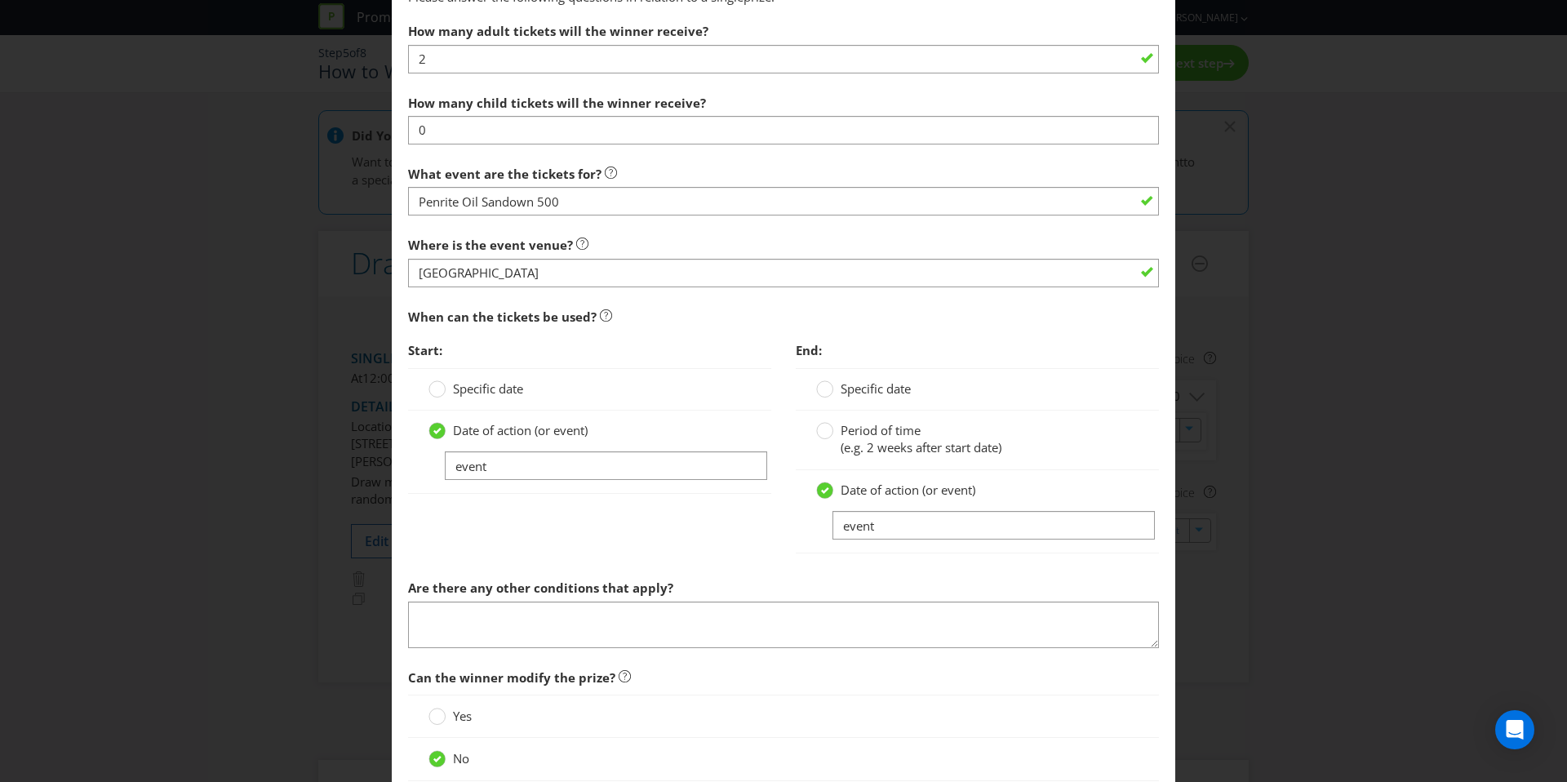
click at [1111, 346] on span "End:" at bounding box center [977, 350] width 363 height 33
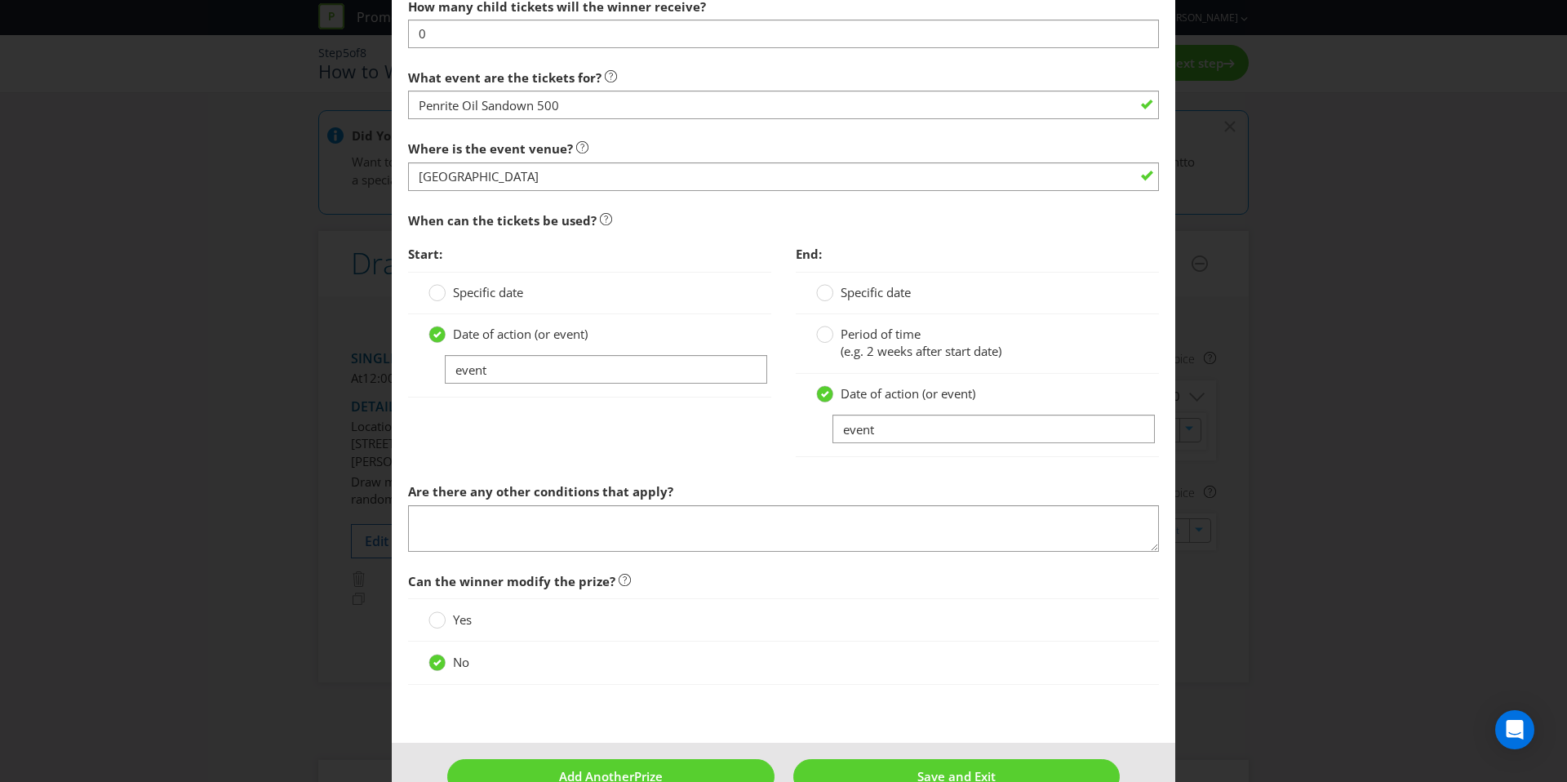
scroll to position [893, 0]
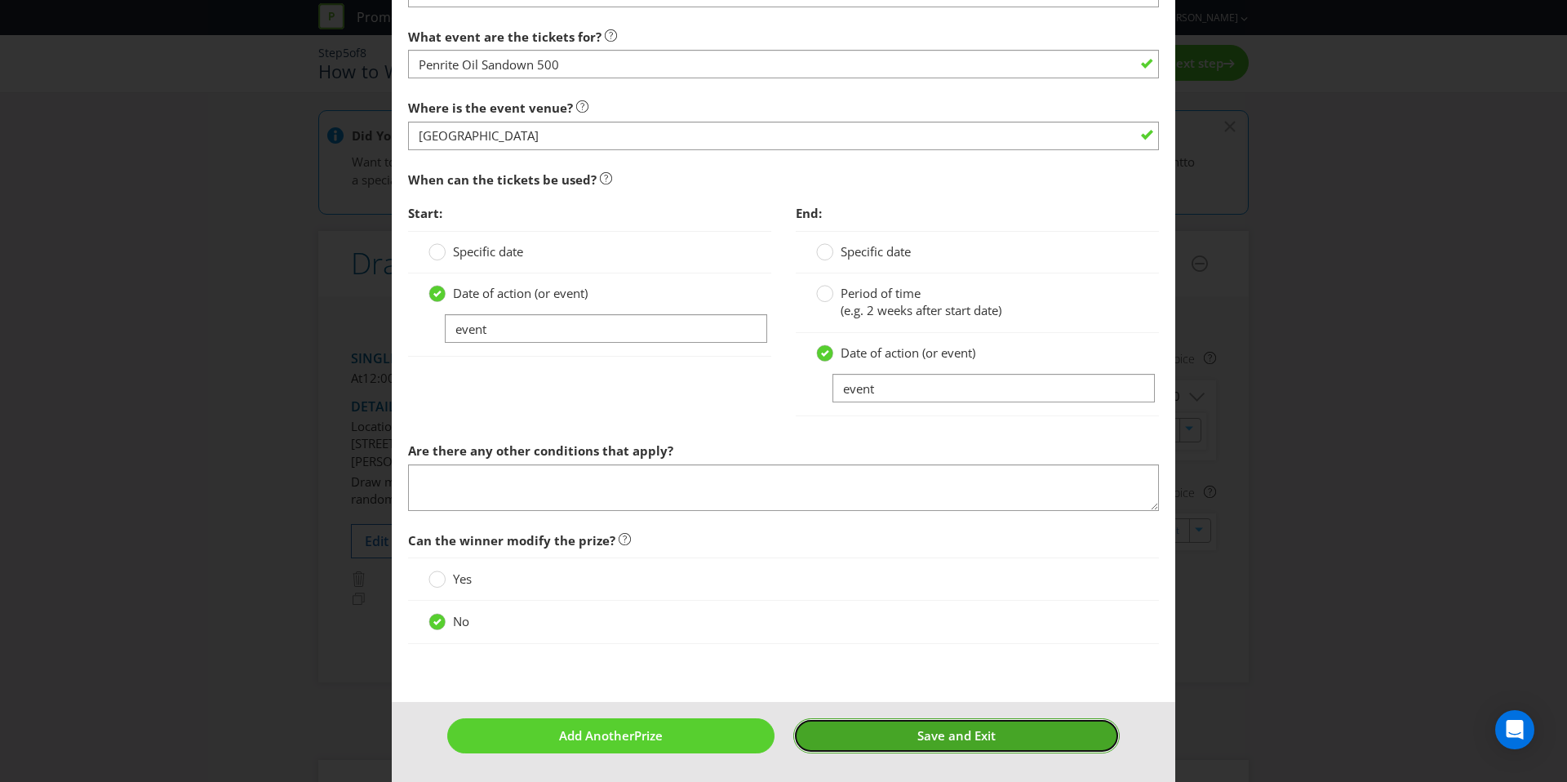
click at [931, 741] on span "Save and Exit" at bounding box center [956, 735] width 78 height 16
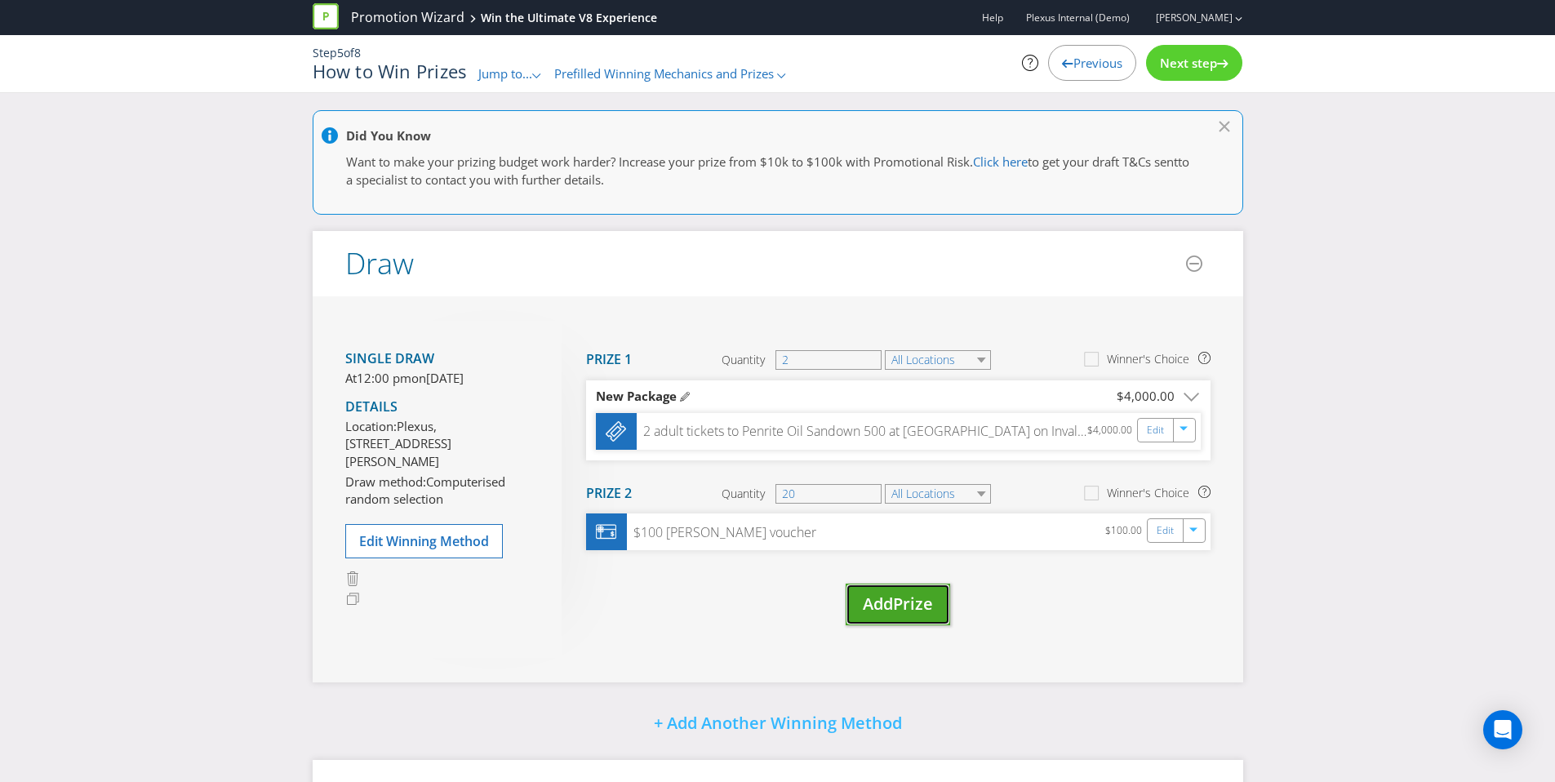
click at [890, 620] on button "Add Prize" at bounding box center [898, 605] width 104 height 42
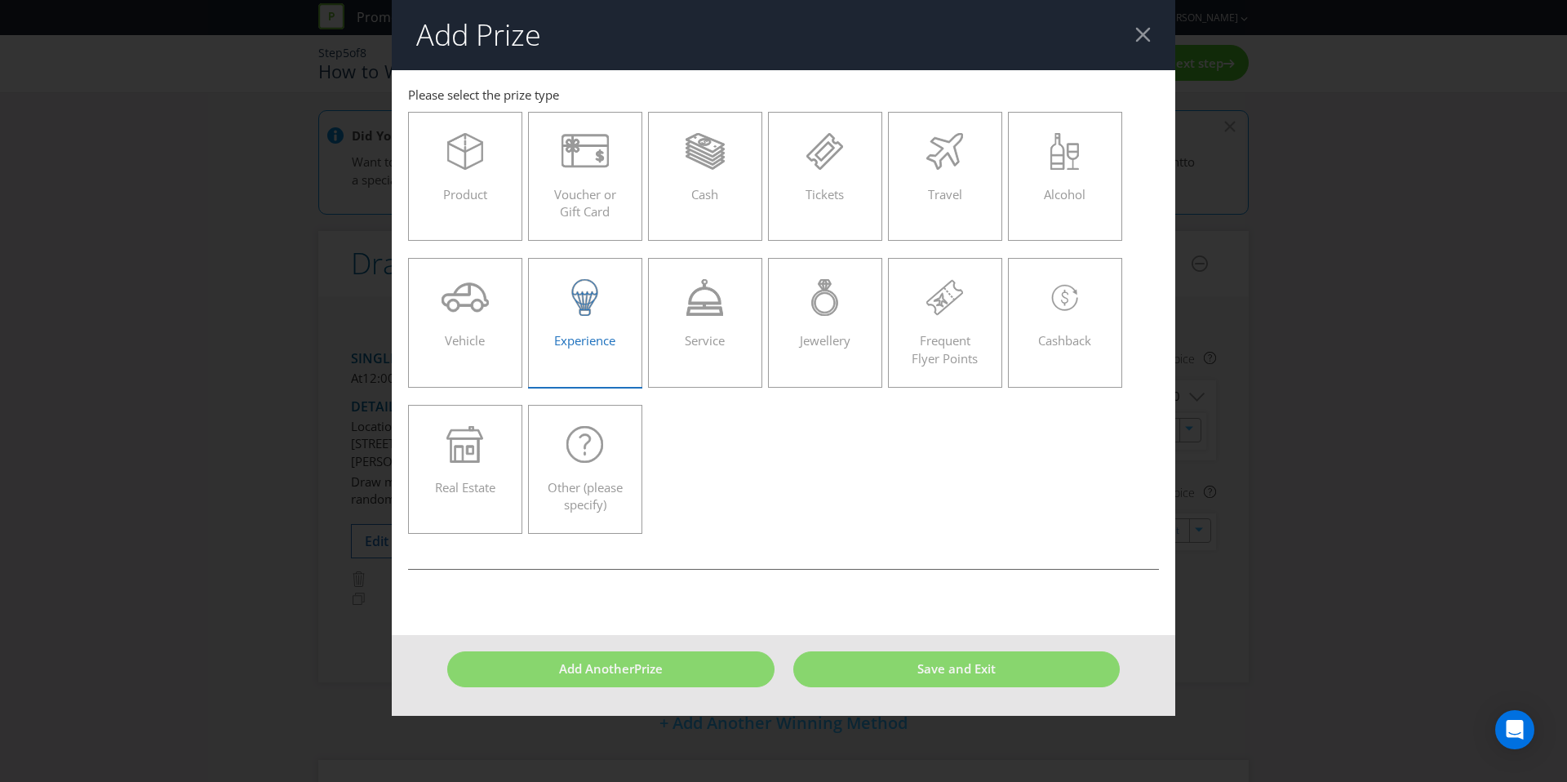
click at [589, 309] on icon at bounding box center [585, 297] width 26 height 37
click at [0, 0] on input "Experience" at bounding box center [0, 0] width 0 height 0
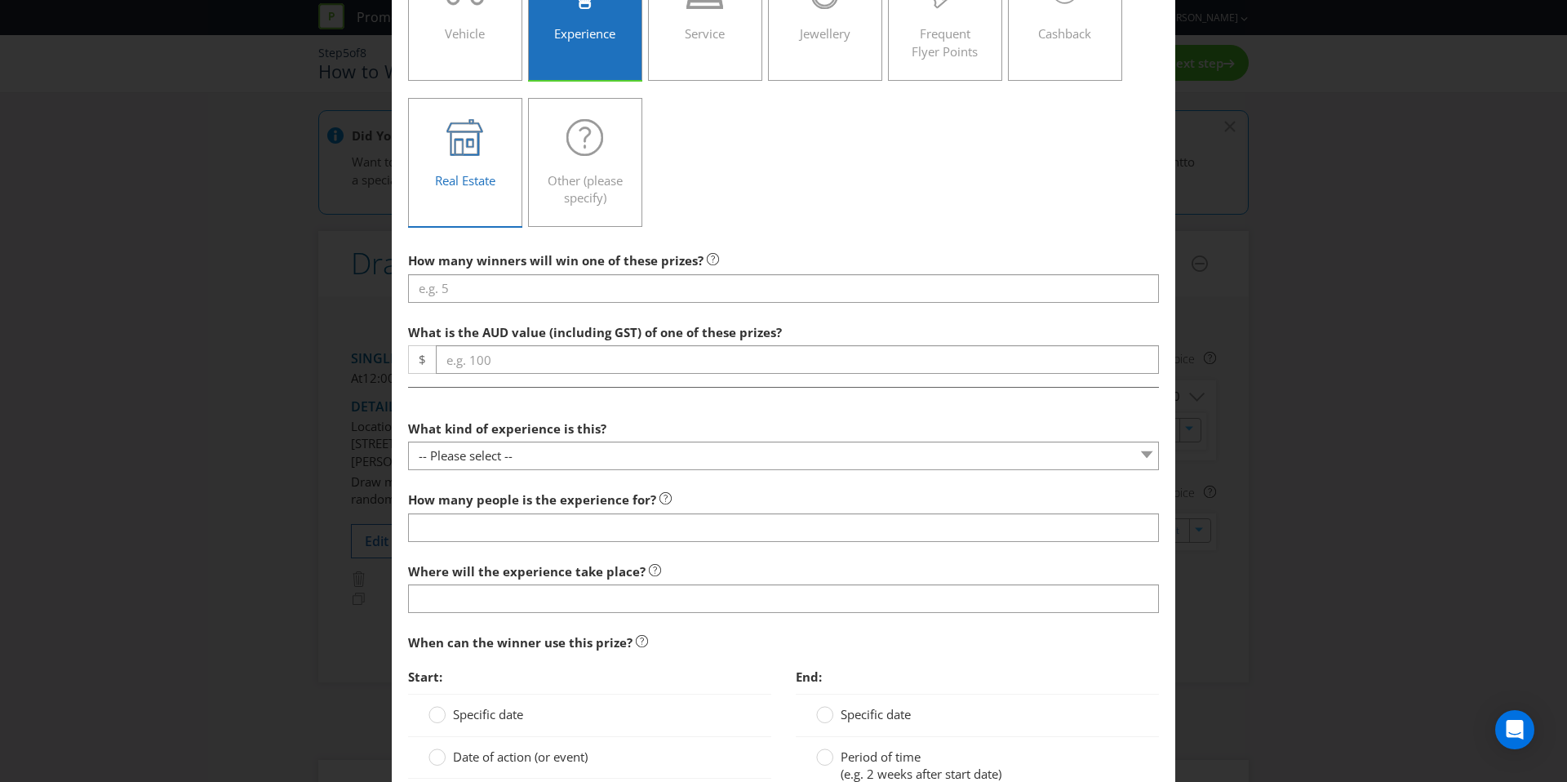
scroll to position [123, 0]
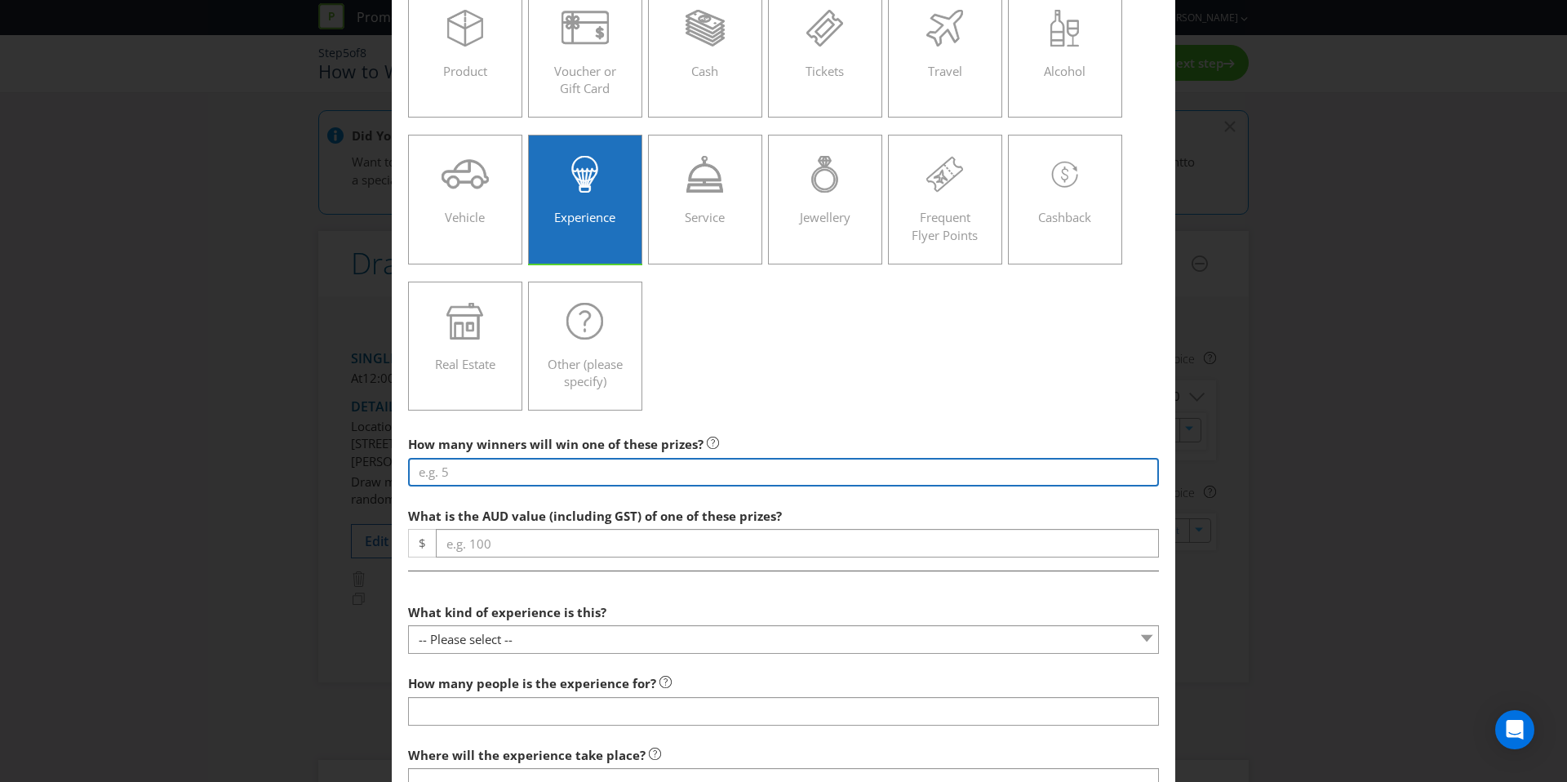
click at [462, 465] on input "number" at bounding box center [783, 472] width 751 height 29
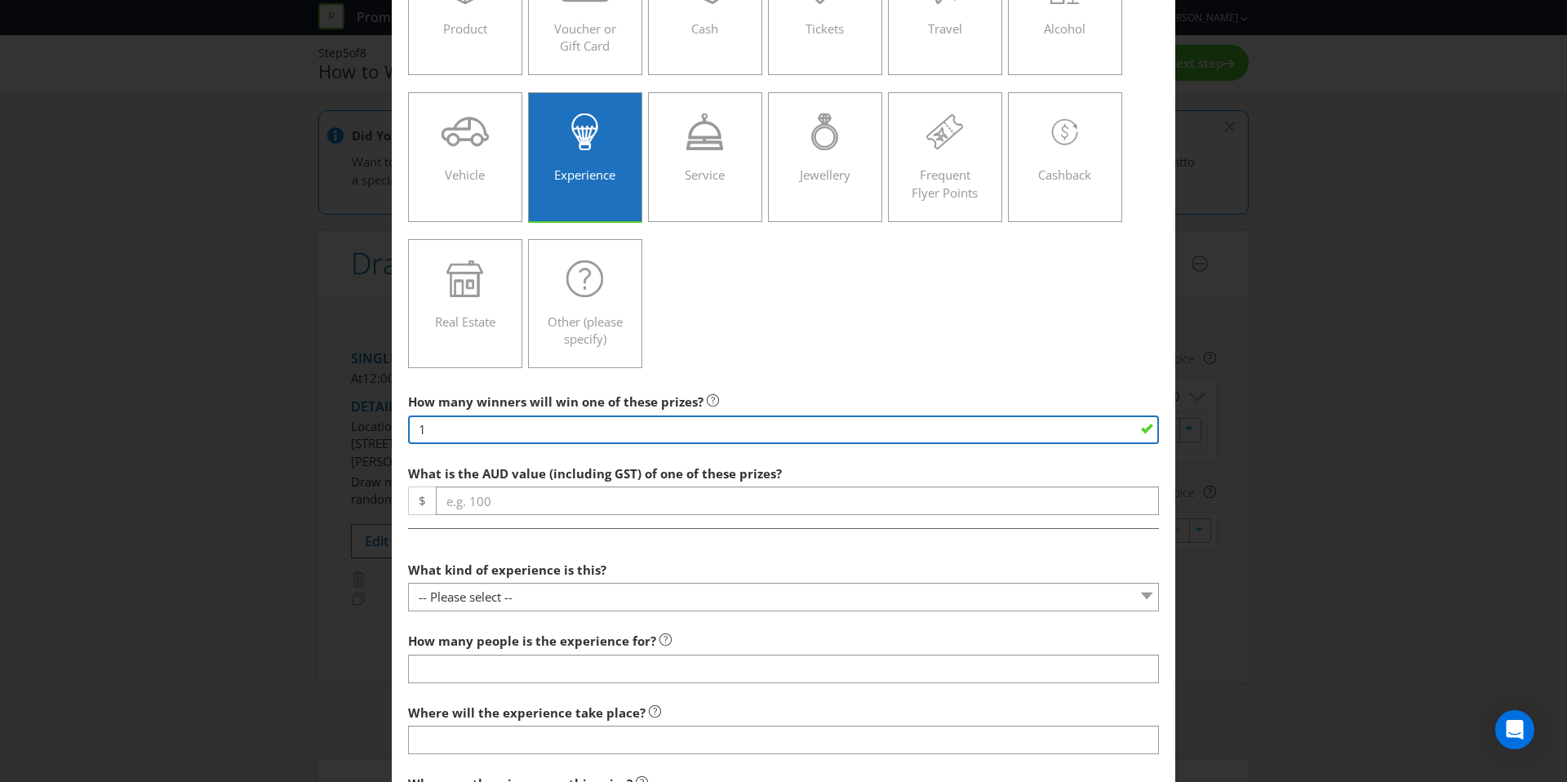
scroll to position [396, 0]
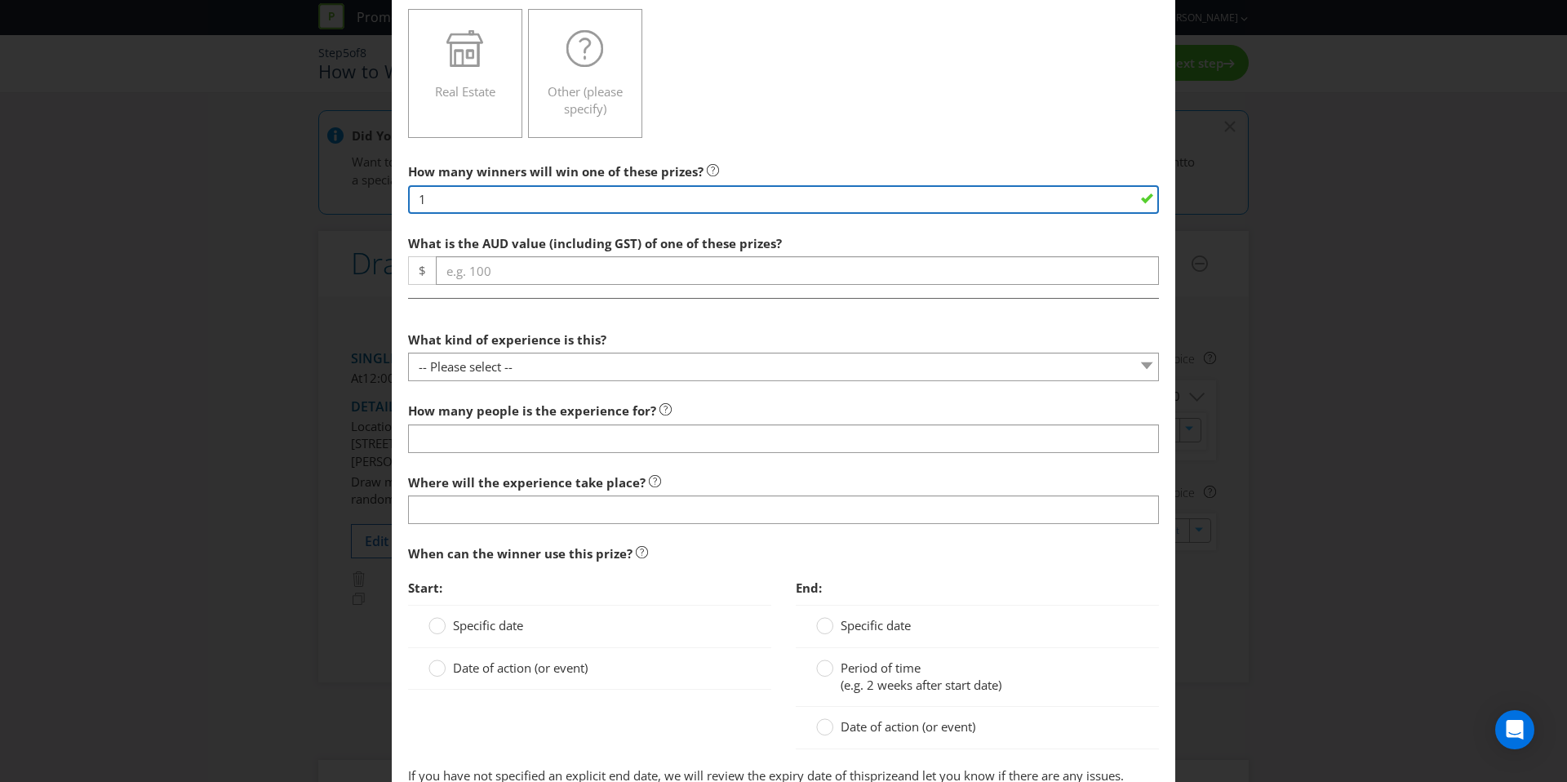
type input "1"
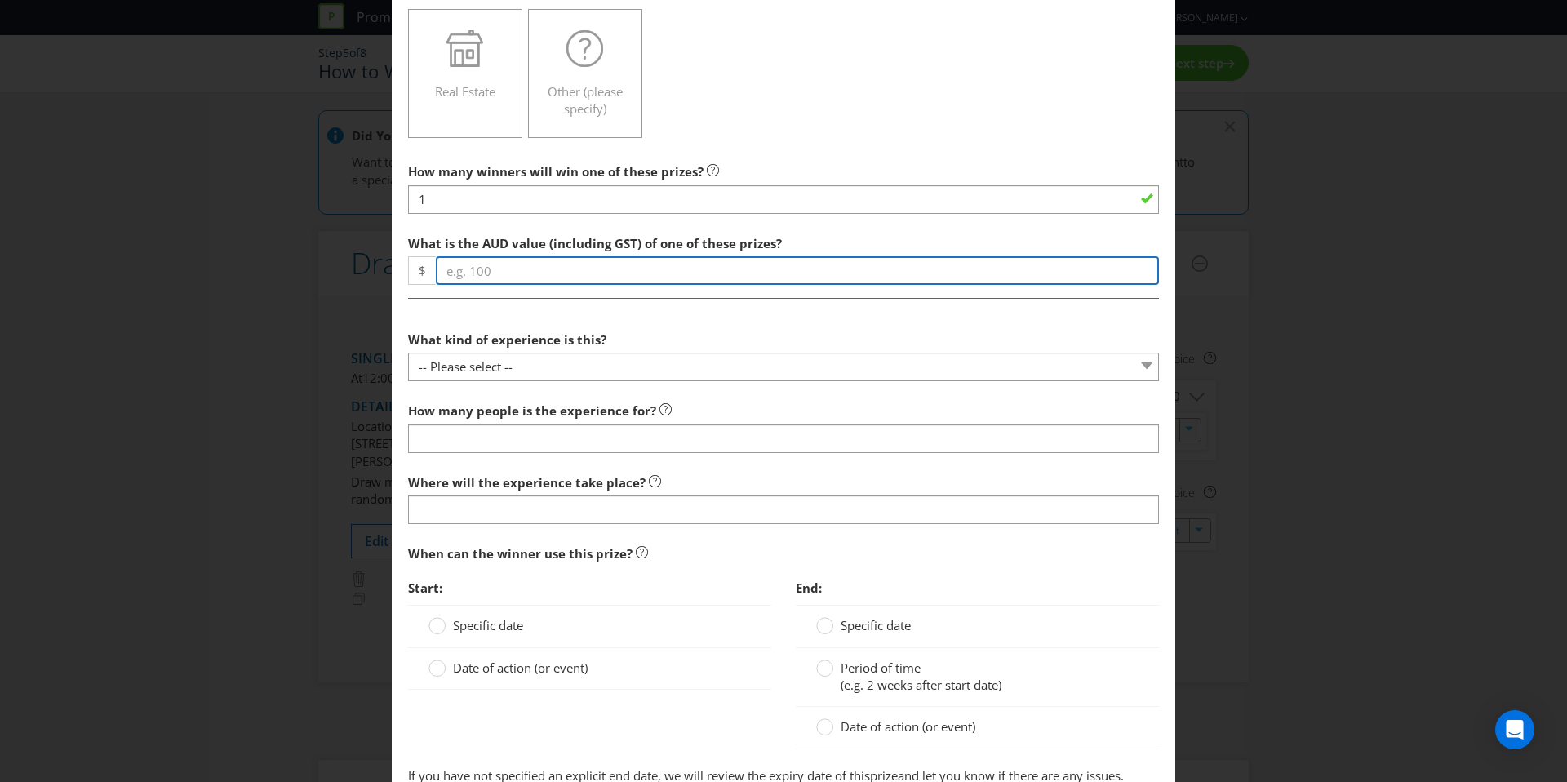
click at [503, 277] on input "number" at bounding box center [797, 270] width 723 height 29
type input "2500"
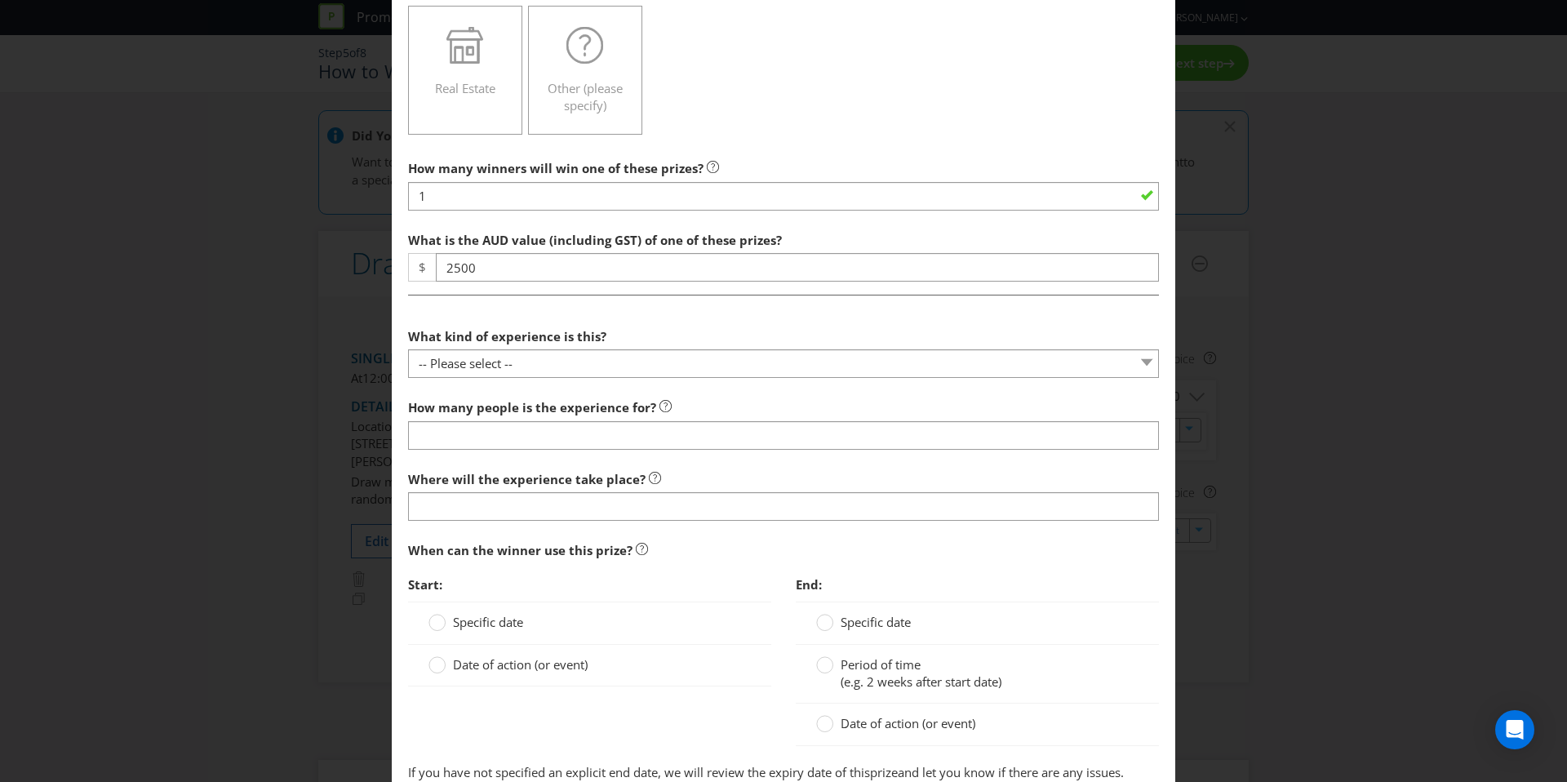
click at [522, 313] on fieldset "What kind of experience is this? -- Please select -- Dining Wellness Celebrity …" at bounding box center [783, 611] width 751 height 633
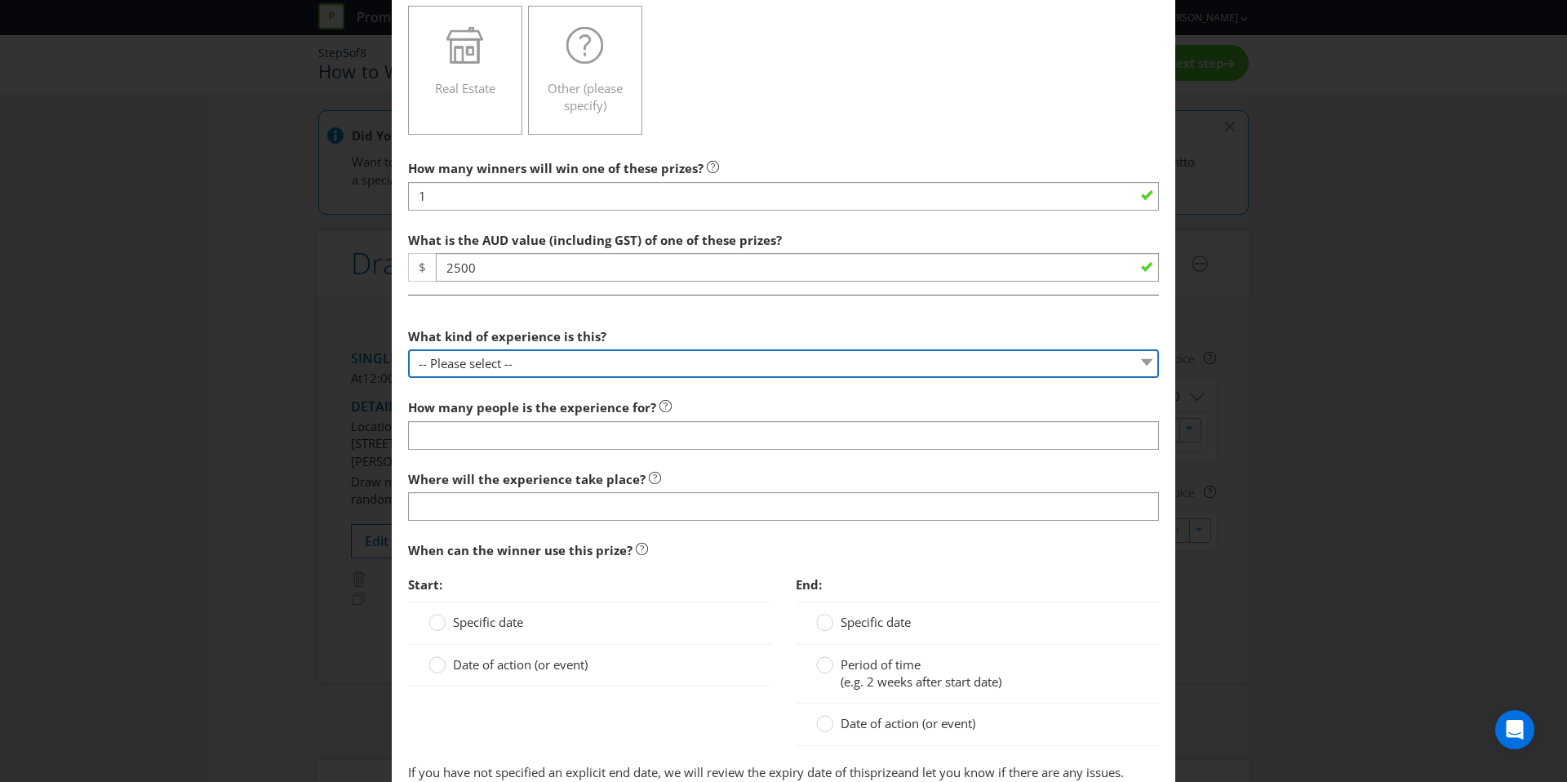
click at [526, 354] on select "-- Please select -- Dining Wellness Celebrity Encounter Activities and Sports O…" at bounding box center [783, 363] width 751 height 29
select select "ACTIVITIES"
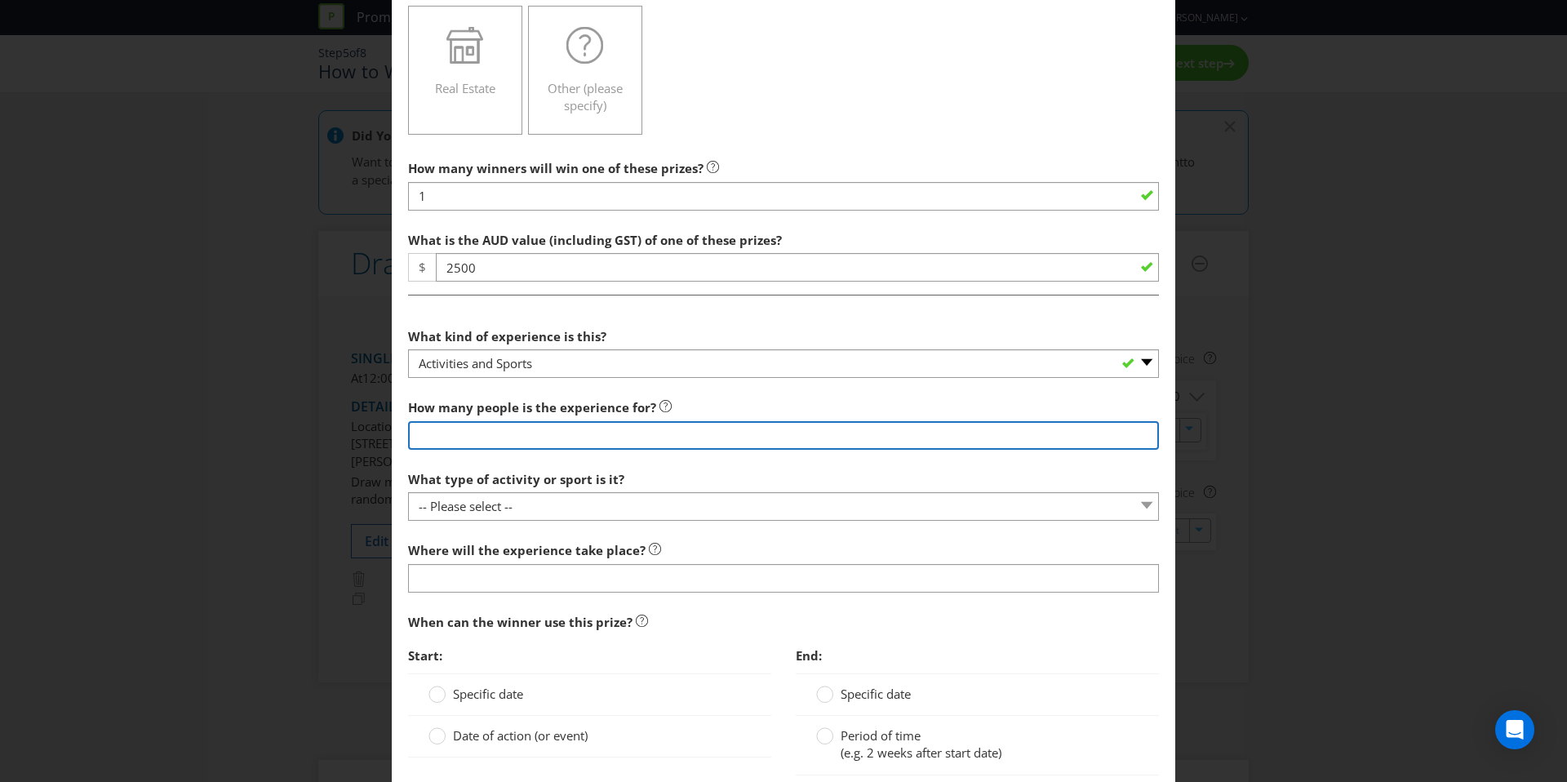
click at [480, 430] on input "number" at bounding box center [783, 435] width 751 height 29
type input "1"
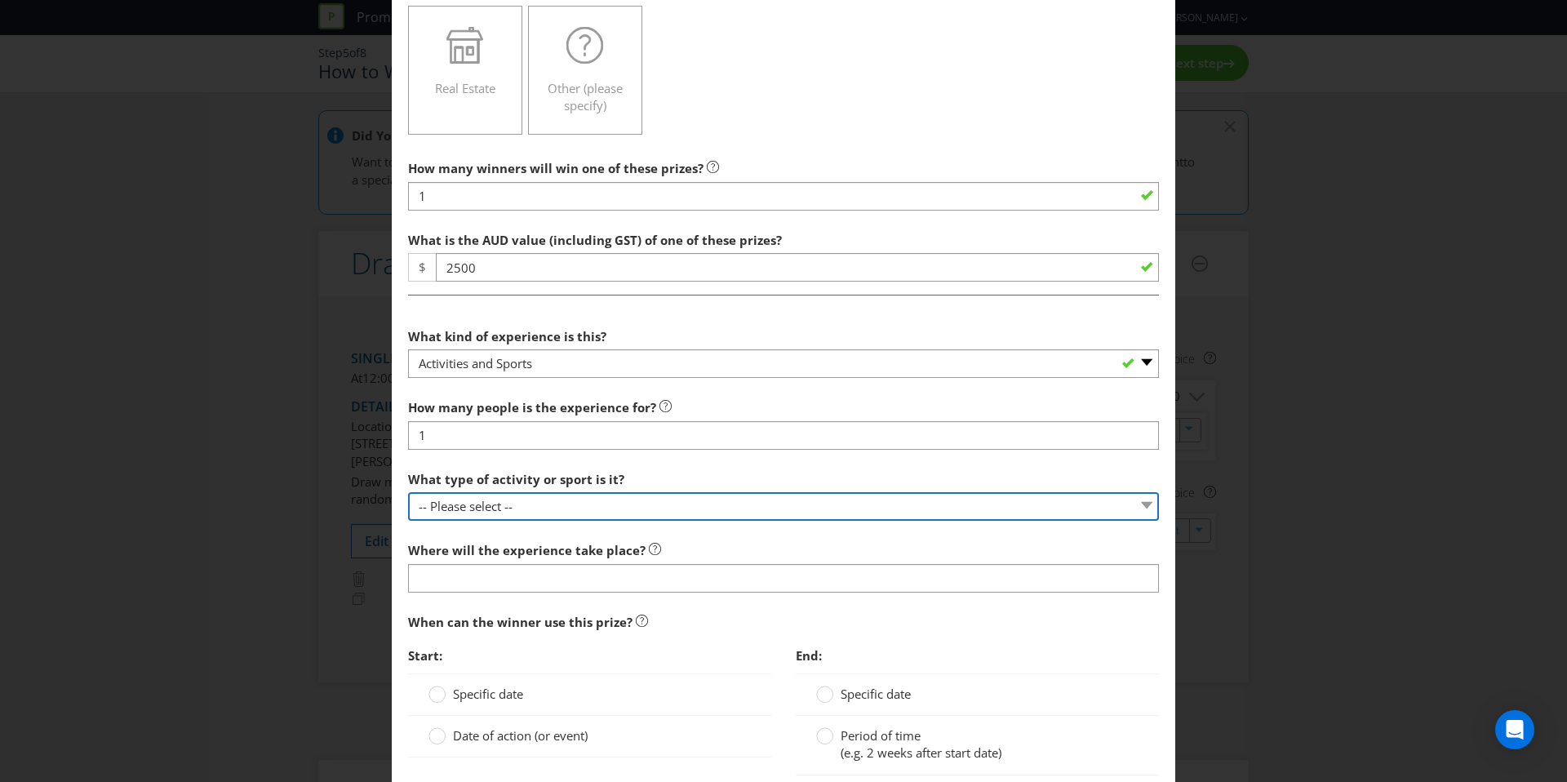
click at [512, 504] on select "-- Please select -- Land sports (please specify) Water sports Snow sports (plea…" at bounding box center [783, 506] width 751 height 29
select select "OTHER"
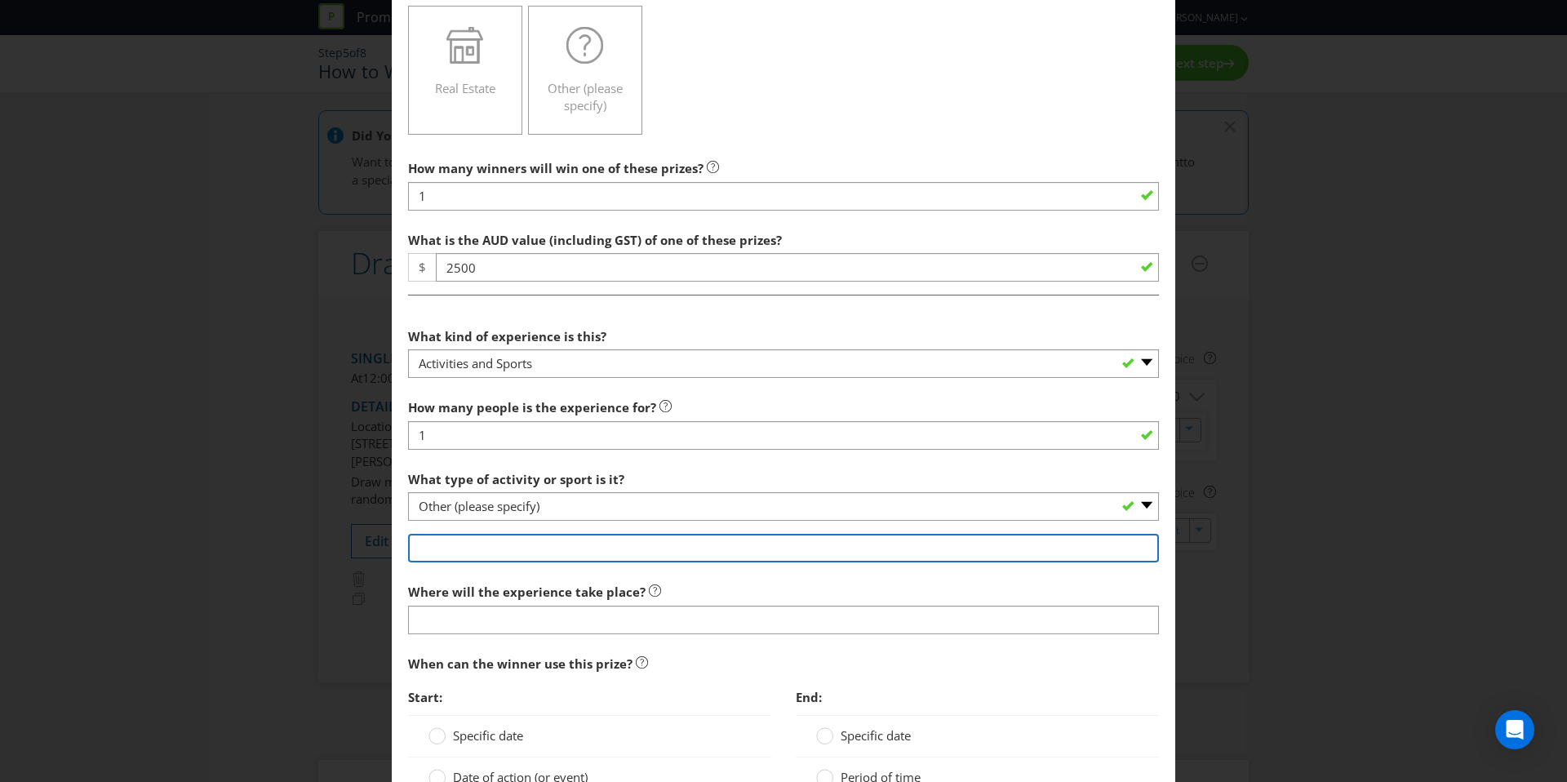
click at [473, 548] on input "text" at bounding box center [783, 548] width 751 height 29
type input "V"
paste input "including a behind the scenes tour, a grid walk and on-track event ride experie…"
drag, startPoint x: 482, startPoint y: 549, endPoint x: 362, endPoint y: 544, distance: 119.3
click at [362, 544] on div "Add Prize Victoria Please select the prize type Product Voucher or Gift Card Ca…" at bounding box center [783, 391] width 1567 height 782
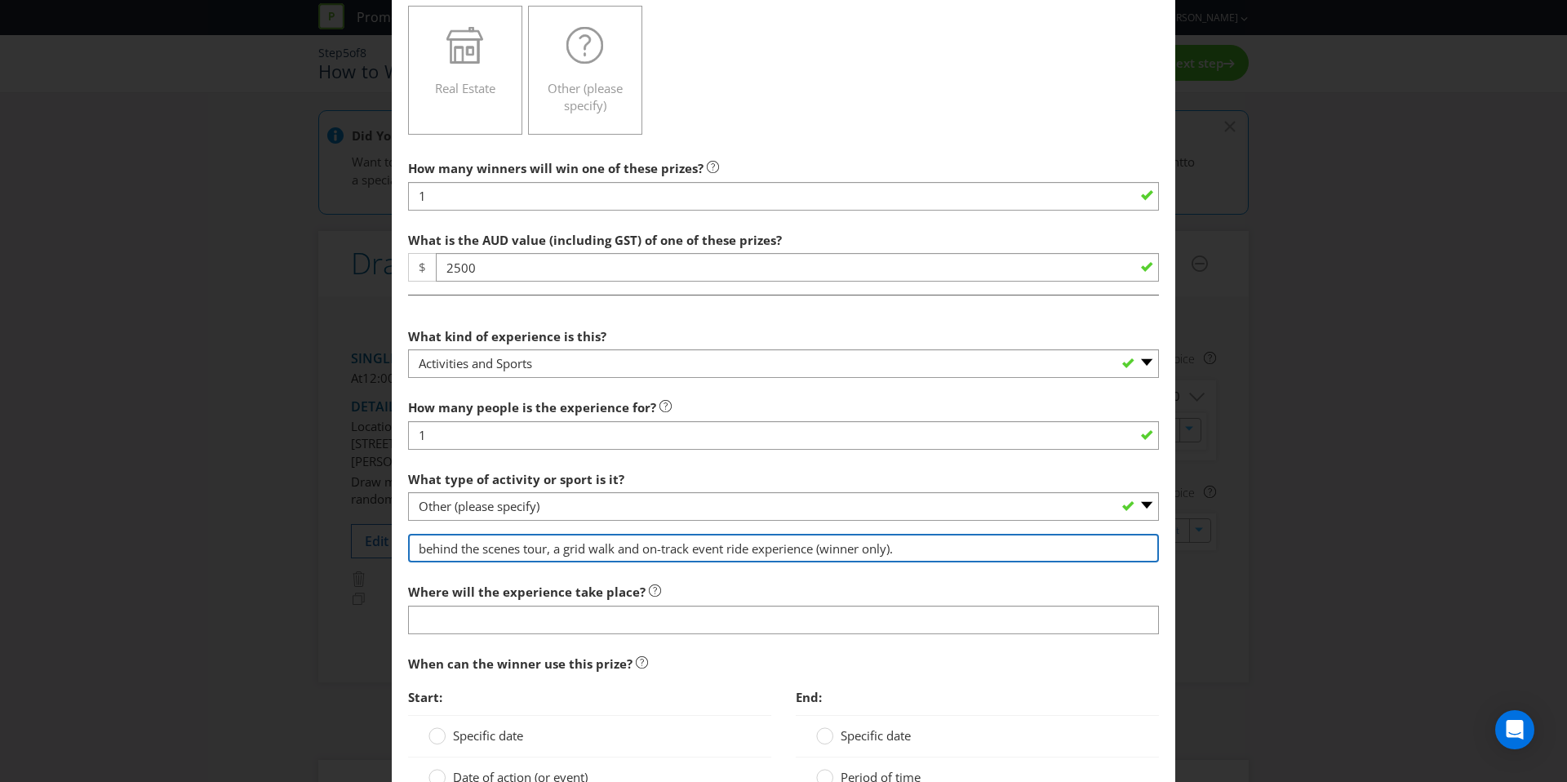
type input "behind the scenes tour, a grid walk and on-track event ride experience (winner …"
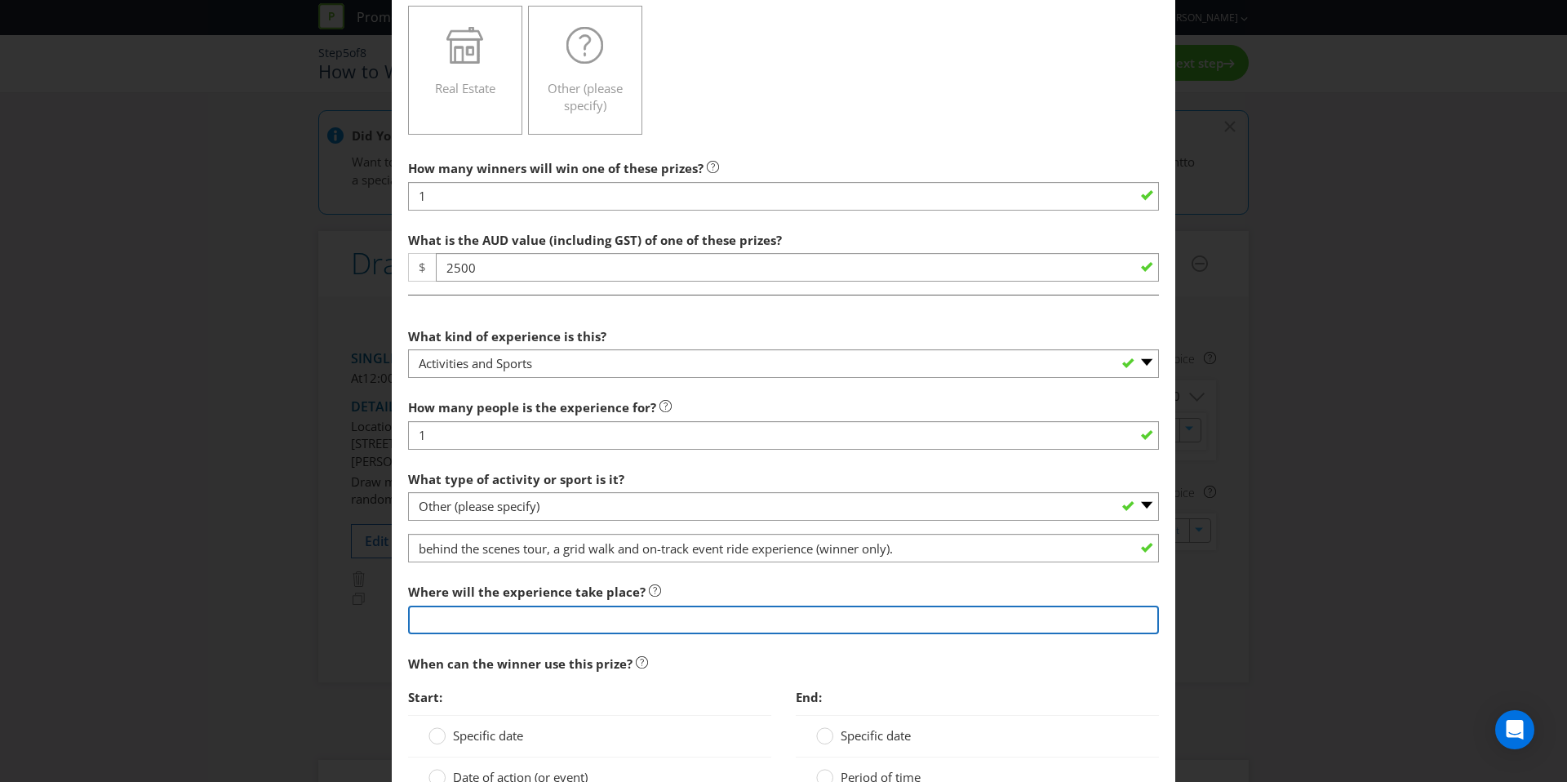
click at [485, 613] on input "text" at bounding box center [783, 620] width 751 height 29
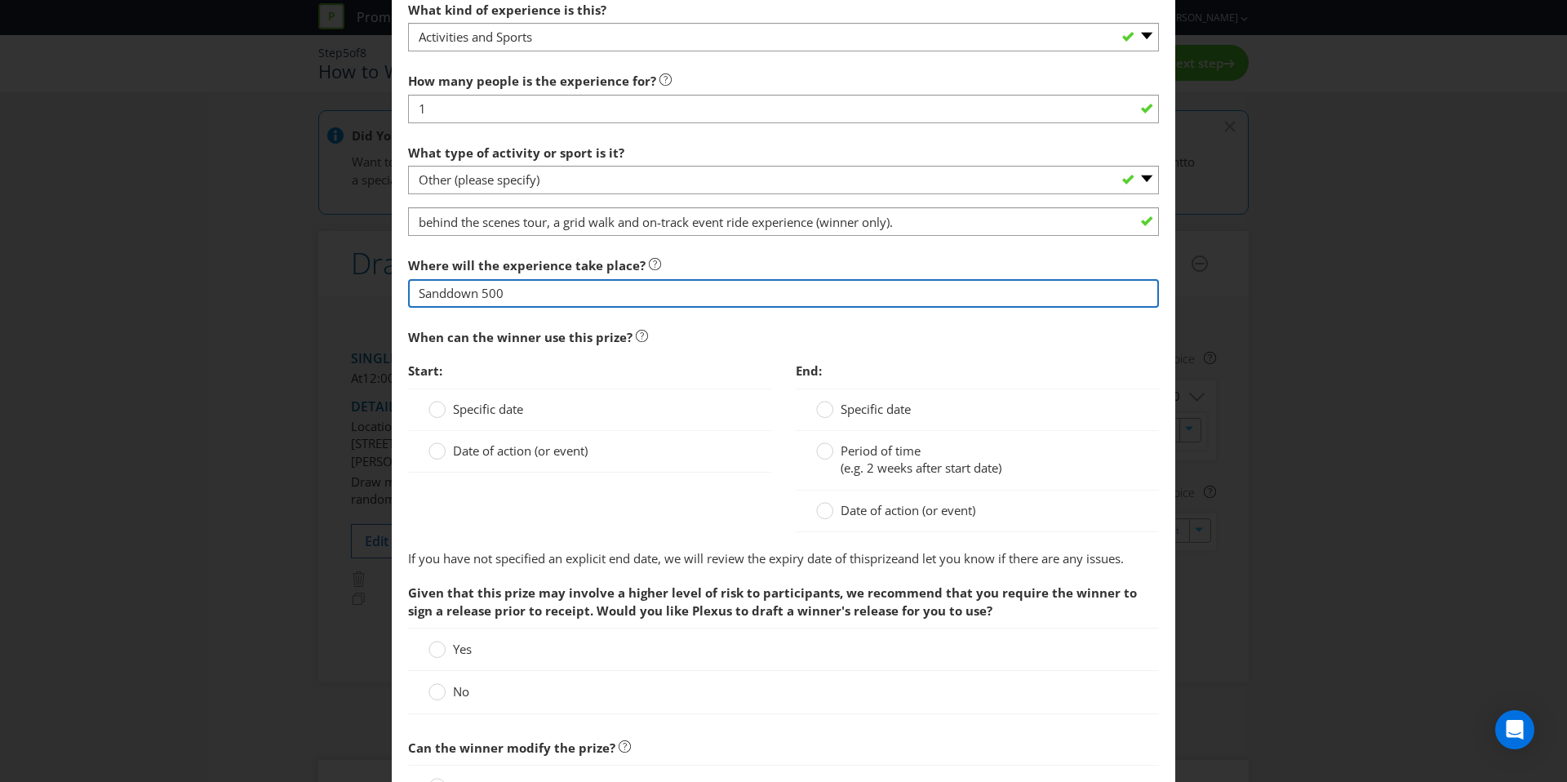
type input "Sanddown 500"
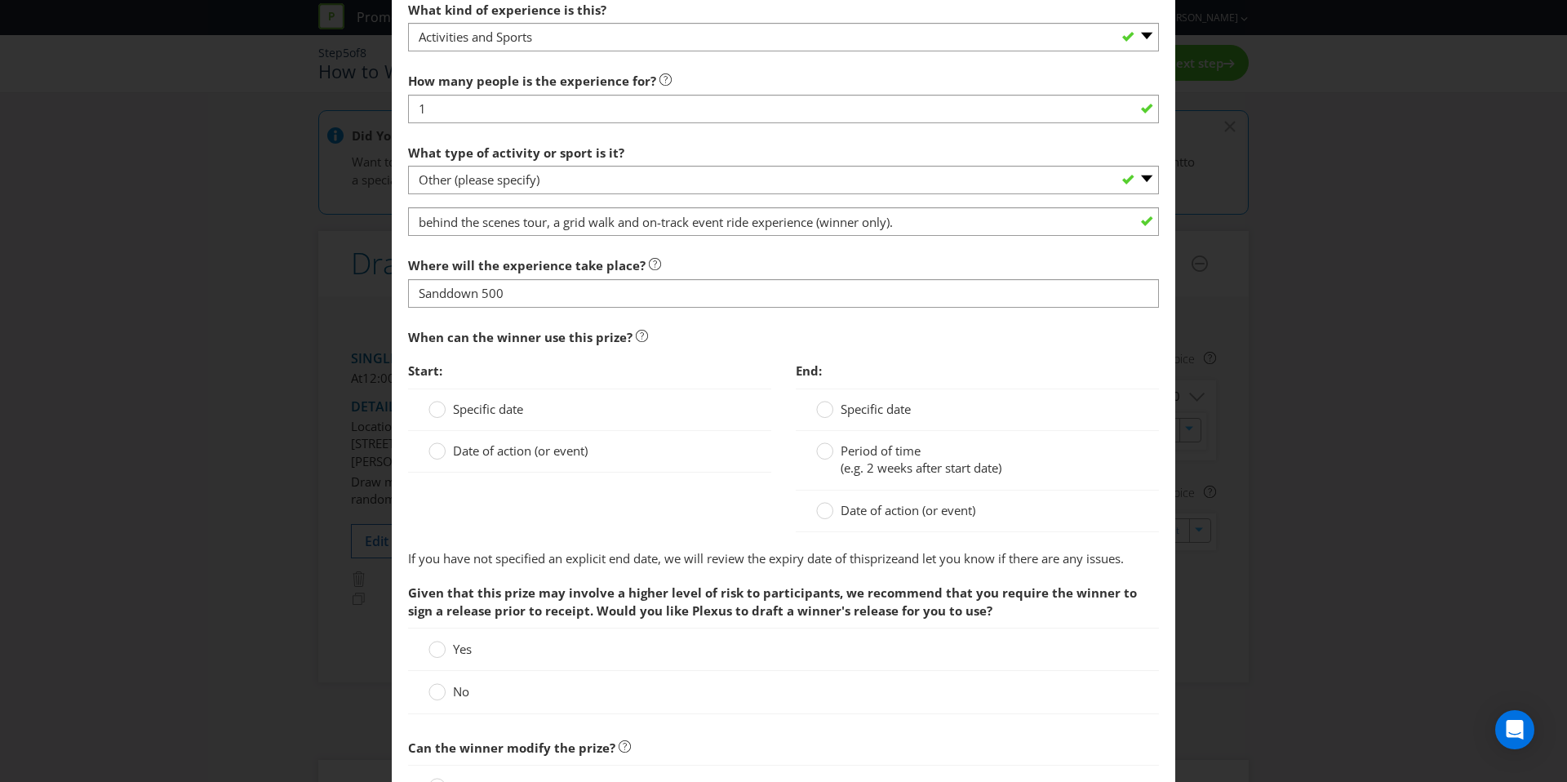
click at [486, 407] on span "Specific date" at bounding box center [488, 409] width 70 height 16
click at [0, 0] on input "Specific date" at bounding box center [0, 0] width 0 height 0
click at [480, 407] on span "Specific date" at bounding box center [488, 409] width 70 height 16
click at [0, 0] on input "Specific date" at bounding box center [0, 0] width 0 height 0
click at [495, 497] on span "Date of action (or event)" at bounding box center [520, 492] width 135 height 16
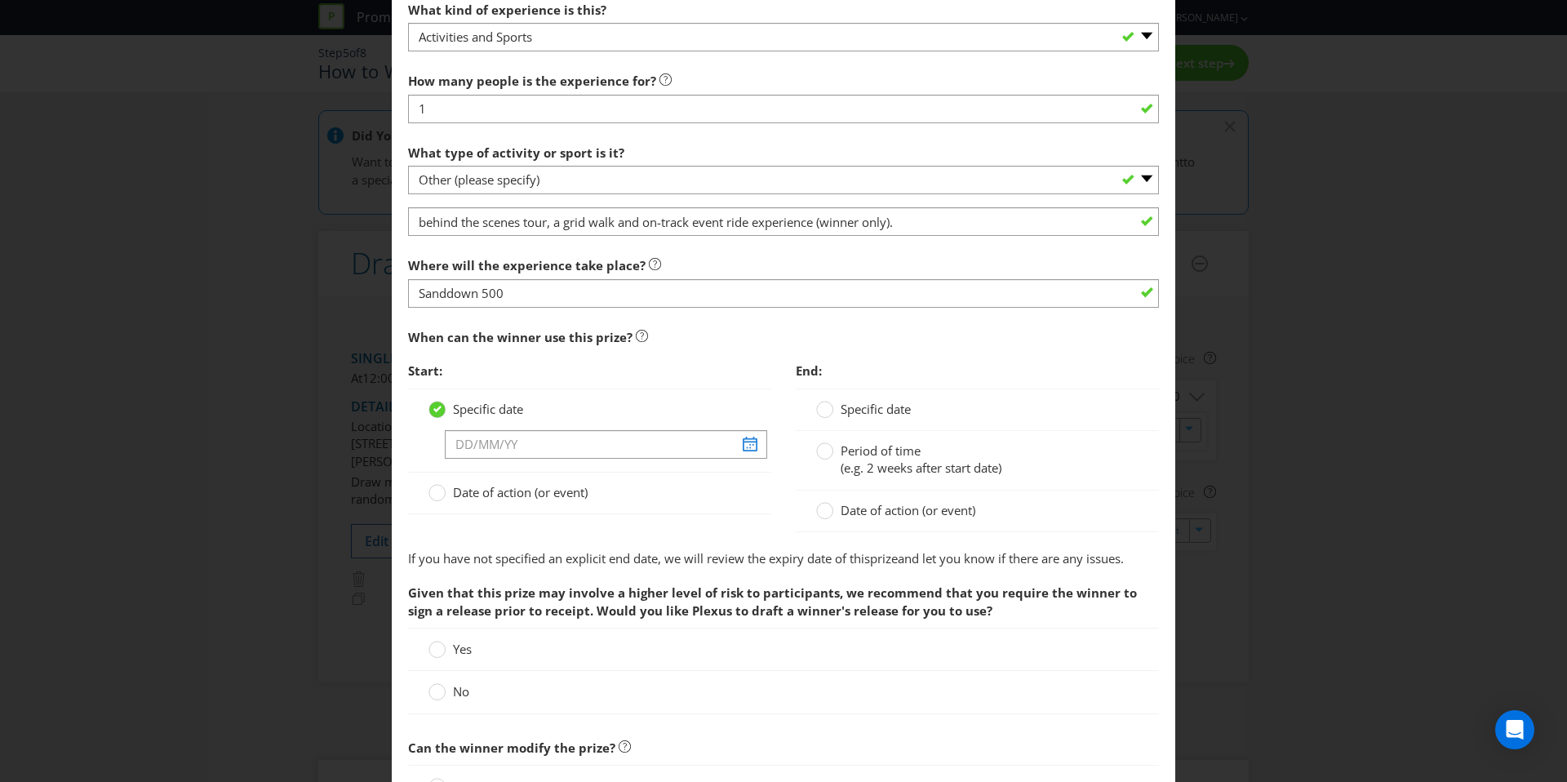
click at [0, 0] on input "Date of action (or event)" at bounding box center [0, 0] width 0 height 0
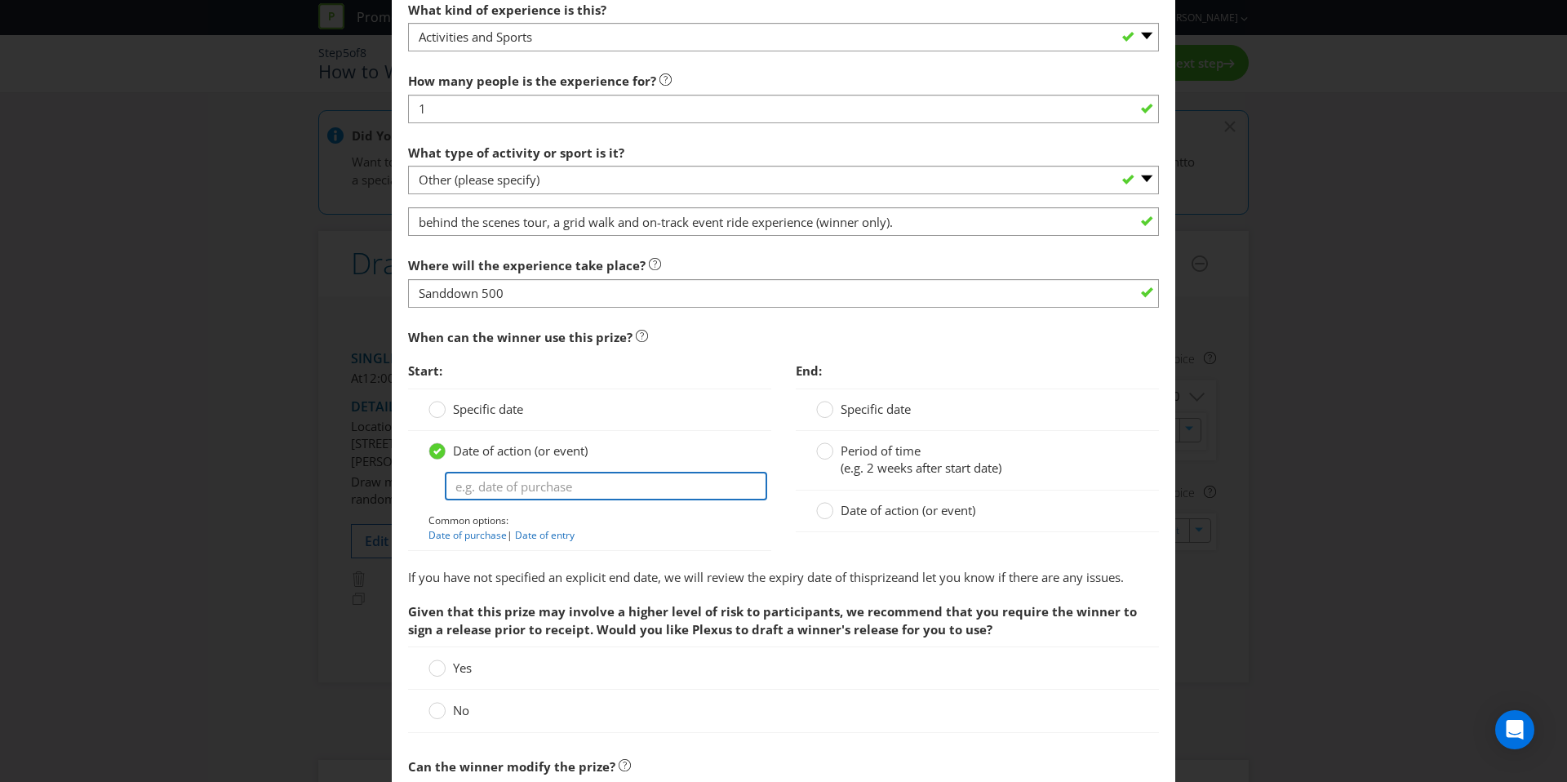
click at [583, 488] on input "text" at bounding box center [606, 486] width 322 height 29
click at [439, 411] on circle at bounding box center [437, 409] width 16 height 16
click at [0, 0] on input "Specific date" at bounding box center [0, 0] width 0 height 0
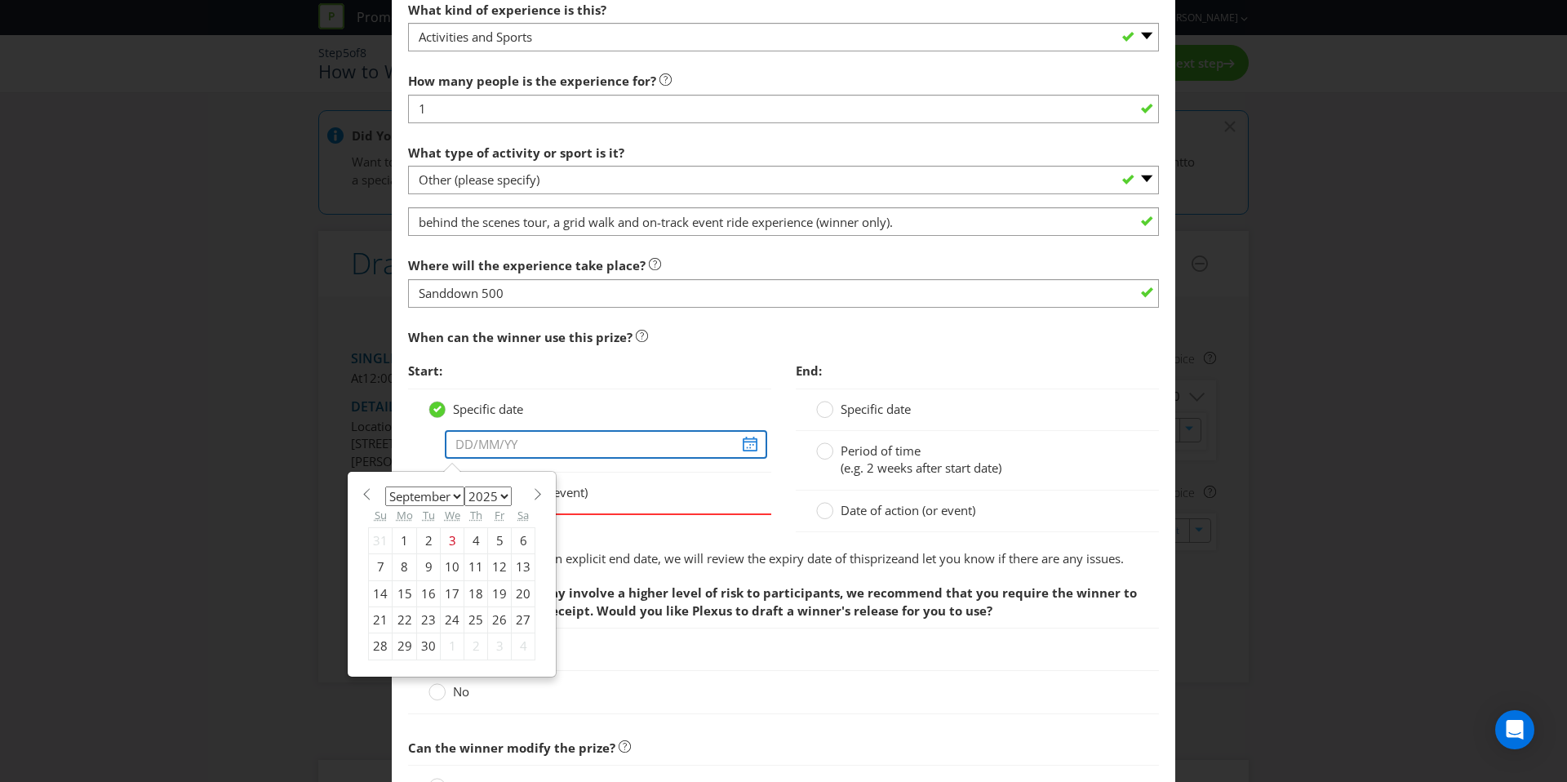
click at [514, 457] on input "text" at bounding box center [606, 444] width 322 height 29
click at [450, 502] on select "January February March April May June July August September October November De…" at bounding box center [424, 496] width 79 height 20
select select "10"
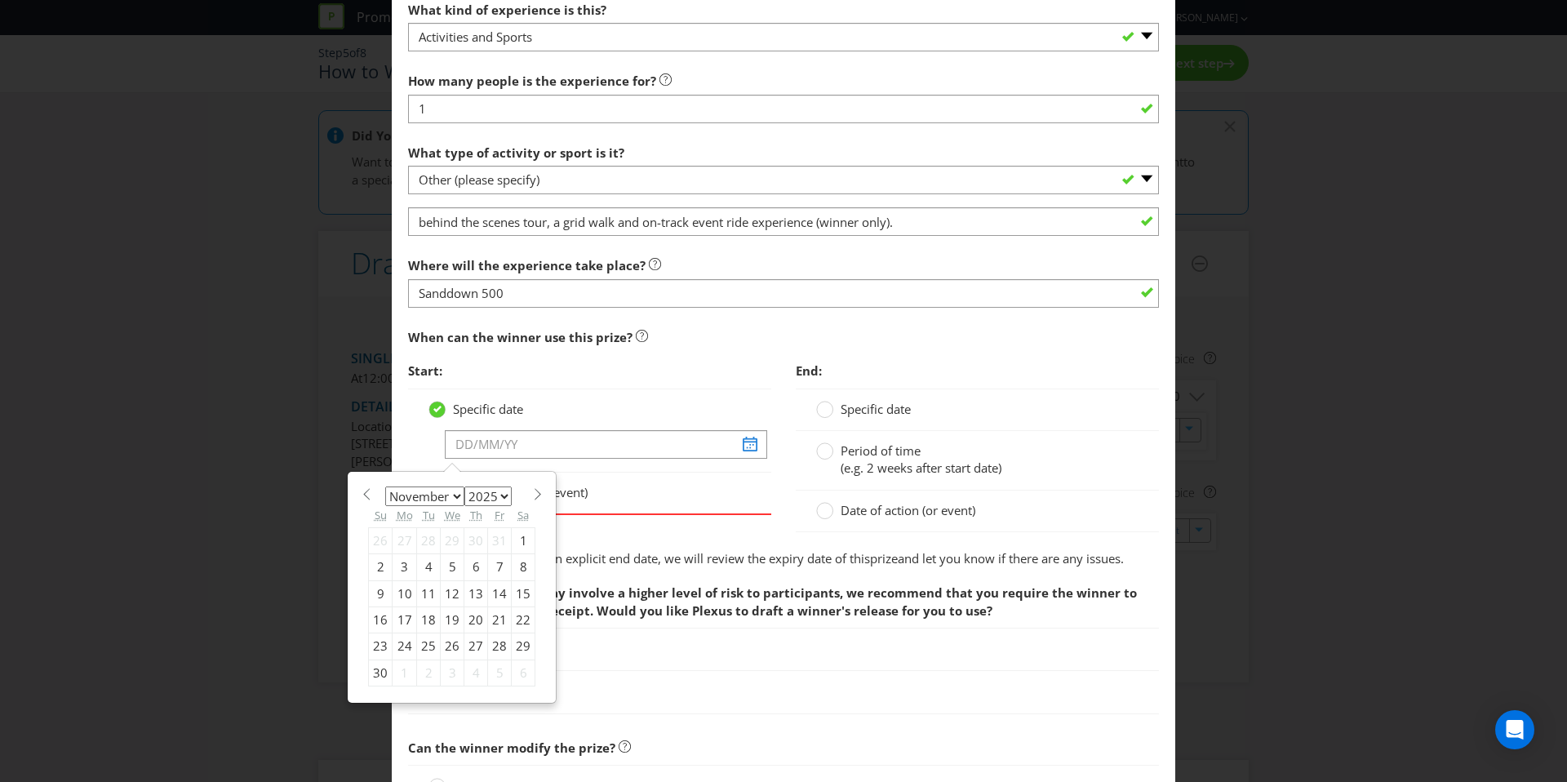
click at [399, 590] on div "10" at bounding box center [405, 593] width 24 height 26
type input "10/11/25"
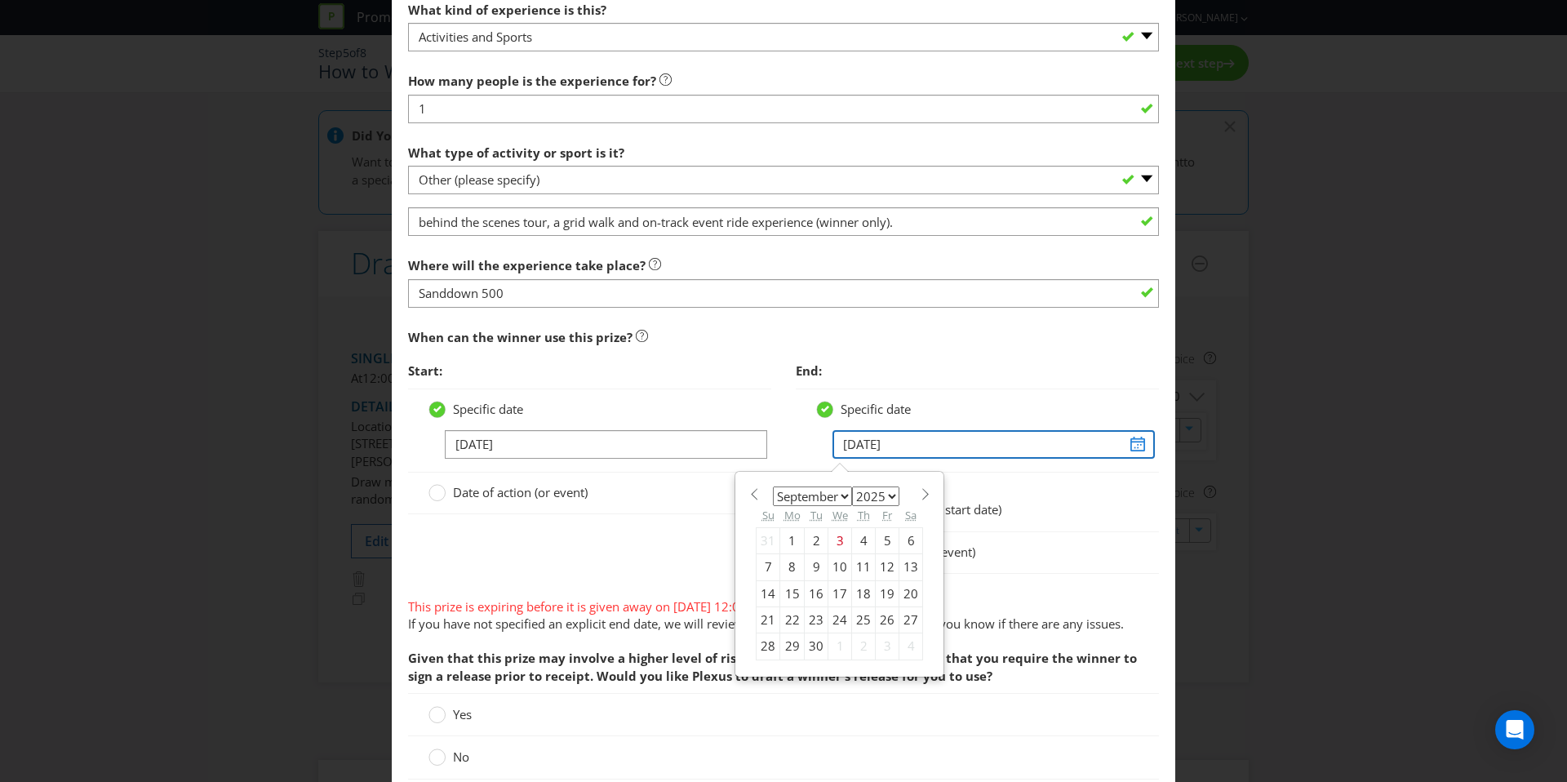
click at [916, 443] on input "11/11/25" at bounding box center [994, 444] width 322 height 29
click at [757, 593] on div "14" at bounding box center [769, 593] width 24 height 26
type input "14/09/25"
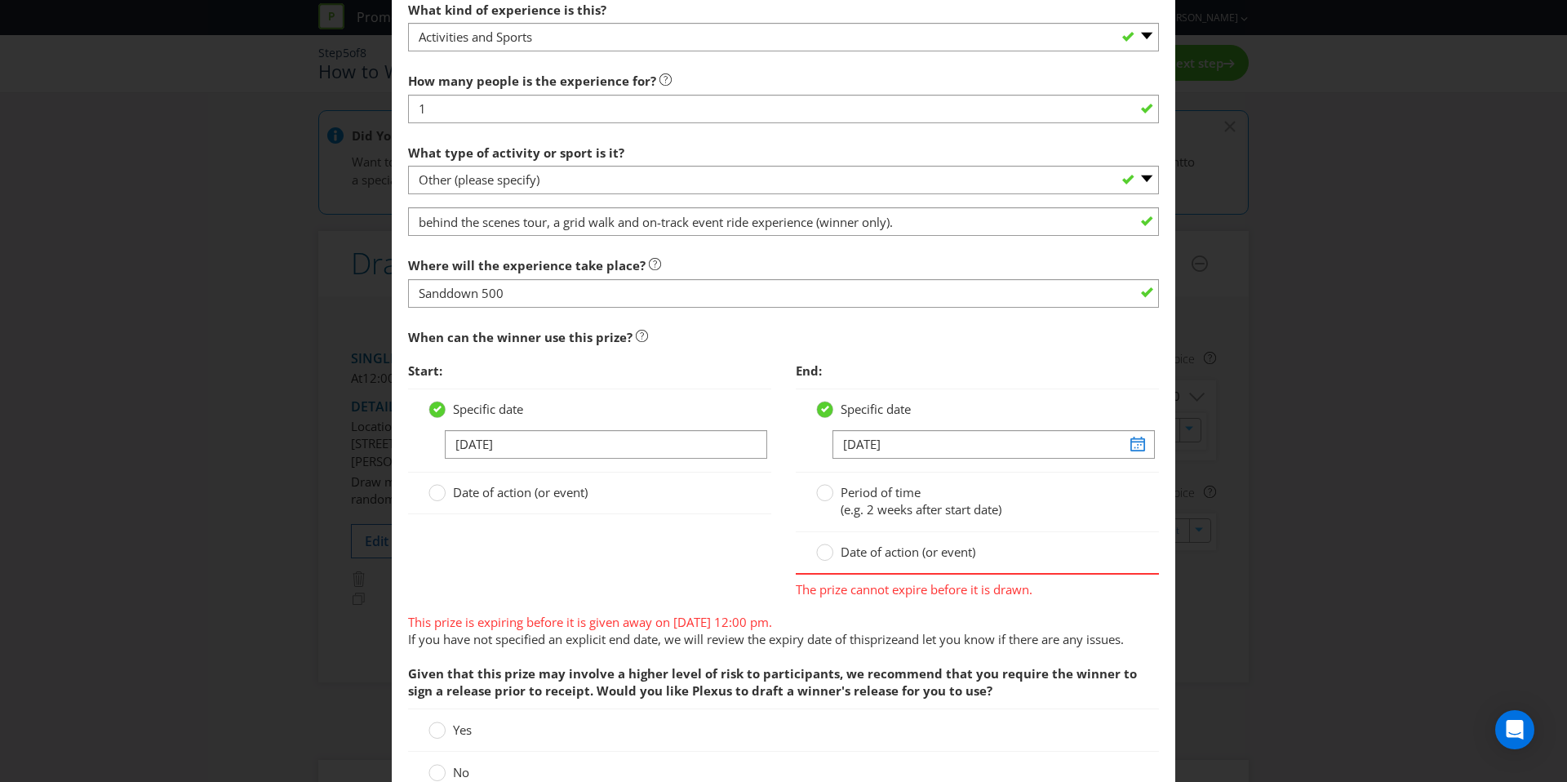
click at [662, 534] on div "Start: Specific date 10/11/25 Date of action (or event) End: Specific date 14/0…" at bounding box center [783, 480] width 775 height 252
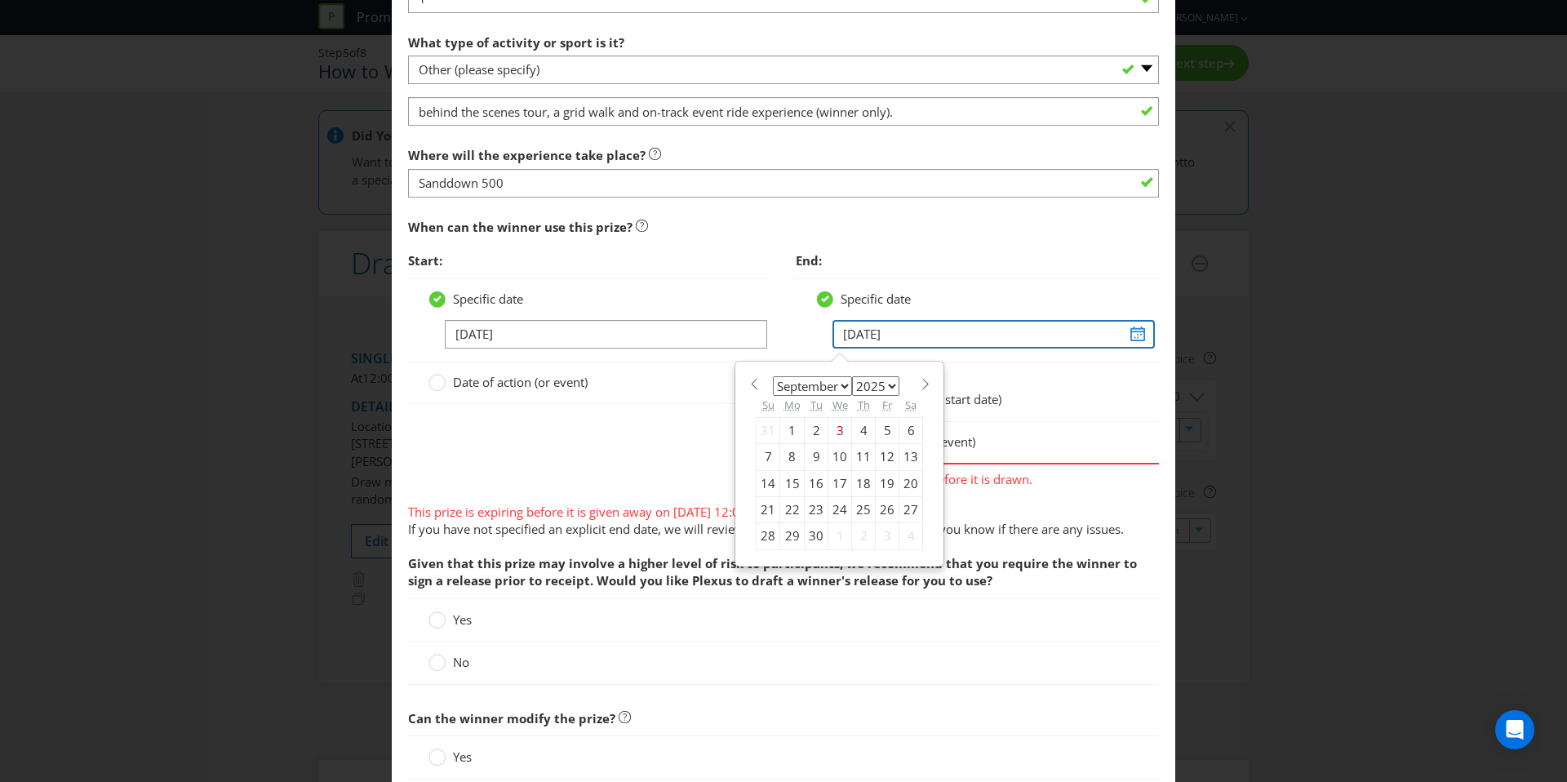
click at [943, 344] on input "14/09/25" at bounding box center [994, 334] width 322 height 29
click at [806, 384] on select "January February March April May June July August September October November De…" at bounding box center [812, 386] width 79 height 20
select select "10"
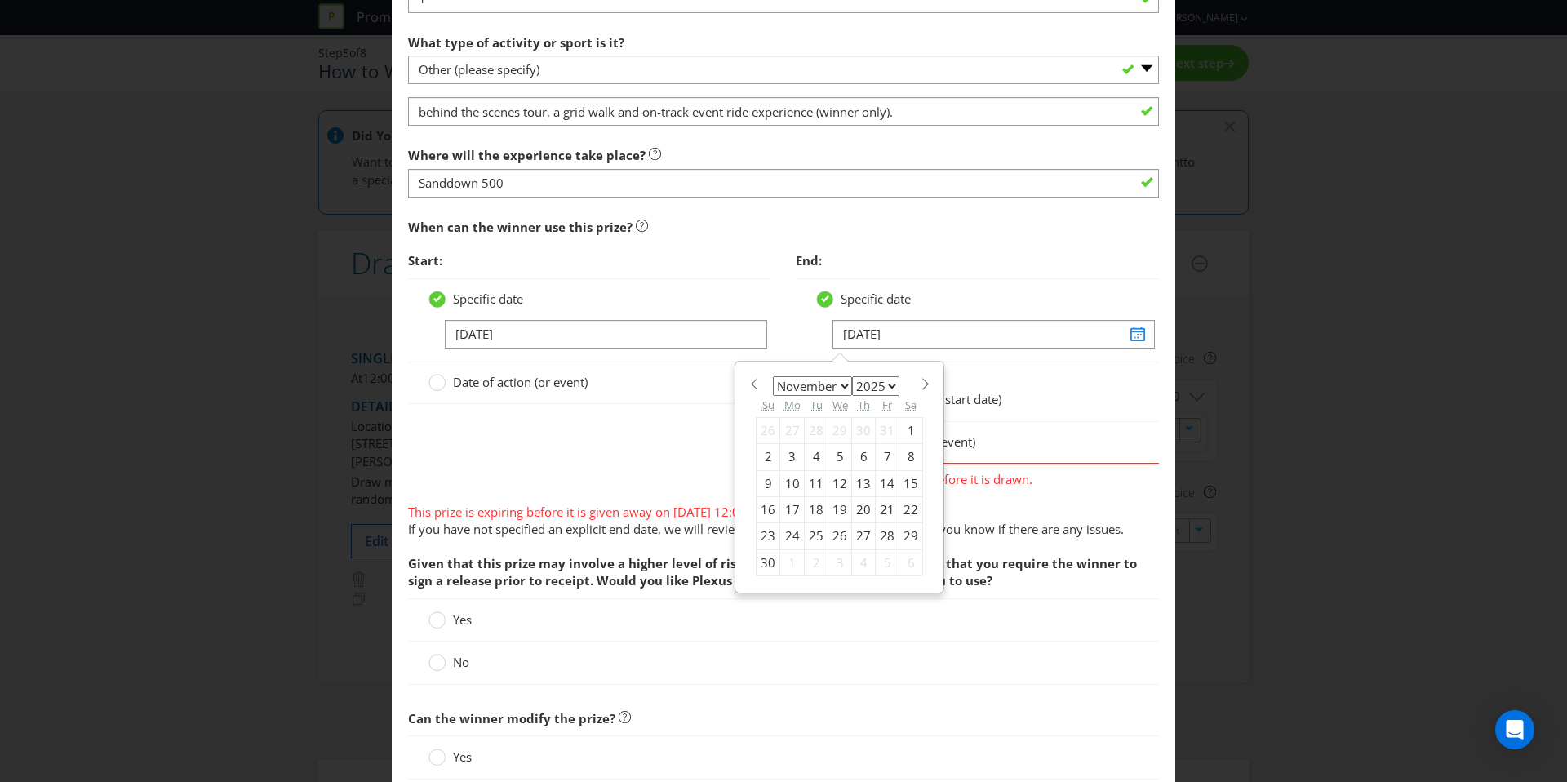
click at [904, 484] on div "15" at bounding box center [912, 483] width 24 height 26
type input "15/11/25"
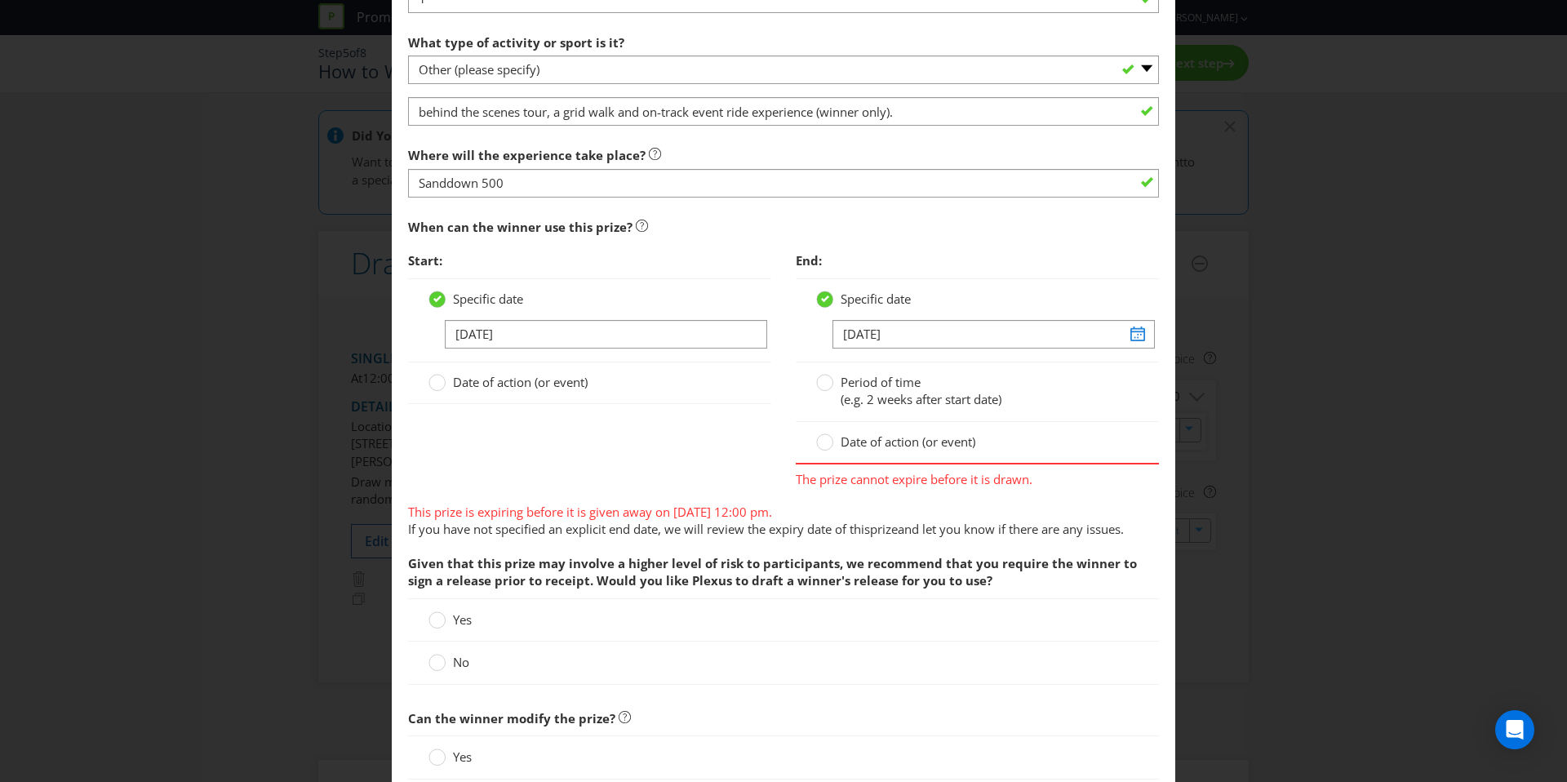
click at [570, 425] on div "Start: Specific date 10/11/25 Date of action (or event) End: Specific date 15/1…" at bounding box center [783, 370] width 775 height 252
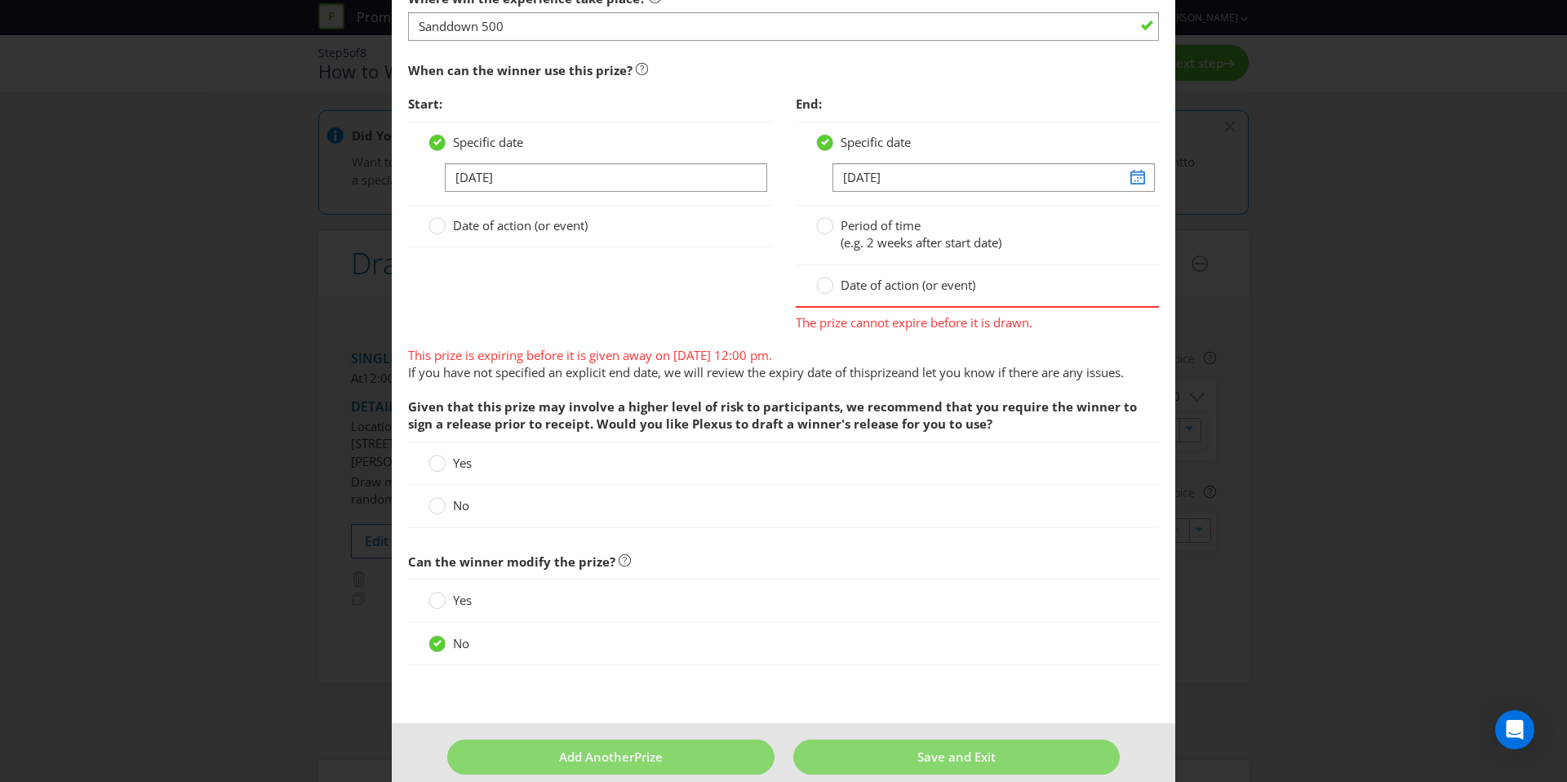
scroll to position [1014, 0]
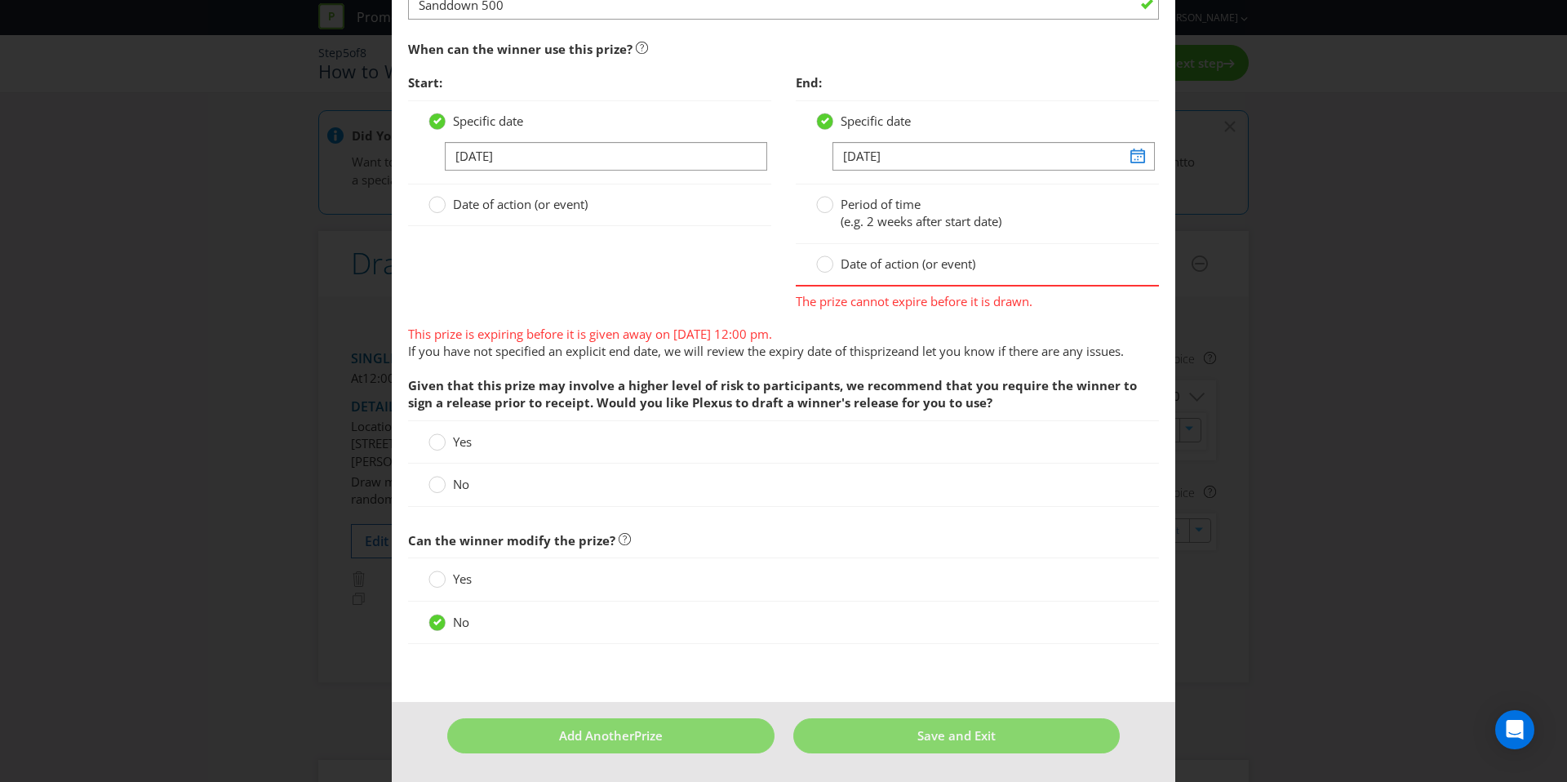
click at [602, 298] on div "Start: Specific date 10/11/25 Date of action (or event) End: Specific date 15/1…" at bounding box center [783, 192] width 775 height 252
click at [538, 202] on span "Date of action (or event)" at bounding box center [520, 204] width 135 height 16
click at [0, 0] on input "Date of action (or event)" at bounding box center [0, 0] width 0 height 0
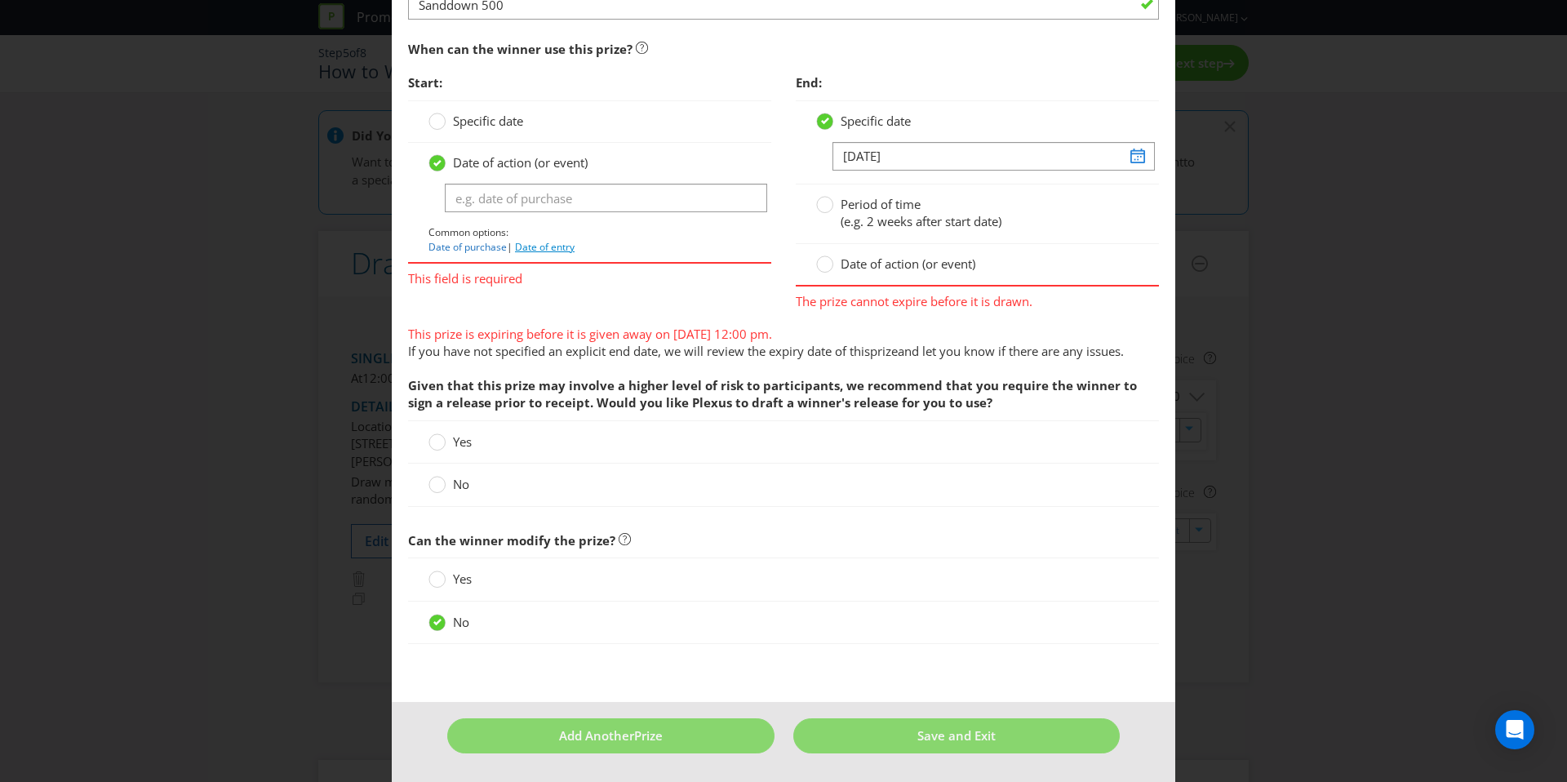
click at [544, 251] on link "Date of entry" at bounding box center [545, 247] width 60 height 14
type input "Date of entry"
click at [895, 266] on span "Date of action (or event)" at bounding box center [908, 263] width 135 height 16
click at [0, 0] on input "Date of action (or event)" at bounding box center [0, 0] width 0 height 0
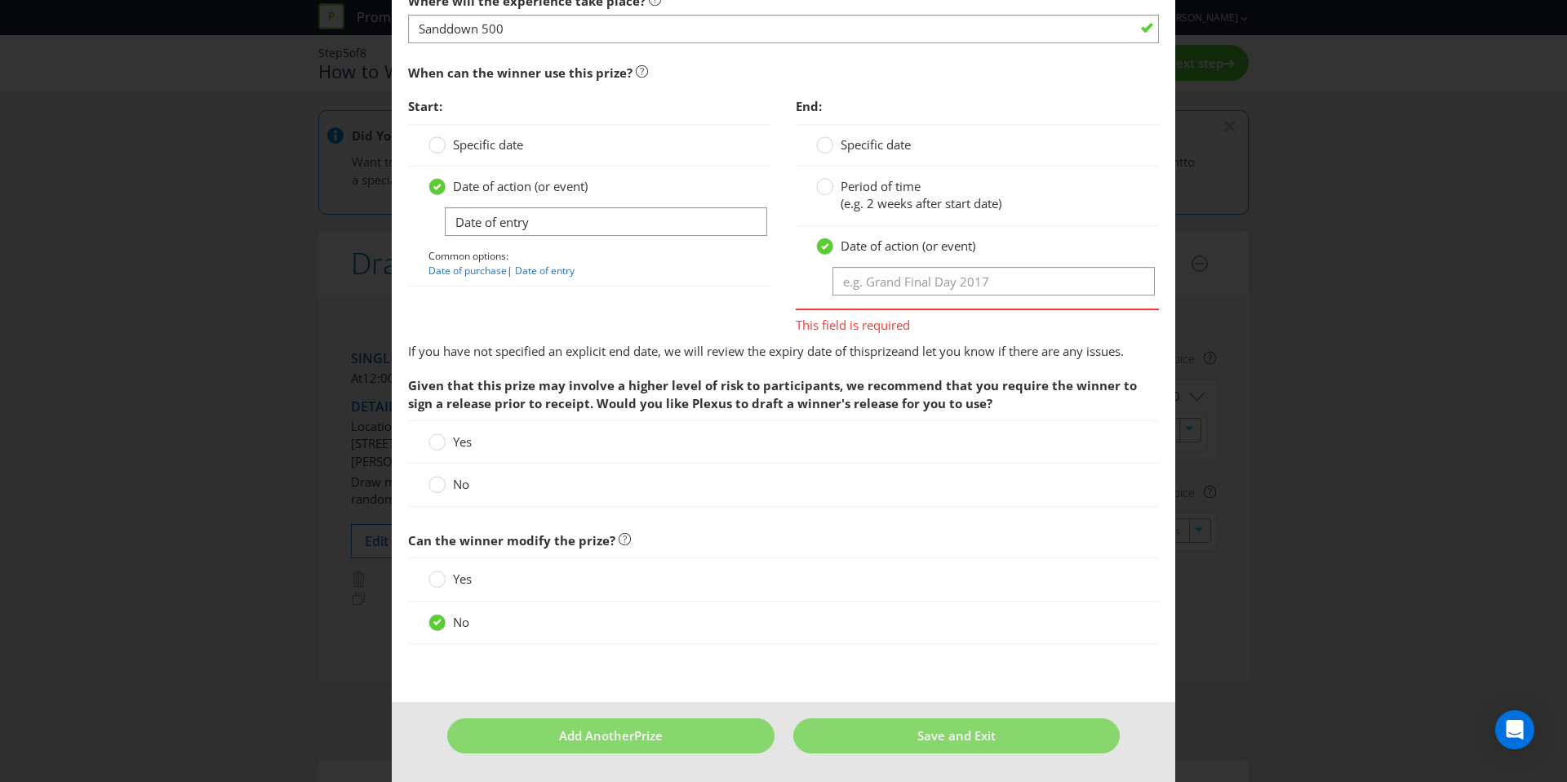
scroll to position [990, 0]
click at [959, 276] on input "text" at bounding box center [994, 281] width 322 height 29
type input "Sanddown 500"
click at [682, 330] on div "Start: Specific date Date of action (or event) Date of entry Common options: Da…" at bounding box center [783, 216] width 775 height 252
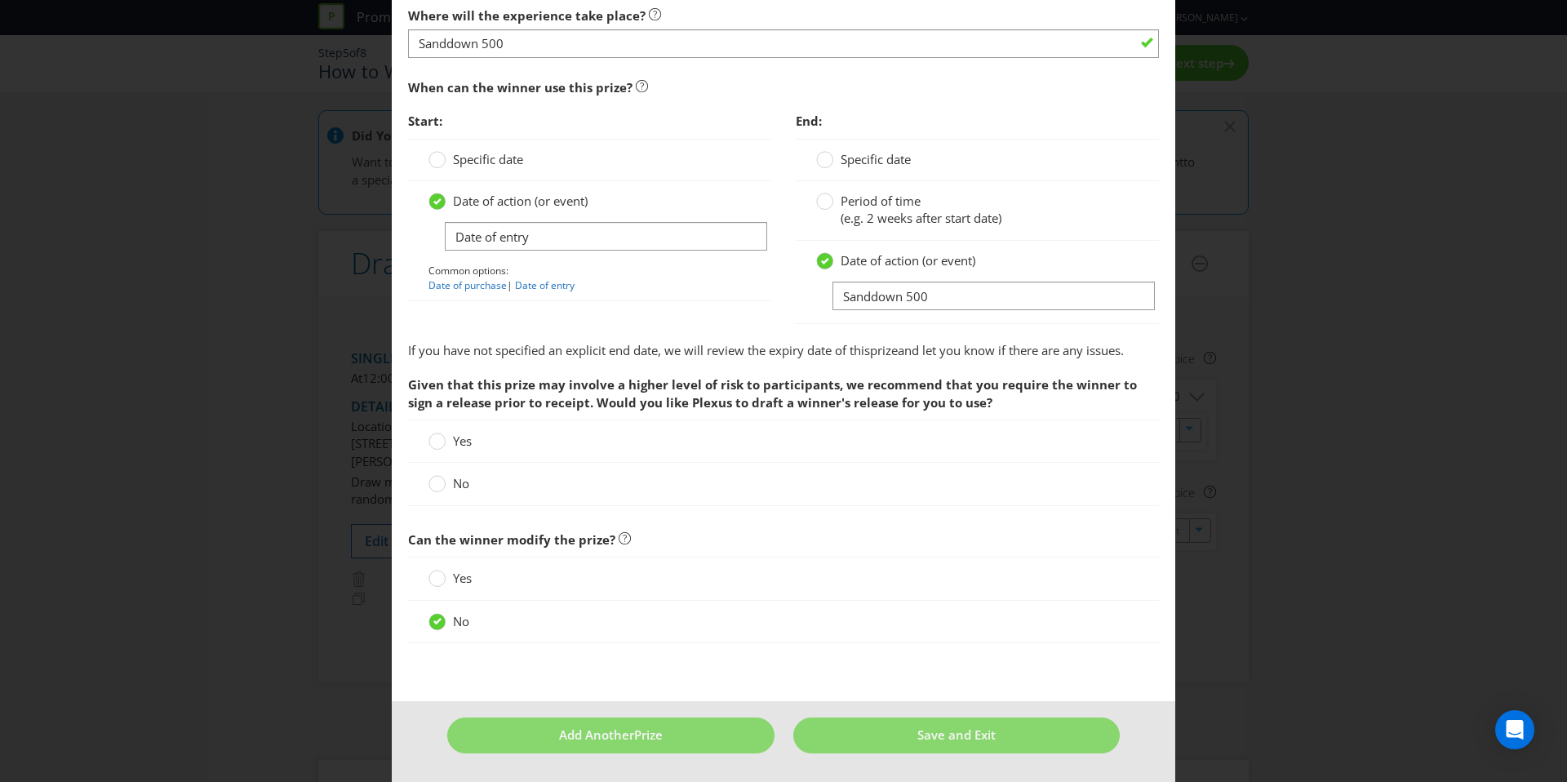
scroll to position [975, 0]
click at [442, 488] on label "No" at bounding box center [451, 484] width 44 height 17
click at [0, 0] on input "No" at bounding box center [0, 0] width 0 height 0
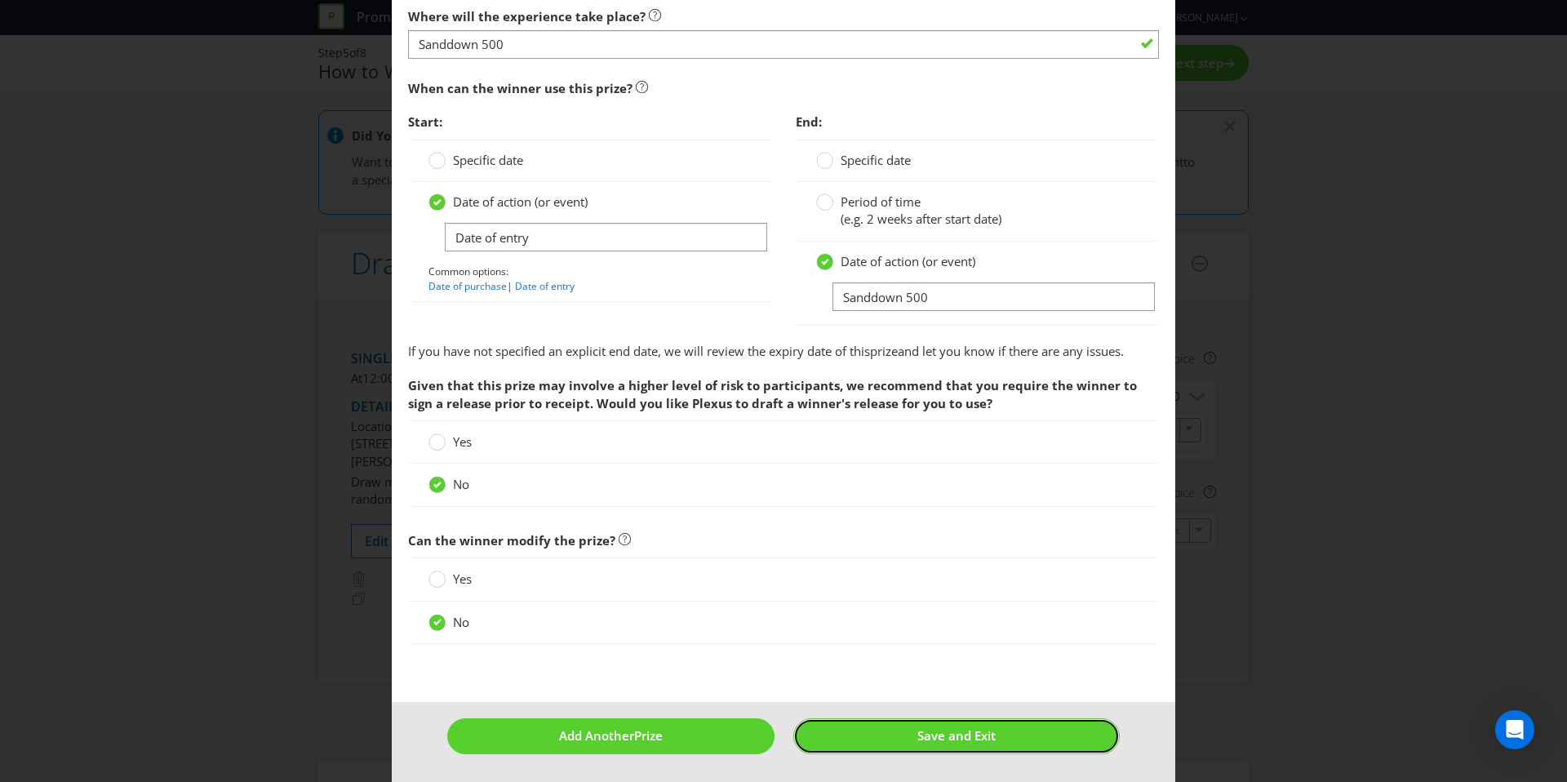
click at [930, 746] on button "Save and Exit" at bounding box center [956, 735] width 327 height 35
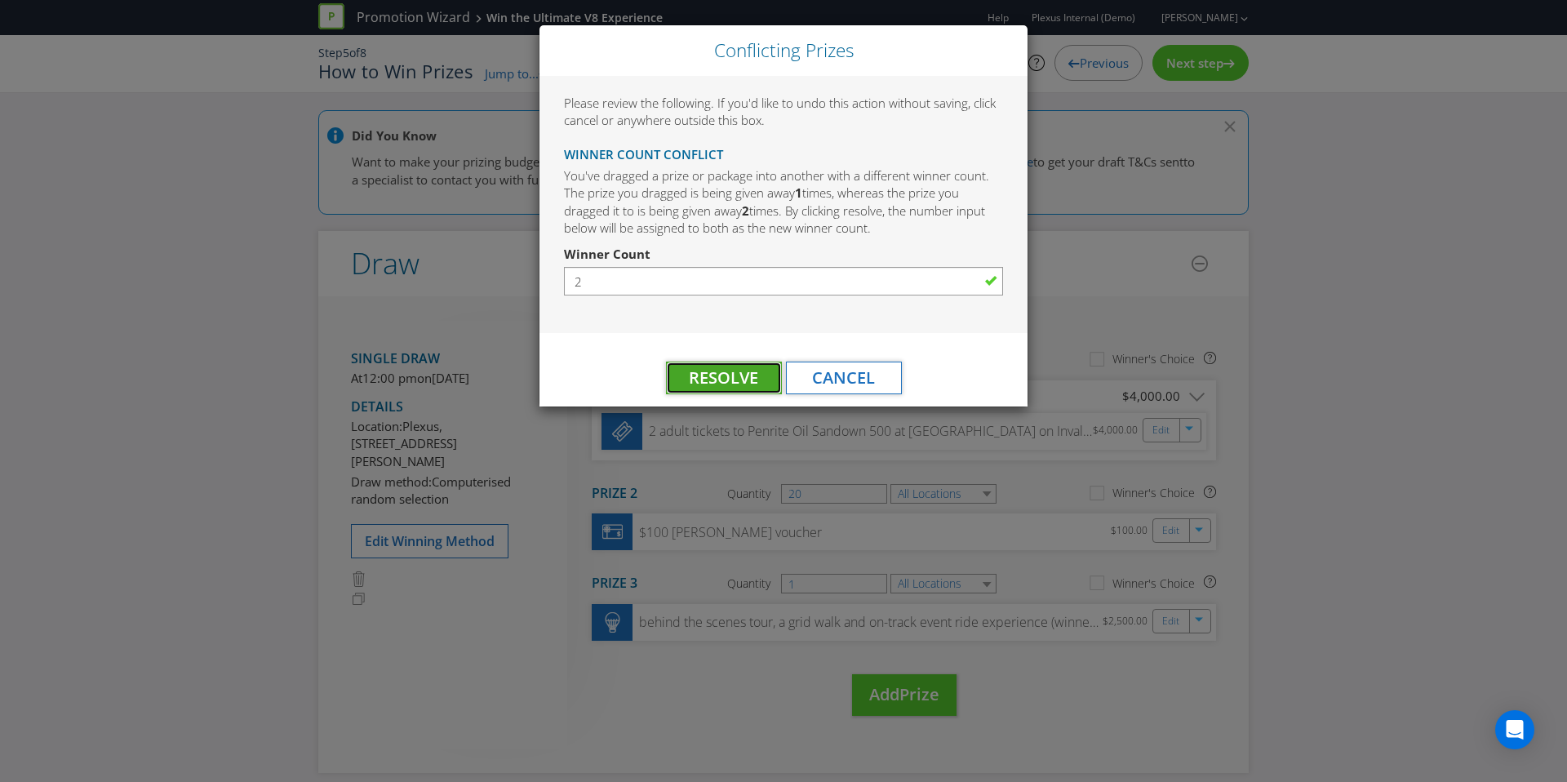
click at [736, 380] on span "Resolve" at bounding box center [723, 378] width 69 height 22
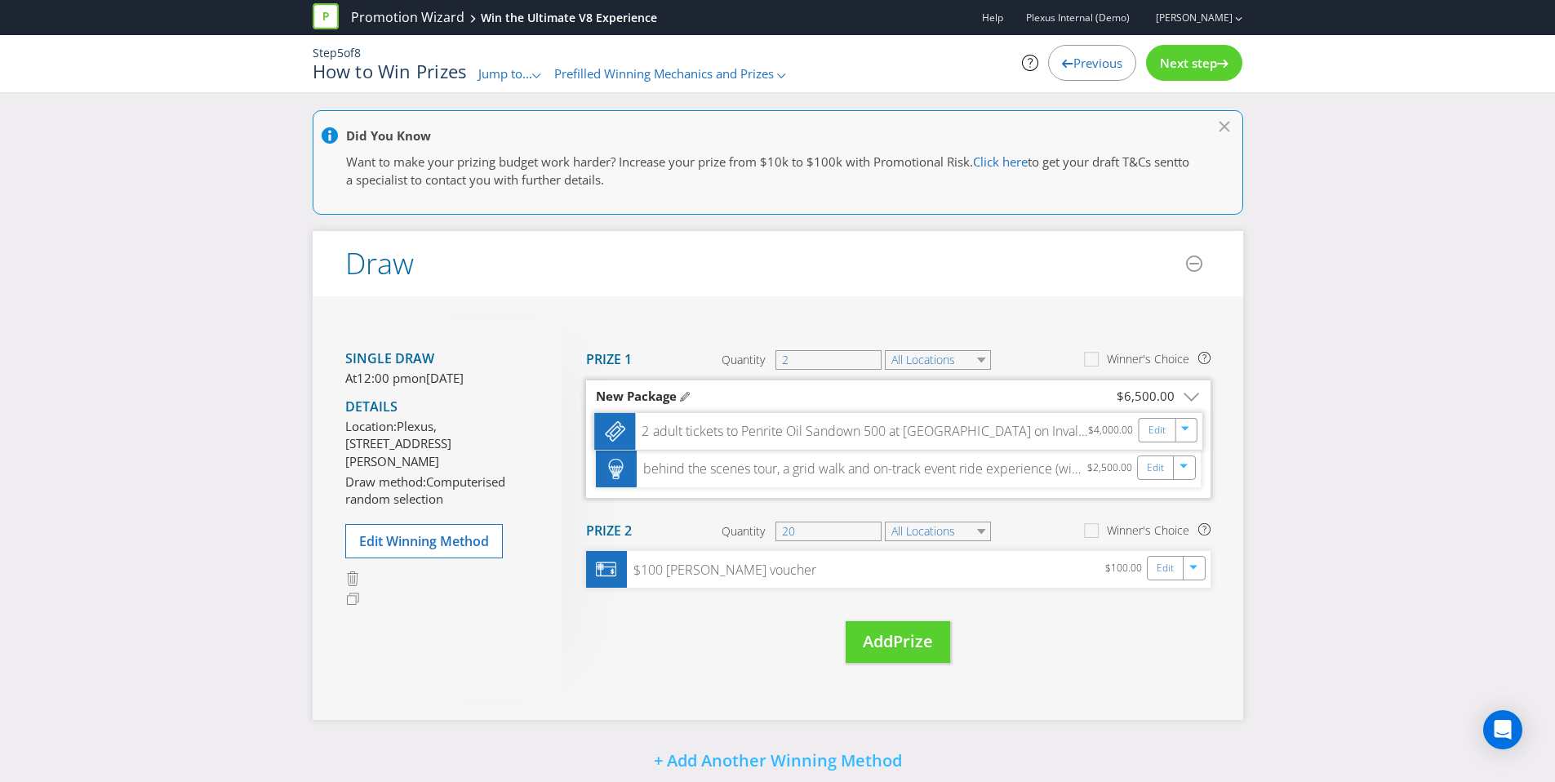
click at [920, 445] on div "2 adult tickets to Penrite Oil Sandown 500 at Sandown Racecourse on Invalid dat…" at bounding box center [898, 431] width 608 height 37
click at [1157, 432] on link "Edit" at bounding box center [1156, 429] width 17 height 19
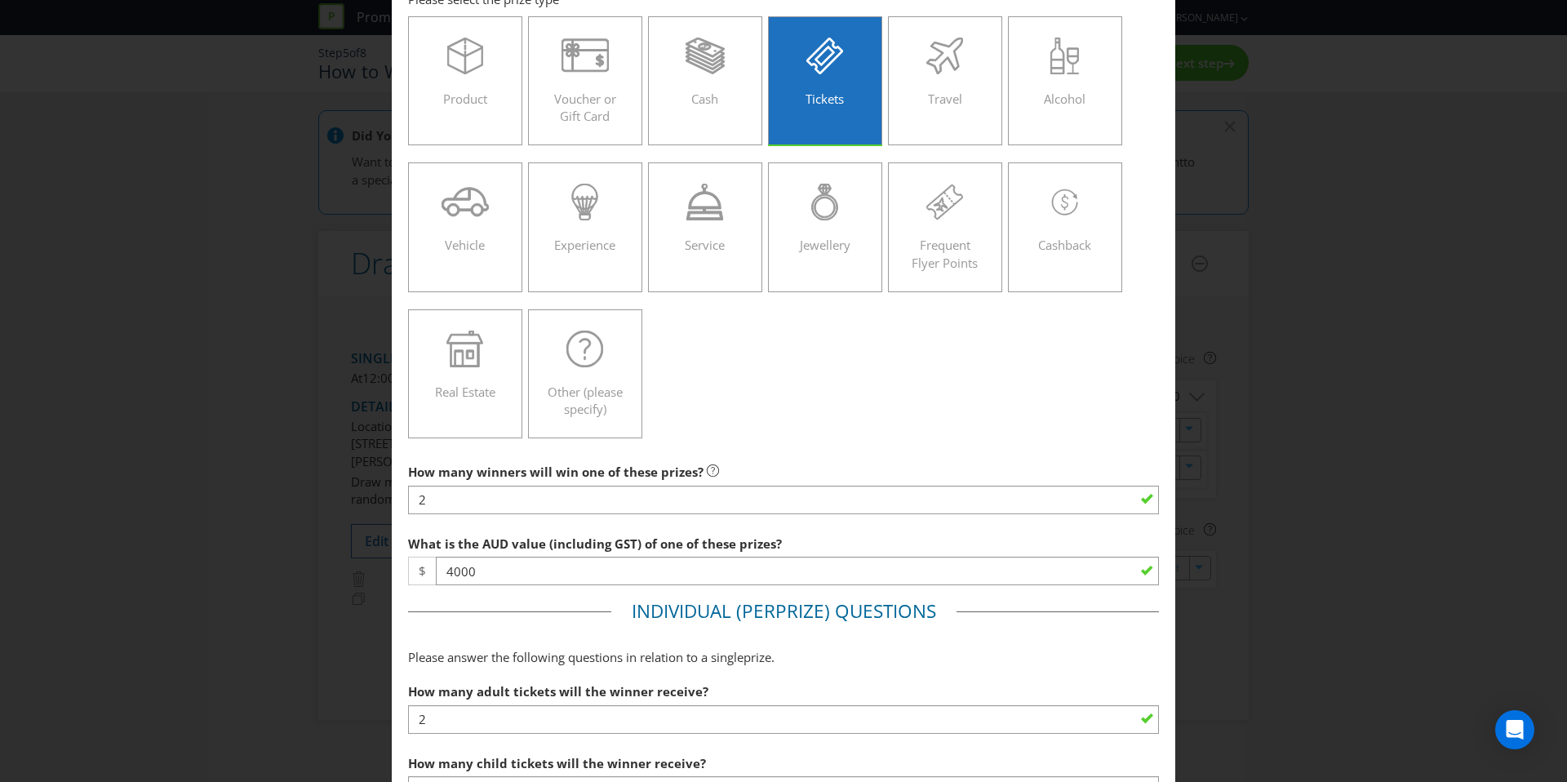
scroll to position [278, 0]
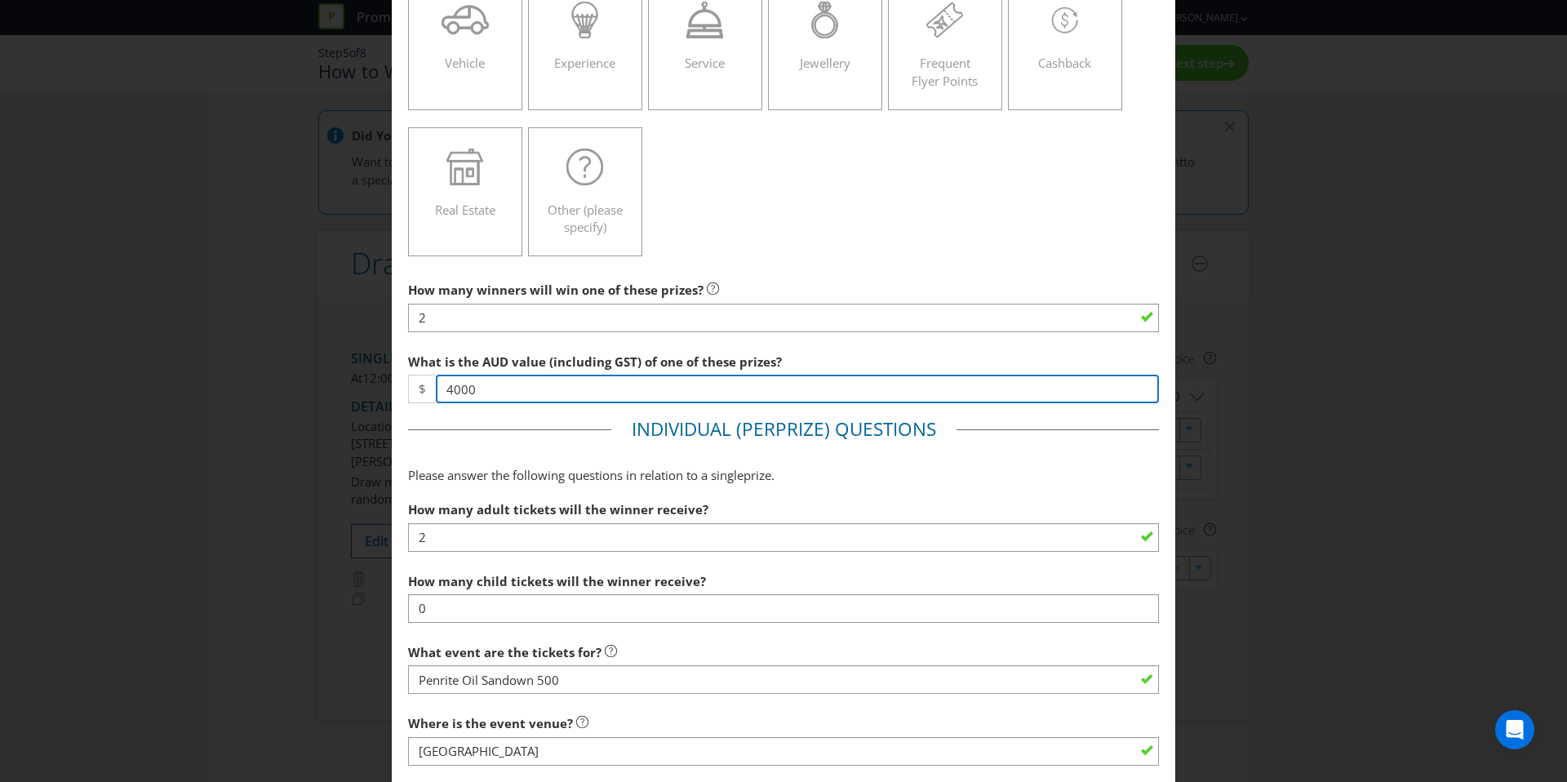
drag, startPoint x: 500, startPoint y: 384, endPoint x: 386, endPoint y: 391, distance: 113.6
click at [386, 391] on div "Edit Prize Victoria Please select the prize type Product Voucher or Gift Card C…" at bounding box center [783, 391] width 1567 height 782
type input "1500"
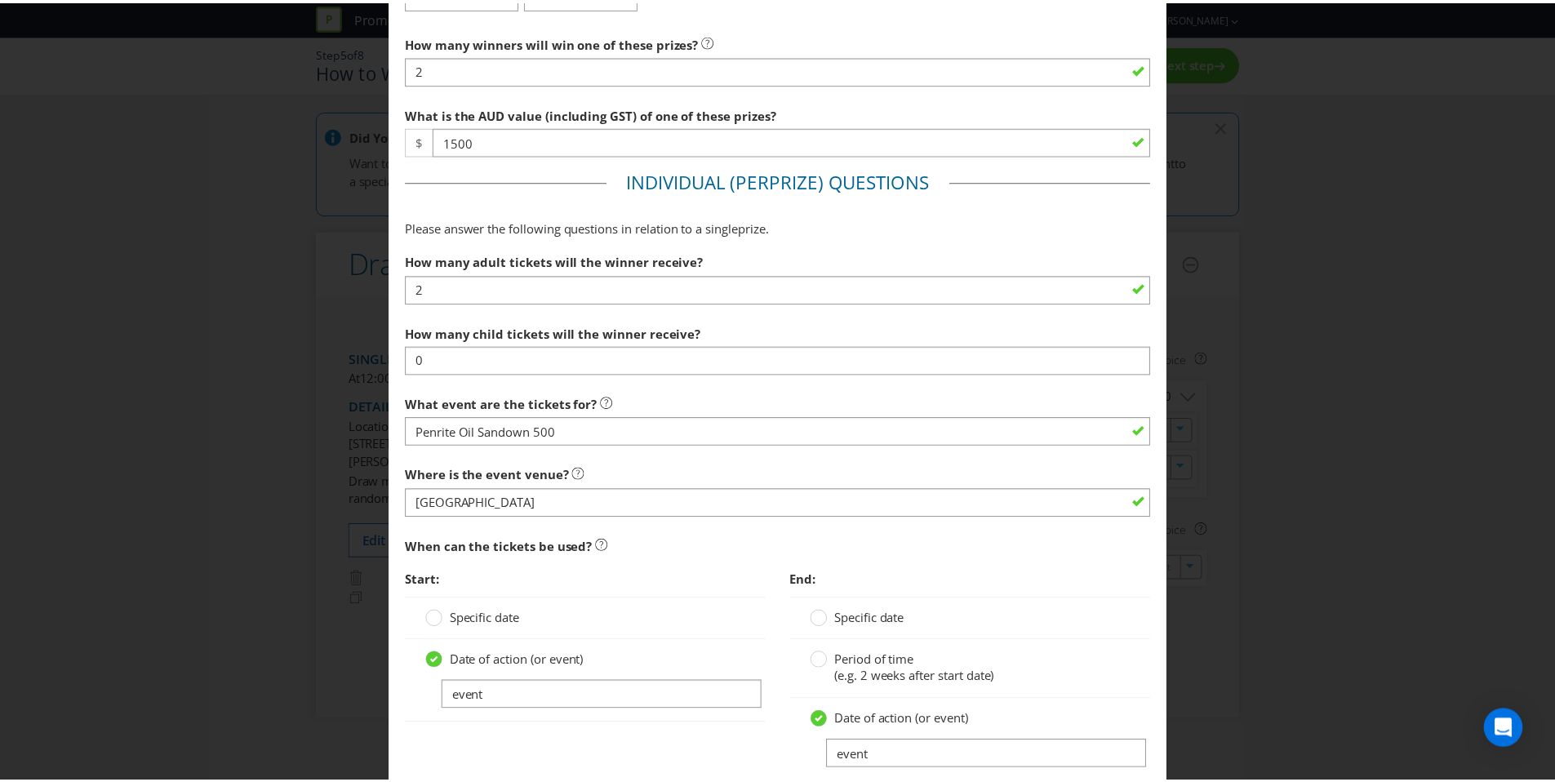
scroll to position [893, 0]
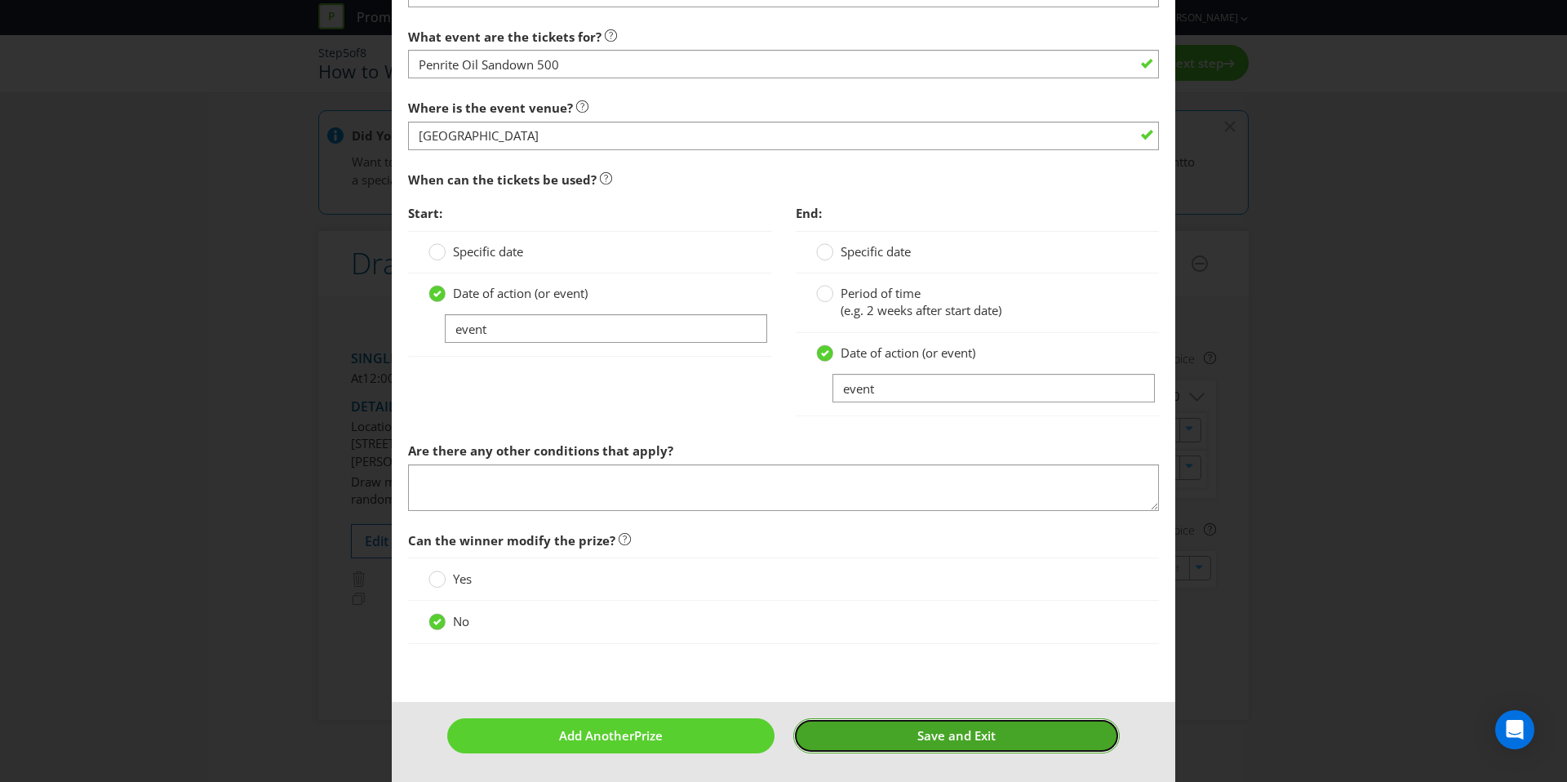
click at [1012, 740] on button "Save and Exit" at bounding box center [956, 735] width 327 height 35
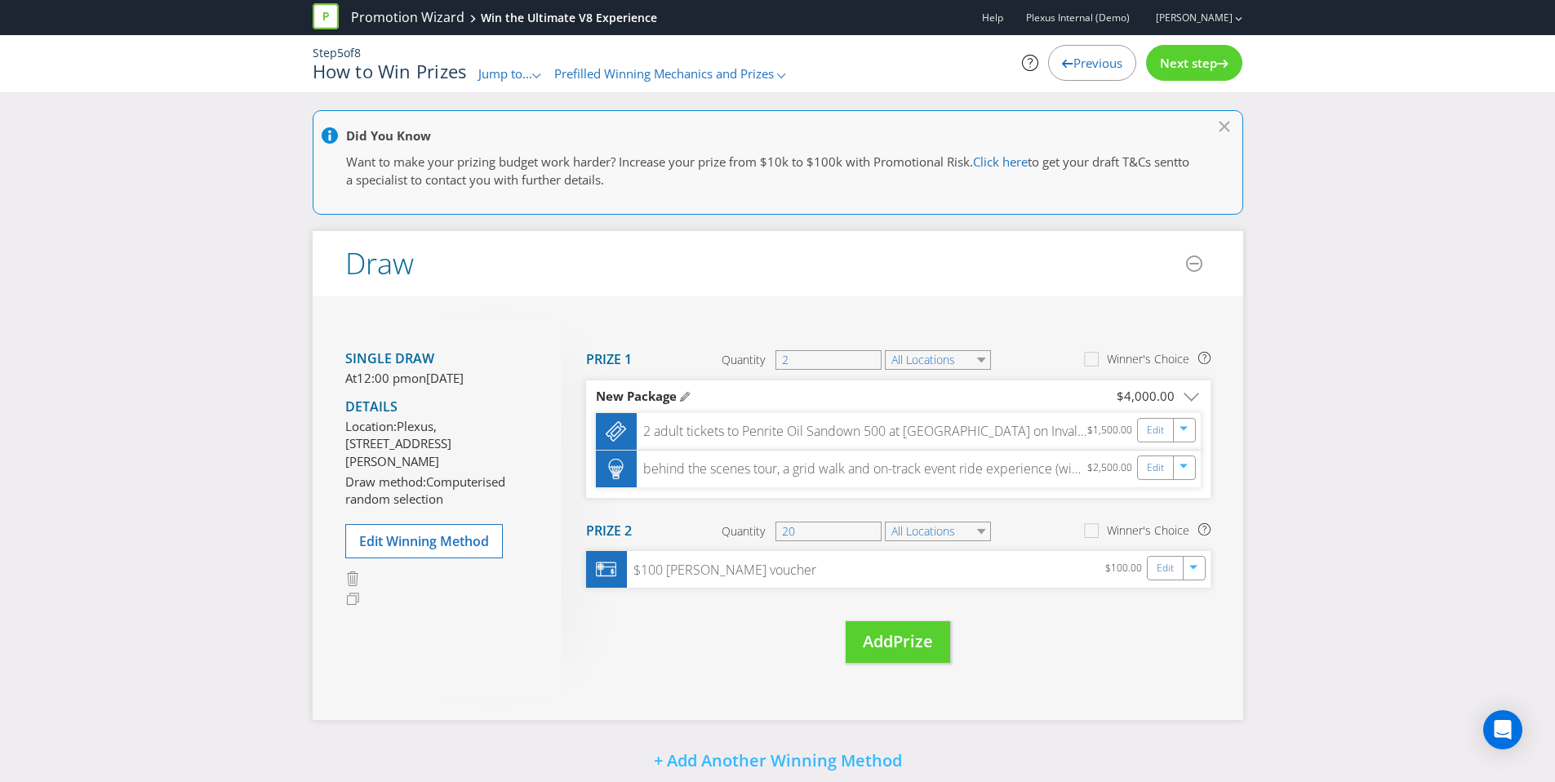
scroll to position [220, 0]
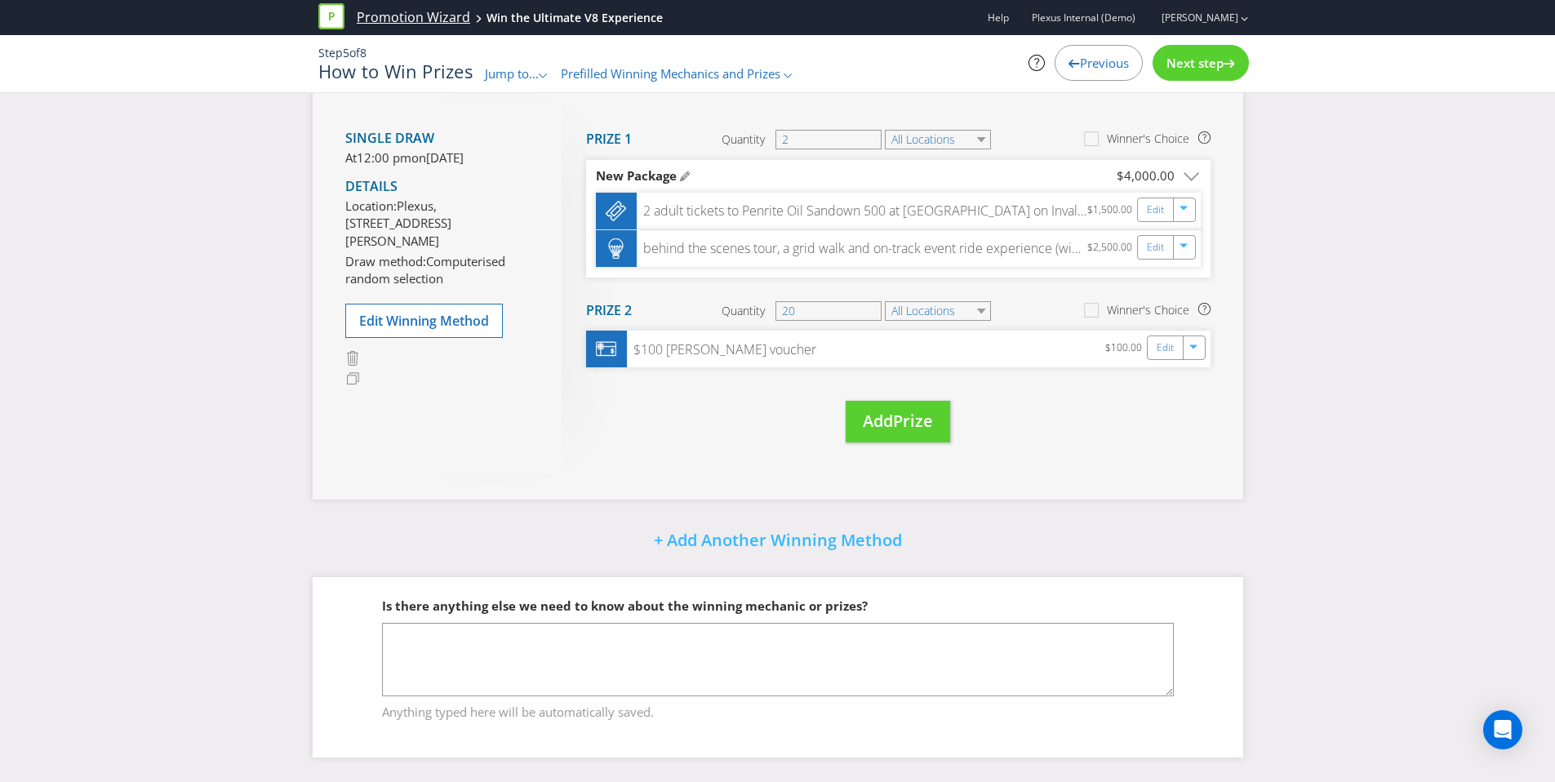
click at [413, 14] on link "Promotion Wizard" at bounding box center [413, 17] width 113 height 19
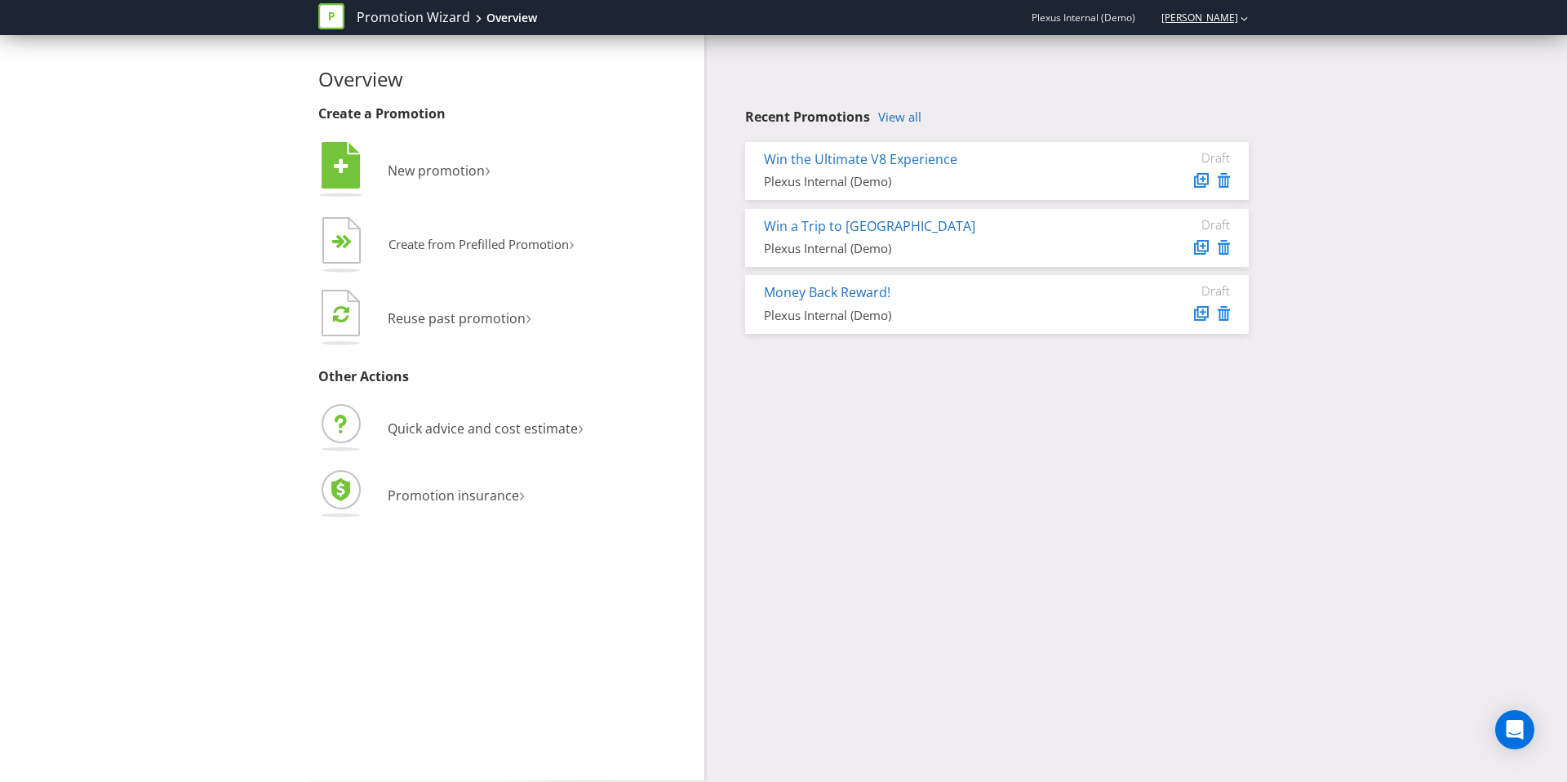
click at [1215, 22] on link "[PERSON_NAME]" at bounding box center [1191, 18] width 93 height 14
click at [1226, 48] on strong "Logout" at bounding box center [1236, 50] width 42 height 16
click at [802, 153] on link "Win a $1k gift card" at bounding box center [820, 159] width 113 height 18
click at [904, 115] on link "View all" at bounding box center [899, 117] width 43 height 14
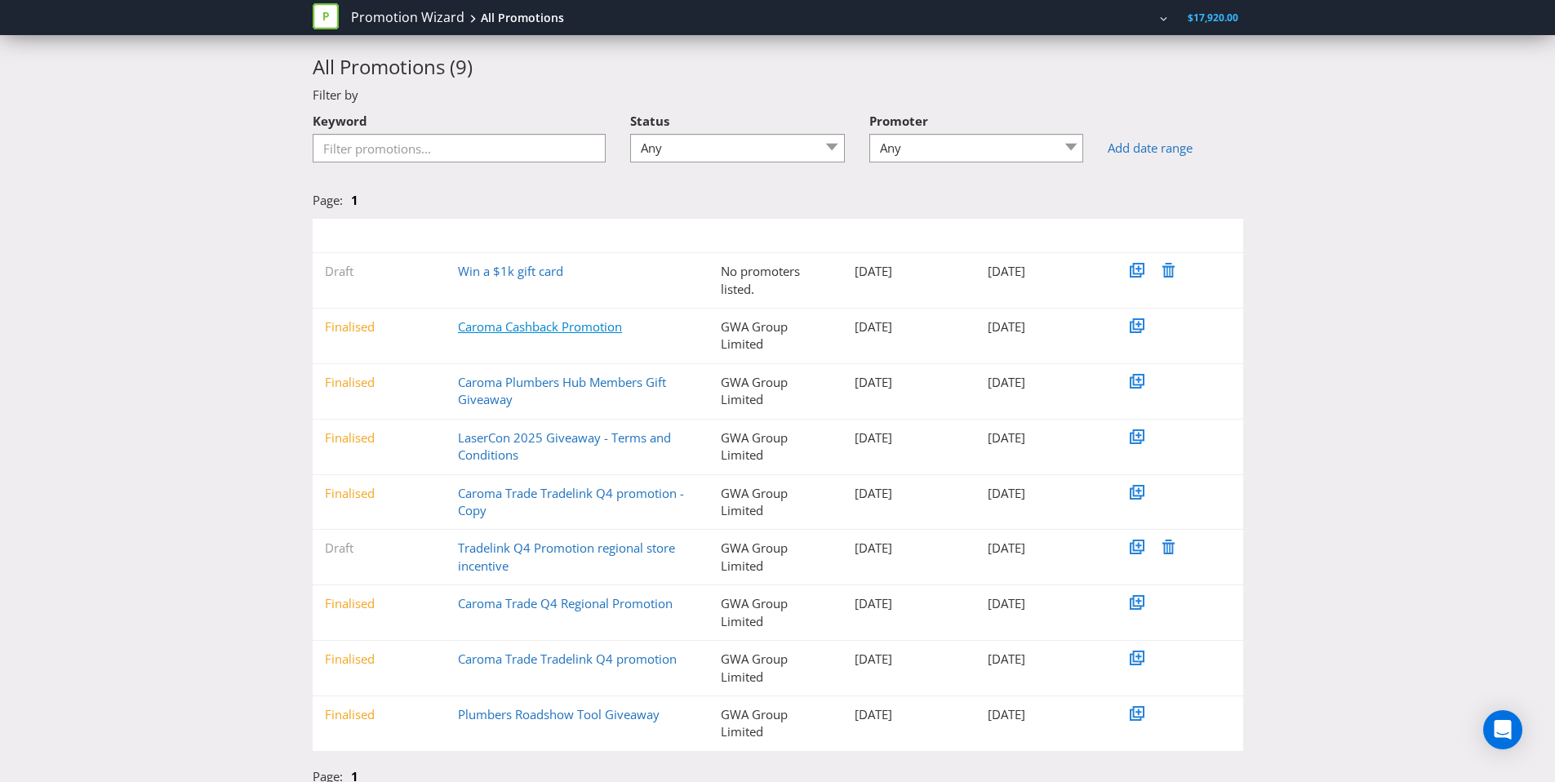
scroll to position [42, 0]
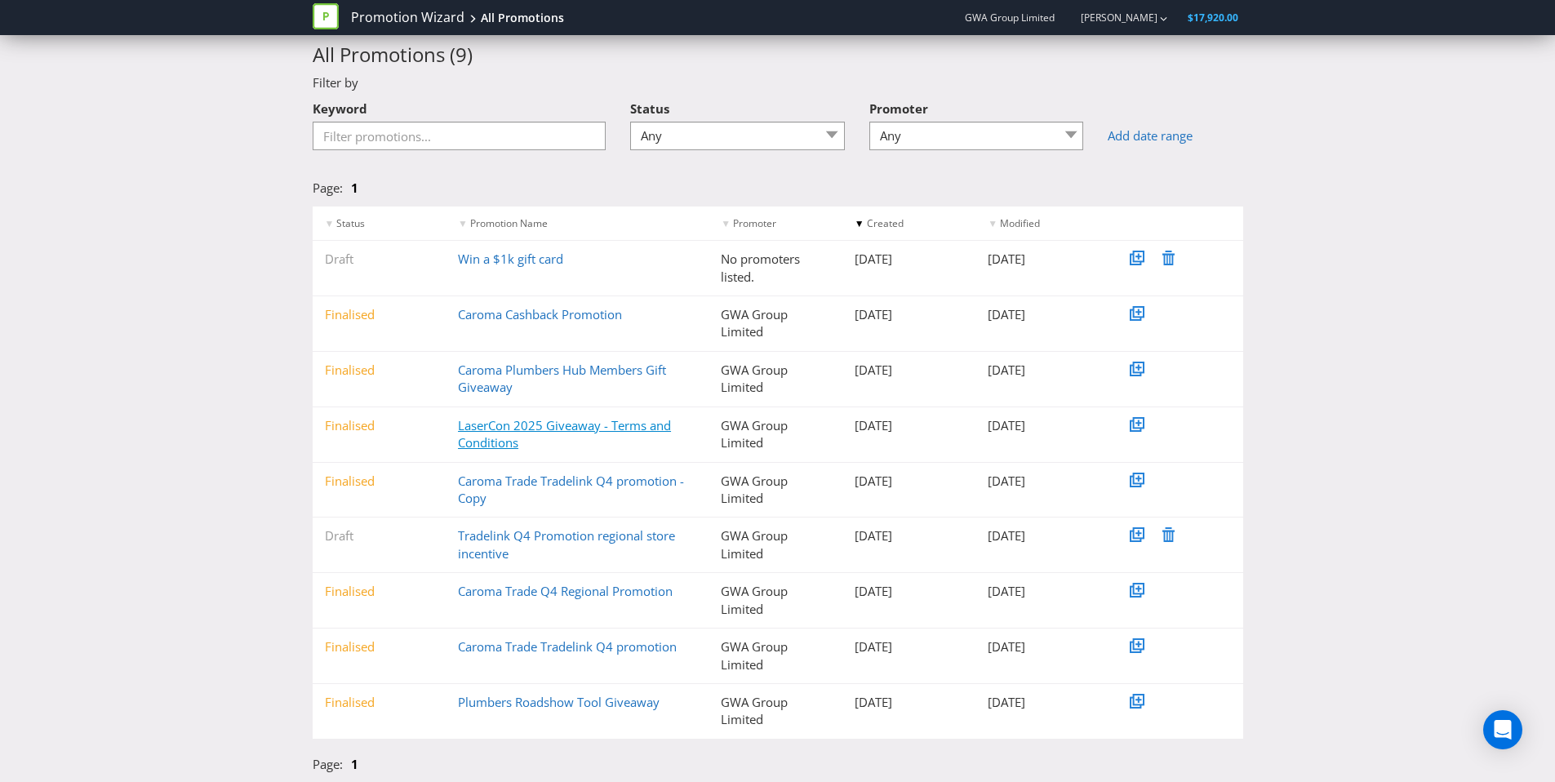
click at [490, 428] on link "LaserCon 2025 Giveaway - Terms and Conditions" at bounding box center [564, 433] width 213 height 33
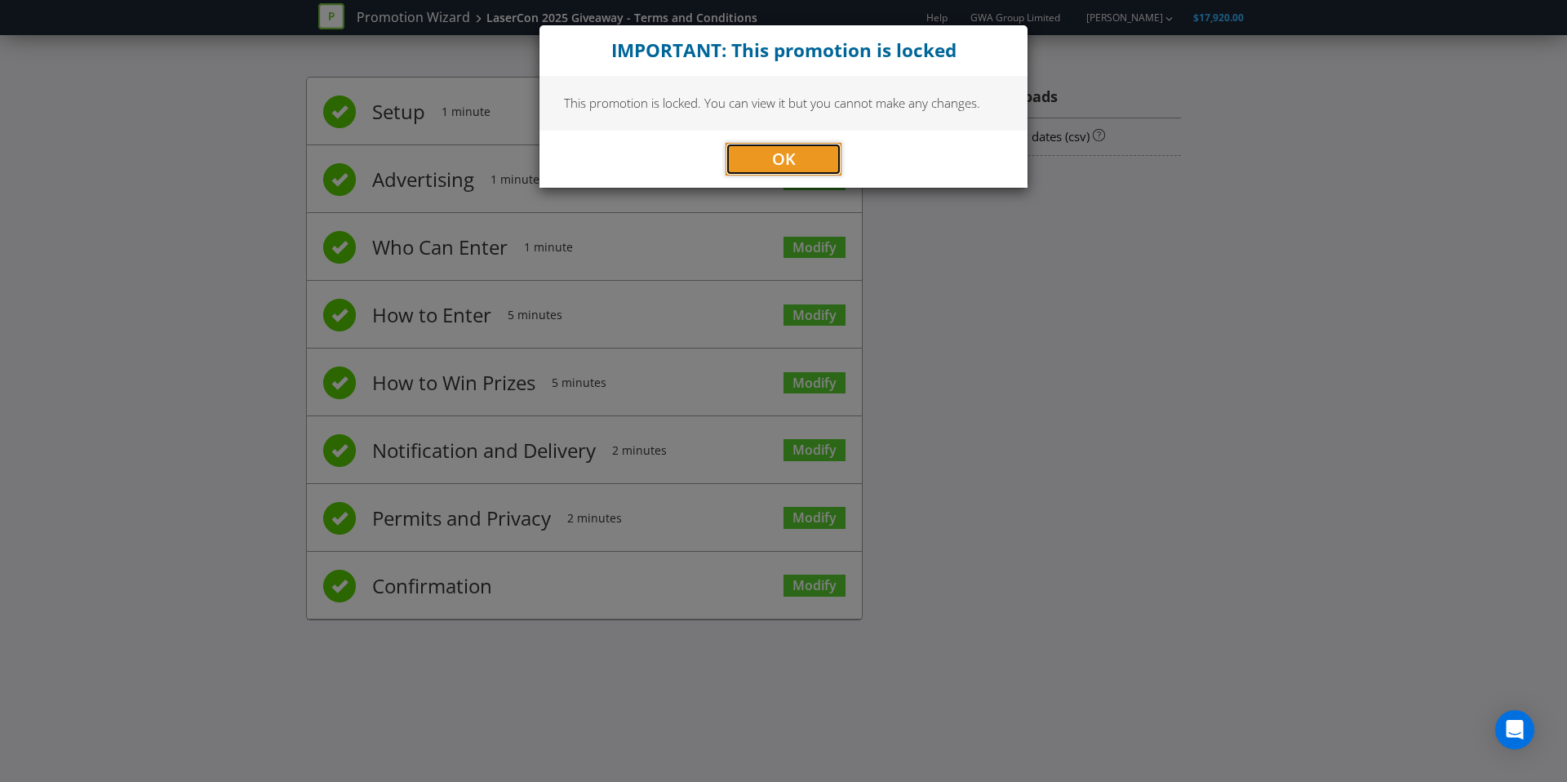
click at [771, 154] on button "OK" at bounding box center [784, 159] width 116 height 33
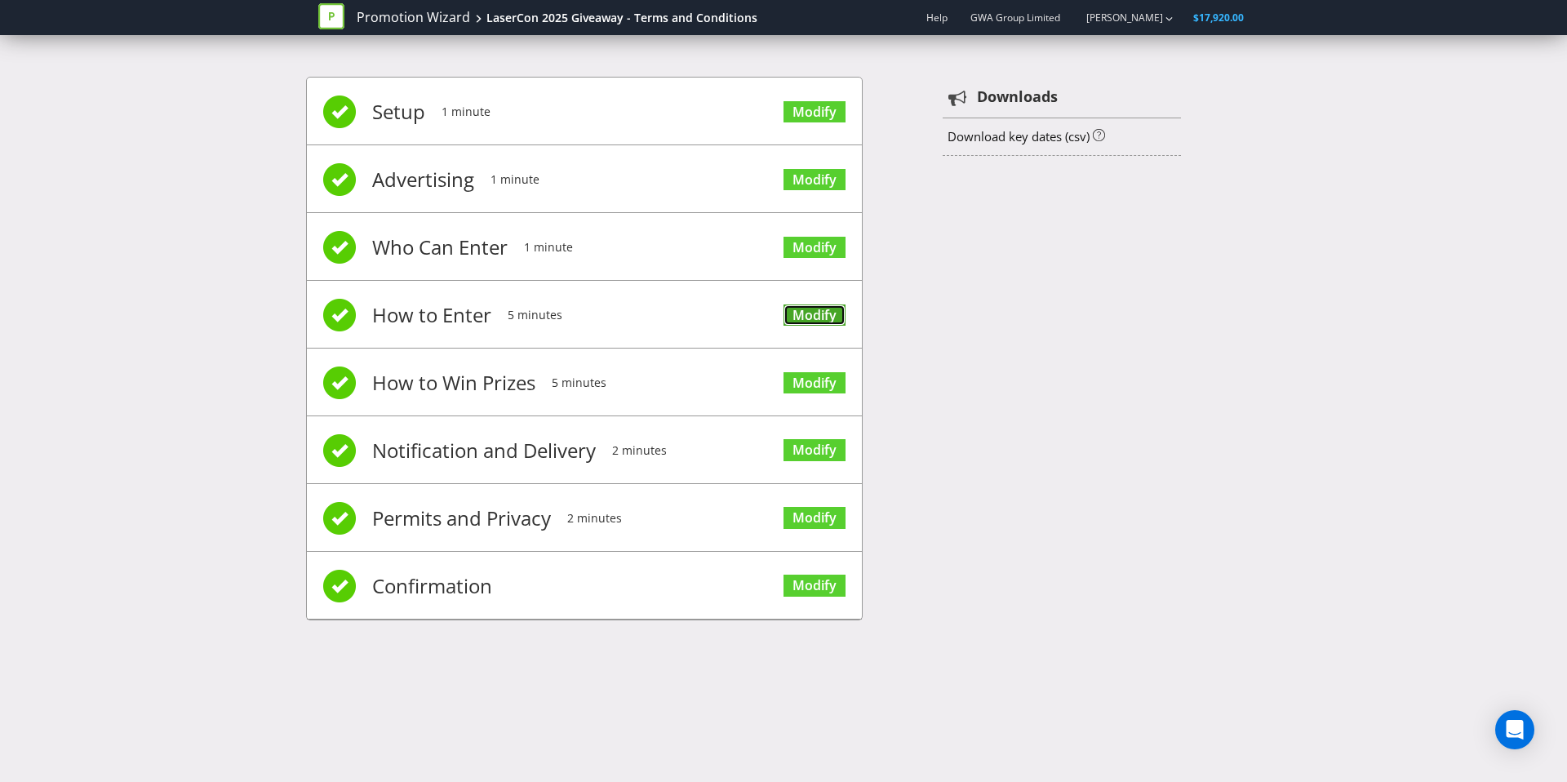
click at [803, 309] on link "Modify" at bounding box center [815, 315] width 62 height 22
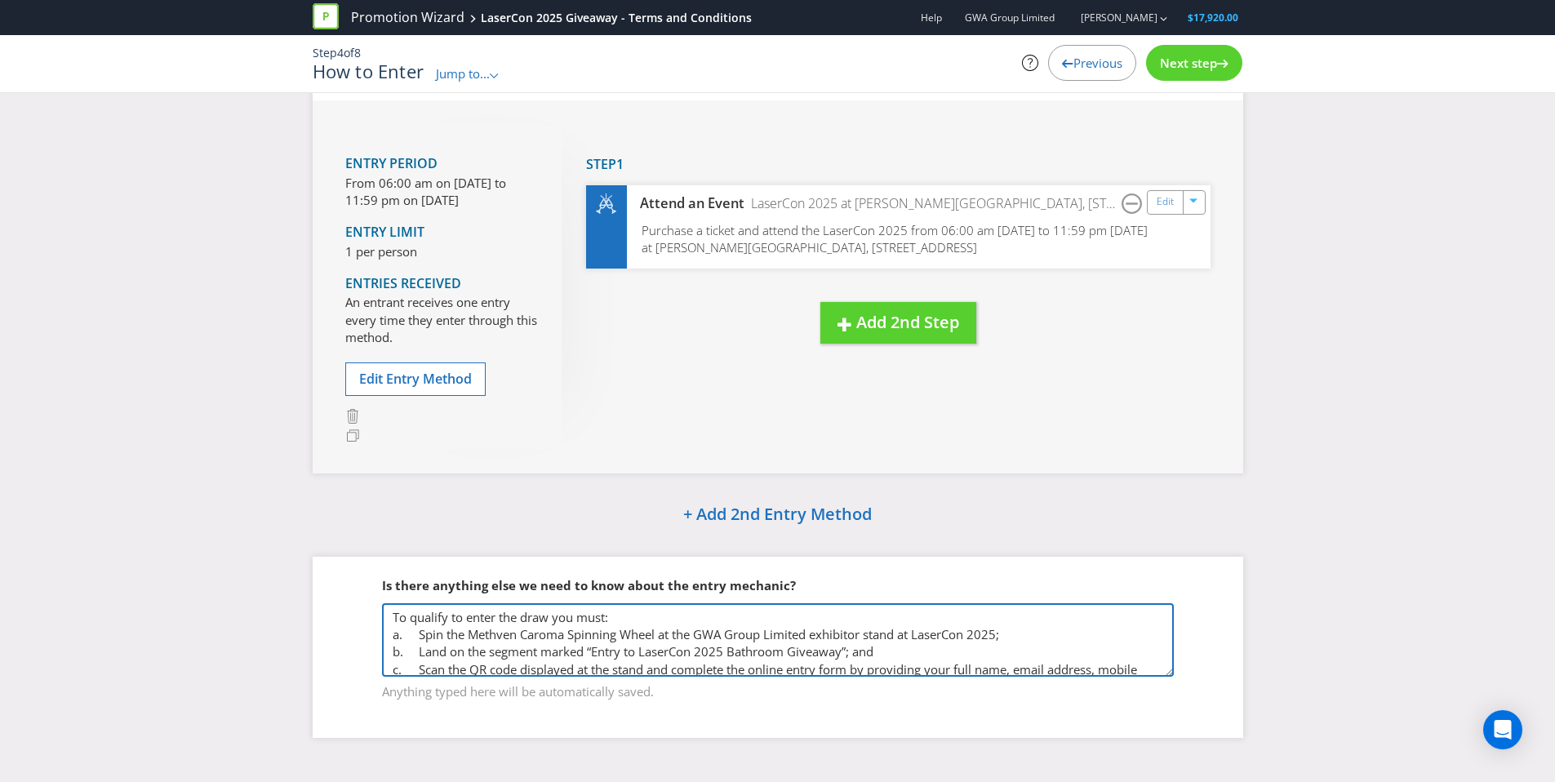
drag, startPoint x: 427, startPoint y: 625, endPoint x: 767, endPoint y: 618, distance: 340.5
click at [767, 616] on textarea "To qualify to enter the draw you must: a. Spin the Methven Caroma Spinning Whee…" at bounding box center [778, 639] width 792 height 73
click at [846, 638] on textarea "To qualify to enter the draw you must: a. Spin the Methven Caroma Spinning Whee…" at bounding box center [778, 639] width 792 height 73
drag, startPoint x: 749, startPoint y: 633, endPoint x: 900, endPoint y: 633, distance: 151.0
click at [902, 633] on textarea "To qualify to enter the draw you must: a. Spin the Methven Caroma Spinning Whee…" at bounding box center [778, 639] width 792 height 73
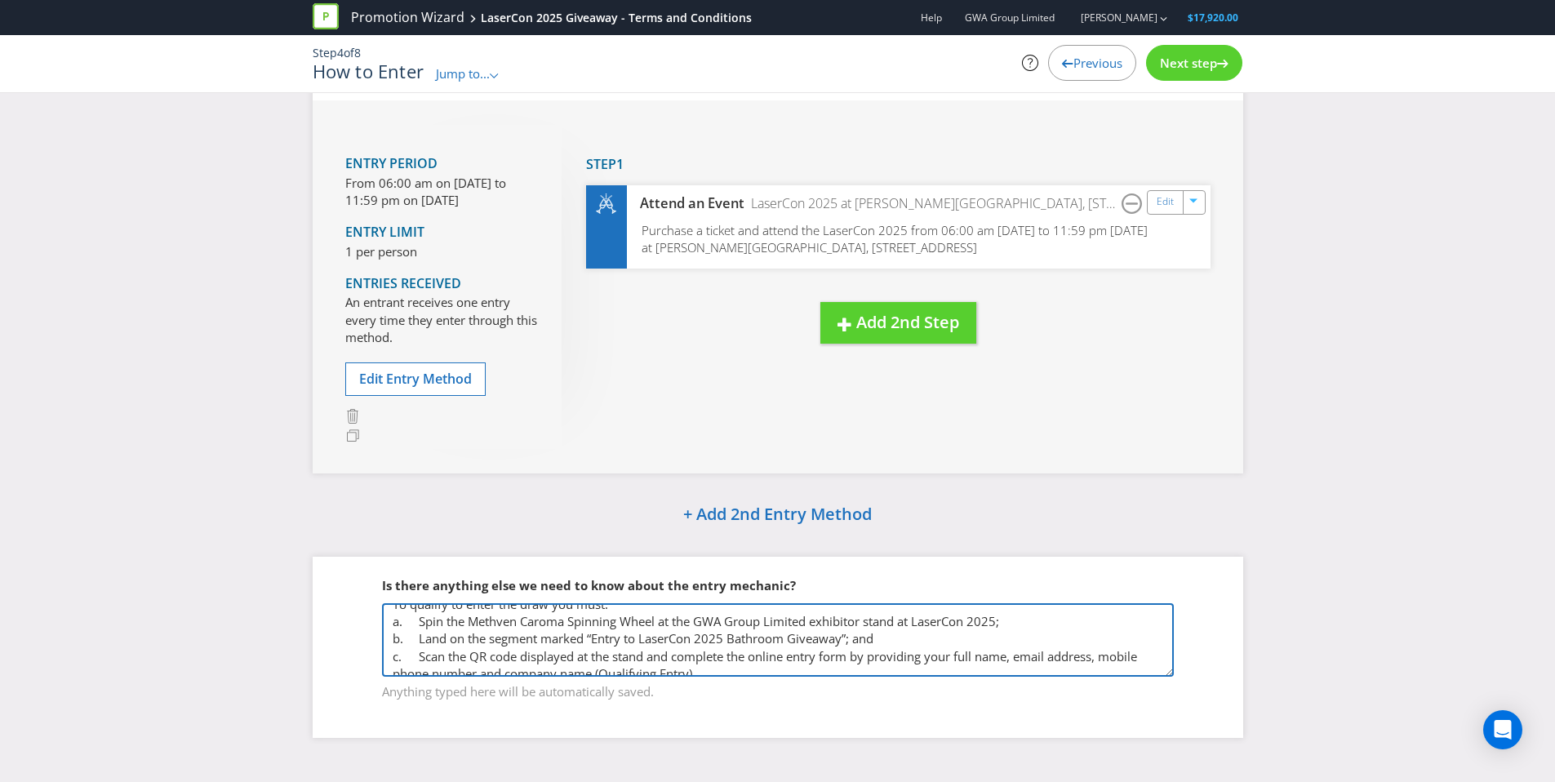
scroll to position [25, 0]
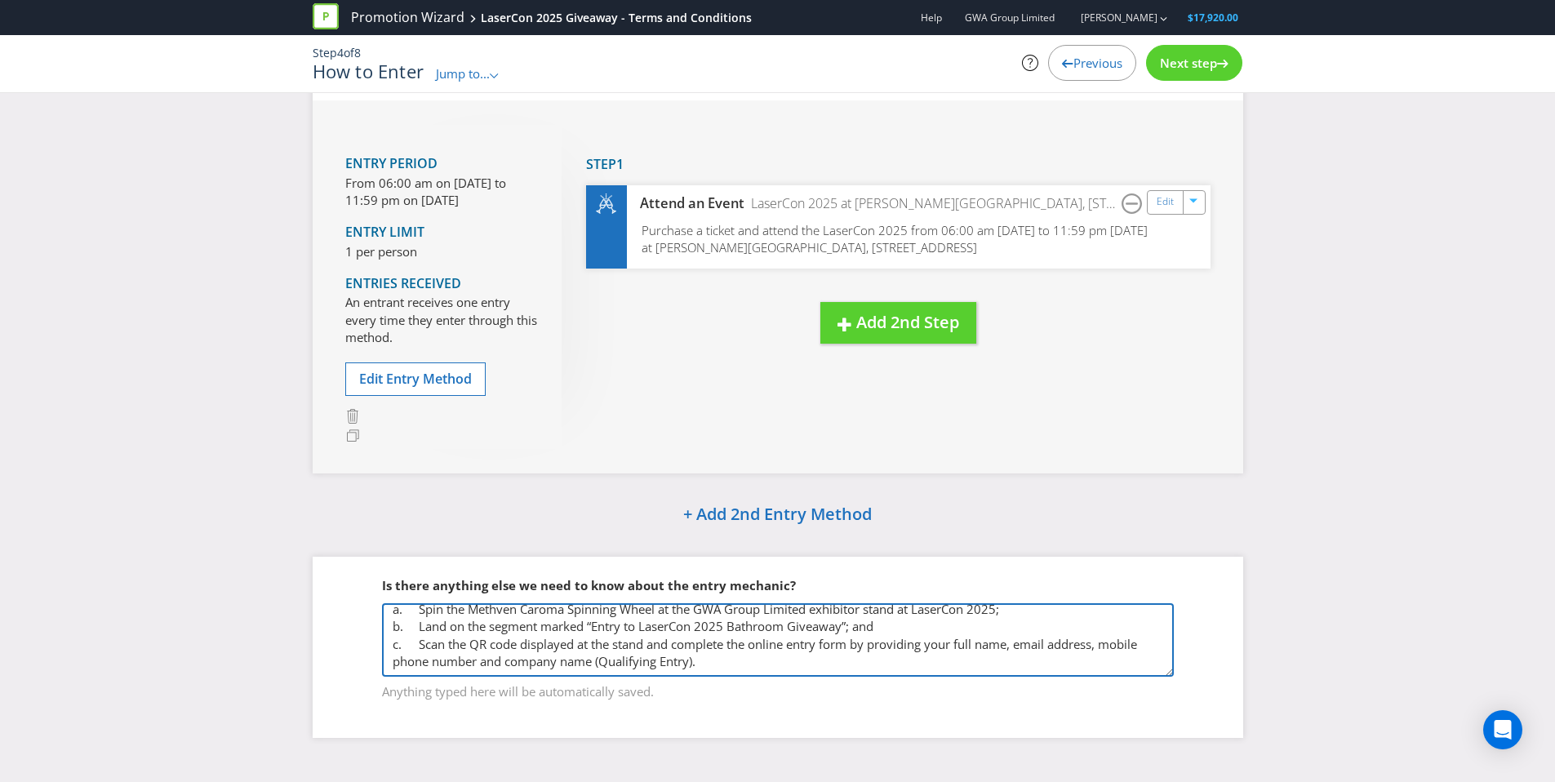
drag, startPoint x: 436, startPoint y: 630, endPoint x: 634, endPoint y: 629, distance: 198.4
click at [633, 629] on textarea "To qualify to enter the draw you must: a. Spin the Methven Caroma Spinning Whee…" at bounding box center [778, 639] width 792 height 73
drag, startPoint x: 458, startPoint y: 638, endPoint x: 589, endPoint y: 638, distance: 130.6
click at [584, 638] on textarea "To qualify to enter the draw you must: a. Spin the Methven Caroma Spinning Whee…" at bounding box center [778, 639] width 792 height 73
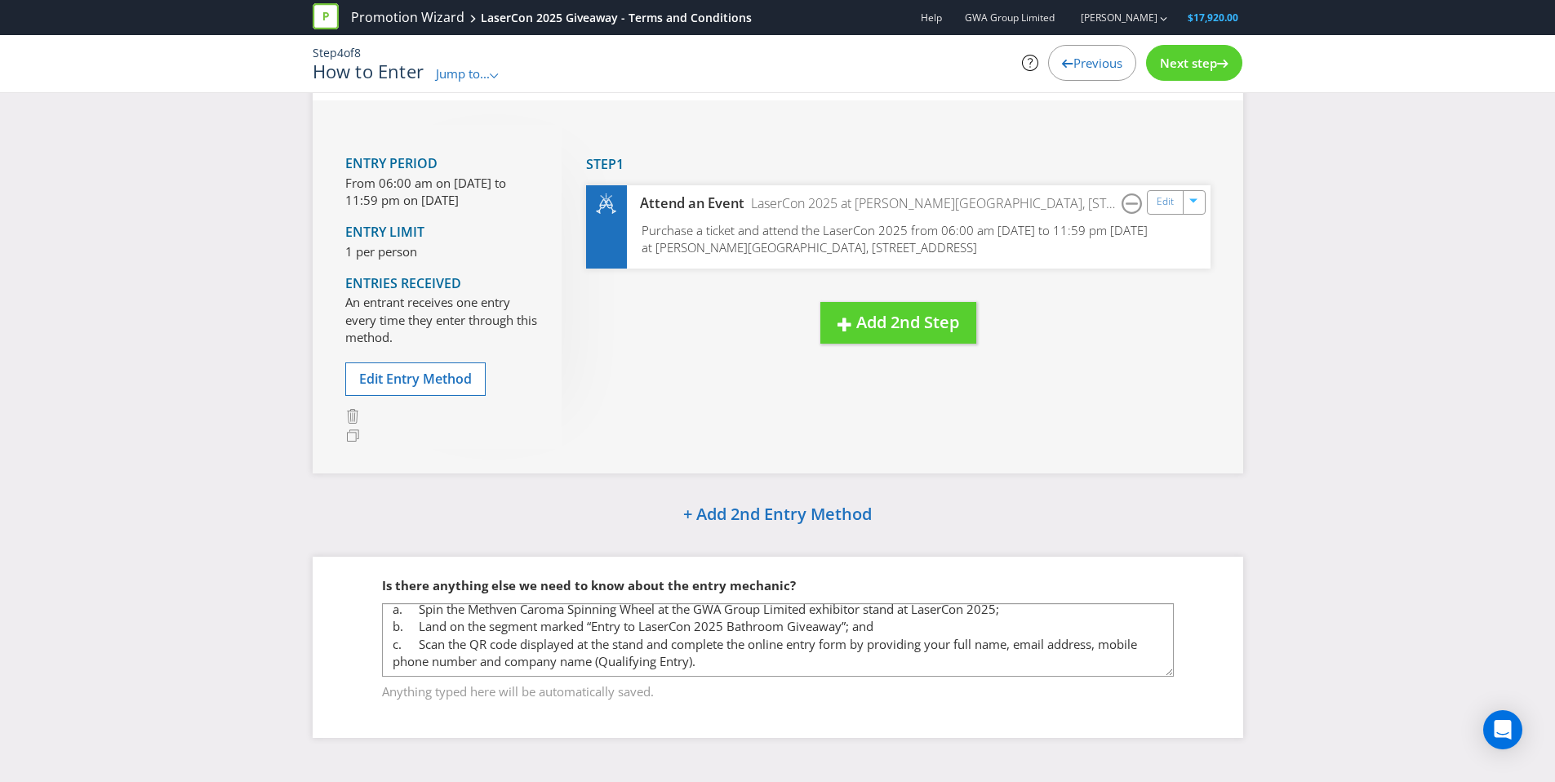
click at [510, 550] on fieldset "Is there anything else we need to know about the entry mechanic? To qualify to …" at bounding box center [777, 628] width 865 height 168
click at [464, 74] on span "Jump to..." at bounding box center [463, 73] width 54 height 16
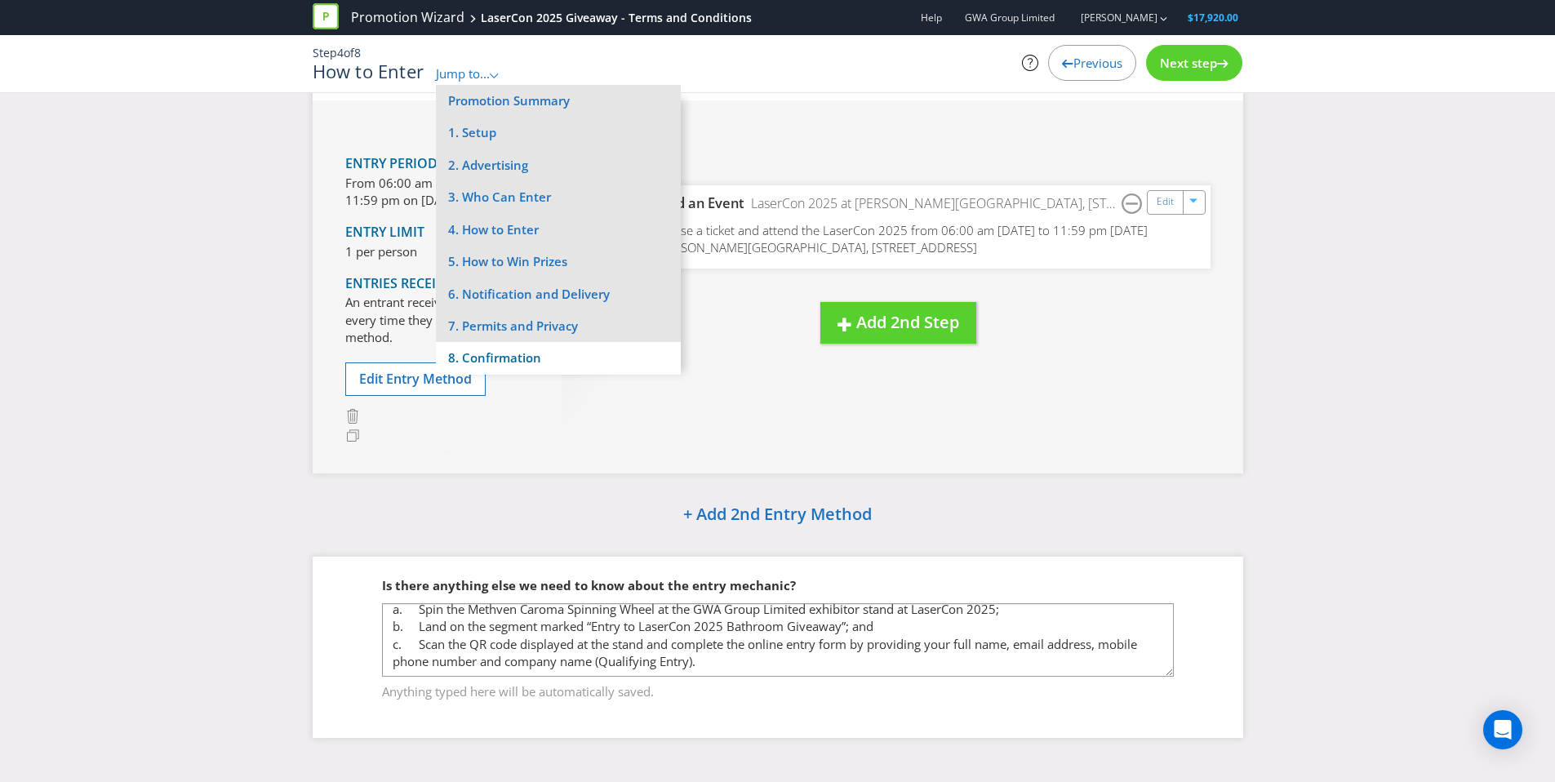
click at [524, 349] on li "8. Confirmation" at bounding box center [558, 358] width 245 height 32
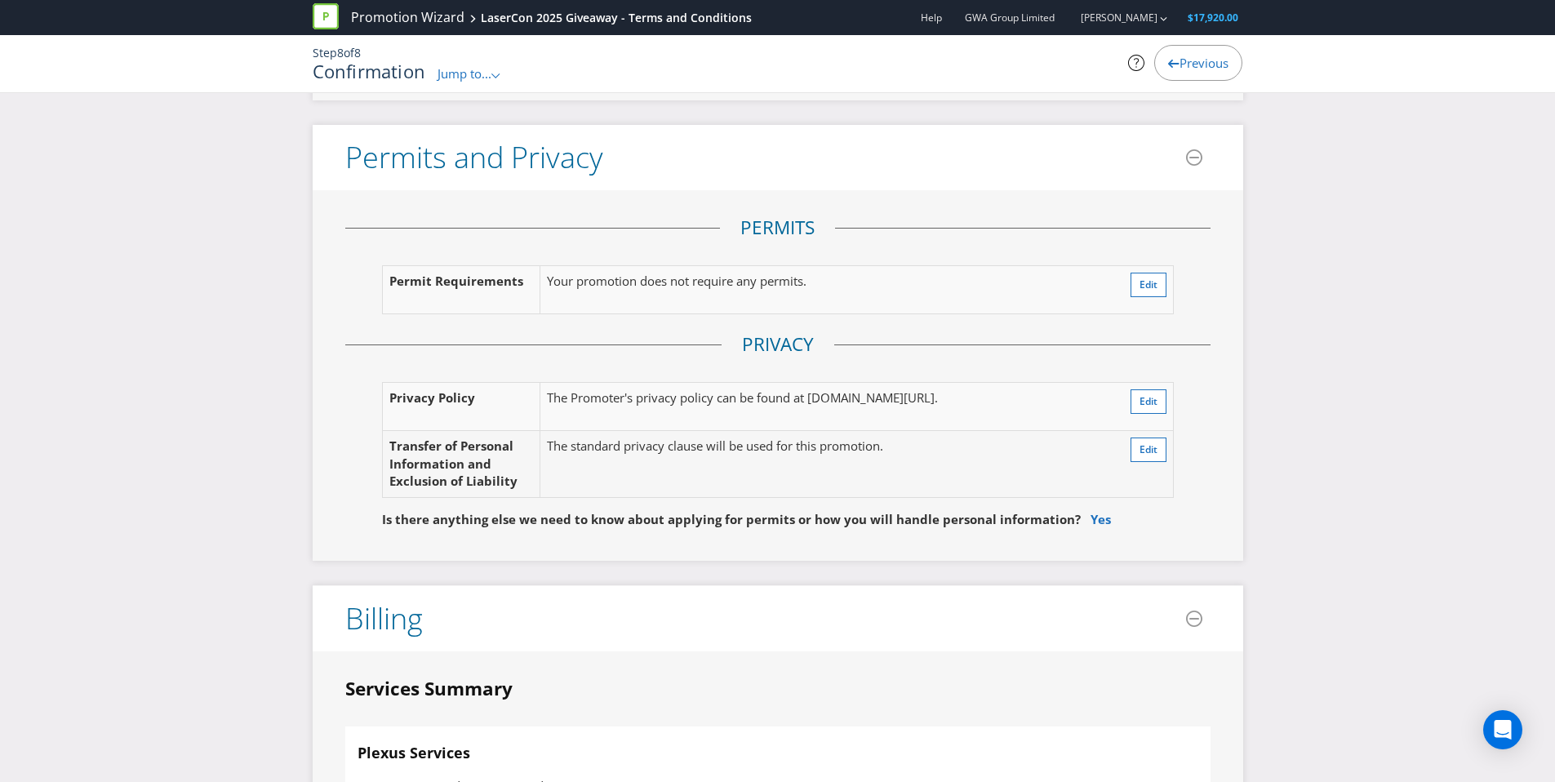
scroll to position [2675, 0]
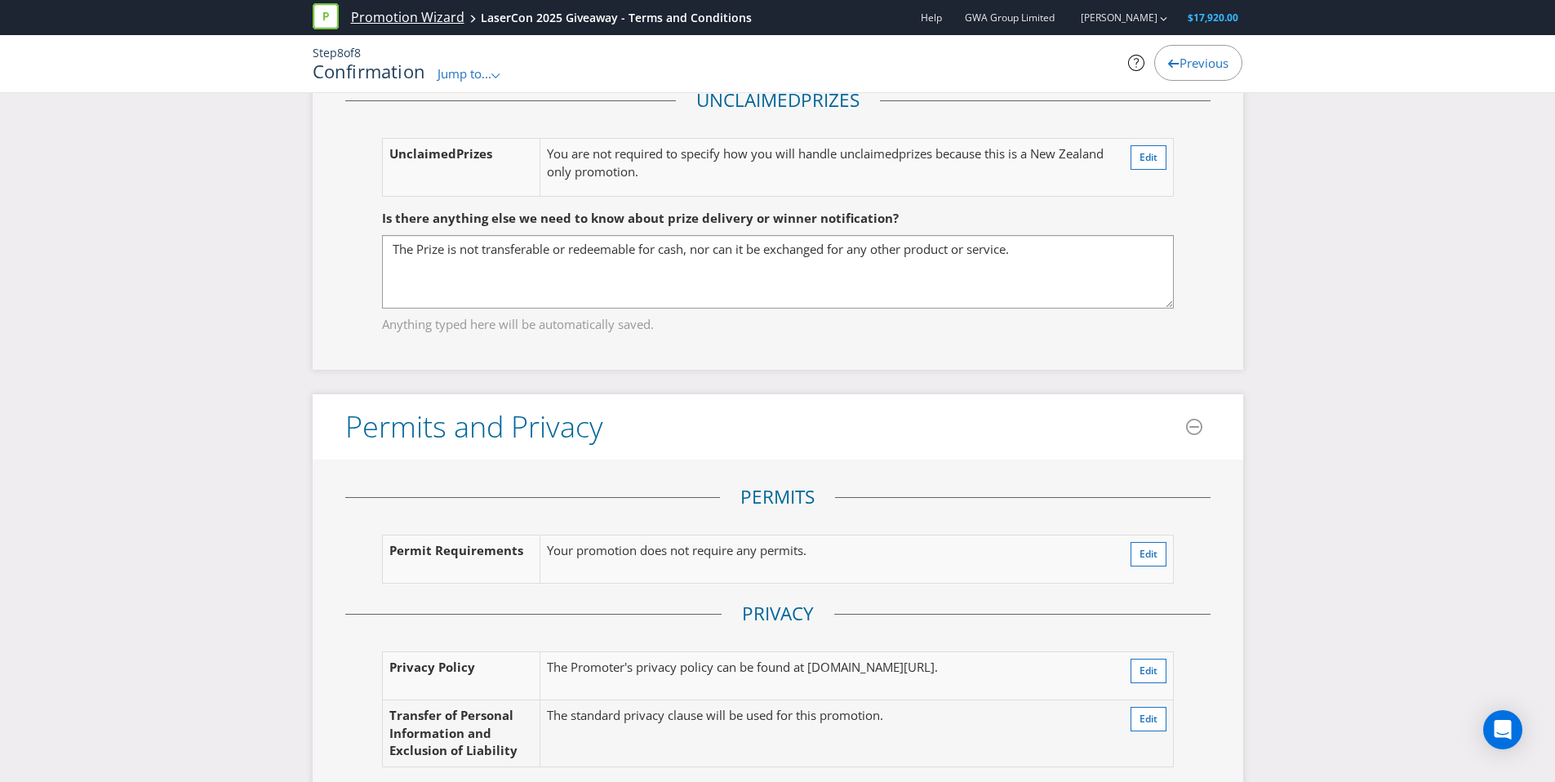
click at [372, 16] on link "Promotion Wizard" at bounding box center [407, 17] width 113 height 19
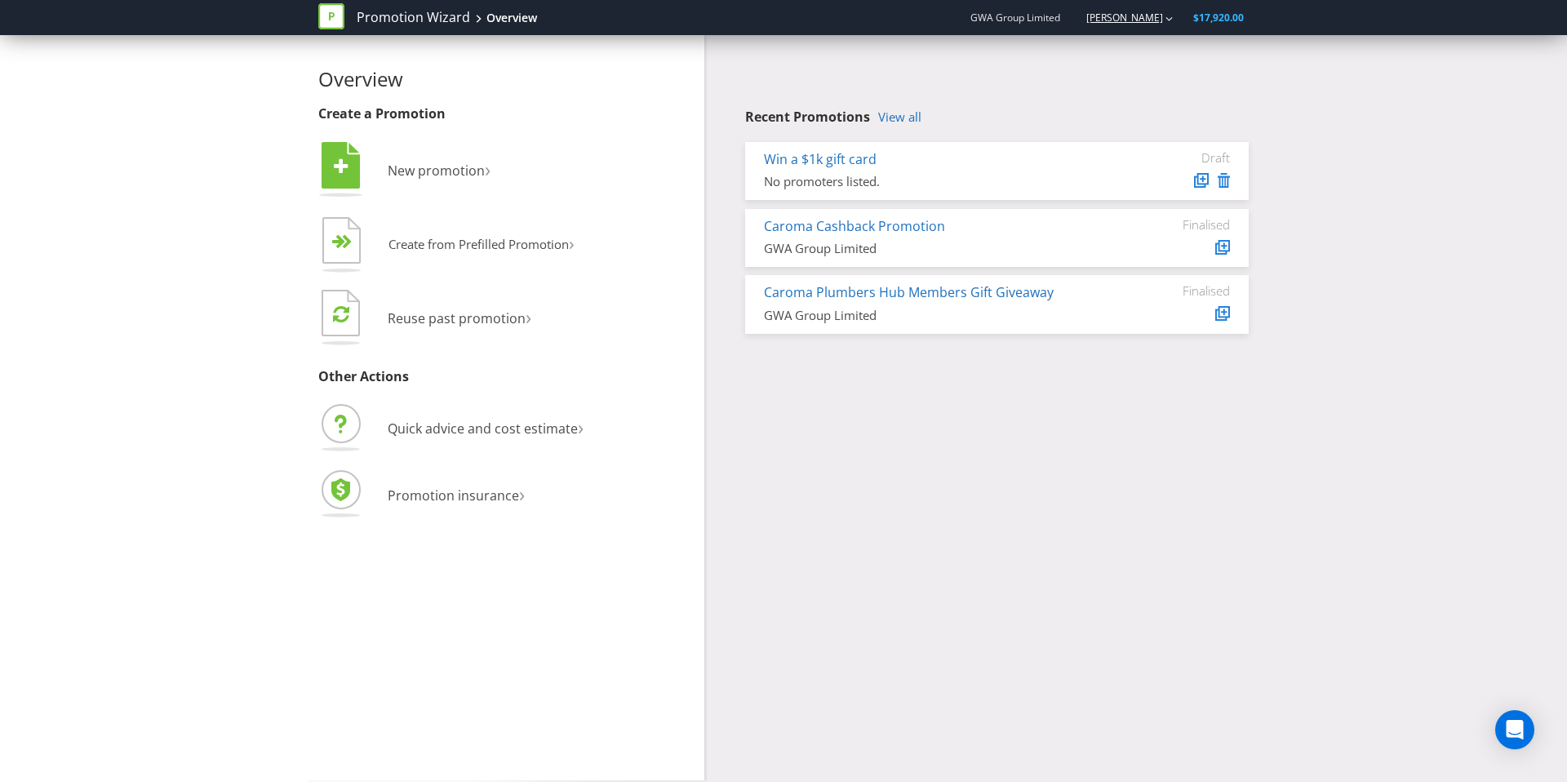
click at [1159, 11] on link "[PERSON_NAME]" at bounding box center [1116, 18] width 93 height 14
click at [1159, 48] on strong "Logout" at bounding box center [1161, 50] width 42 height 16
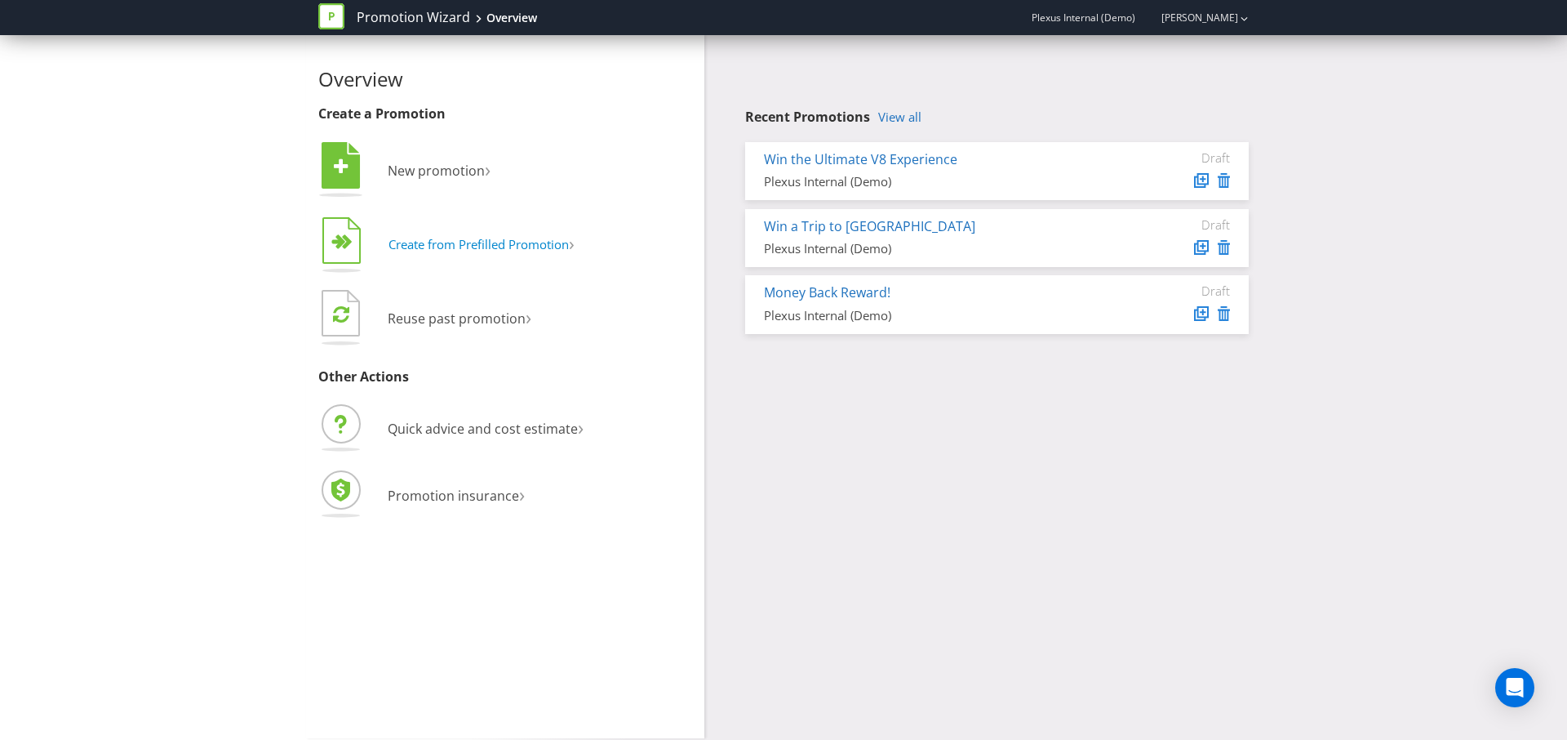
click at [481, 250] on span "Create from Prefilled Promotion" at bounding box center [479, 244] width 180 height 16
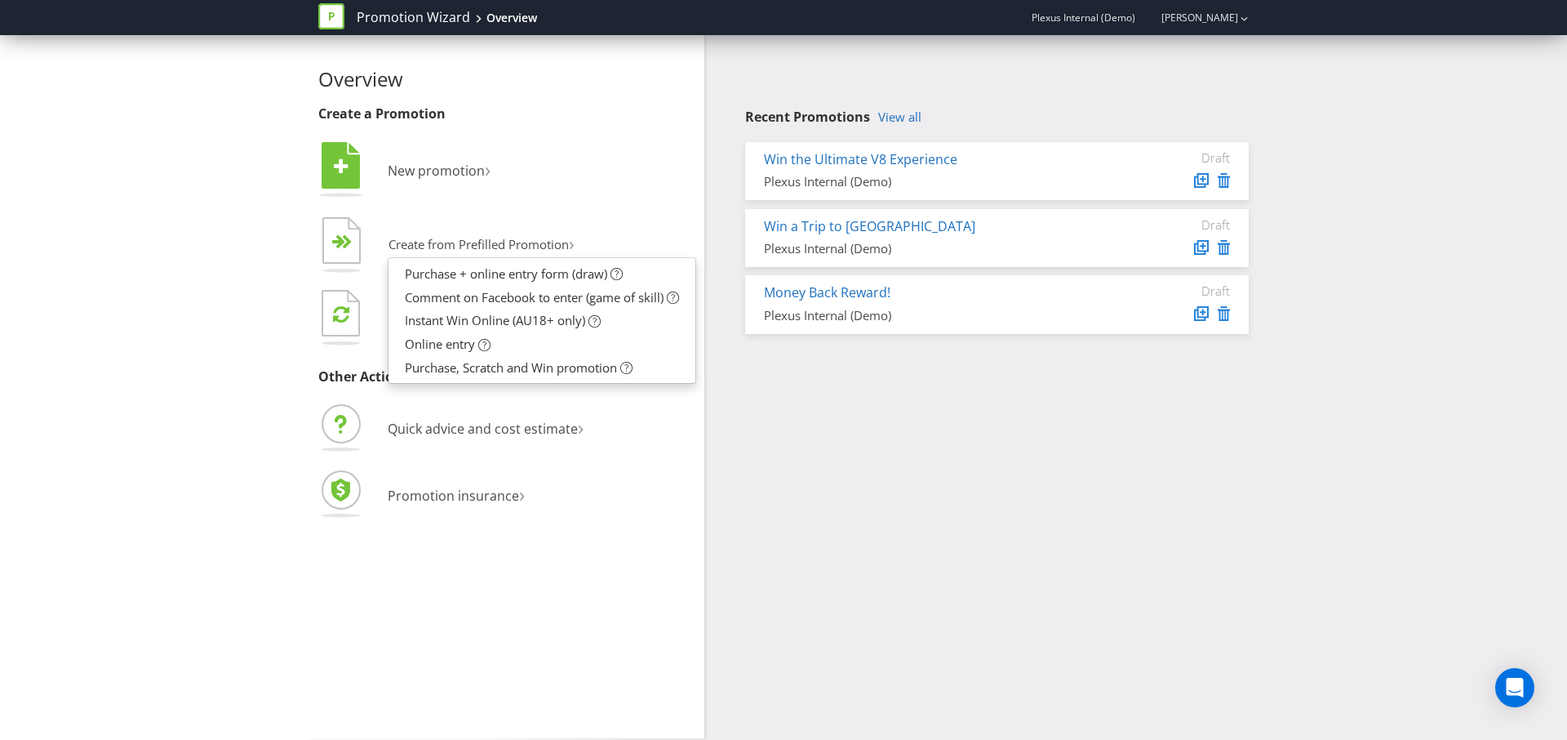
click at [215, 283] on div "Overview Create a Promotion  New promotion ›   Create from Prefilled Promoti…" at bounding box center [783, 386] width 1567 height 703
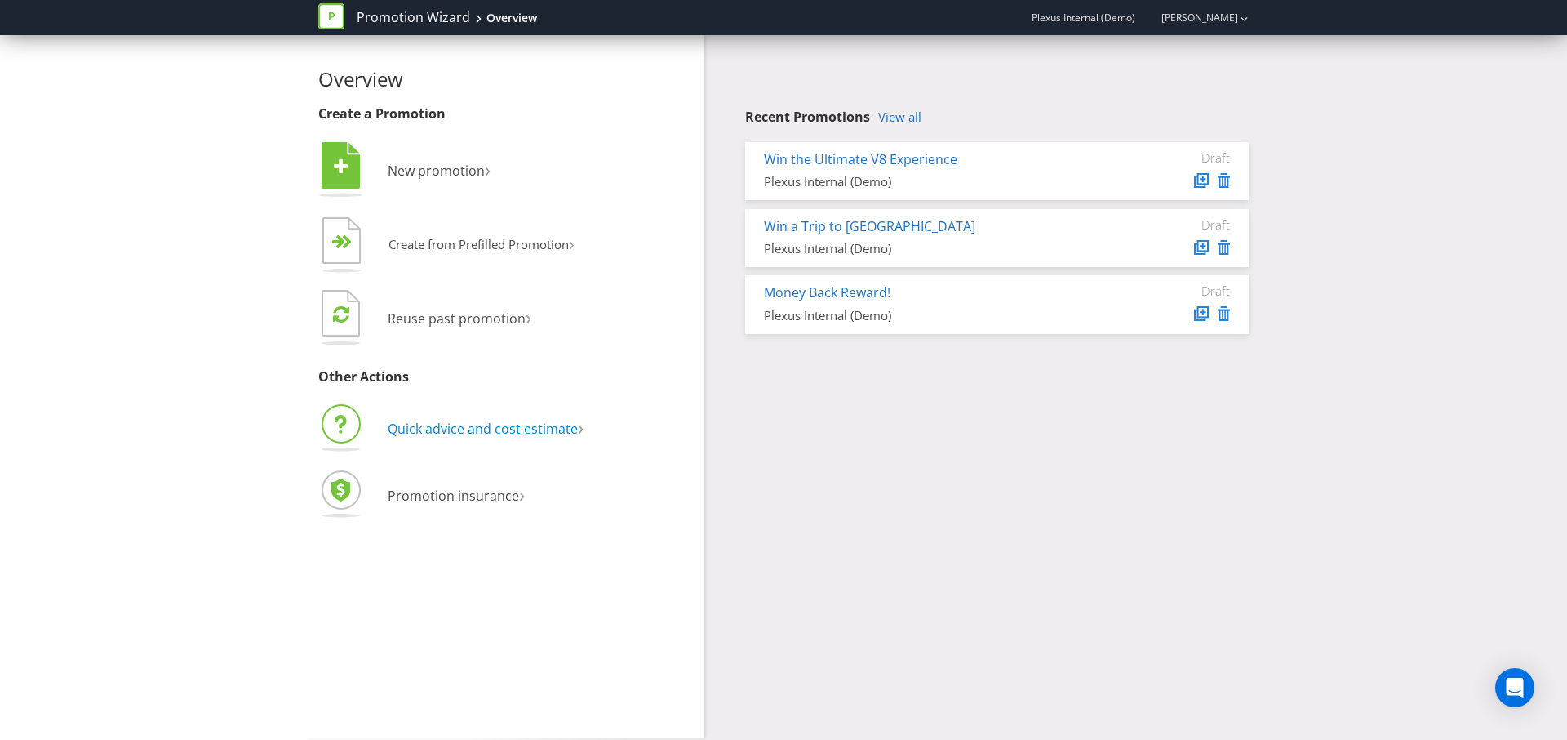
click at [534, 432] on span "Quick advice and cost estimate" at bounding box center [483, 429] width 190 height 18
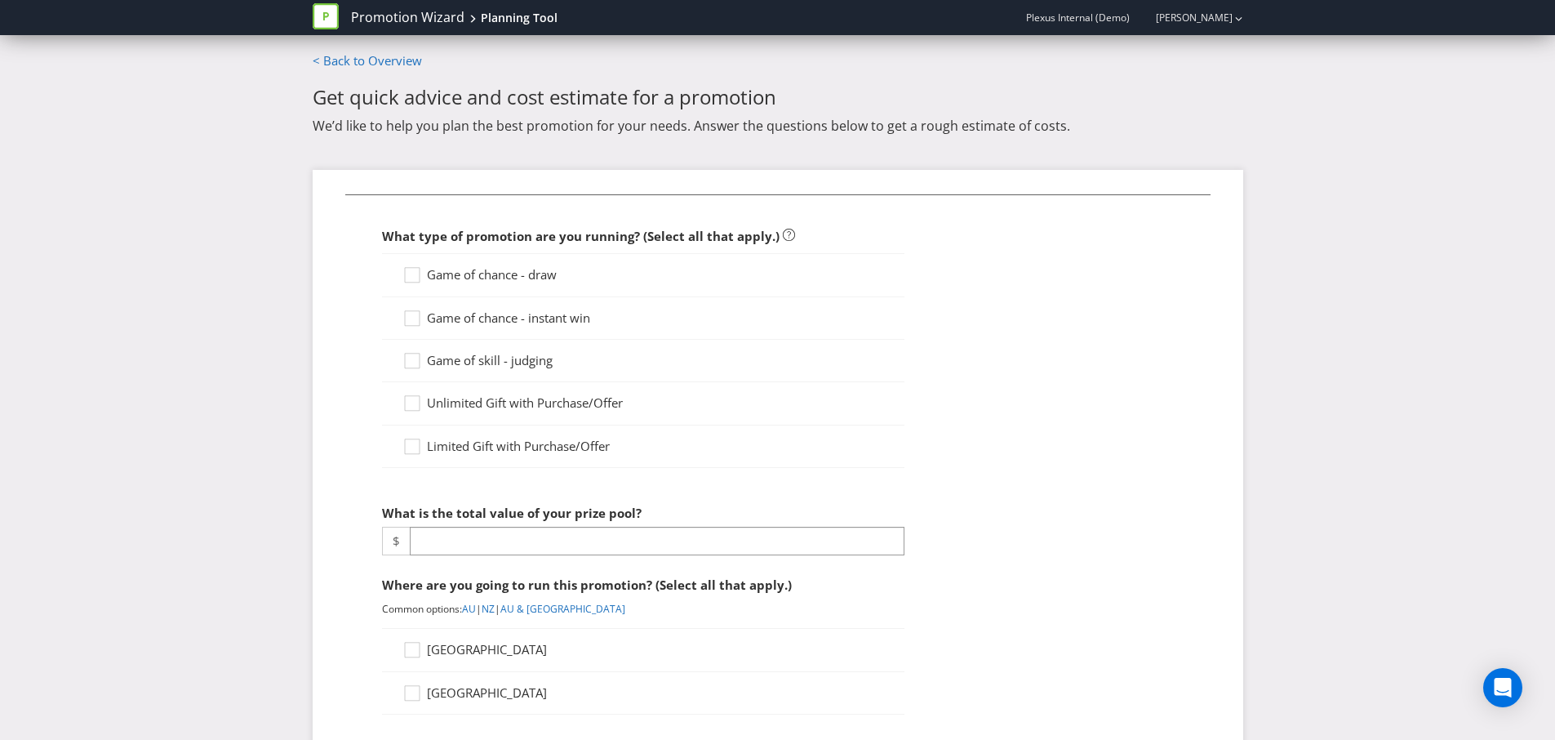
click at [518, 277] on span "Game of chance - draw" at bounding box center [492, 274] width 130 height 16
click at [0, 0] on input "Game of chance - draw" at bounding box center [0, 0] width 0 height 0
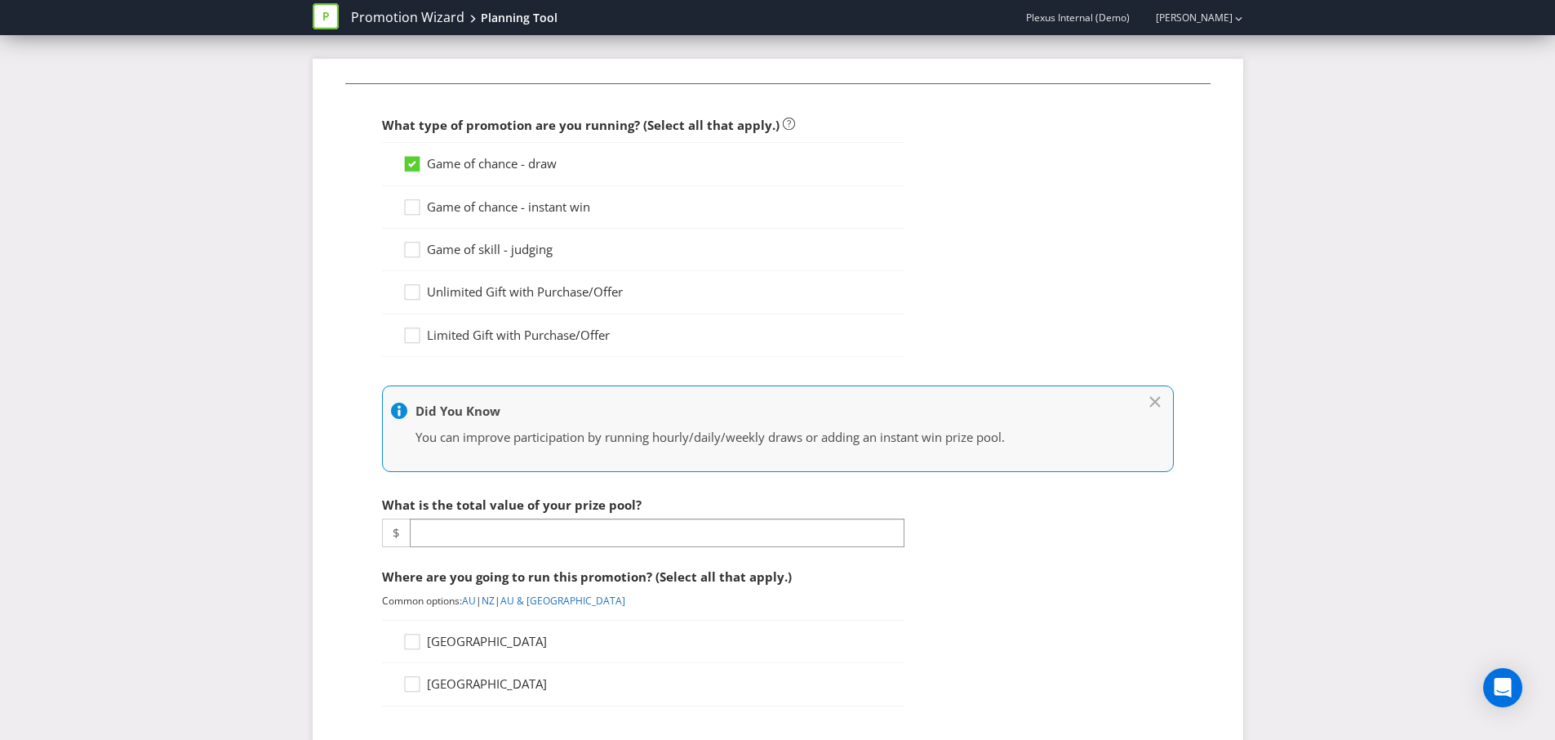
scroll to position [113, 0]
click at [540, 538] on input "number" at bounding box center [657, 530] width 495 height 29
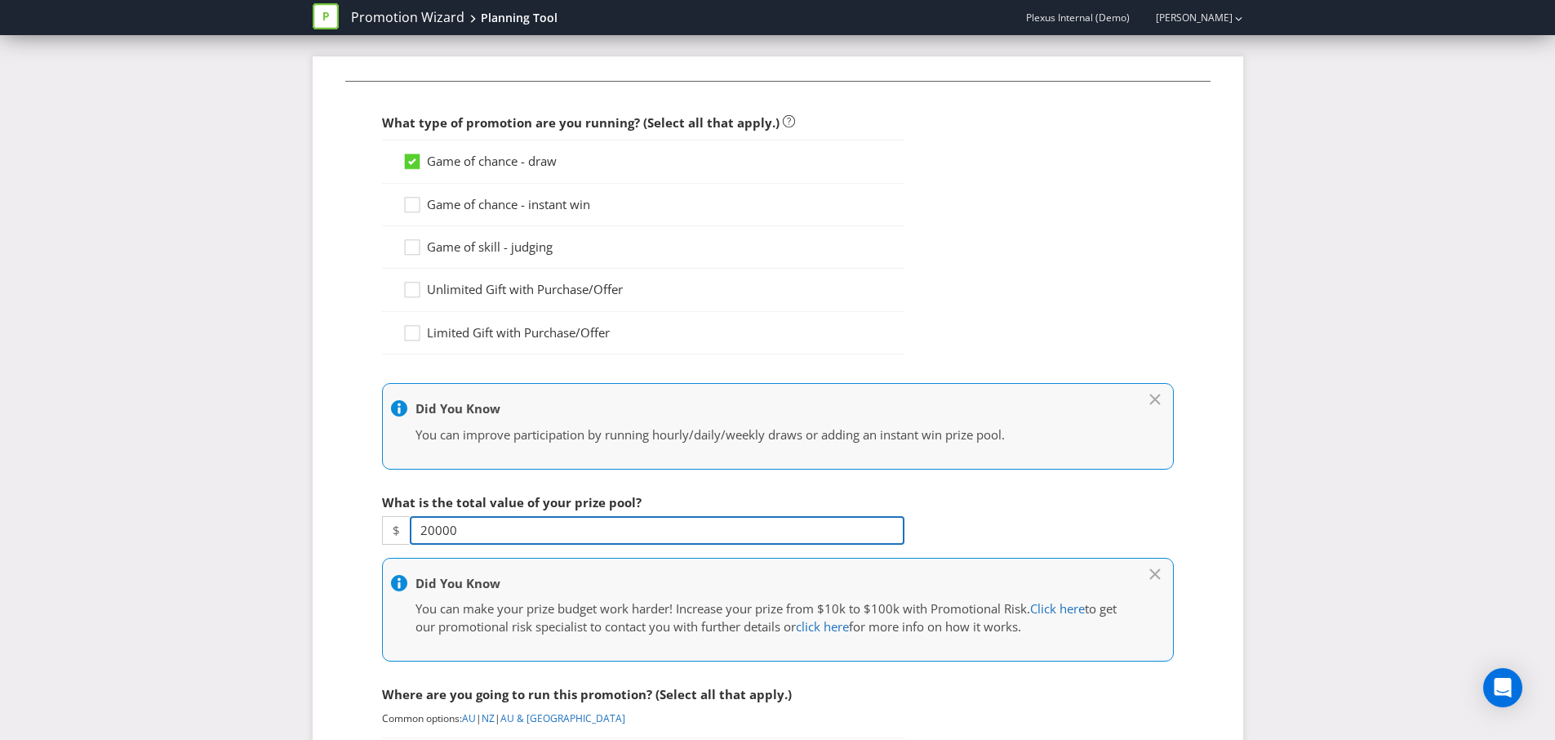
type input "20000"
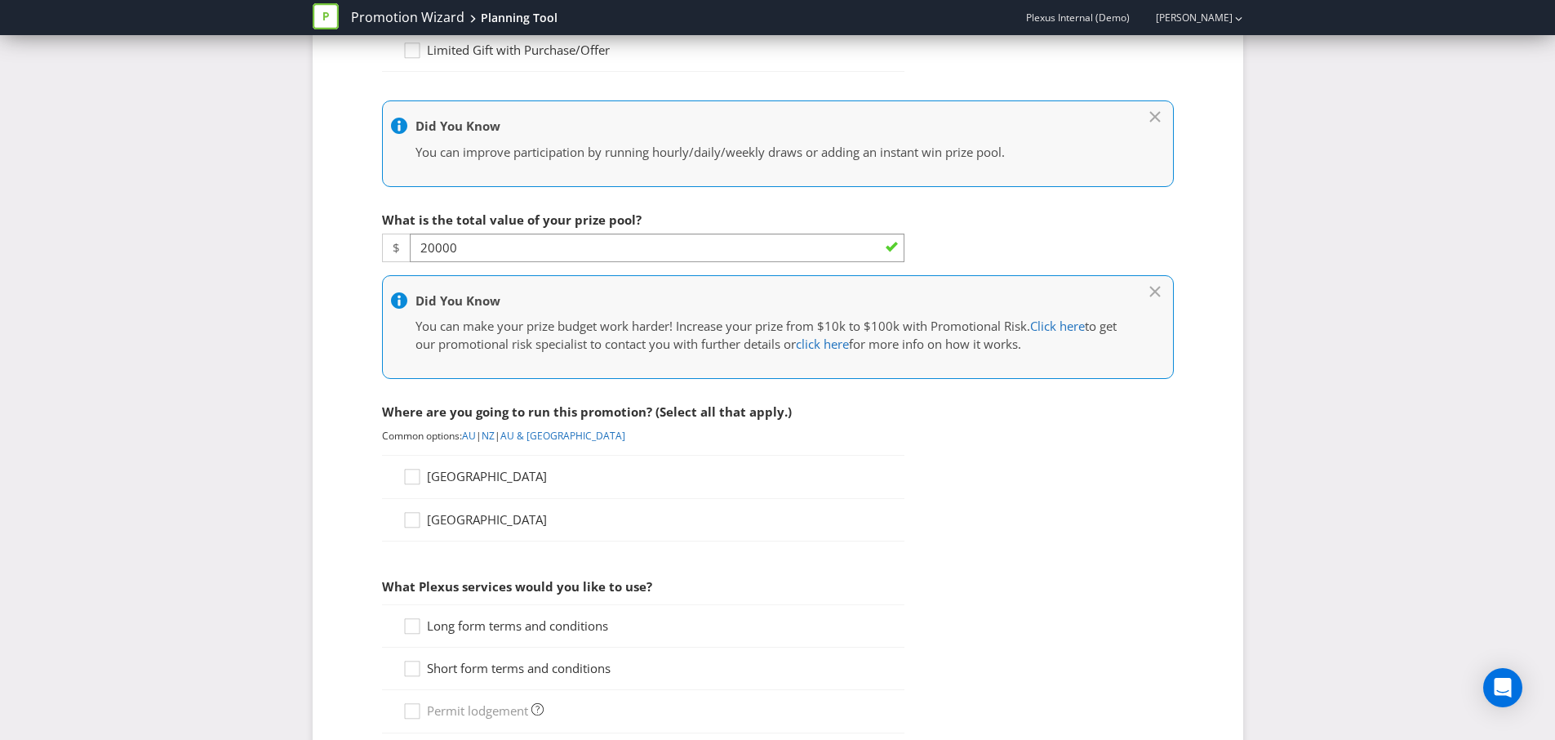
scroll to position [398, 0]
click at [439, 478] on span "[GEOGRAPHIC_DATA]" at bounding box center [487, 474] width 120 height 16
click at [0, 0] on input "[GEOGRAPHIC_DATA]" at bounding box center [0, 0] width 0 height 0
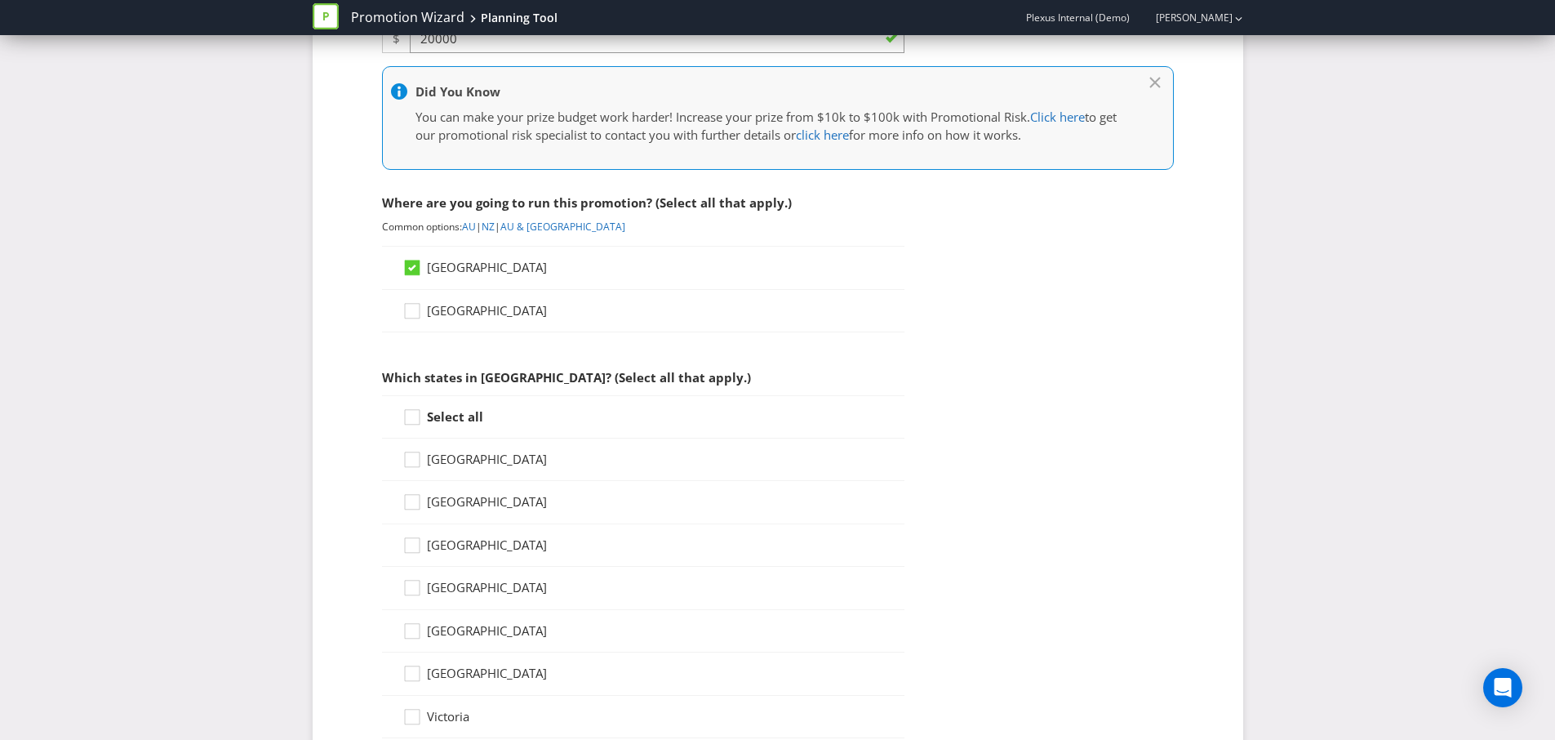
scroll to position [795, 0]
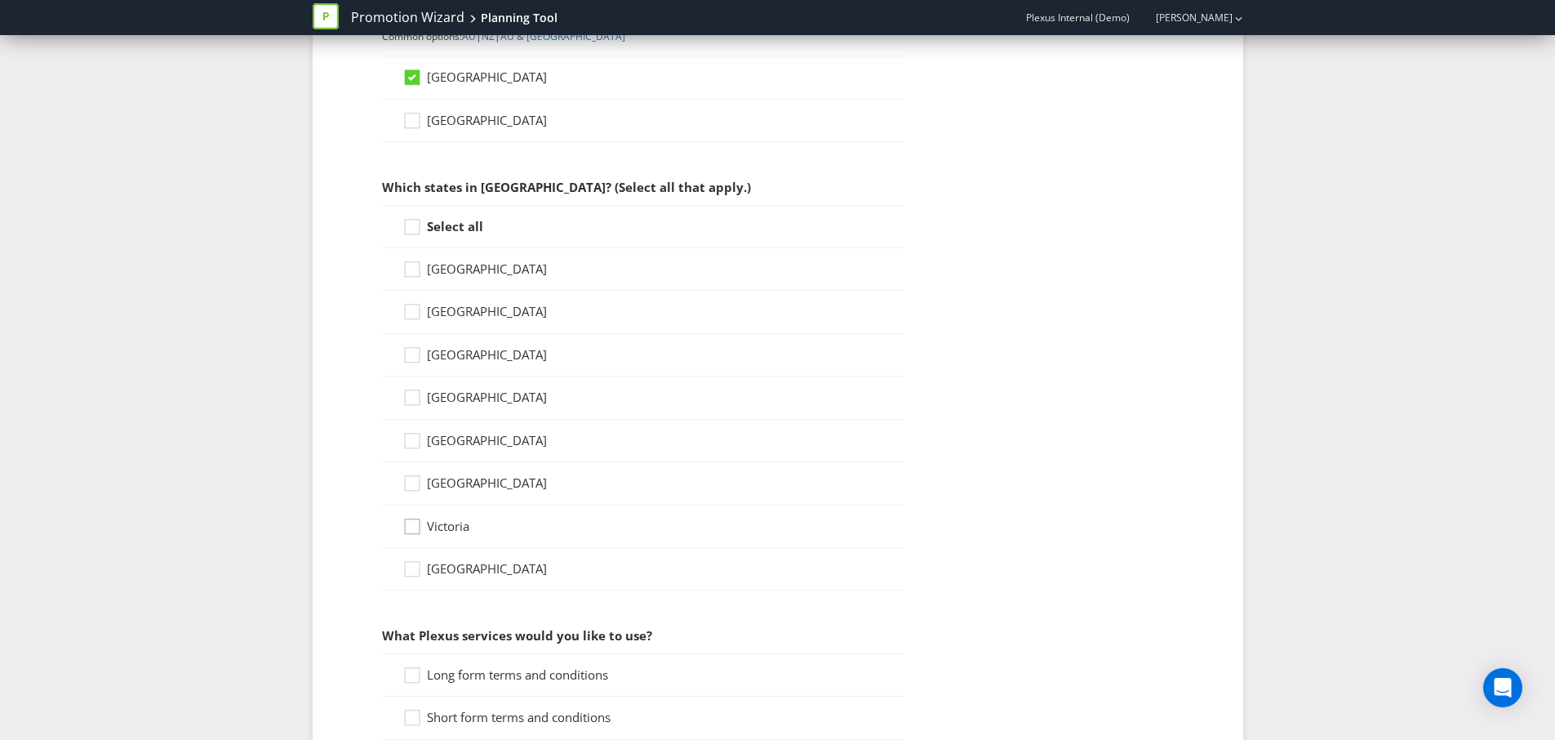
click at [414, 522] on div at bounding box center [412, 521] width 8 height 8
click at [0, 0] on input "Victoria" at bounding box center [0, 0] width 0 height 0
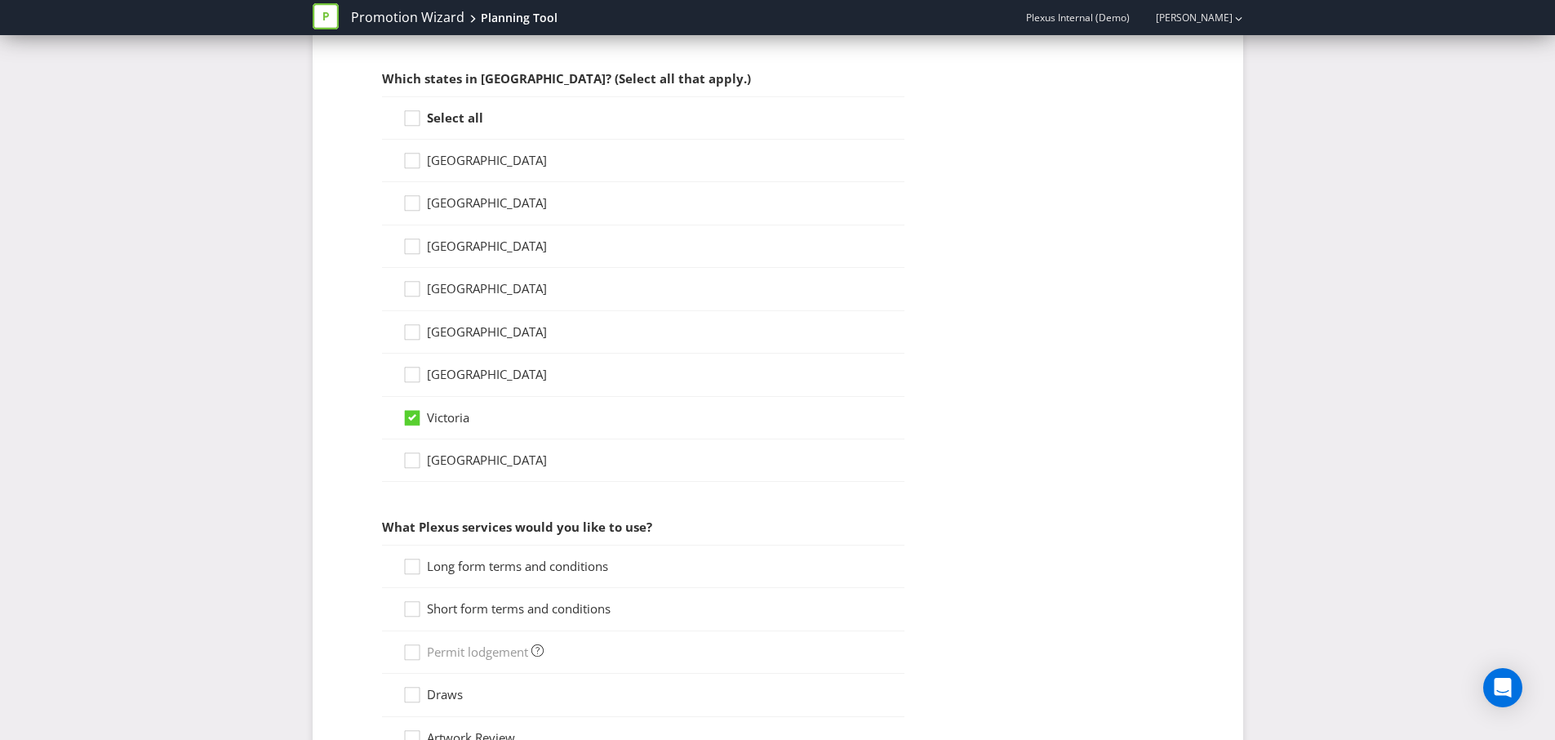
scroll to position [924, 0]
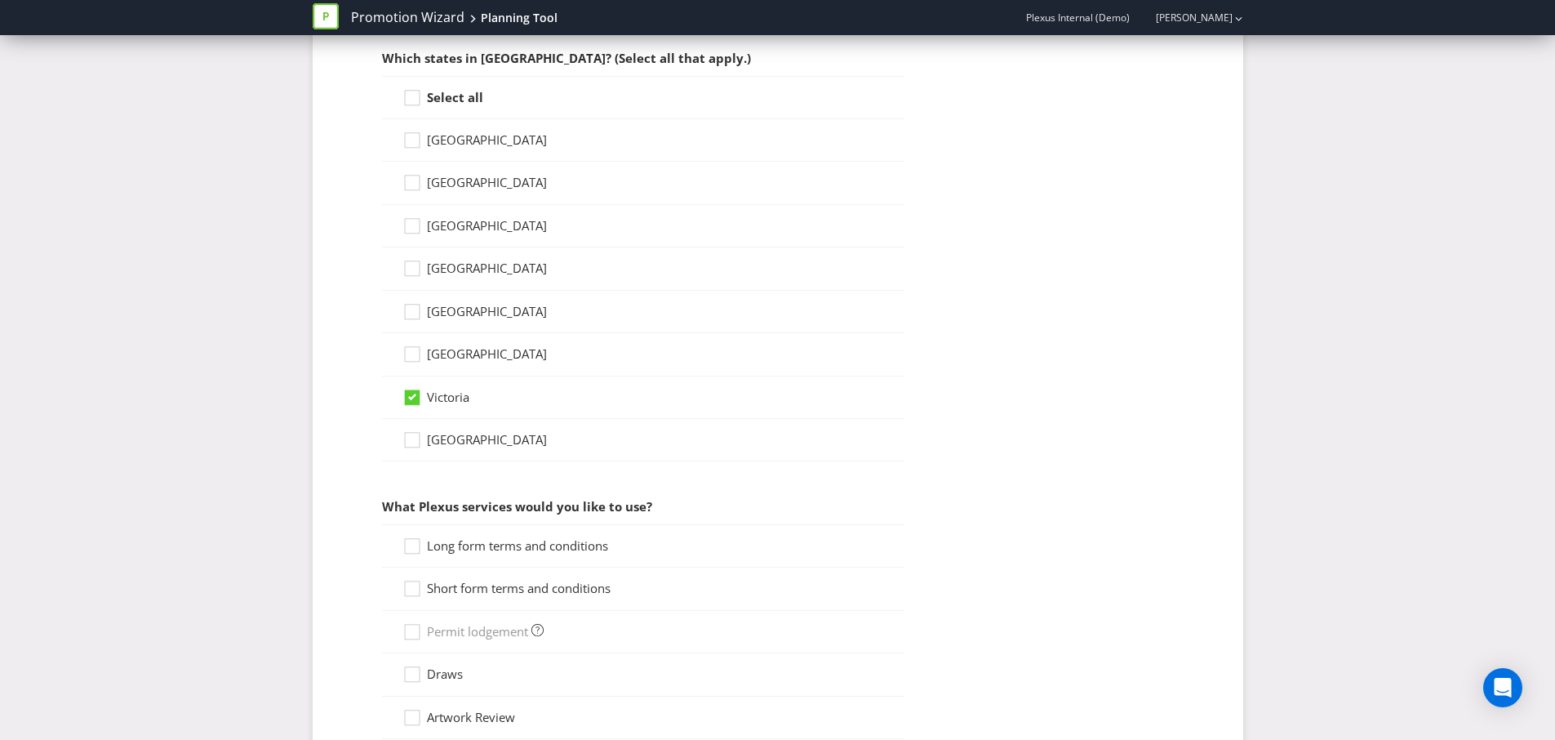
click at [448, 537] on span "Long form terms and conditions" at bounding box center [517, 545] width 181 height 16
click at [0, 0] on input "Long form terms and conditions" at bounding box center [0, 0] width 0 height 0
click at [471, 596] on label "Short form terms and conditions" at bounding box center [507, 588] width 211 height 17
click at [0, 0] on input "Short form terms and conditions" at bounding box center [0, 0] width 0 height 0
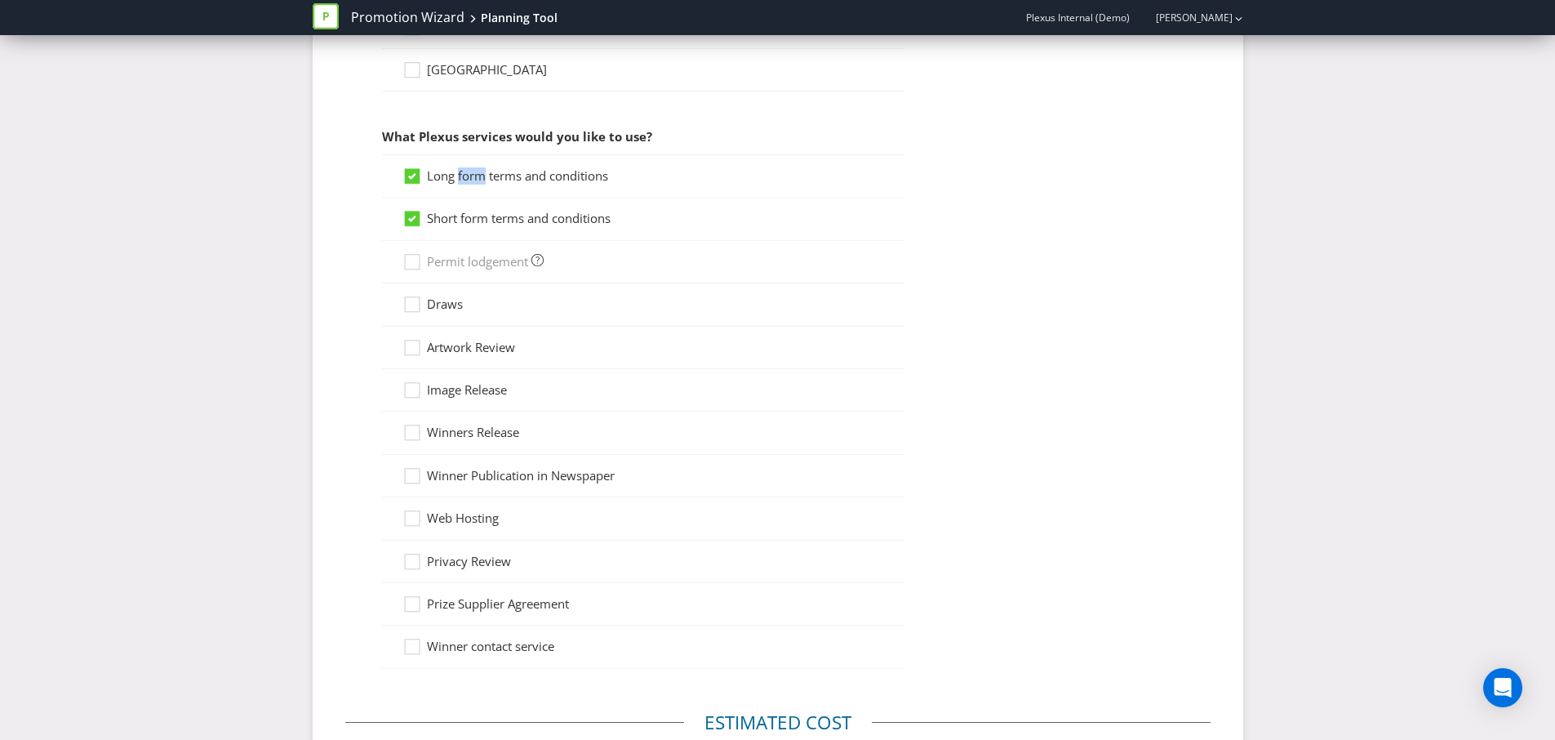
scroll to position [1300, 0]
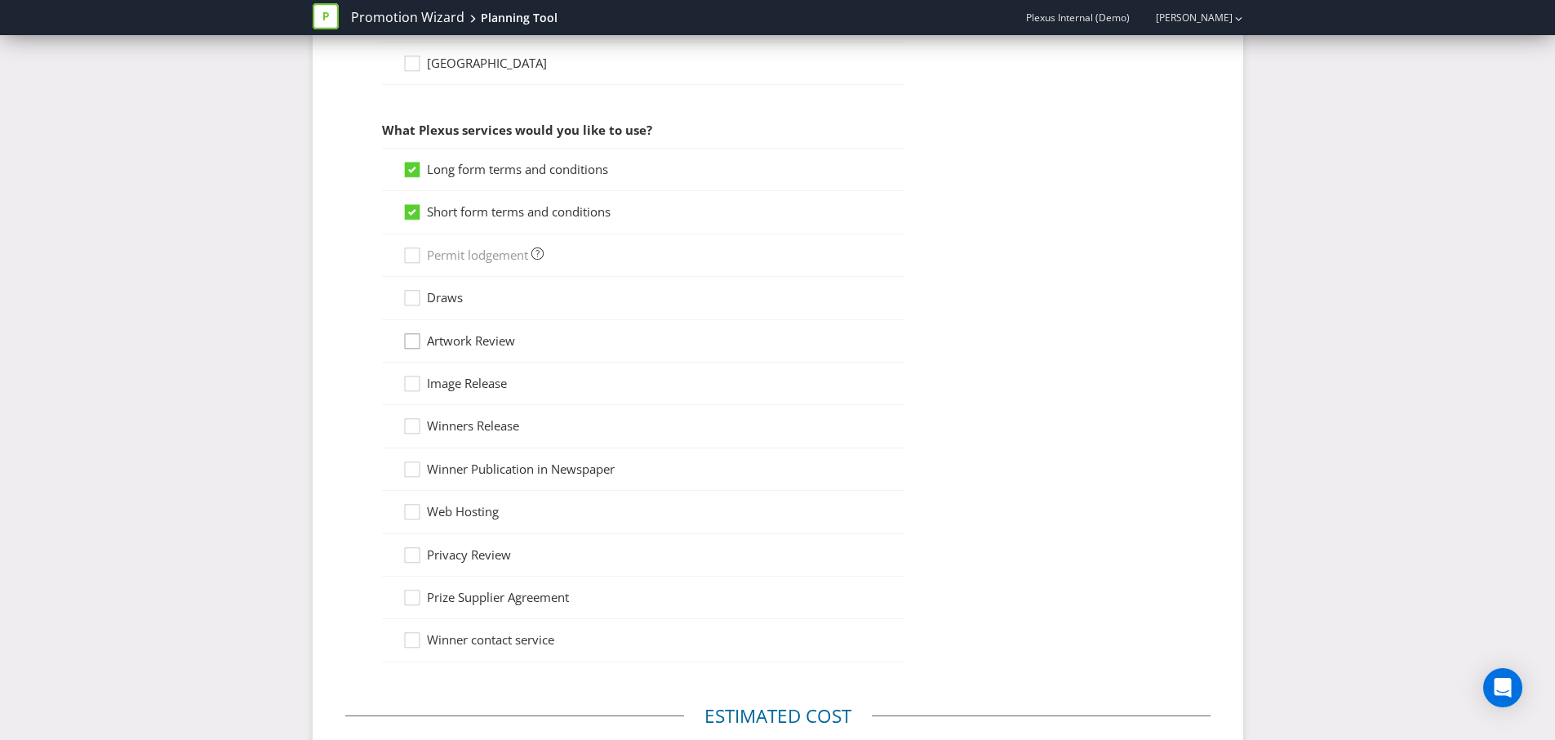
click at [420, 344] on icon at bounding box center [414, 344] width 24 height 24
click at [0, 0] on input "Artwork Review" at bounding box center [0, 0] width 0 height 0
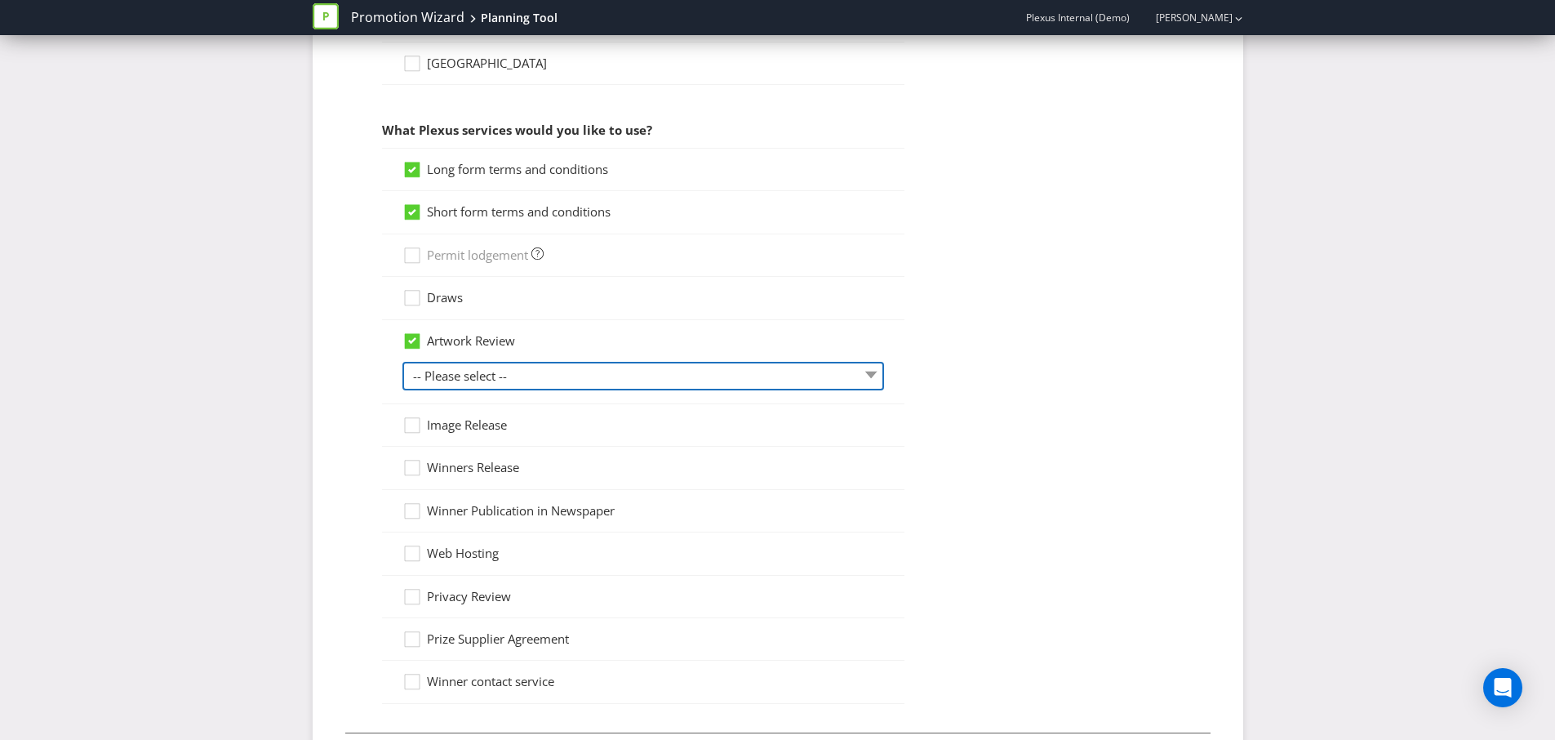
click at [453, 377] on select "-- Please select -- 1 piece 2-4 pieces (provided at same time) 5-7 pieces (prov…" at bounding box center [643, 376] width 482 height 29
select select "MARKETING_REVIEW_1"
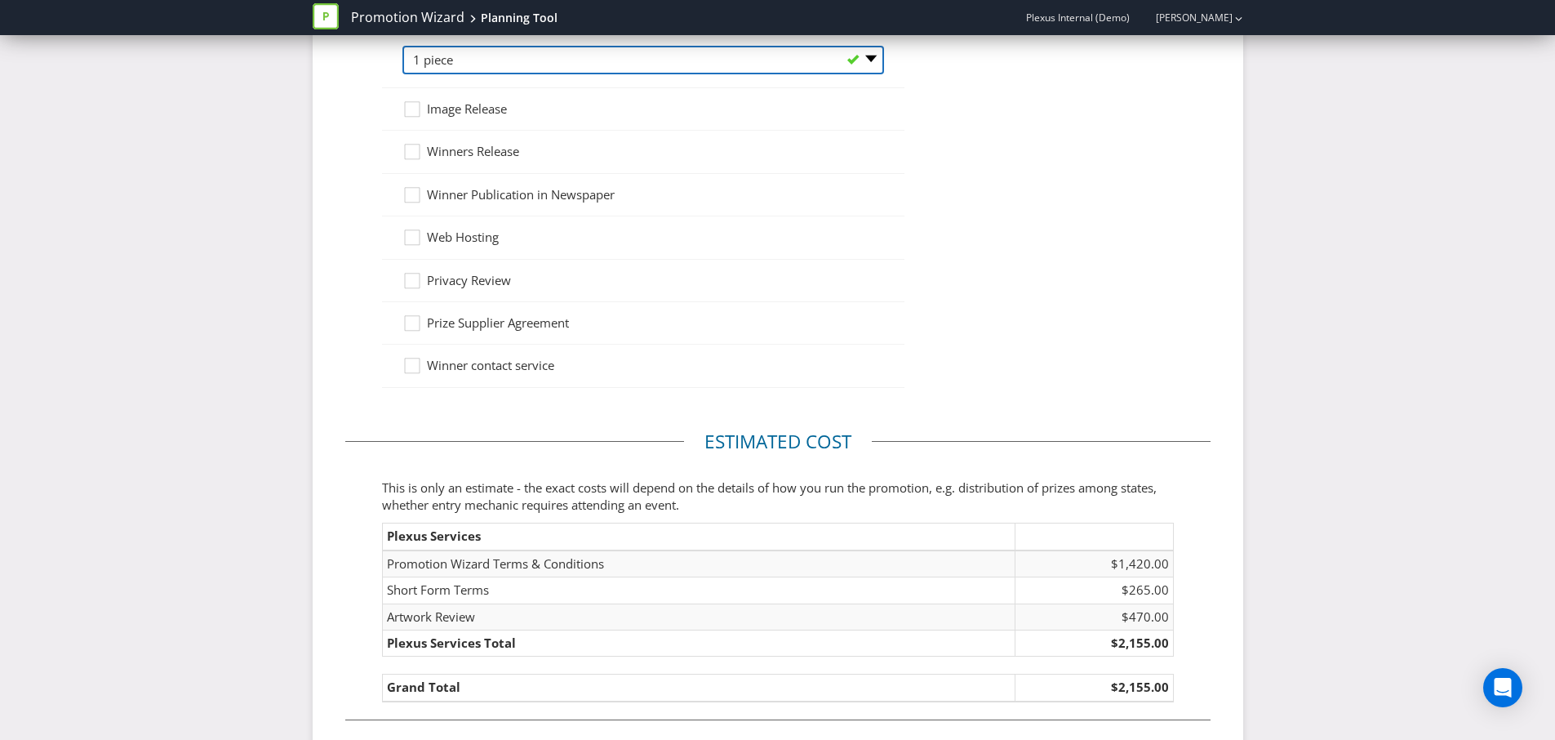
scroll to position [1601, 0]
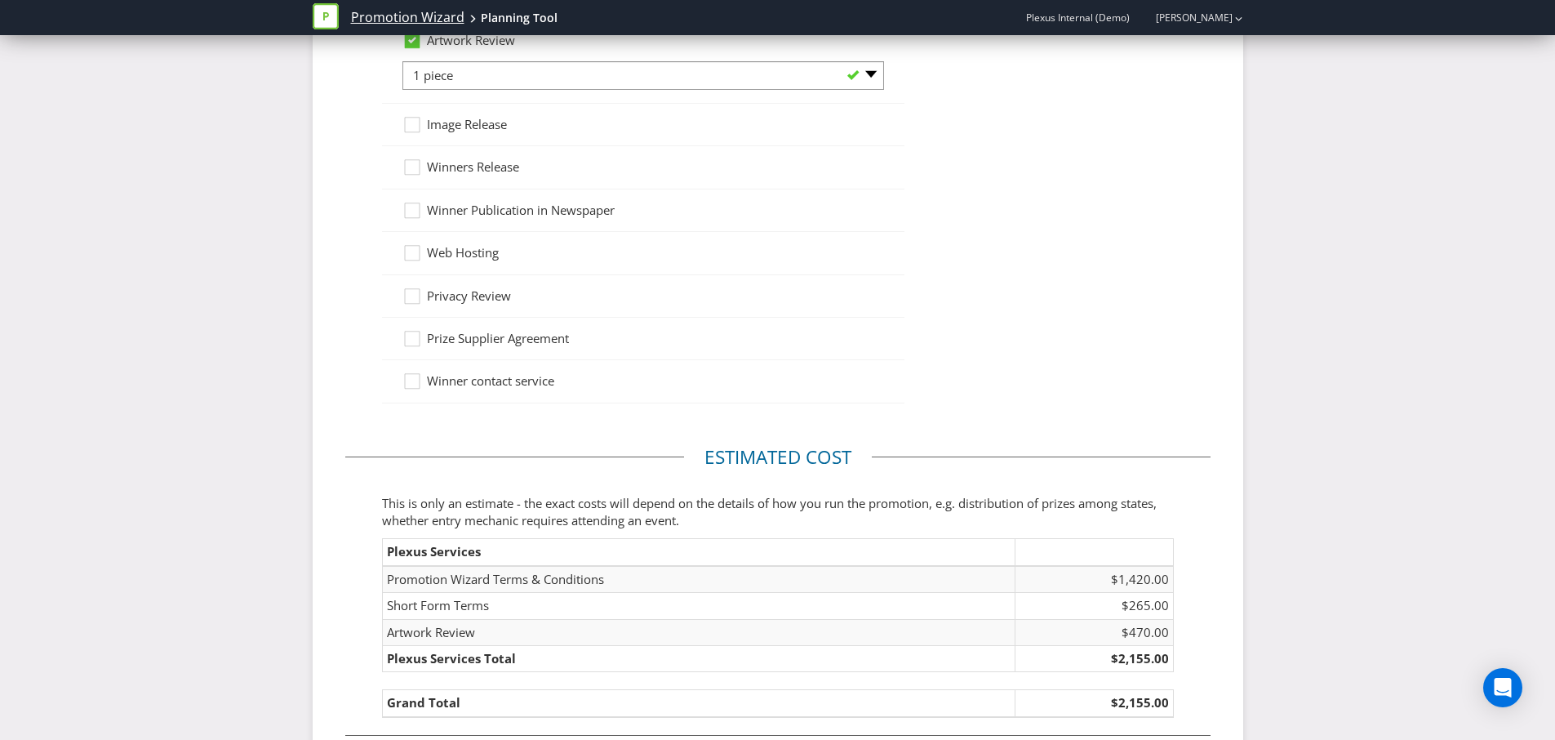
click at [386, 19] on link "Promotion Wizard" at bounding box center [407, 17] width 113 height 19
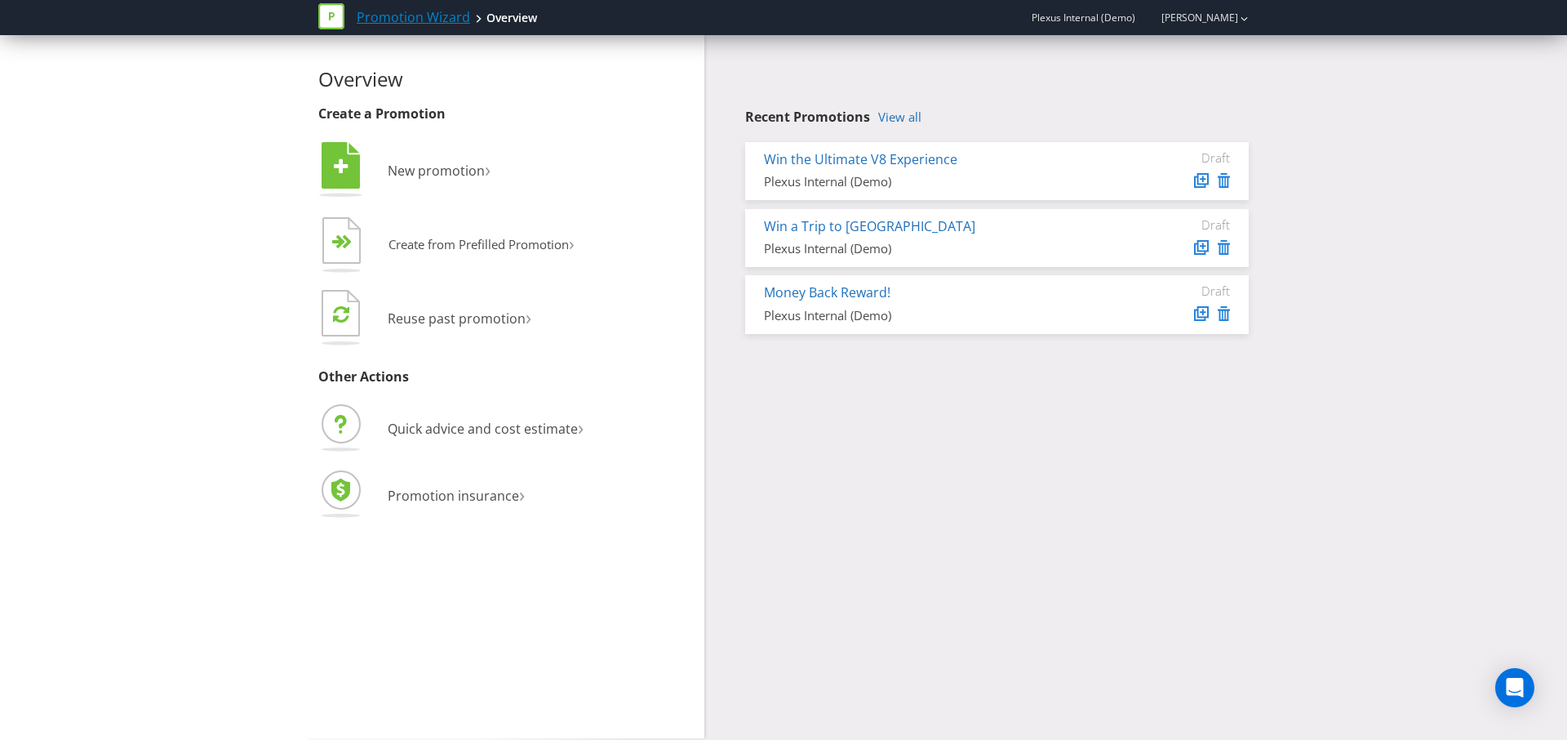
click at [386, 19] on link "Promotion Wizard" at bounding box center [413, 17] width 113 height 19
click at [857, 153] on link "Win the Ultimate V8 Experience" at bounding box center [860, 159] width 193 height 18
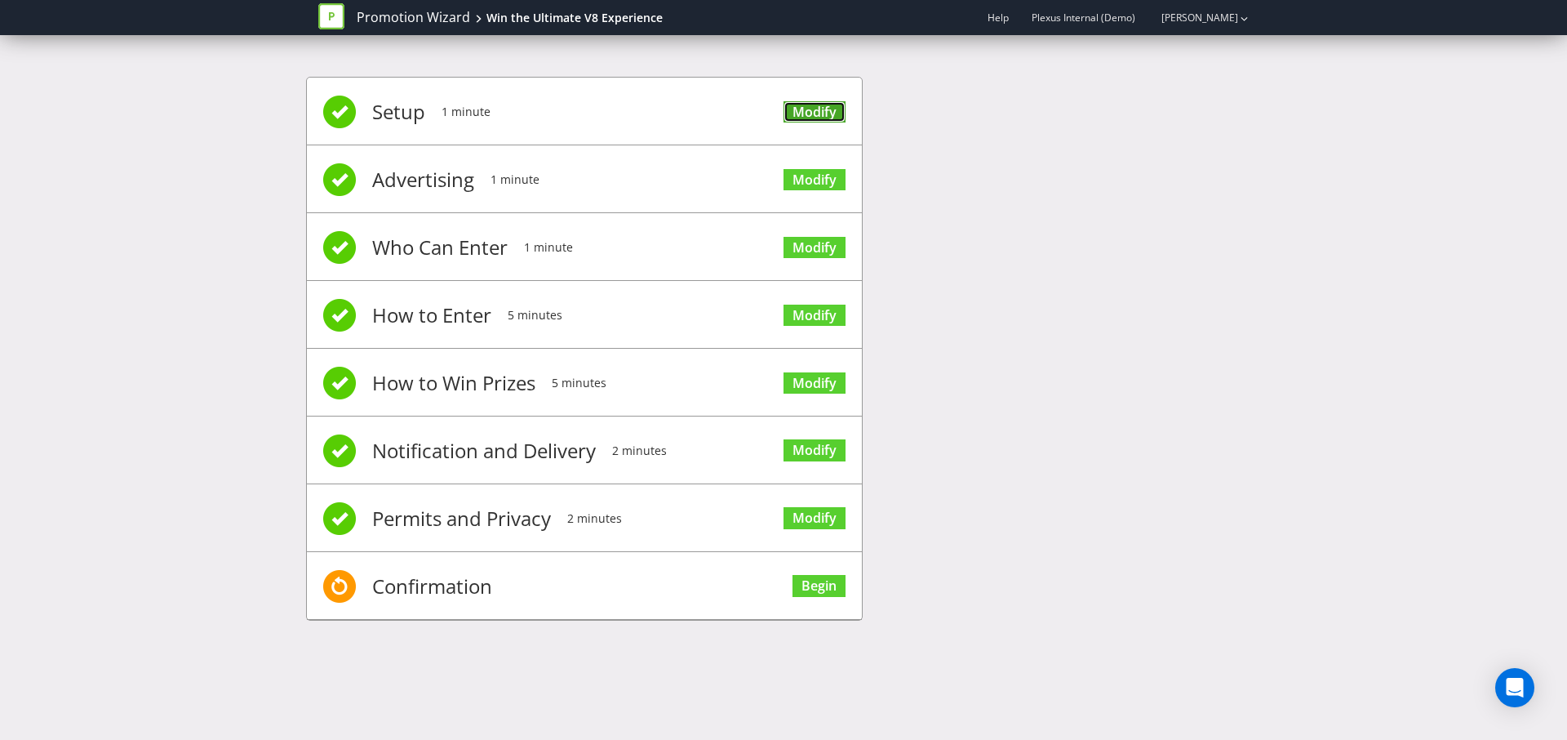
click at [797, 118] on link "Modify" at bounding box center [815, 112] width 62 height 22
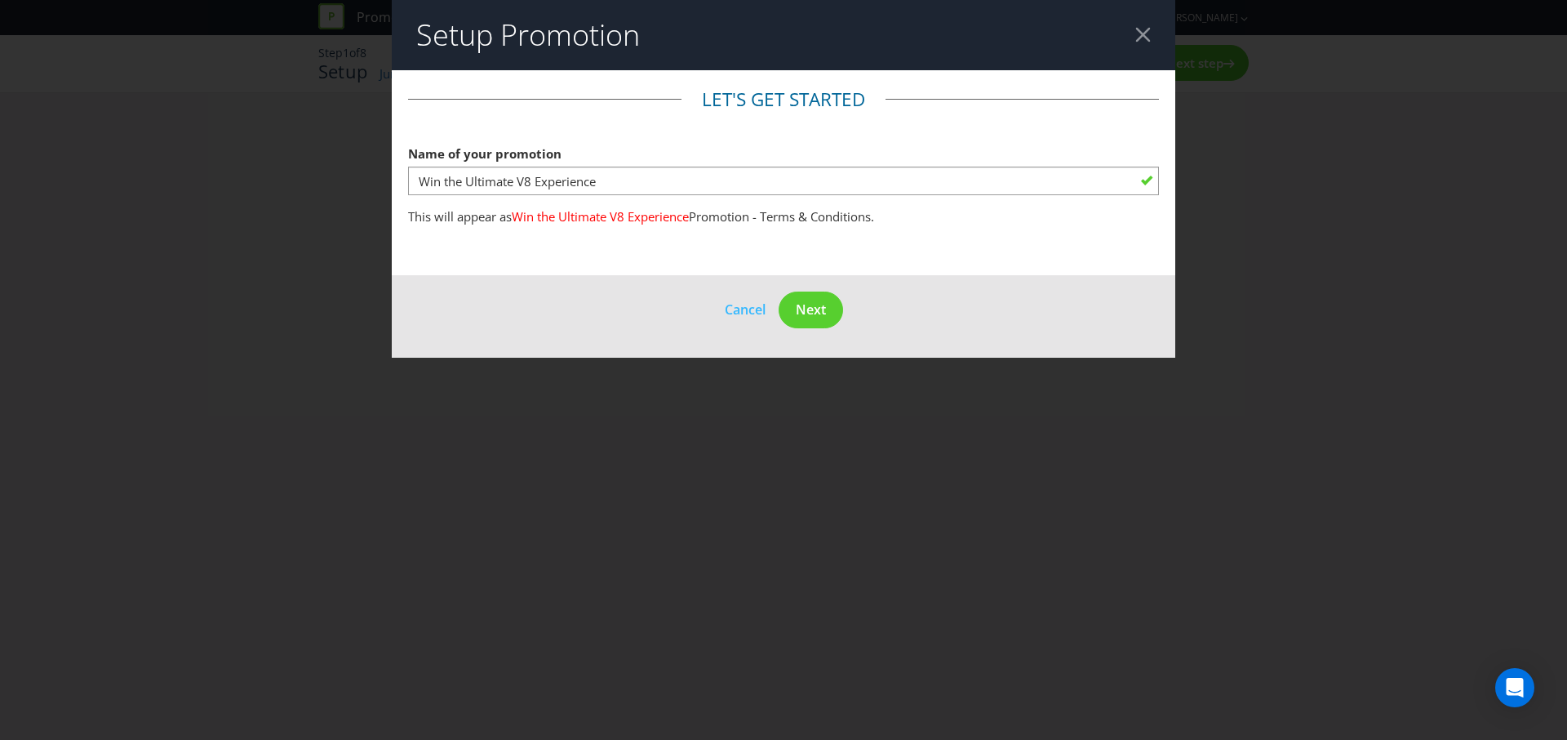
click at [1142, 37] on div at bounding box center [1143, 35] width 16 height 16
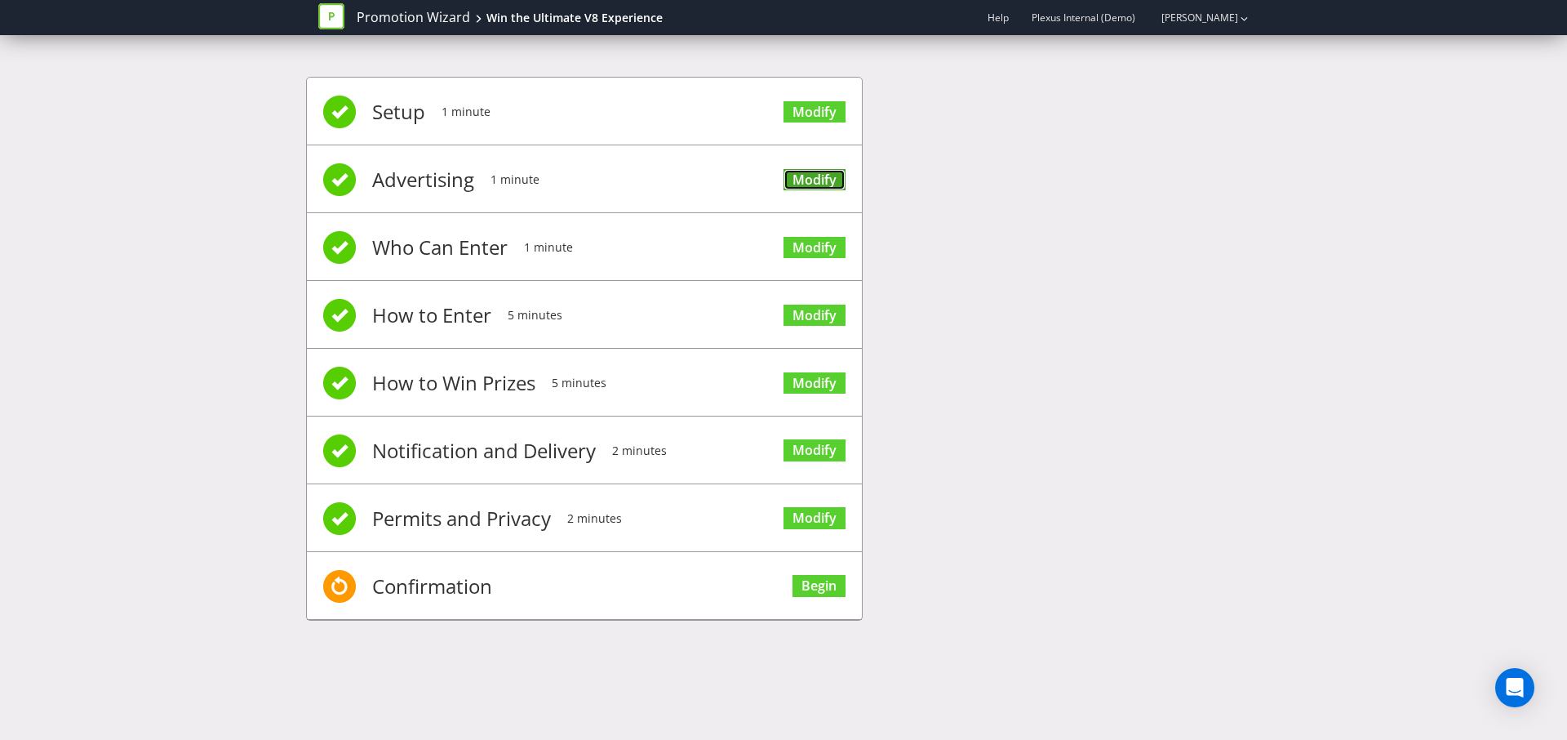
click at [793, 171] on link "Modify" at bounding box center [815, 180] width 62 height 22
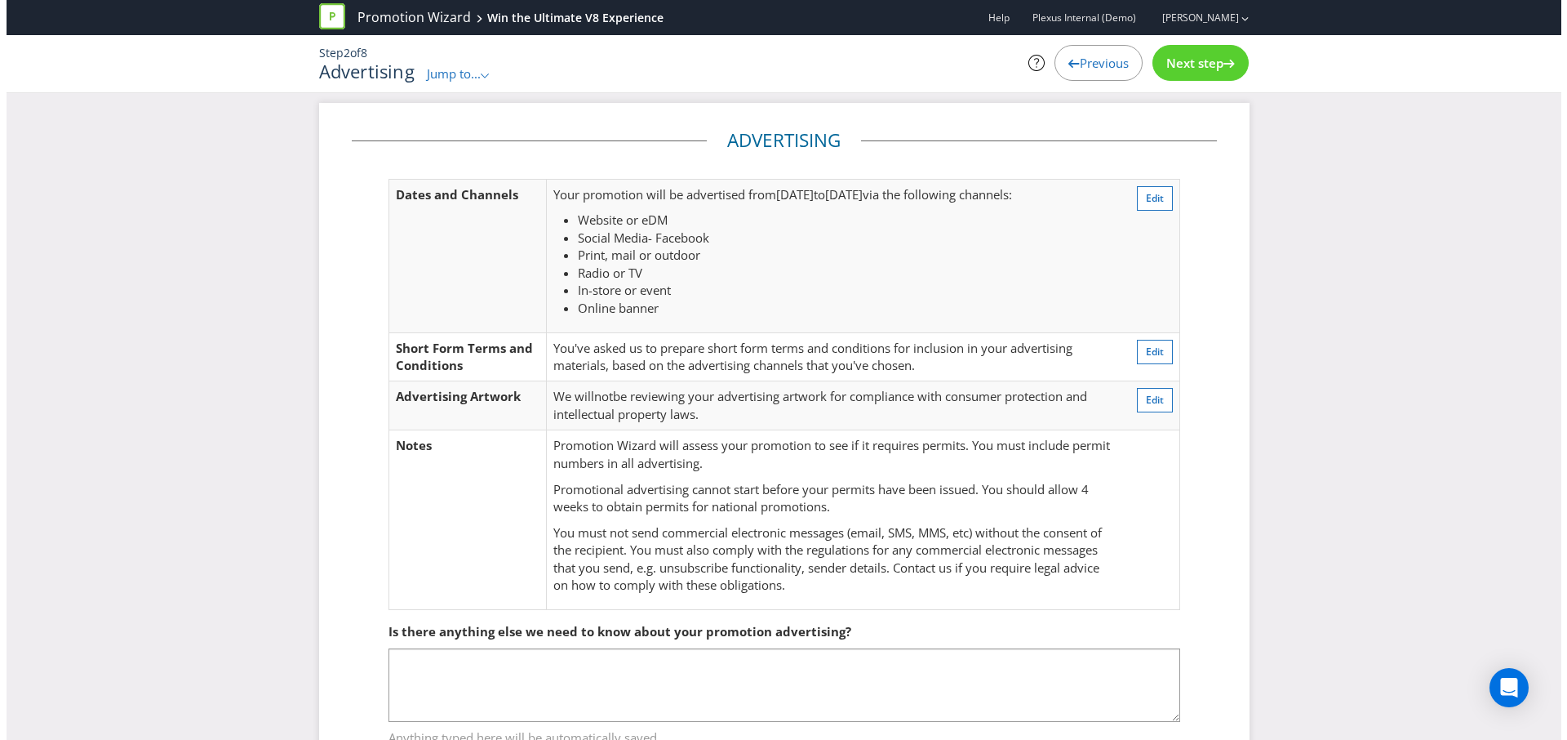
scroll to position [21, 0]
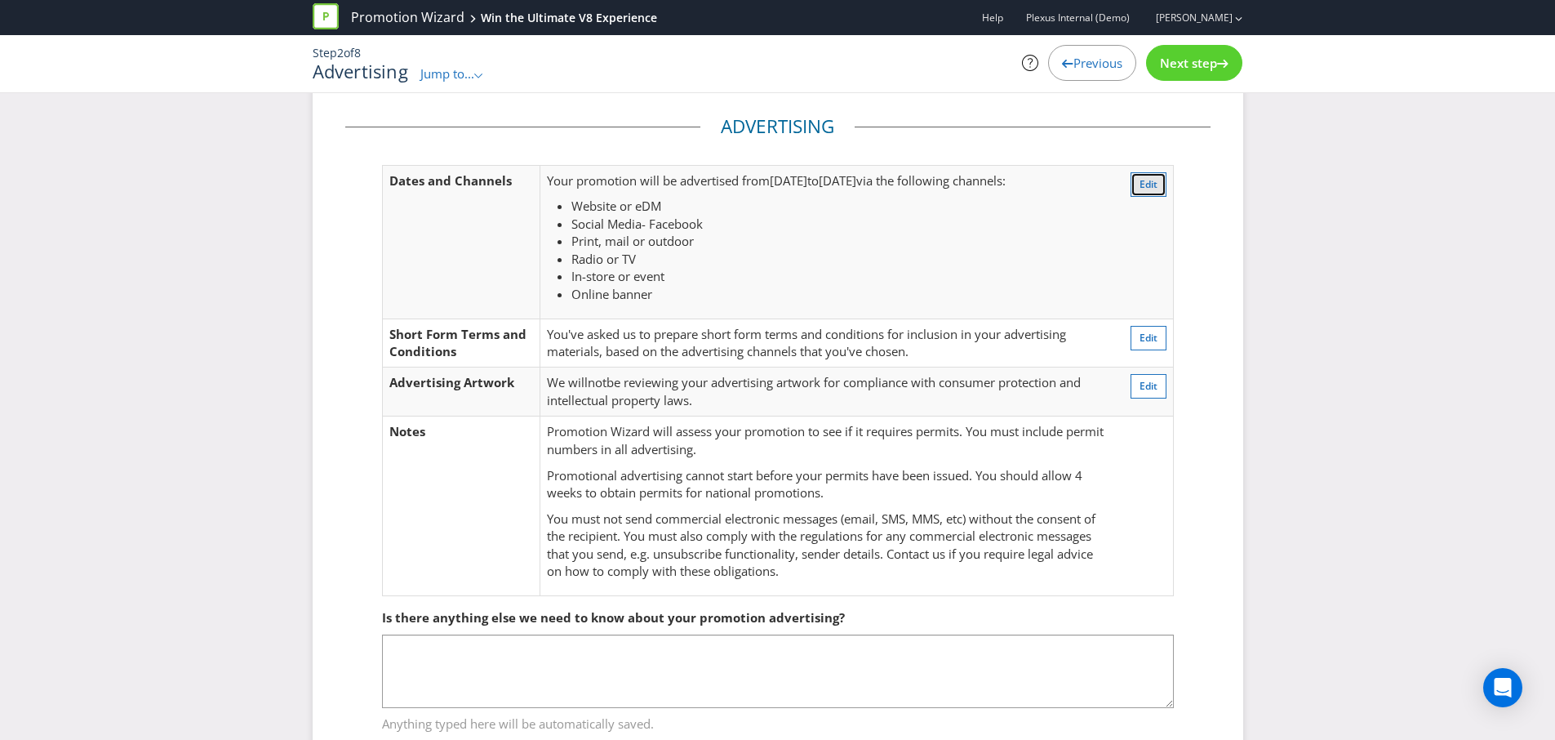
click at [1151, 184] on span "Edit" at bounding box center [1149, 184] width 18 height 14
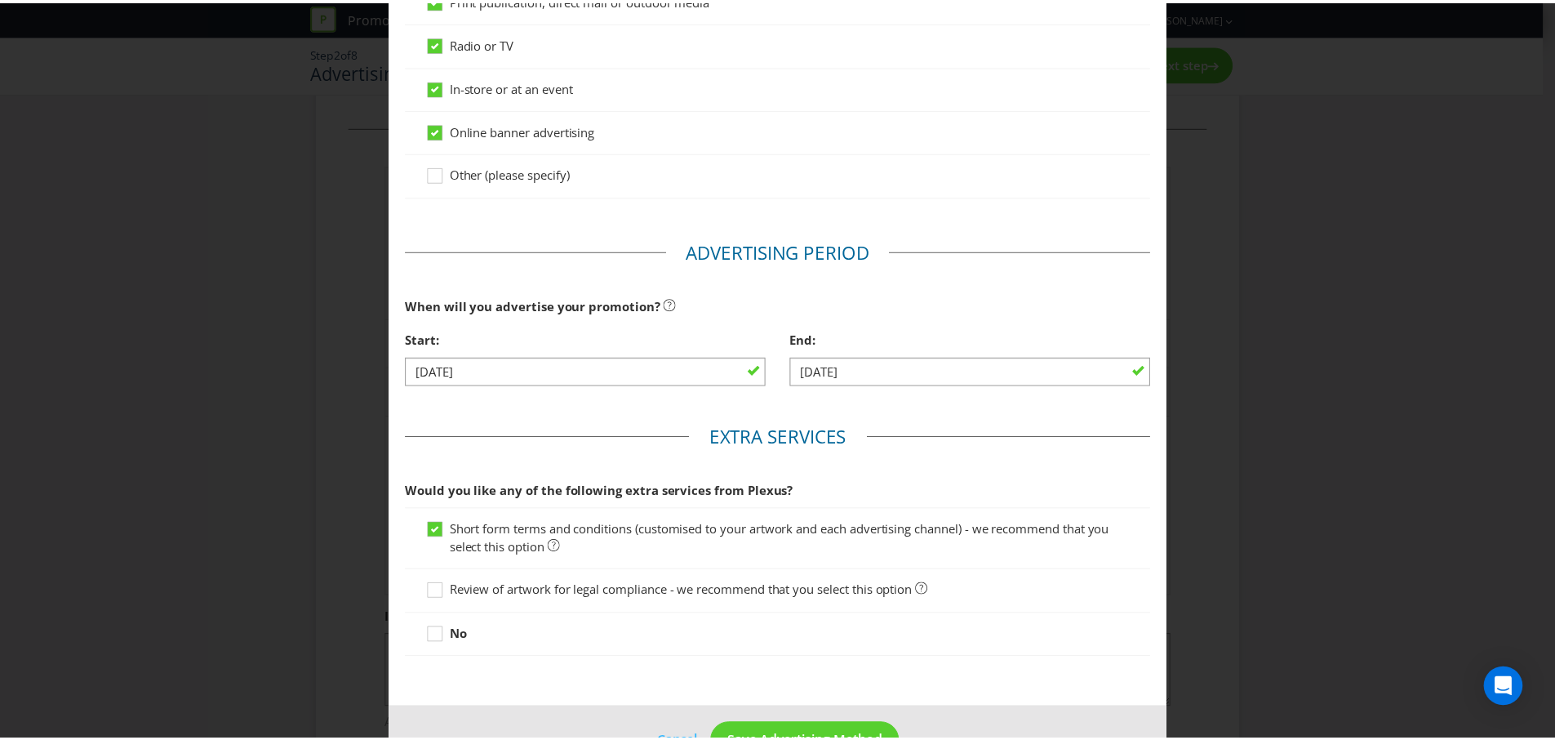
scroll to position [449, 0]
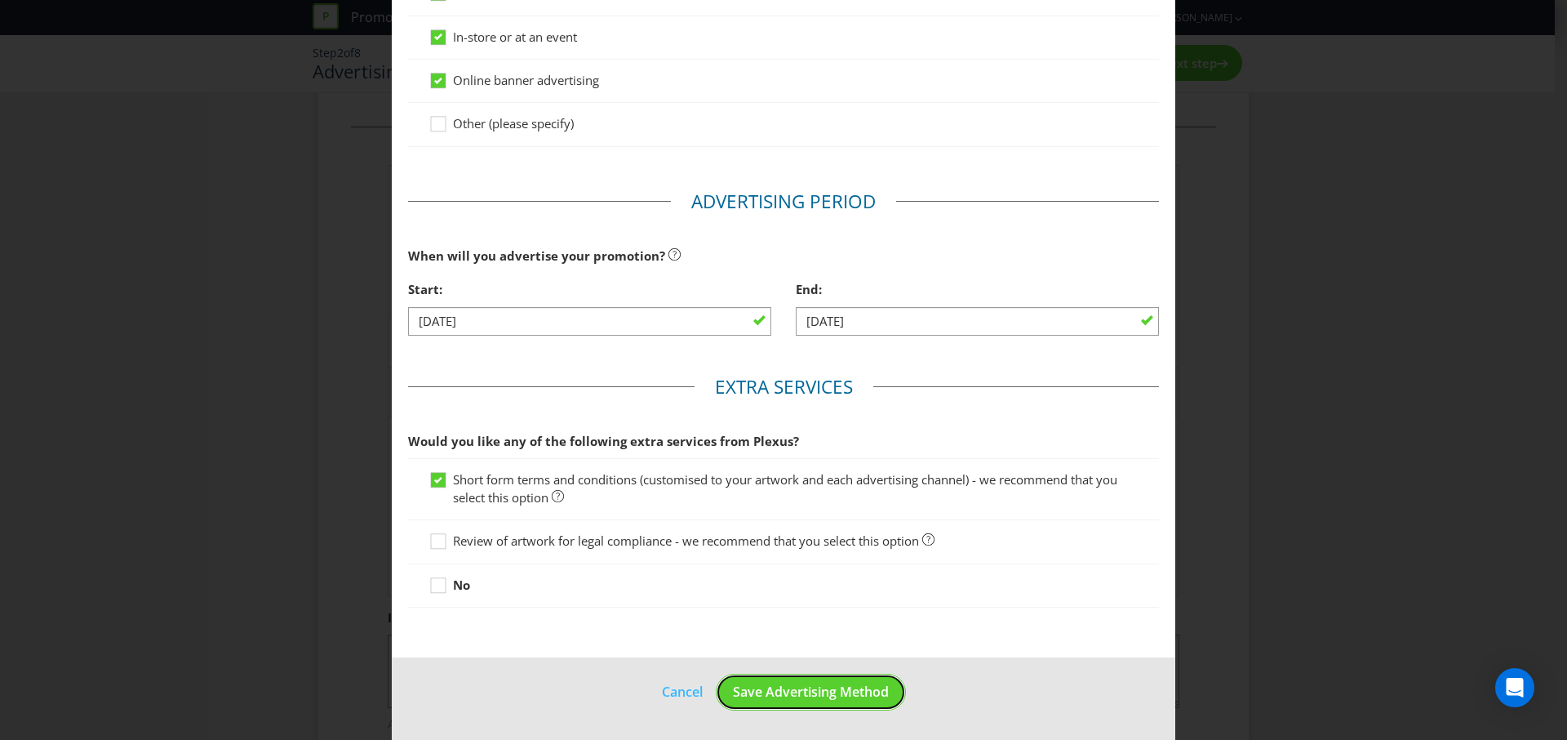
click at [802, 691] on span "Save Advertising Method" at bounding box center [811, 691] width 156 height 18
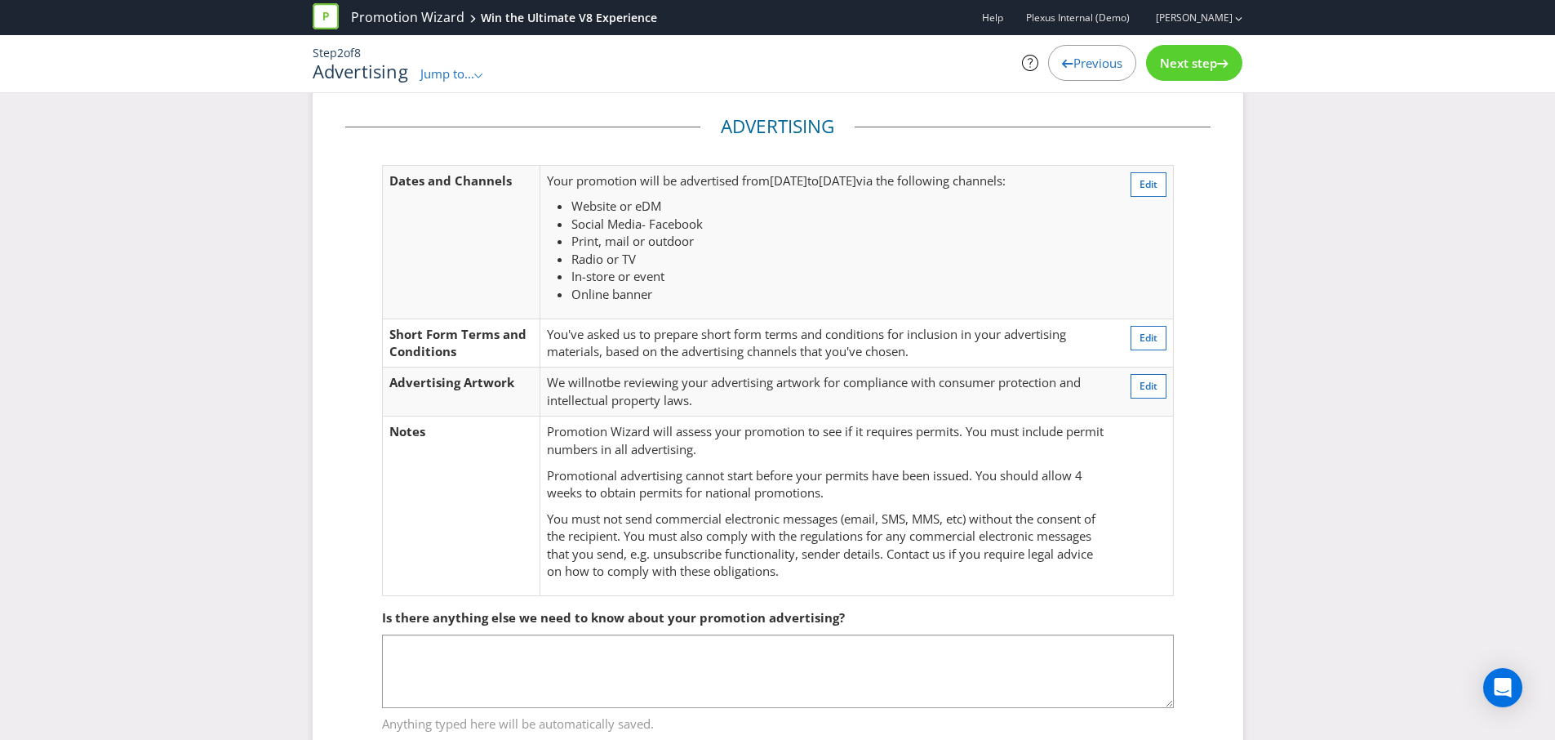
click at [1203, 61] on span "Next step" at bounding box center [1188, 63] width 57 height 16
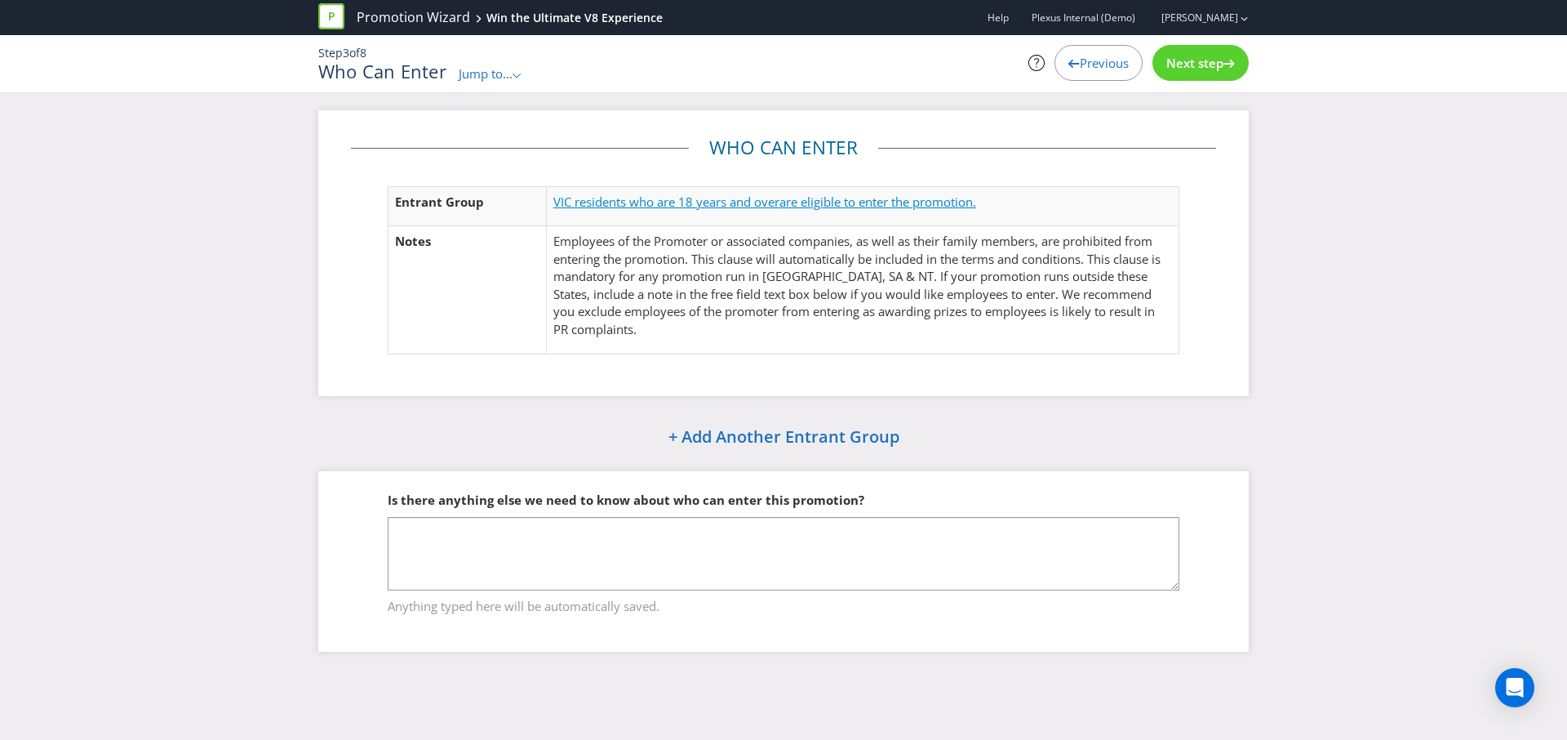
click at [806, 202] on span "are eligible to enter the promotion." at bounding box center [878, 201] width 197 height 16
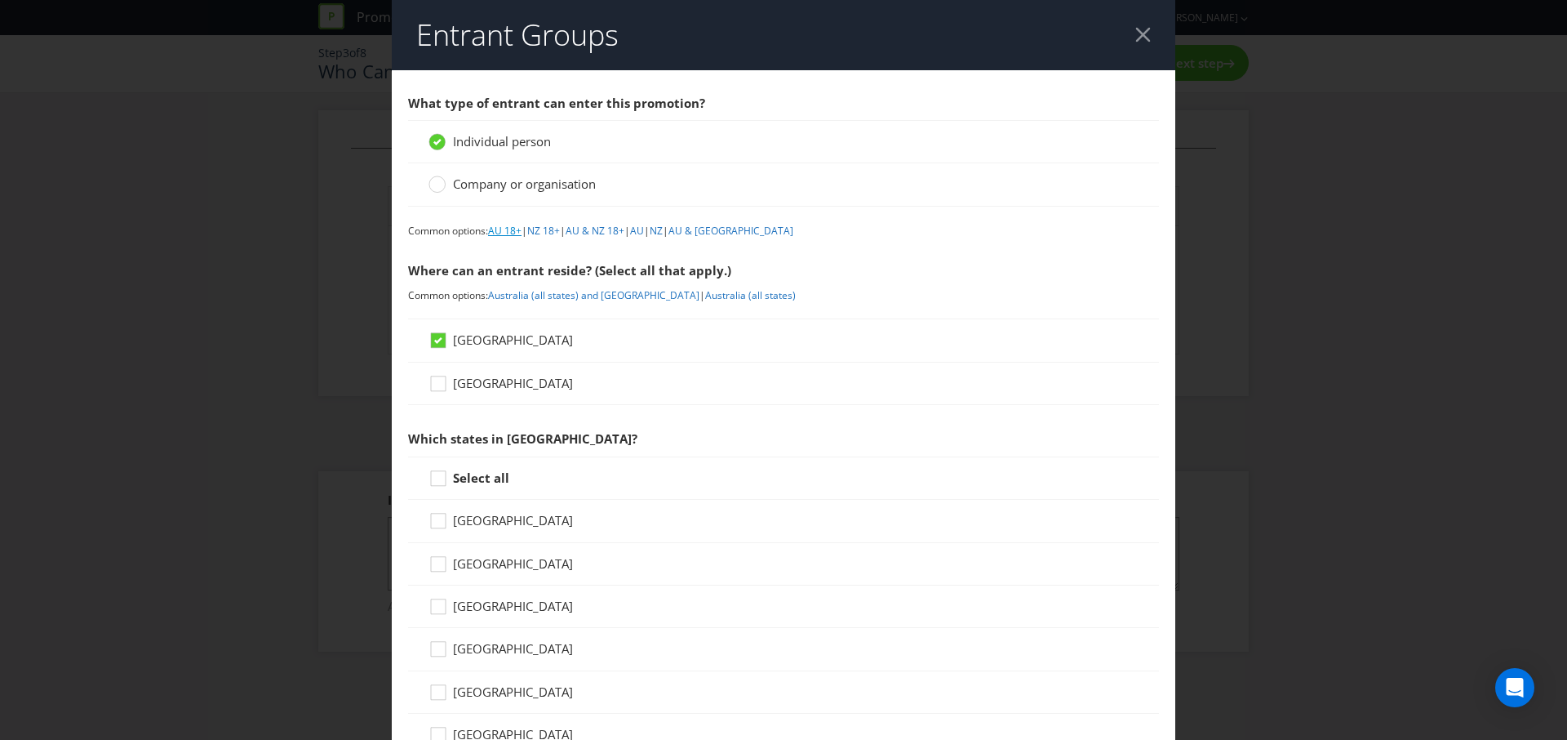
click at [509, 233] on link "AU 18+" at bounding box center [504, 231] width 33 height 14
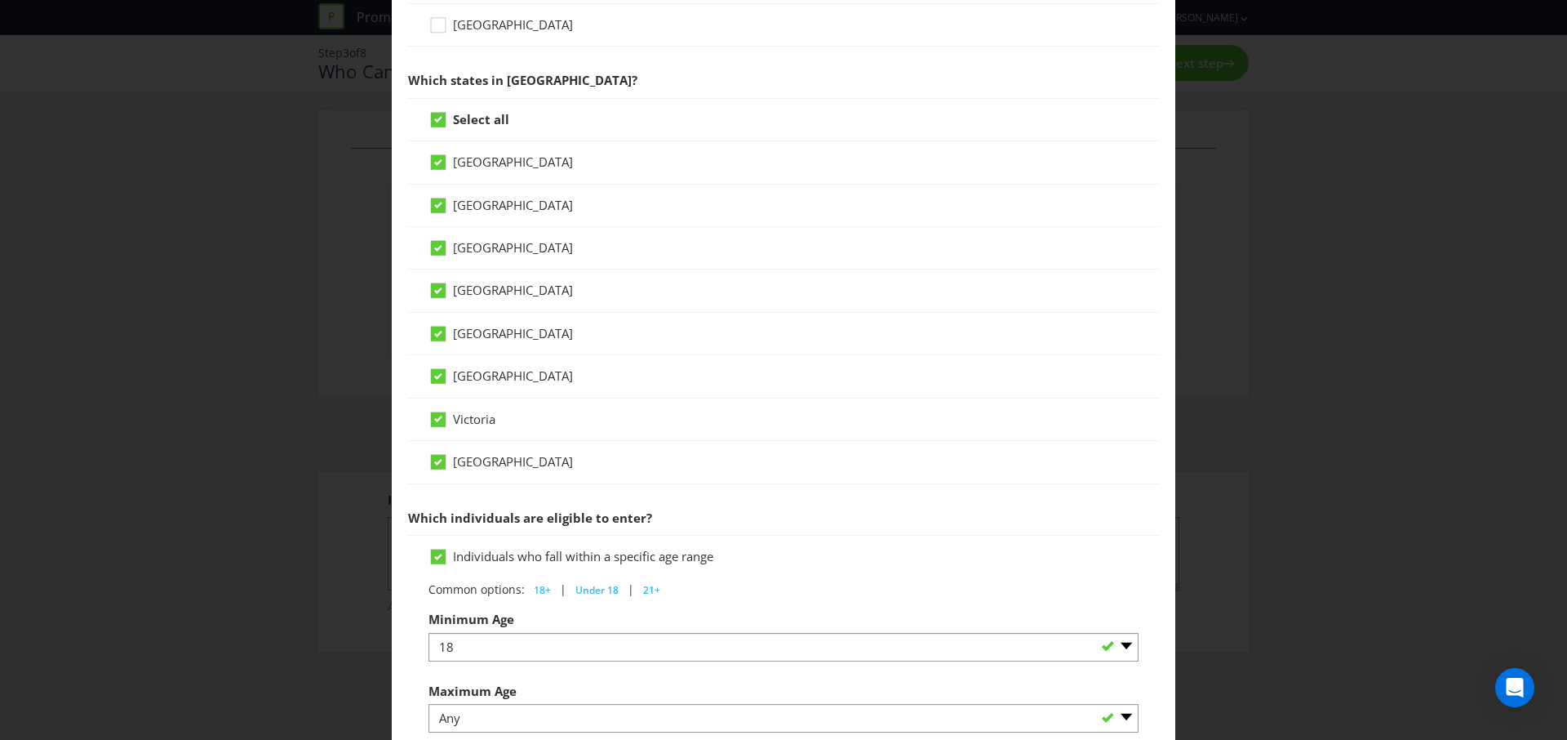
scroll to position [340, 0]
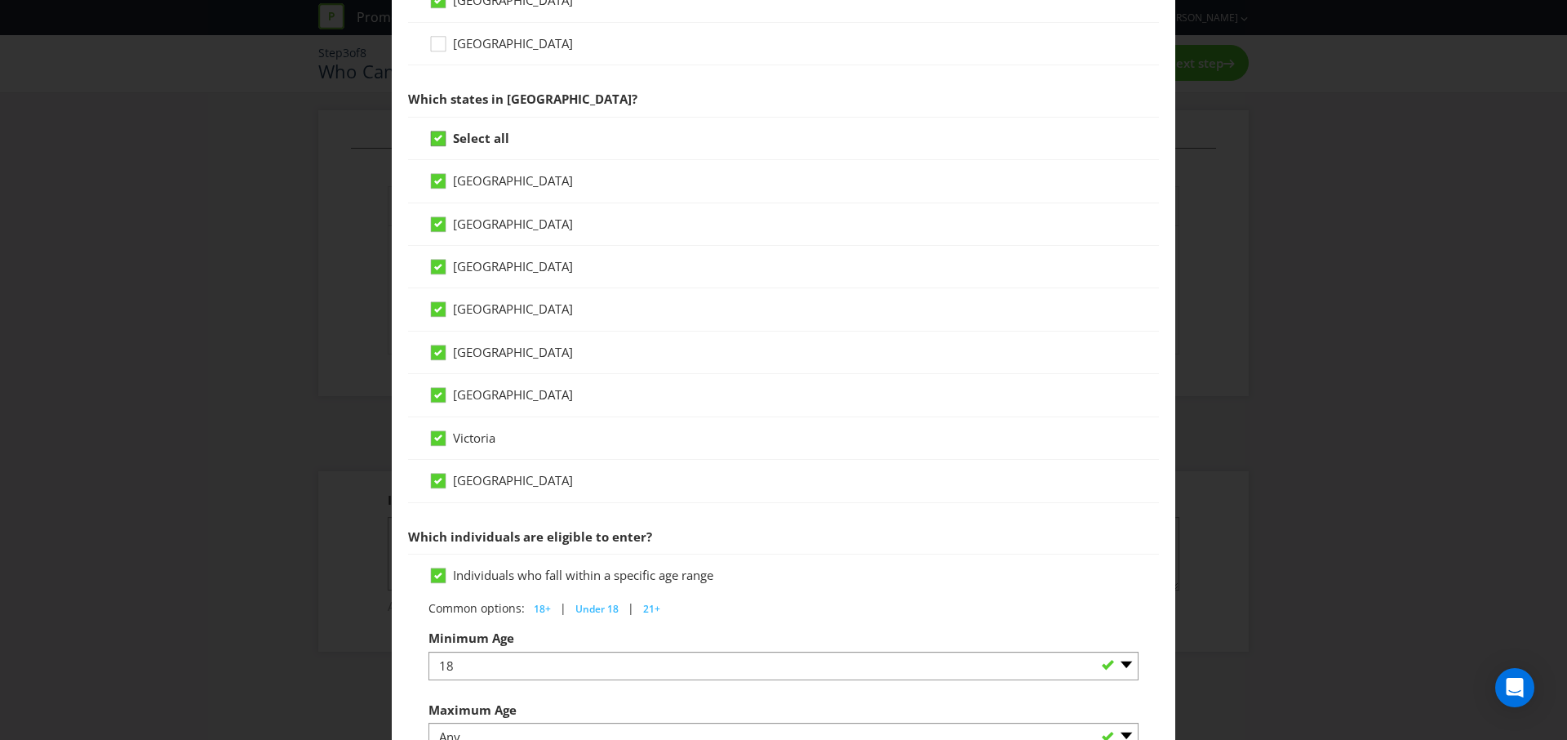
click at [433, 143] on icon at bounding box center [438, 138] width 15 height 15
click at [0, 0] on input "Select all" at bounding box center [0, 0] width 0 height 0
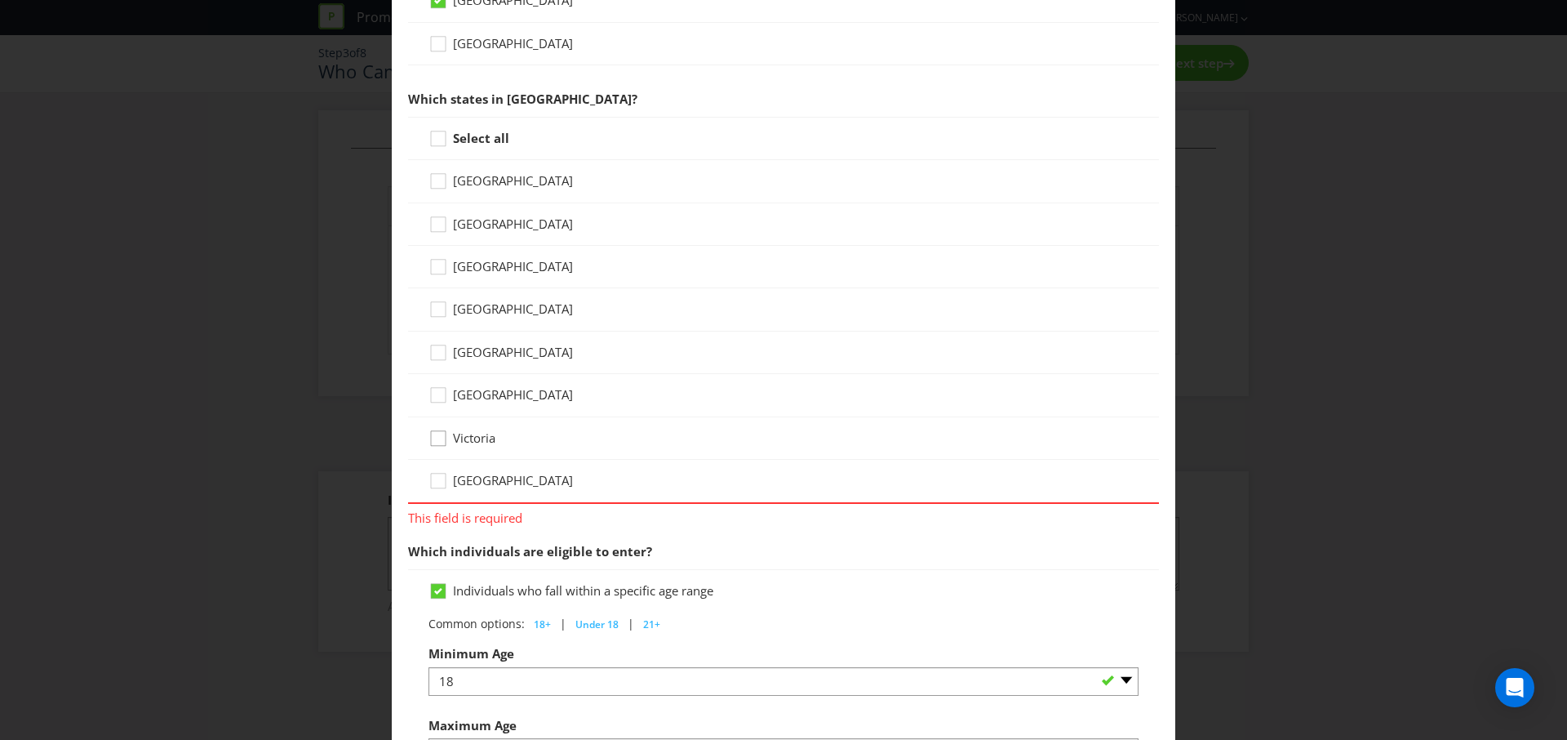
click at [434, 435] on div at bounding box center [438, 433] width 8 height 8
click at [0, 0] on input "Victoria" at bounding box center [0, 0] width 0 height 0
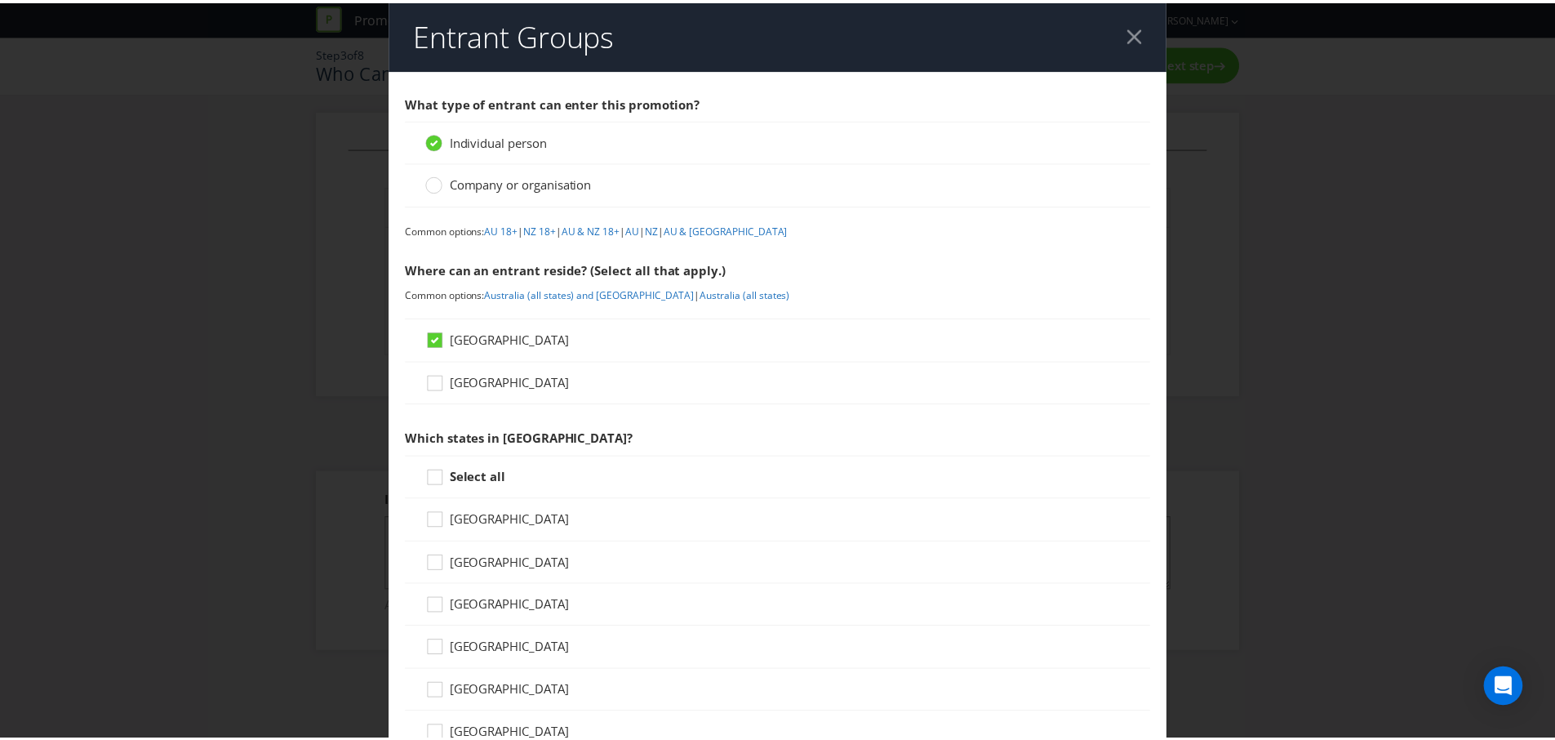
scroll to position [0, 0]
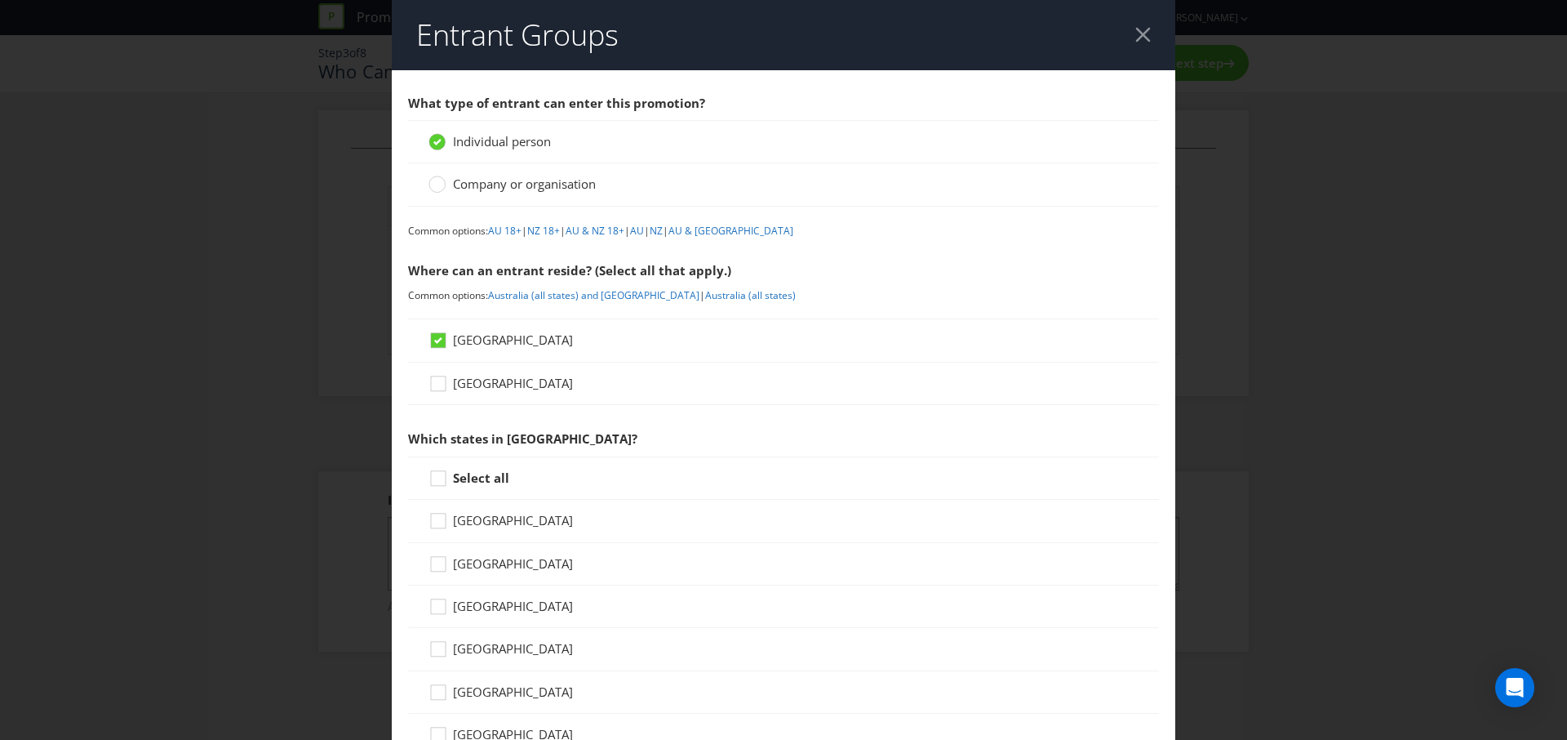
click at [1135, 40] on div at bounding box center [1143, 35] width 16 height 16
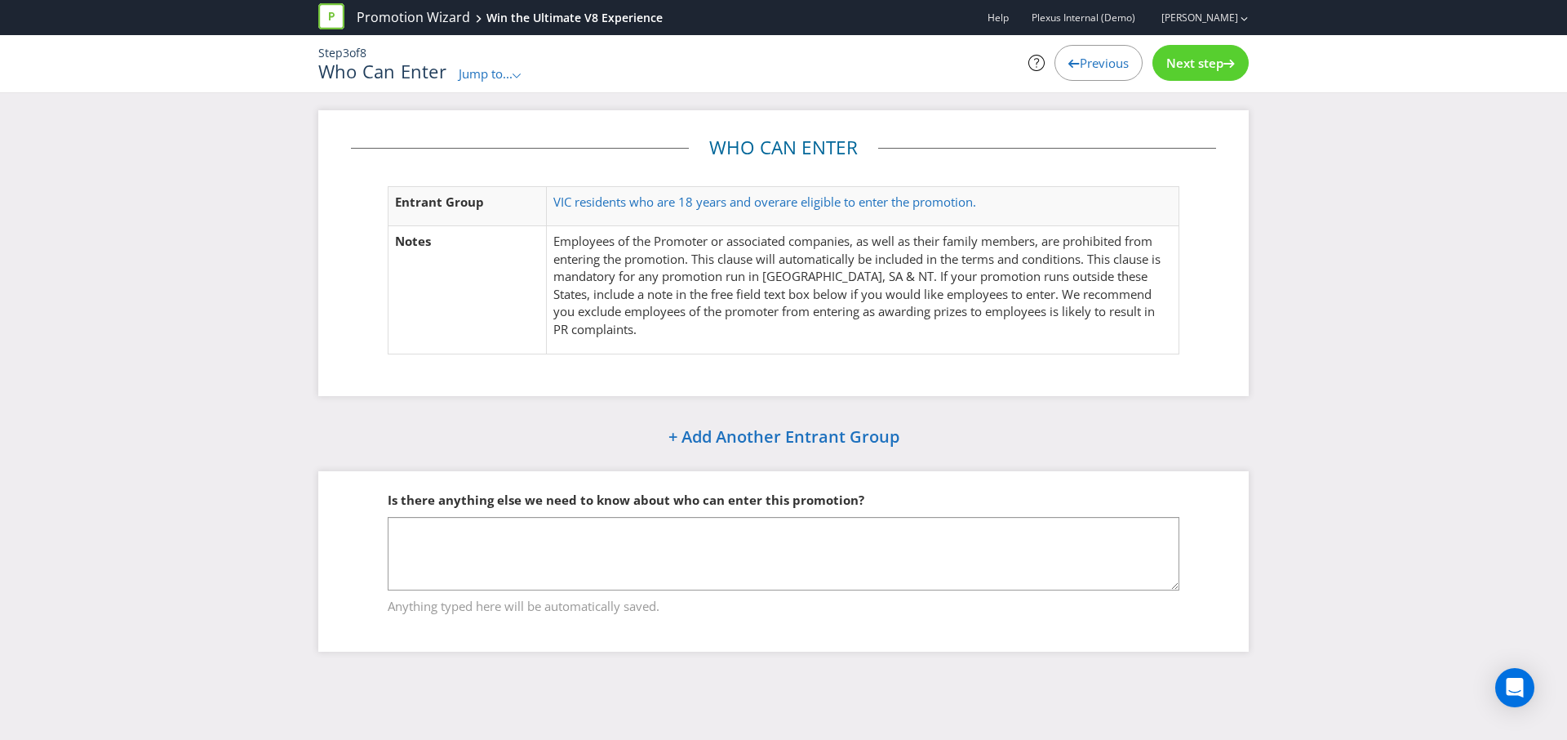
click at [1173, 73] on div "Next step" at bounding box center [1201, 63] width 96 height 36
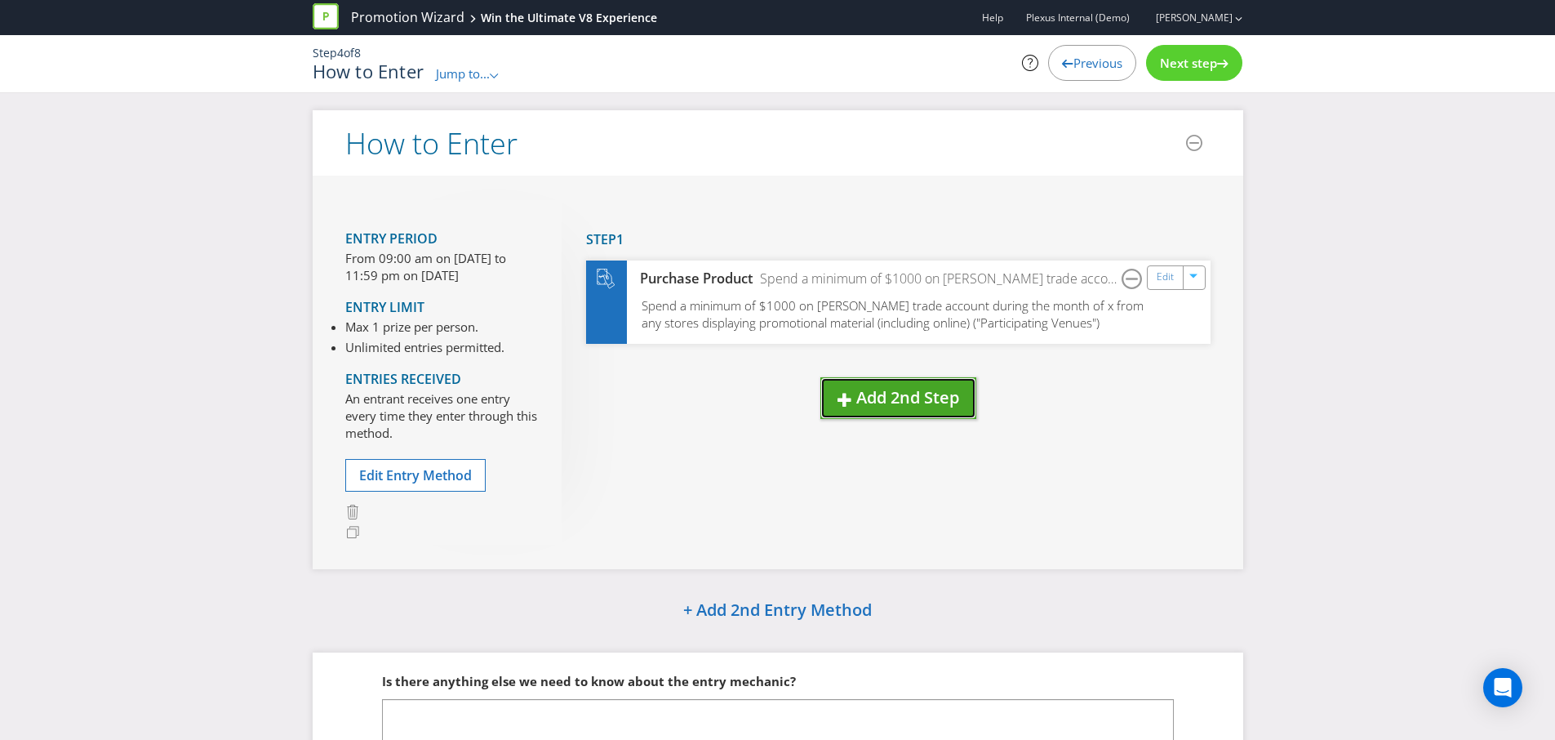
click at [889, 397] on span "Add 2nd Step" at bounding box center [907, 397] width 103 height 22
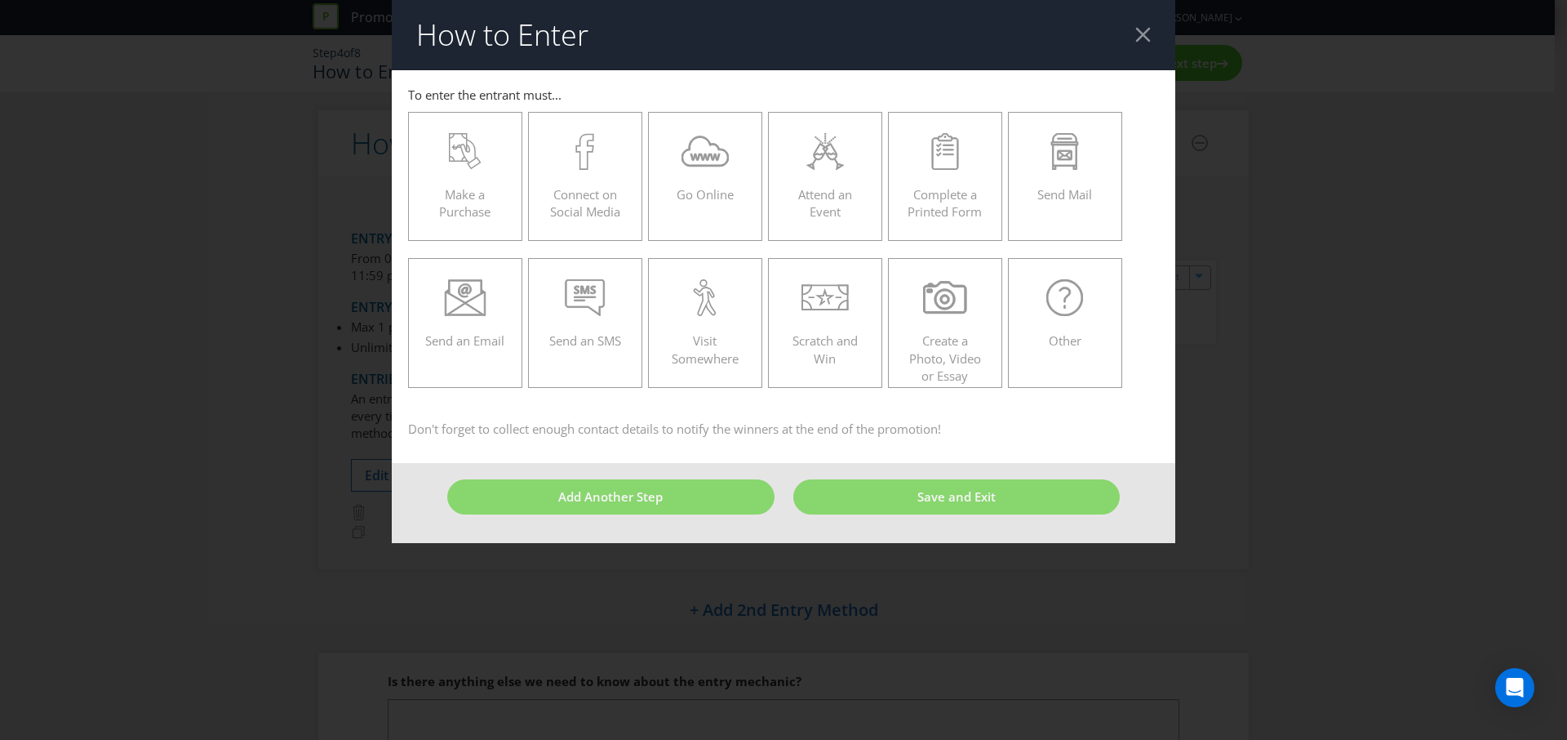
click at [1144, 37] on div at bounding box center [1143, 35] width 16 height 16
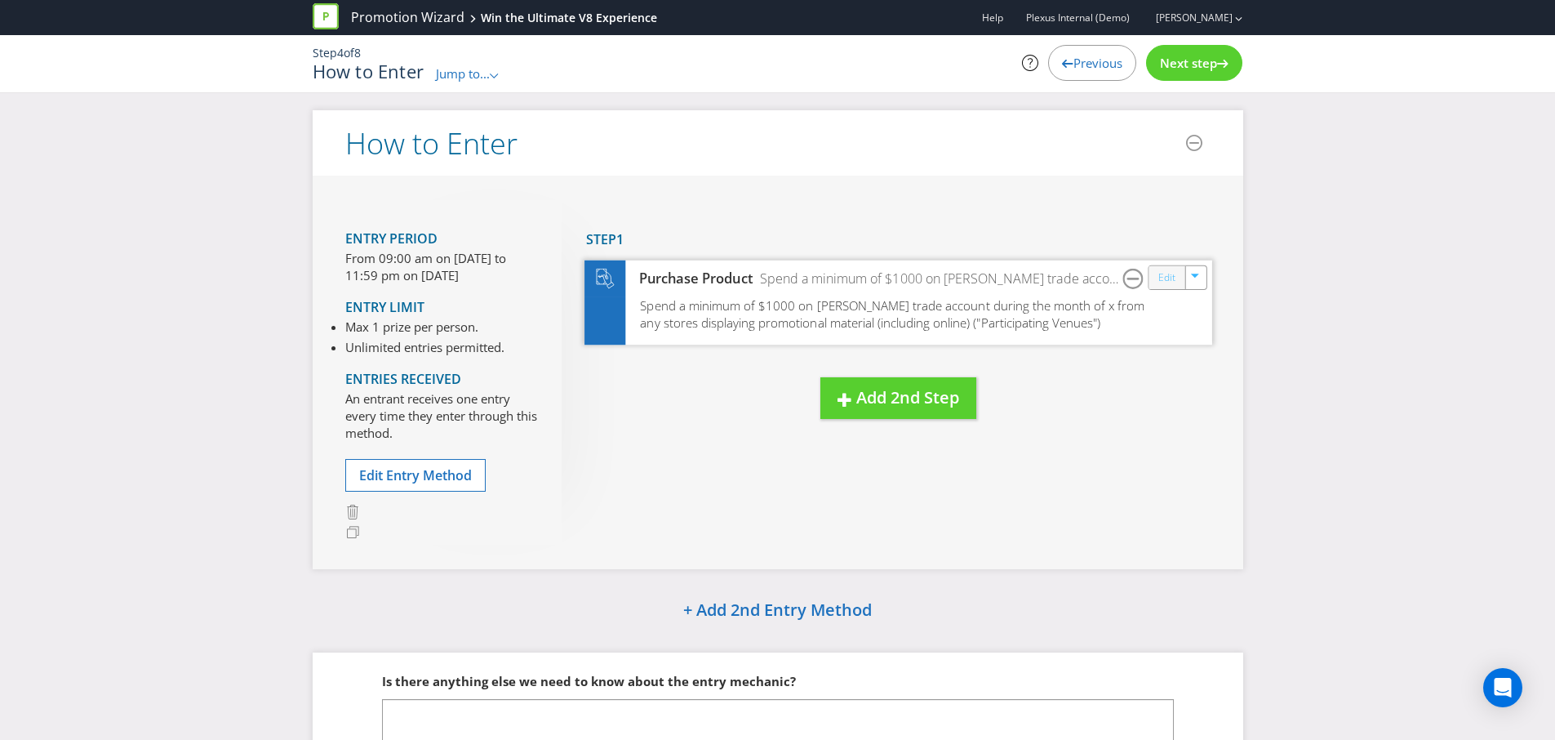
click at [1174, 273] on link "Edit" at bounding box center [1165, 277] width 17 height 19
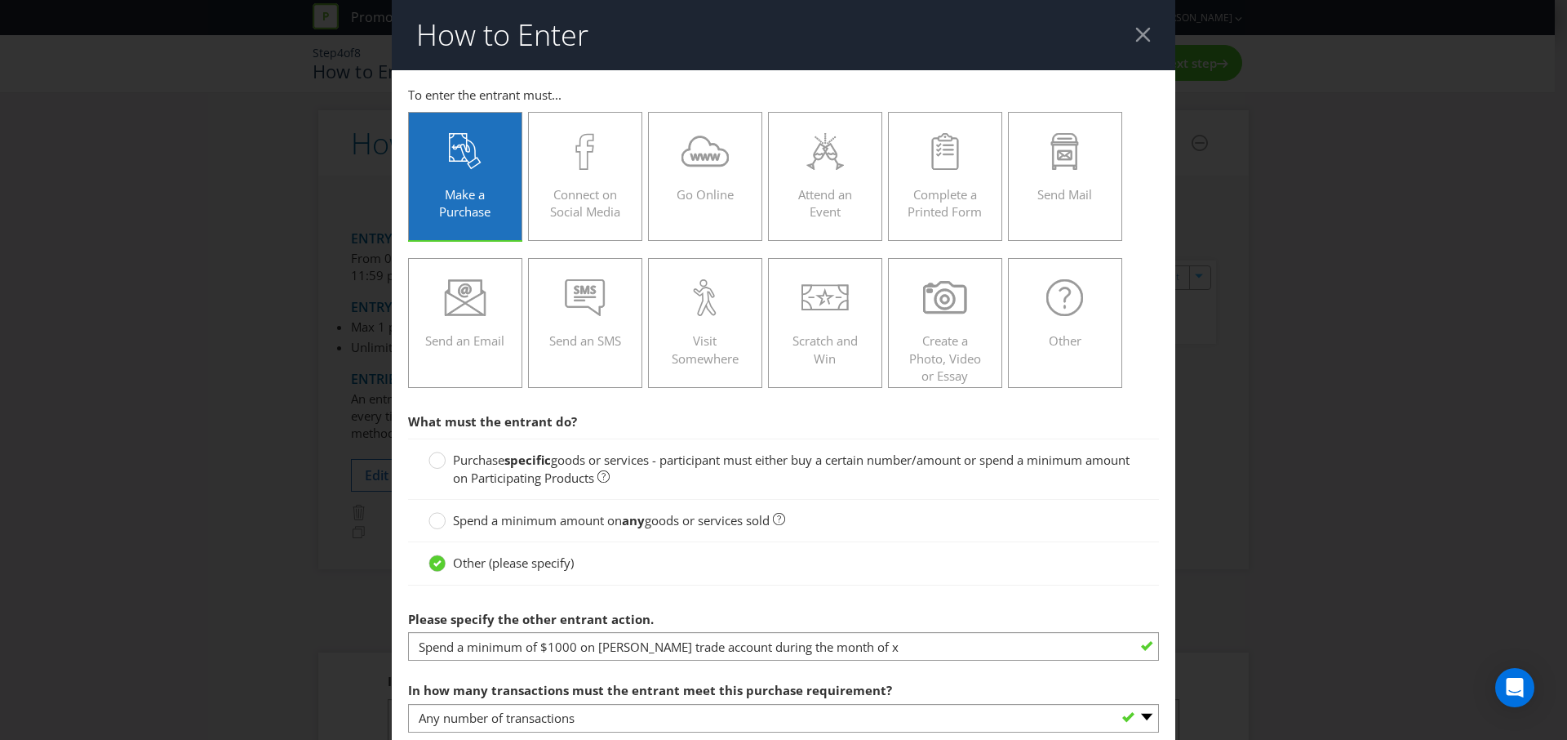
click at [1142, 33] on header "How to Enter" at bounding box center [784, 35] width 784 height 70
click at [1135, 32] on div at bounding box center [1143, 35] width 16 height 16
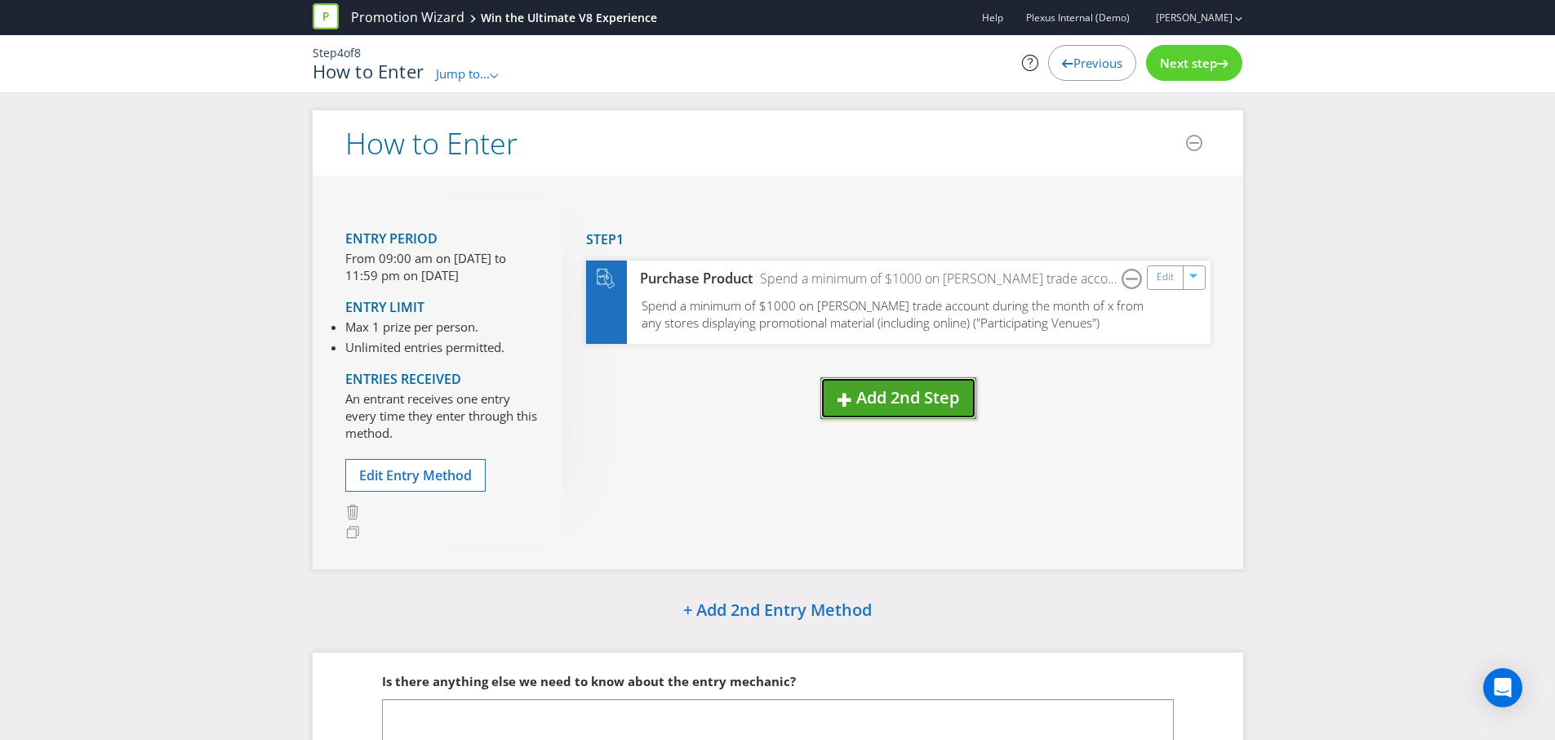
click at [917, 416] on button "Add 2nd Step" at bounding box center [898, 398] width 156 height 42
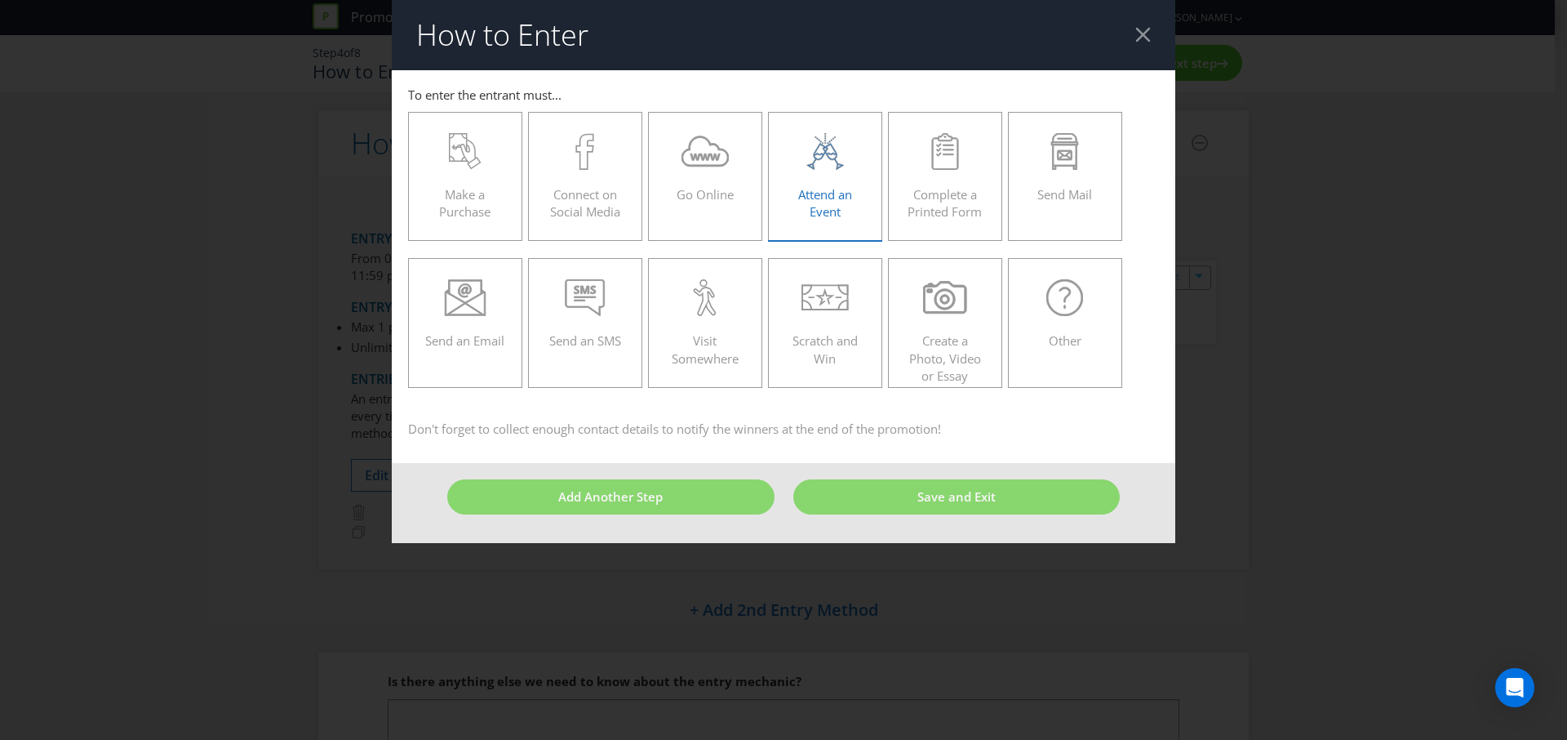
click at [829, 182] on div "Attend an Event" at bounding box center [825, 169] width 80 height 73
click at [0, 0] on input "Attend an Event" at bounding box center [0, 0] width 0 height 0
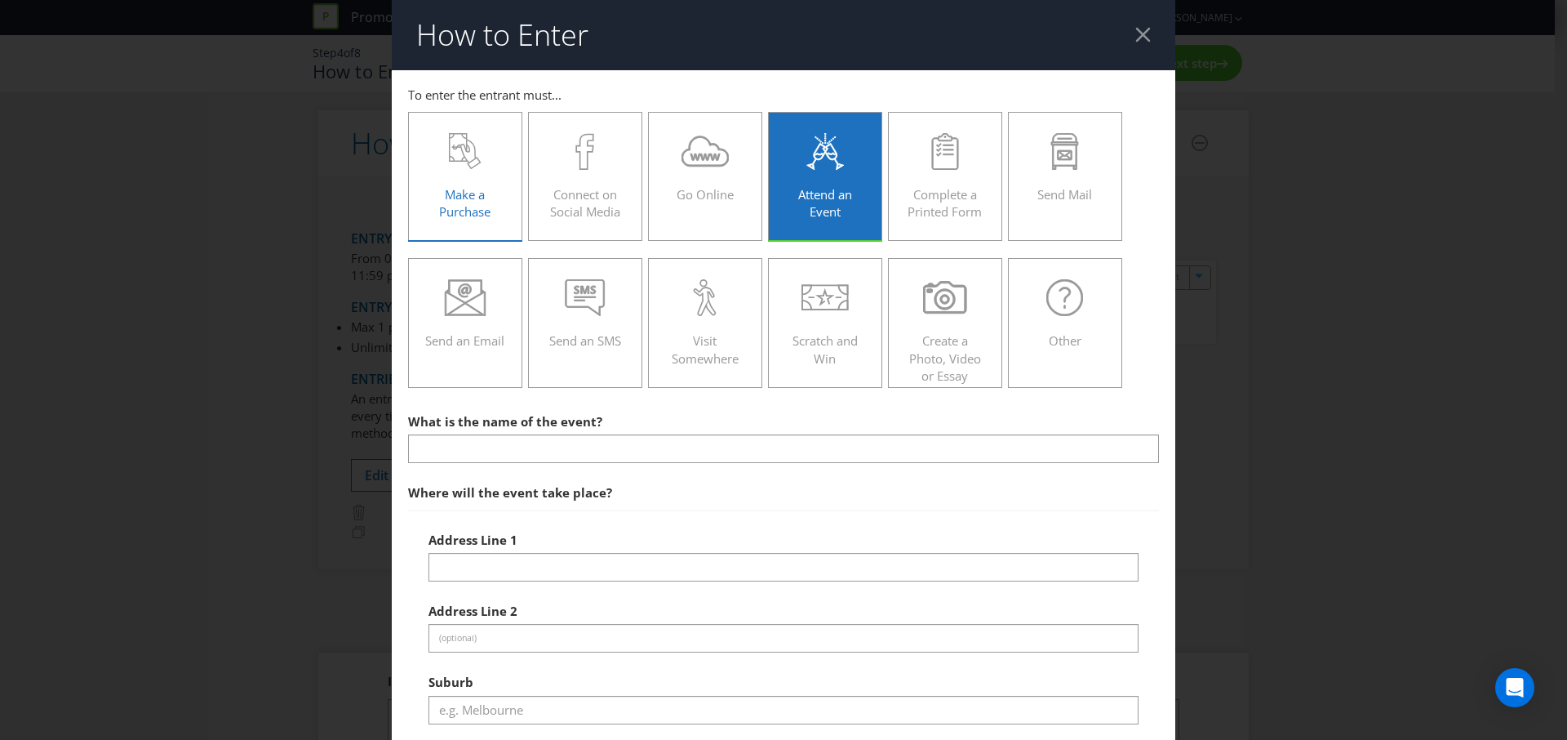
click at [482, 147] on div at bounding box center [465, 151] width 80 height 37
click at [0, 0] on input "Make a Purchase" at bounding box center [0, 0] width 0 height 0
click at [482, 147] on div at bounding box center [465, 151] width 80 height 37
click at [0, 0] on input "Make a Purchase" at bounding box center [0, 0] width 0 height 0
select select "ONE"
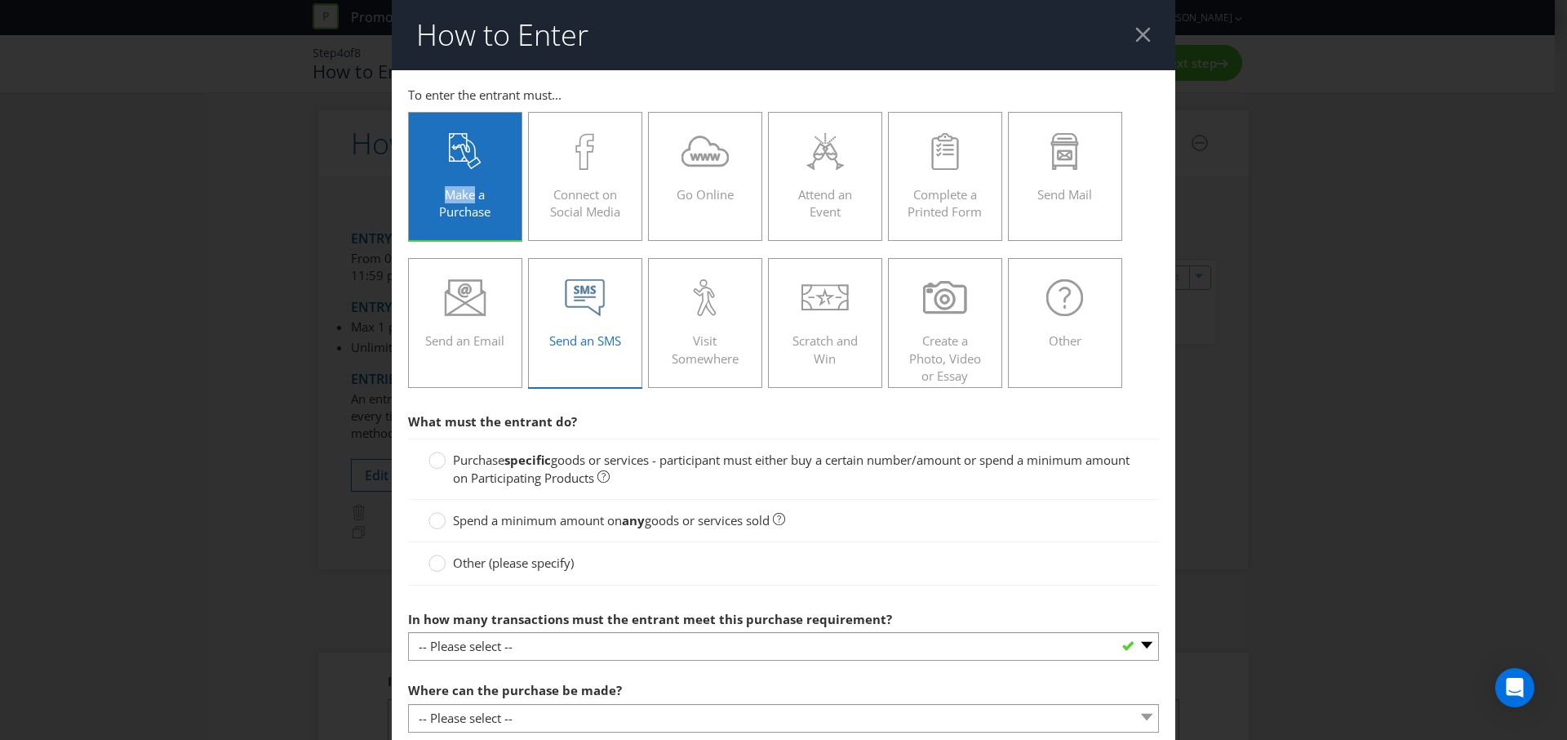
scroll to position [3, 0]
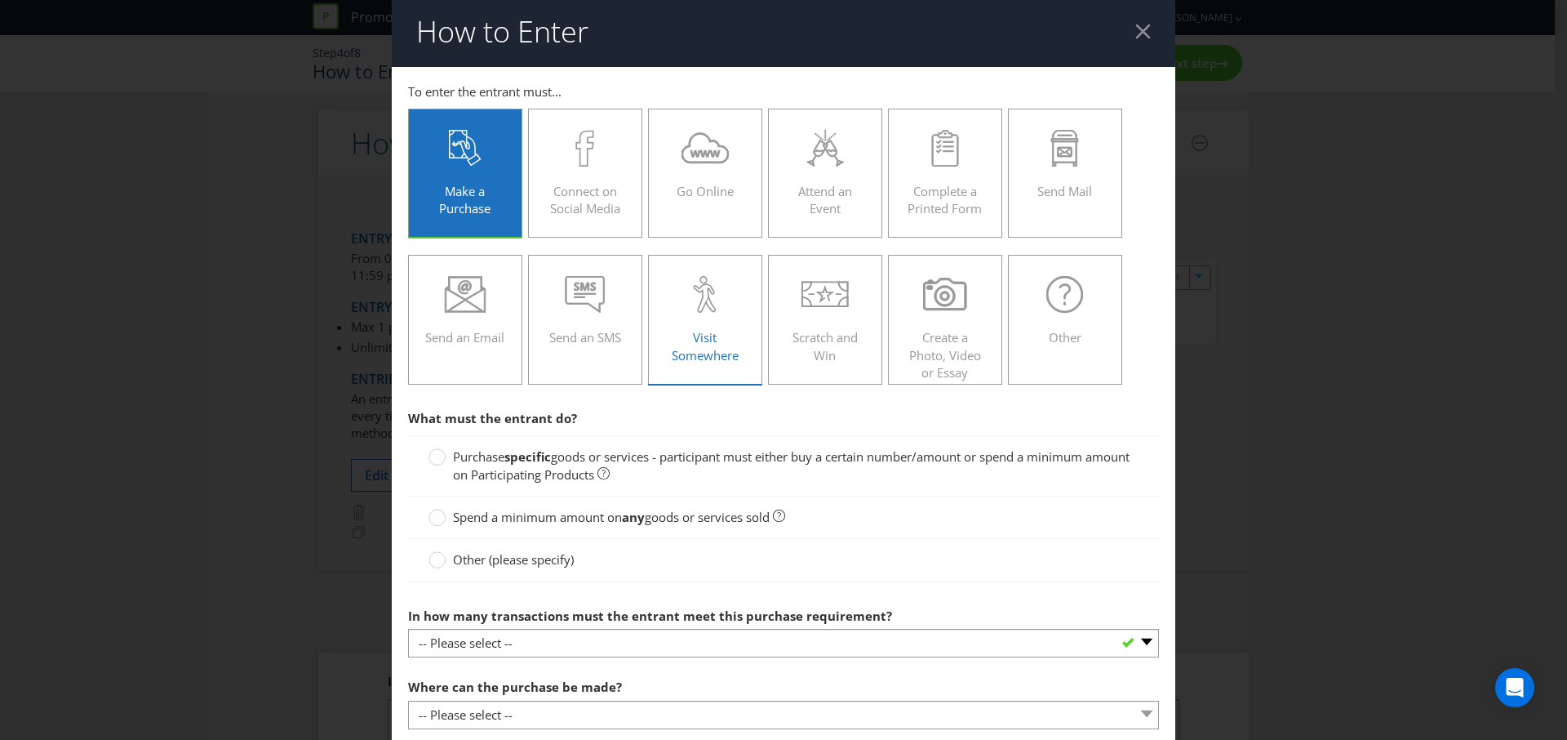
click at [722, 321] on div "Visit Somewhere" at bounding box center [705, 312] width 80 height 73
click at [0, 0] on input "Visit Somewhere" at bounding box center [0, 0] width 0 height 0
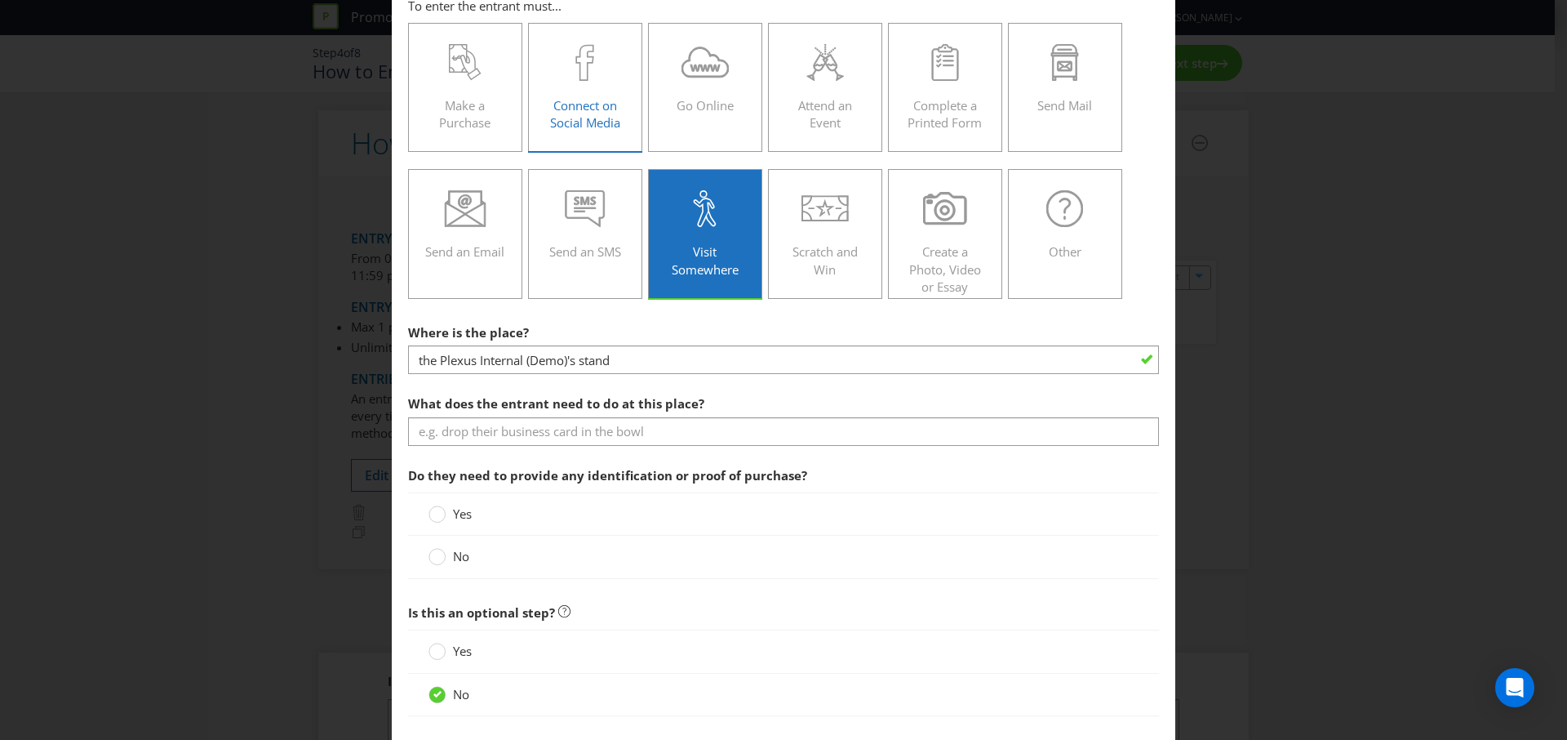
scroll to position [0, 0]
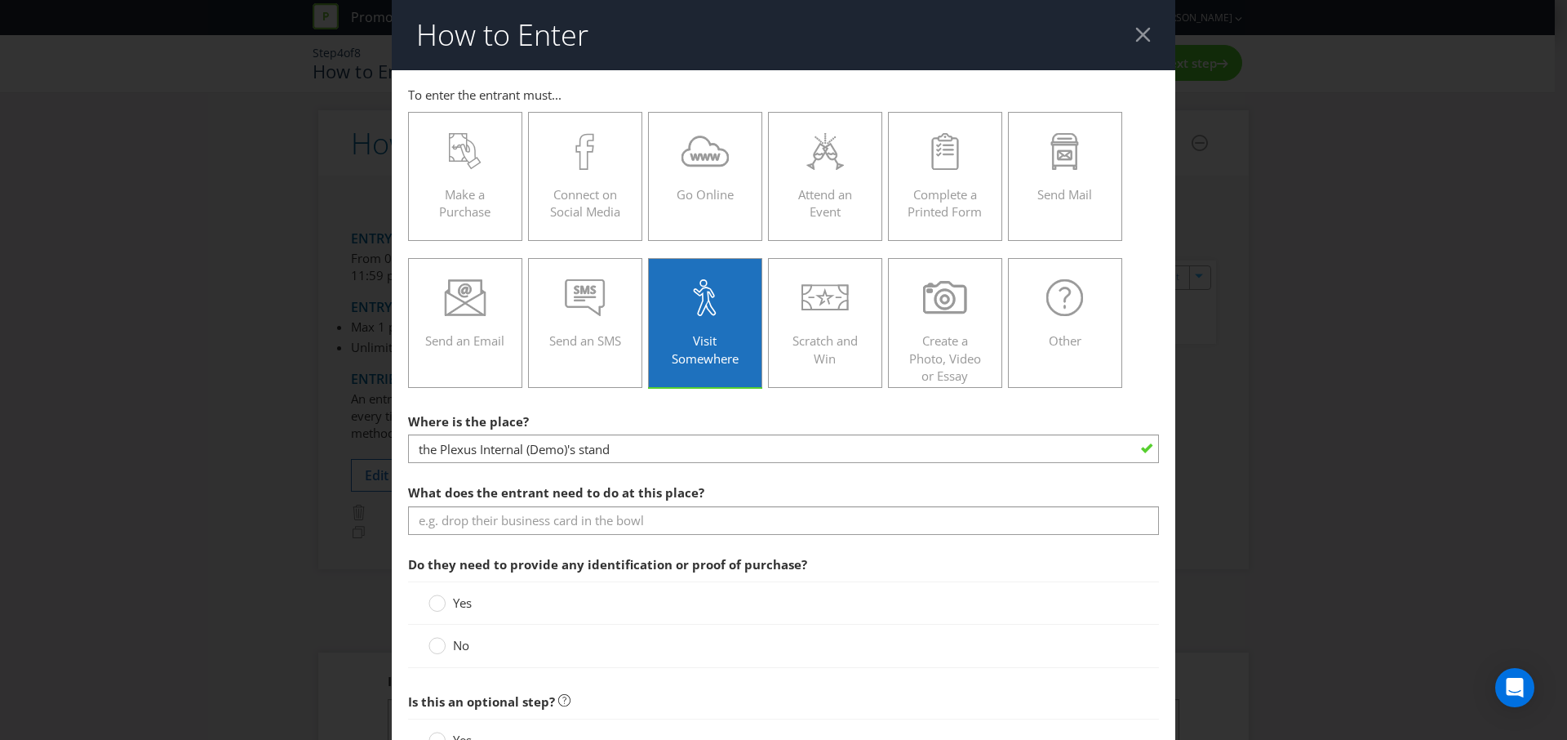
click at [1135, 36] on div at bounding box center [1143, 35] width 16 height 16
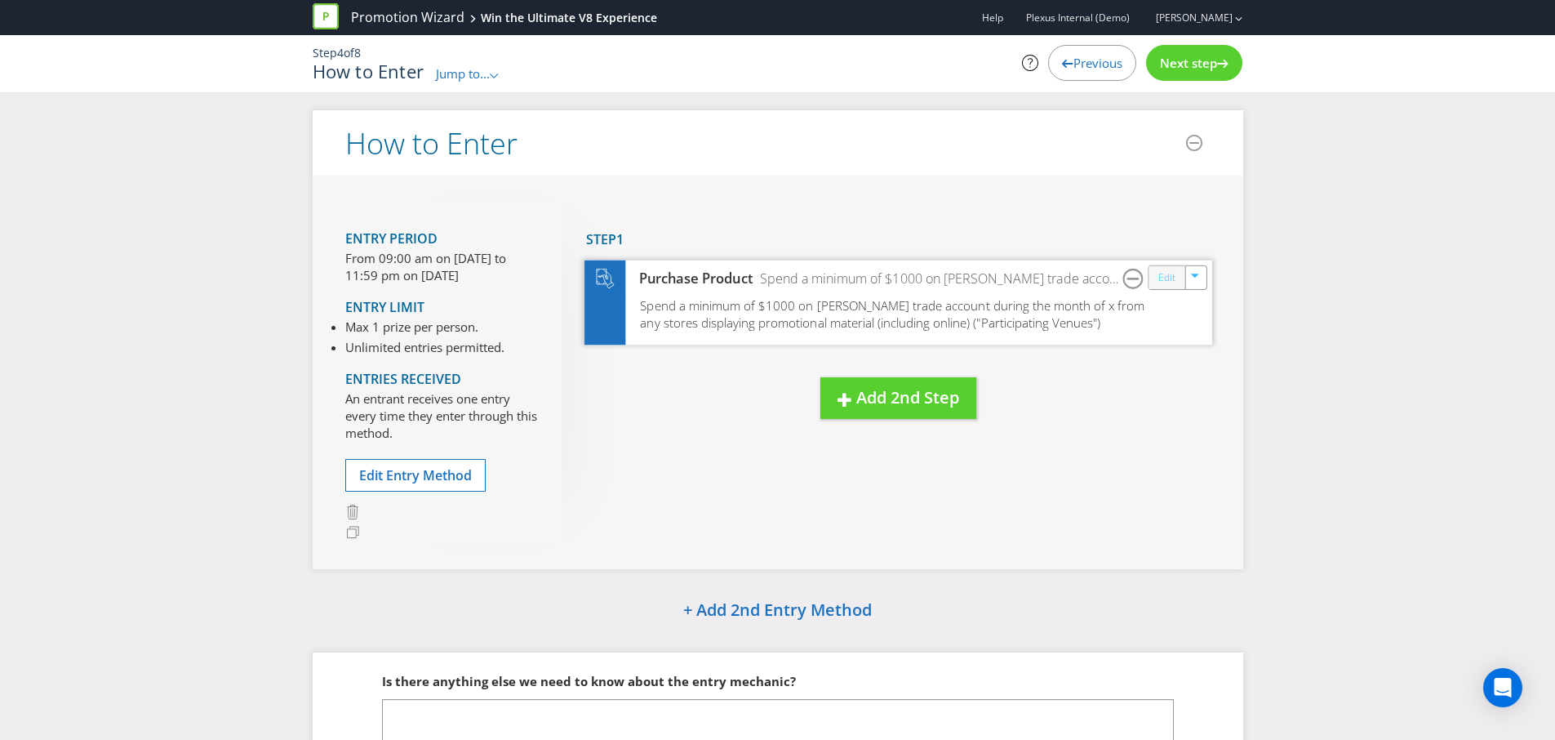
click at [1160, 285] on link "Edit" at bounding box center [1165, 277] width 17 height 19
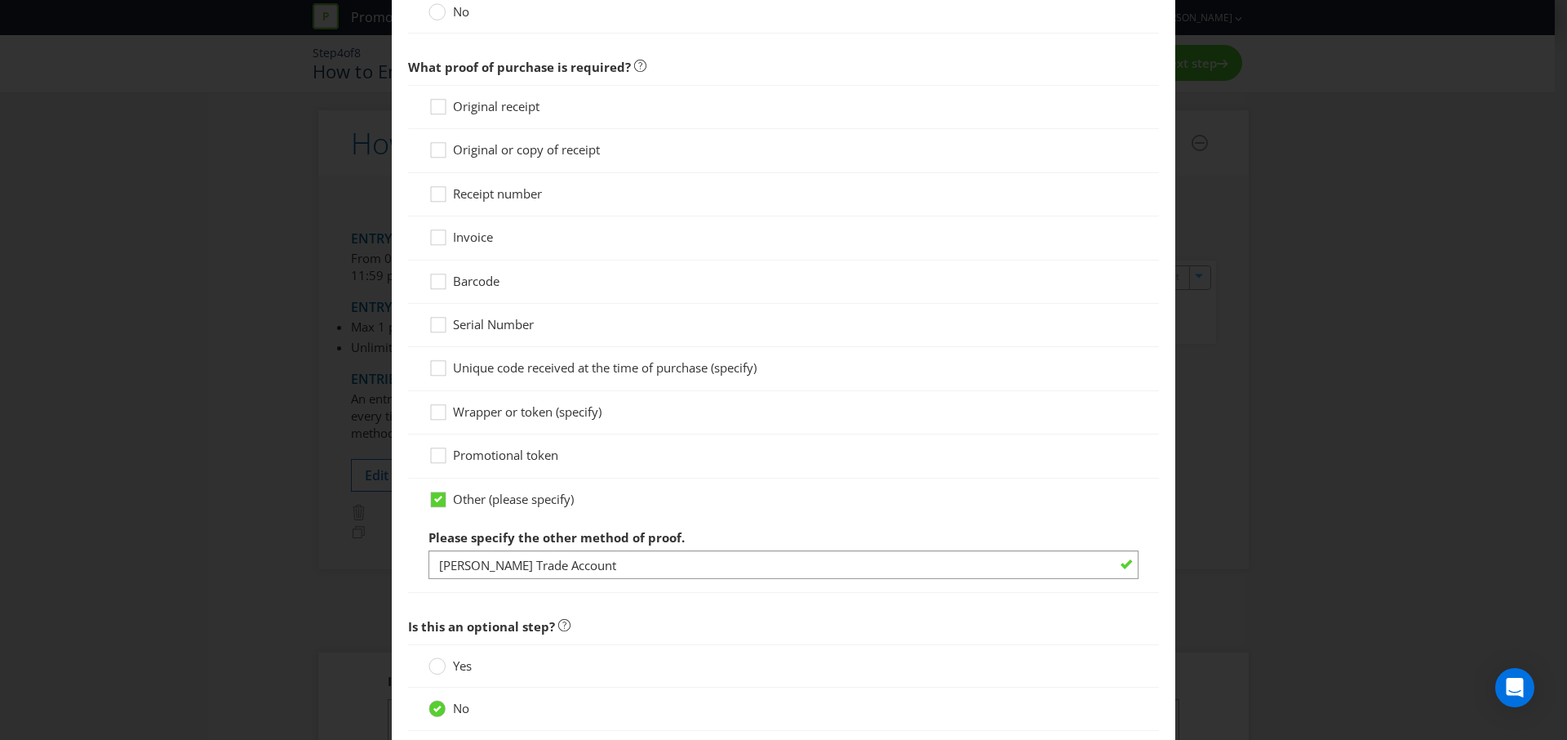
scroll to position [913, 0]
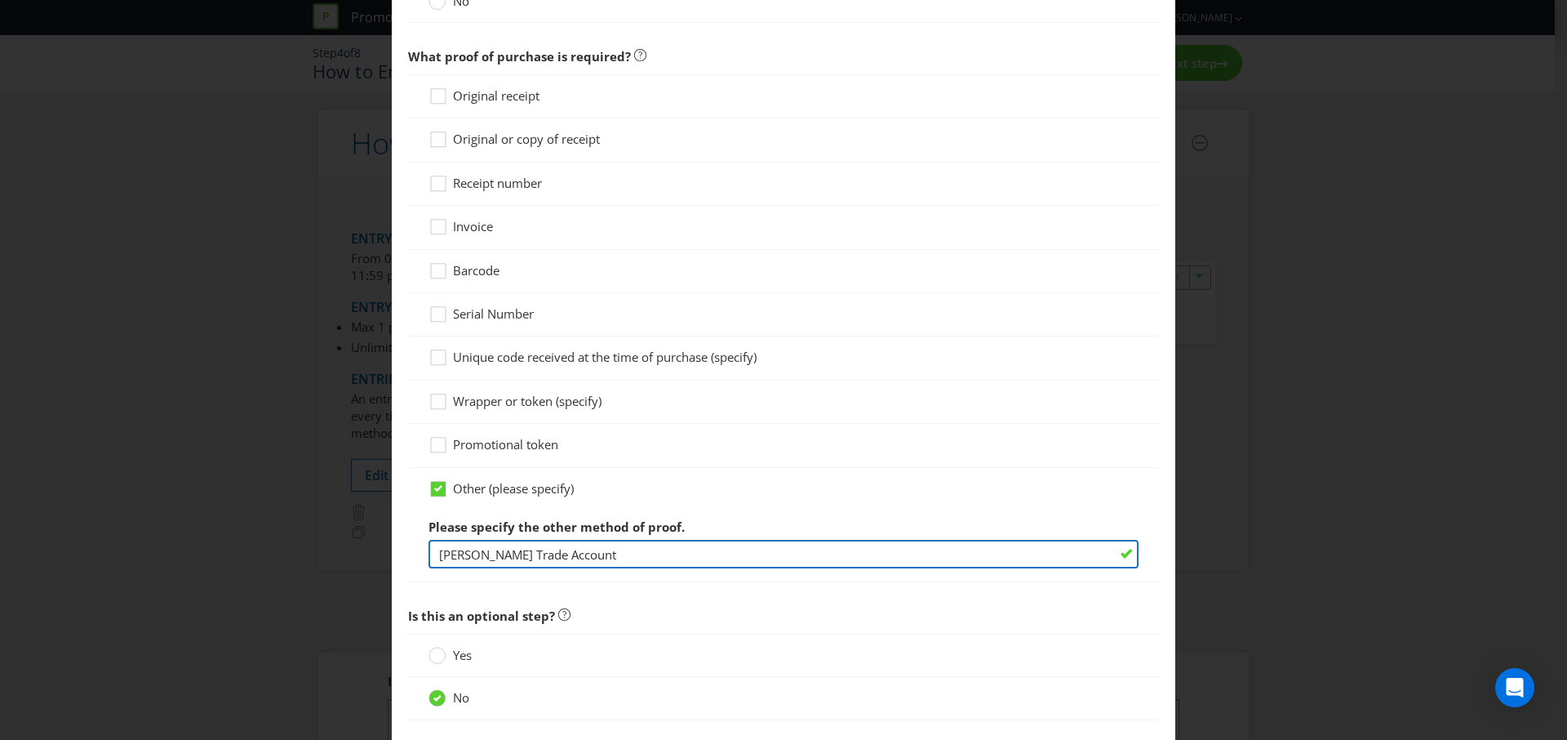
drag, startPoint x: 451, startPoint y: 556, endPoint x: 603, endPoint y: 563, distance: 152.0
click at [602, 562] on input "[PERSON_NAME] Trade Account" at bounding box center [784, 554] width 710 height 29
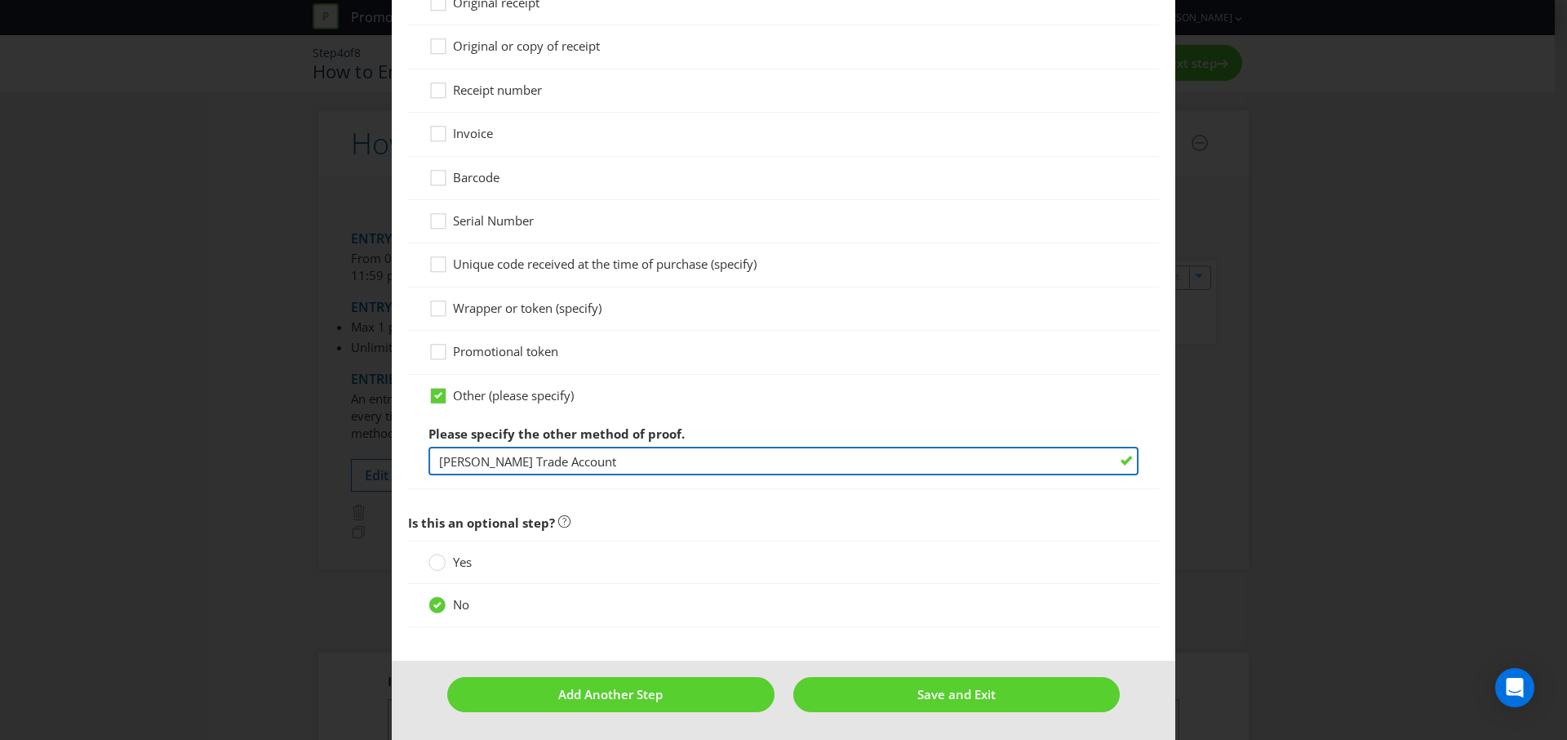
scroll to position [1007, 0]
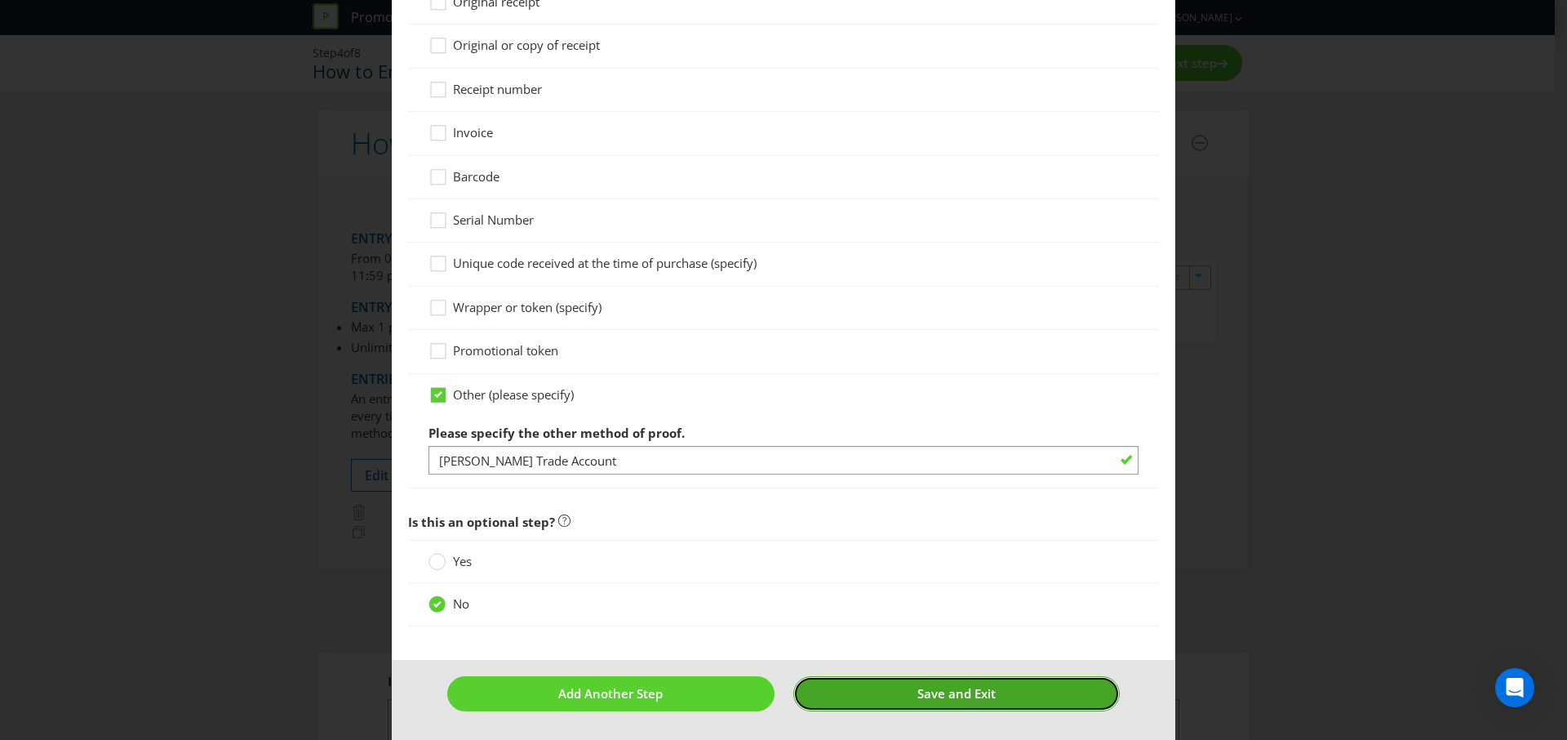
click at [994, 693] on button "Save and Exit" at bounding box center [956, 693] width 327 height 35
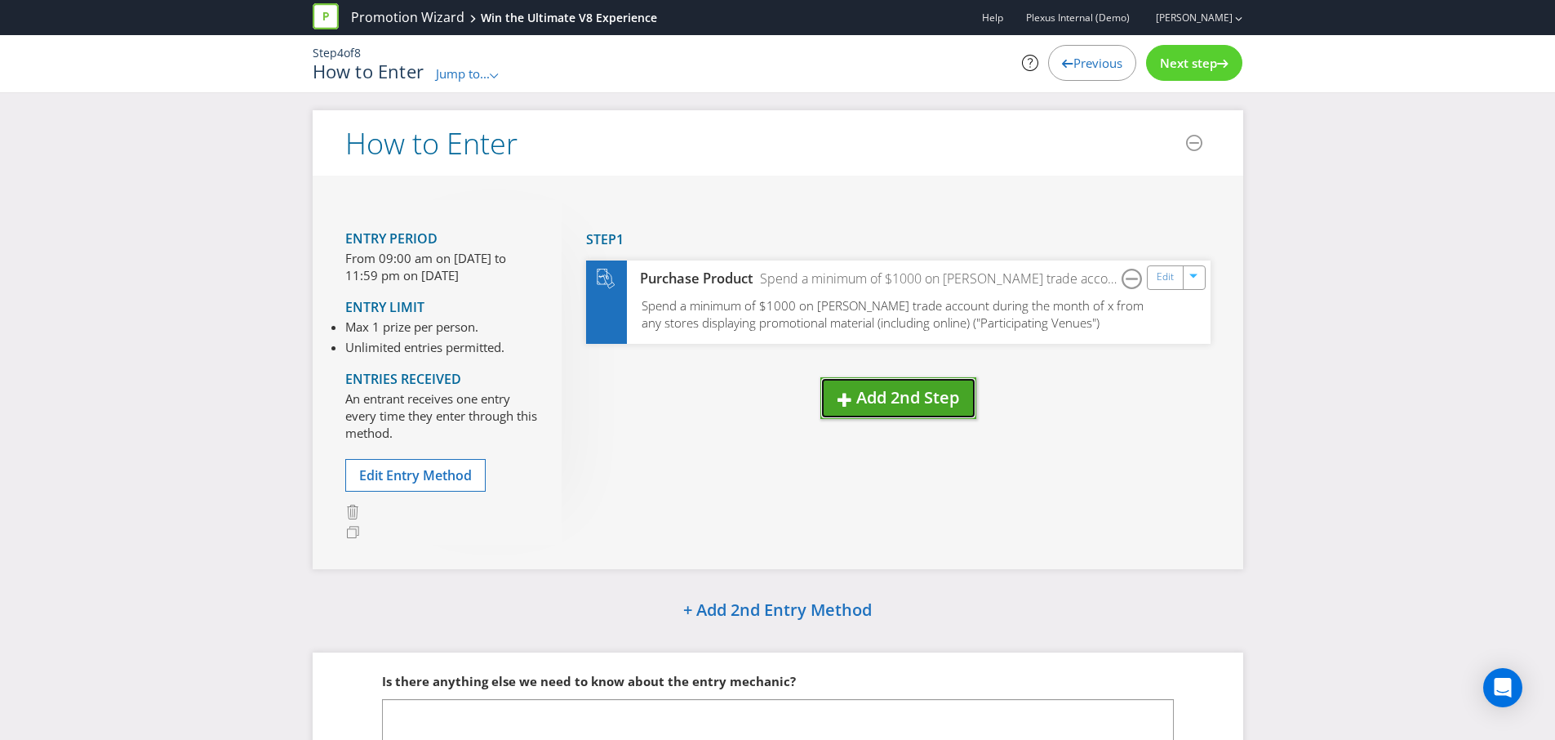
click at [931, 401] on span "Add 2nd Step" at bounding box center [907, 397] width 103 height 22
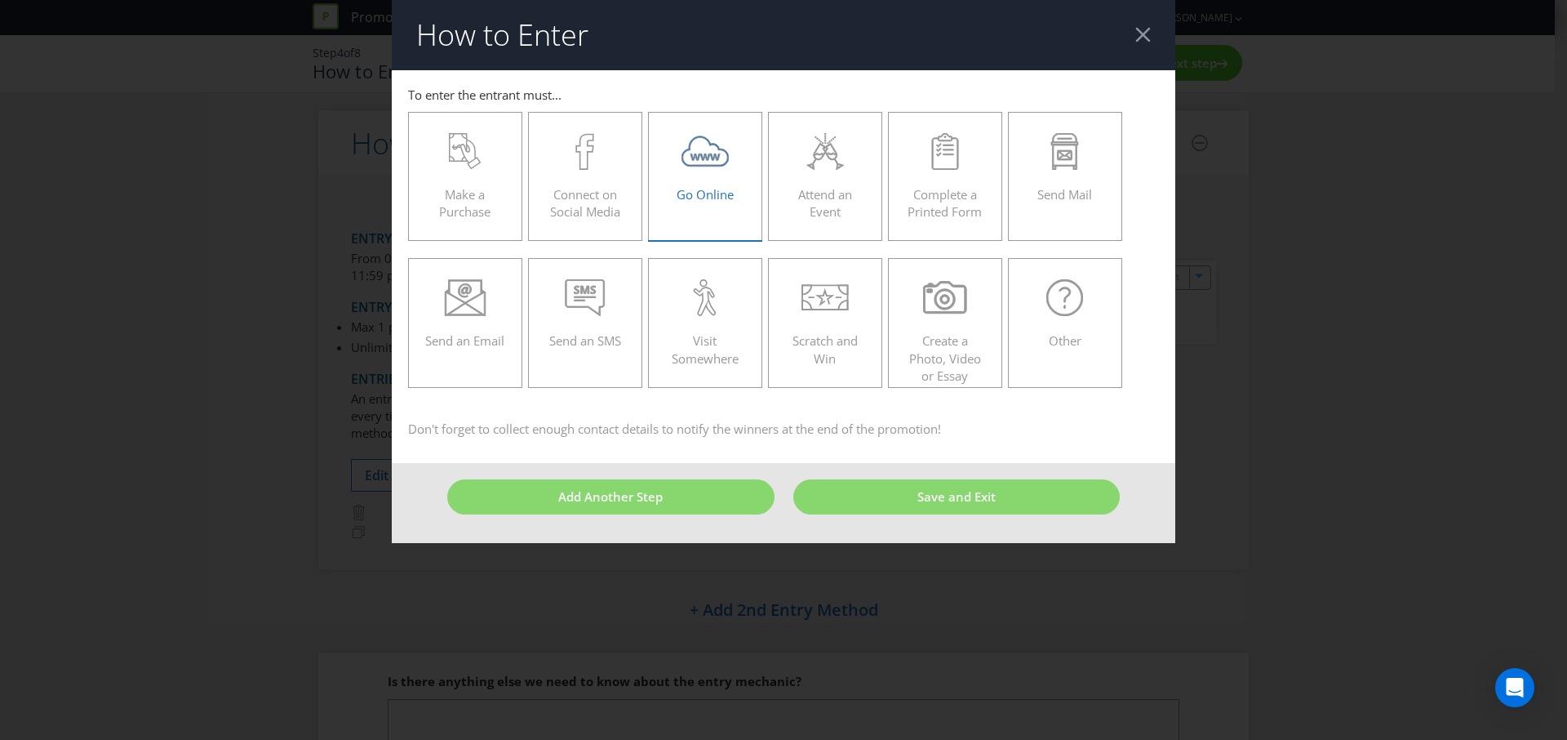
click at [691, 194] on span "Go Online" at bounding box center [705, 194] width 57 height 16
click at [0, 0] on input "Go Online" at bounding box center [0, 0] width 0 height 0
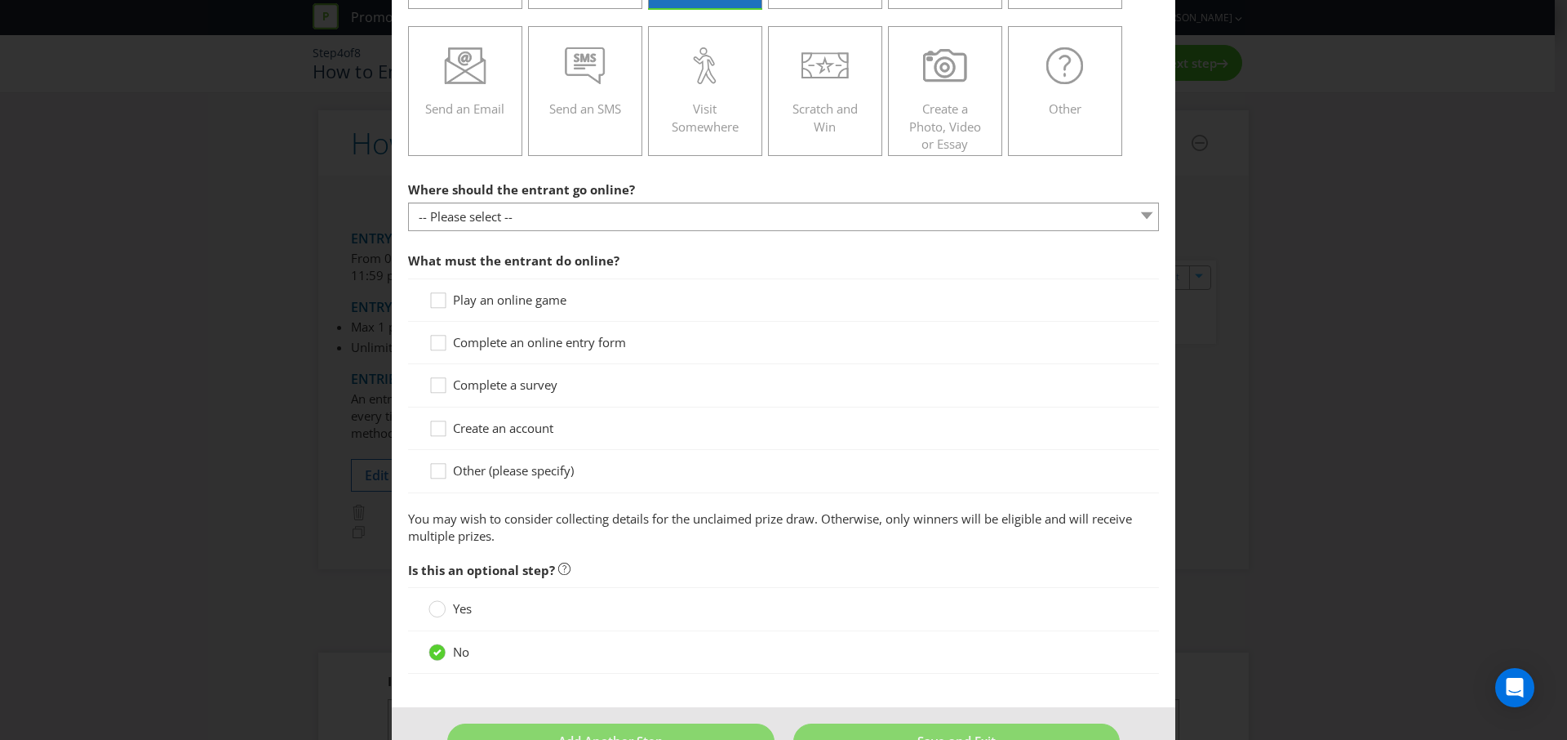
scroll to position [240, 0]
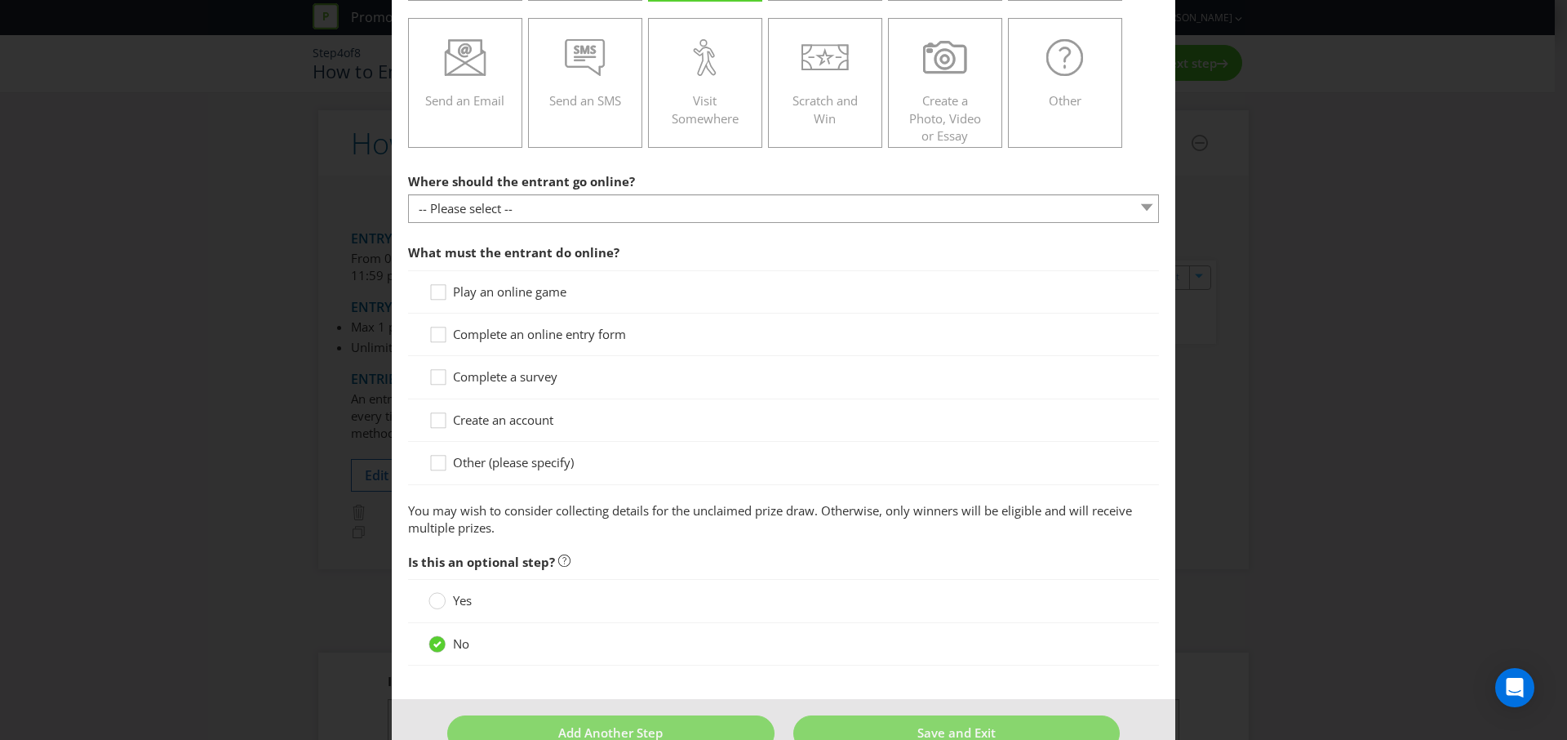
click at [463, 328] on span "Complete an online entry form" at bounding box center [539, 334] width 173 height 16
click at [0, 0] on input "Complete an online entry form" at bounding box center [0, 0] width 0 height 0
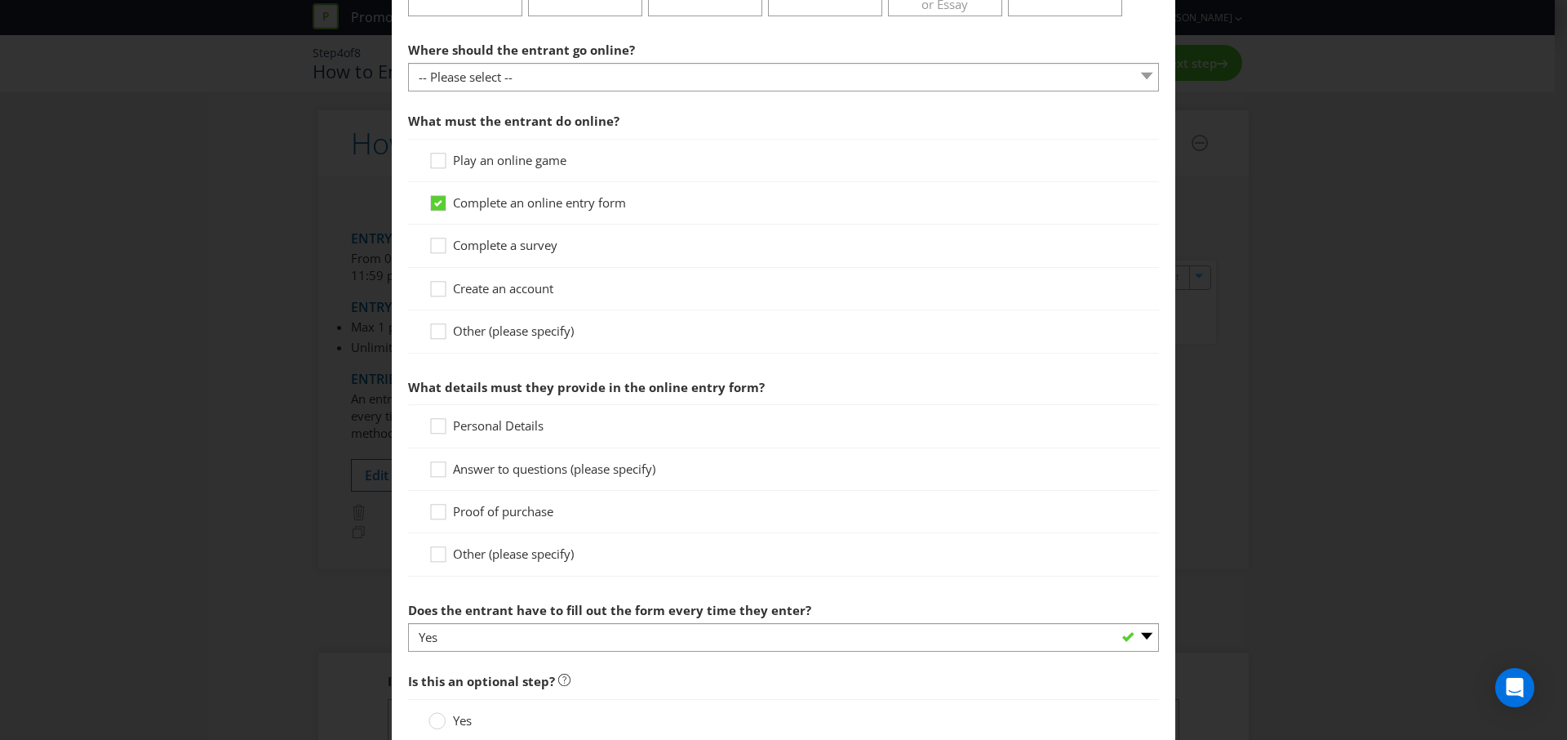
click at [486, 433] on label "Personal Details" at bounding box center [488, 425] width 118 height 17
click at [0, 0] on input "Personal Details" at bounding box center [0, 0] width 0 height 0
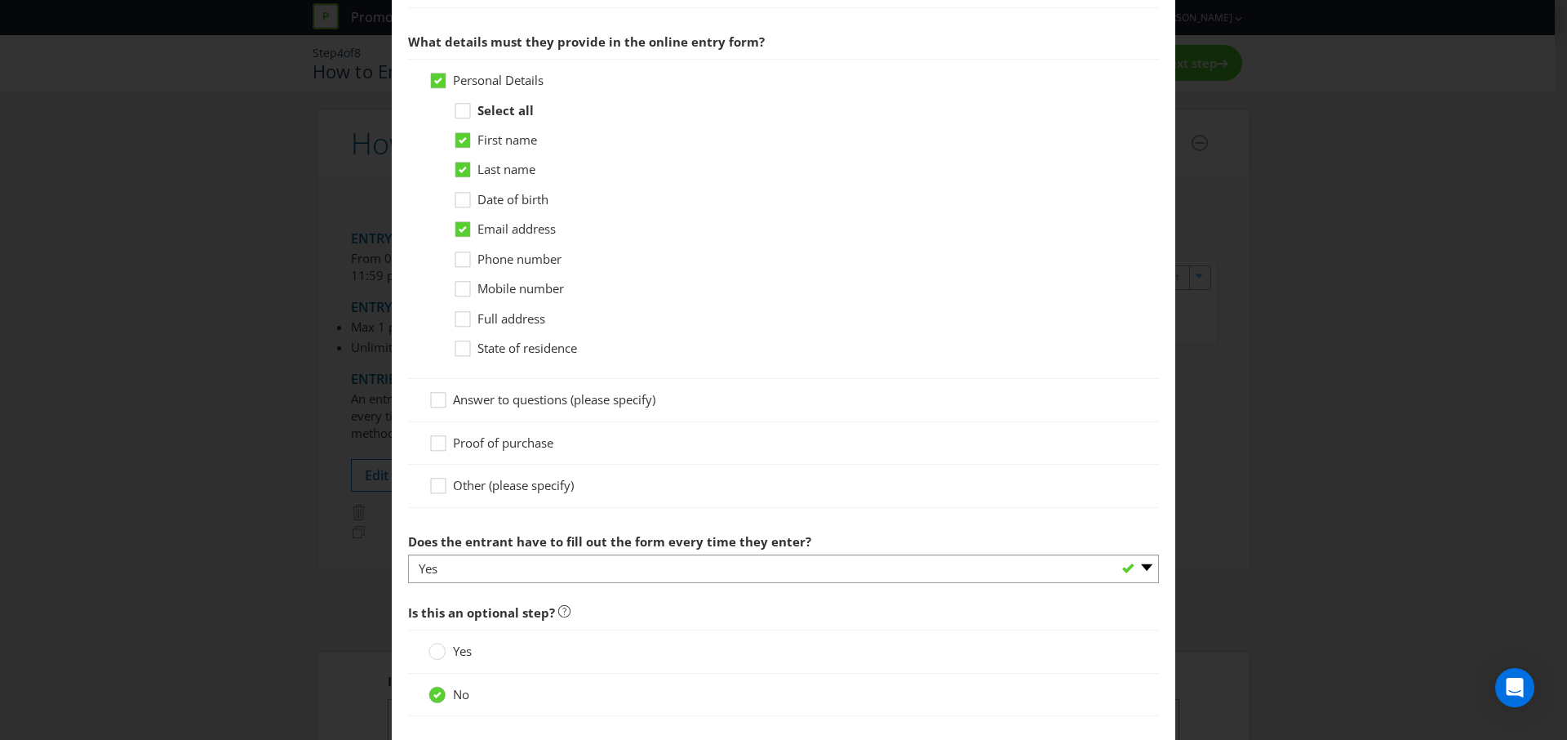
scroll to position [807, 0]
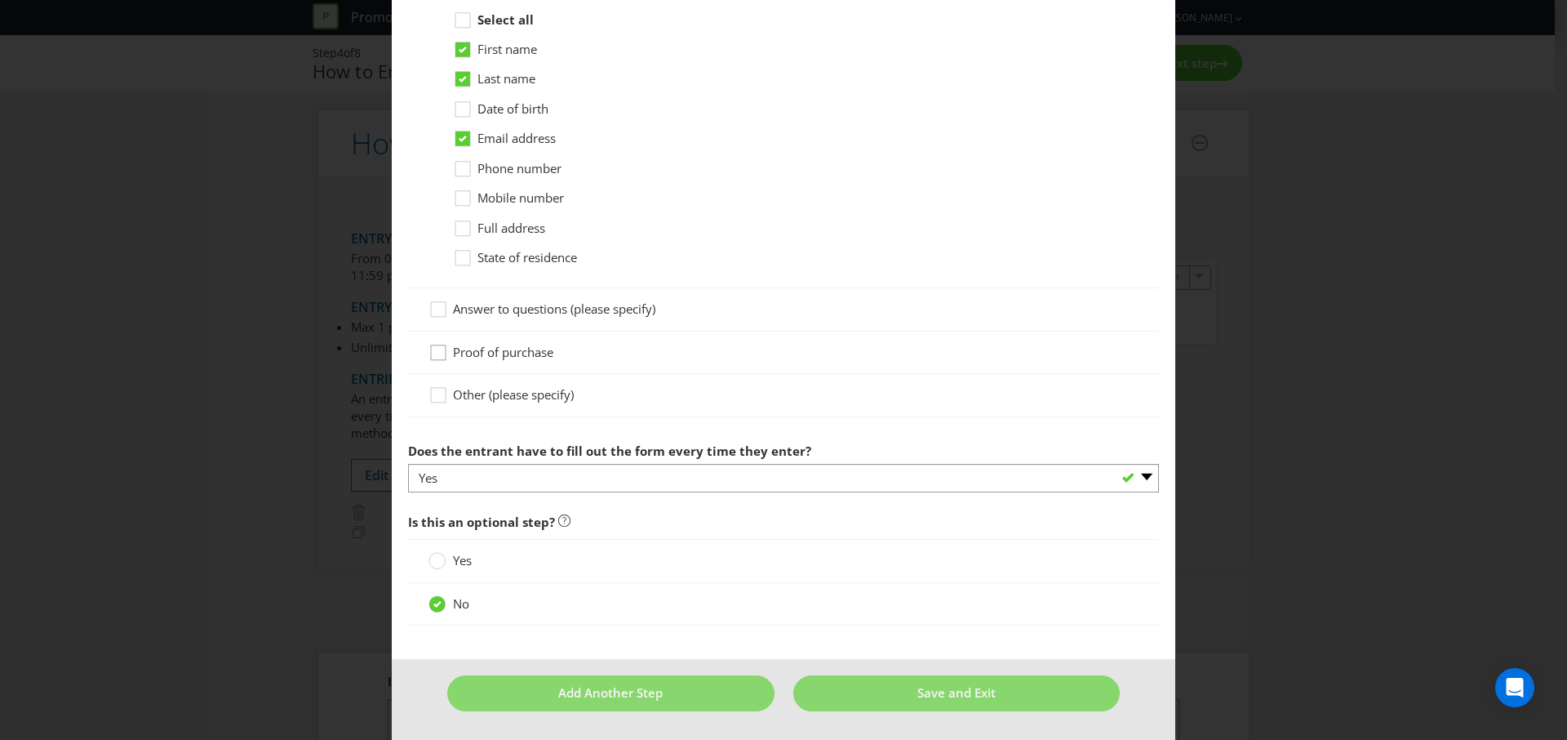
click at [442, 356] on icon at bounding box center [438, 352] width 15 height 15
click at [0, 0] on input "Proof of purchase" at bounding box center [0, 0] width 0 height 0
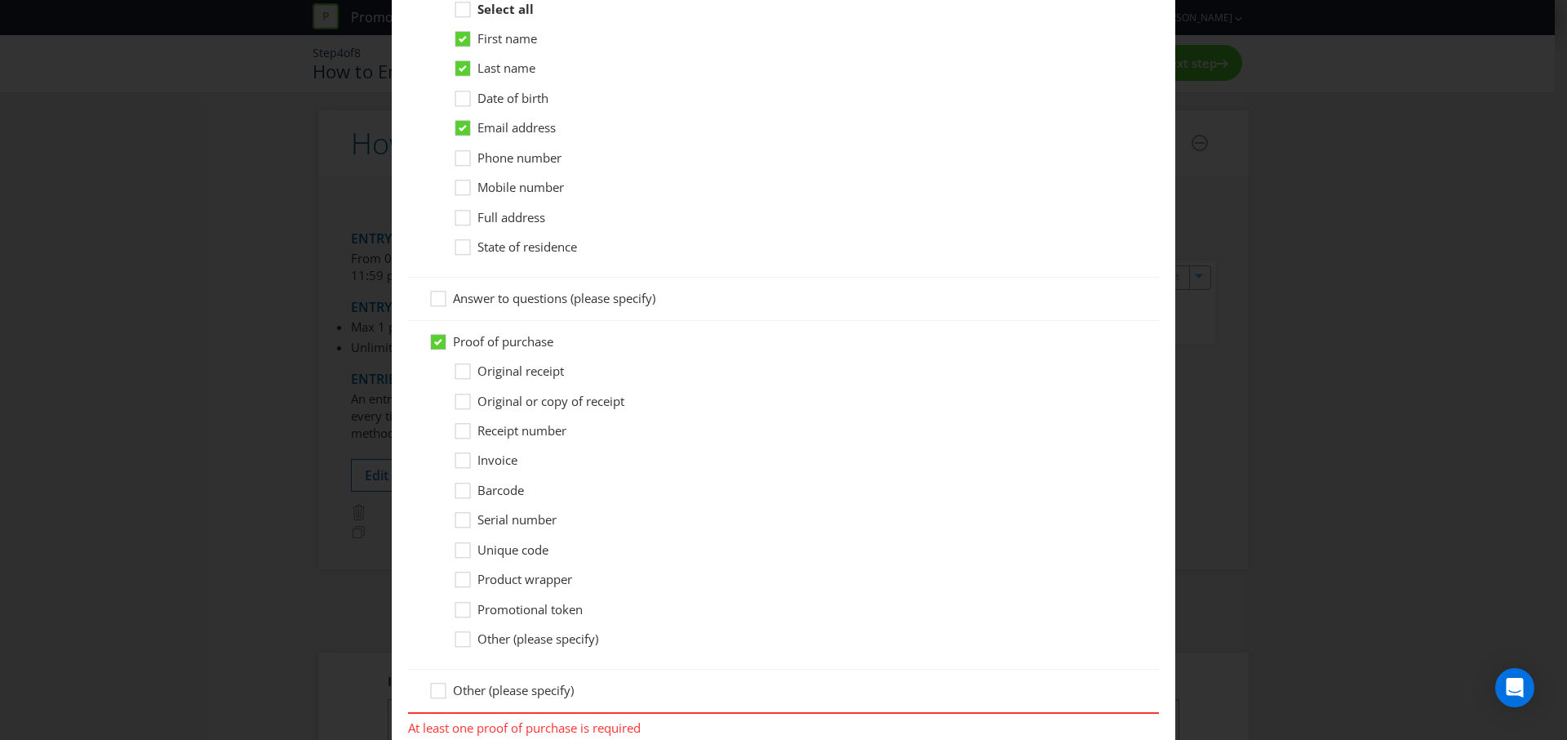
scroll to position [831, 0]
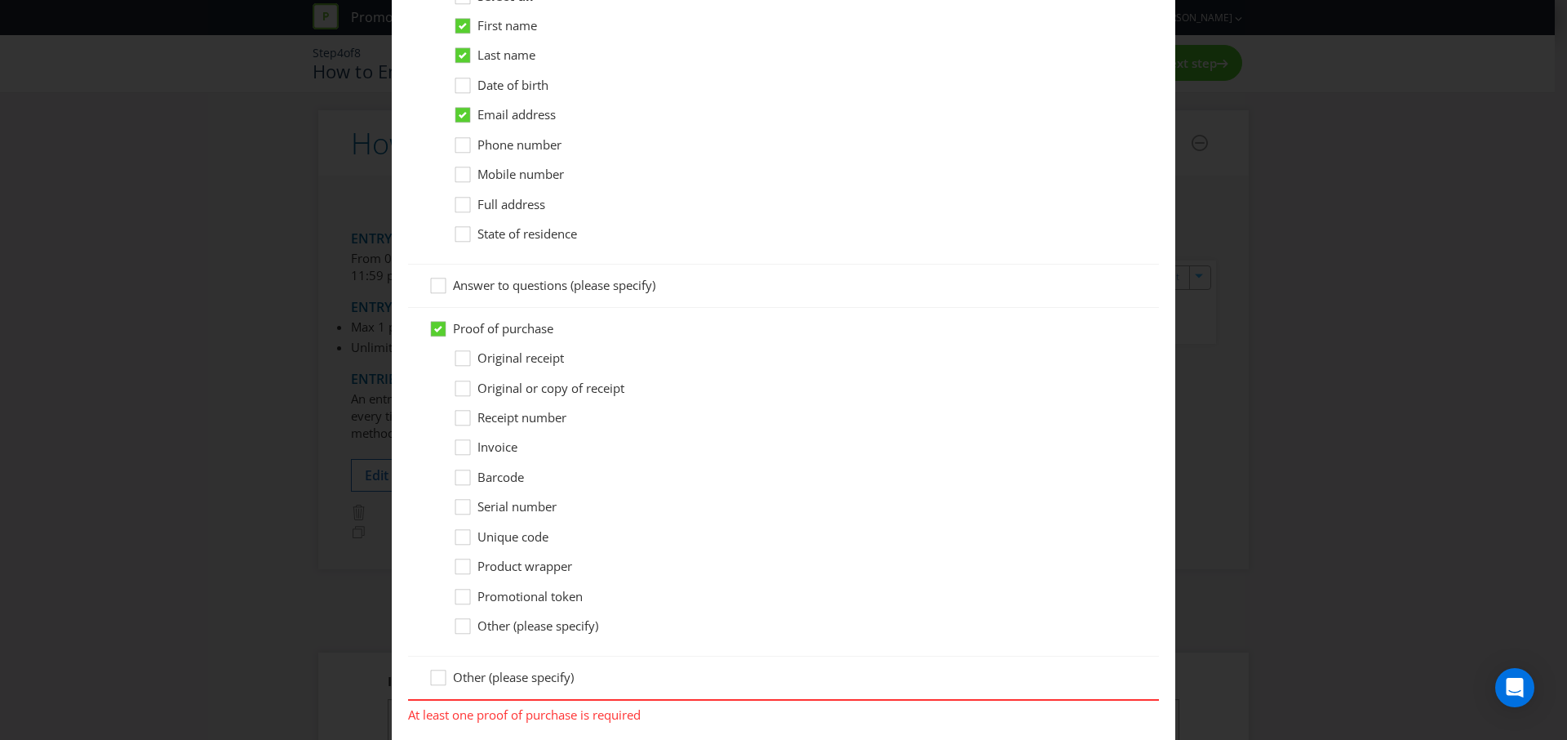
click at [496, 358] on span "Original receipt" at bounding box center [521, 357] width 87 height 16
click at [0, 0] on input "Original receipt" at bounding box center [0, 0] width 0 height 0
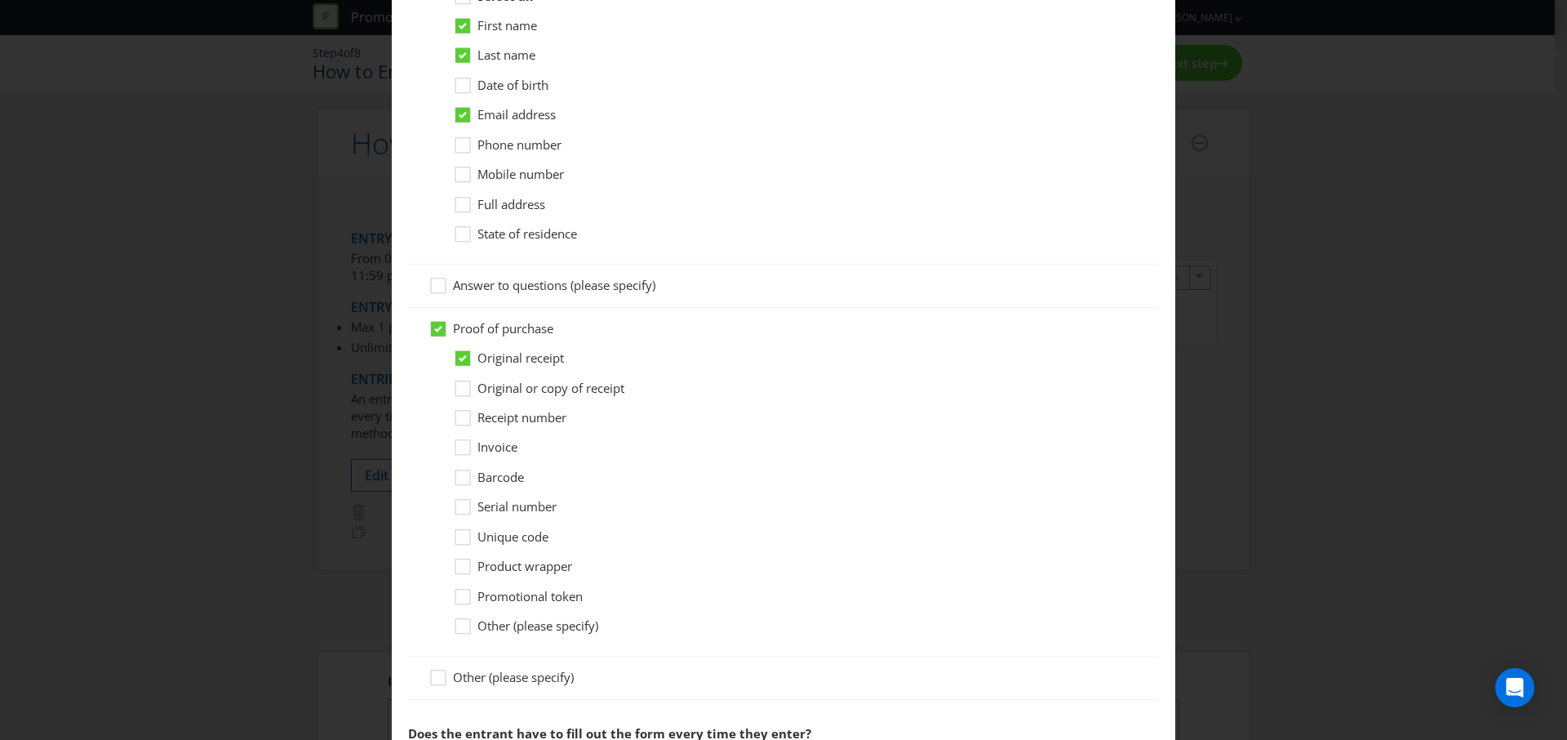
click at [501, 383] on span "Original or copy of receipt" at bounding box center [551, 388] width 147 height 16
click at [0, 0] on input "Original or copy of receipt" at bounding box center [0, 0] width 0 height 0
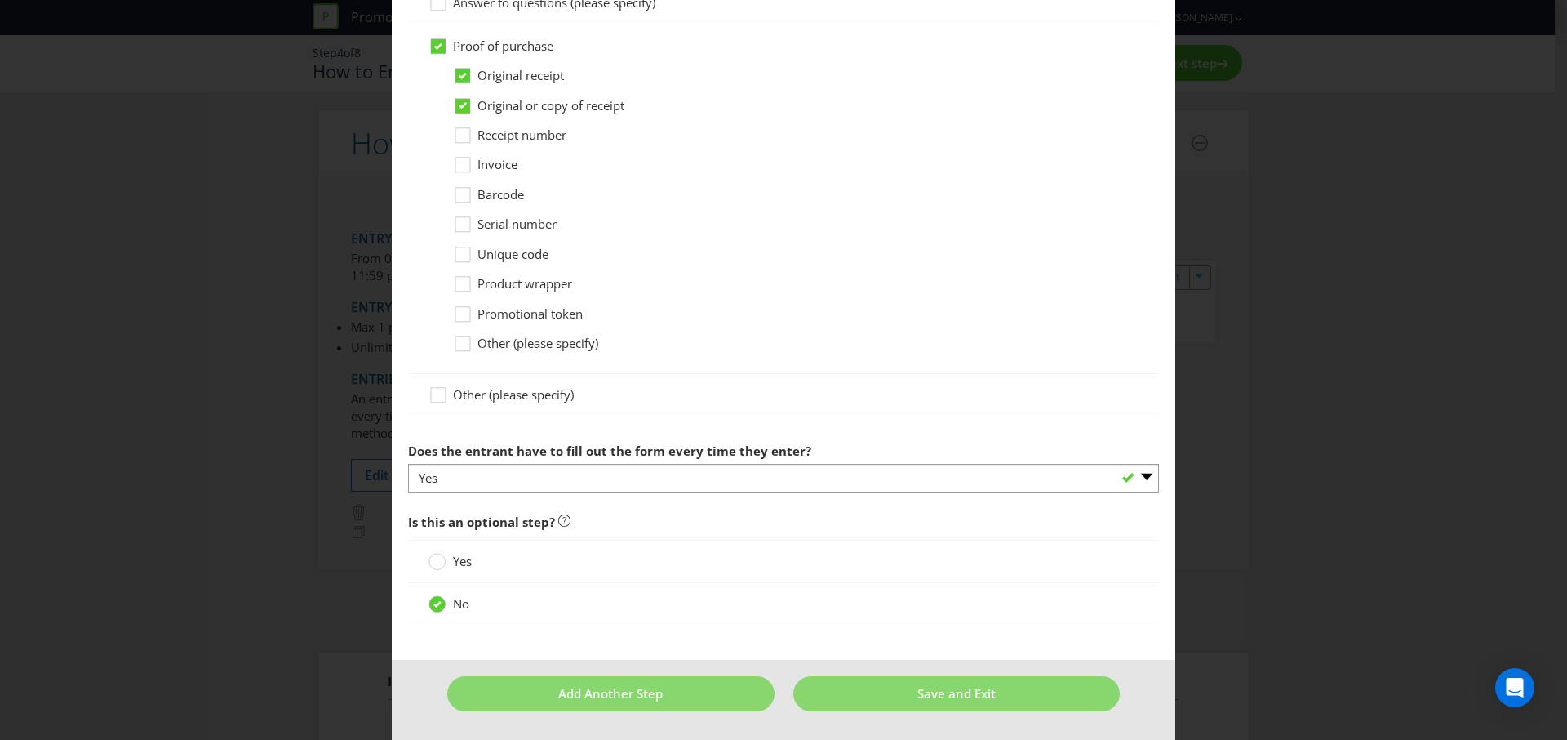
click at [994, 631] on div at bounding box center [783, 631] width 751 height 8
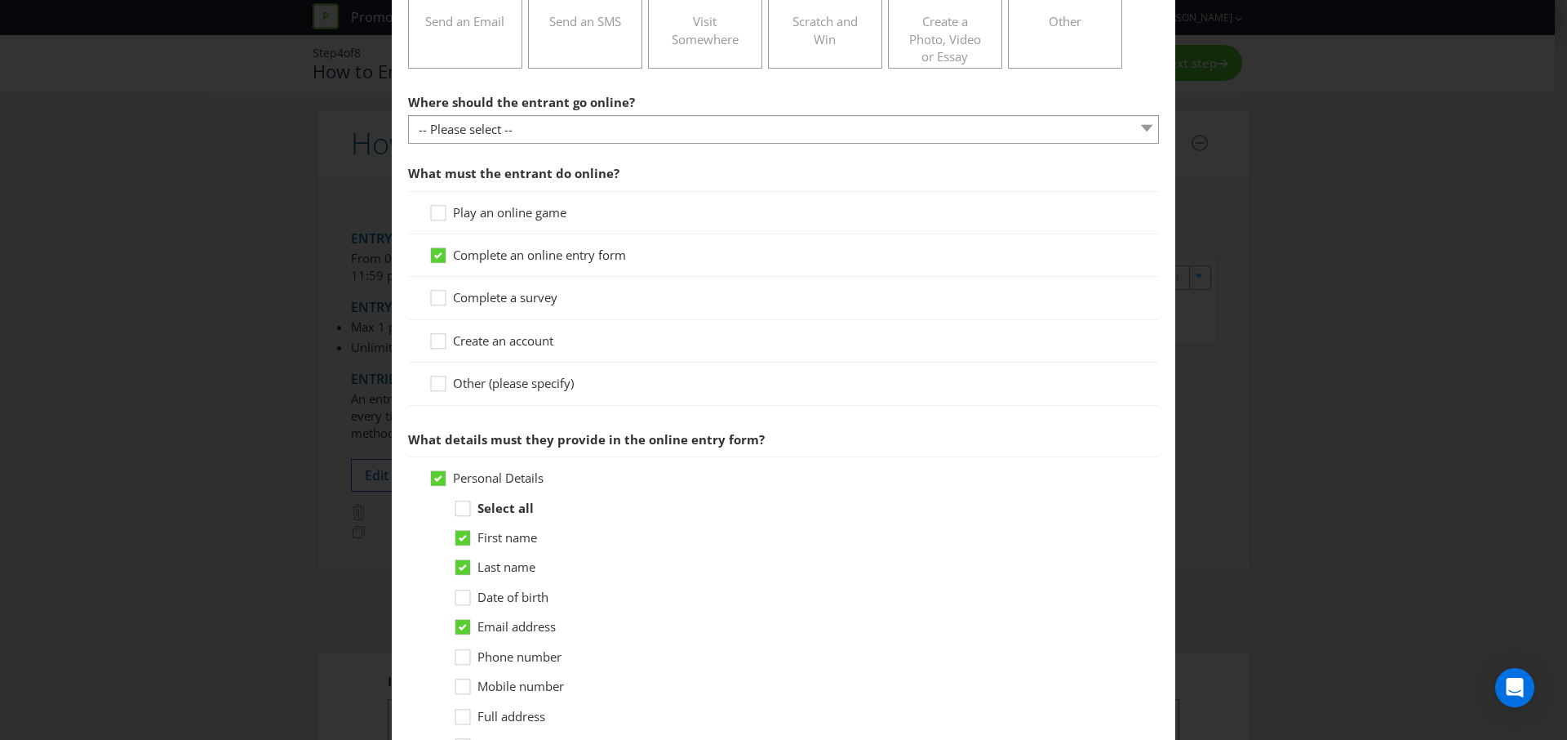
scroll to position [182, 0]
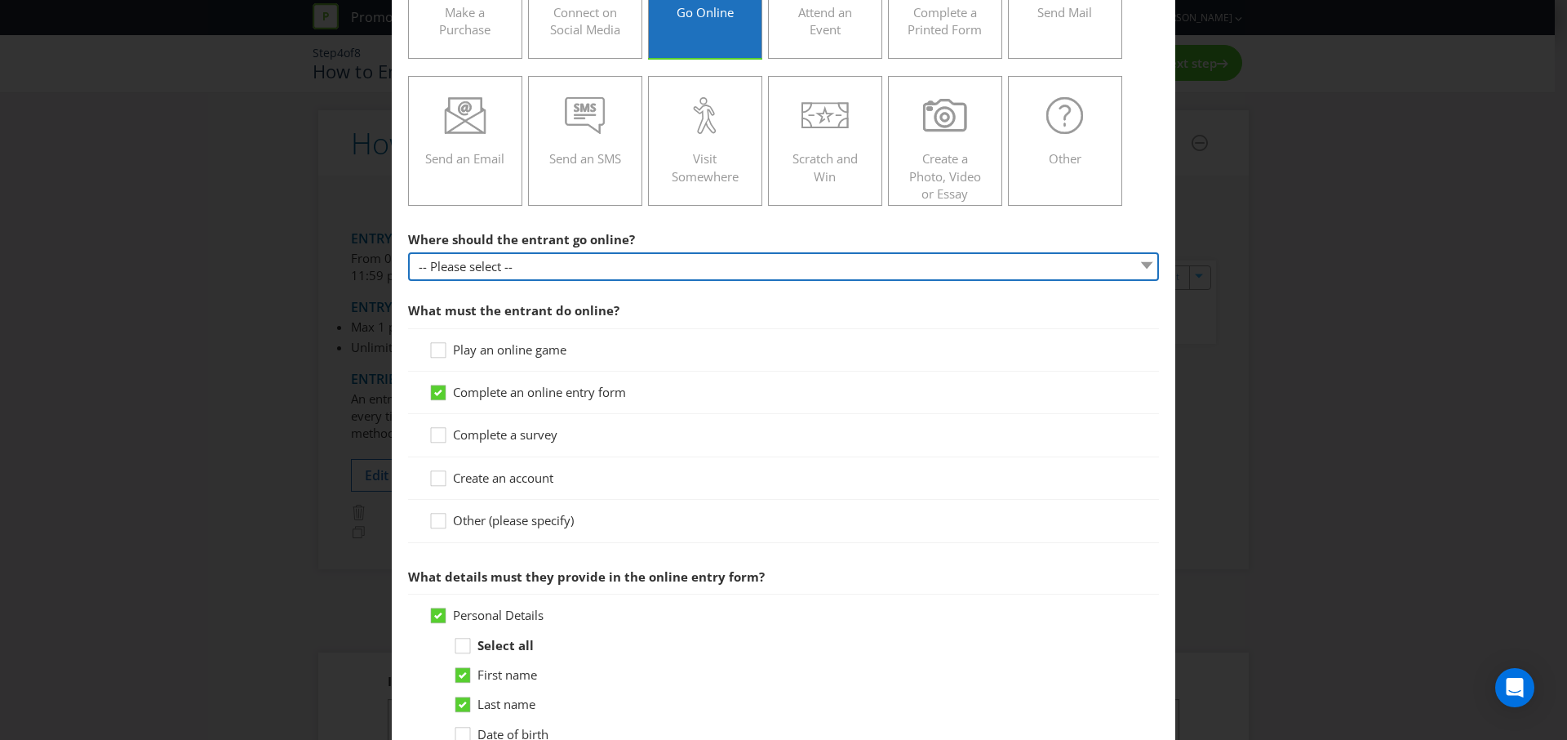
click at [598, 260] on select "-- Please select -- At a specific URL Using a direct link sent to the entrant b…" at bounding box center [783, 266] width 751 height 29
select select "SPECIFIC_URL"
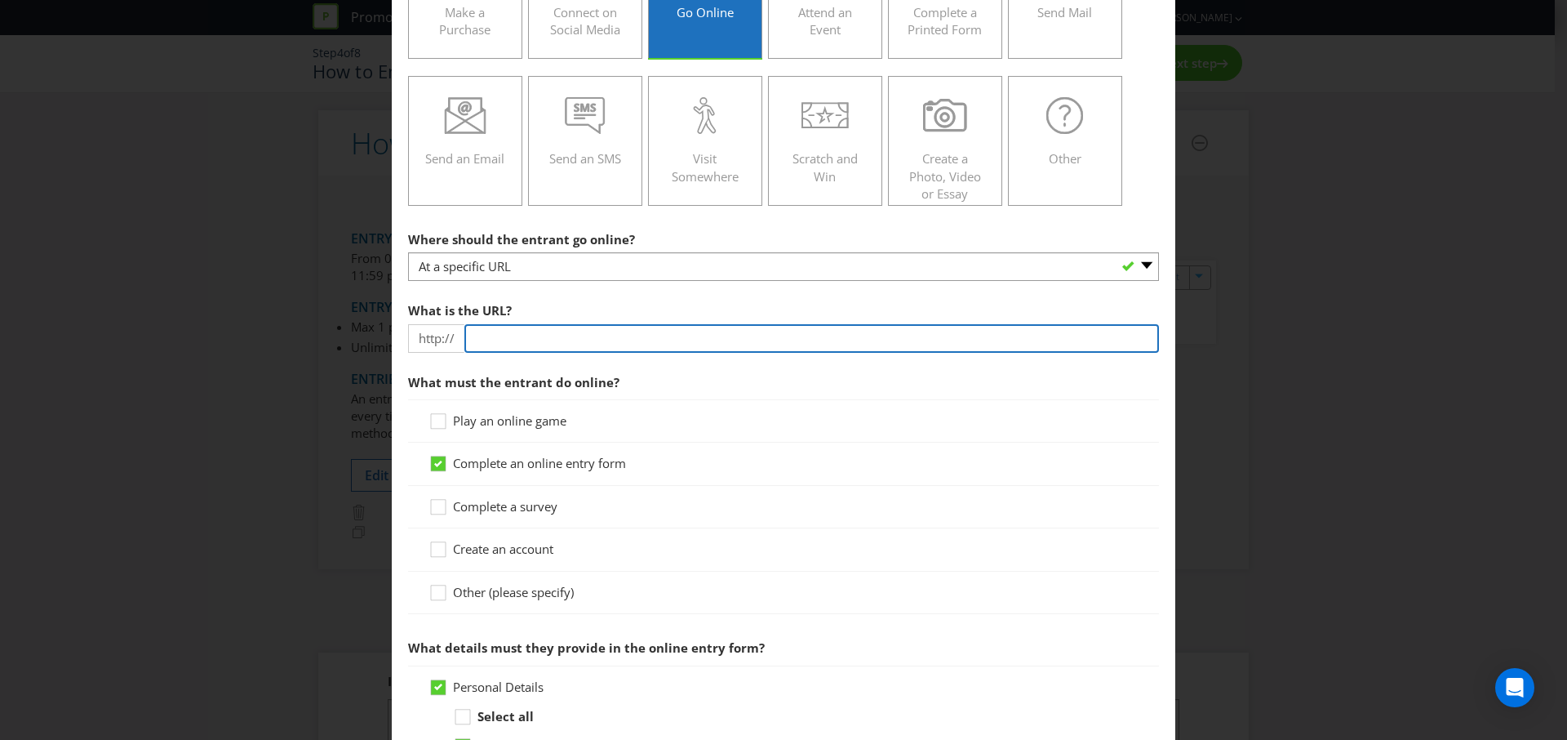
click at [507, 331] on input "text" at bounding box center [811, 338] width 695 height 29
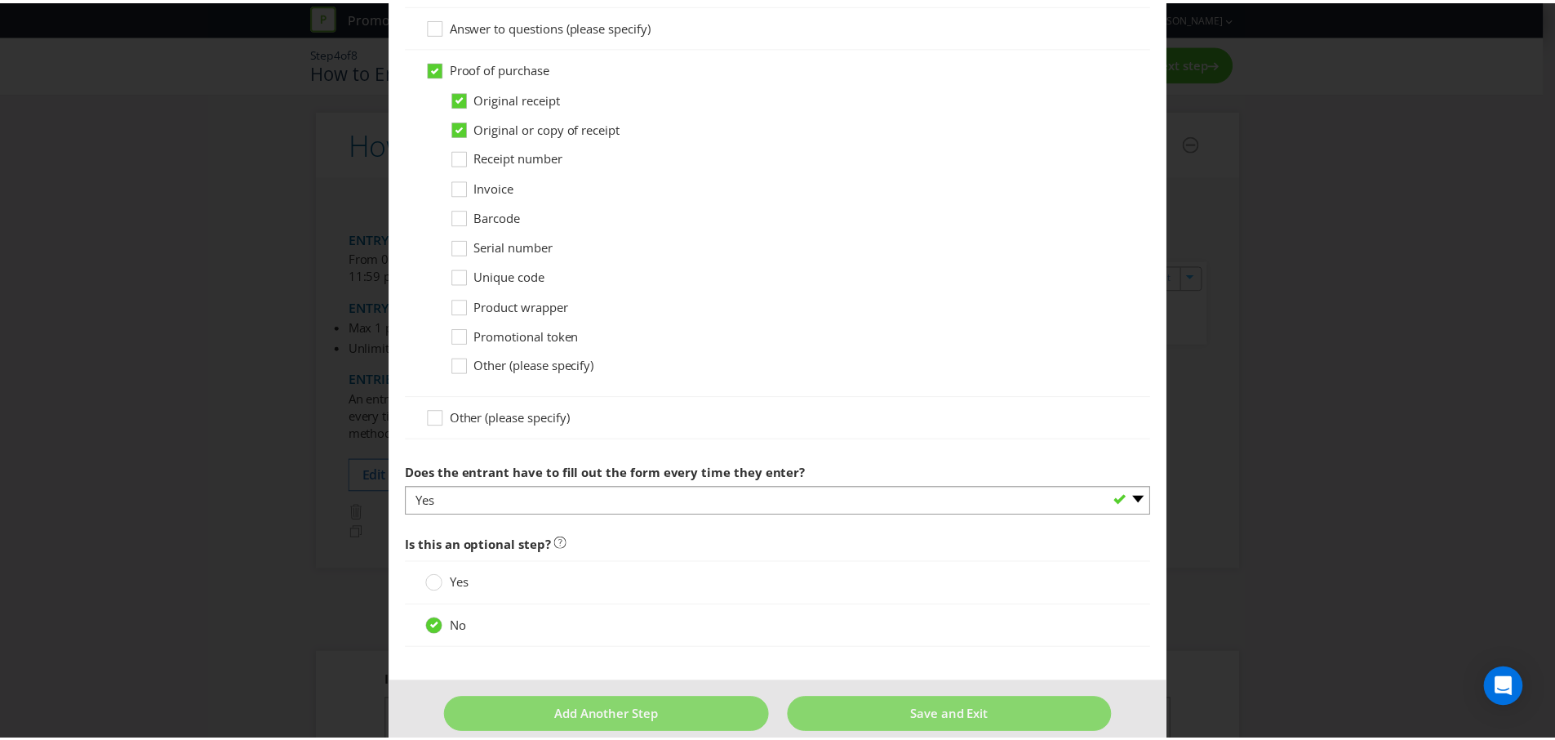
scroll to position [1184, 0]
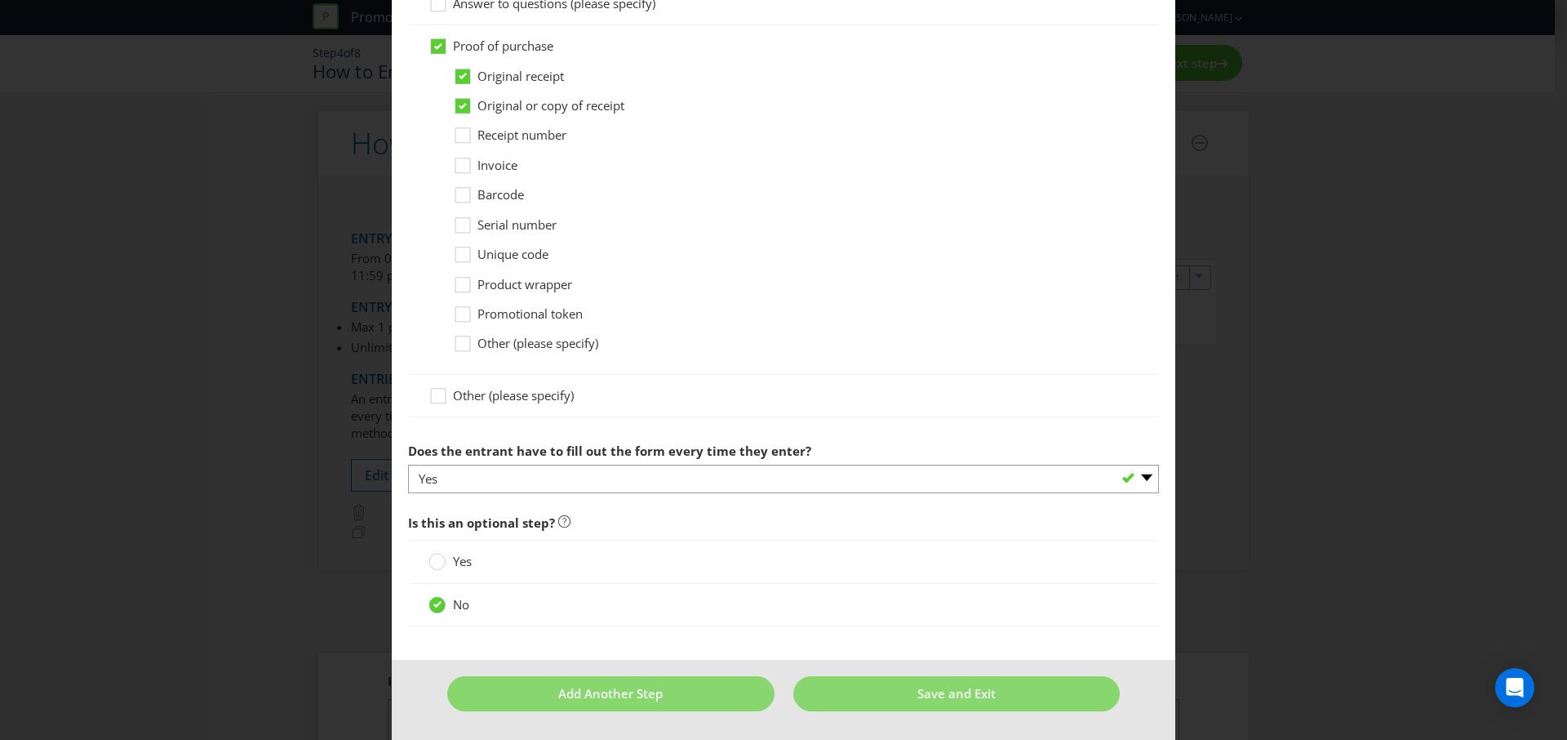
type input "[DOMAIN_NAME]"
click at [904, 584] on div "No" at bounding box center [783, 605] width 751 height 42
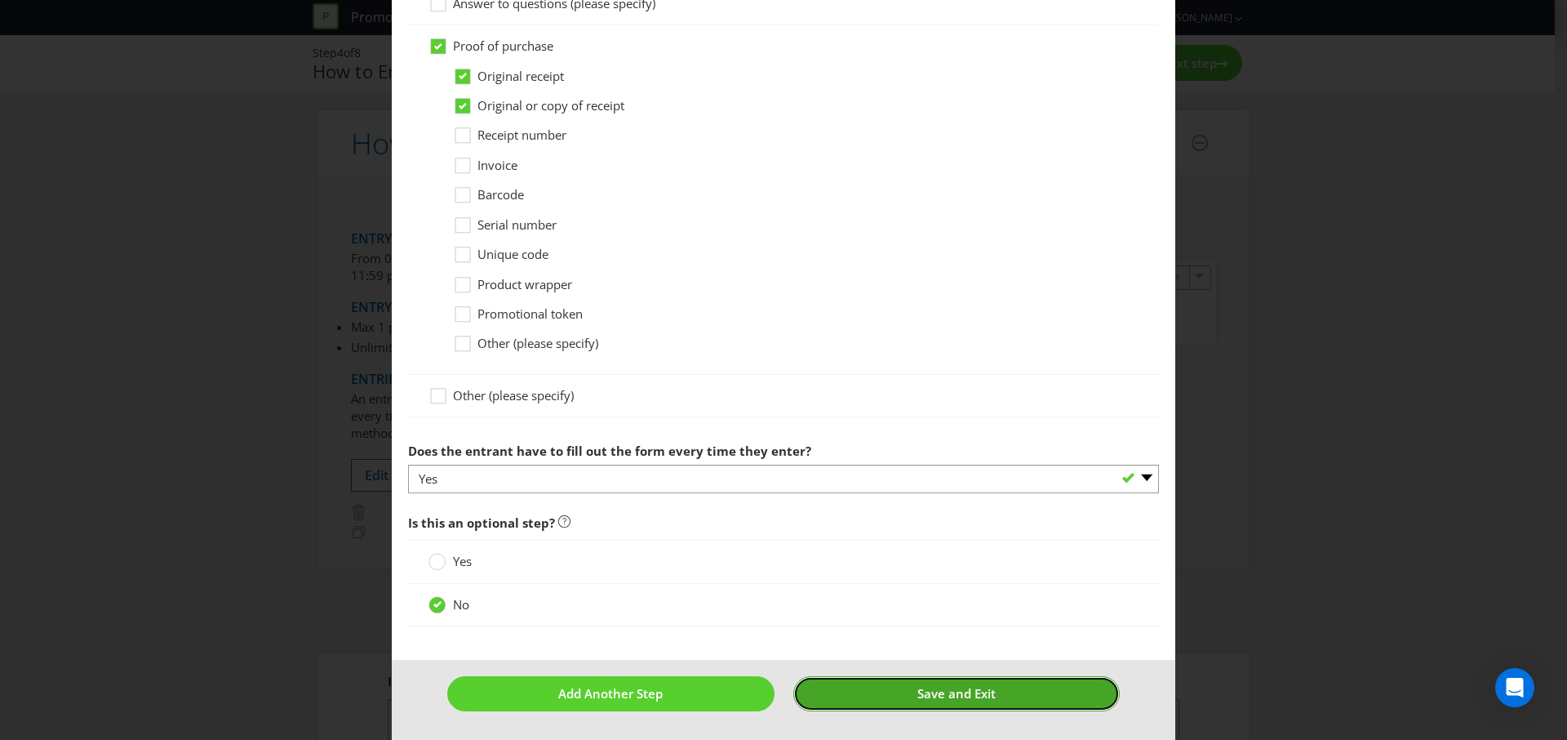
click at [894, 679] on button "Save and Exit" at bounding box center [956, 693] width 327 height 35
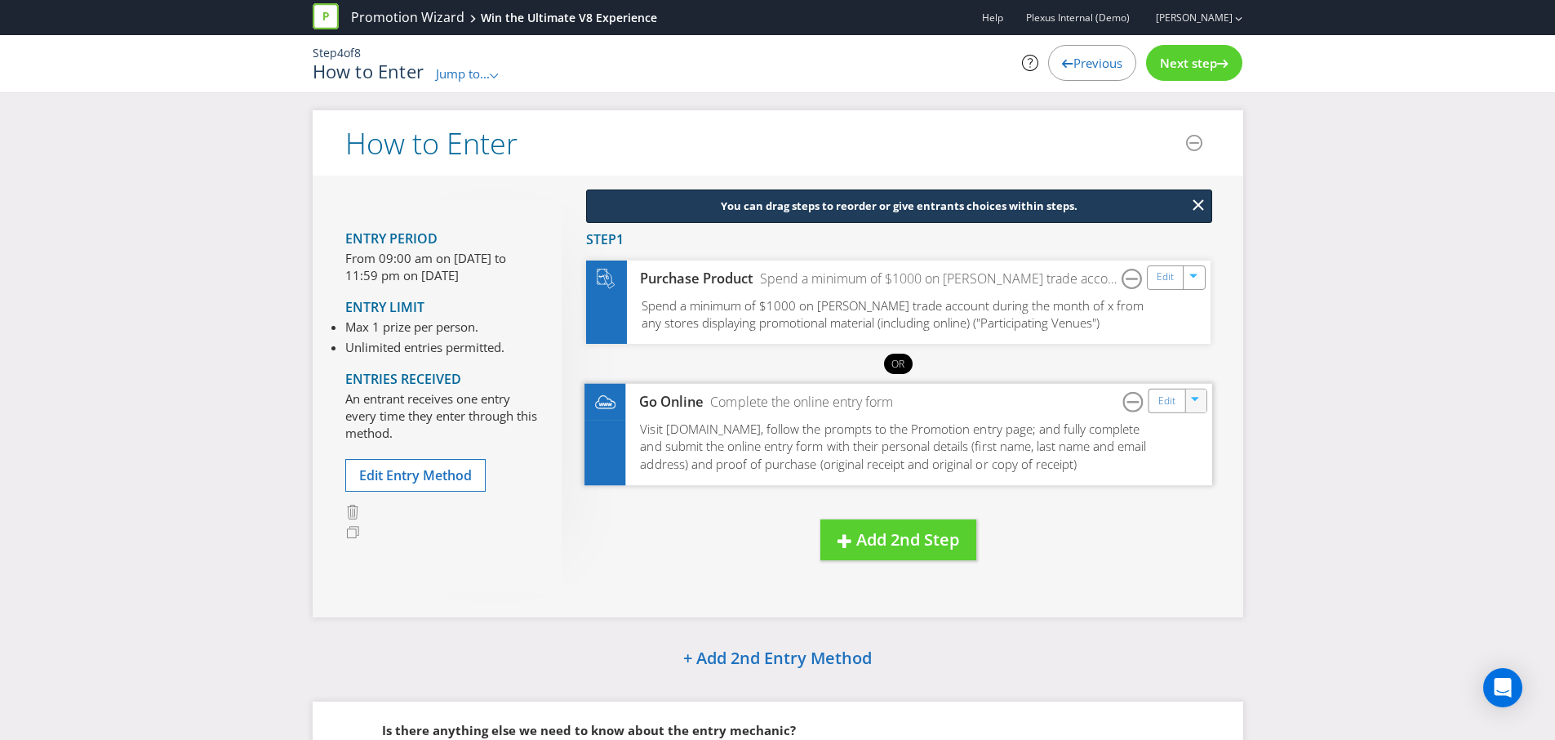
click at [1195, 397] on icon "button" at bounding box center [1196, 402] width 10 height 10
click at [1180, 455] on link "Delete" at bounding box center [1184, 458] width 36 height 16
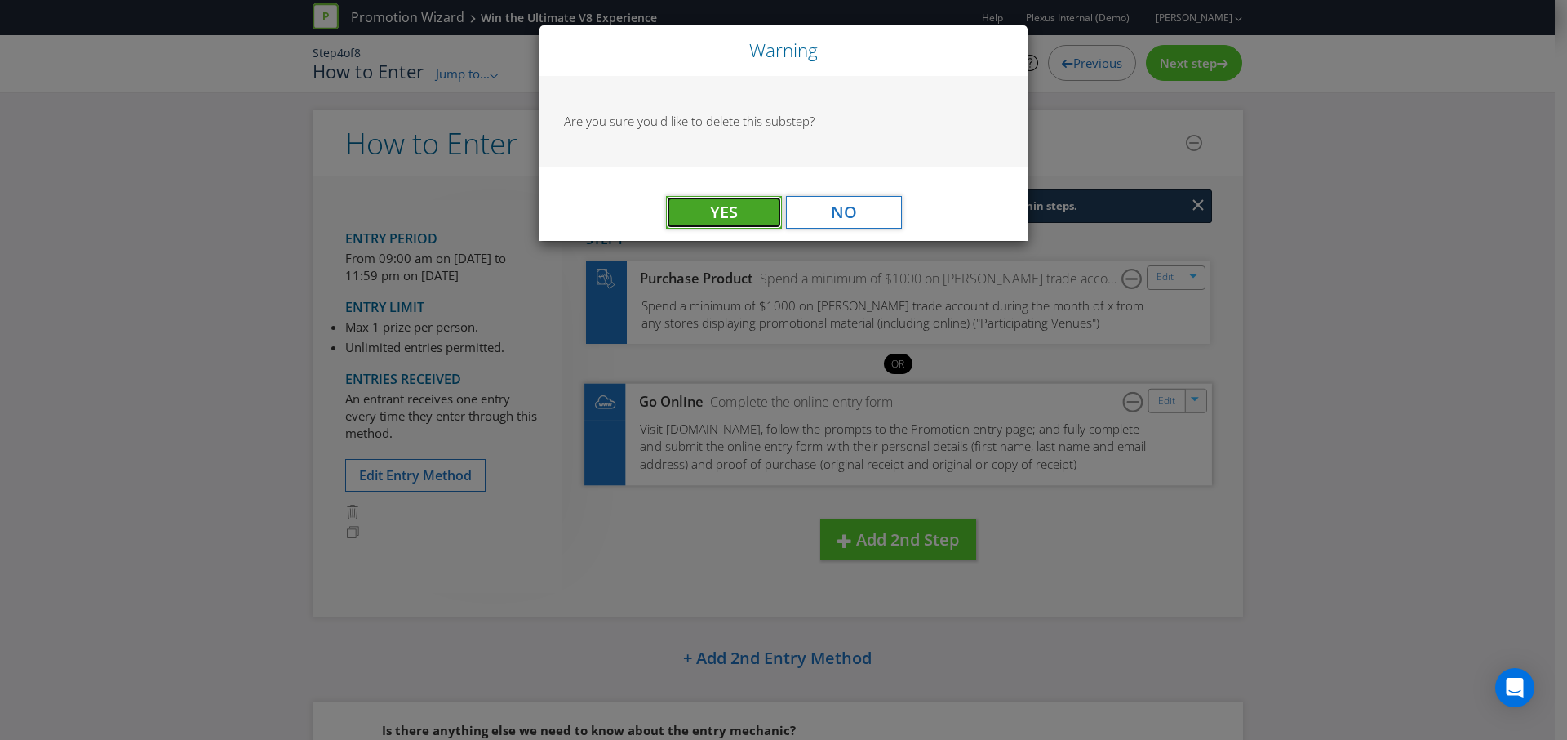
click at [705, 209] on button "Yes" at bounding box center [724, 212] width 116 height 33
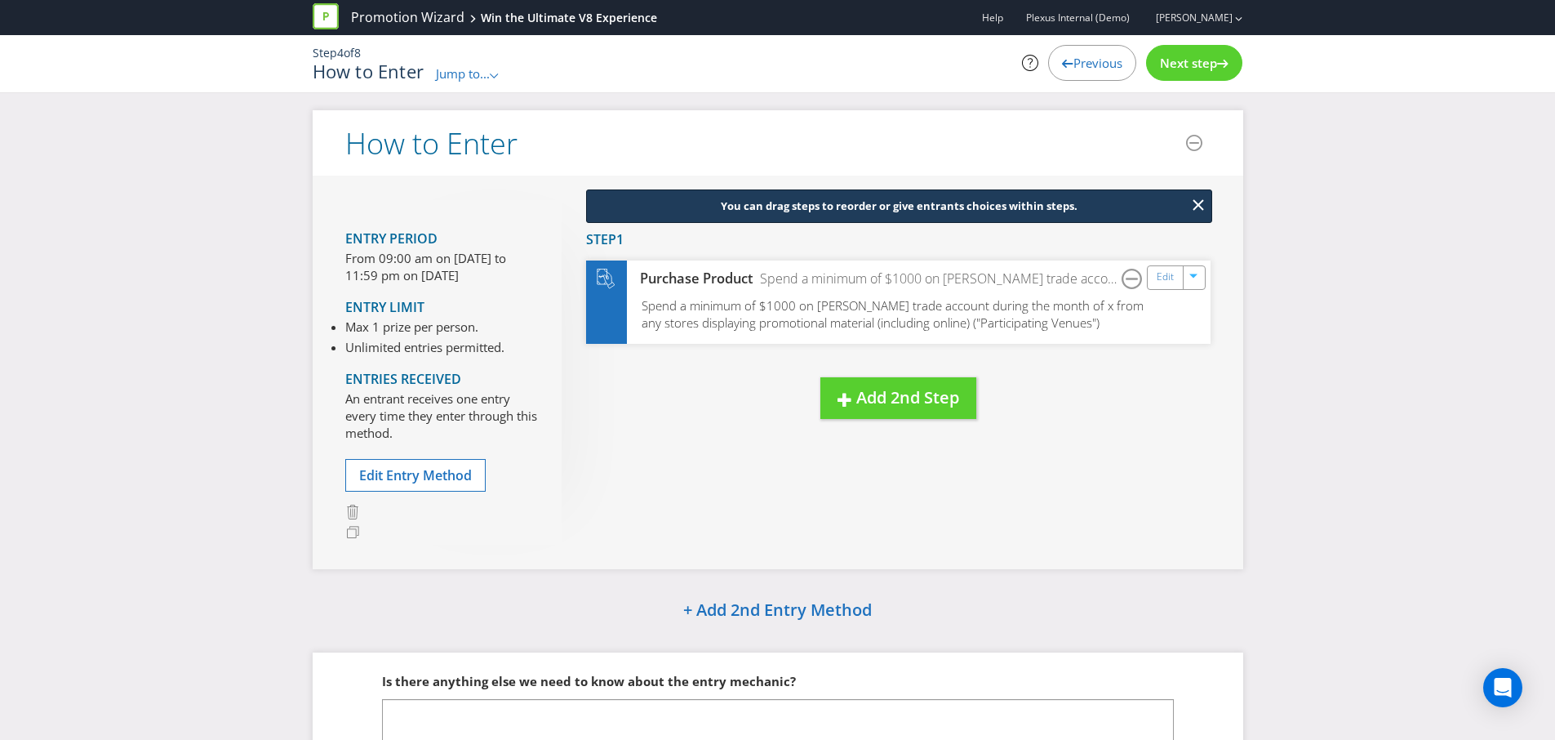
click at [1204, 66] on span "Next step" at bounding box center [1188, 63] width 57 height 16
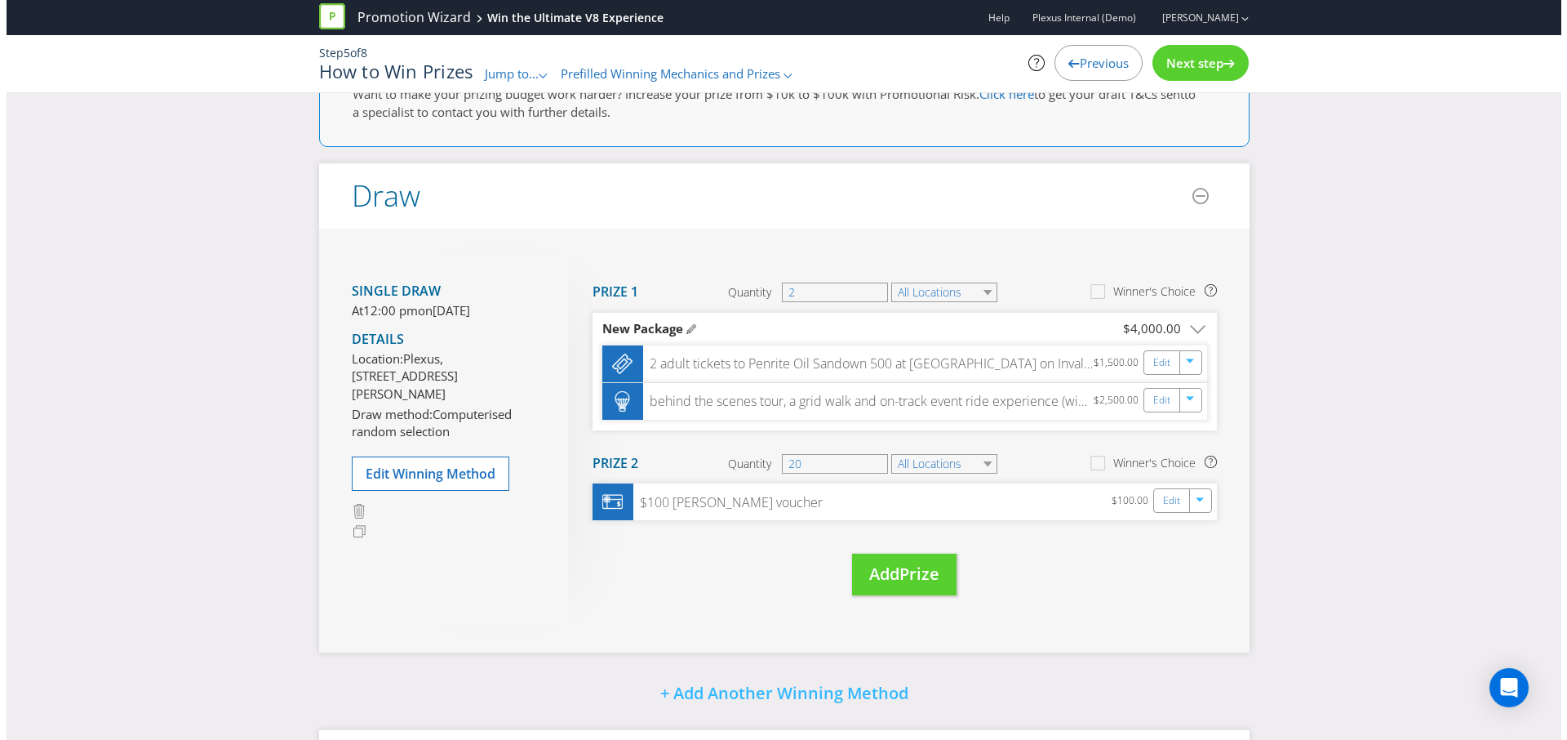
scroll to position [80, 0]
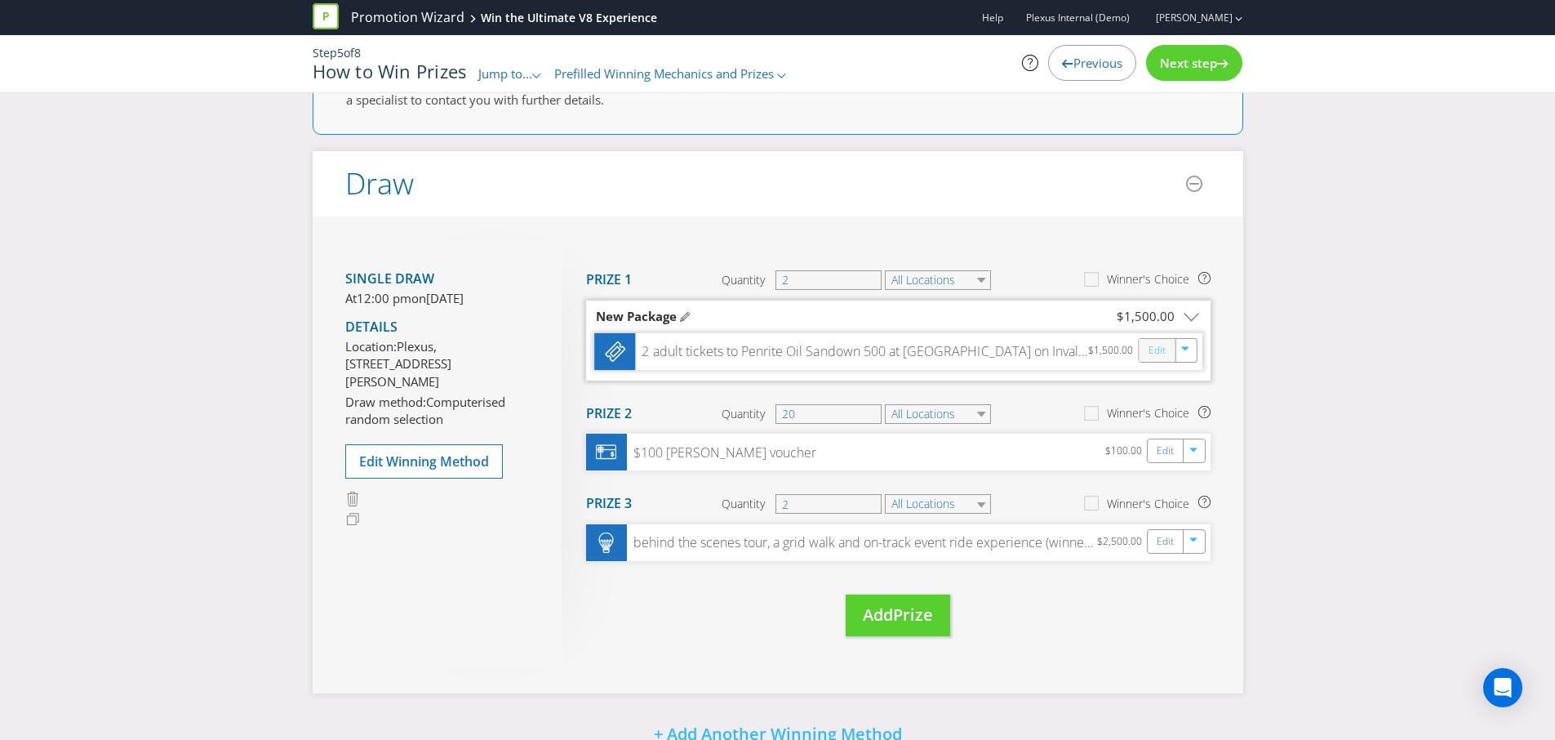
click at [1148, 353] on link "Edit" at bounding box center [1156, 349] width 17 height 19
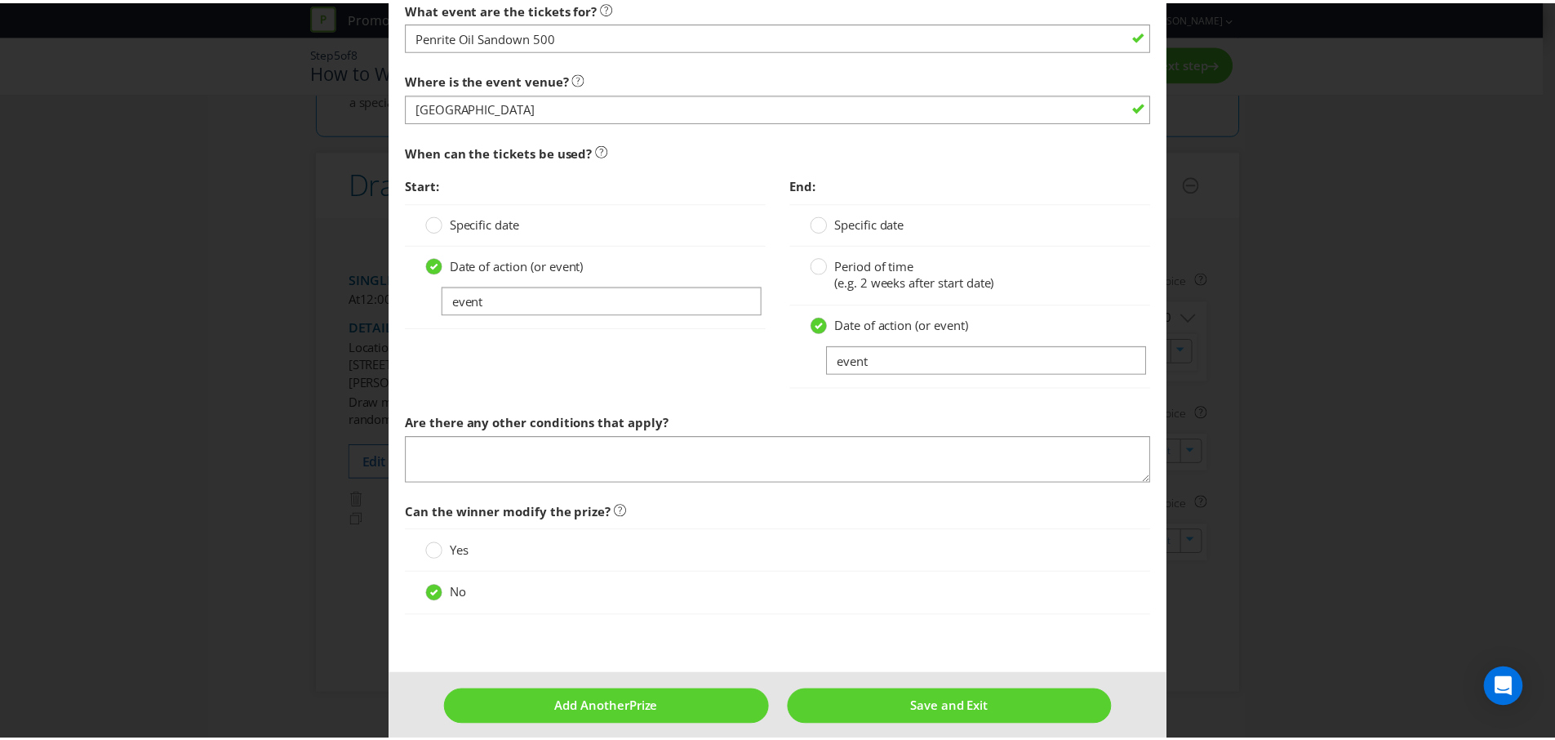
scroll to position [935, 0]
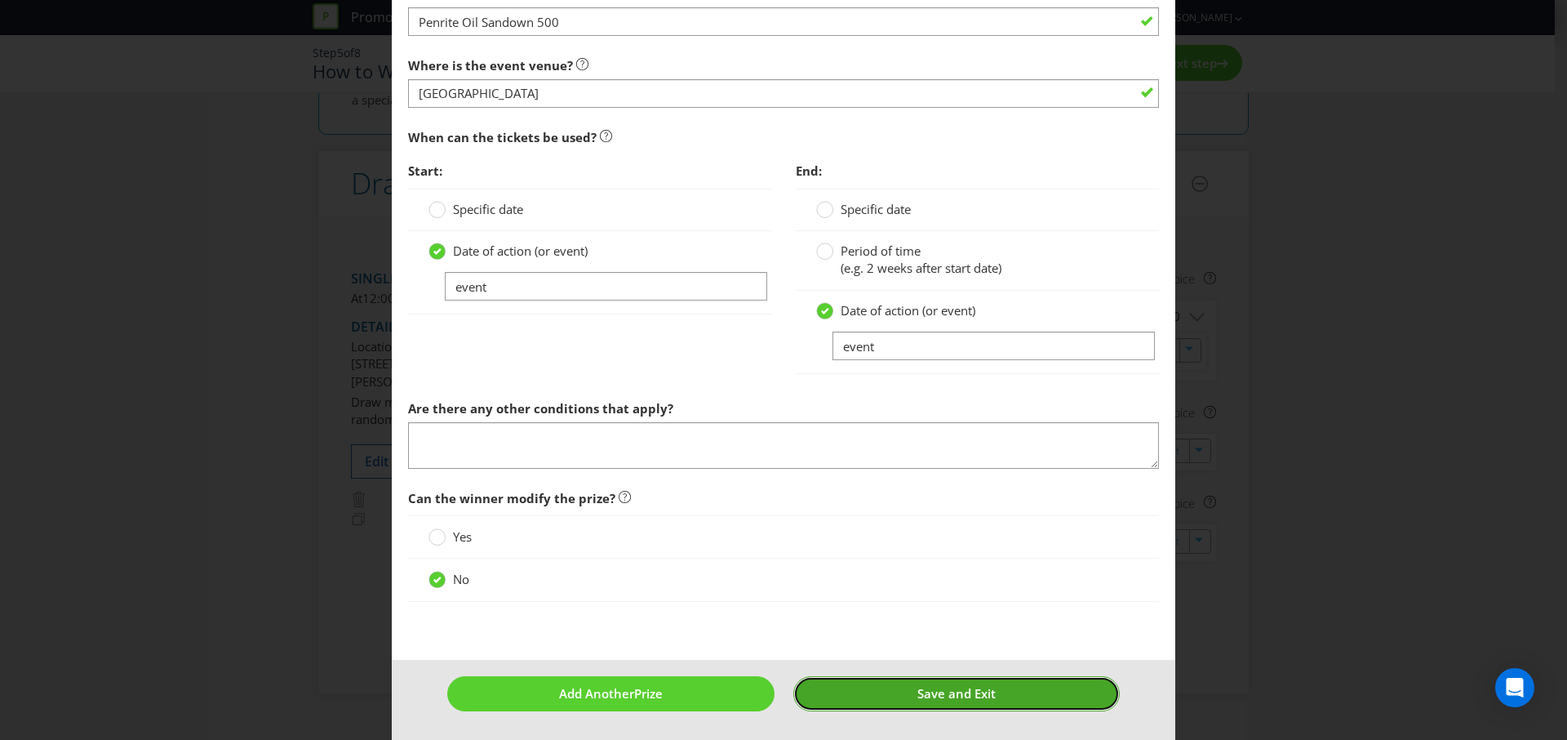
click at [864, 700] on button "Save and Exit" at bounding box center [956, 693] width 327 height 35
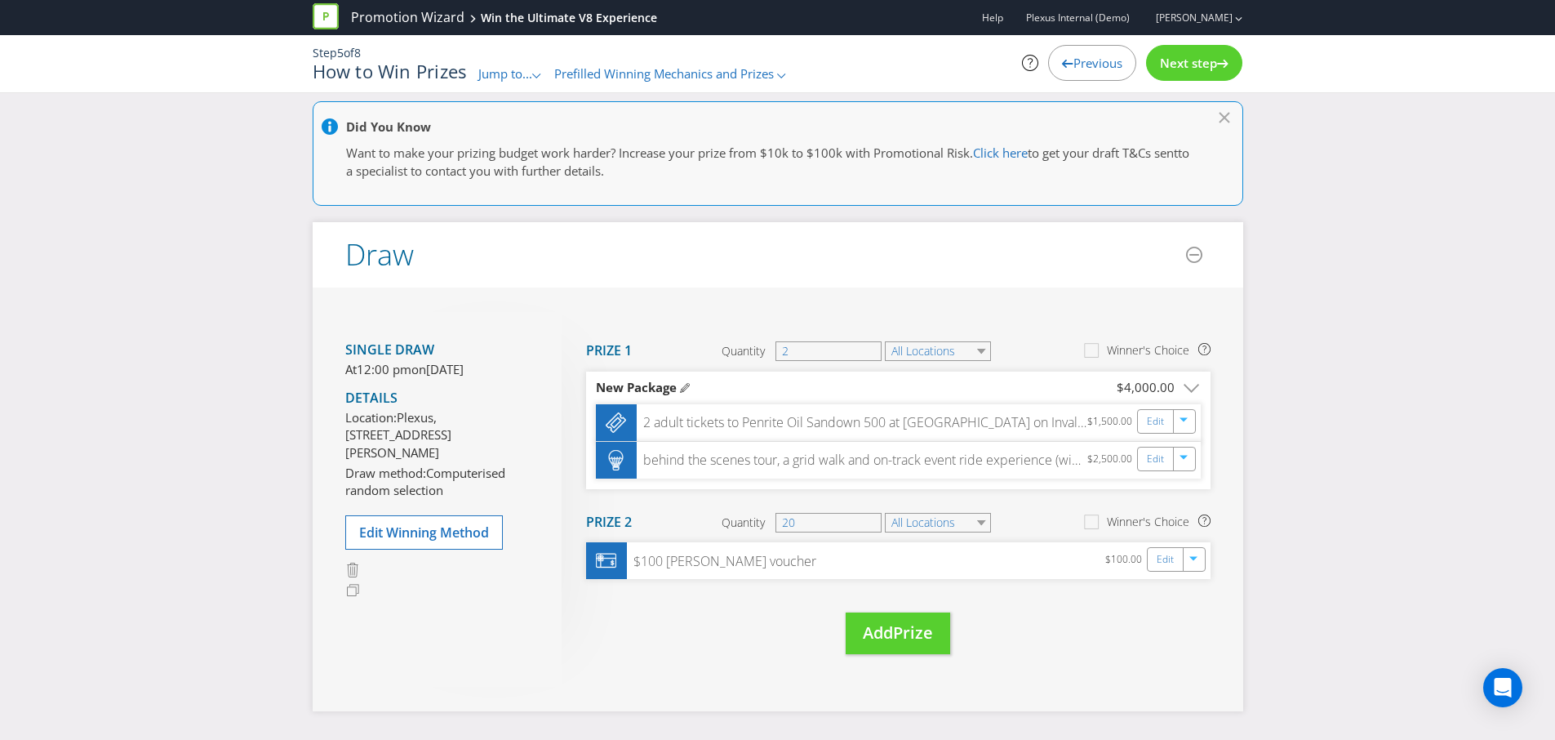
scroll to position [7, 0]
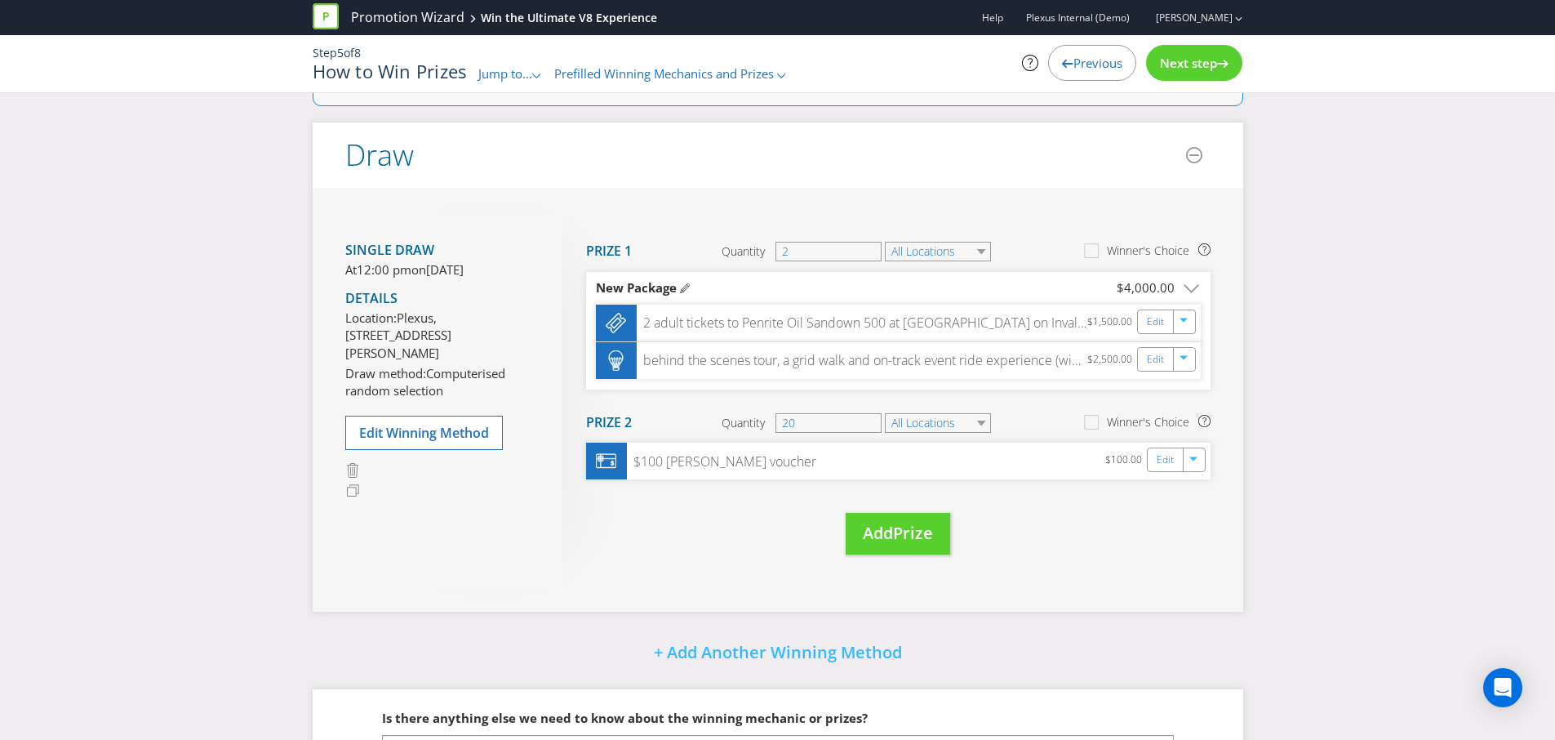
click at [1094, 546] on div "Move Here Drag here to move prize Prize 1 Quantity 2 All Locations Winner's Cho…" at bounding box center [886, 399] width 649 height 375
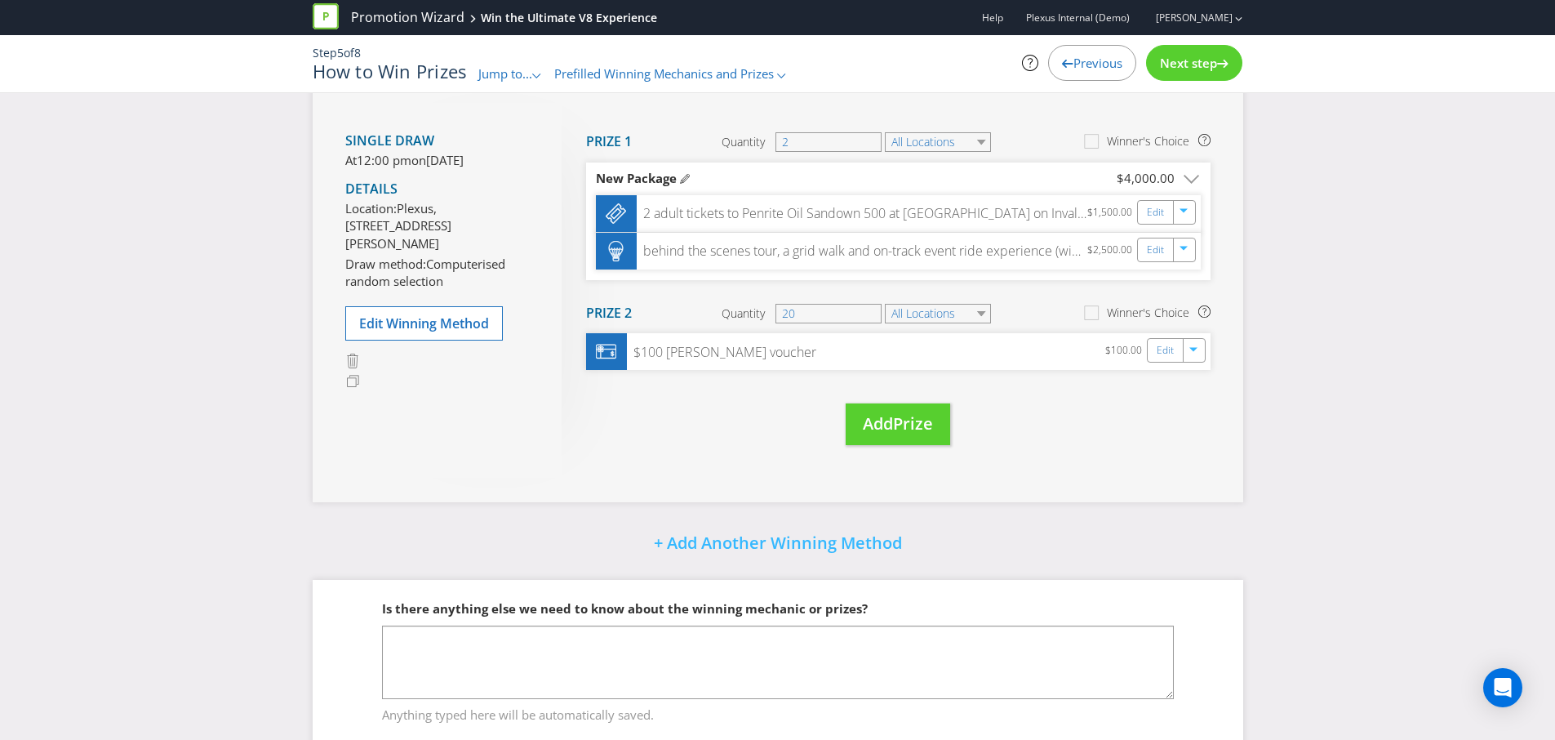
scroll to position [226, 0]
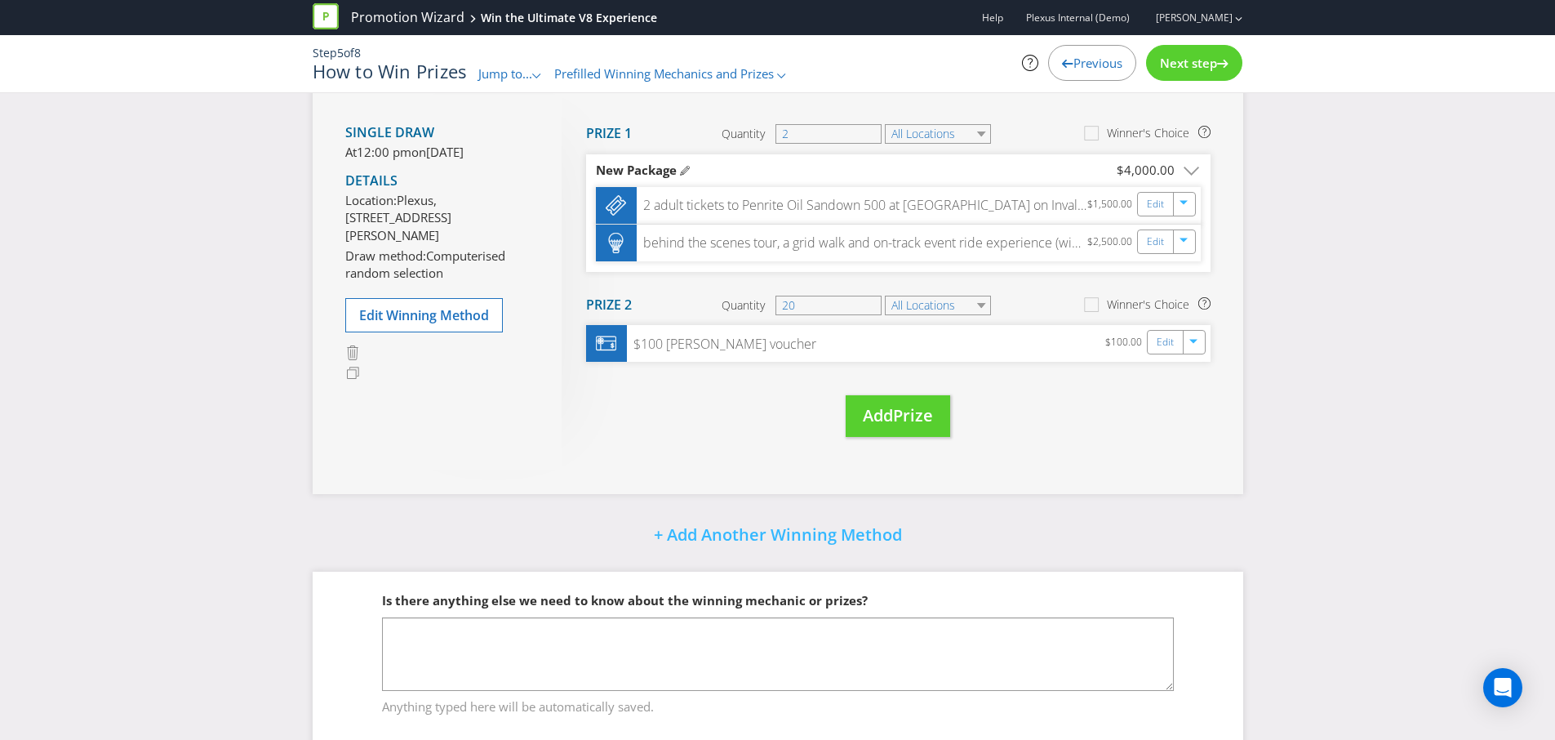
click at [1193, 56] on span "Next step" at bounding box center [1188, 63] width 57 height 16
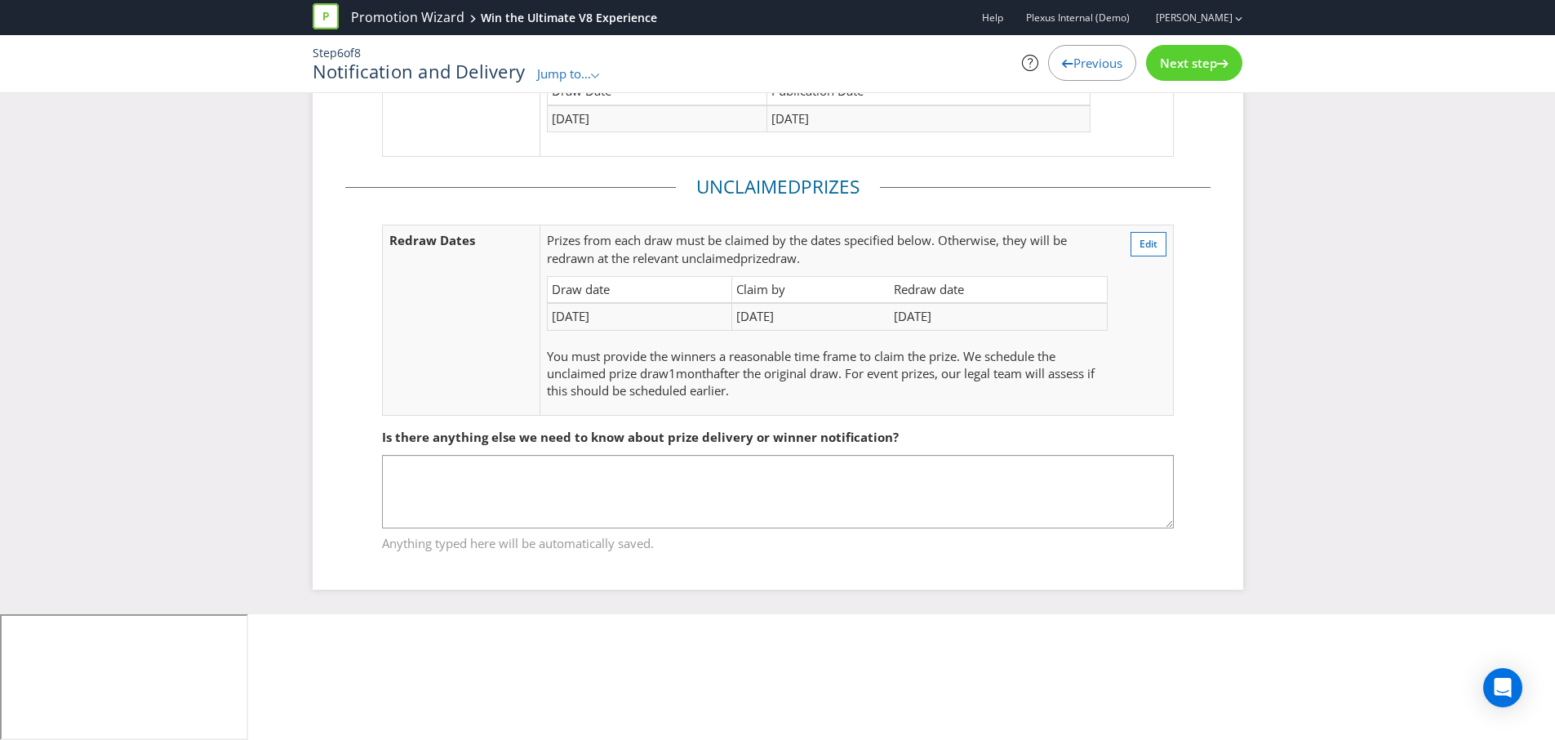
scroll to position [88, 0]
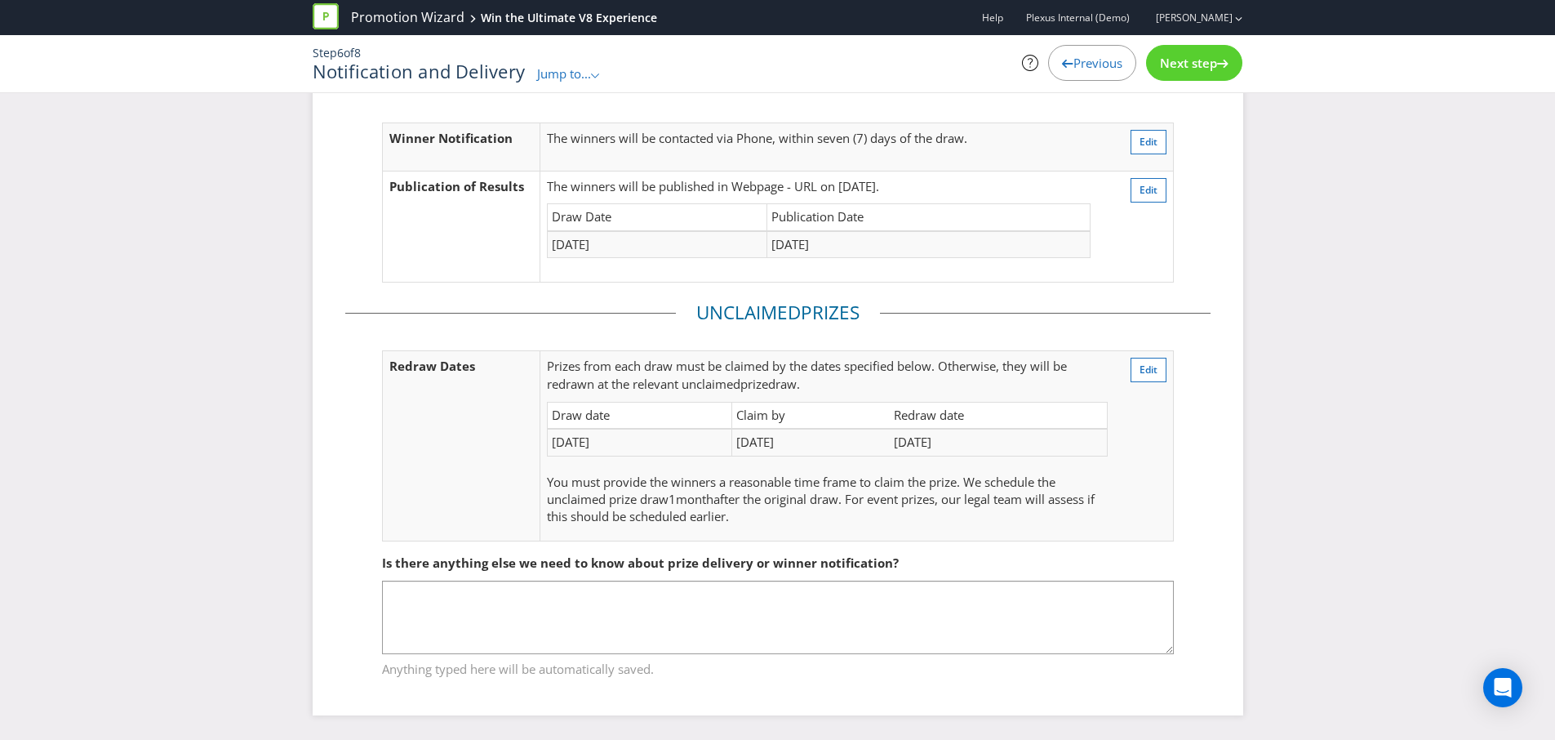
click at [1194, 56] on span "Next step" at bounding box center [1188, 63] width 57 height 16
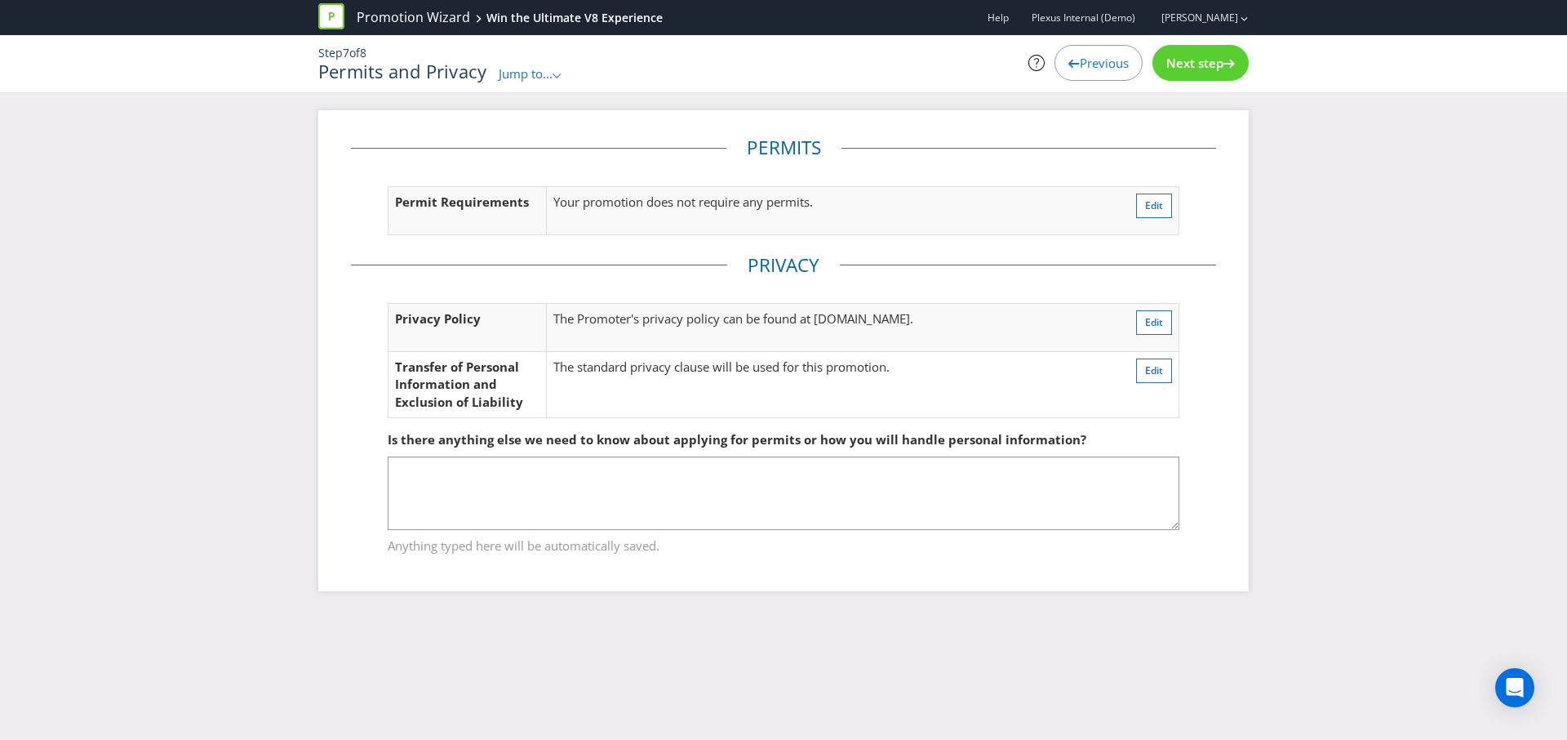
click at [1194, 56] on span "Next step" at bounding box center [1194, 63] width 57 height 16
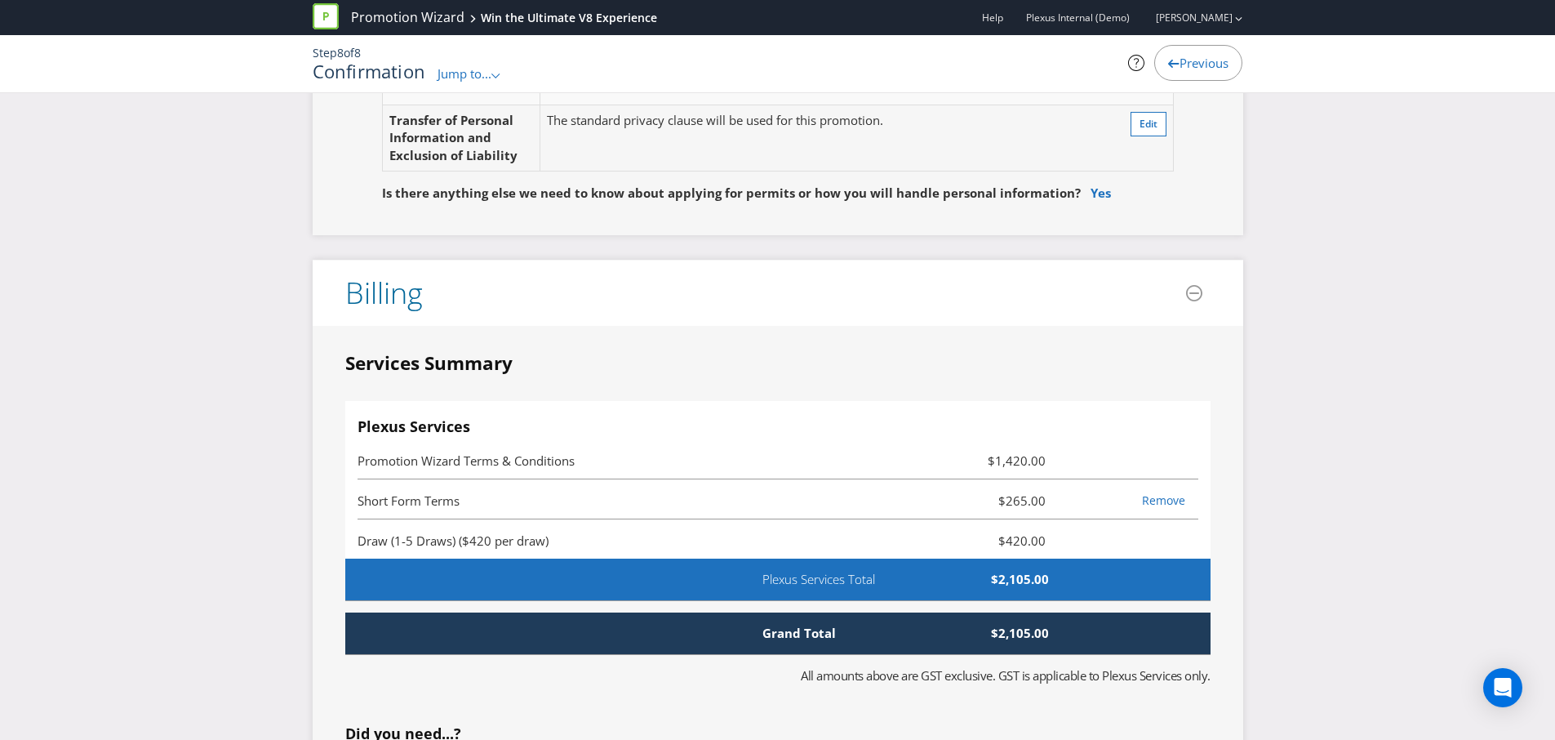
scroll to position [3481, 0]
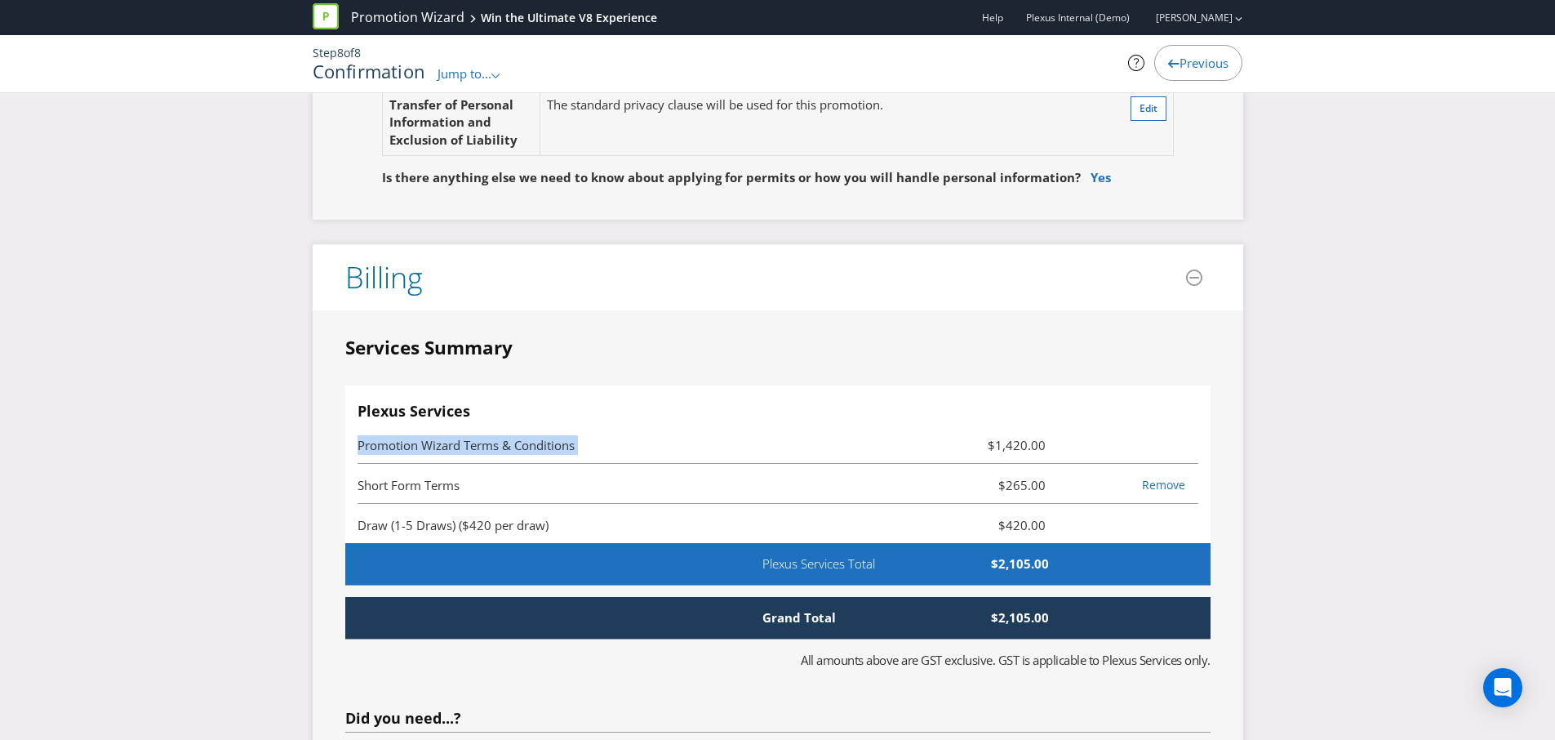
drag, startPoint x: 982, startPoint y: 441, endPoint x: 1059, endPoint y: 449, distance: 77.2
click at [1059, 449] on li "Promotion Wizard Terms & Conditions $1,420.00" at bounding box center [778, 444] width 841 height 40
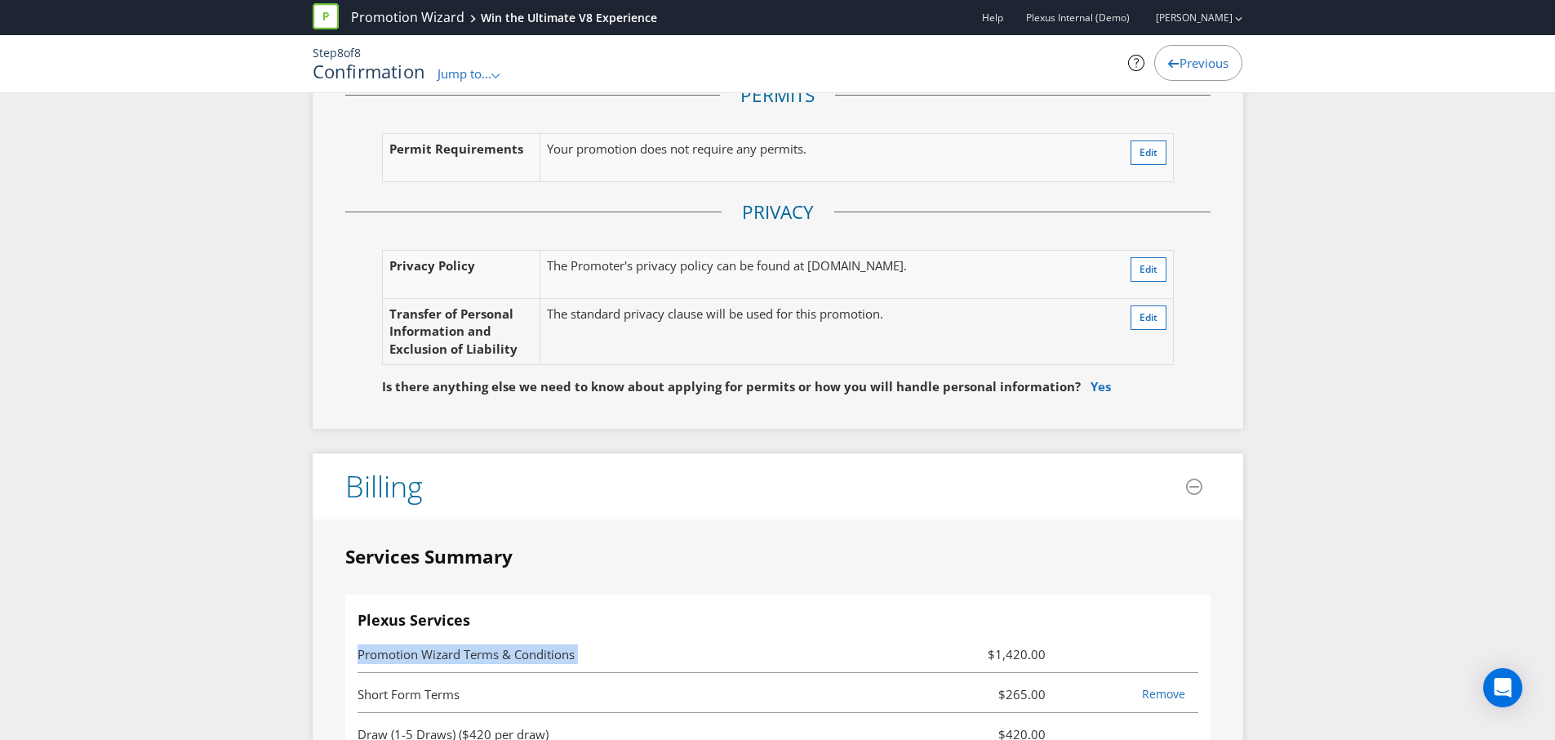
scroll to position [3270, 0]
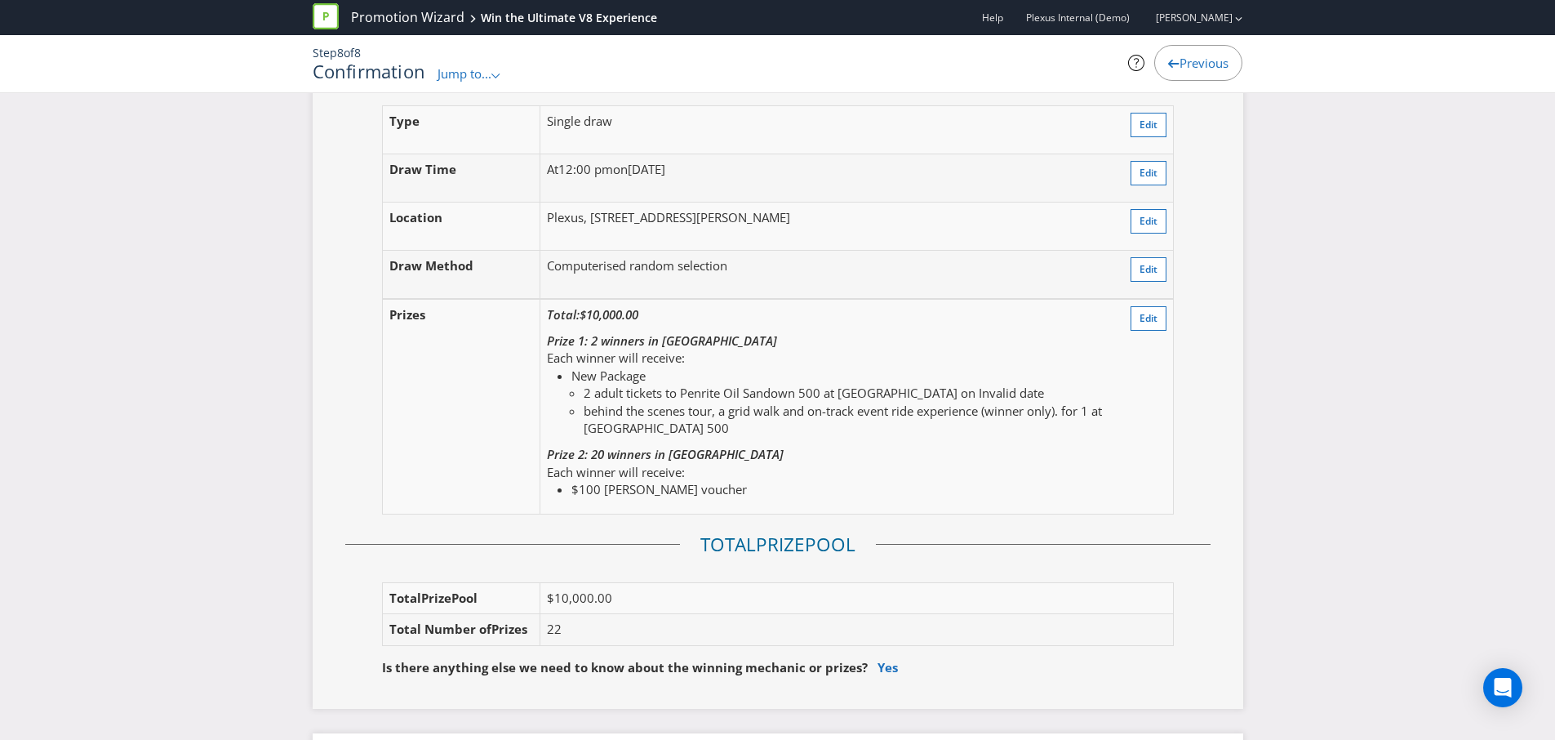
scroll to position [1858, 0]
click at [451, 73] on span "Jump to..." at bounding box center [465, 73] width 54 height 16
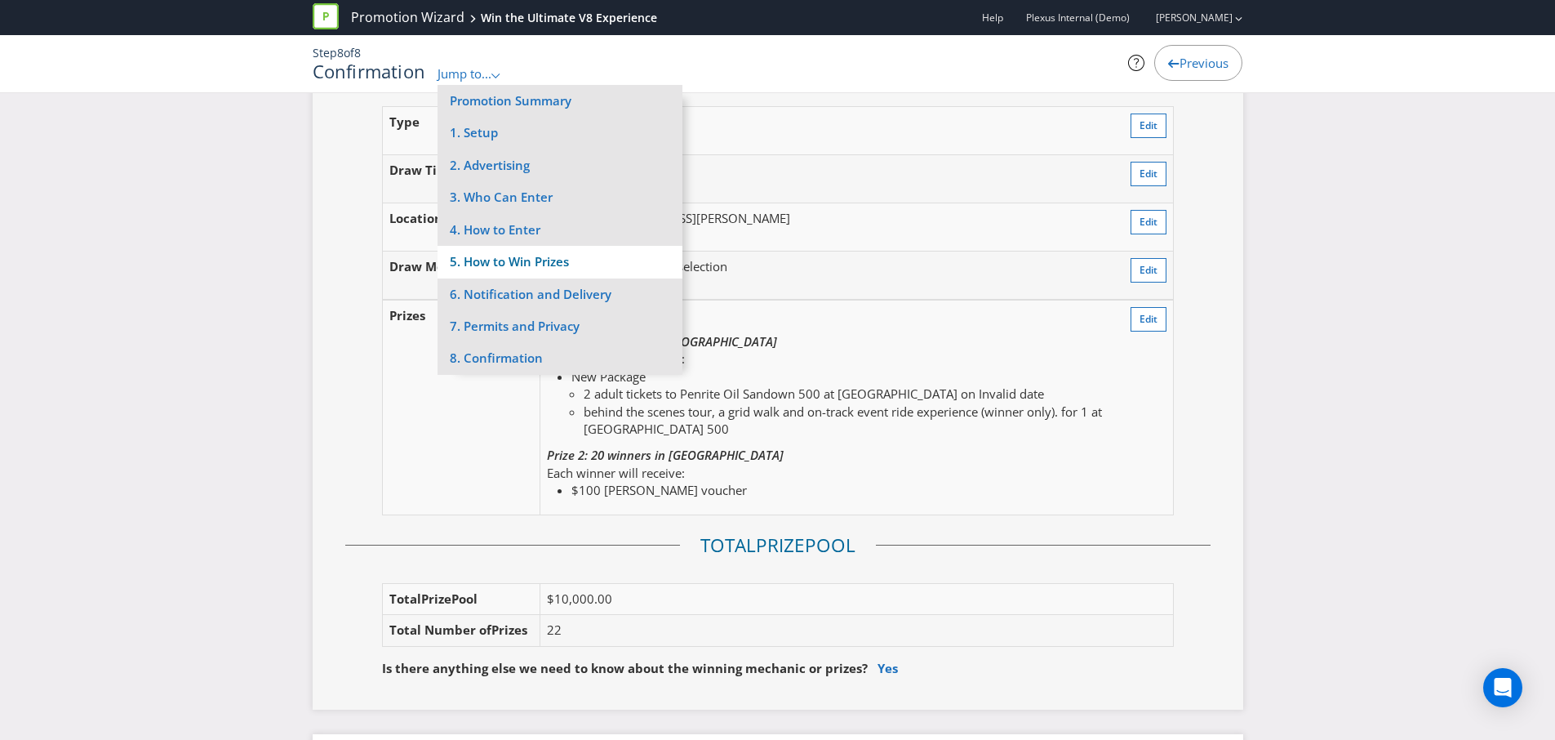
click at [529, 255] on li "5. How to Win Prizes" at bounding box center [560, 262] width 245 height 32
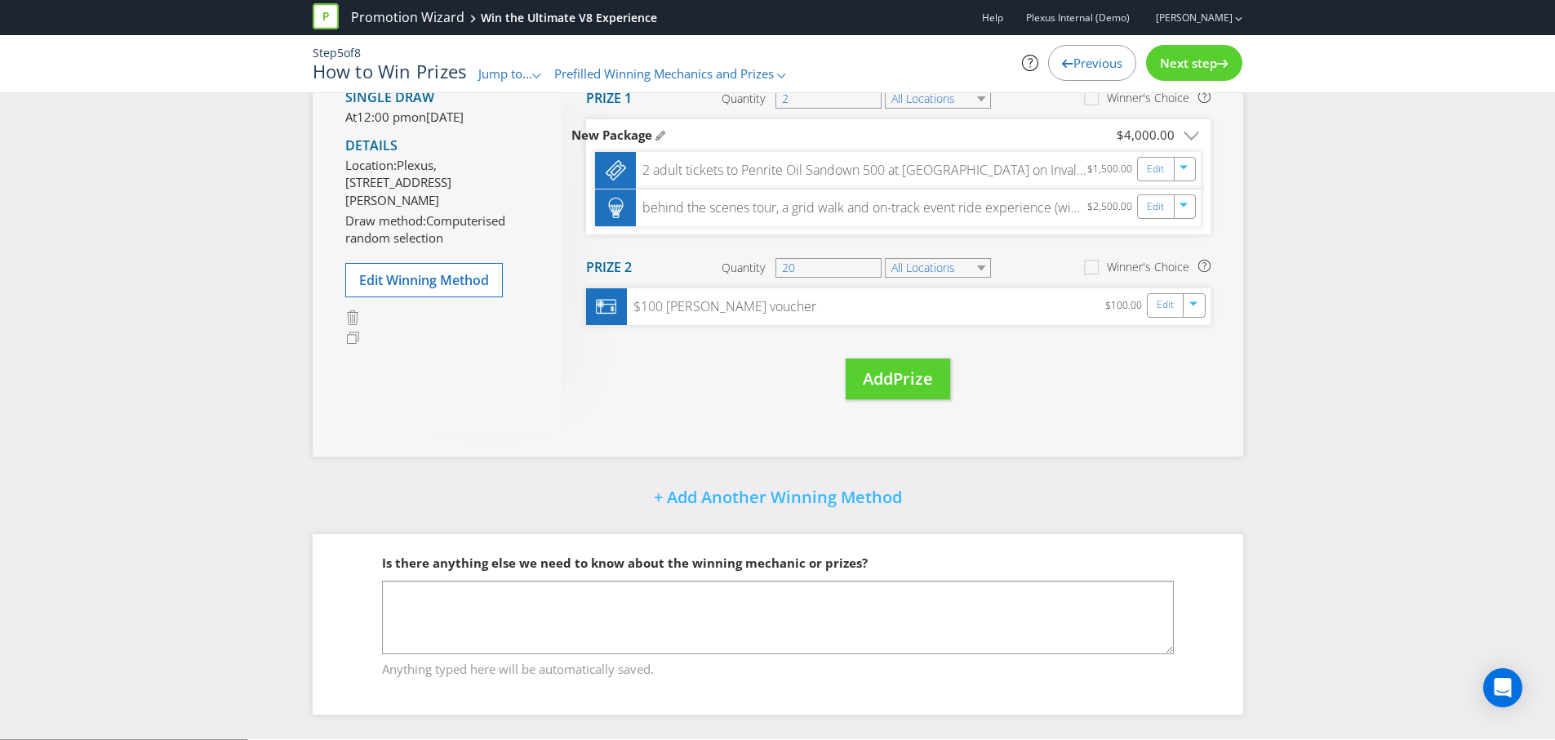
scroll to position [263, 0]
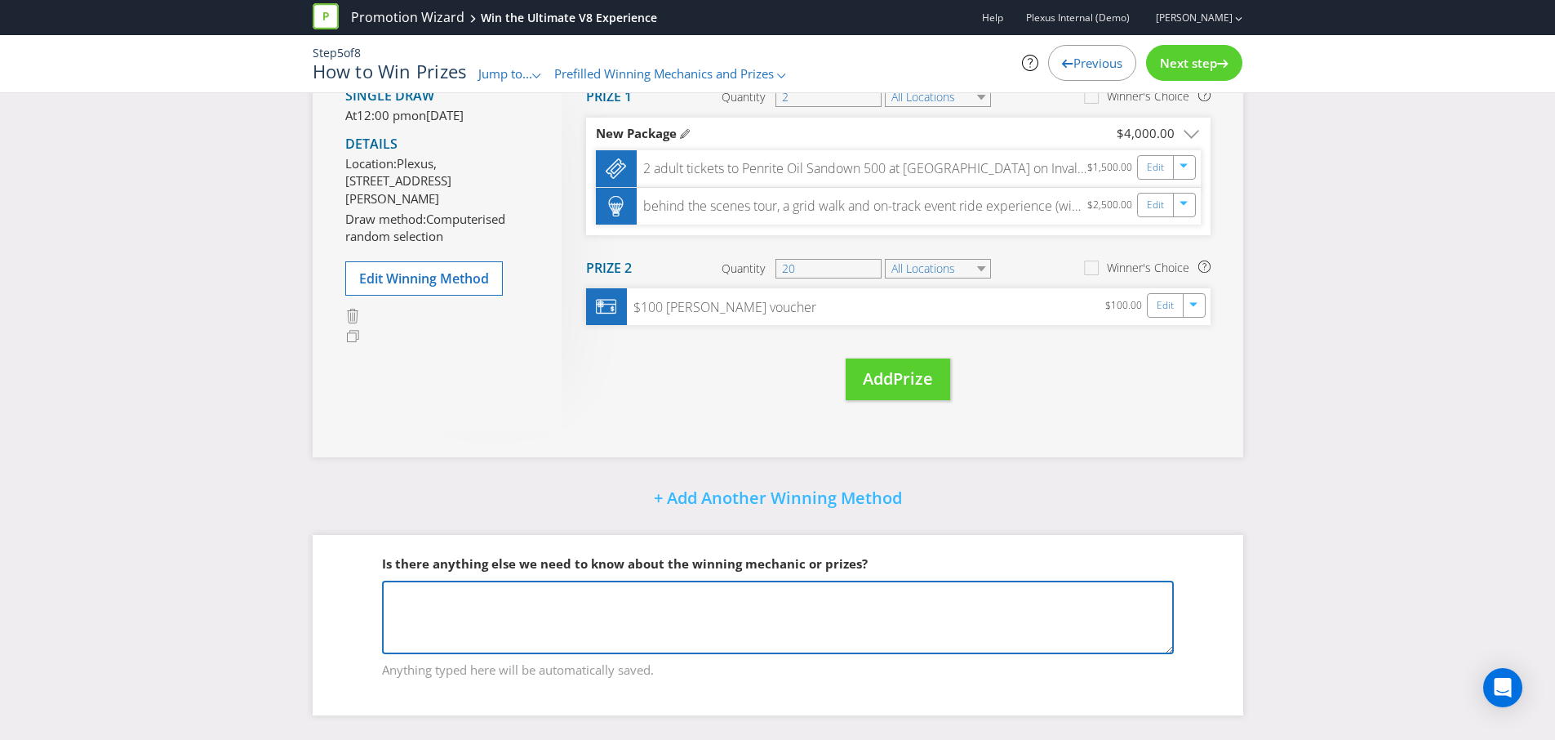
click at [445, 602] on textarea at bounding box center [778, 616] width 792 height 73
type textarea "a"
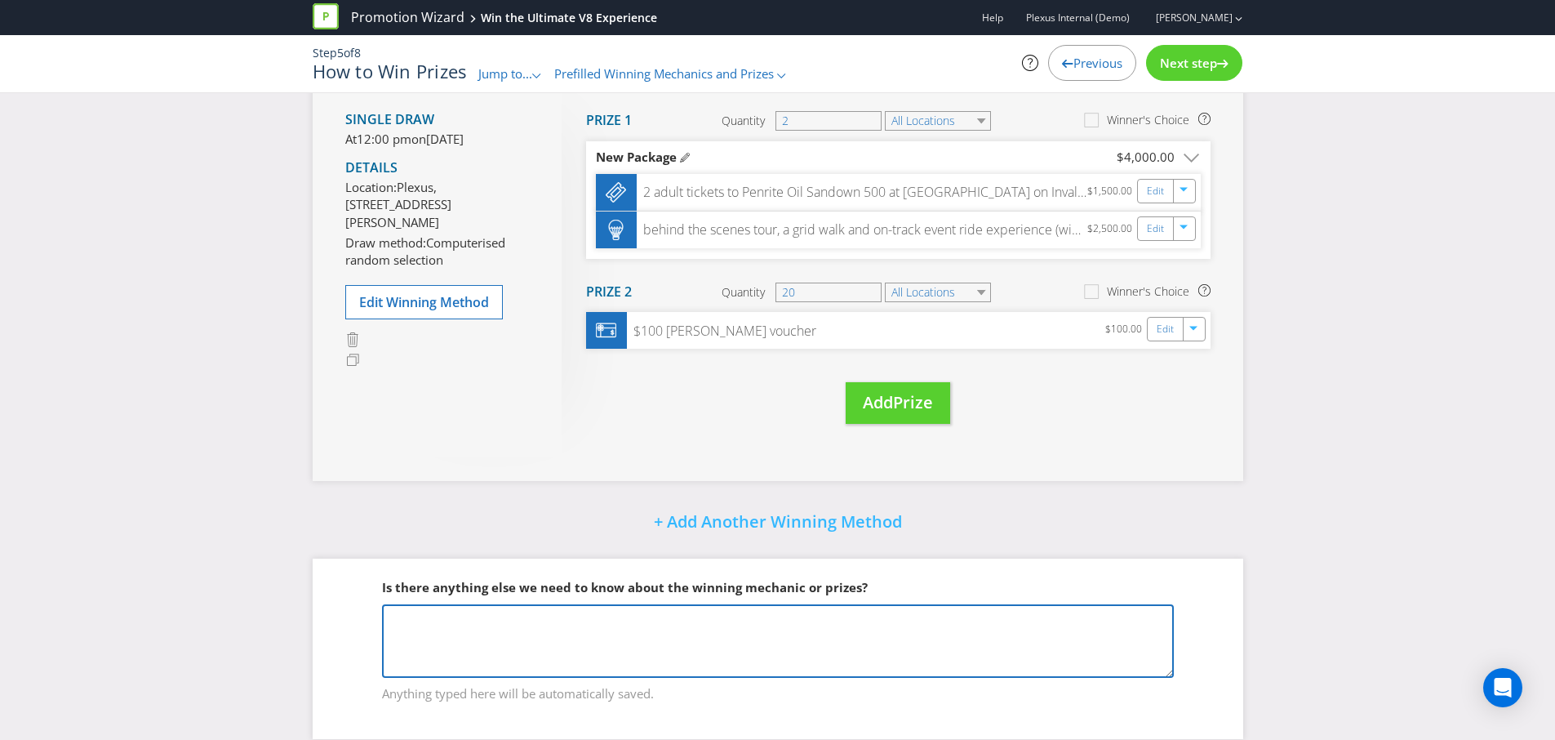
scroll to position [243, 0]
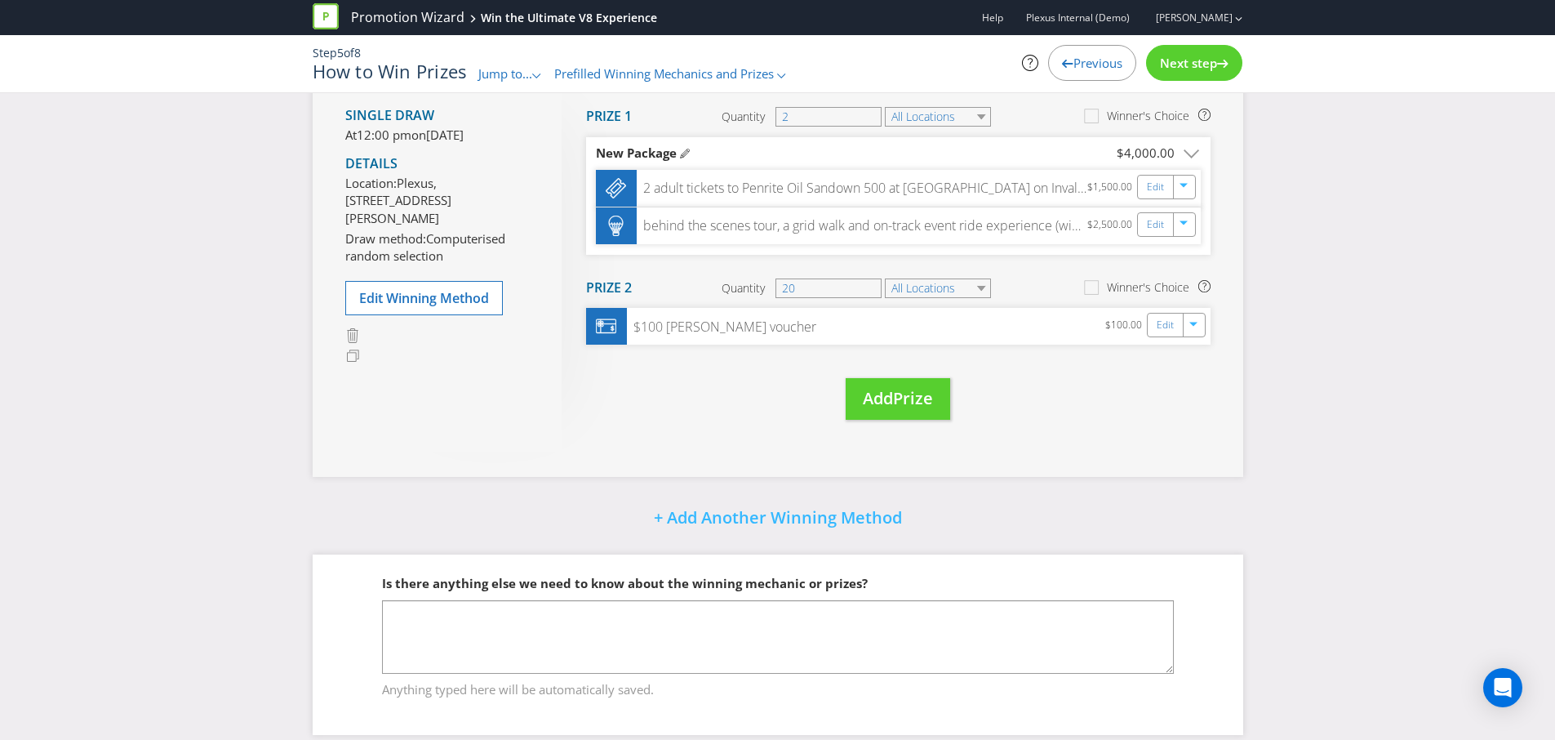
click at [517, 80] on span "Jump to..." at bounding box center [505, 73] width 54 height 16
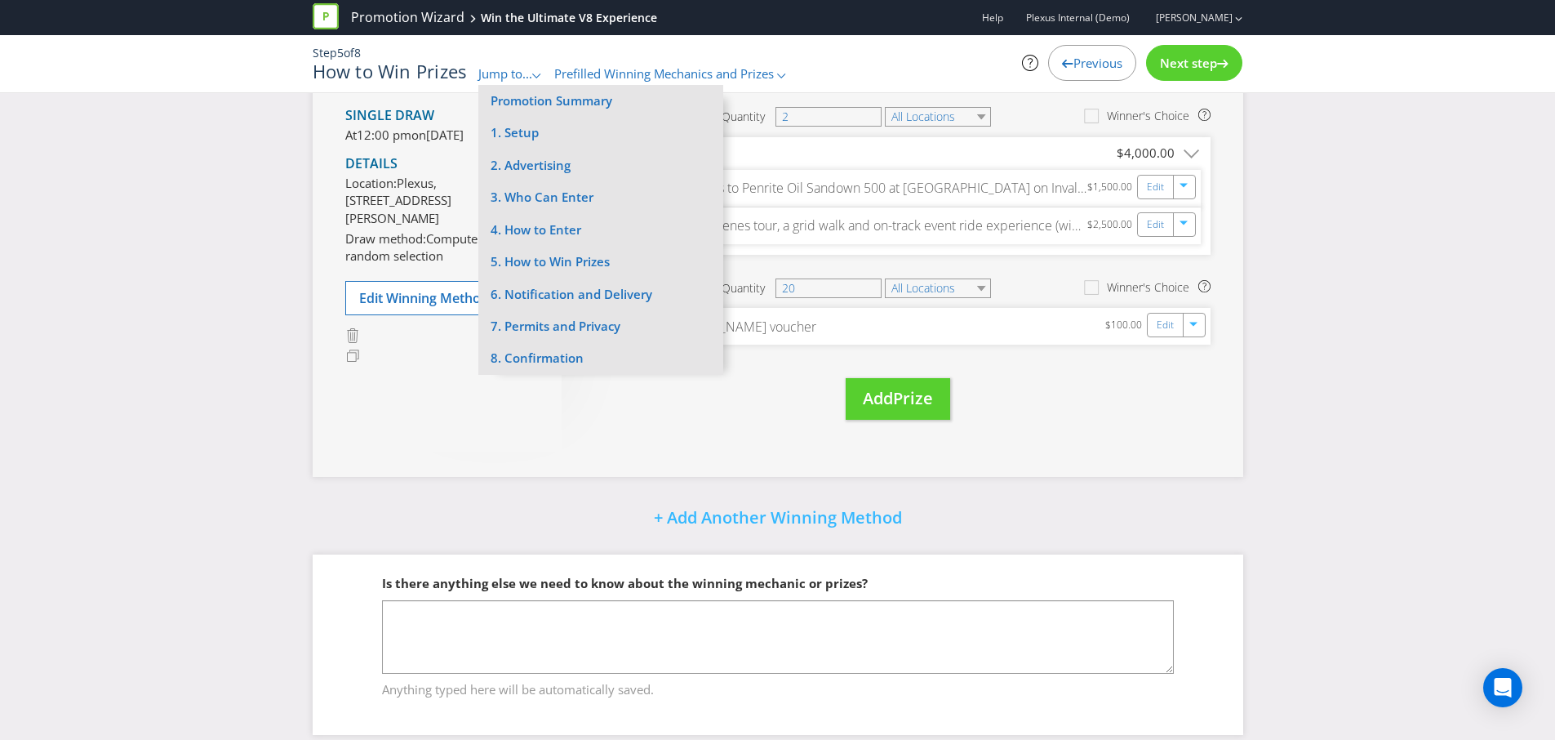
click at [469, 368] on div at bounding box center [441, 359] width 192 height 20
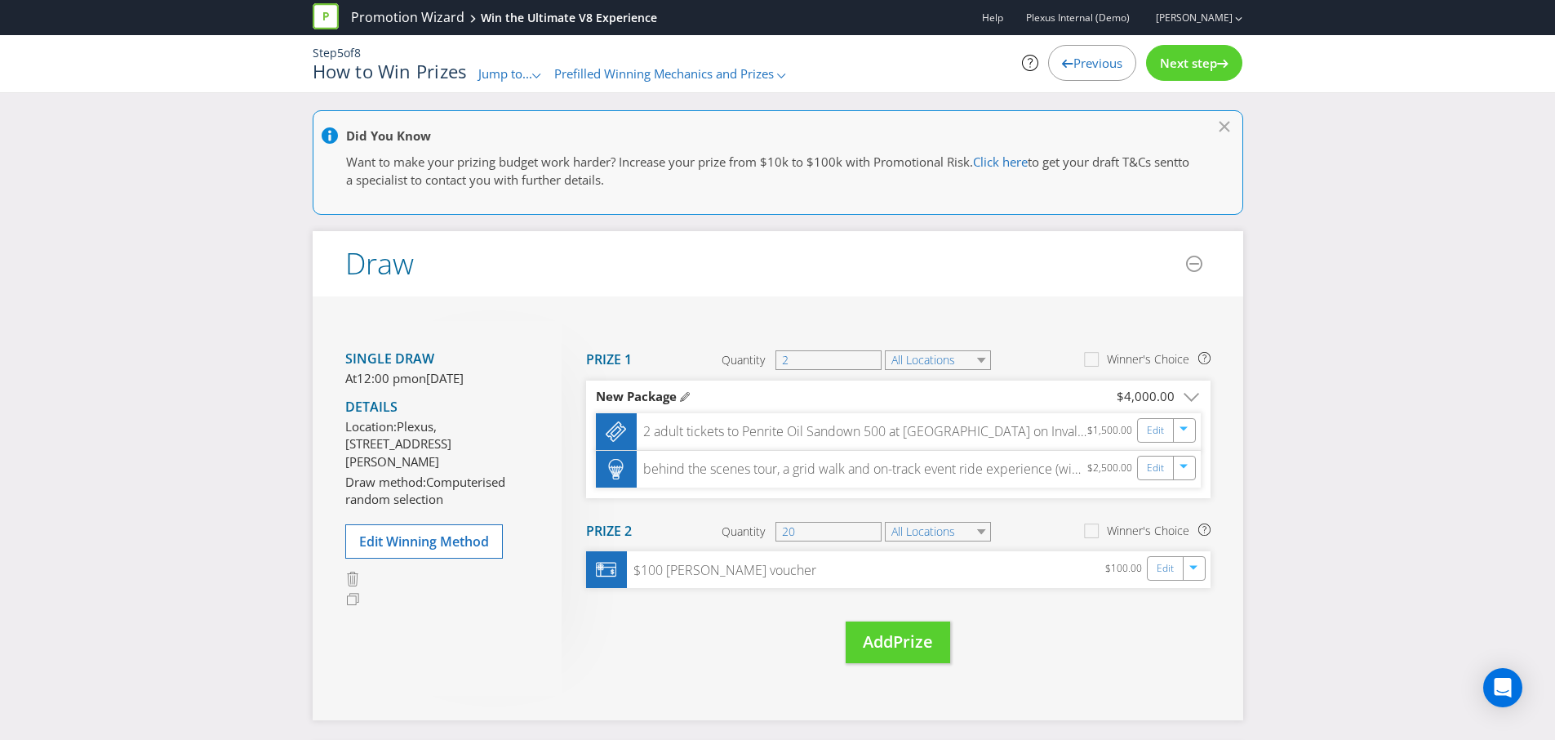
scroll to position [289, 0]
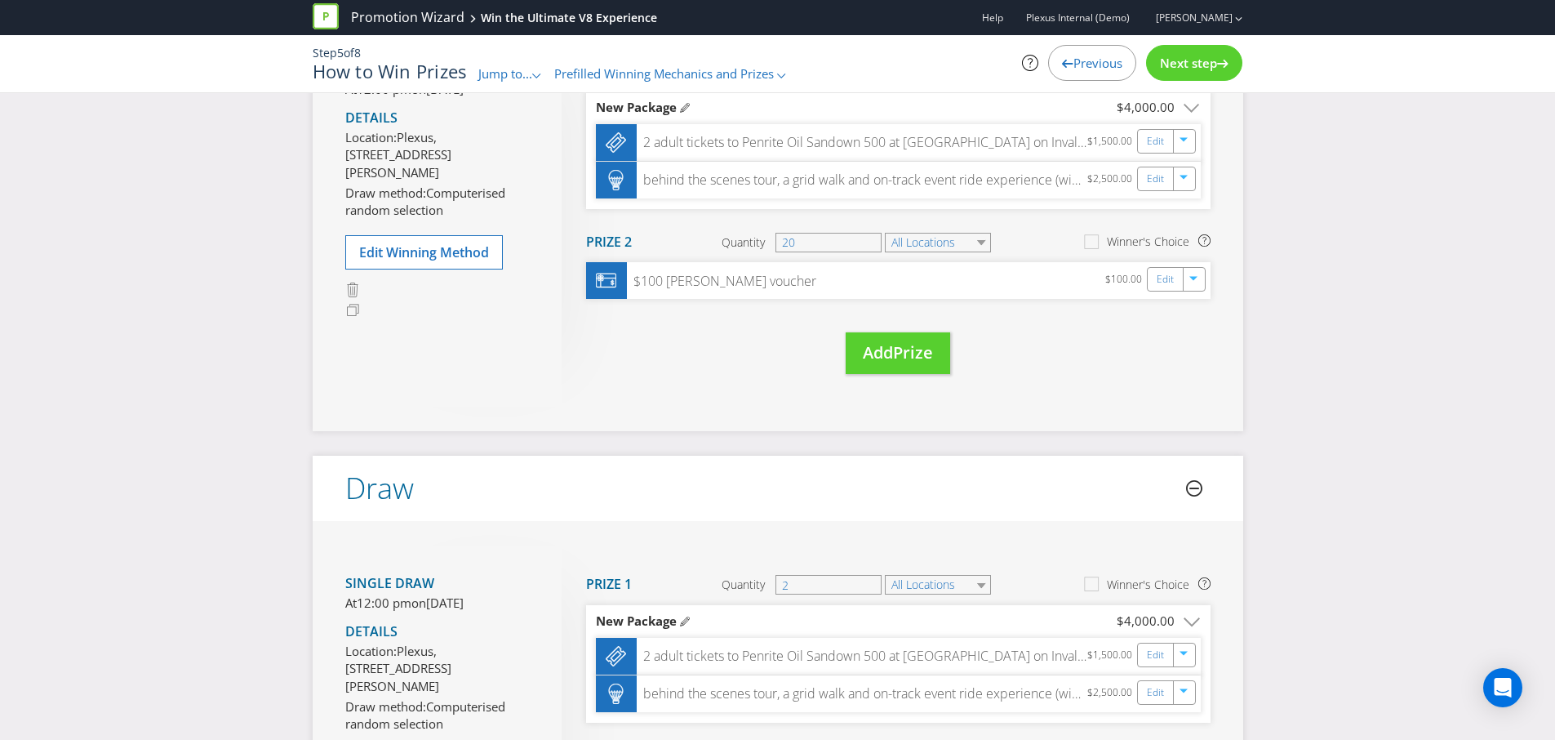
click at [1196, 490] on icon at bounding box center [1194, 488] width 16 height 16
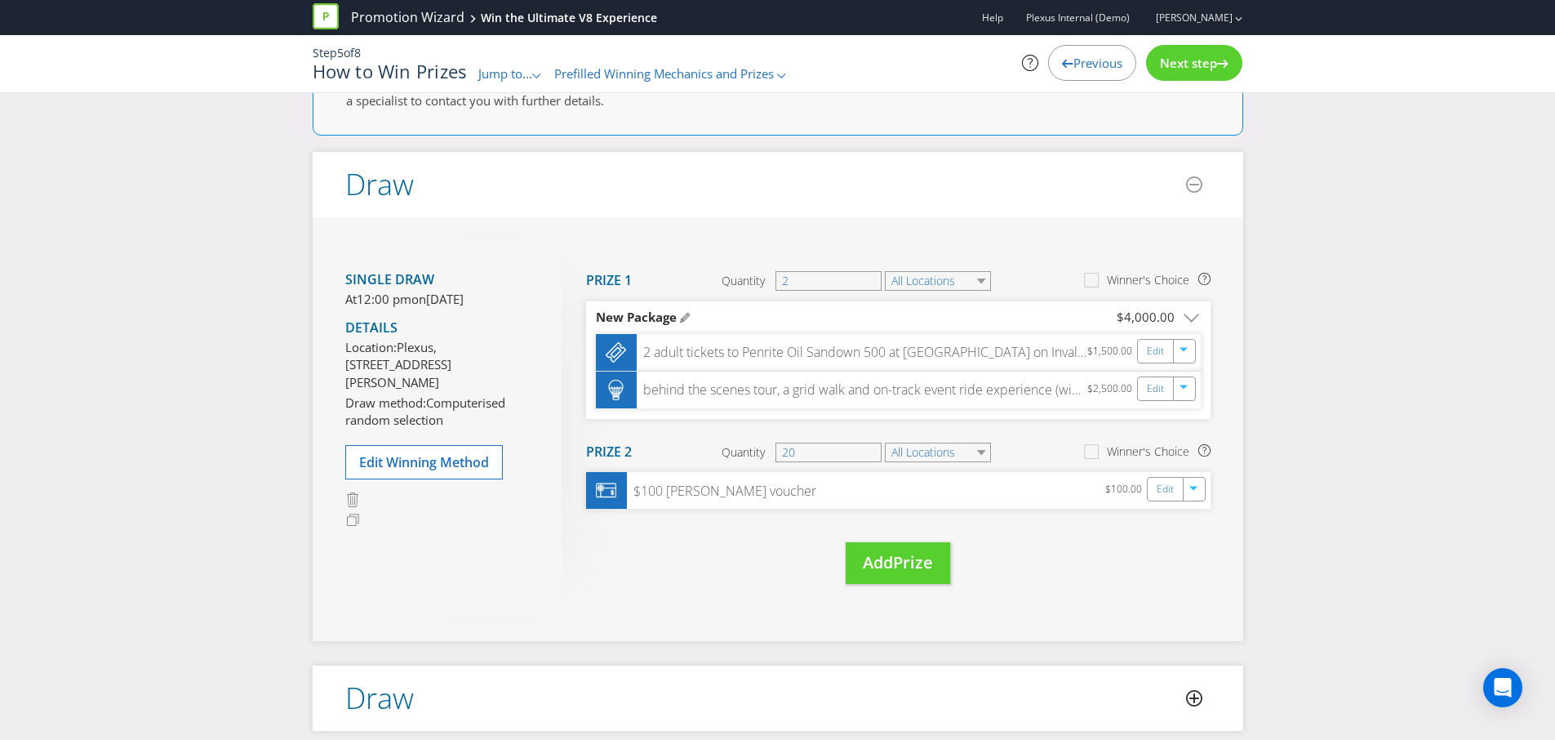
scroll to position [78, 0]
click at [500, 78] on span "Jump to..." at bounding box center [505, 73] width 54 height 16
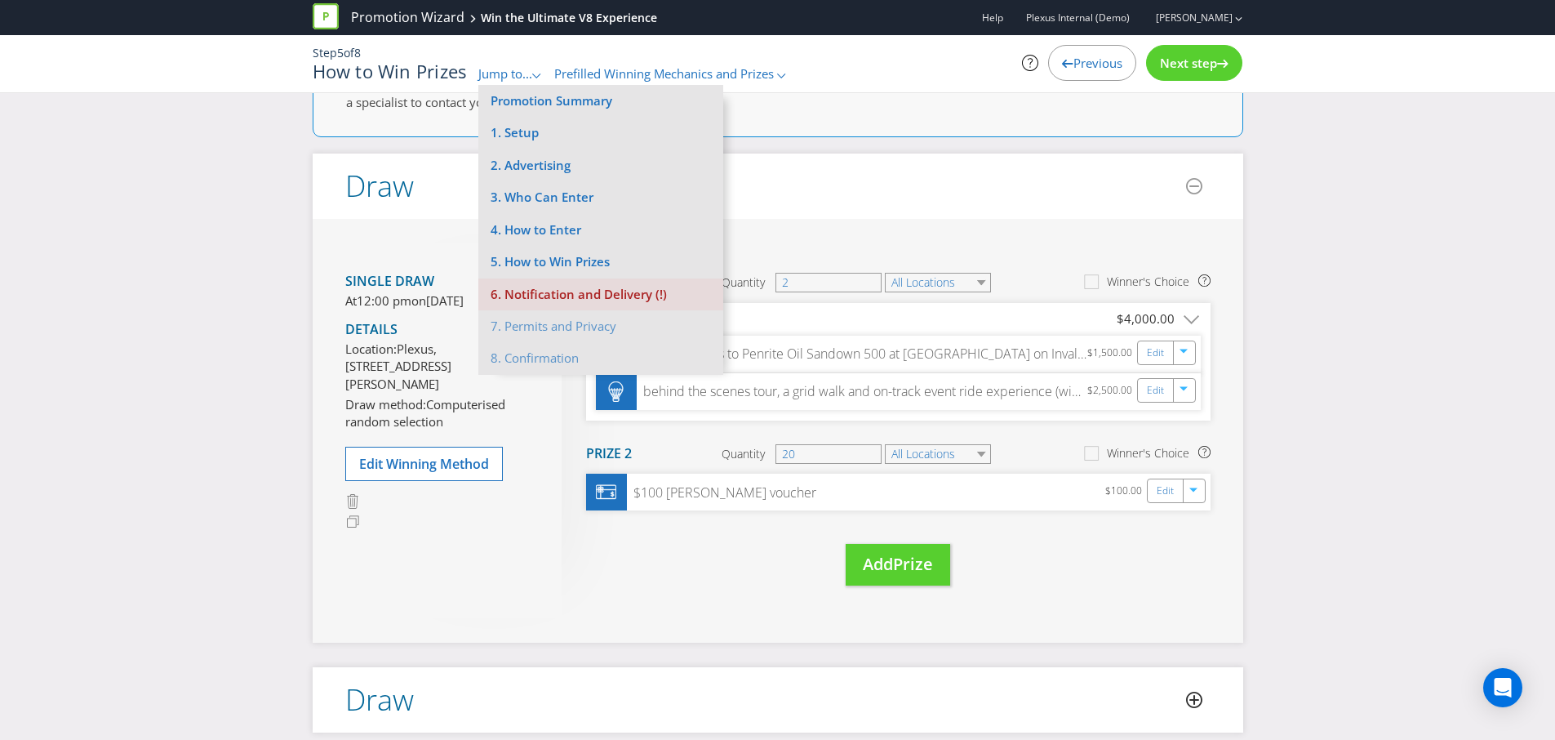
click at [562, 288] on li "6. Notification and Delivery (!)" at bounding box center [600, 294] width 245 height 32
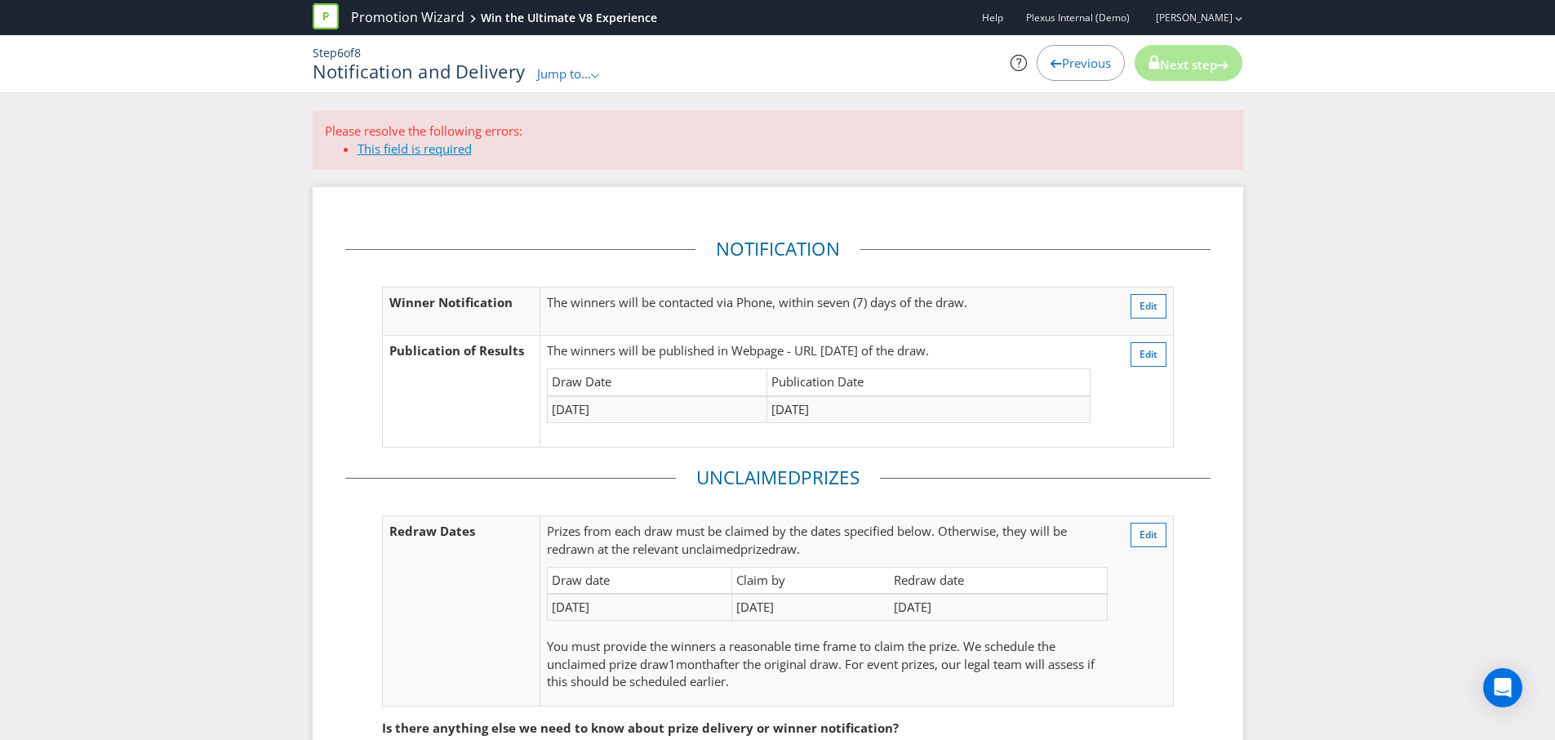
click at [428, 153] on link "This field is required" at bounding box center [415, 148] width 114 height 16
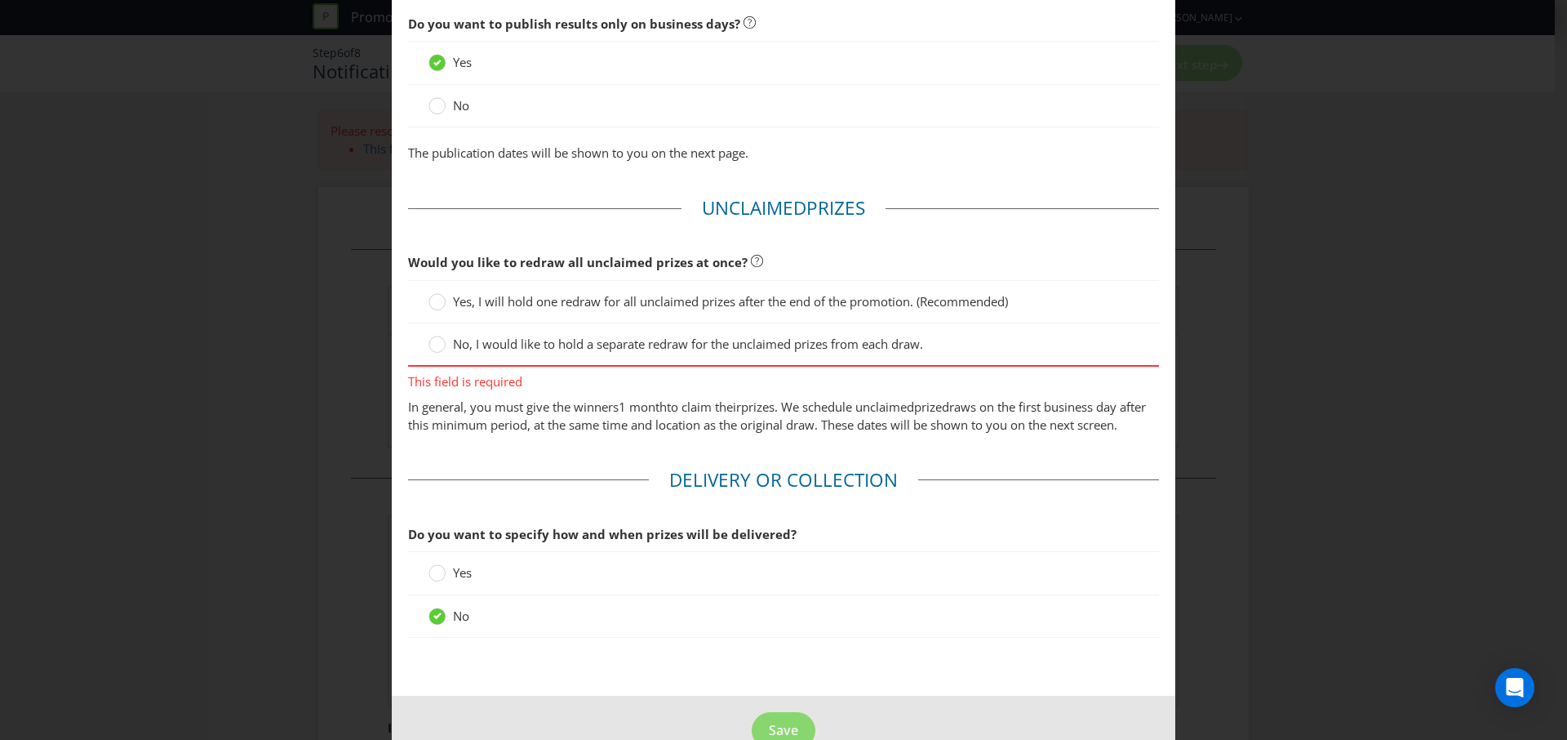
scroll to position [1215, 0]
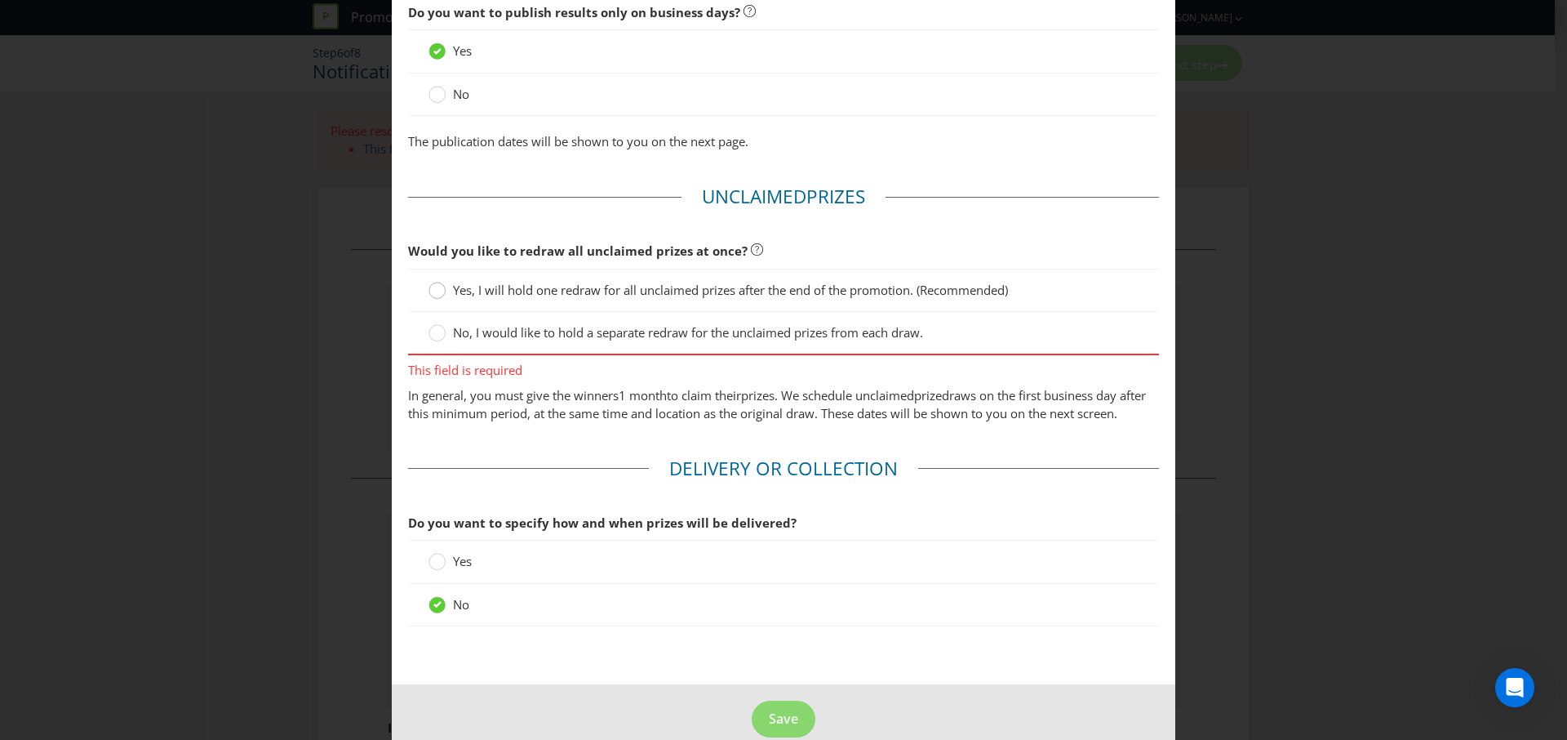
click at [440, 286] on circle at bounding box center [437, 290] width 16 height 16
click at [0, 0] on input "Yes, I will hold one redraw for all unclaimed prizes after the end of the promo…" at bounding box center [0, 0] width 0 height 0
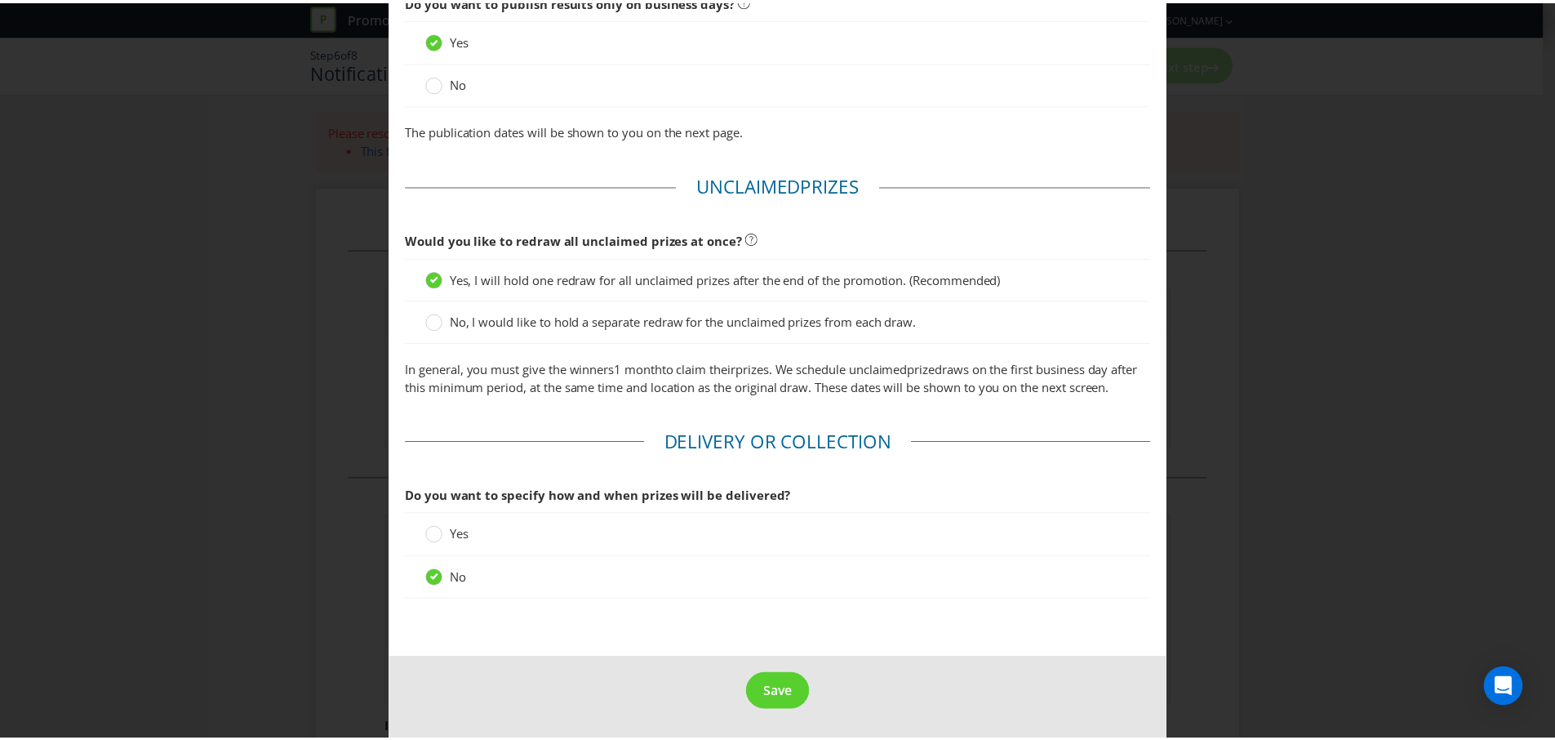
scroll to position [1244, 0]
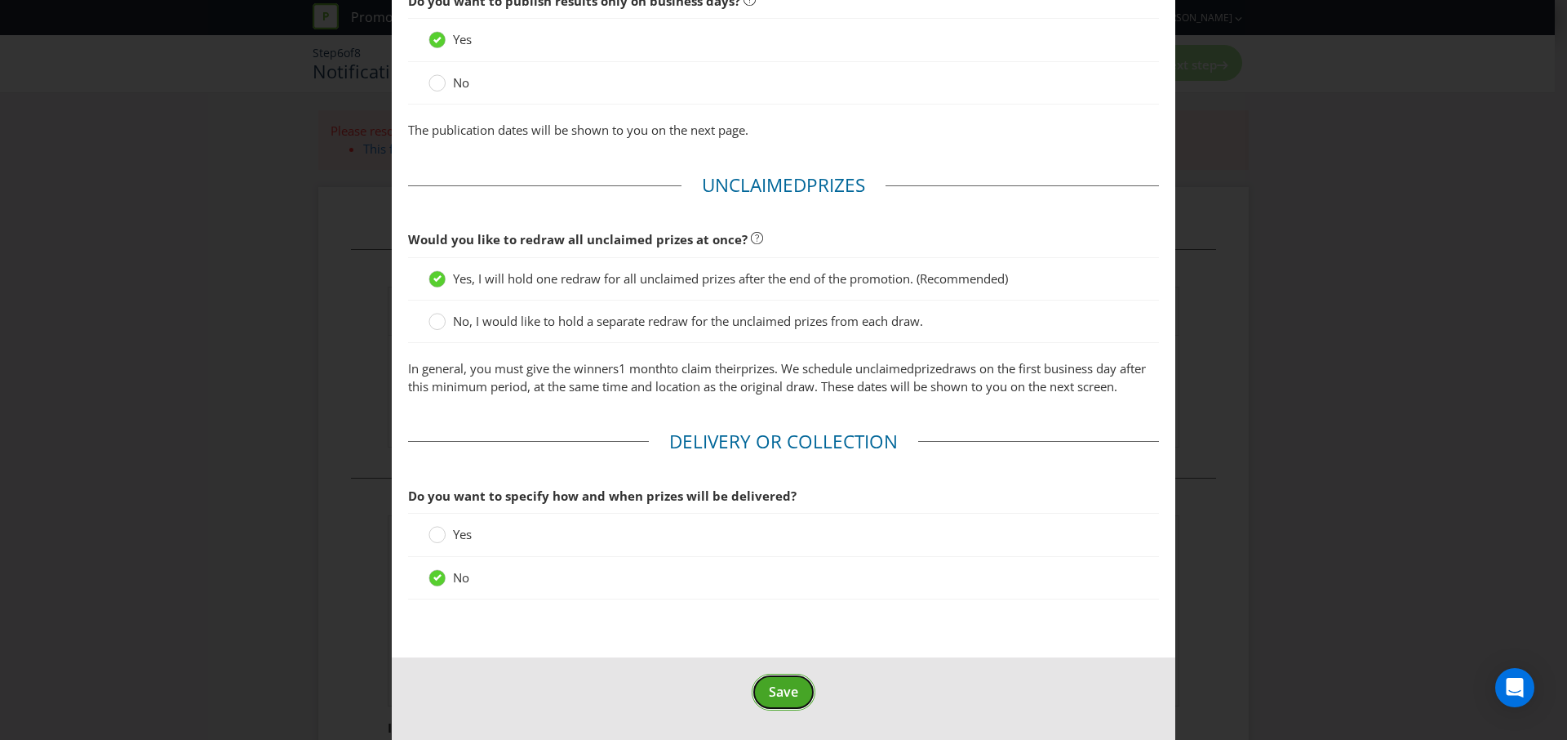
click at [772, 695] on span "Save" at bounding box center [783, 691] width 29 height 18
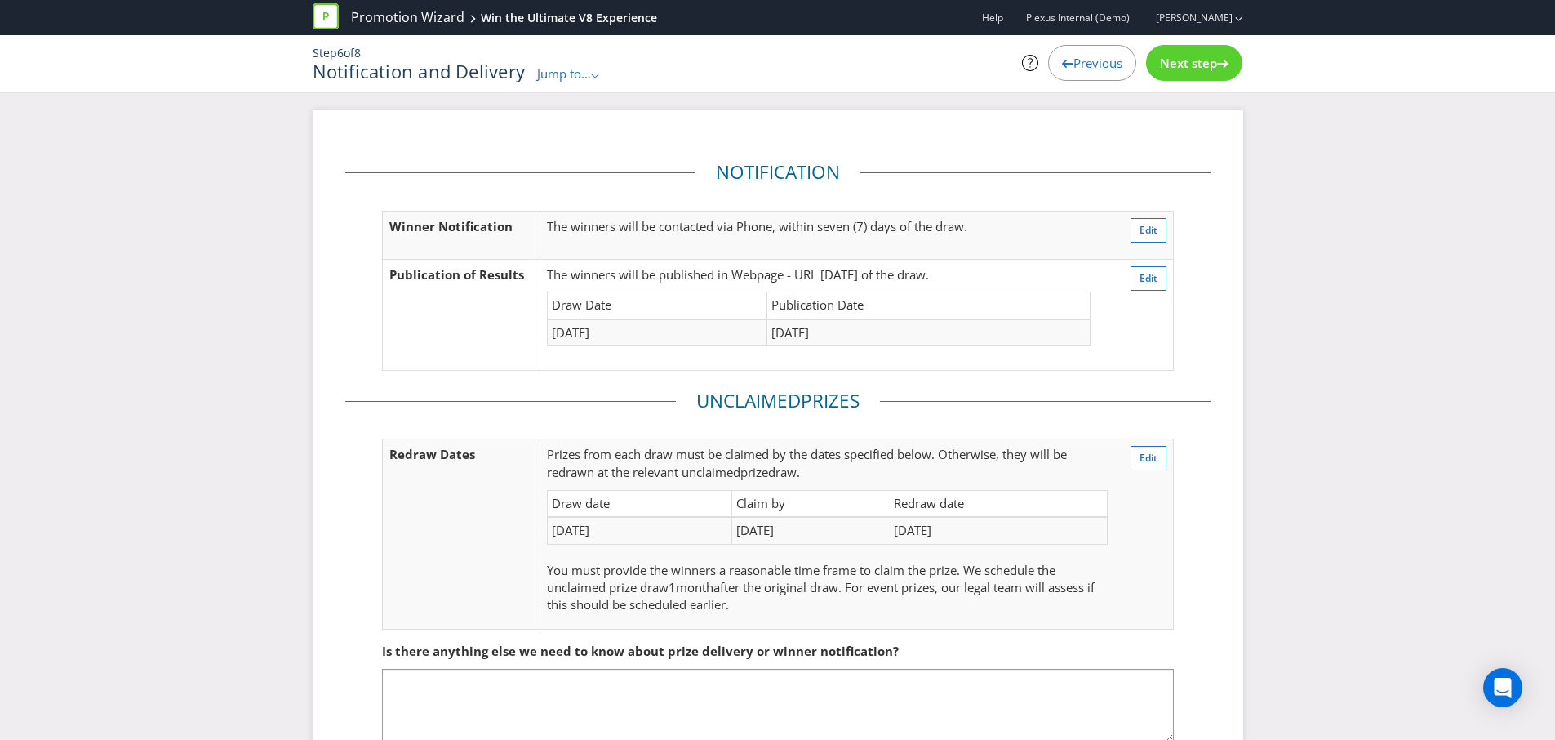
click at [1187, 78] on div "Next step" at bounding box center [1194, 63] width 96 height 36
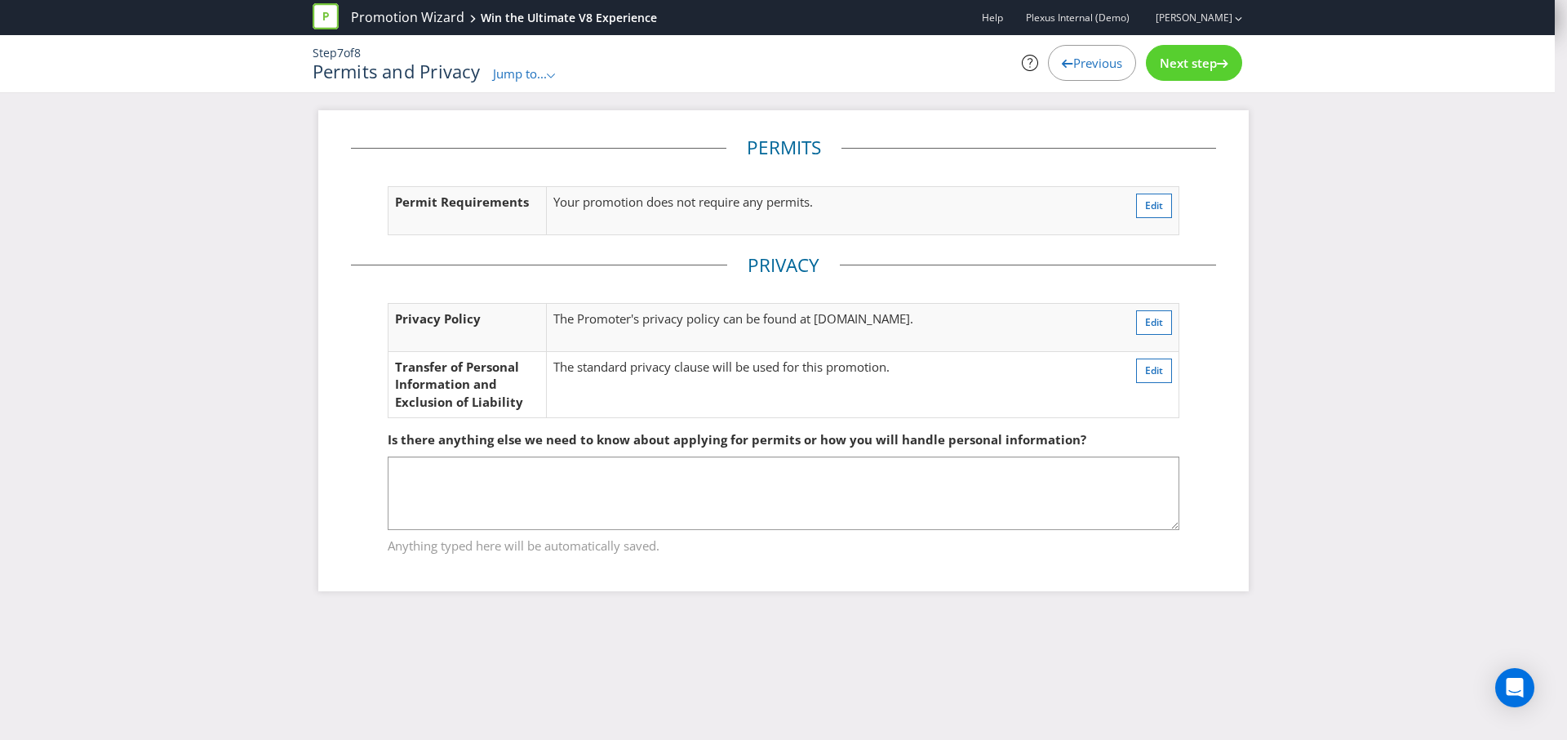
click at [1199, 71] on div "Next step" at bounding box center [1194, 63] width 96 height 36
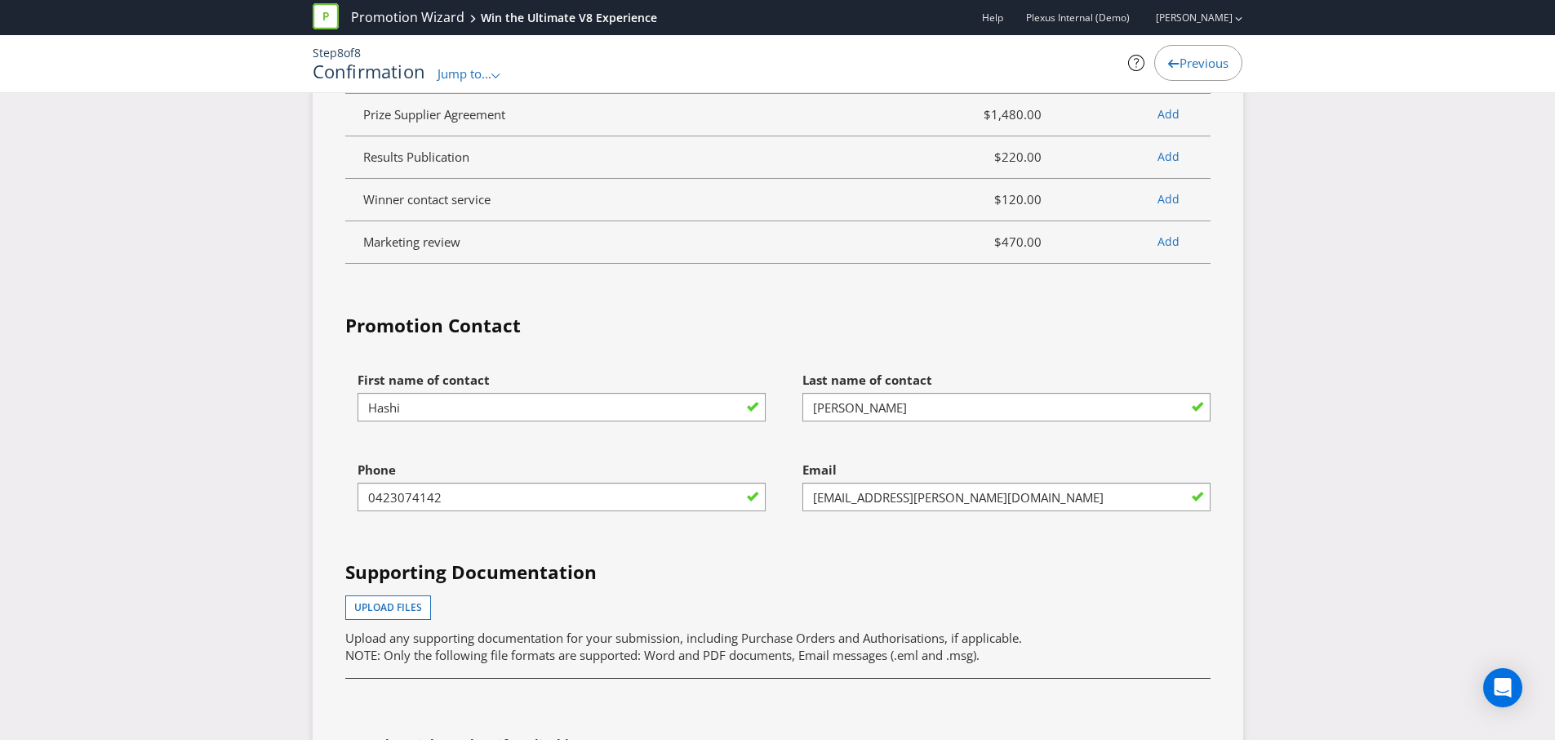
scroll to position [4466, 0]
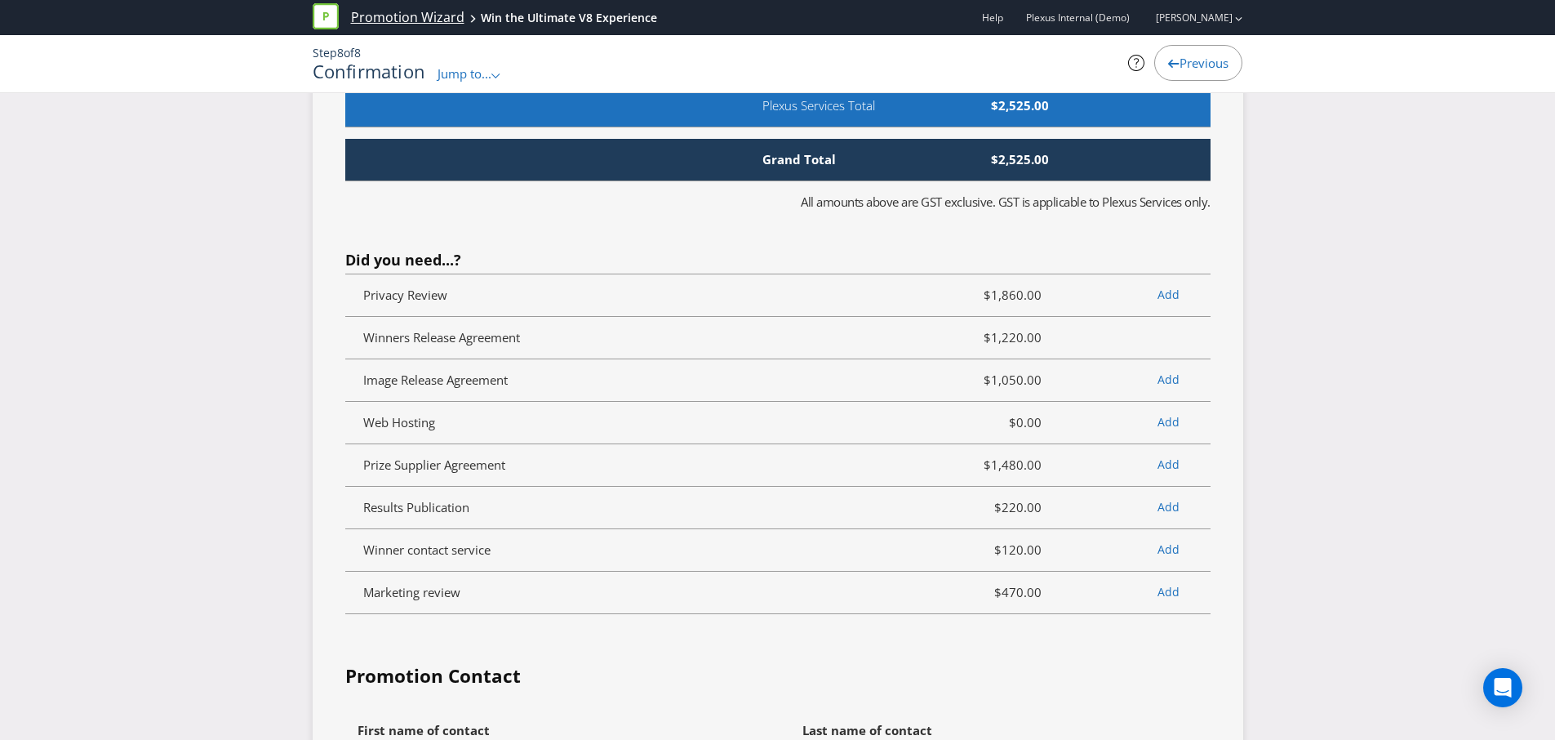
click at [422, 18] on link "Promotion Wizard" at bounding box center [407, 17] width 113 height 19
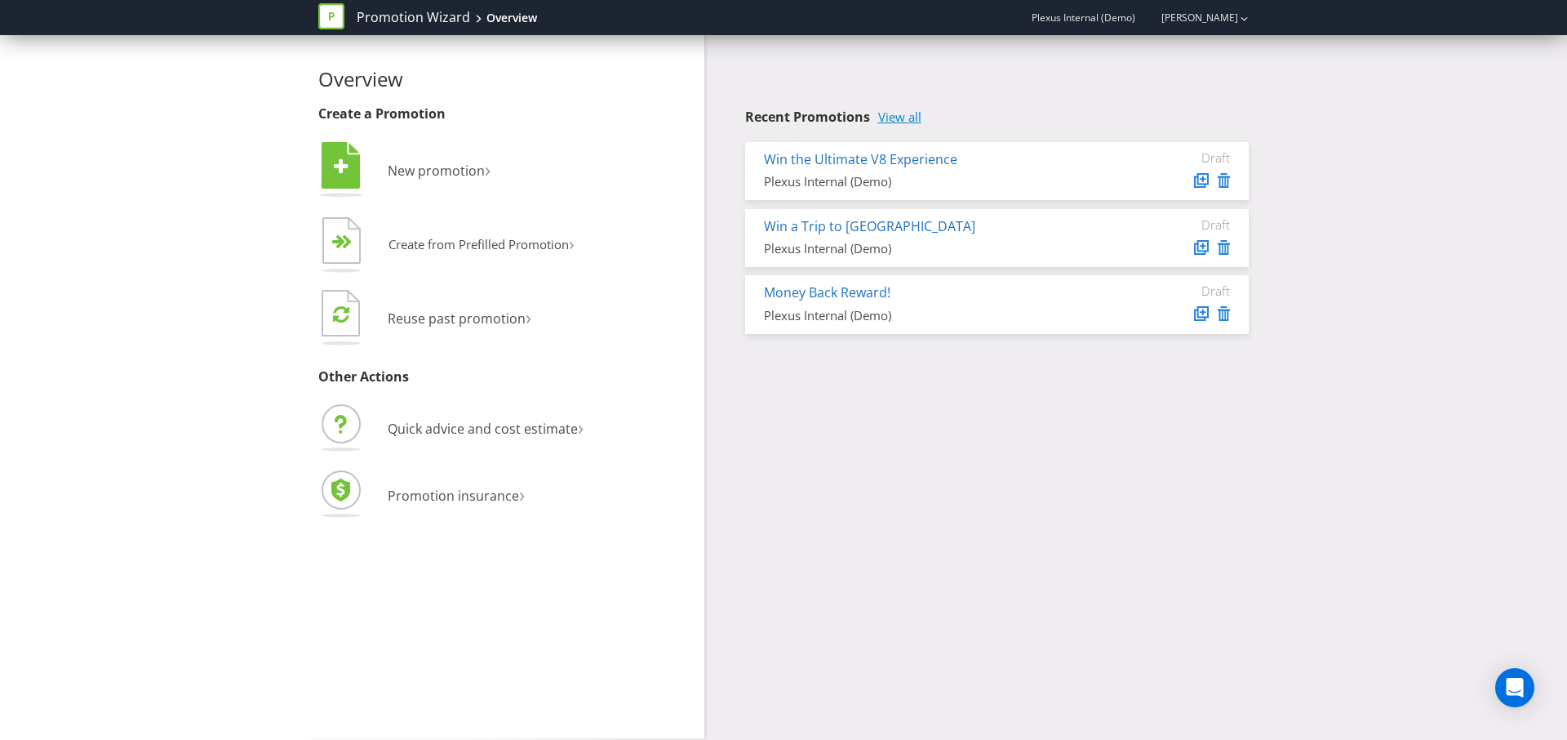
click at [906, 117] on link "View all" at bounding box center [899, 117] width 43 height 14
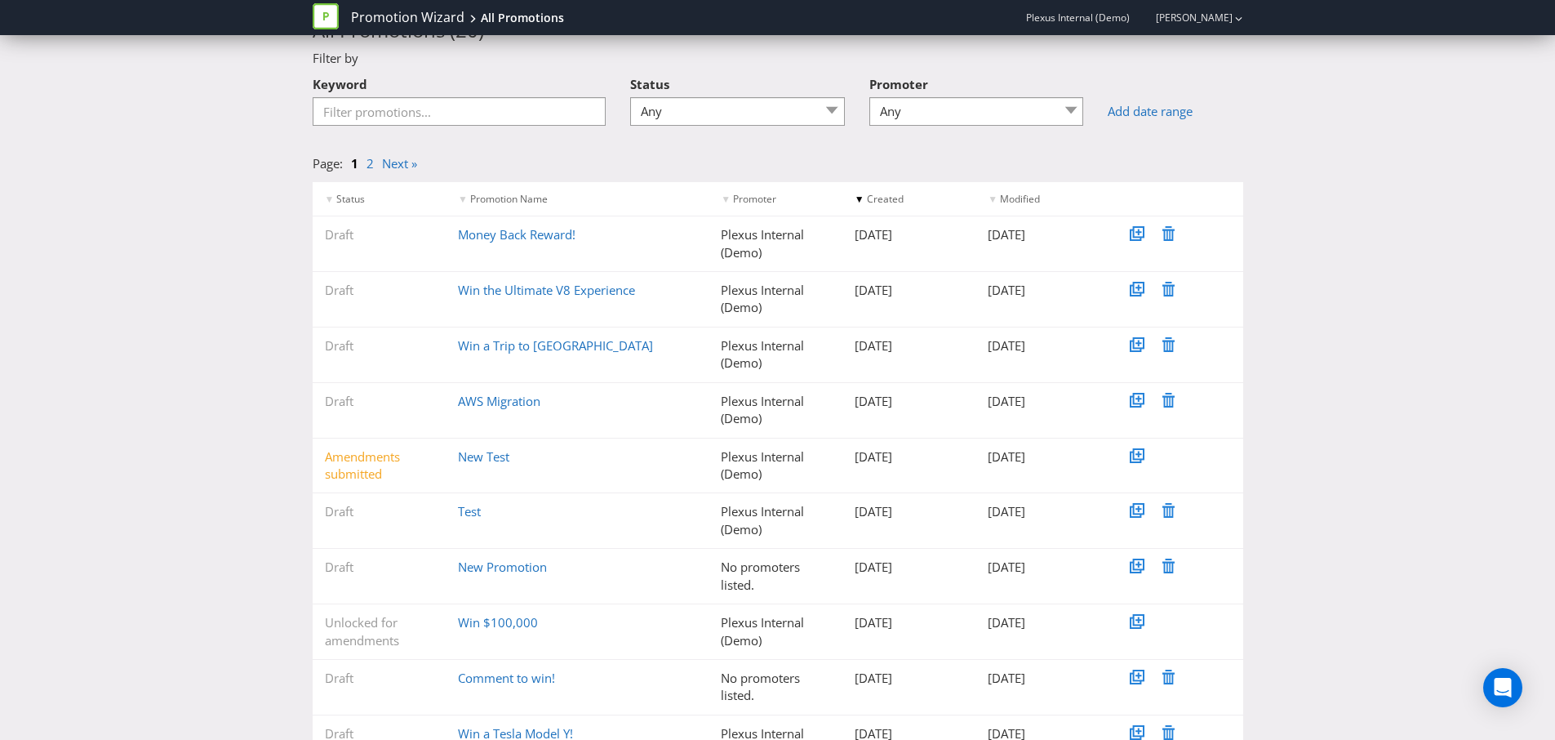
scroll to position [140, 0]
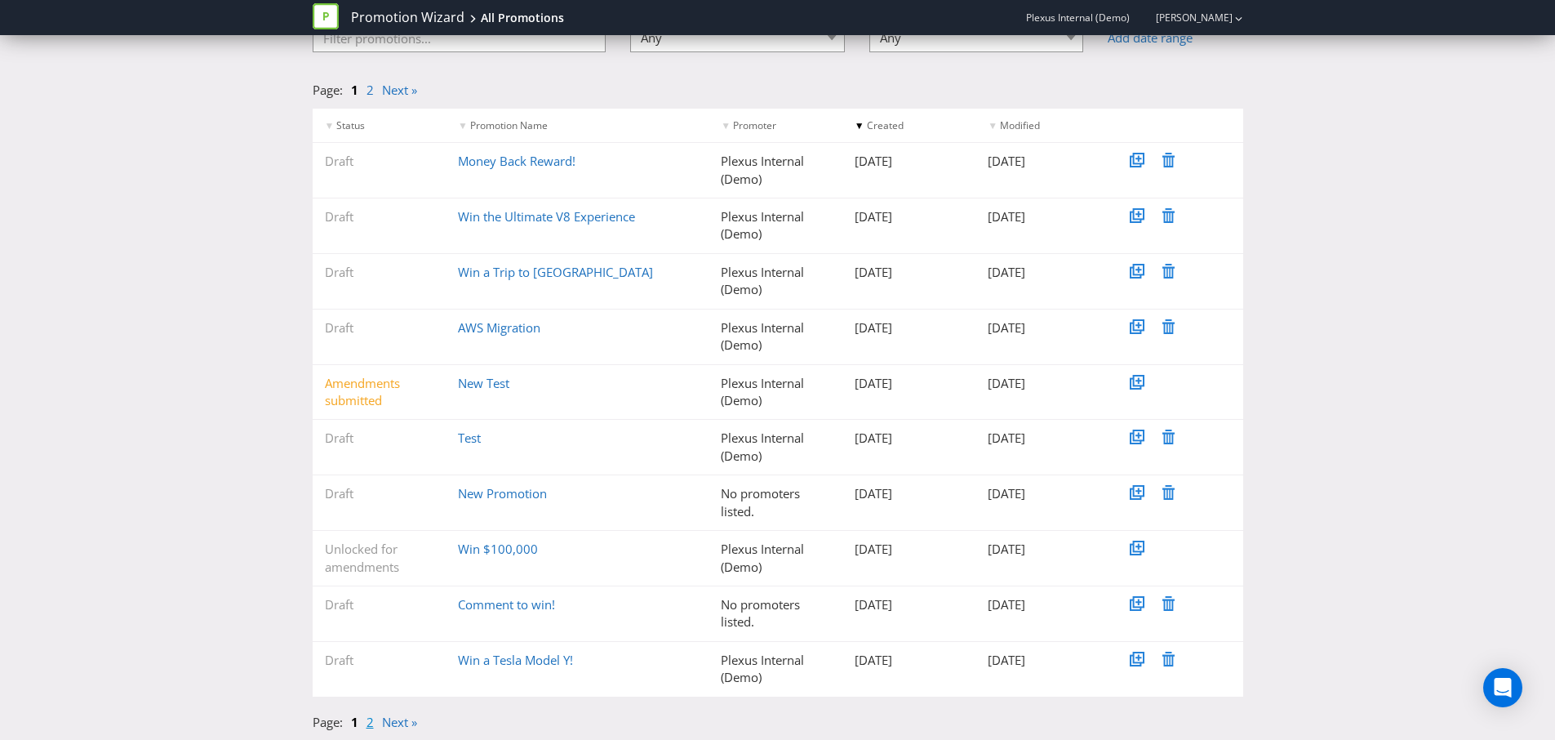
click at [369, 724] on link "2" at bounding box center [370, 721] width 7 height 16
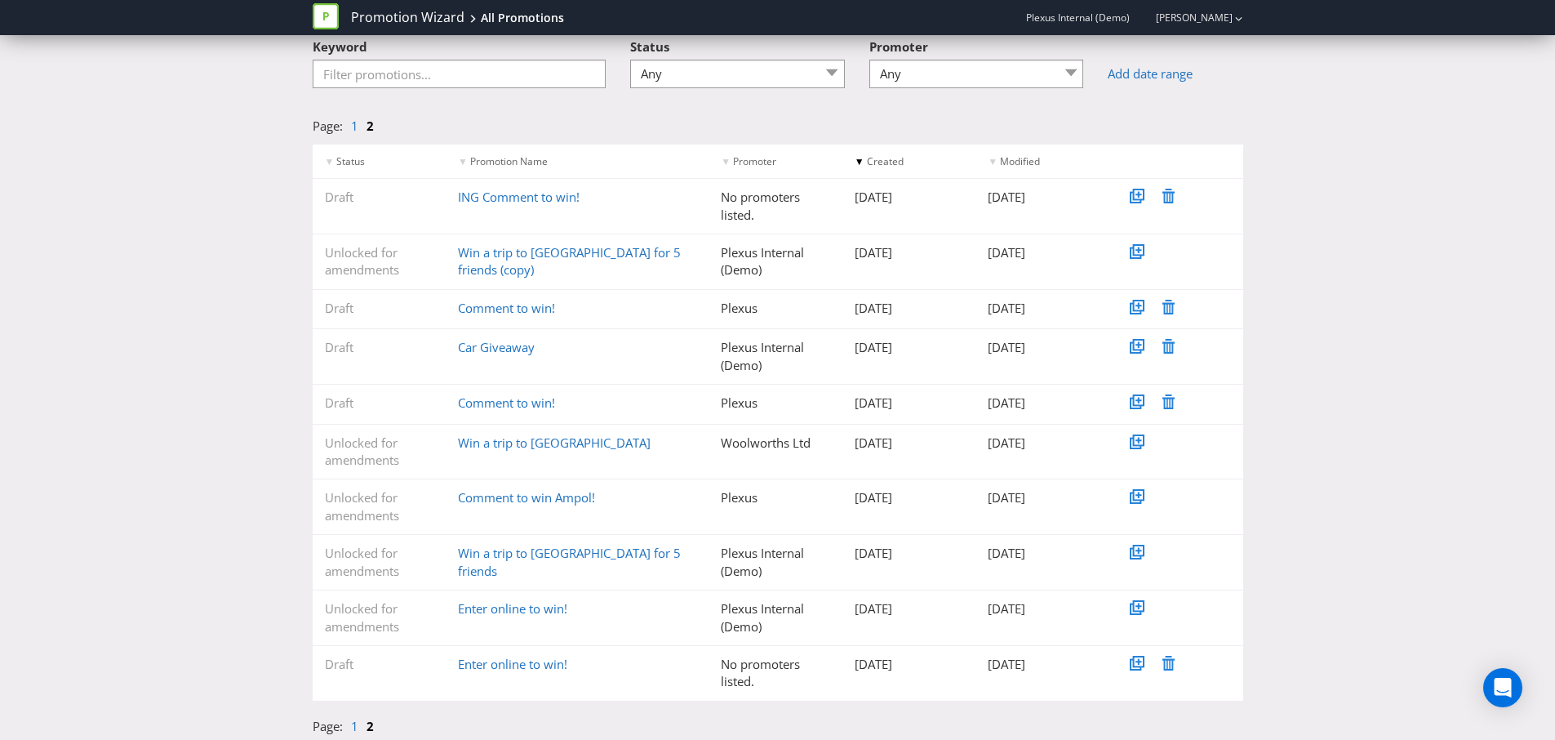
scroll to position [109, 0]
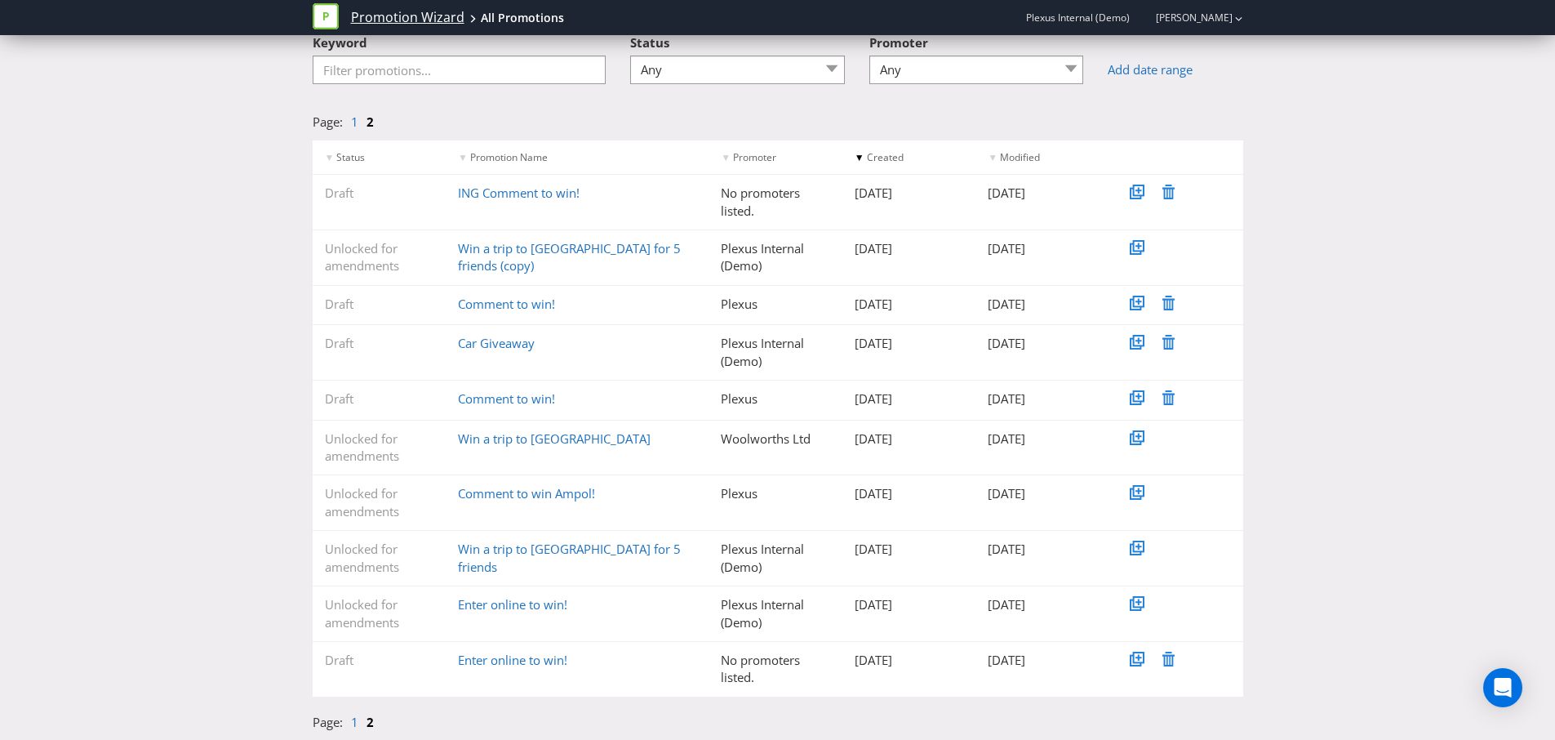
click at [375, 11] on link "Promotion Wizard" at bounding box center [407, 17] width 113 height 19
